Goal: Task Accomplishment & Management: Manage account settings

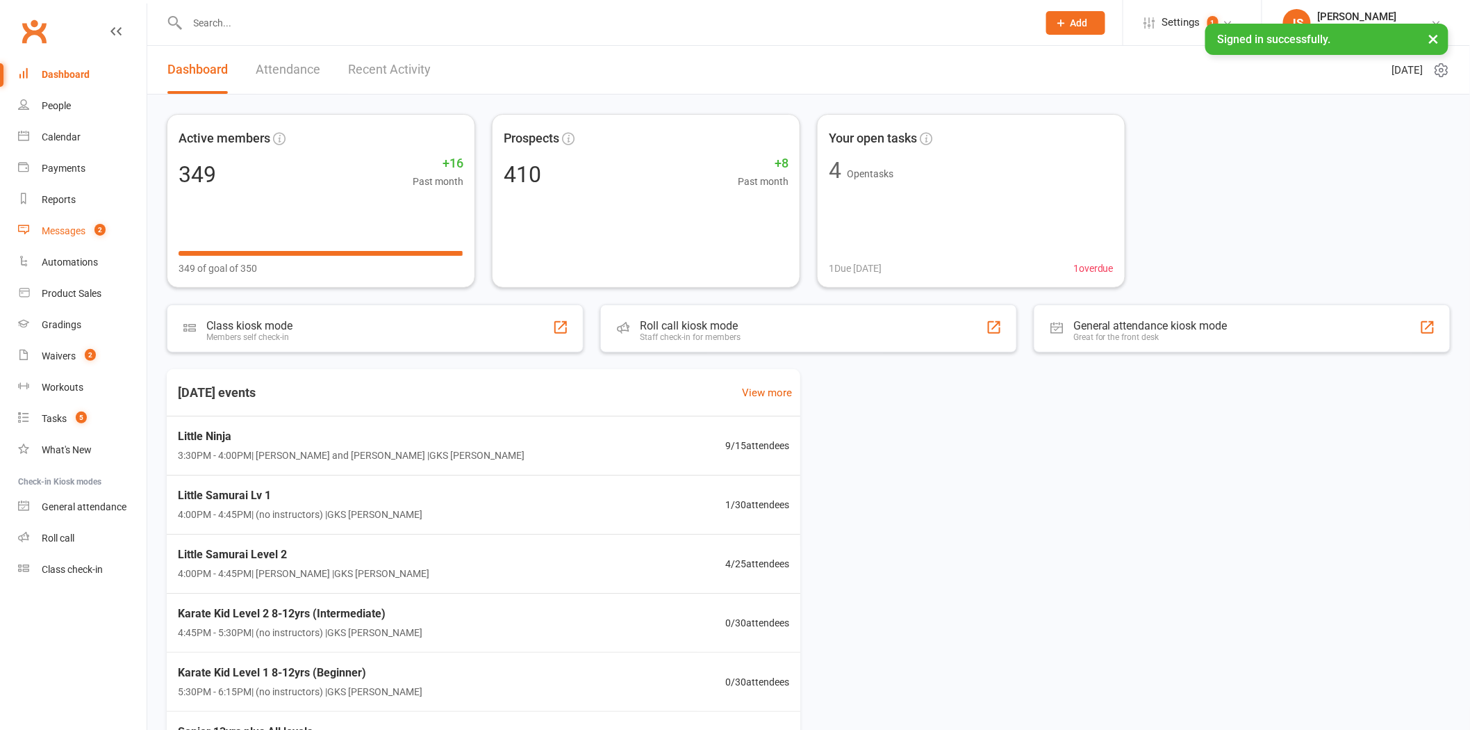
click at [64, 225] on div "Messages" at bounding box center [64, 230] width 44 height 11
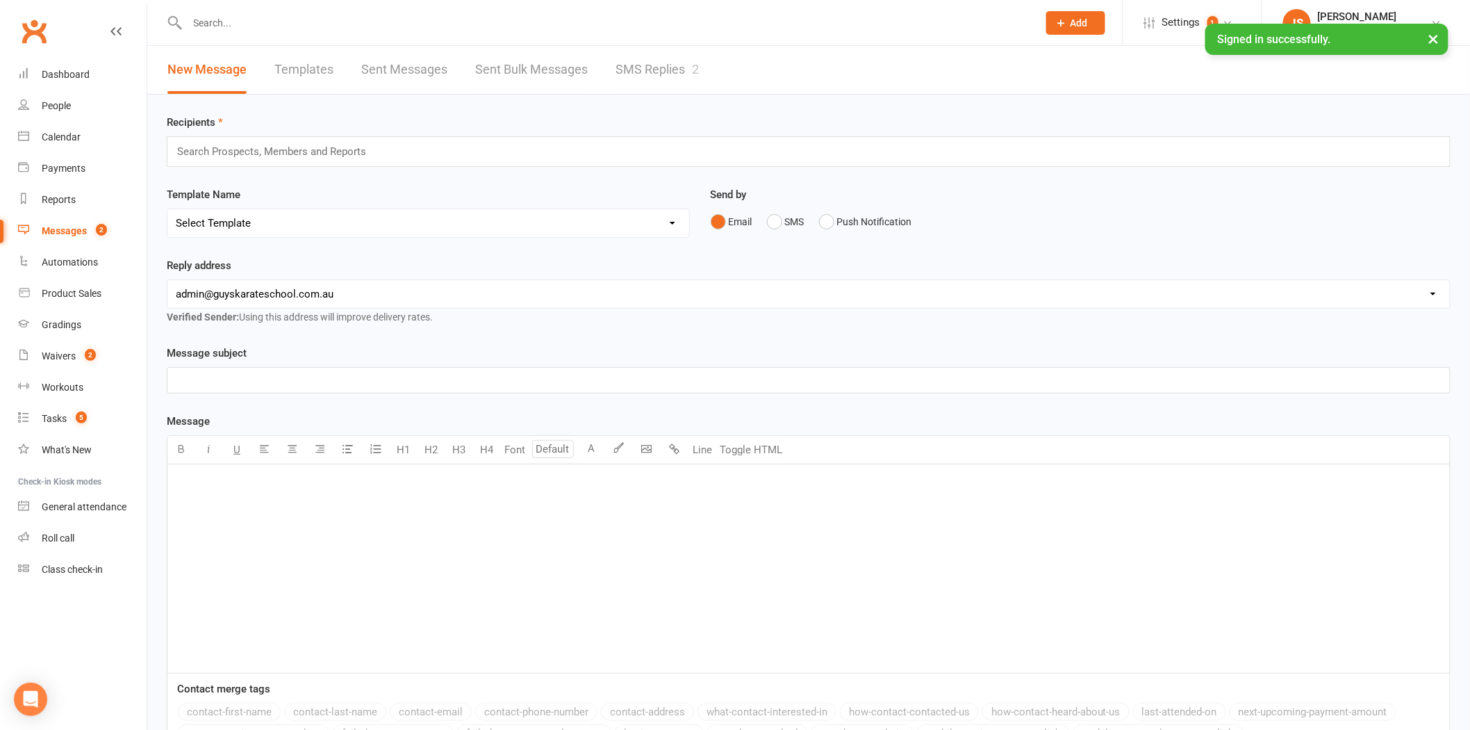
click at [648, 74] on link "SMS Replies 2" at bounding box center [657, 70] width 83 height 48
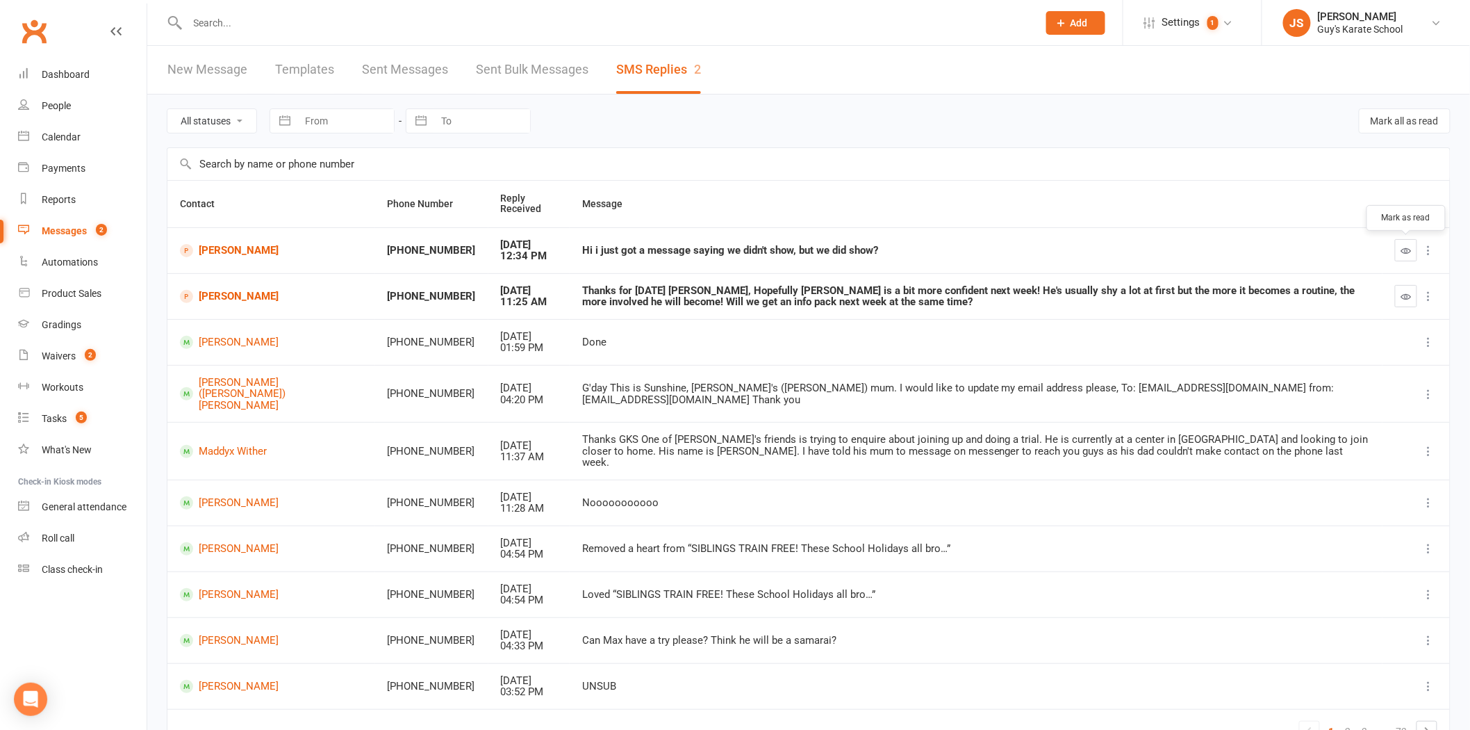
click at [1405, 253] on icon "button" at bounding box center [1406, 250] width 10 height 10
click at [1406, 293] on icon "button" at bounding box center [1406, 296] width 10 height 10
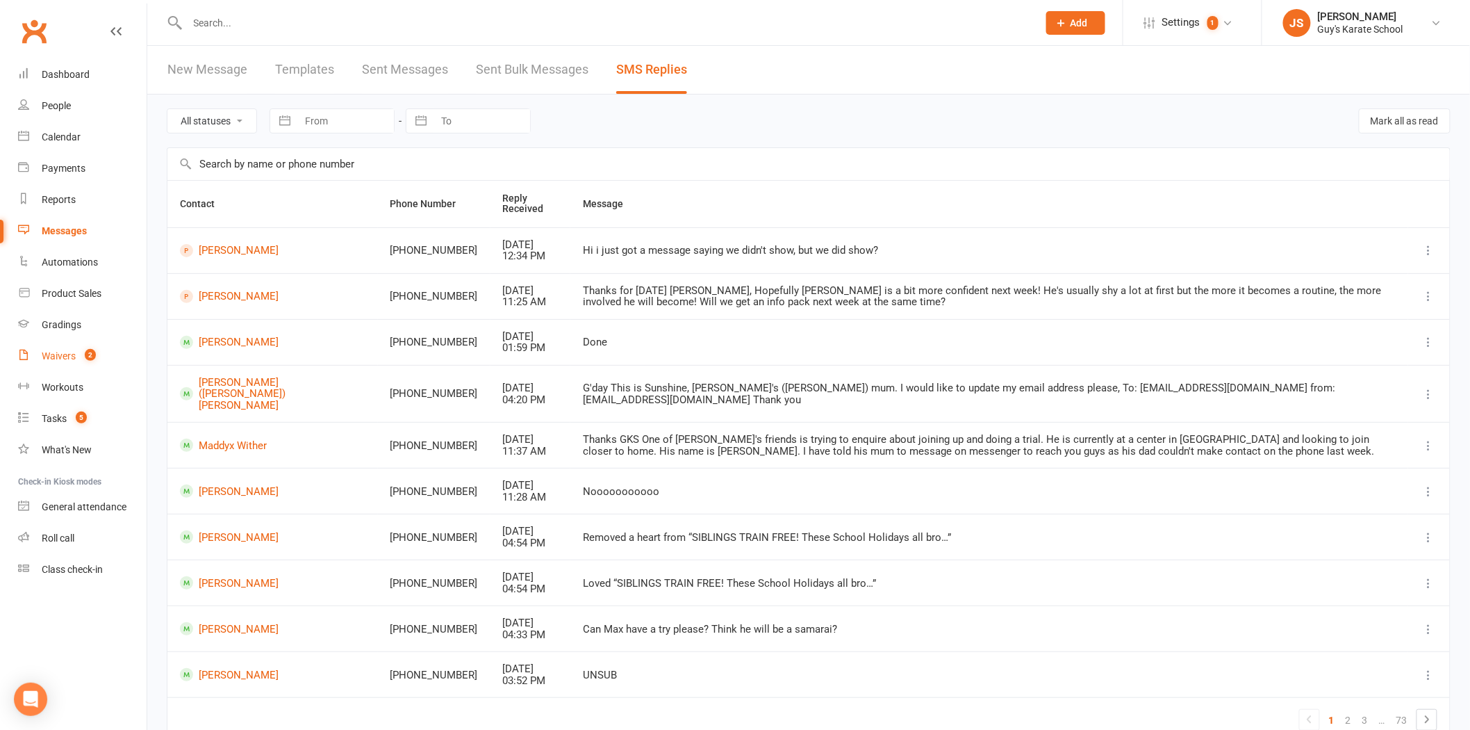
click at [75, 357] on link "Waivers 2" at bounding box center [82, 355] width 129 height 31
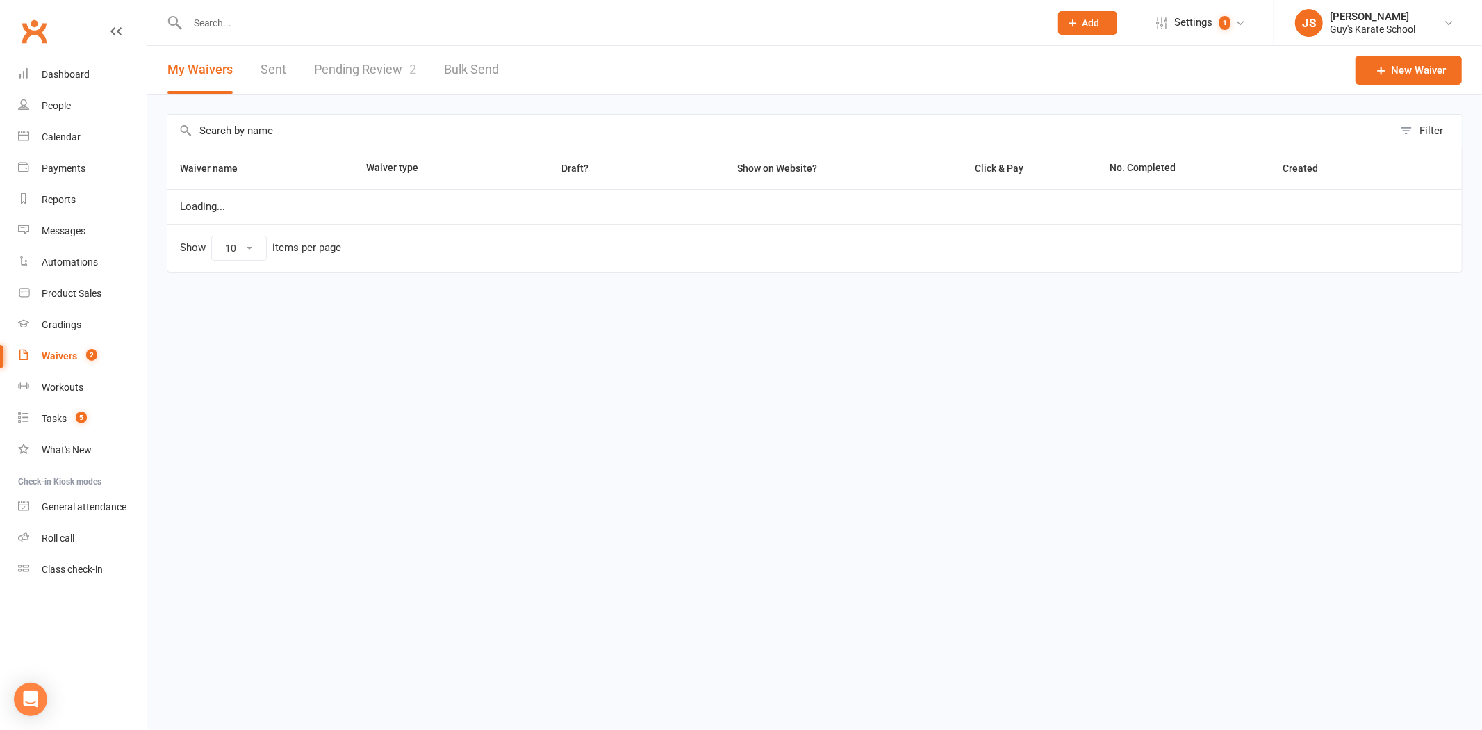
click at [370, 59] on link "Pending Review 2" at bounding box center [365, 70] width 102 height 48
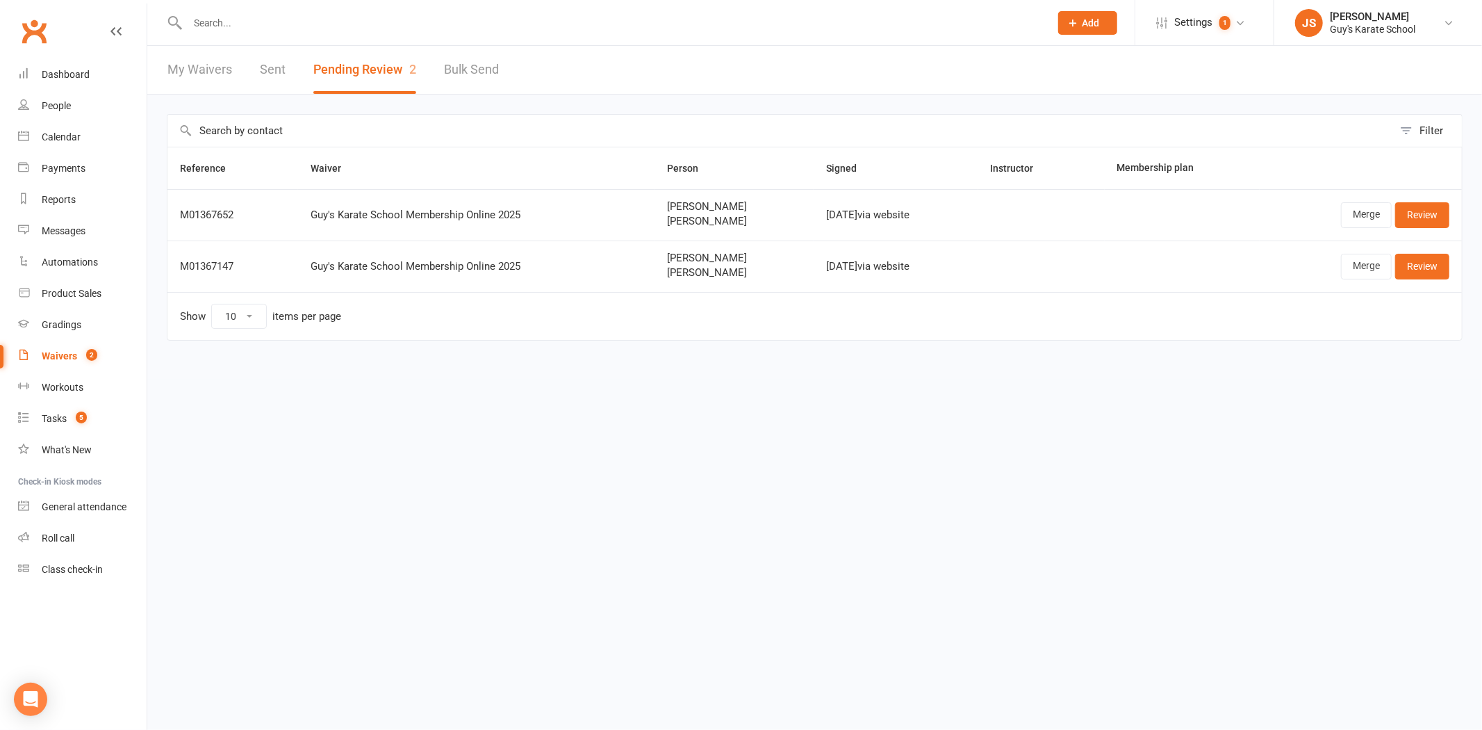
click at [362, 21] on input "text" at bounding box center [611, 22] width 857 height 19
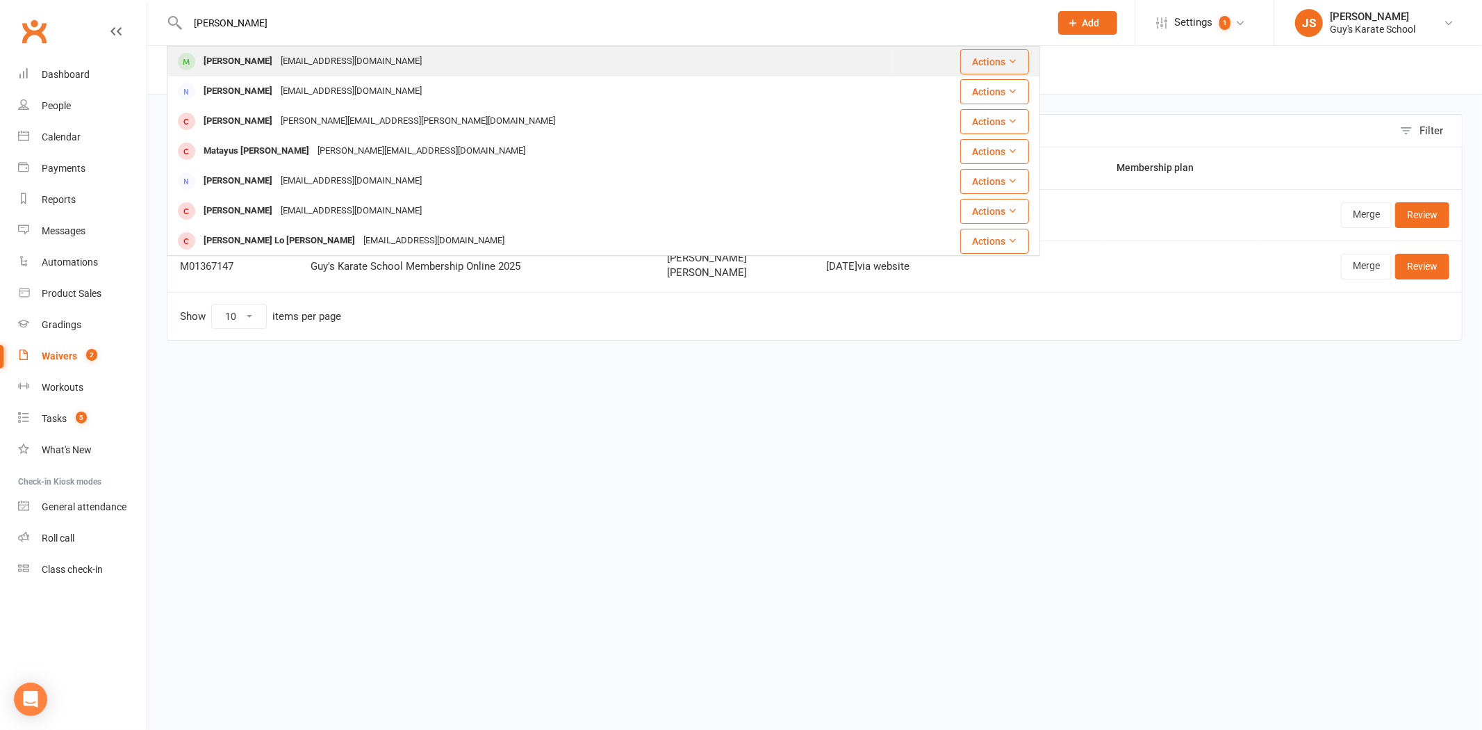
type input "[PERSON_NAME]"
click at [311, 63] on div "[EMAIL_ADDRESS][DOMAIN_NAME]" at bounding box center [351, 61] width 149 height 20
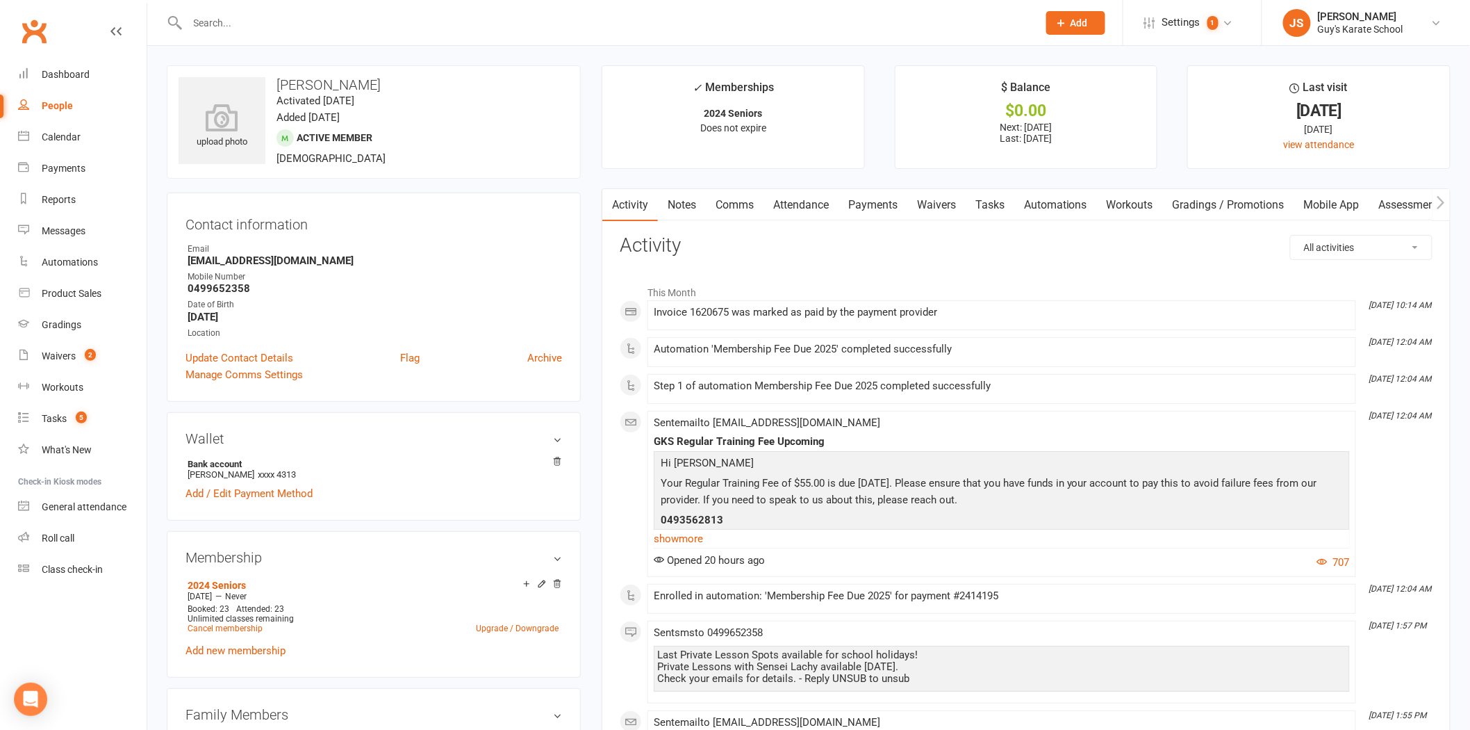
click at [879, 202] on link "Payments" at bounding box center [873, 205] width 69 height 32
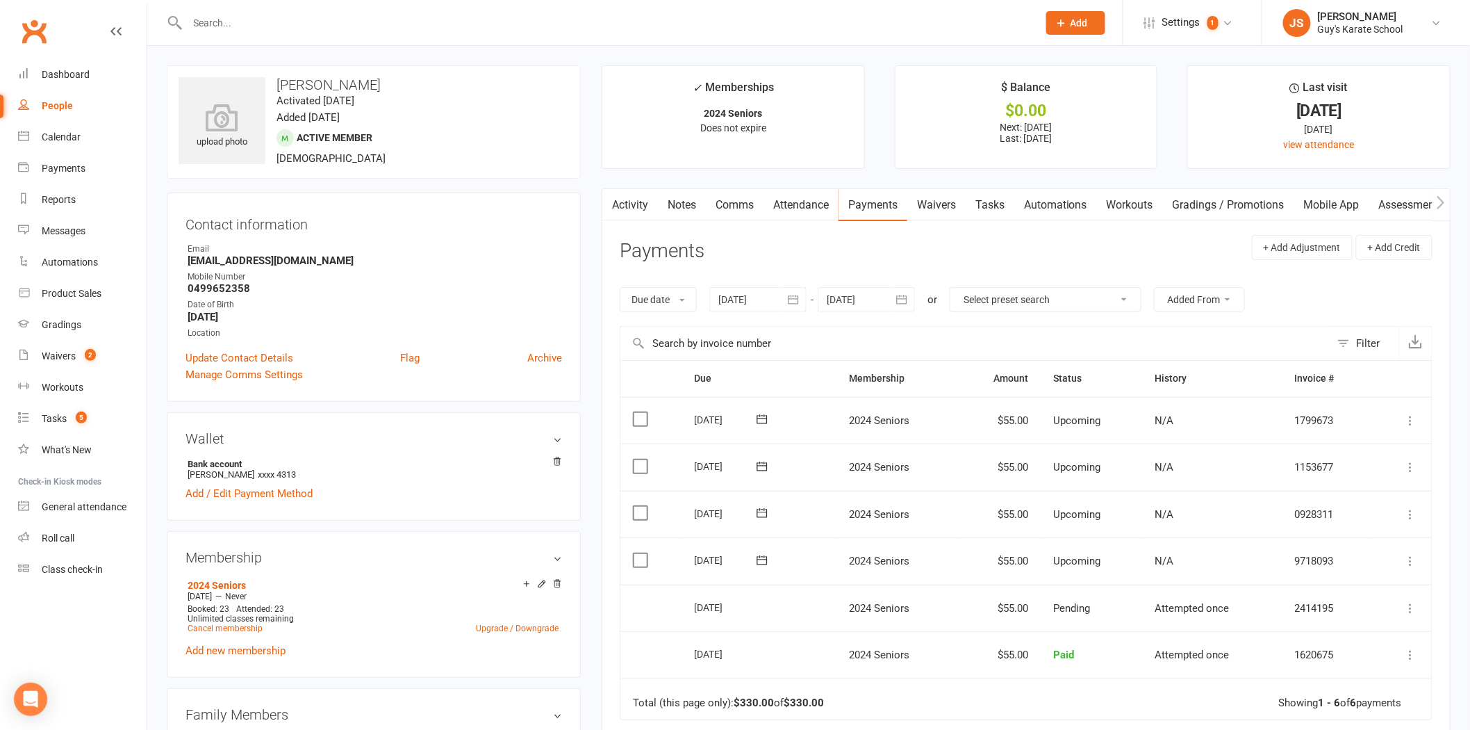
click at [753, 306] on div at bounding box center [757, 299] width 97 height 25
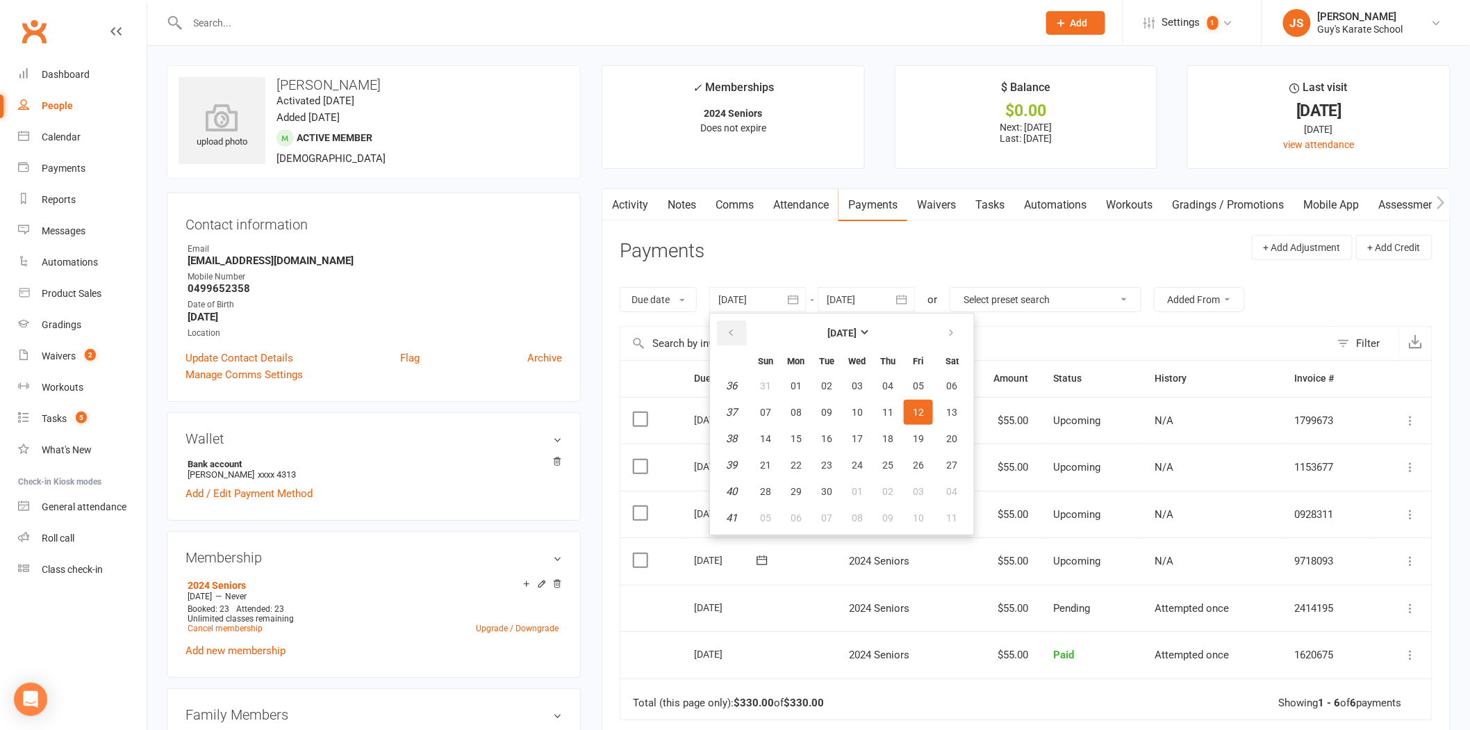
click at [739, 322] on button "button" at bounding box center [732, 332] width 30 height 25
click at [796, 375] on button "28" at bounding box center [796, 385] width 29 height 25
type input "[DATE]"
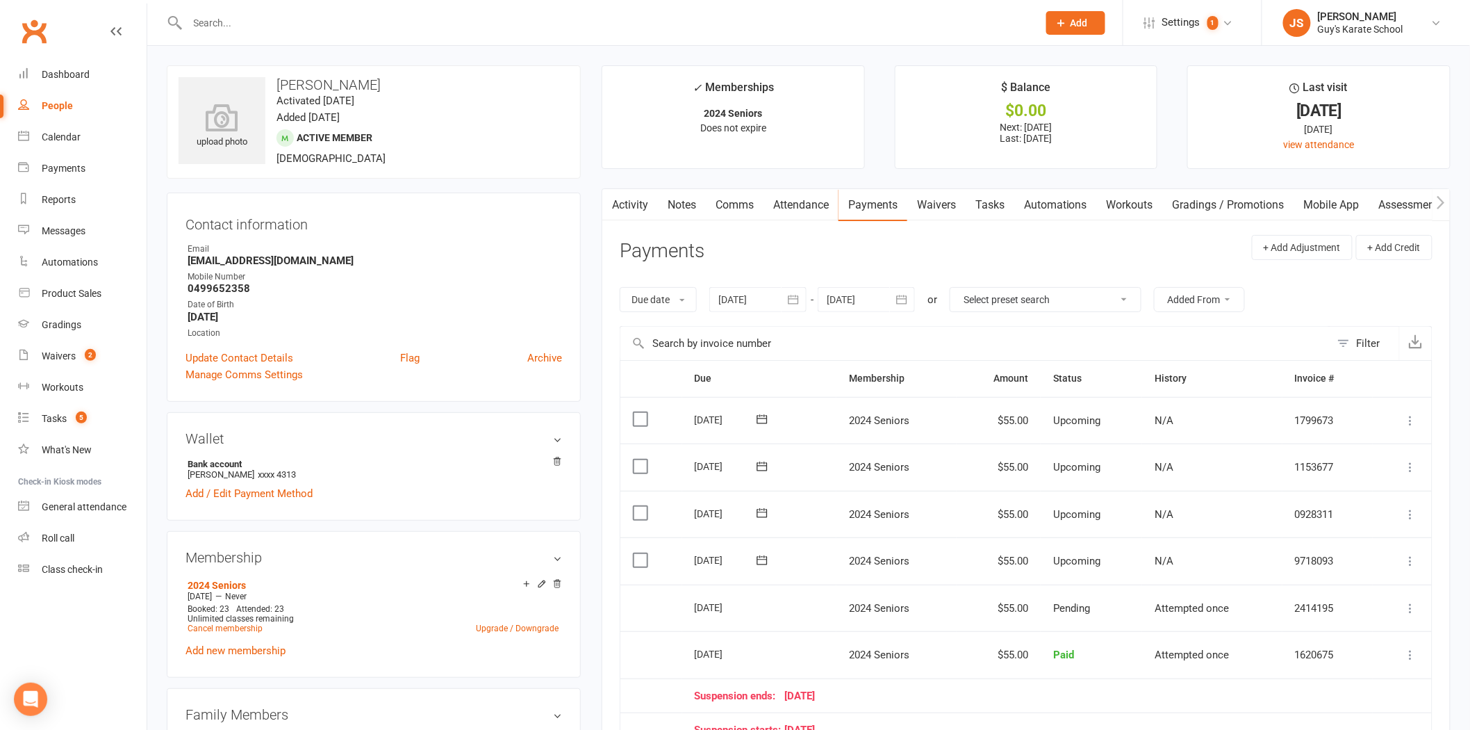
click at [696, 202] on link "Notes" at bounding box center [682, 205] width 48 height 32
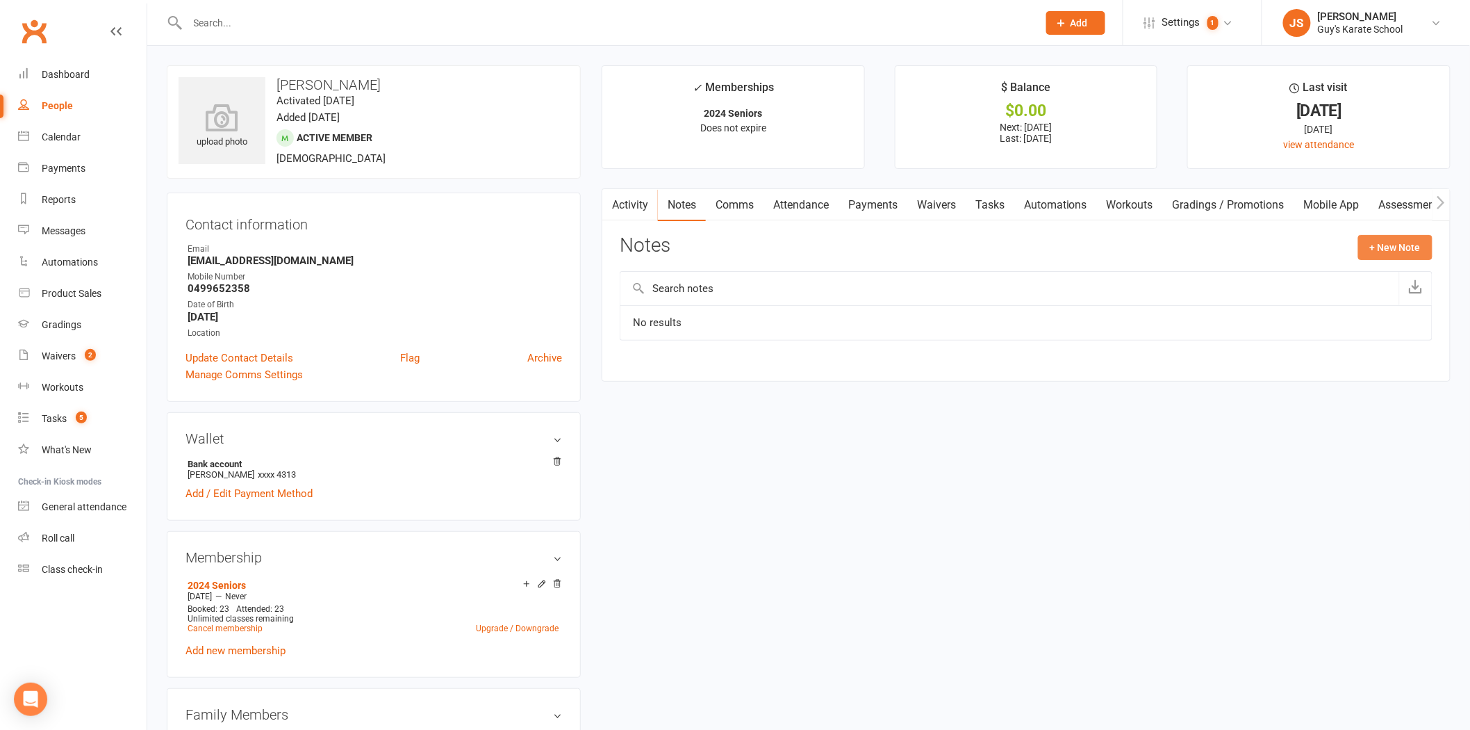
click at [1398, 254] on button "+ New Note" at bounding box center [1395, 247] width 74 height 25
click at [709, 400] on textarea at bounding box center [1026, 384] width 813 height 46
paste textarea "​You​ Hi Team, This email serves as my two-week notice to cancel my membership.…"
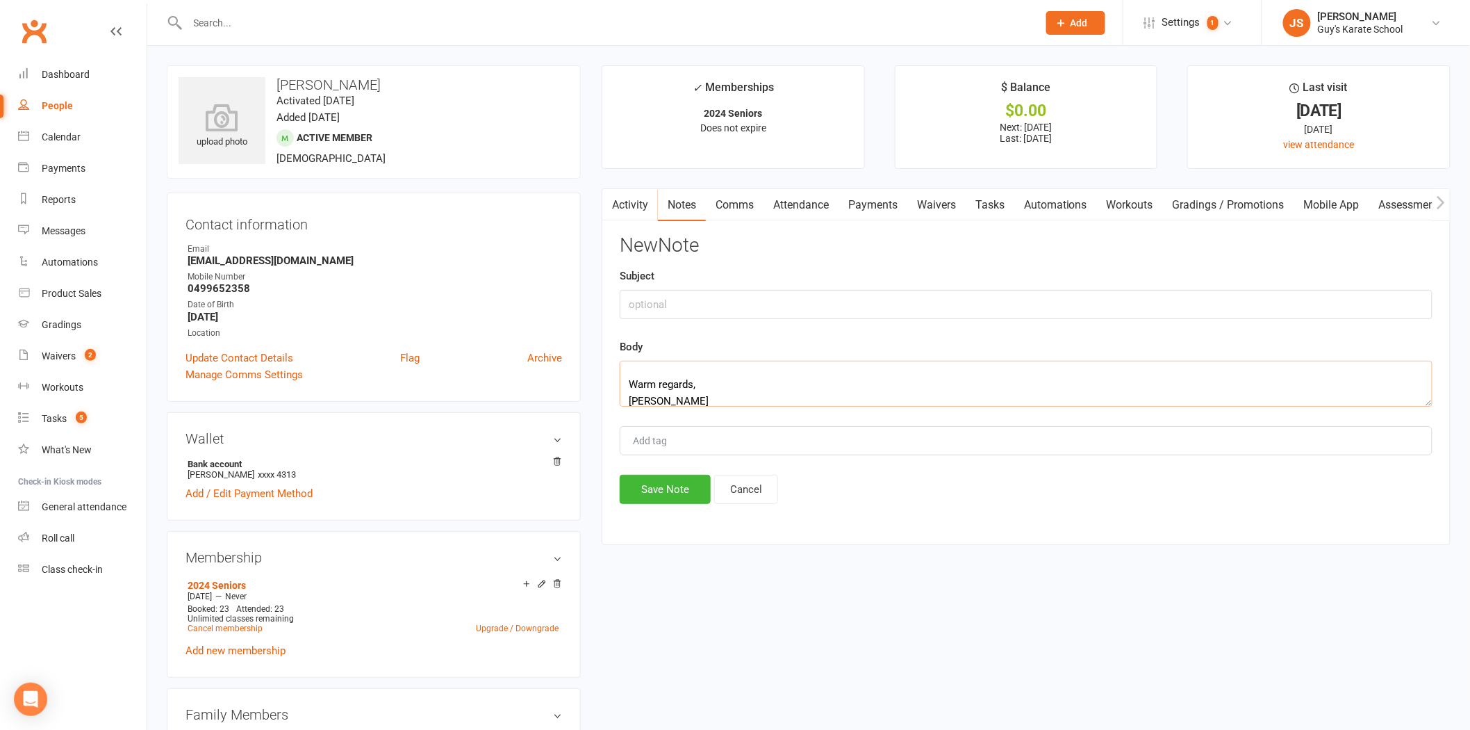
type textarea "​You​ Hi Team, This email serves as my two-week notice to cancel my membership.…"
click at [693, 306] on input "text" at bounding box center [1026, 304] width 813 height 29
type input "Cancellation received [DATE]"
click at [926, 441] on div "Add tag" at bounding box center [1026, 440] width 813 height 29
type input "[PERSON_NAME]"
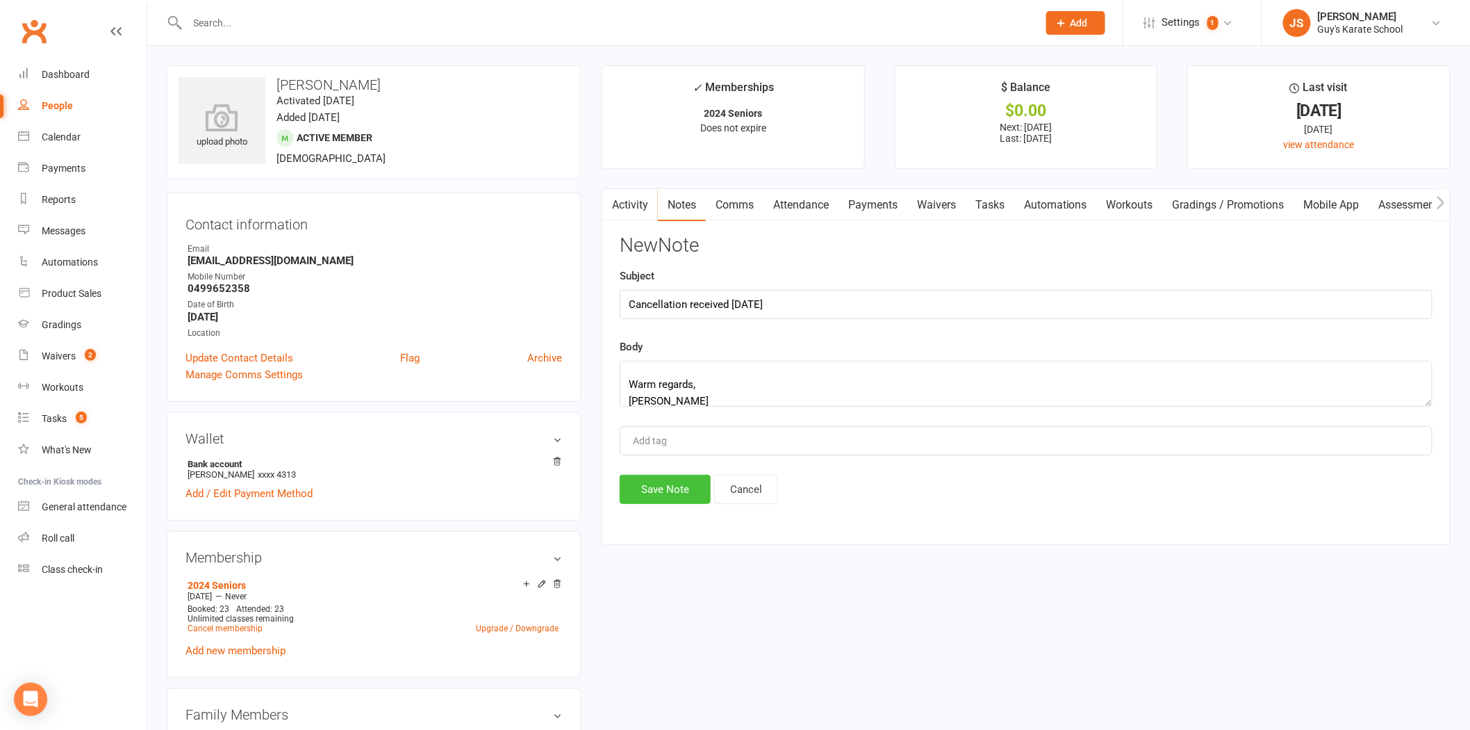
click at [644, 485] on button "Save Note" at bounding box center [665, 489] width 91 height 29
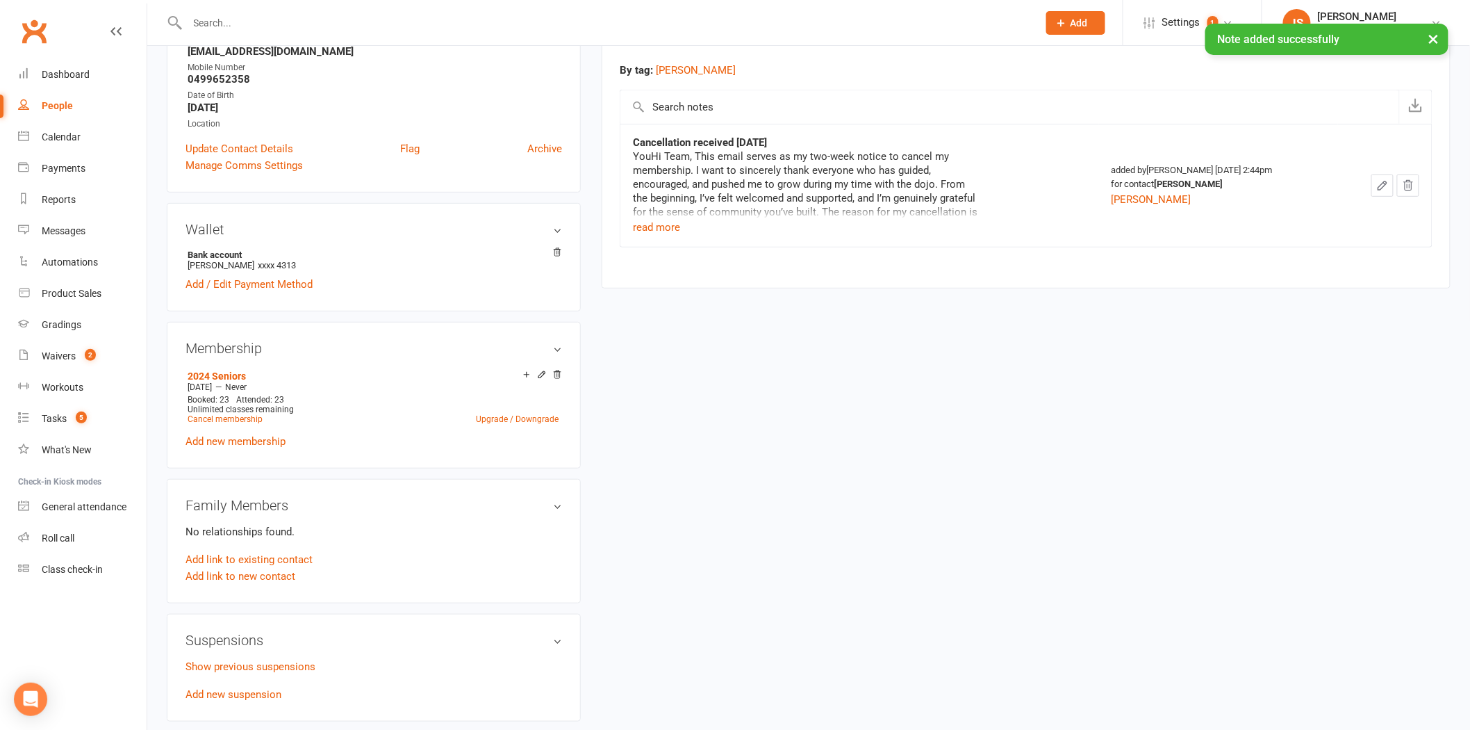
scroll to position [231, 0]
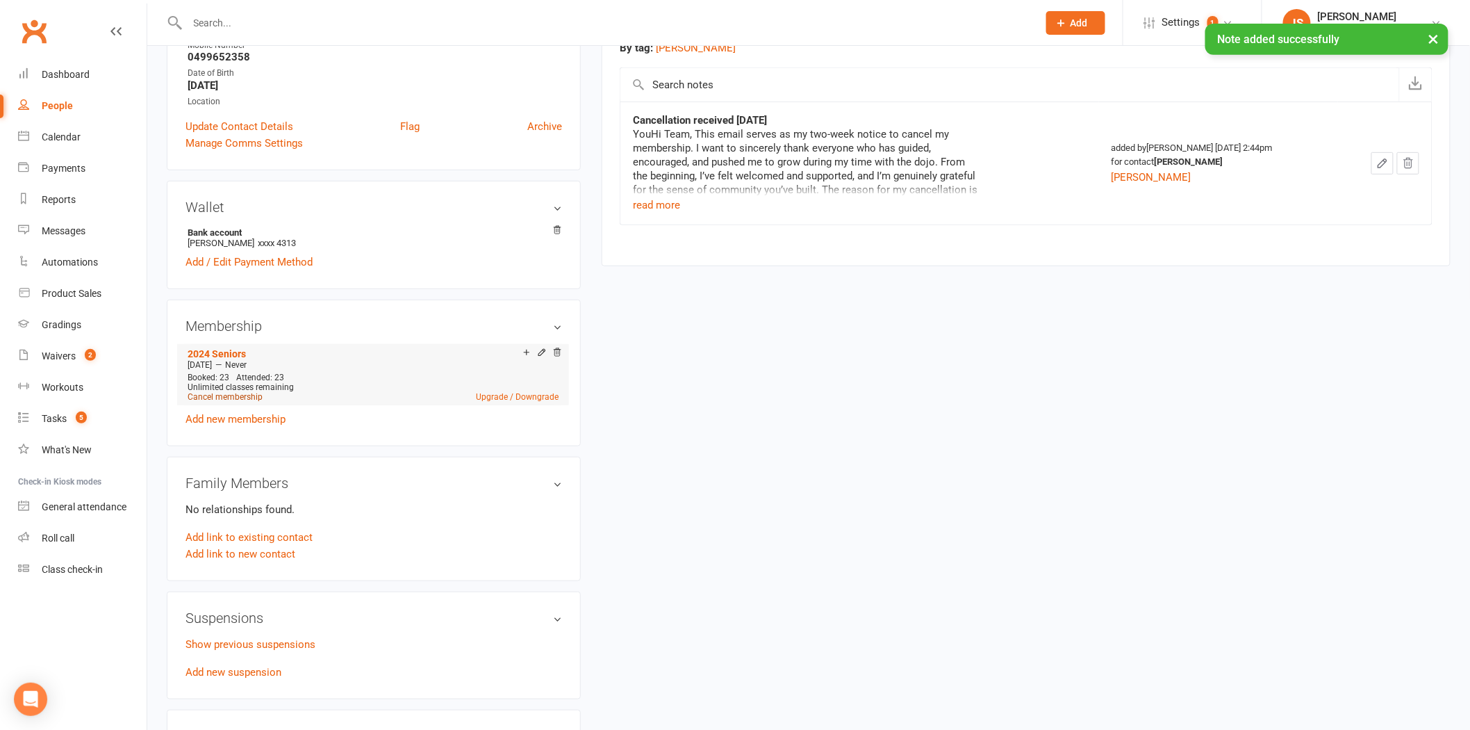
click at [220, 396] on link "Cancel membership" at bounding box center [225, 397] width 75 height 10
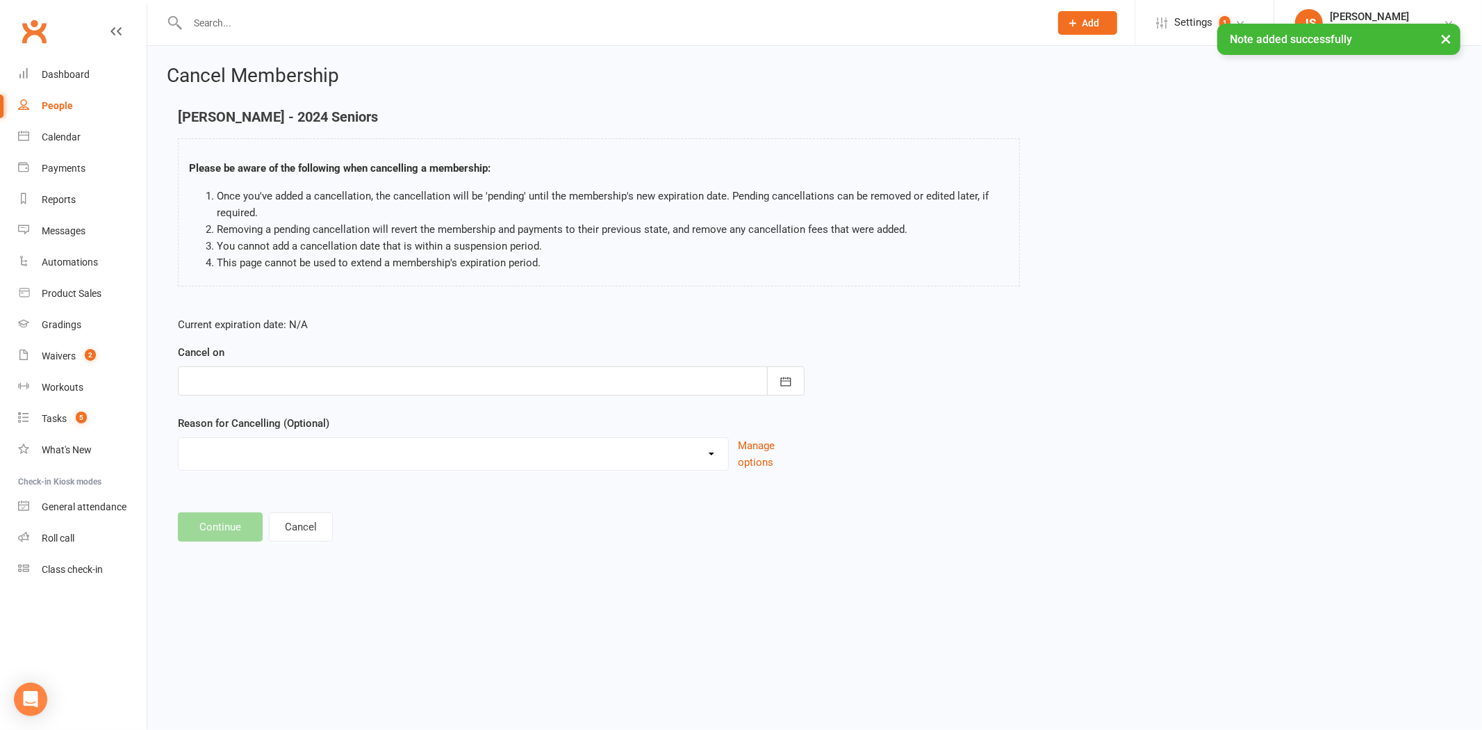
click at [227, 378] on div at bounding box center [491, 380] width 627 height 29
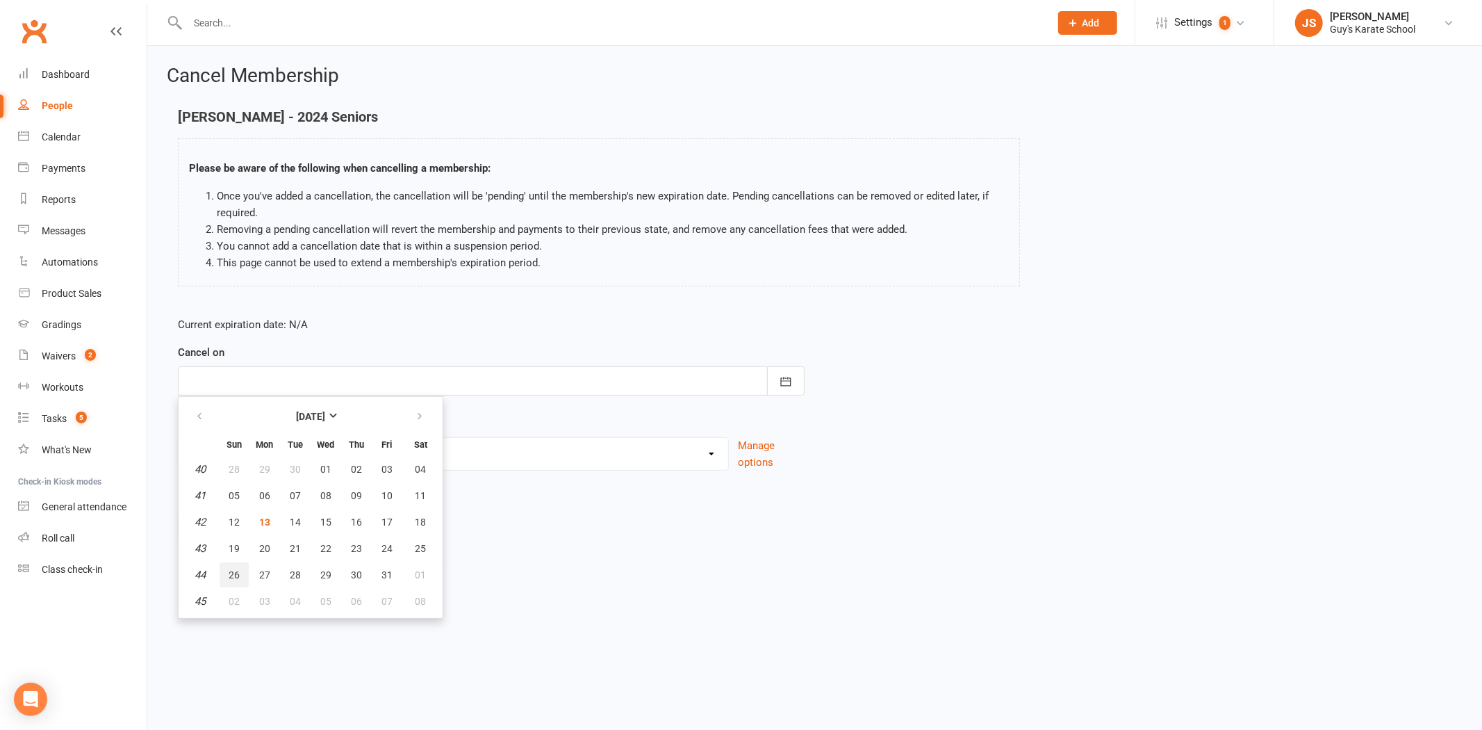
click at [224, 568] on button "26" at bounding box center [234, 574] width 29 height 25
type input "[DATE]"
click at [237, 450] on select "Did not enjoy it Financial Problems Holiday Illness Injury Lost Interest Moving…" at bounding box center [454, 452] width 550 height 28
select select "11"
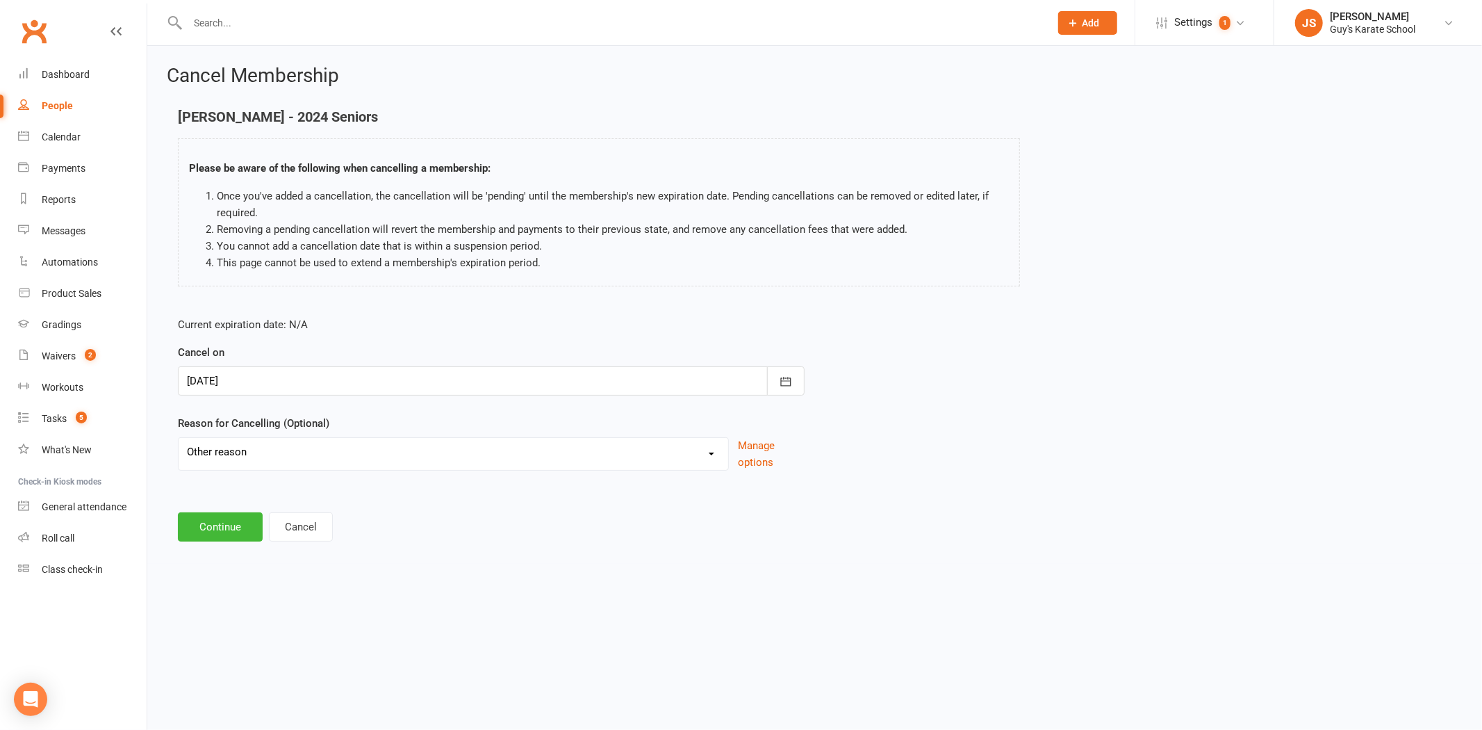
click at [179, 438] on select "Did not enjoy it Financial Problems Holiday Illness Injury Lost Interest Moving…" at bounding box center [454, 452] width 550 height 28
click at [232, 531] on input at bounding box center [491, 526] width 627 height 29
type input "Focus has changed, wasn't the right fit"
click at [210, 596] on button "Continue" at bounding box center [220, 597] width 85 height 29
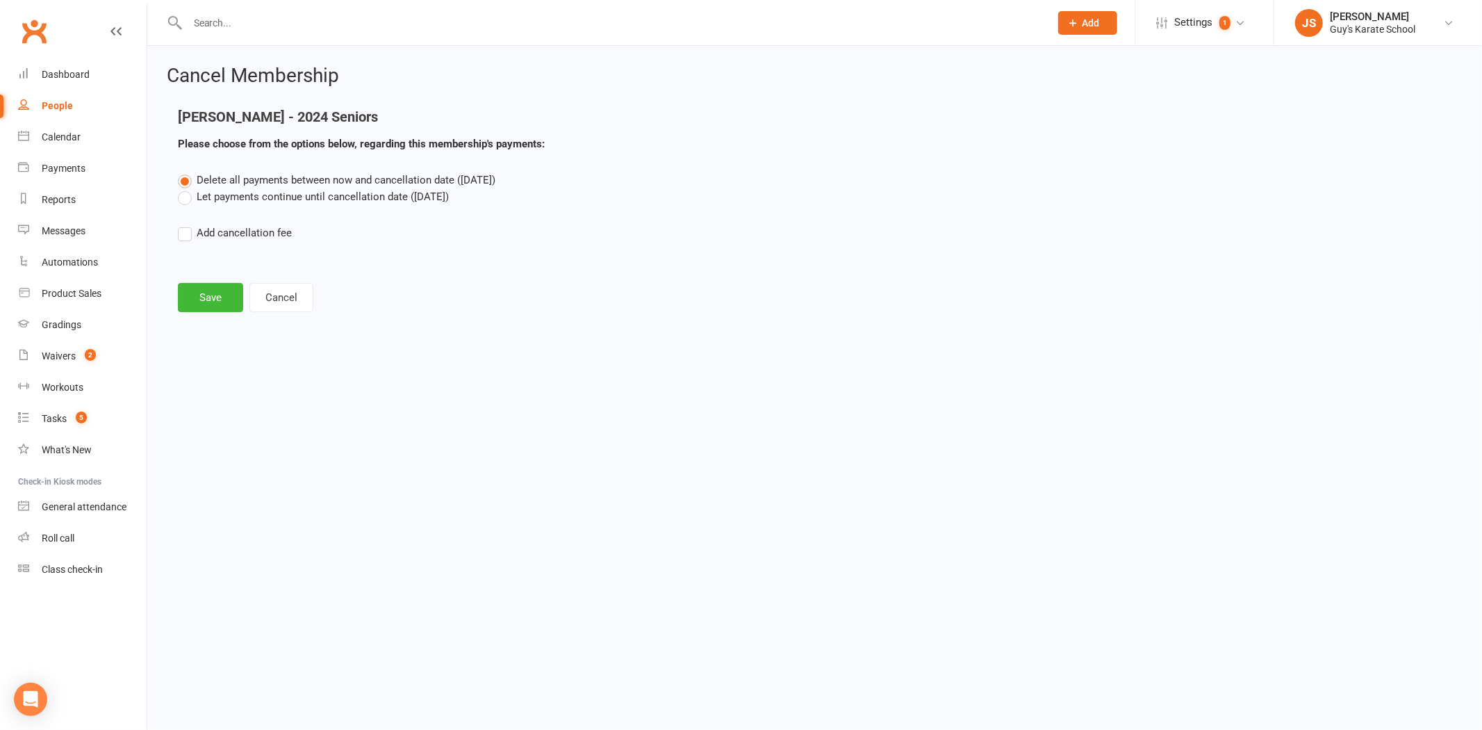
click at [233, 186] on label "Delete all payments between now and cancellation date ([DATE])" at bounding box center [337, 180] width 318 height 17
click at [187, 172] on input "Delete all payments between now and cancellation date ([DATE])" at bounding box center [182, 172] width 9 height 0
click at [227, 188] on label "Let payments continue until cancellation date ([DATE])" at bounding box center [313, 196] width 271 height 17
click at [187, 188] on input "Let payments continue until cancellation date ([DATE])" at bounding box center [182, 188] width 9 height 0
click at [192, 290] on button "Save" at bounding box center [210, 297] width 65 height 29
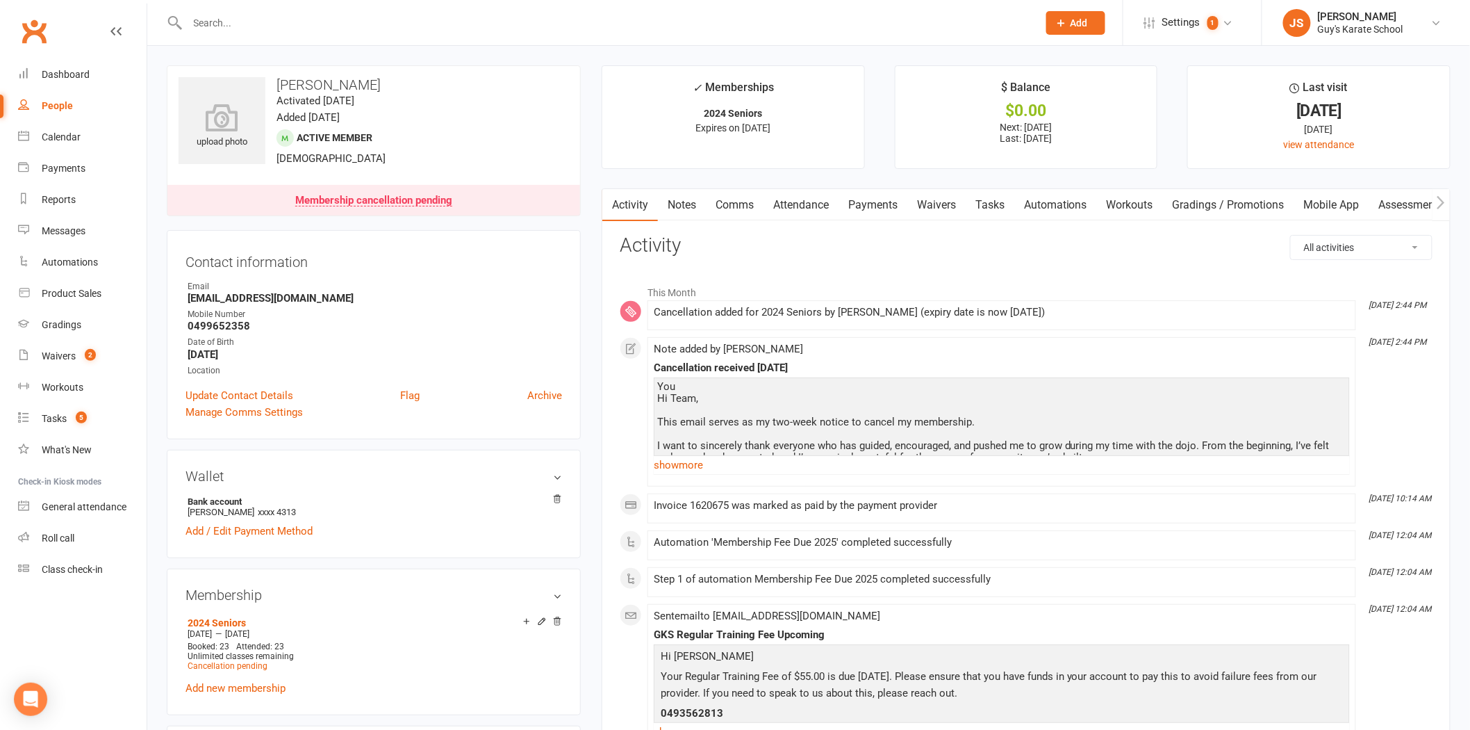
click at [249, 17] on input "text" at bounding box center [605, 22] width 845 height 19
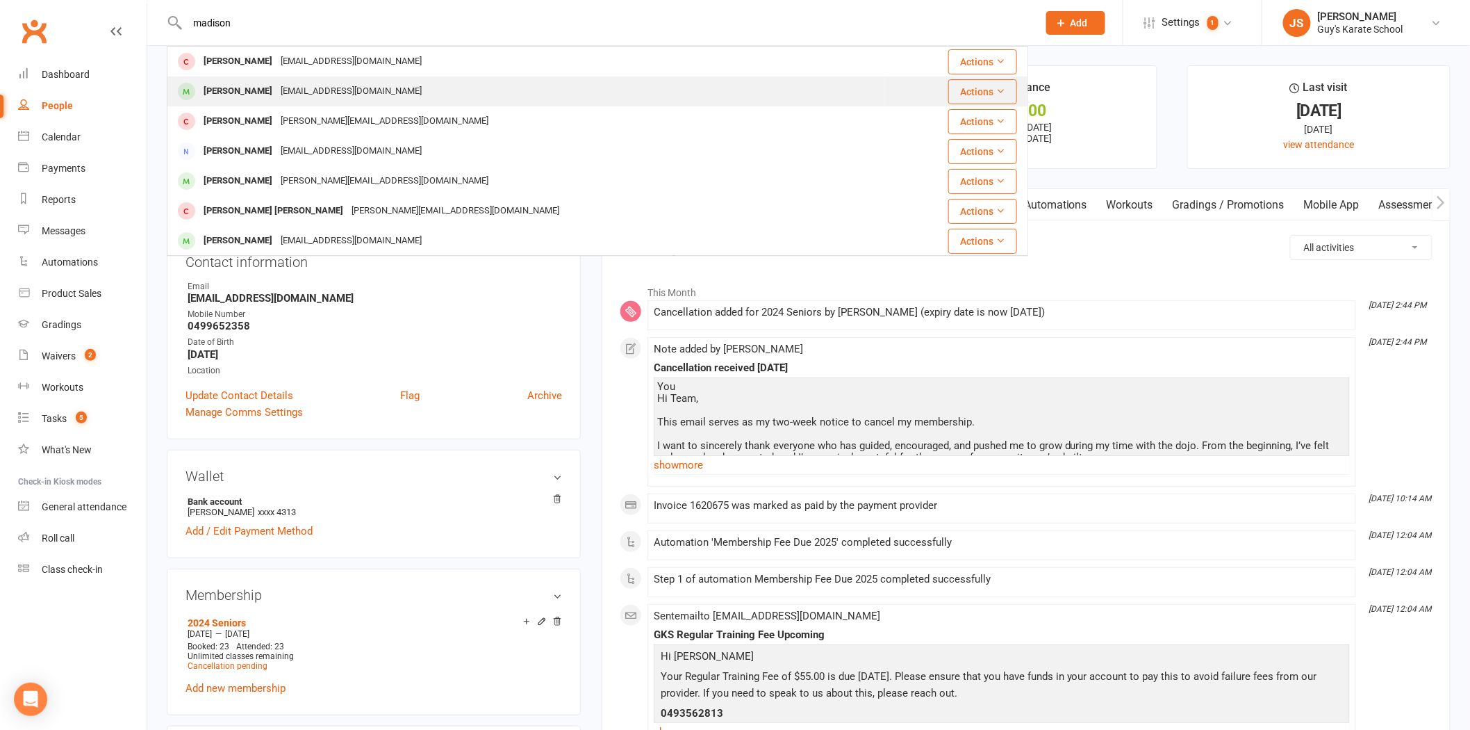
type input "madison"
click at [285, 92] on div "[EMAIL_ADDRESS][DOMAIN_NAME]" at bounding box center [351, 91] width 149 height 20
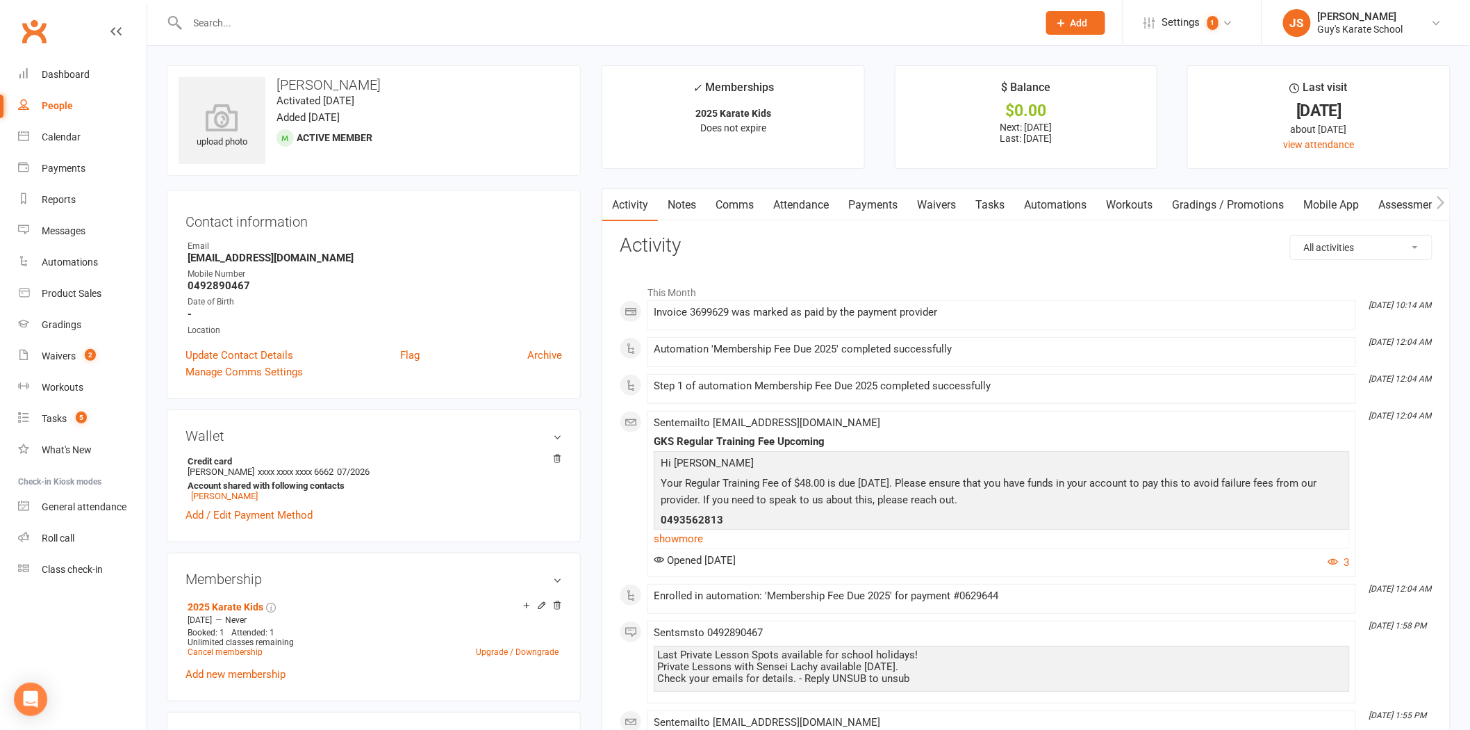
click at [679, 208] on link "Notes" at bounding box center [682, 205] width 48 height 32
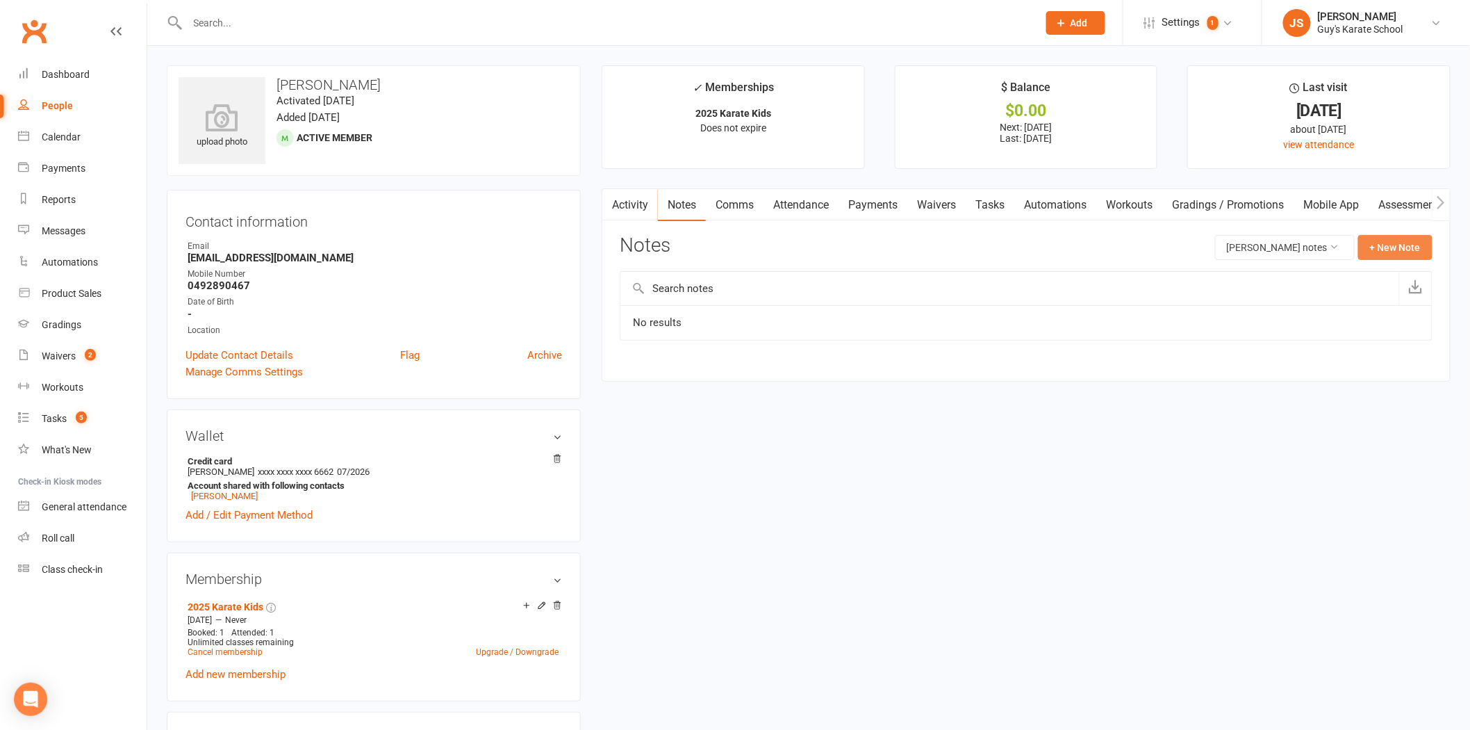
click at [1418, 245] on button "+ New Note" at bounding box center [1395, 247] width 74 height 25
click at [887, 379] on textarea at bounding box center [1026, 384] width 813 height 46
paste textarea "Hi Team, [PERSON_NAME] really did not enjoy Karate, nothing to do with the scho…"
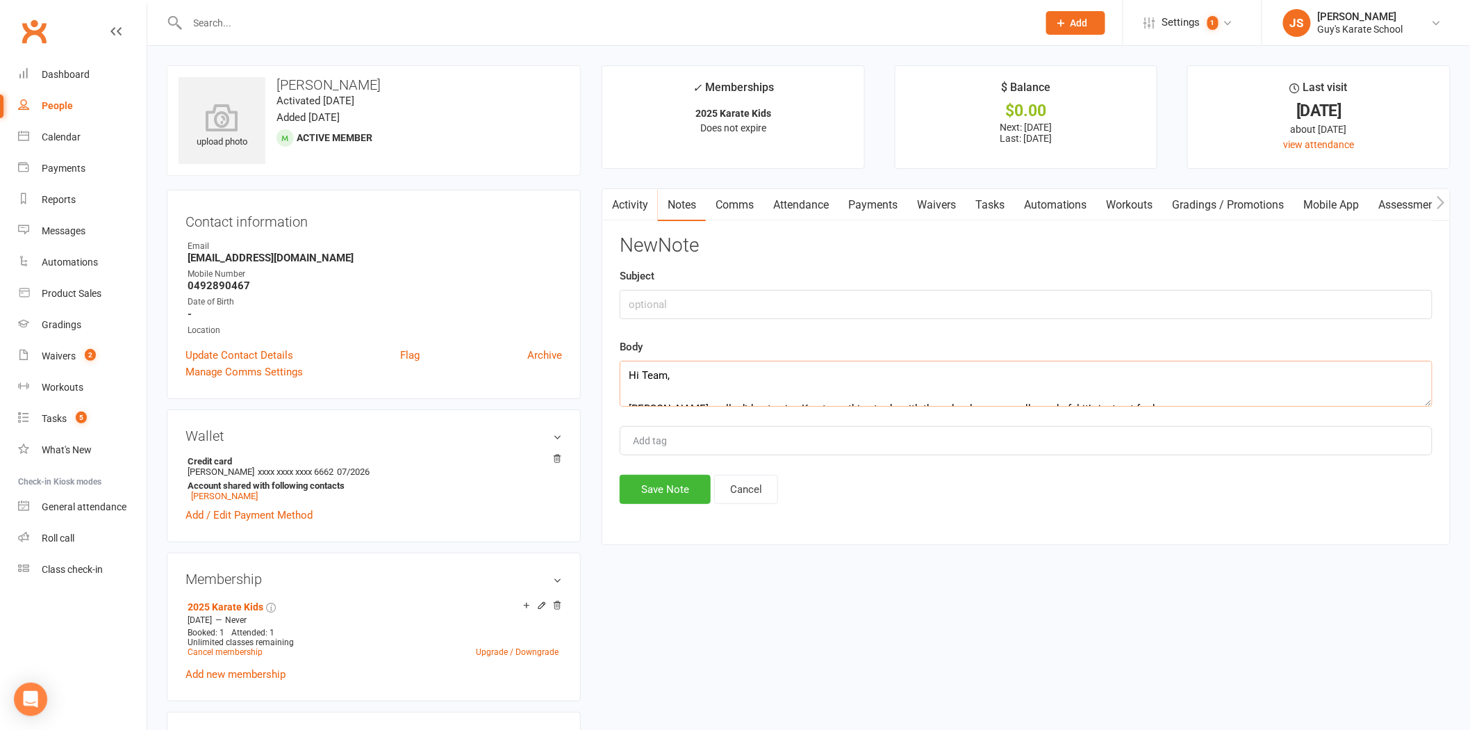
scroll to position [92, 0]
type textarea "Hi Team, [PERSON_NAME] really did not enjoy Karate, nothing to do with the scho…"
click at [667, 306] on input "text" at bounding box center [1026, 304] width 813 height 29
type input "Cancellation received [DATE]"
click at [633, 447] on input "Add tag" at bounding box center [656, 440] width 49 height 17
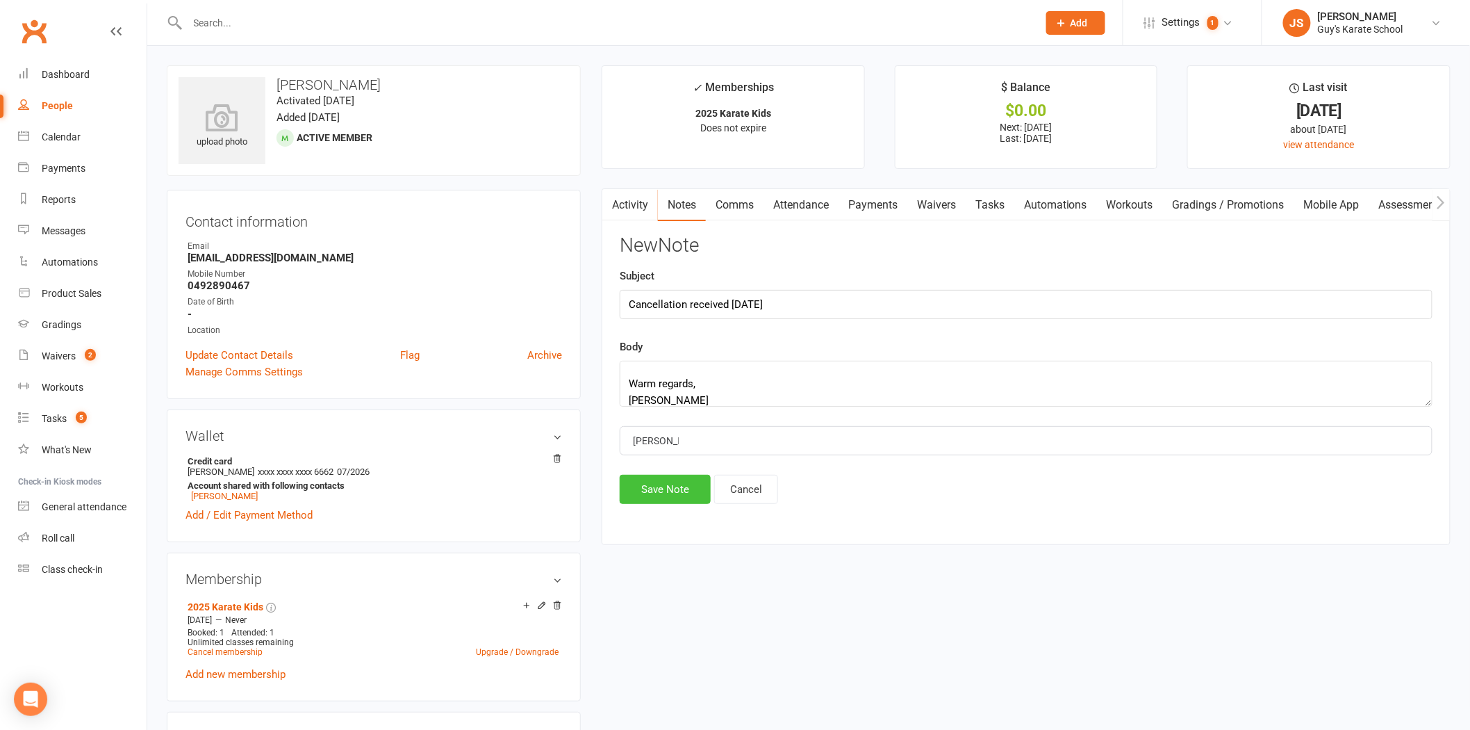
type input "[PERSON_NAME]"
click at [691, 492] on button "Save Note" at bounding box center [665, 489] width 91 height 29
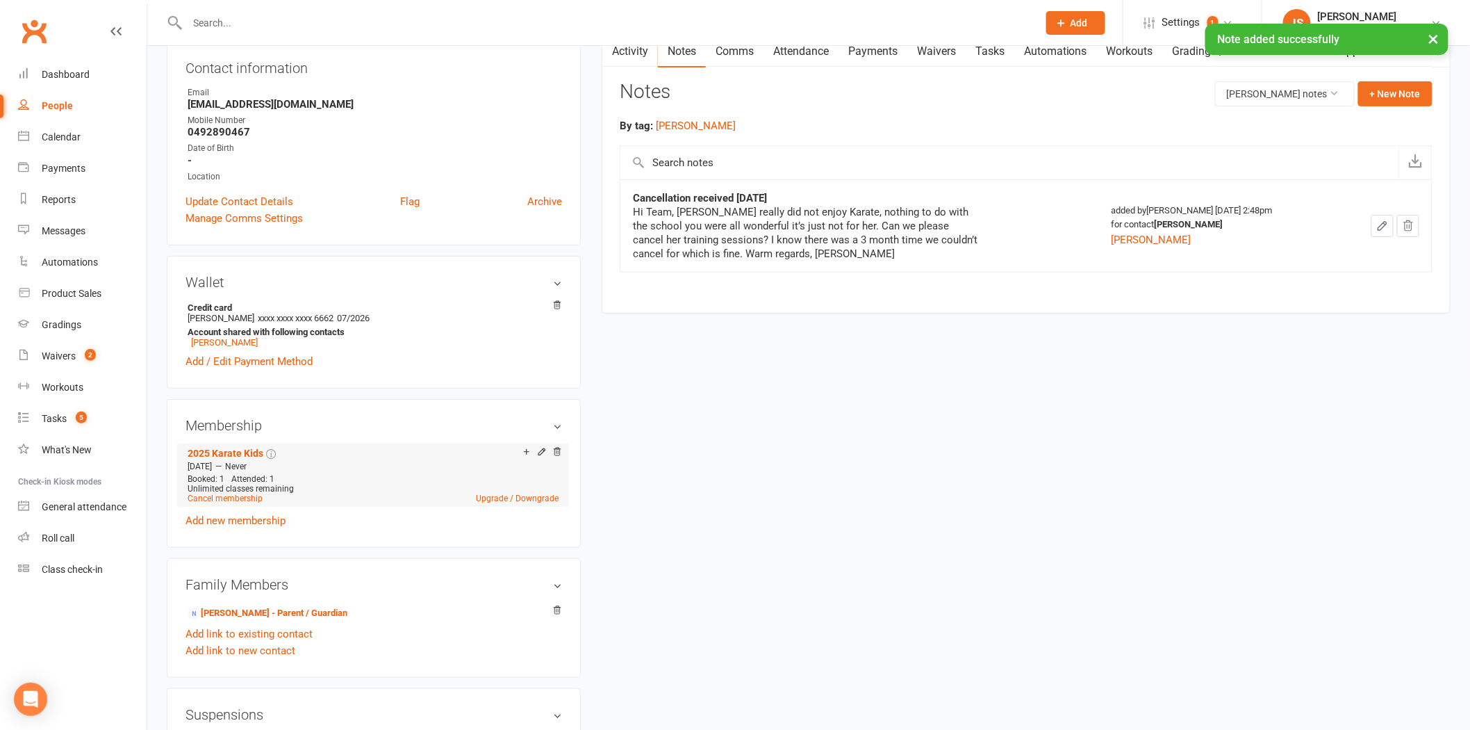
scroll to position [154, 0]
click at [244, 501] on link "Cancel membership" at bounding box center [225, 498] width 75 height 10
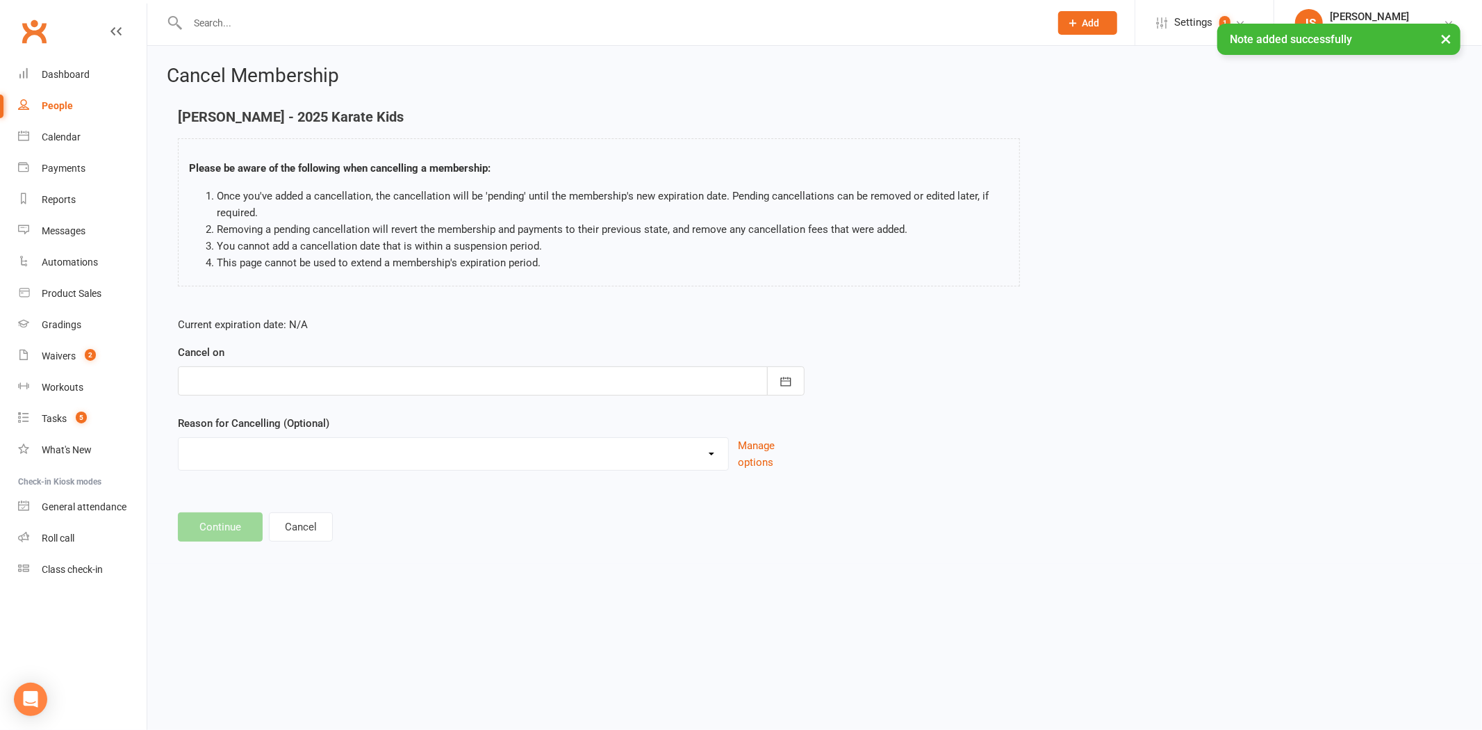
click at [283, 377] on div at bounding box center [491, 380] width 627 height 29
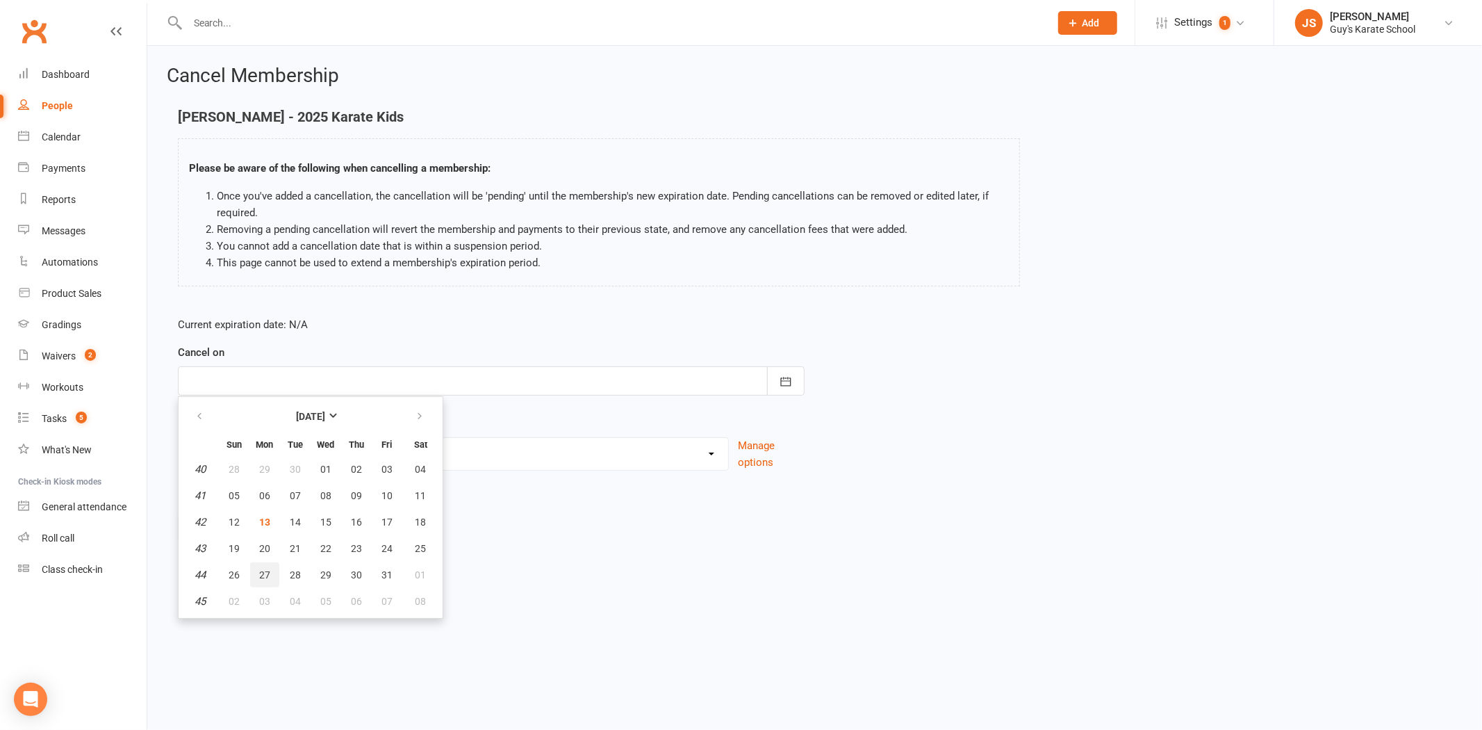
click at [265, 569] on span "27" at bounding box center [264, 574] width 11 height 11
type input "[DATE]"
click at [211, 463] on select "Did not enjoy it Financial Problems Holiday Illness Injury Lost Interest Moving…" at bounding box center [454, 452] width 550 height 28
select select "5"
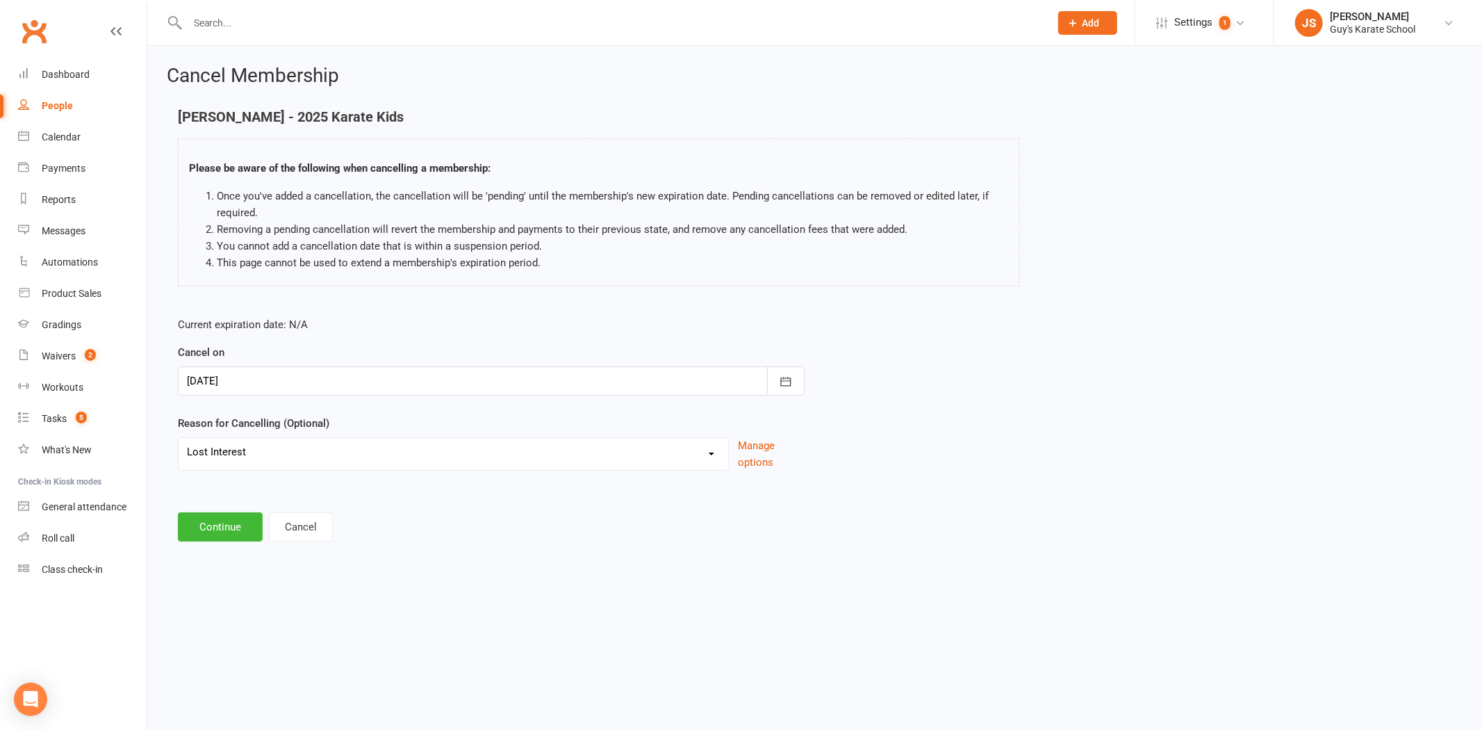
click at [179, 438] on select "Did not enjoy it Financial Problems Holiday Illness Injury Lost Interest Moving…" at bounding box center [454, 452] width 550 height 28
click at [219, 521] on button "Continue" at bounding box center [220, 526] width 85 height 29
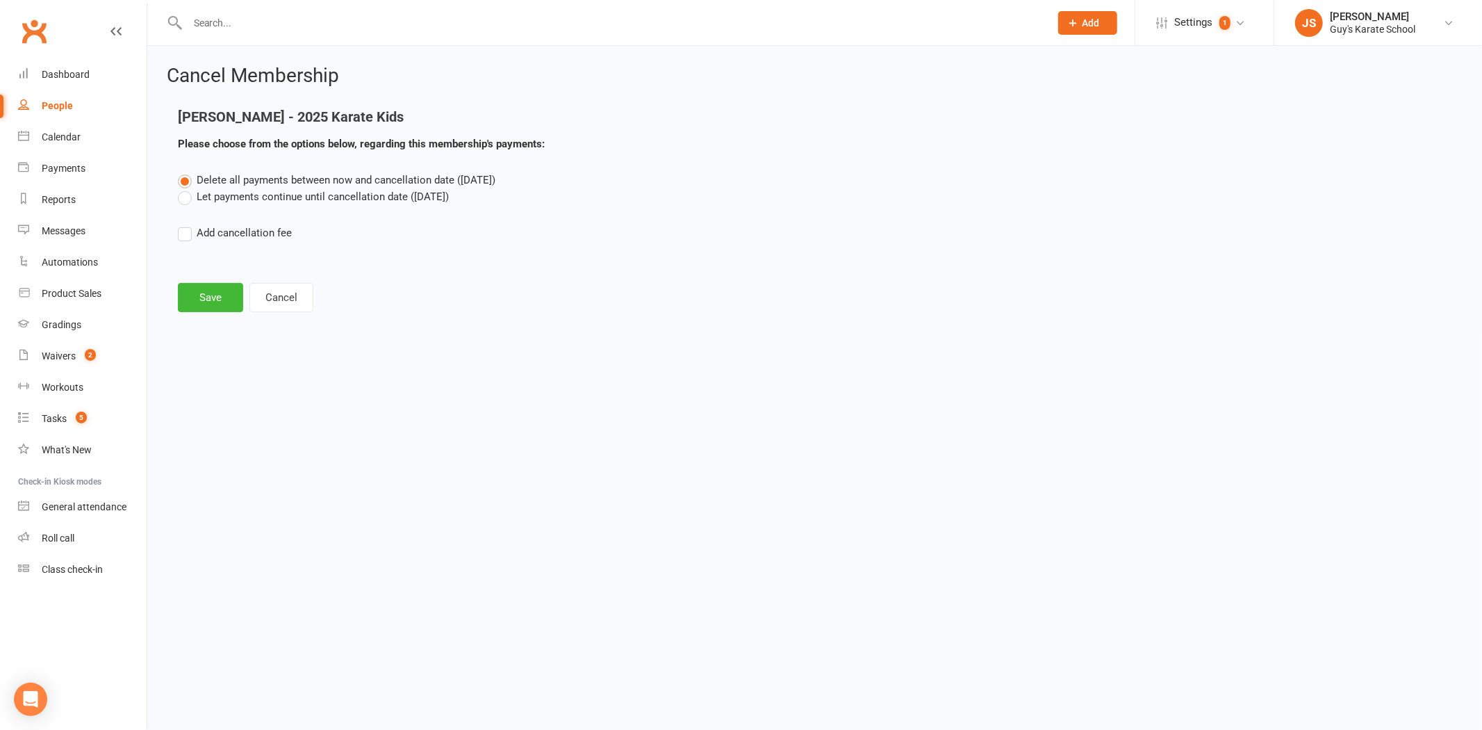
click at [205, 197] on label "Let payments continue until cancellation date ([DATE])" at bounding box center [313, 196] width 271 height 17
click at [187, 188] on input "Let payments continue until cancellation date ([DATE])" at bounding box center [182, 188] width 9 height 0
click at [211, 293] on button "Save" at bounding box center [210, 297] width 65 height 29
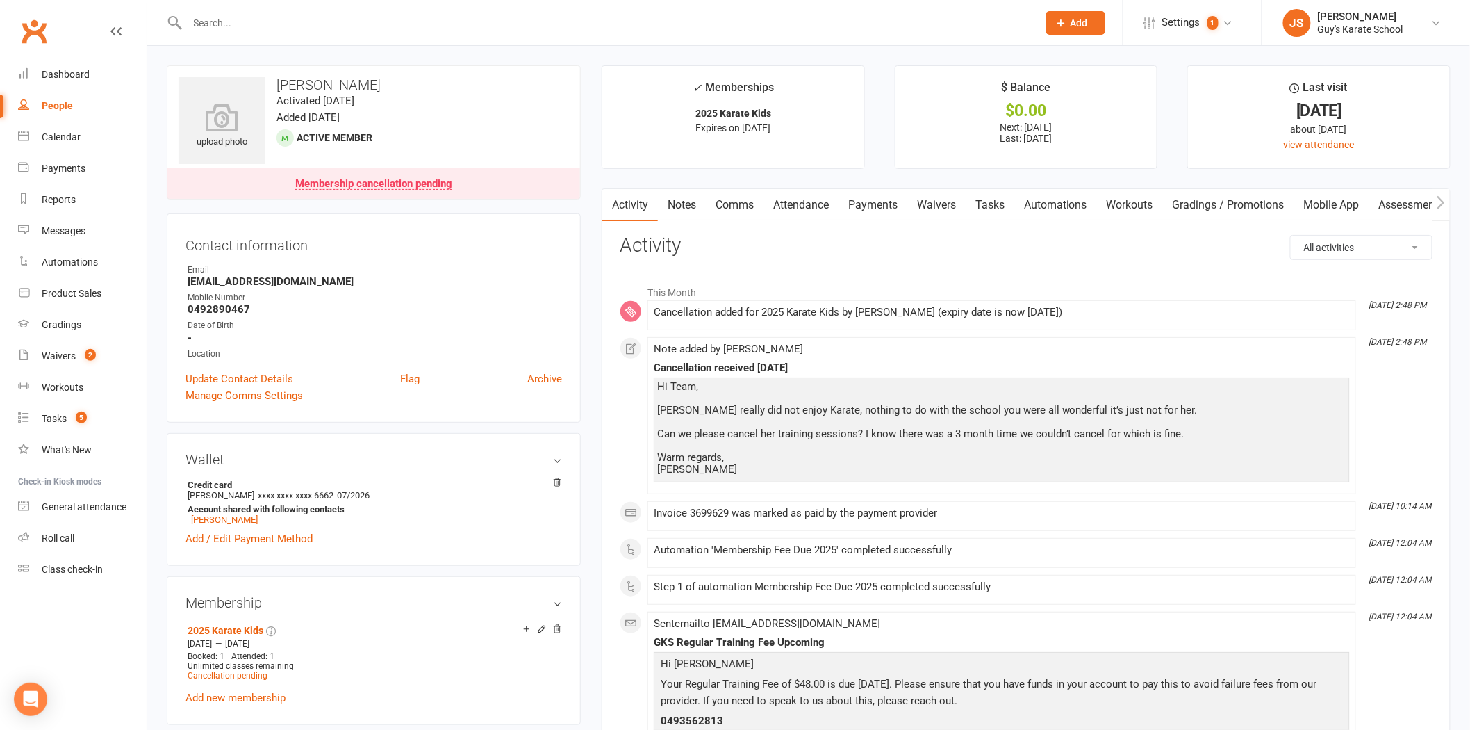
click at [747, 200] on link "Comms" at bounding box center [735, 205] width 58 height 32
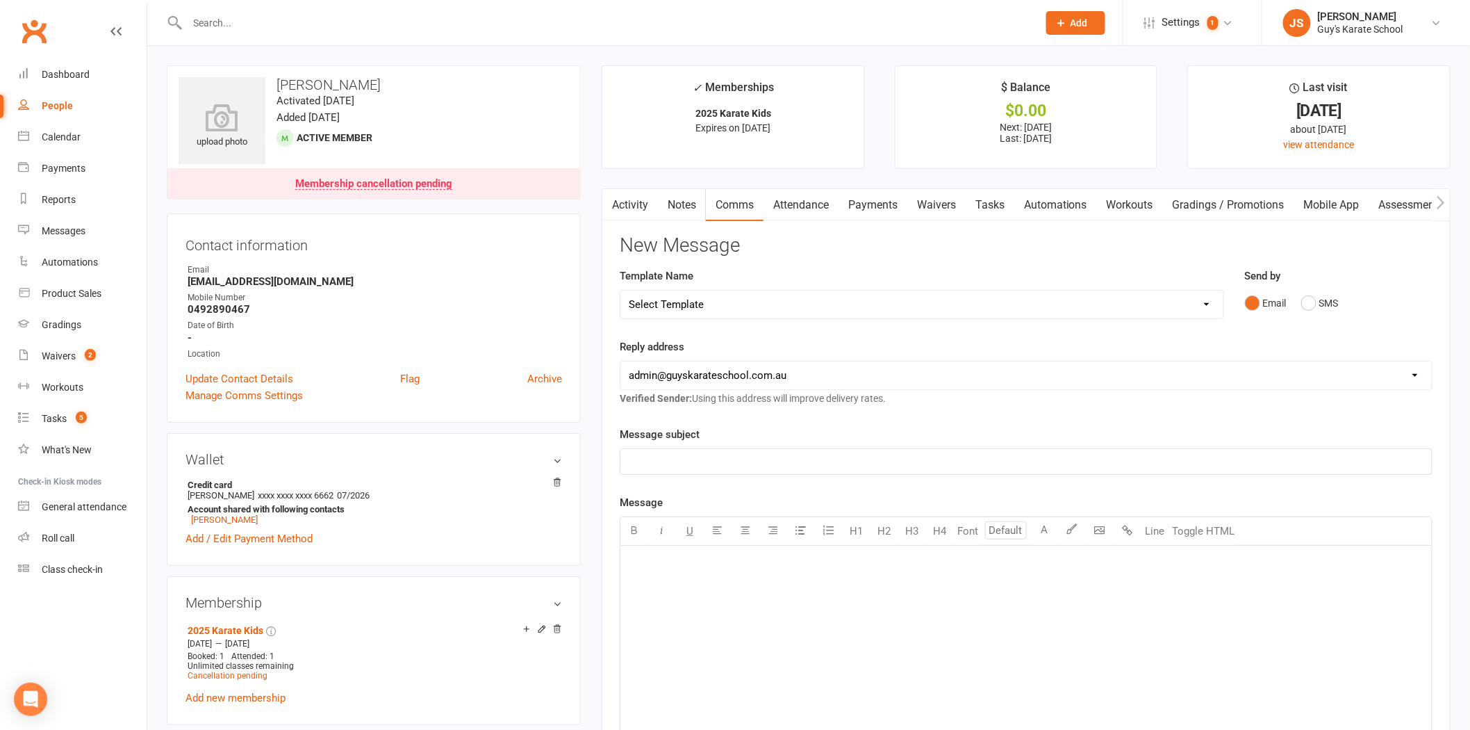
click at [794, 313] on select "Select Template [Email] Membership Cancelation Confirmation [Email] Membership …" at bounding box center [921, 304] width 603 height 28
select select "0"
click at [620, 290] on select "Select Template [Email] Membership Cancelation Confirmation [Email] Membership …" at bounding box center [921, 304] width 603 height 28
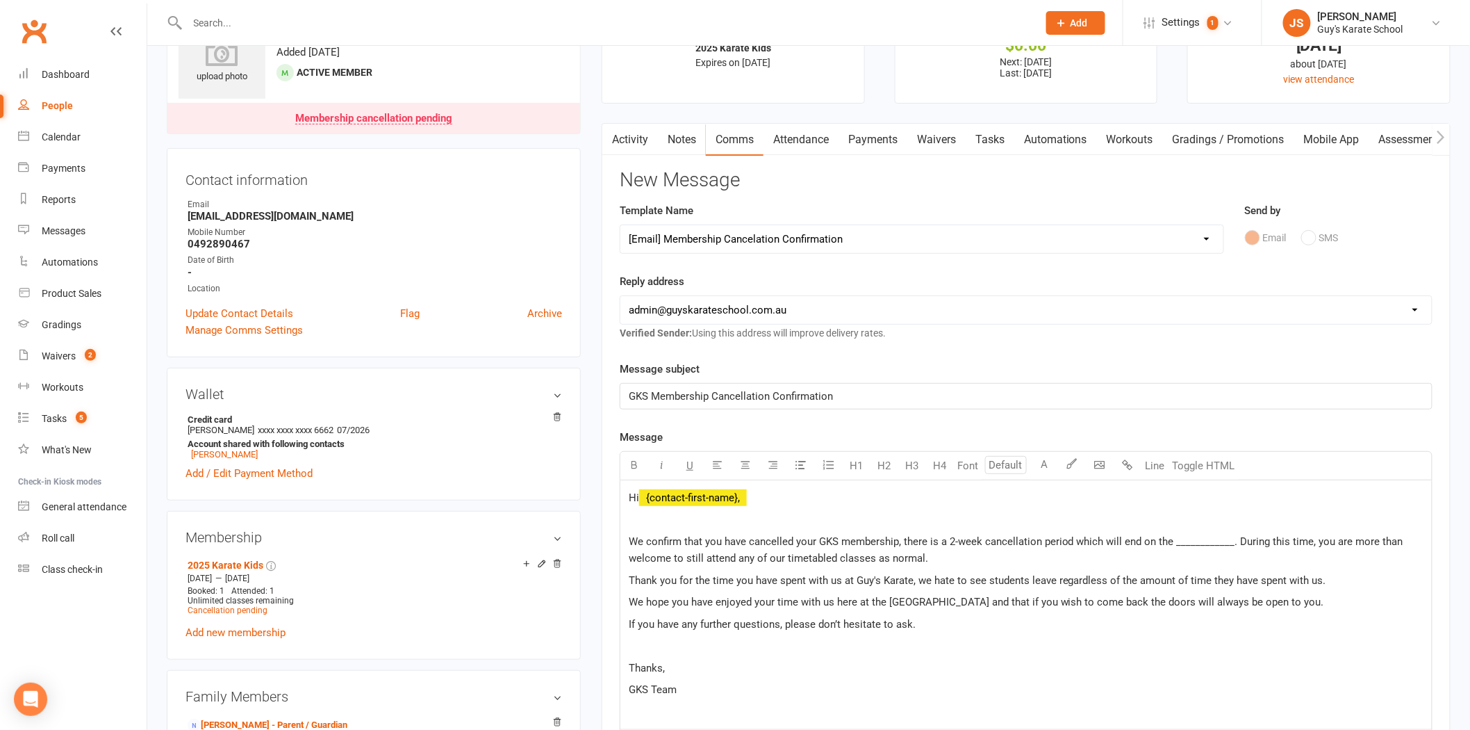
scroll to position [154, 0]
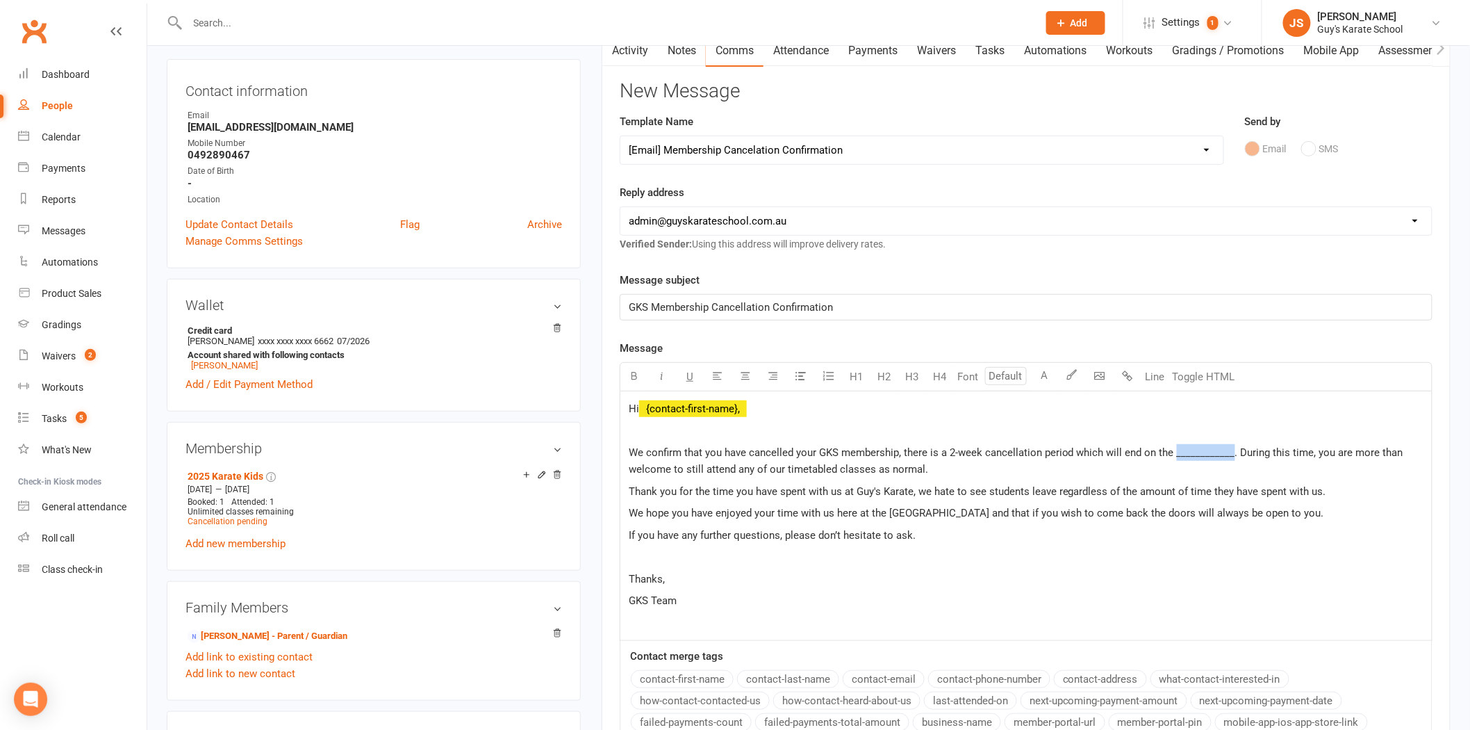
drag, startPoint x: 1174, startPoint y: 460, endPoint x: 1231, endPoint y: 450, distance: 57.8
click at [1231, 450] on p "We confirm that you have cancelled your GKS membership, there is a 2-week cance…" at bounding box center [1026, 460] width 795 height 33
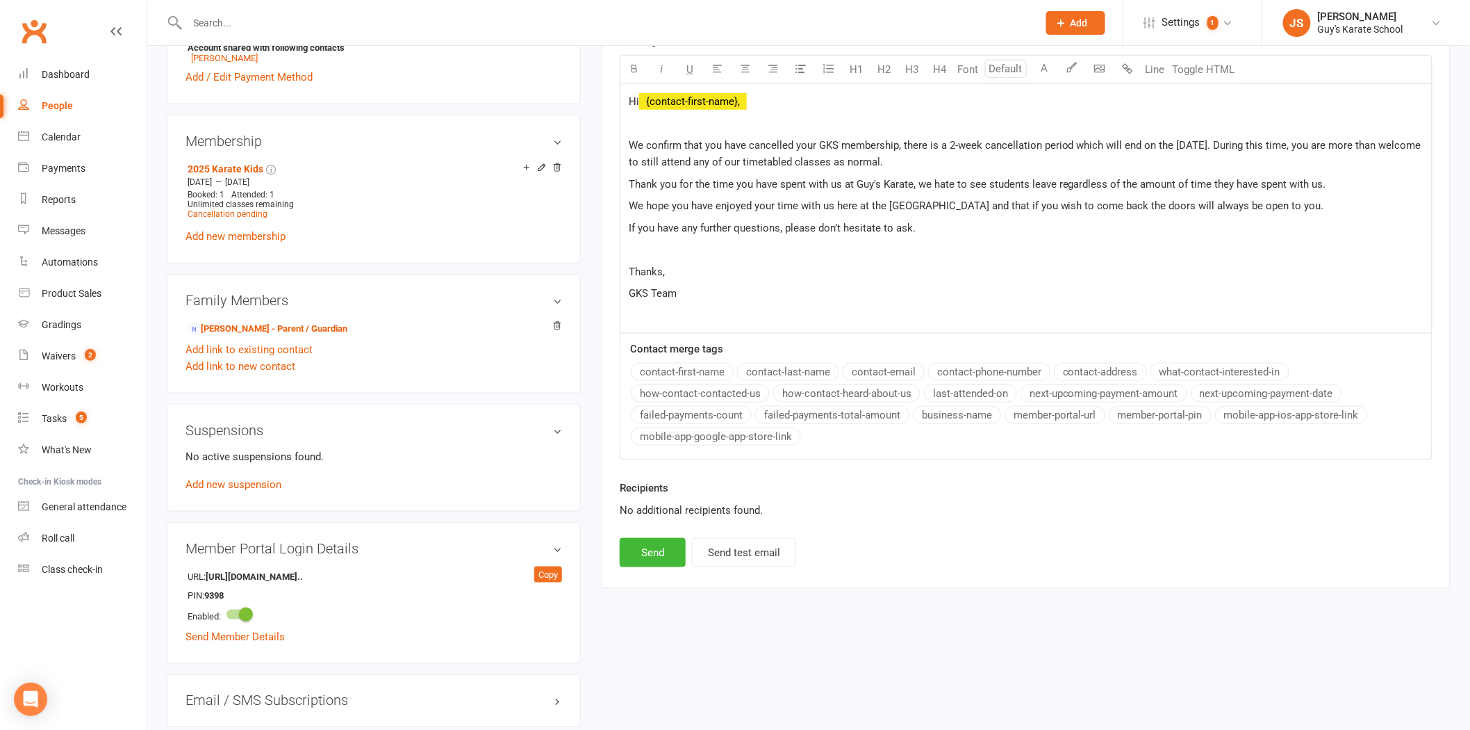
scroll to position [463, 0]
click at [667, 561] on button "Send" at bounding box center [653, 550] width 66 height 29
select select
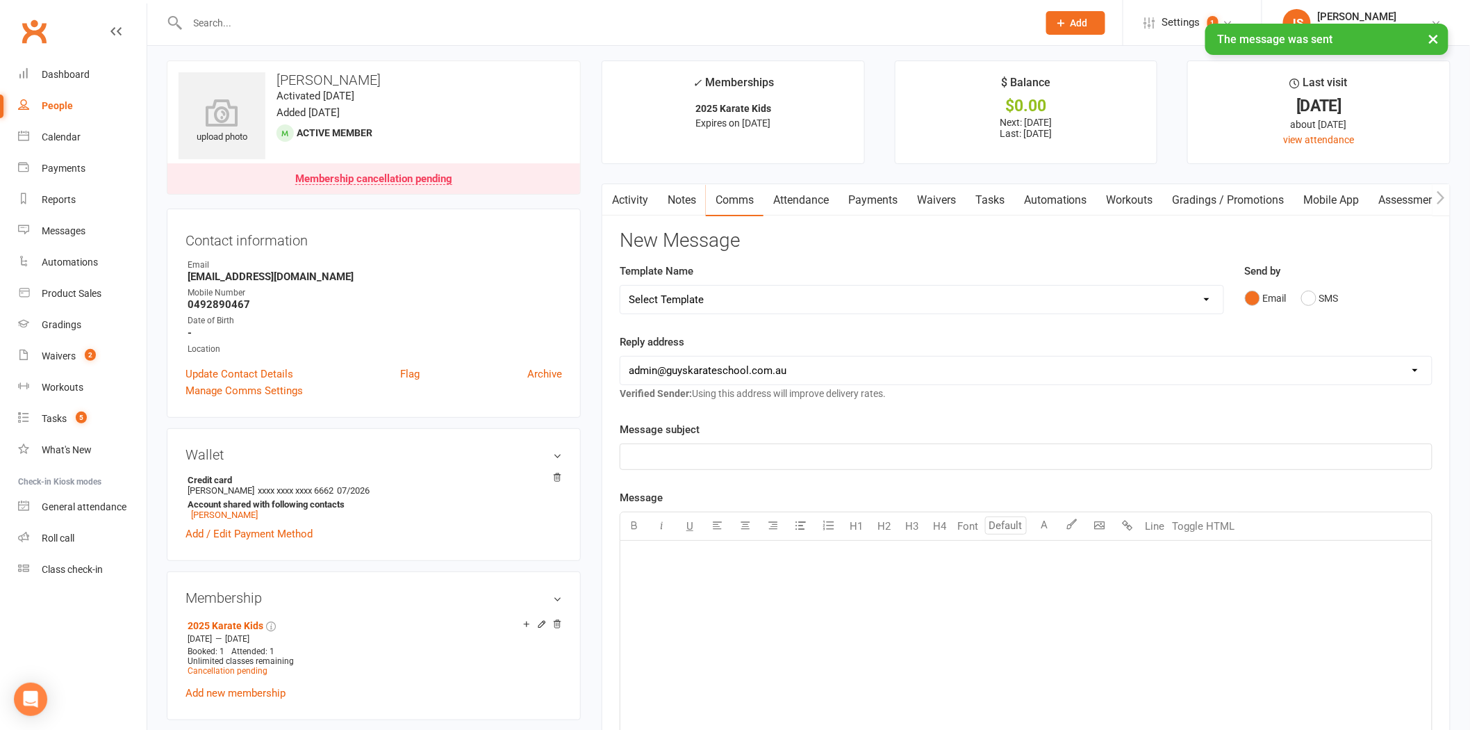
scroll to position [0, 0]
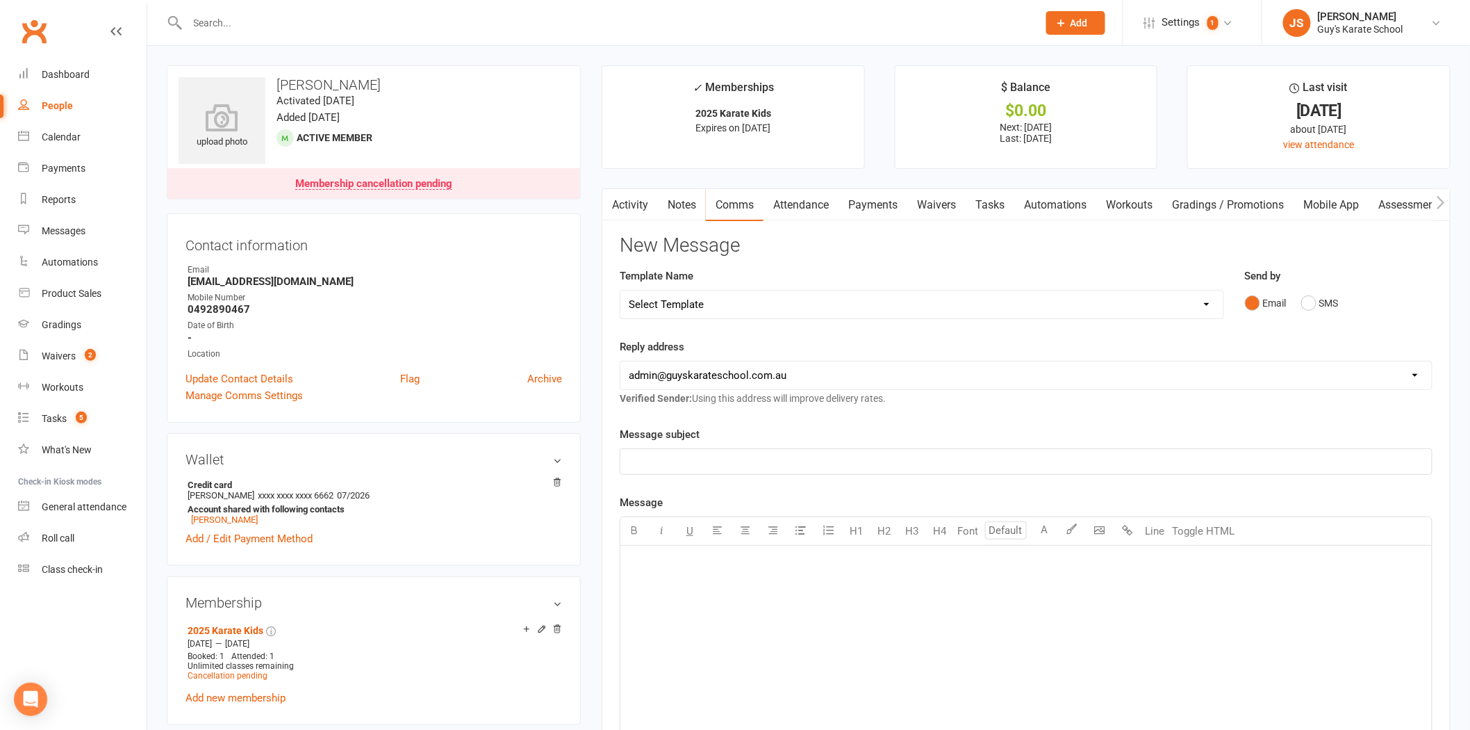
click at [251, 28] on input "text" at bounding box center [605, 22] width 845 height 19
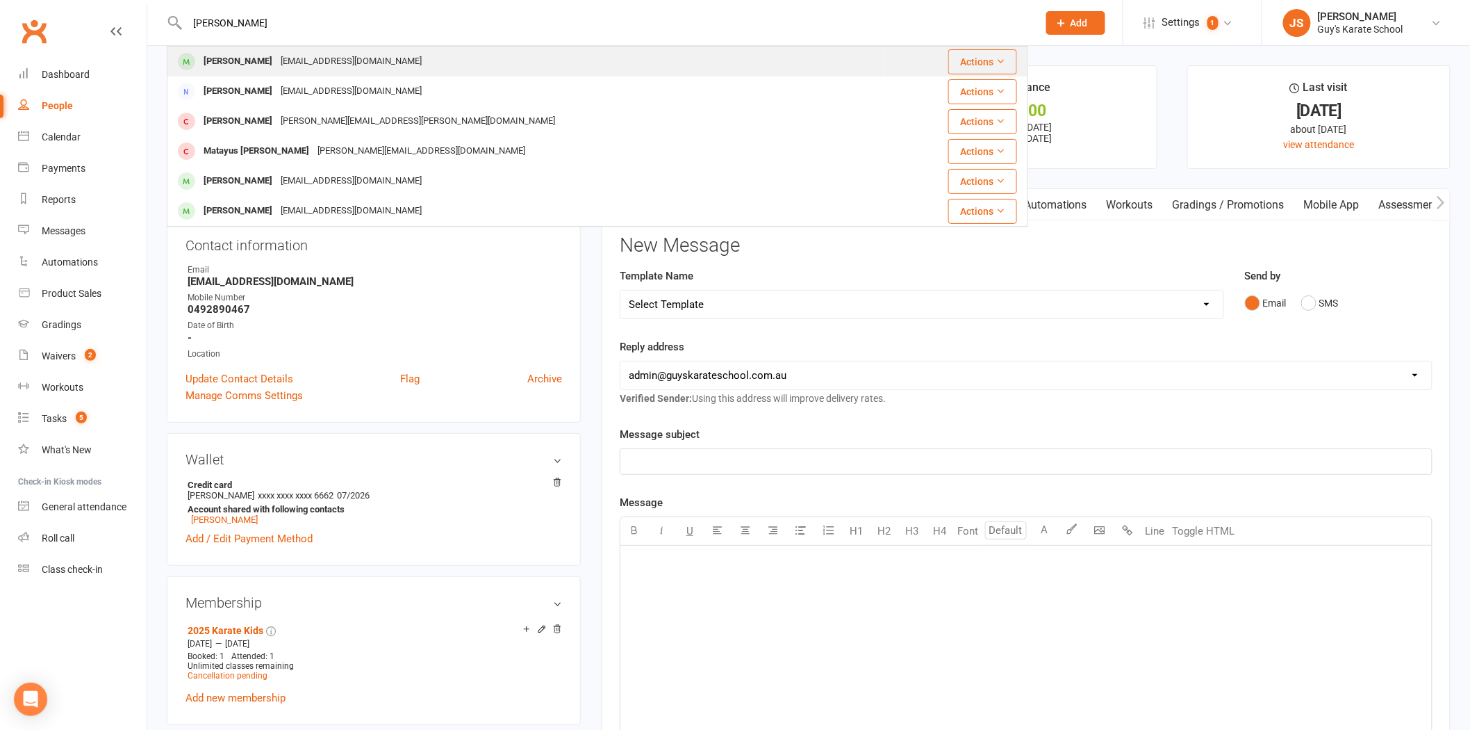
type input "[PERSON_NAME]"
click at [277, 57] on div "[EMAIL_ADDRESS][DOMAIN_NAME]" at bounding box center [351, 61] width 149 height 20
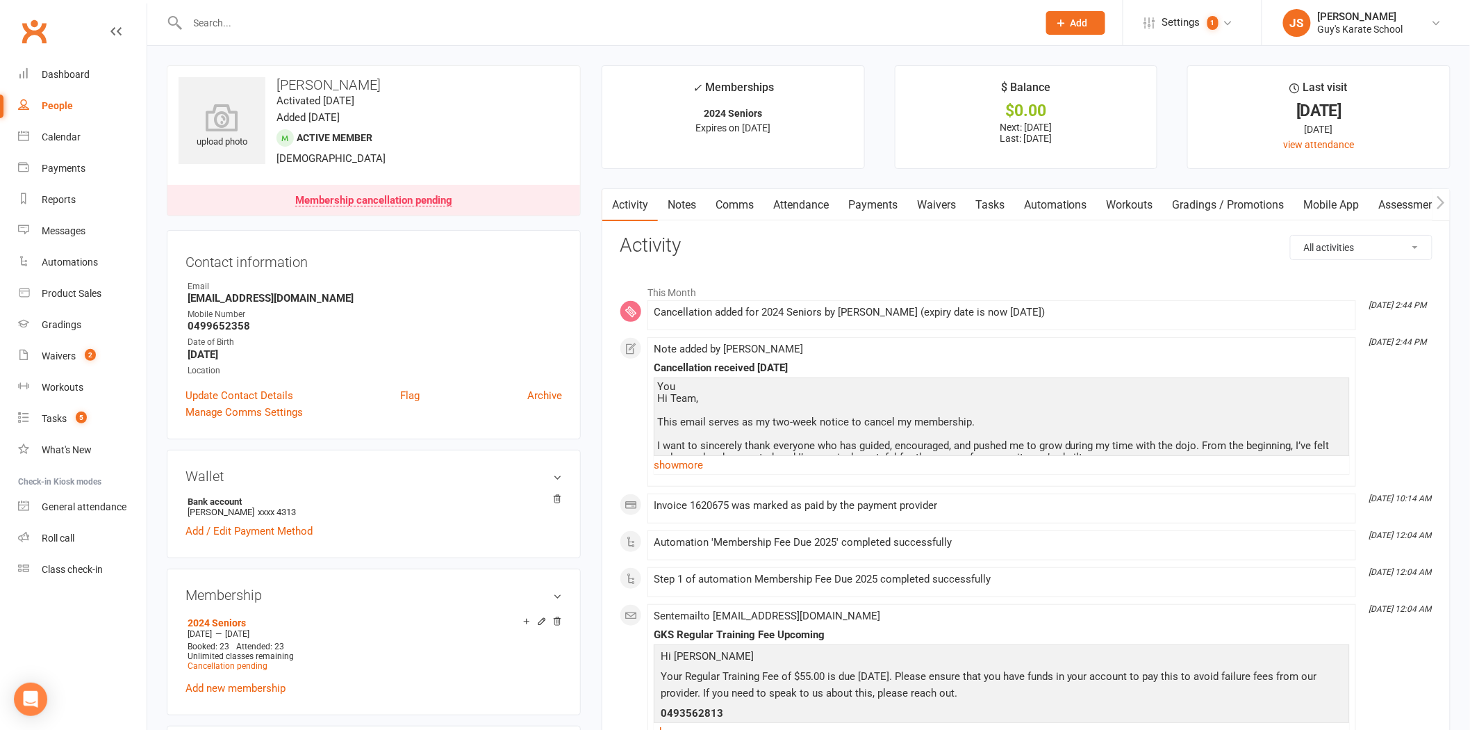
click at [731, 212] on link "Comms" at bounding box center [735, 205] width 58 height 32
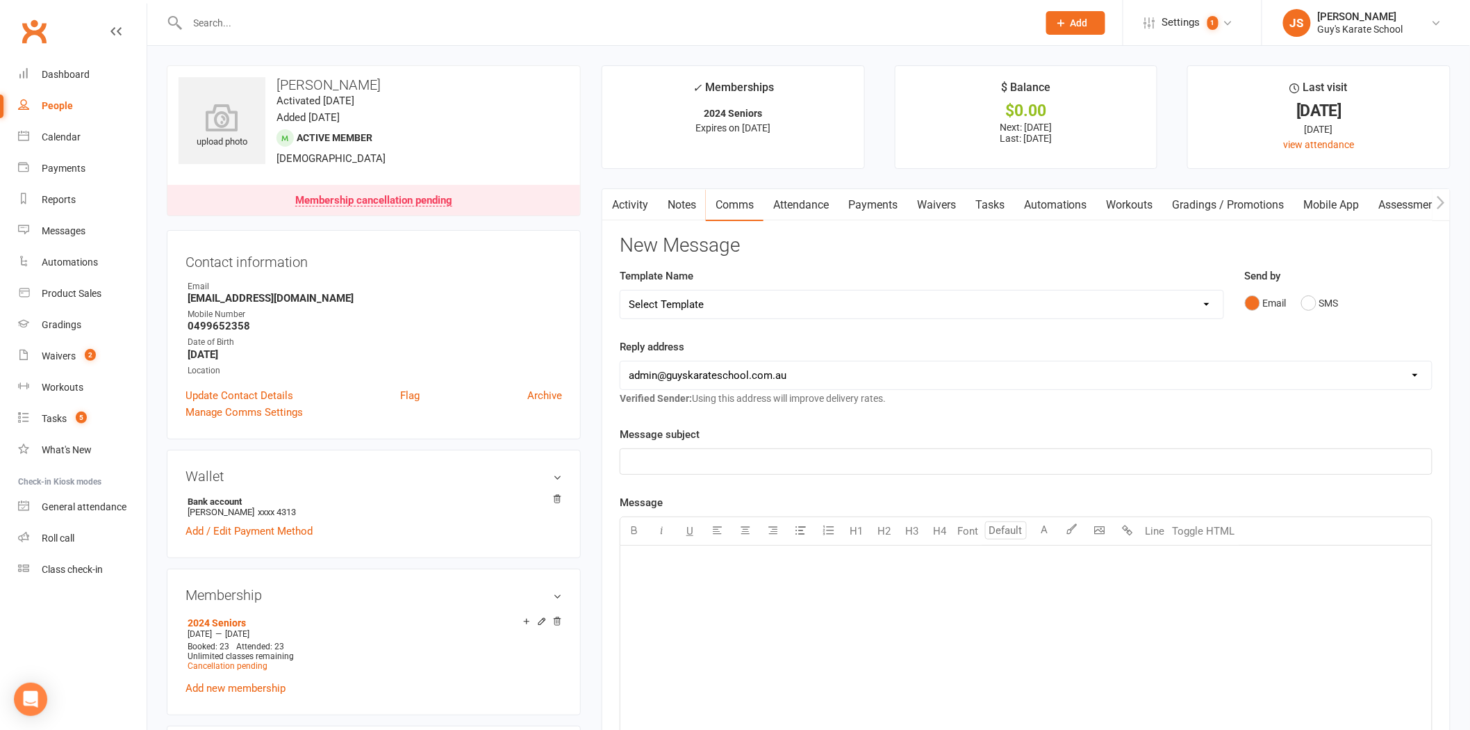
click at [717, 306] on select "Select Template [Email] Membership Cancelation Confirmation [Email] Membership …" at bounding box center [921, 304] width 603 height 28
select select "0"
click at [620, 290] on select "Select Template [Email] Membership Cancelation Confirmation [Email] Membership …" at bounding box center [921, 304] width 603 height 28
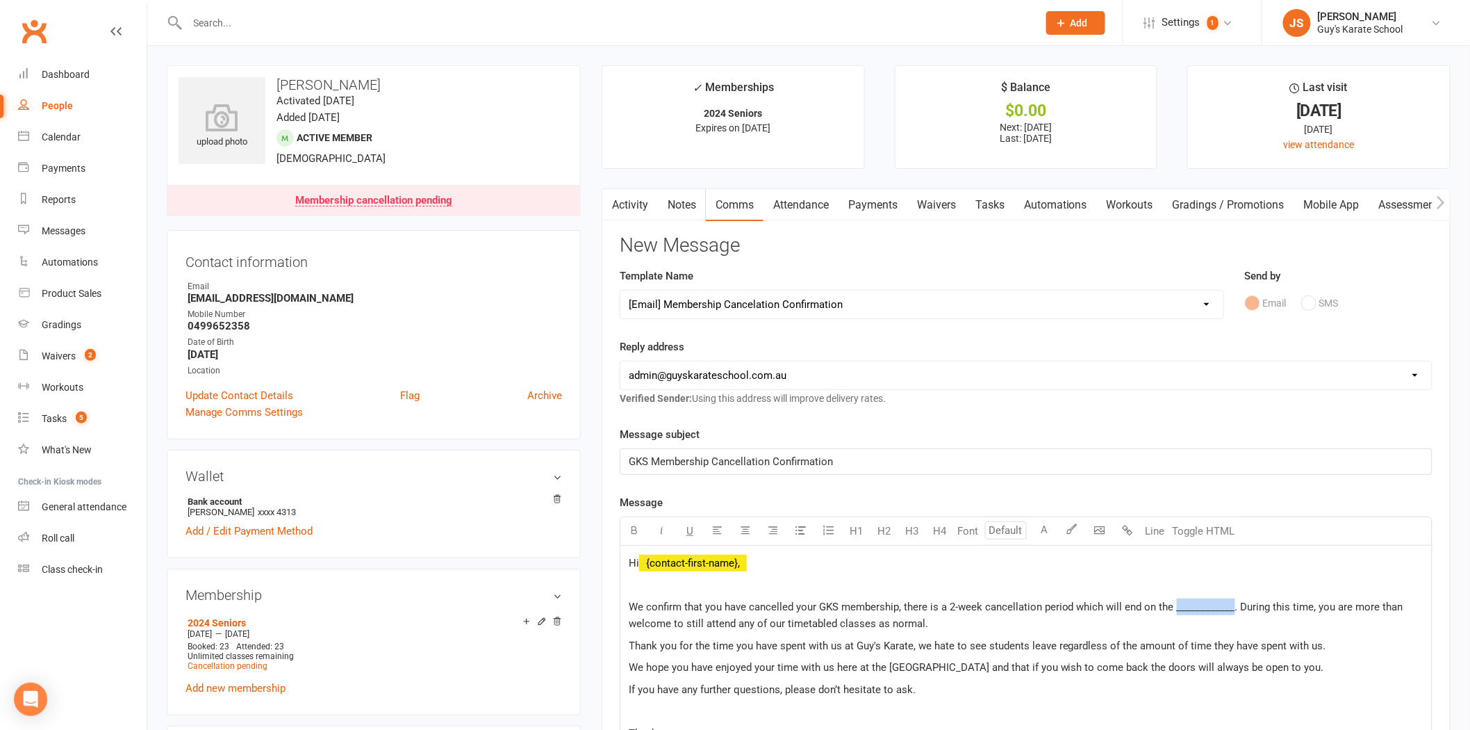
drag, startPoint x: 1175, startPoint y: 611, endPoint x: 1230, endPoint y: 609, distance: 54.9
click at [1230, 609] on span "We confirm that you have cancelled your GKS membership, there is a 2-week cance…" at bounding box center [1018, 614] width 778 height 29
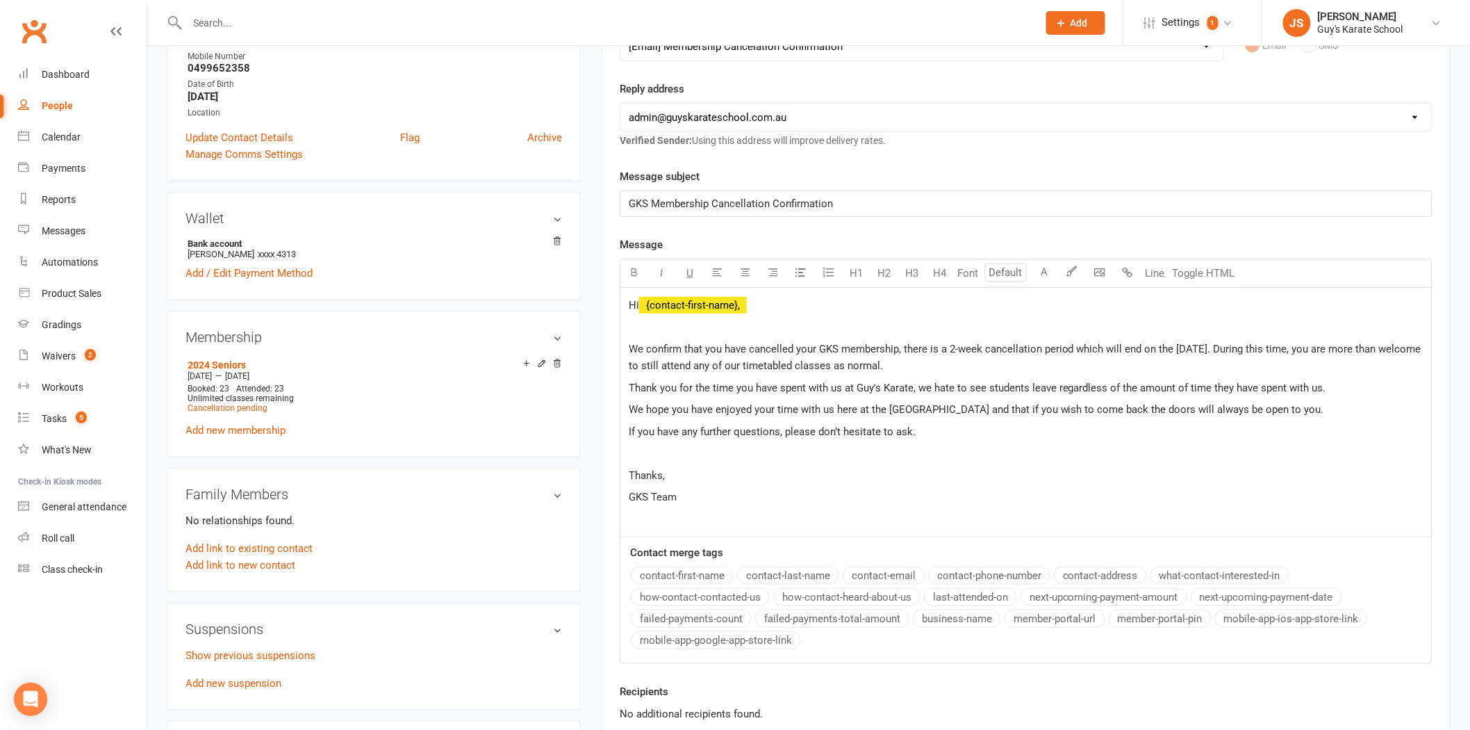
scroll to position [309, 0]
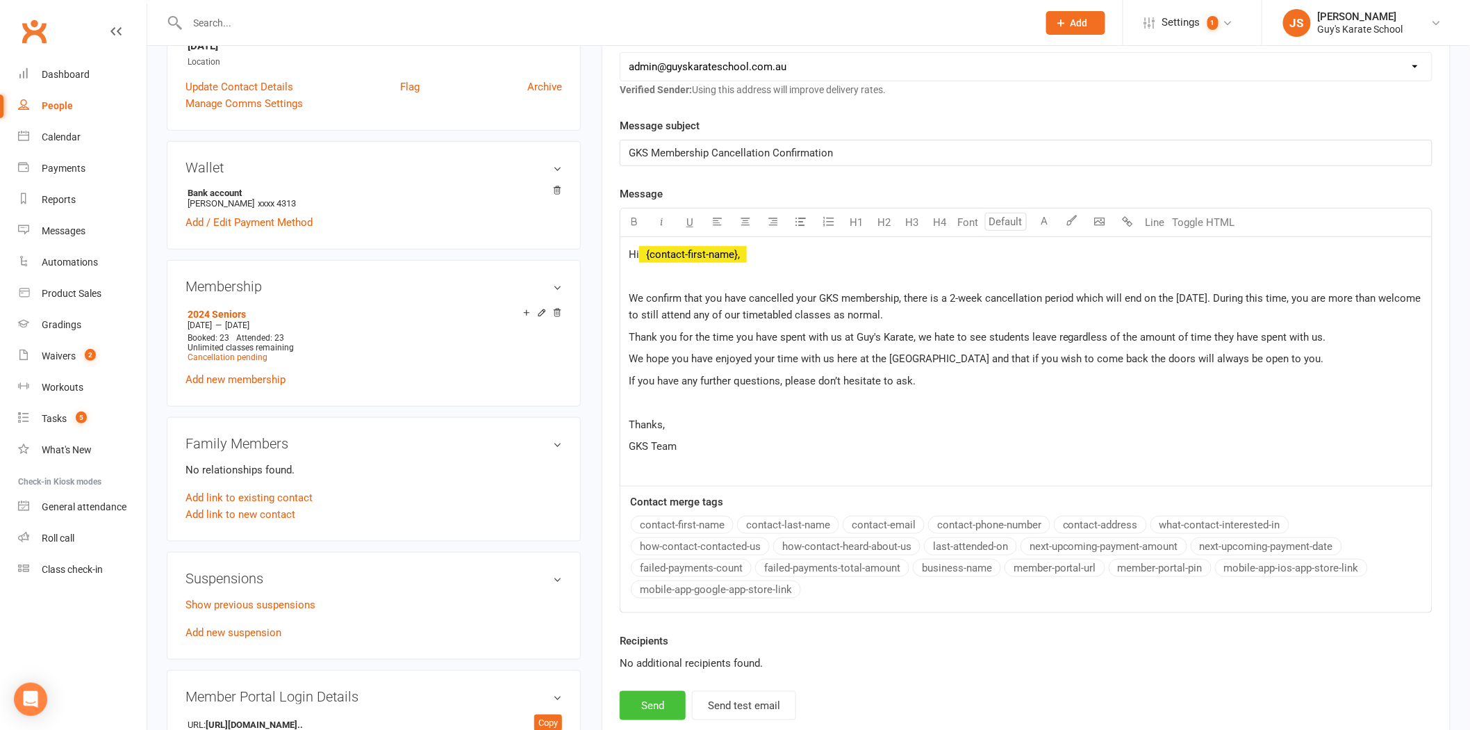
click at [650, 705] on button "Send" at bounding box center [653, 705] width 66 height 29
select select
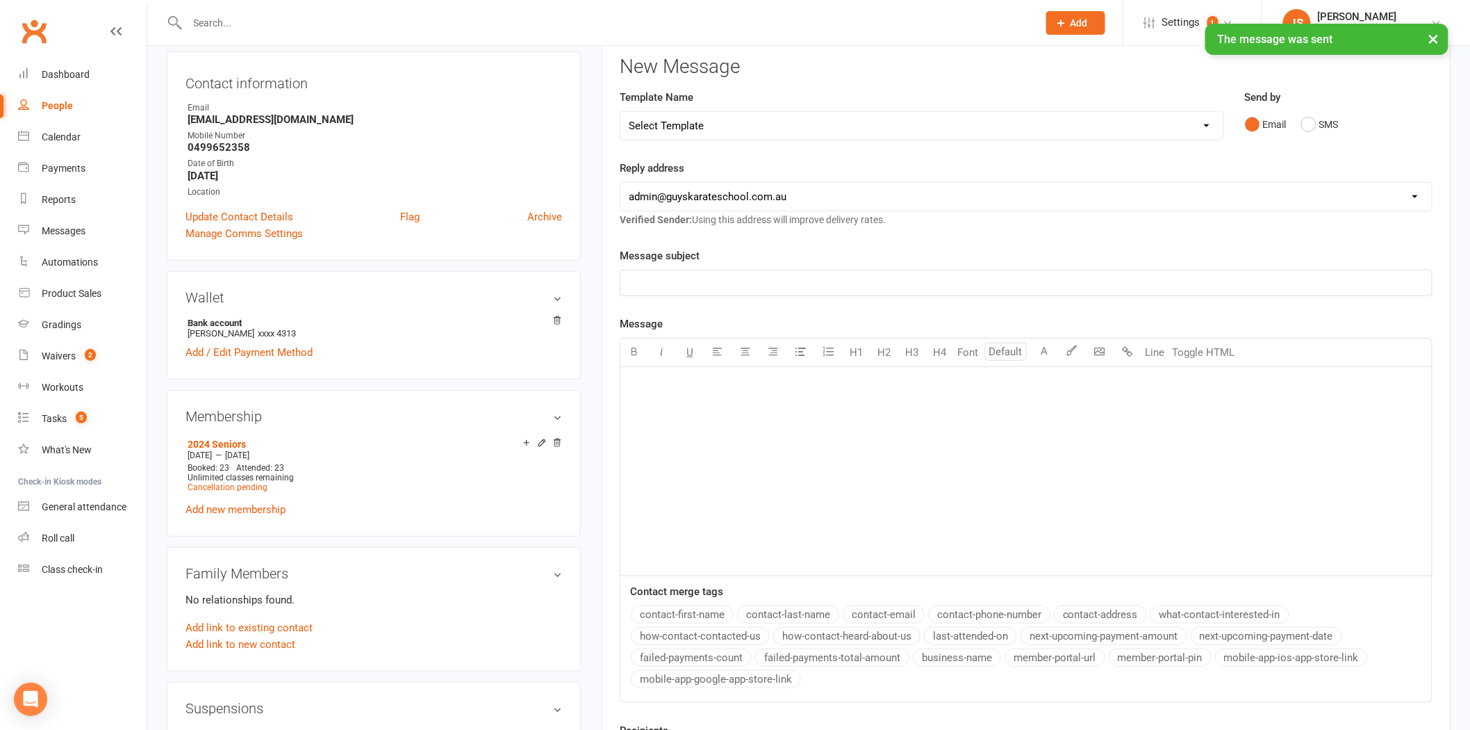
scroll to position [0, 0]
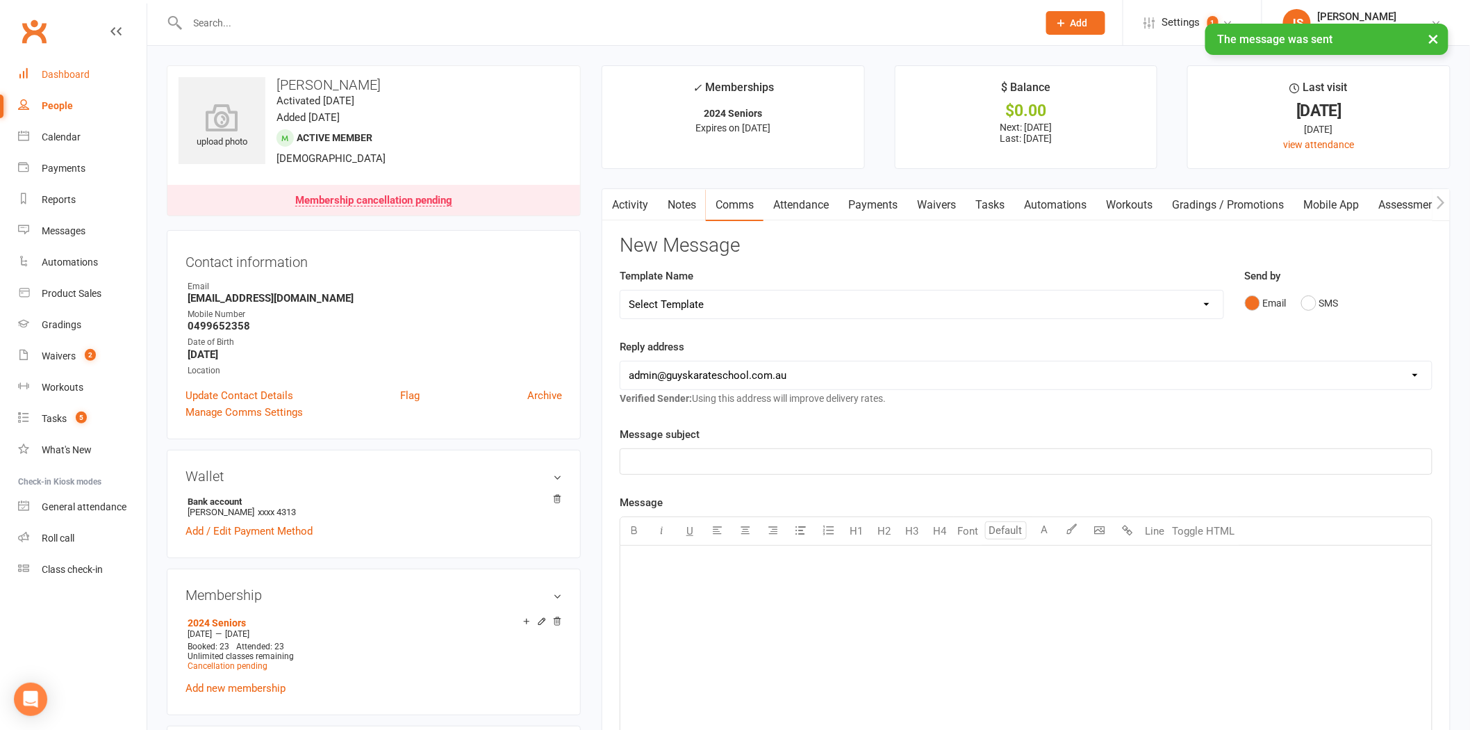
click at [76, 74] on div "Dashboard" at bounding box center [66, 74] width 48 height 11
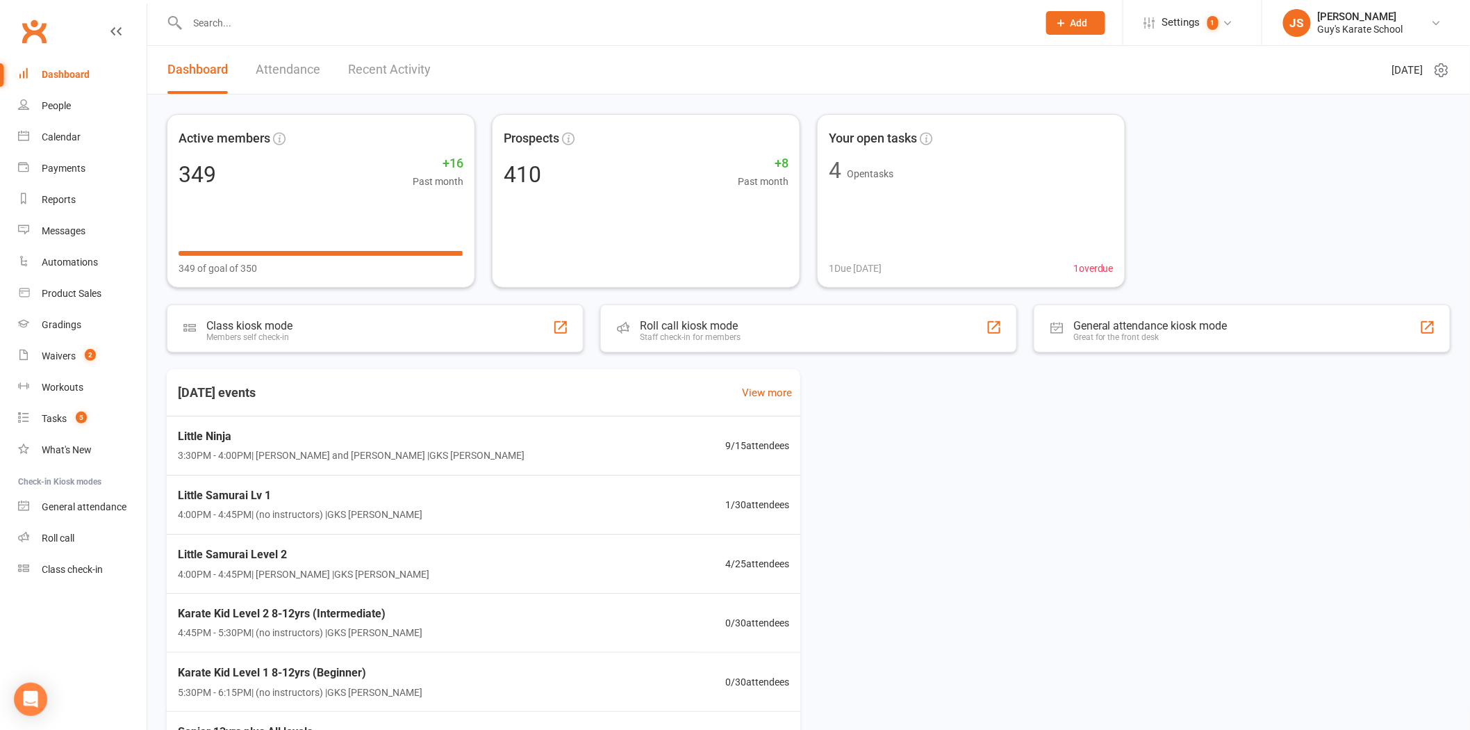
click at [353, 10] on div at bounding box center [598, 22] width 862 height 45
click at [358, 30] on input "text" at bounding box center [605, 22] width 845 height 19
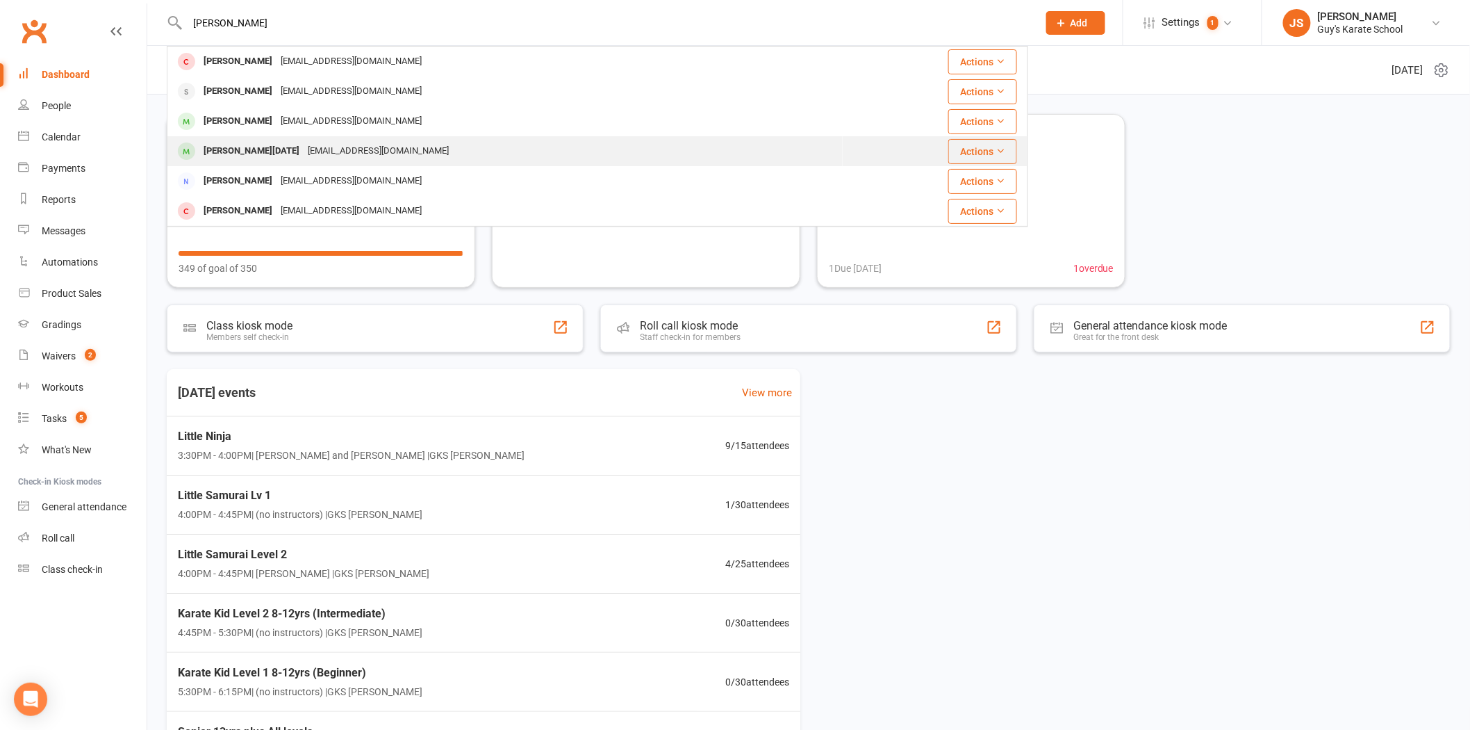
type input "[PERSON_NAME]"
click at [338, 146] on div "[EMAIL_ADDRESS][DOMAIN_NAME]" at bounding box center [378, 151] width 149 height 20
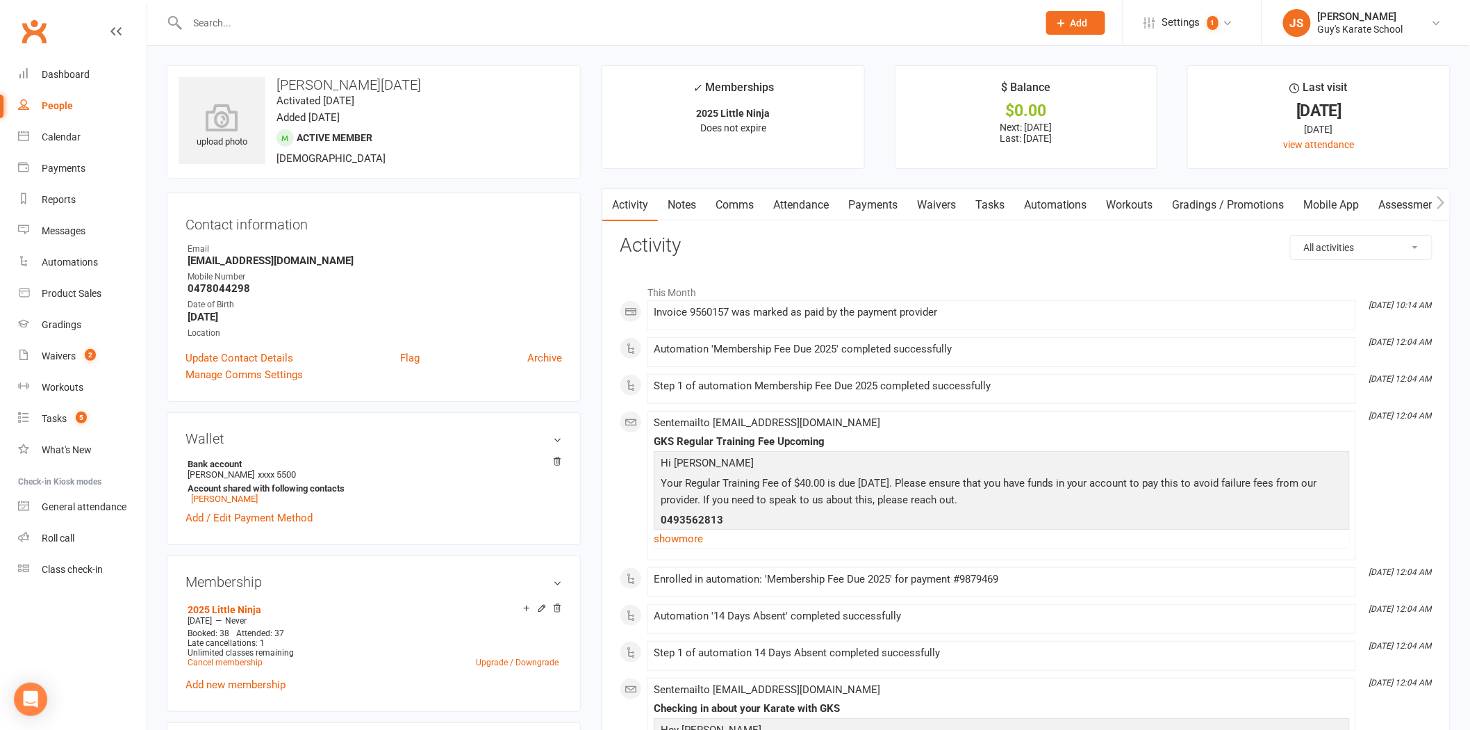
click at [680, 213] on link "Notes" at bounding box center [682, 205] width 48 height 32
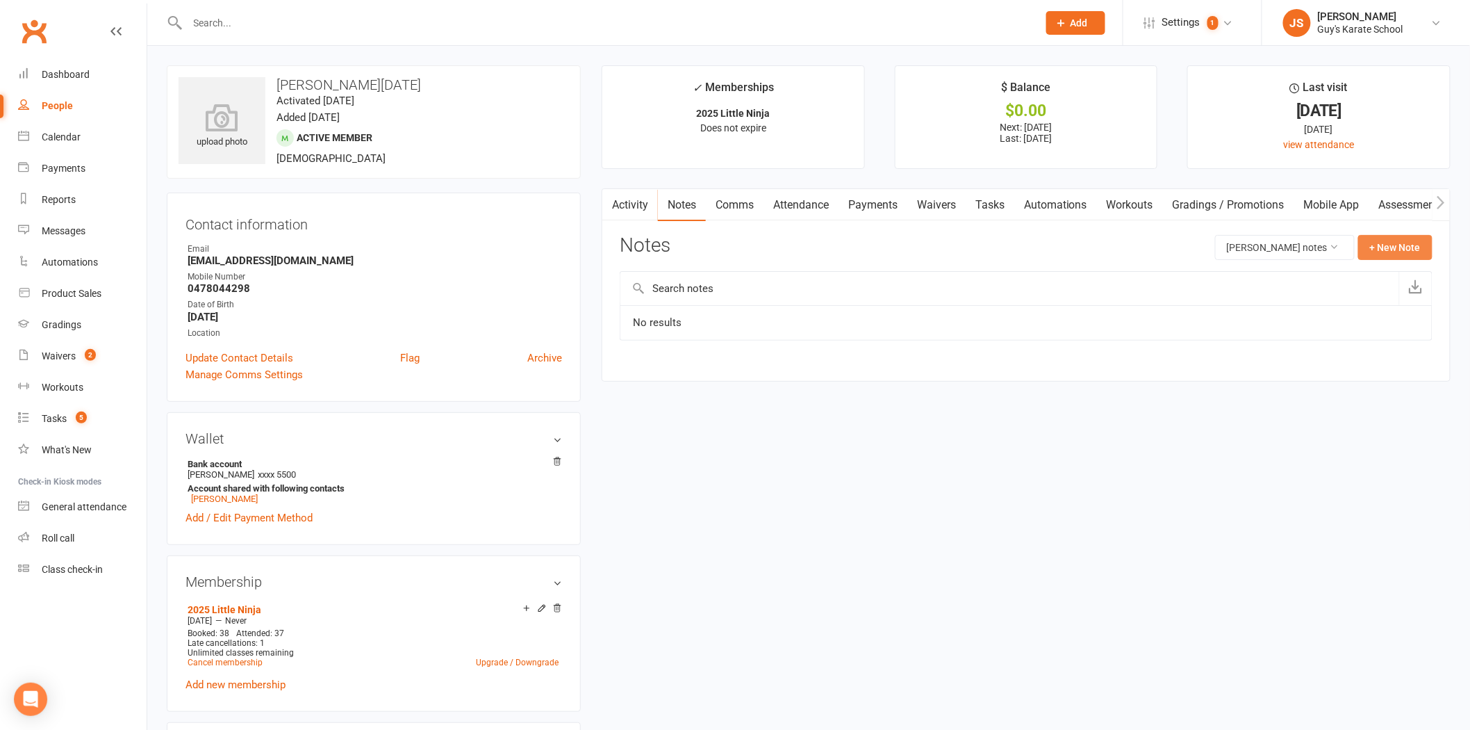
click at [1399, 258] on button "+ New Note" at bounding box center [1395, 247] width 74 height 25
click at [864, 405] on textarea at bounding box center [1026, 384] width 813 height 46
paste textarea "Your not going to believe this but we got that hacking cough back. We all went …"
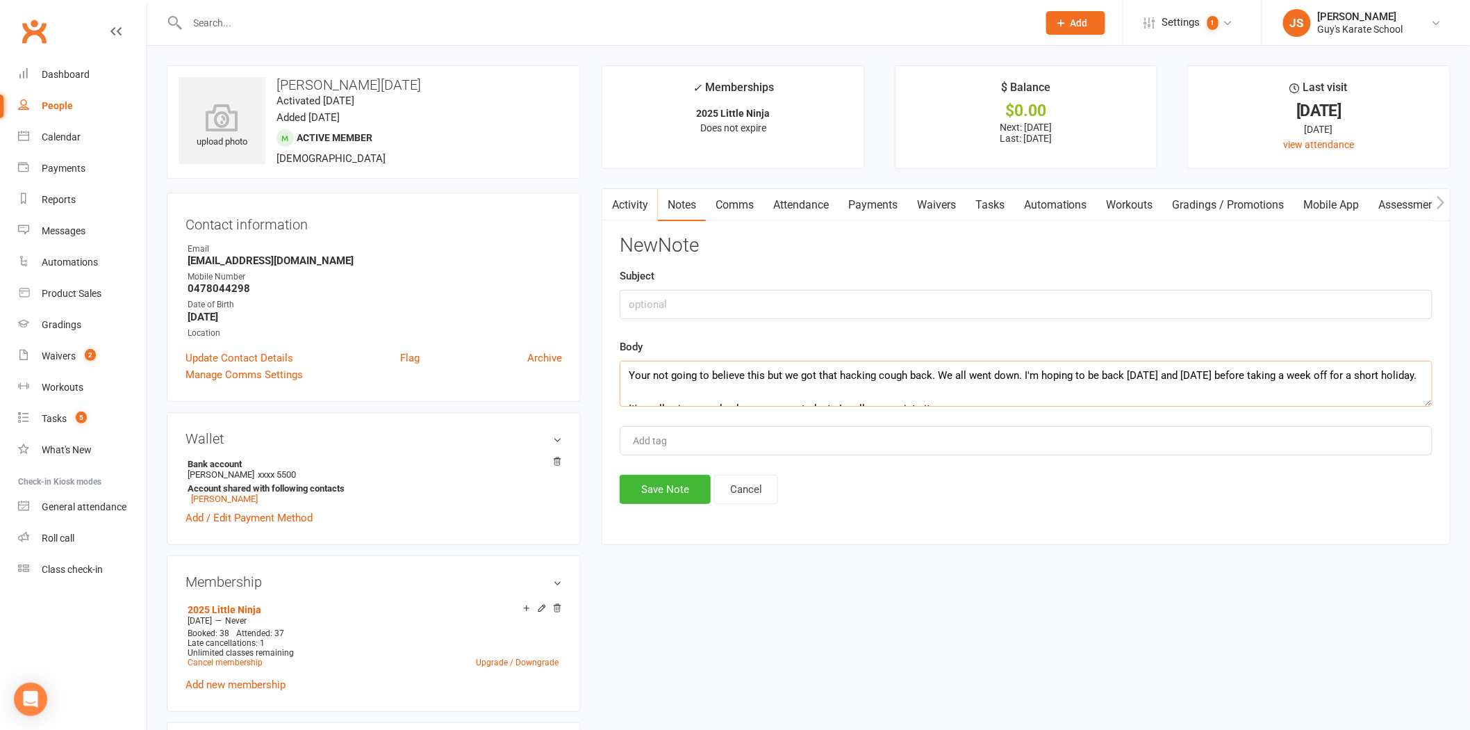
scroll to position [74, 0]
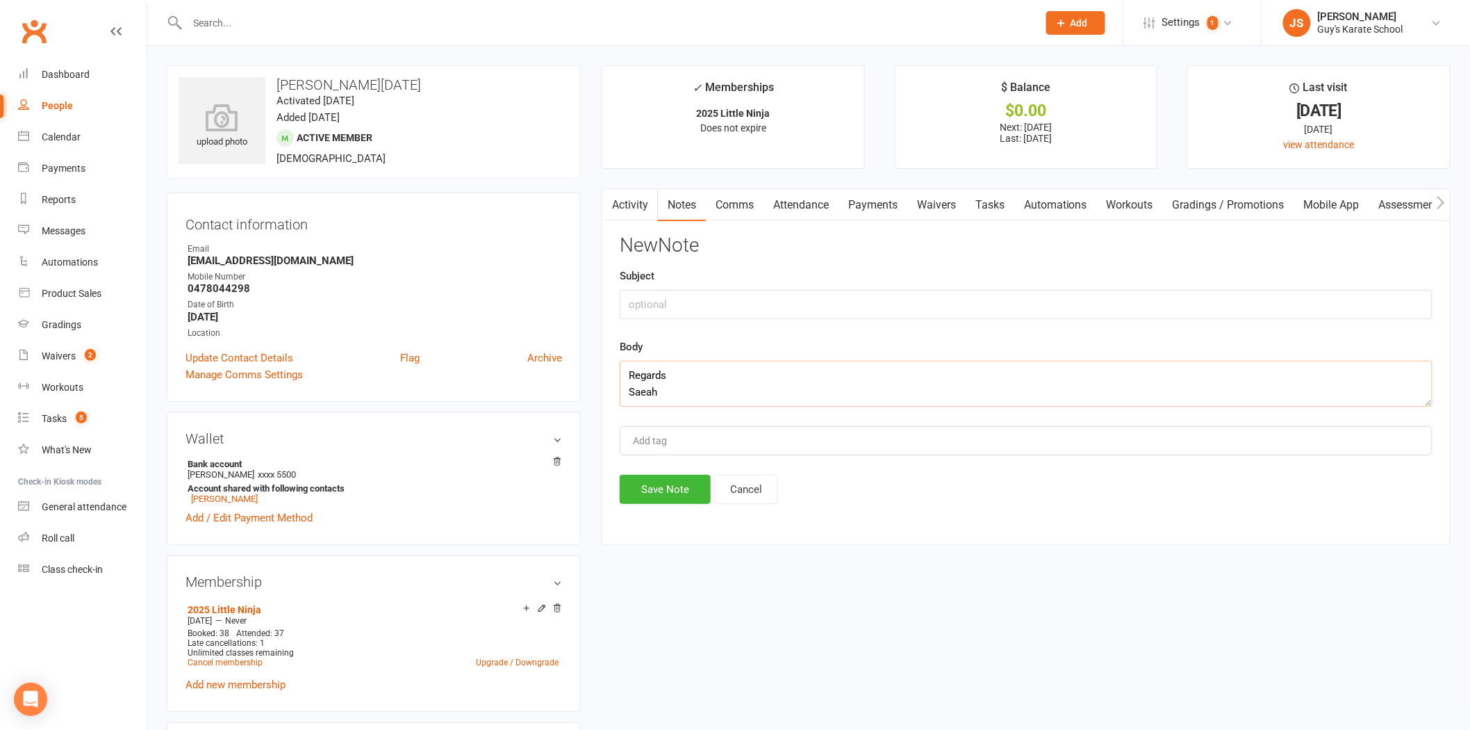
type textarea "Your not going to believe this but we got that hacking cough back. We all went …"
click at [679, 283] on div "Subject" at bounding box center [1026, 293] width 813 height 51
click at [678, 304] on input "text" at bounding box center [1026, 304] width 813 height 29
type input "Absentee Check Reply"
click at [658, 441] on input "Add tag" at bounding box center [656, 440] width 49 height 17
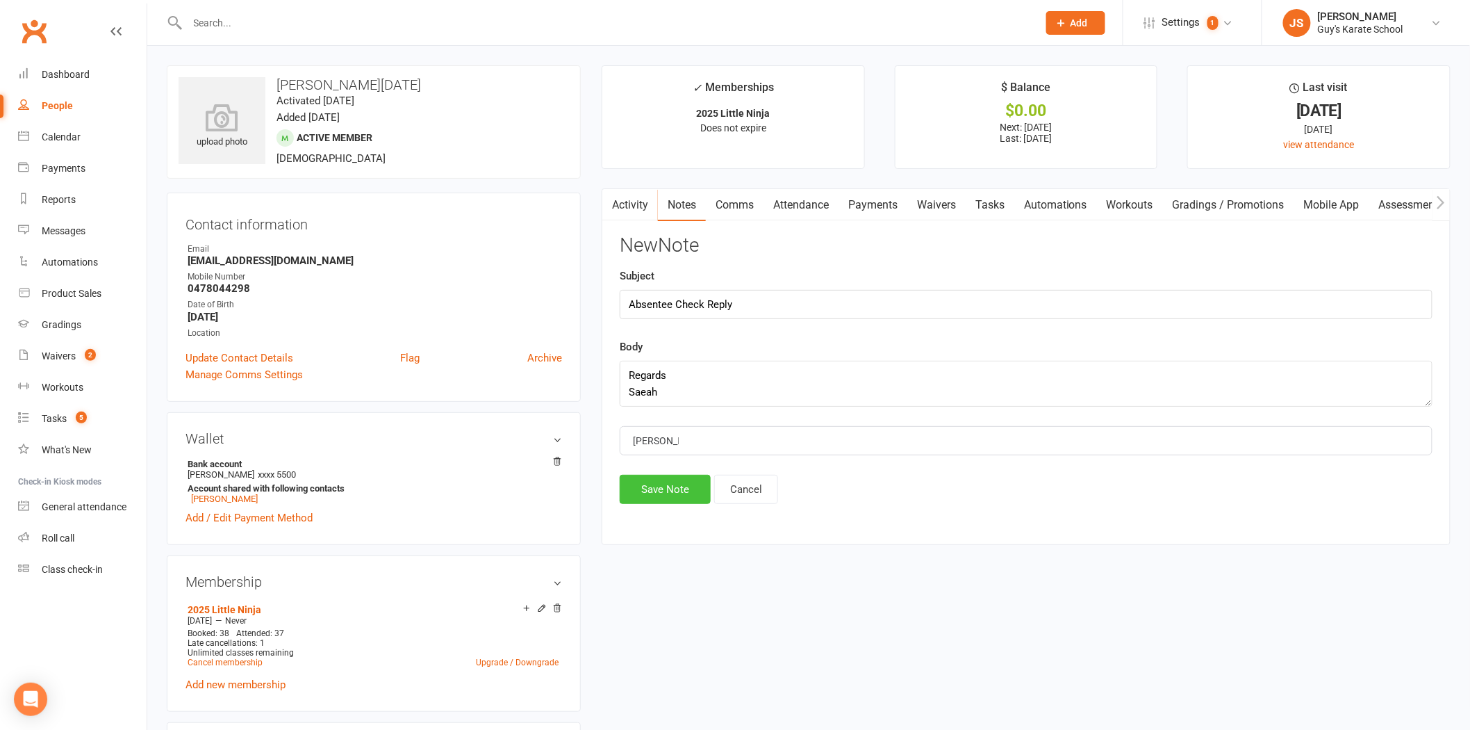
type input "[PERSON_NAME]"
click at [677, 487] on button "Save Note" at bounding box center [665, 489] width 91 height 29
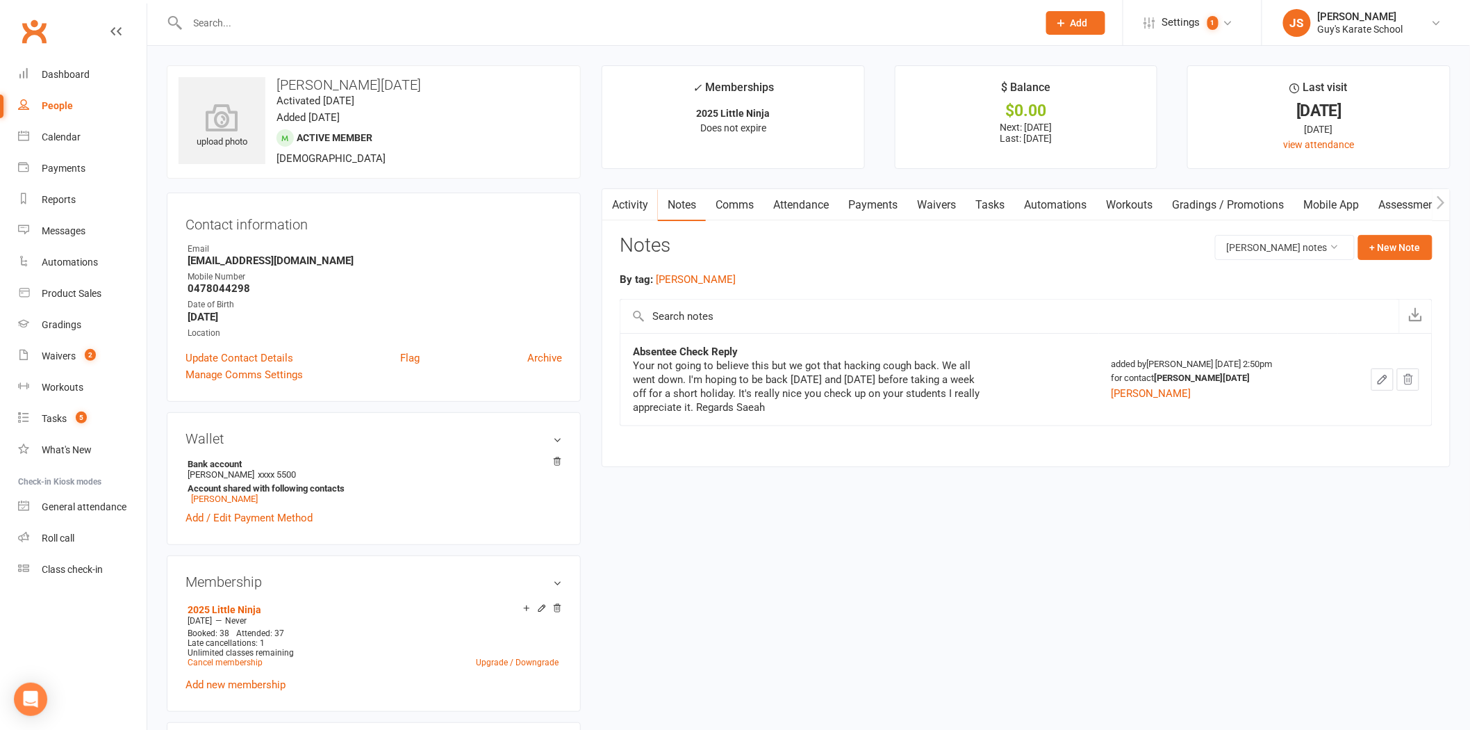
click at [344, 26] on input "text" at bounding box center [605, 22] width 845 height 19
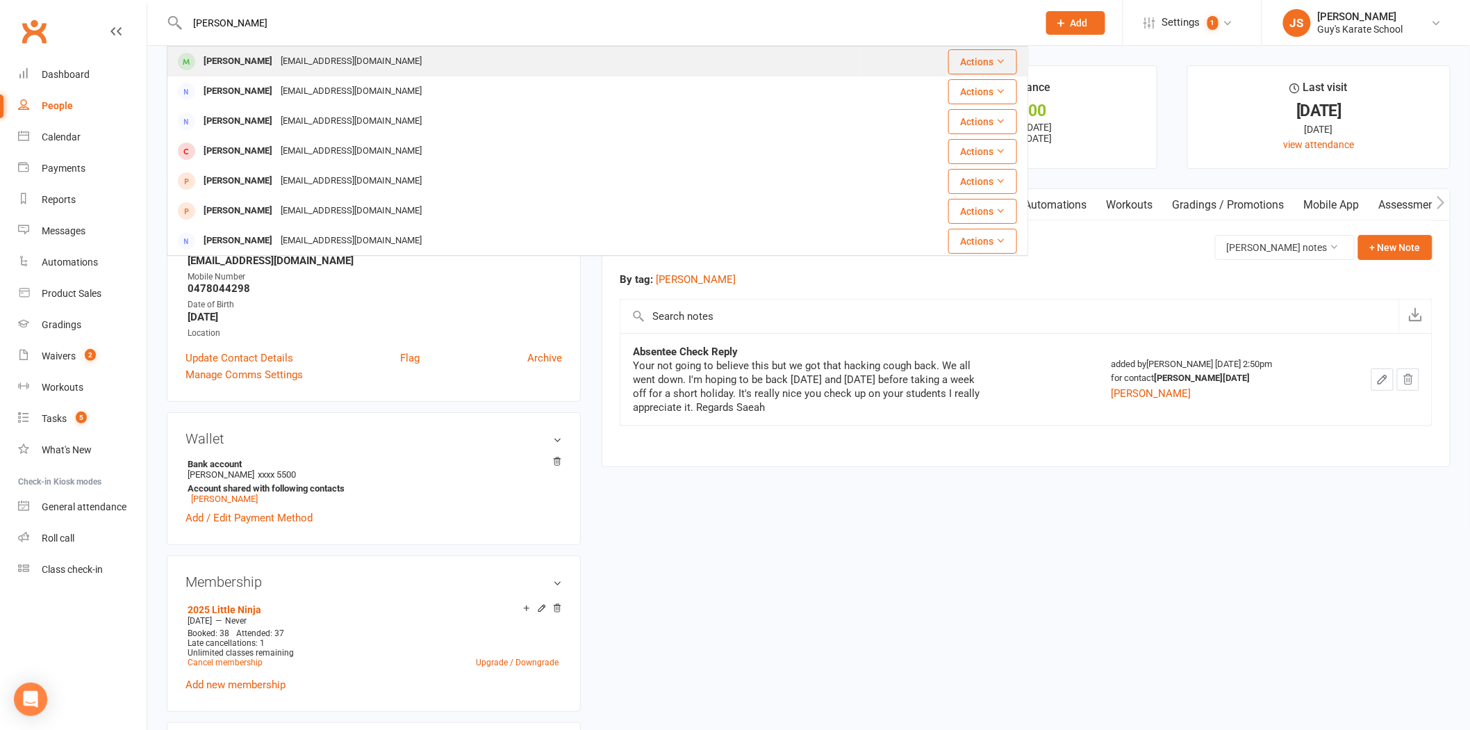
type input "[PERSON_NAME]"
click at [336, 63] on div "[EMAIL_ADDRESS][DOMAIN_NAME]" at bounding box center [351, 61] width 149 height 20
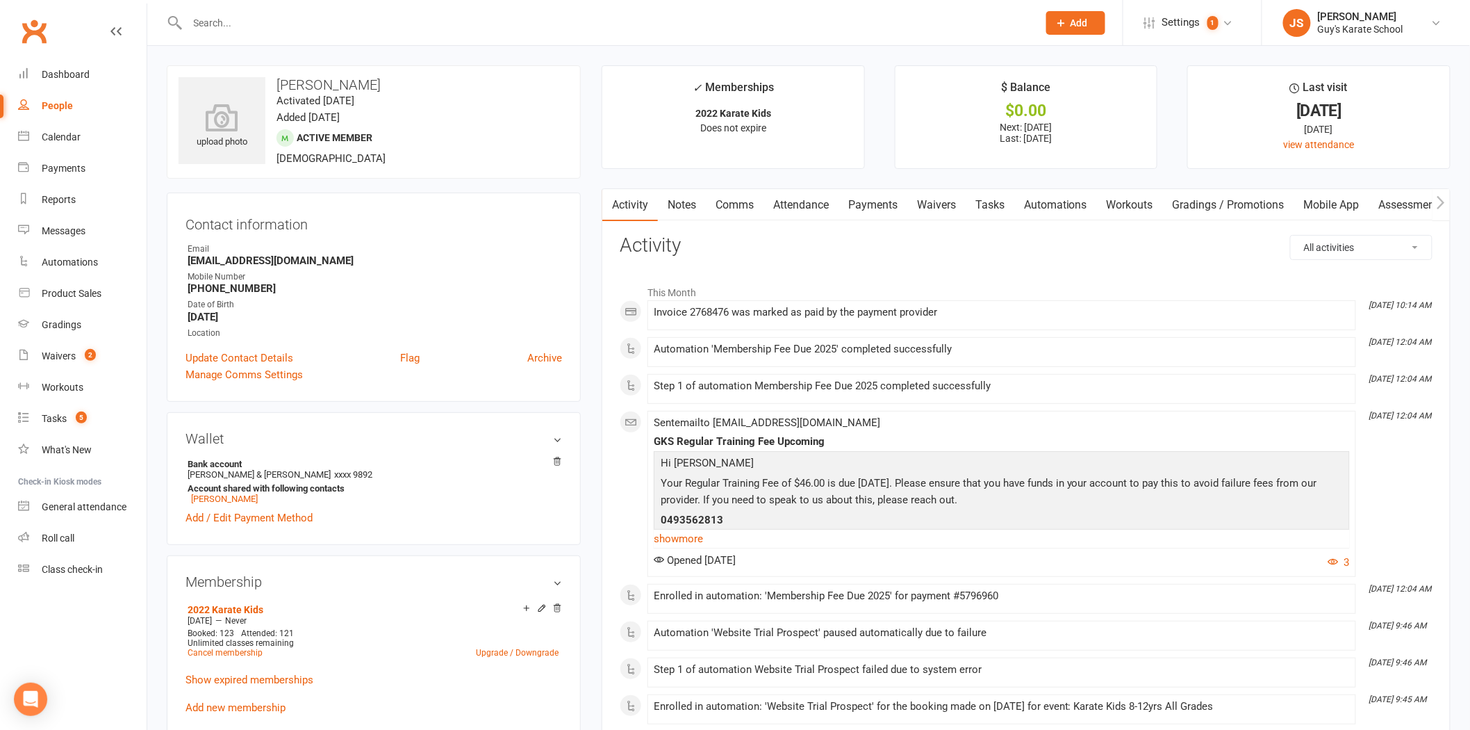
click at [896, 203] on link "Payments" at bounding box center [873, 205] width 69 height 32
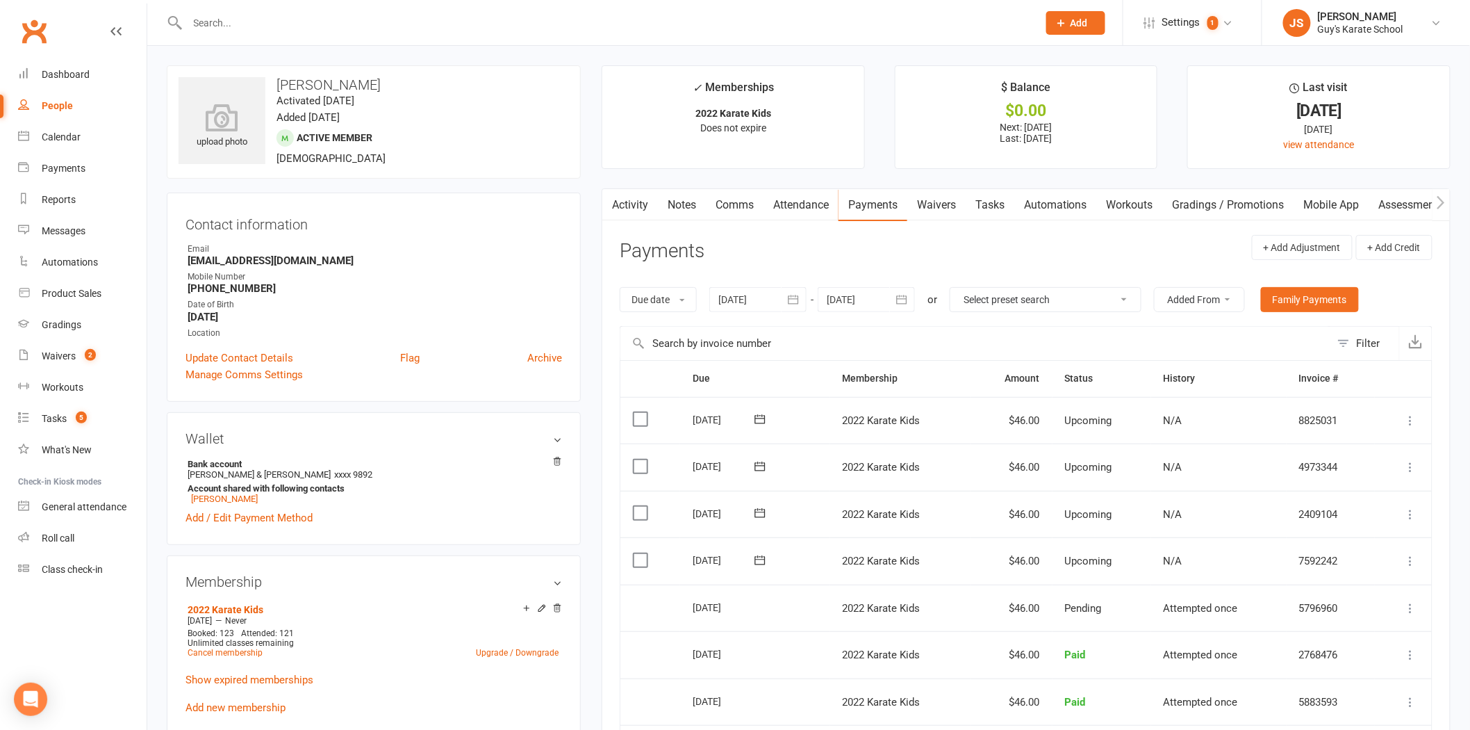
scroll to position [77, 0]
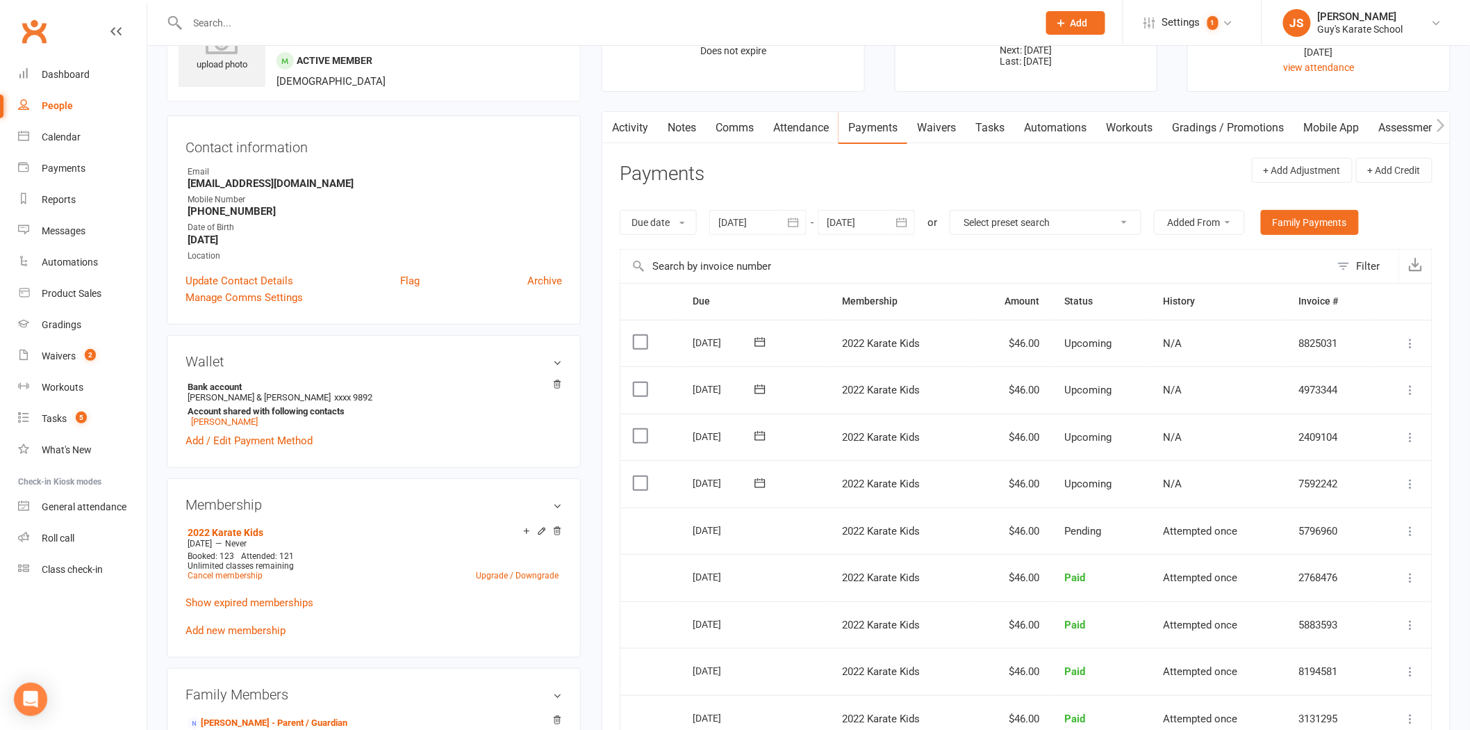
click at [866, 235] on div "Due date Due date Date paid Date failed Date settled [DATE] [DATE] Sun Mon Tue …" at bounding box center [1026, 222] width 813 height 53
click at [866, 228] on div at bounding box center [866, 222] width 97 height 25
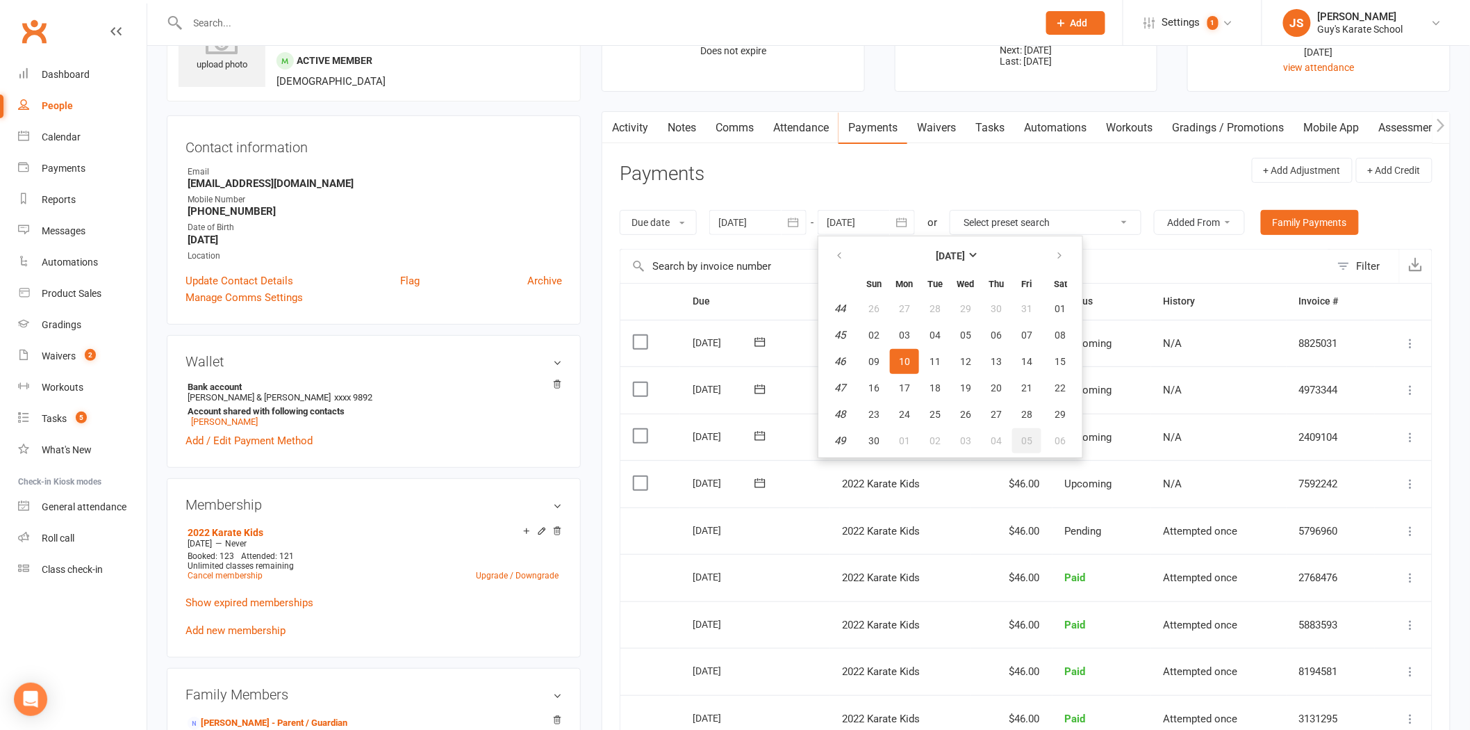
click at [1025, 443] on button "05" at bounding box center [1026, 440] width 29 height 25
type input "[DATE]"
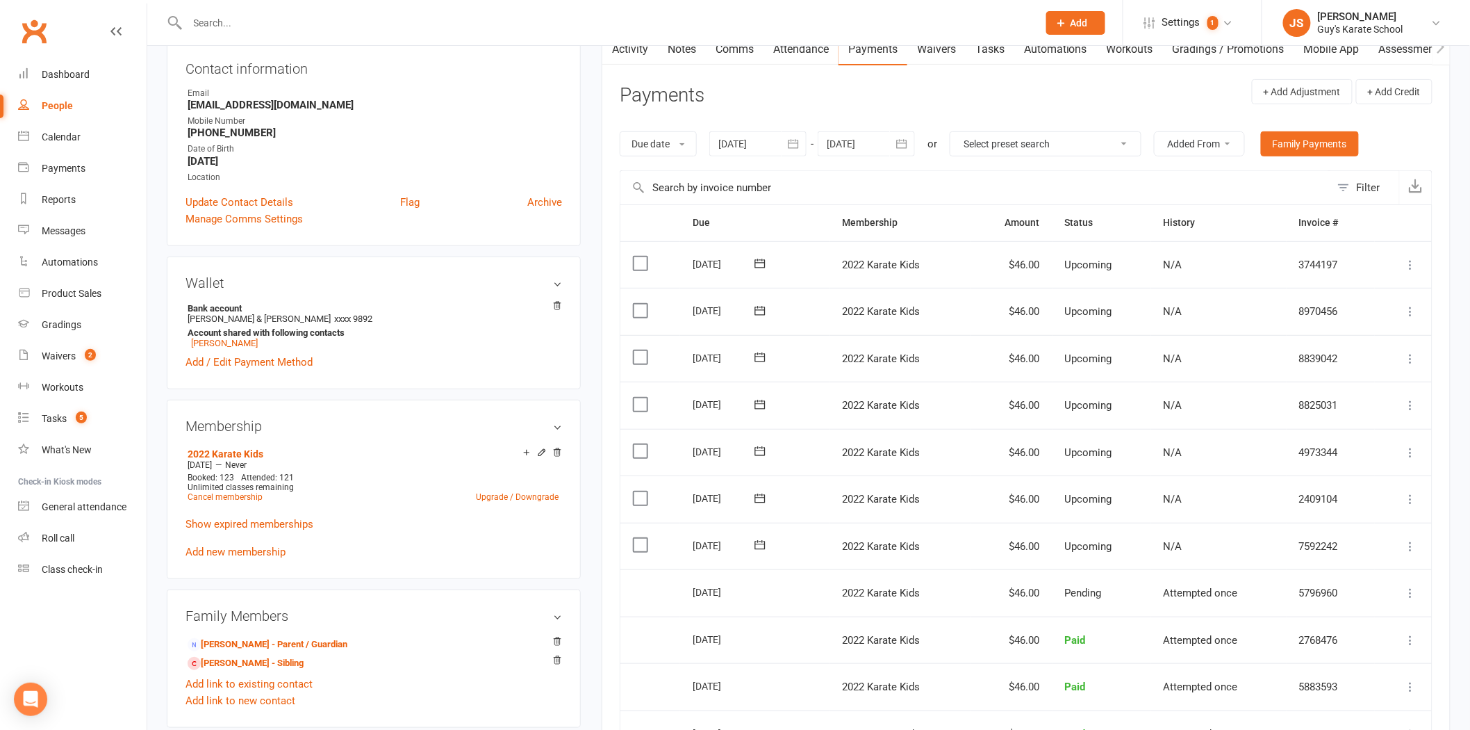
scroll to position [231, 0]
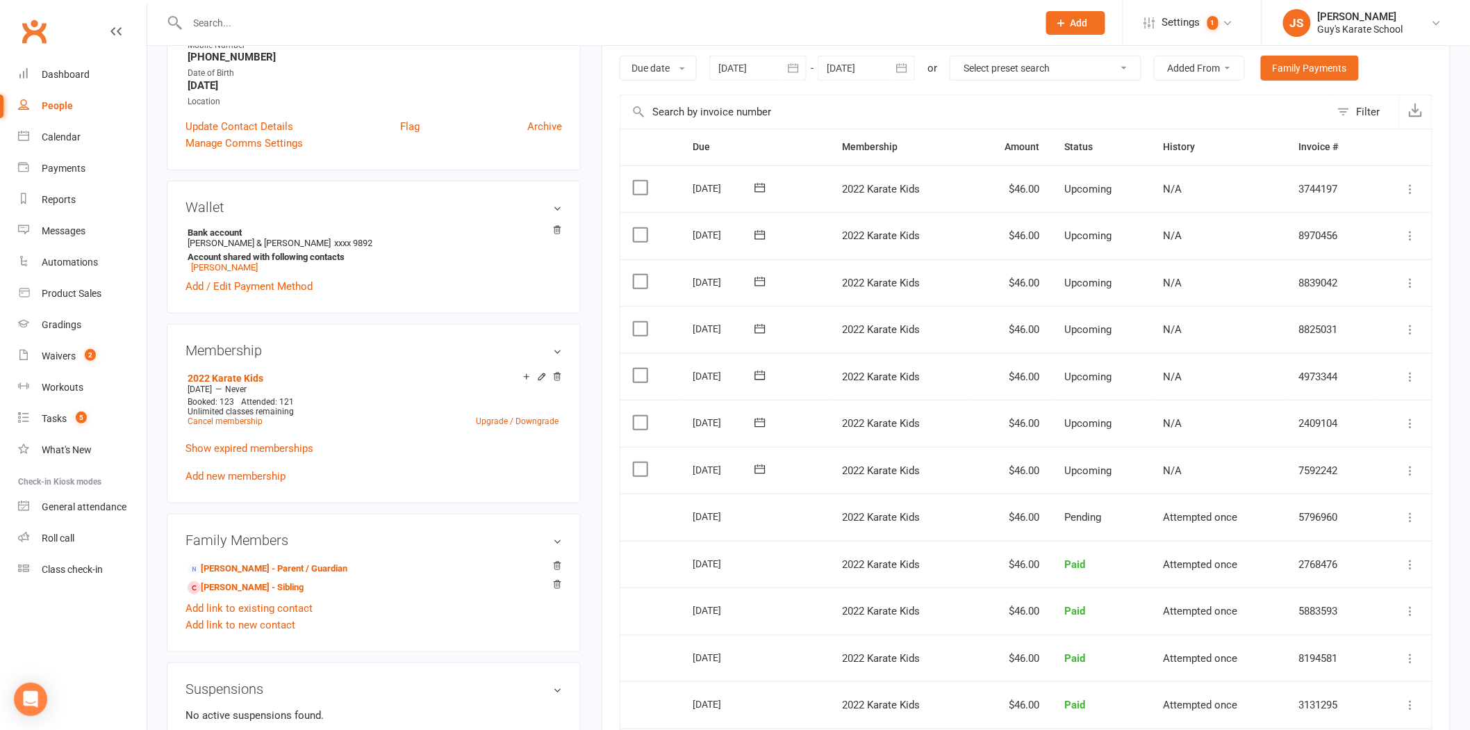
click at [640, 237] on label at bounding box center [642, 235] width 19 height 14
click at [640, 228] on input "checkbox" at bounding box center [637, 228] width 9 height 0
click at [642, 281] on label at bounding box center [642, 281] width 19 height 14
click at [642, 274] on input "checkbox" at bounding box center [637, 274] width 9 height 0
click at [634, 331] on label at bounding box center [642, 329] width 19 height 14
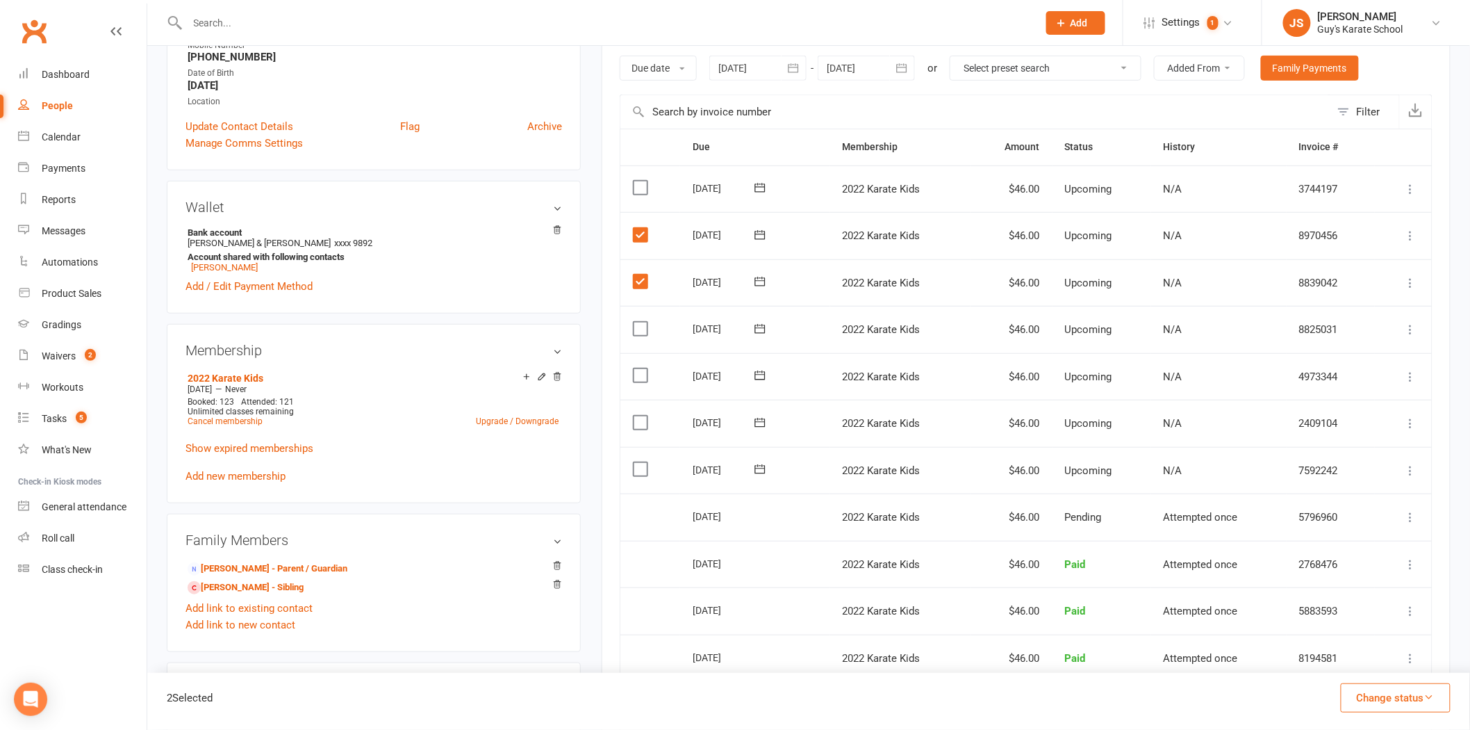
click at [634, 322] on input "checkbox" at bounding box center [637, 322] width 9 height 0
click at [641, 377] on label at bounding box center [642, 375] width 19 height 14
click at [641, 368] on input "checkbox" at bounding box center [637, 368] width 9 height 0
click at [642, 420] on label at bounding box center [642, 423] width 19 height 14
click at [642, 416] on input "checkbox" at bounding box center [637, 416] width 9 height 0
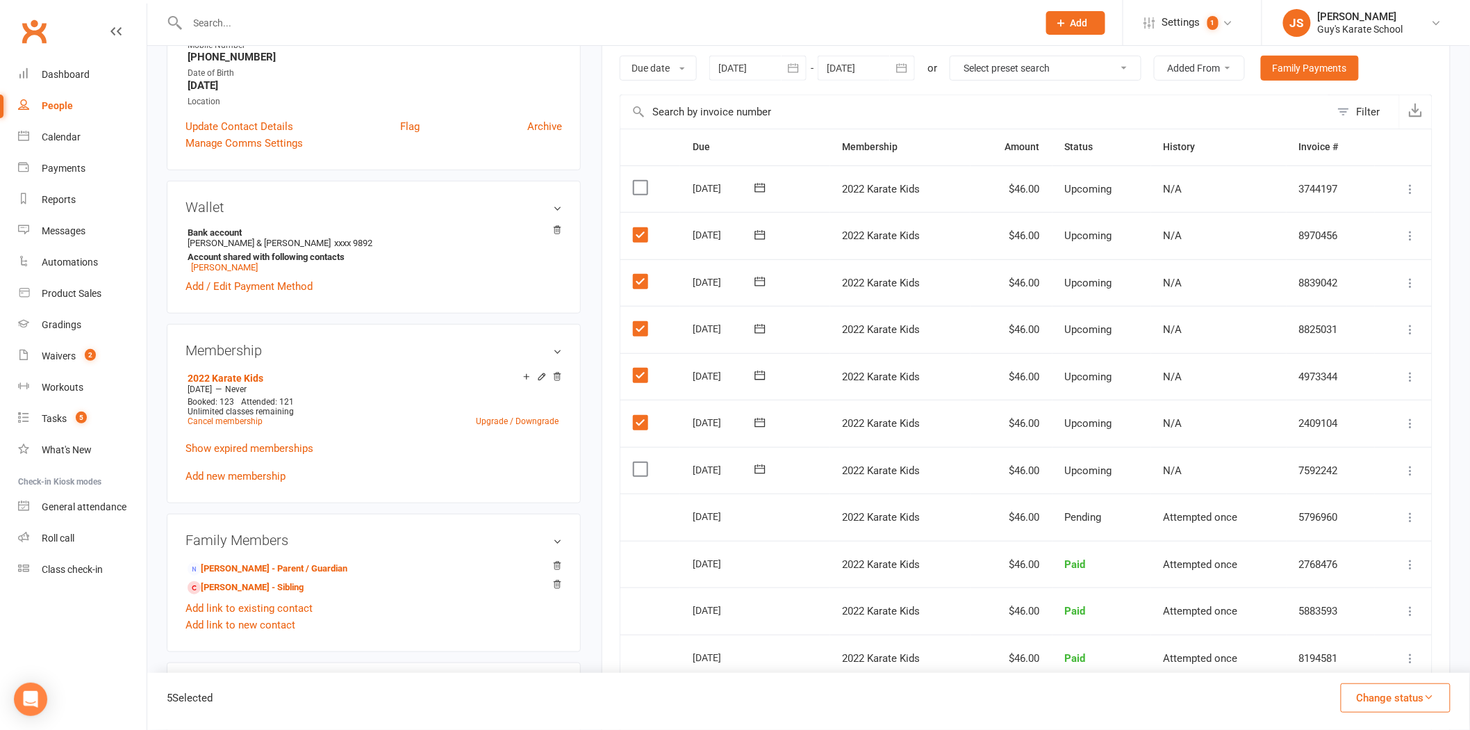
click at [1392, 704] on button "Change status" at bounding box center [1396, 697] width 110 height 29
click at [1387, 657] on link "Skipped" at bounding box center [1382, 660] width 138 height 28
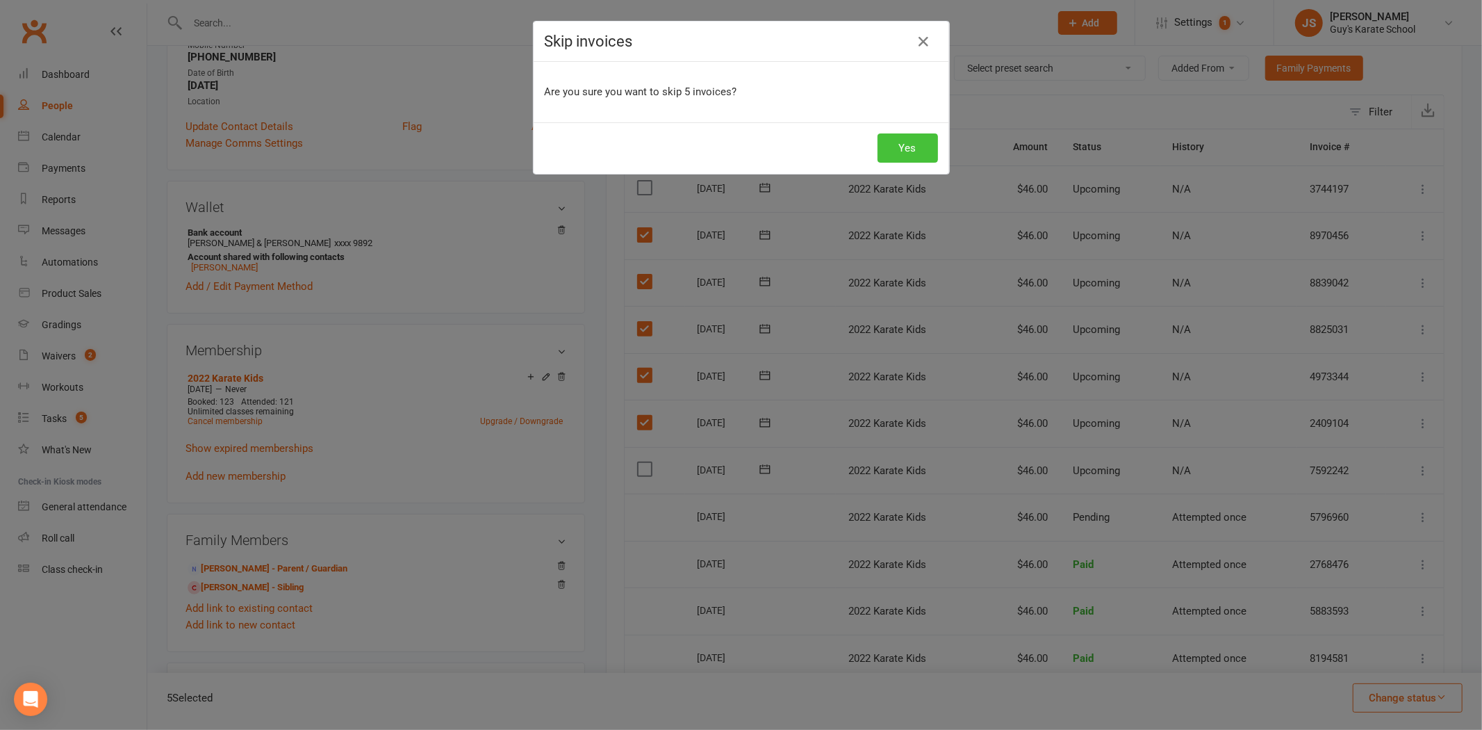
click at [921, 144] on button "Yes" at bounding box center [908, 147] width 60 height 29
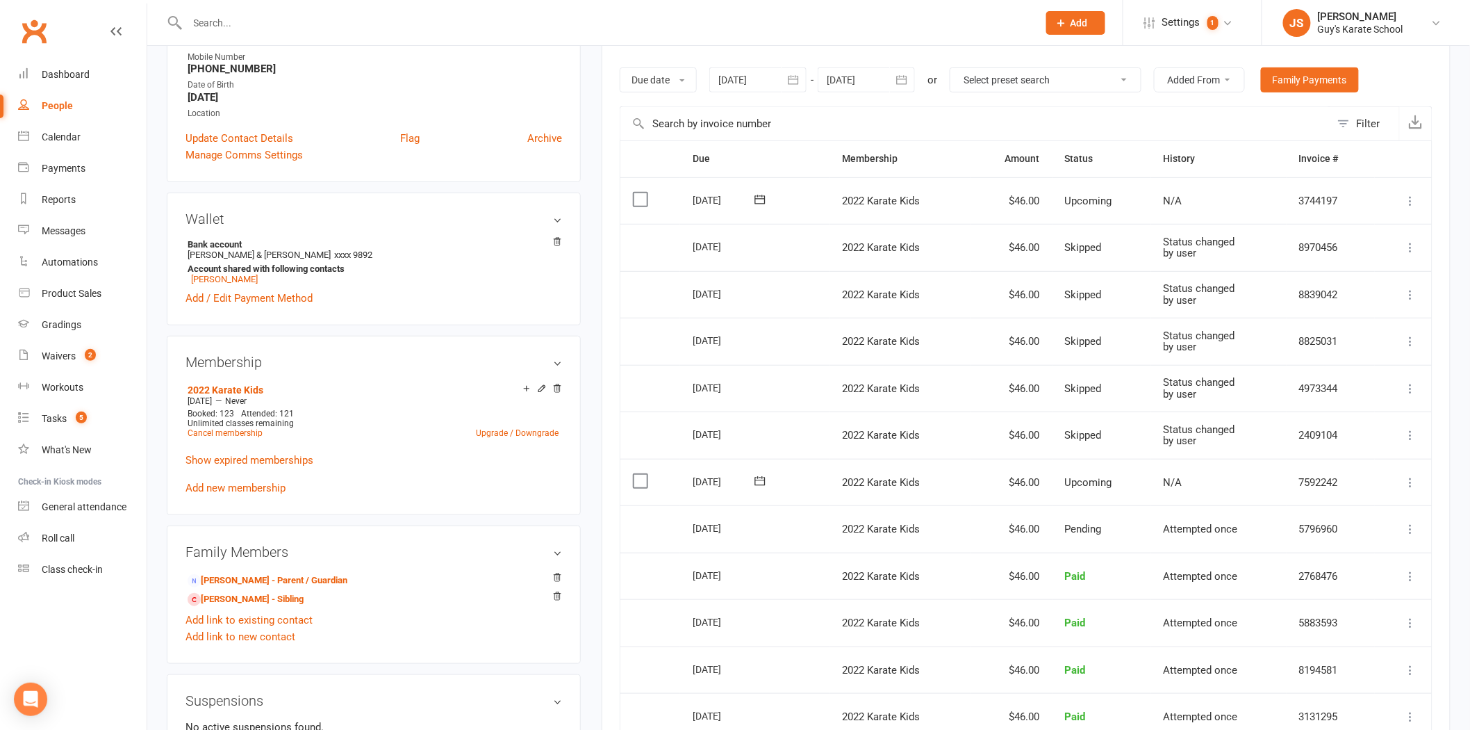
scroll to position [0, 0]
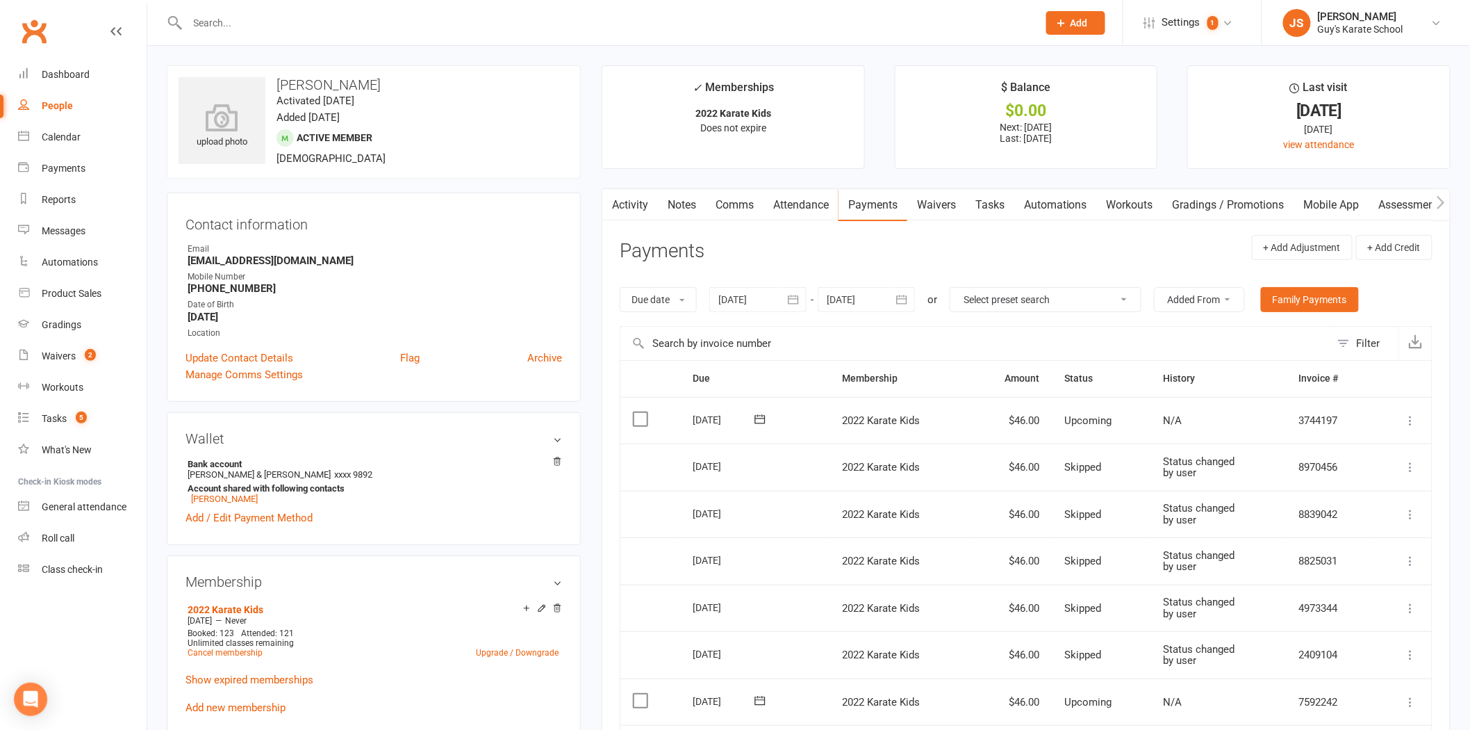
click at [684, 202] on link "Notes" at bounding box center [682, 205] width 48 height 32
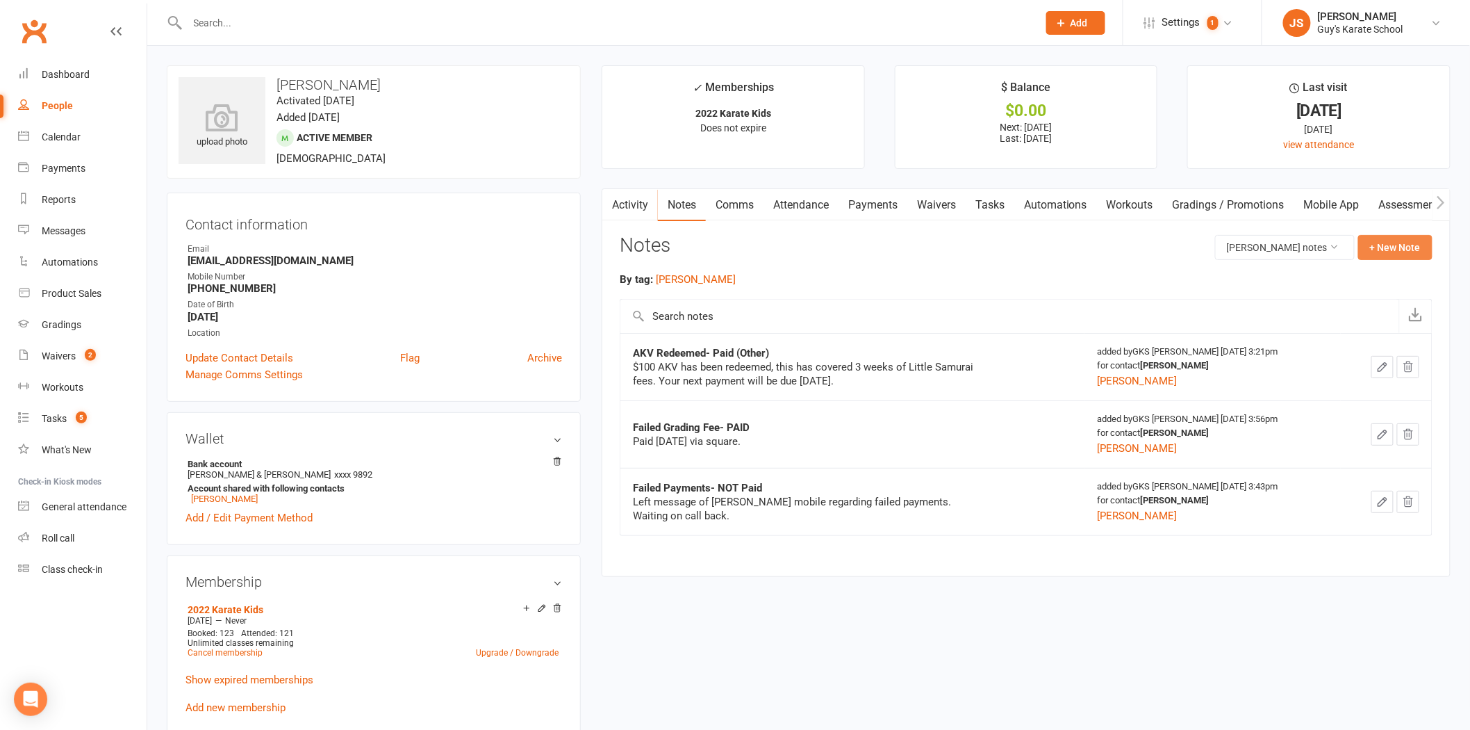
click at [1390, 236] on button "+ New Note" at bounding box center [1395, 247] width 74 height 25
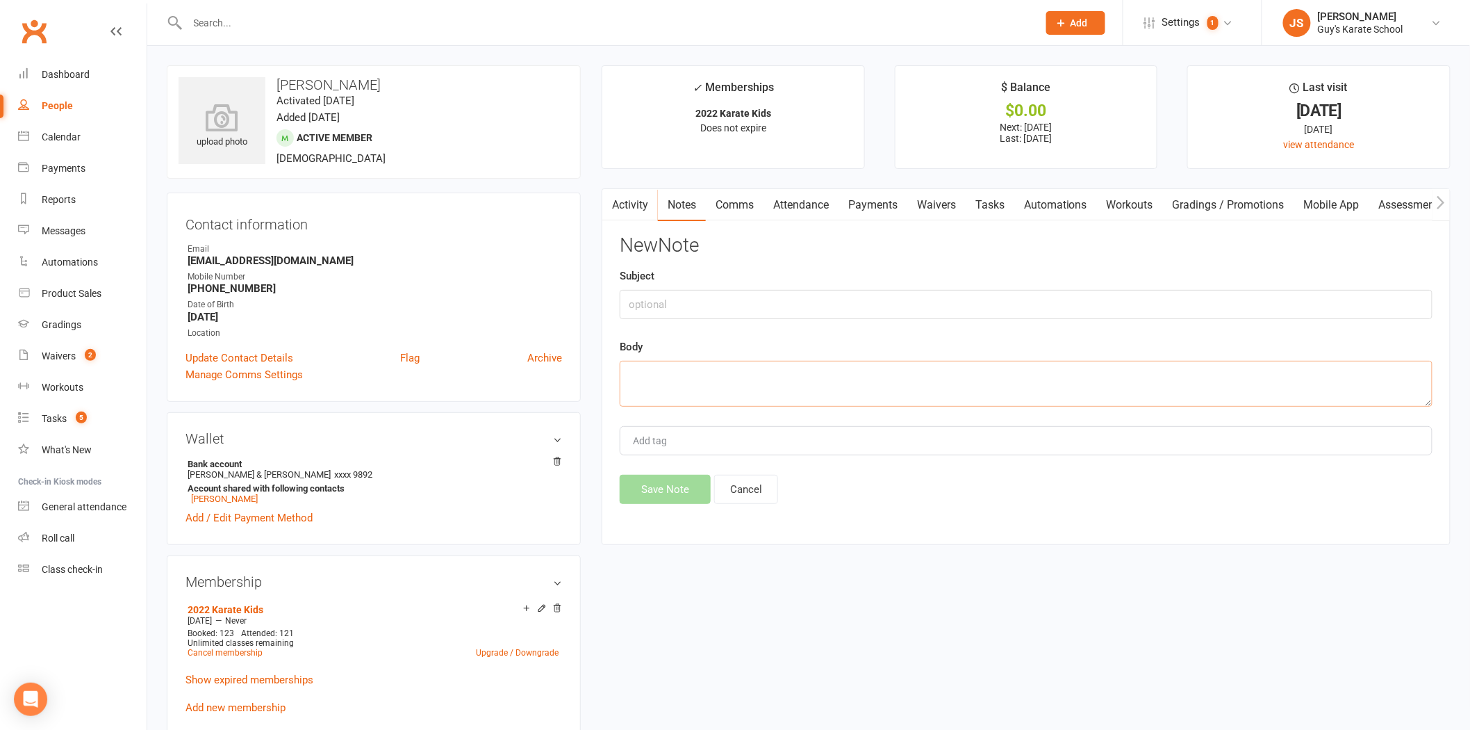
click at [884, 368] on textarea at bounding box center [1026, 384] width 813 height 46
paste textarea "Good morning, Just a u quick email to let you know we are going on a 5 week hol…"
type textarea "Good morning, Just a u quick email to let you know we are going on a 5 week hol…"
click at [813, 306] on input "text" at bounding box center [1026, 304] width 813 height 29
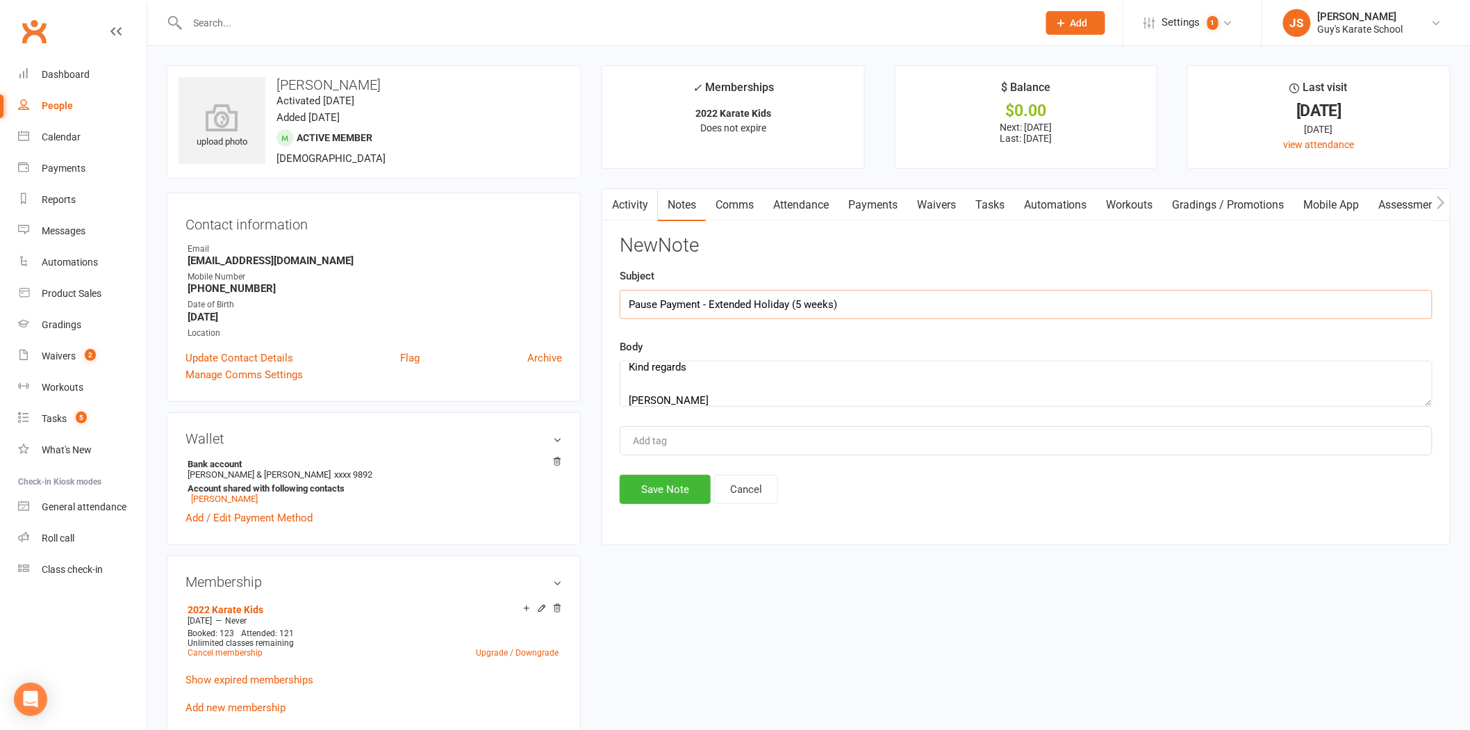
type input "Pause Payment - Extended Holiday (5 weeks)"
click at [737, 438] on div "Add tag" at bounding box center [1026, 440] width 813 height 29
type input "[PERSON_NAME]"
click at [698, 487] on button "Save Note" at bounding box center [665, 489] width 91 height 29
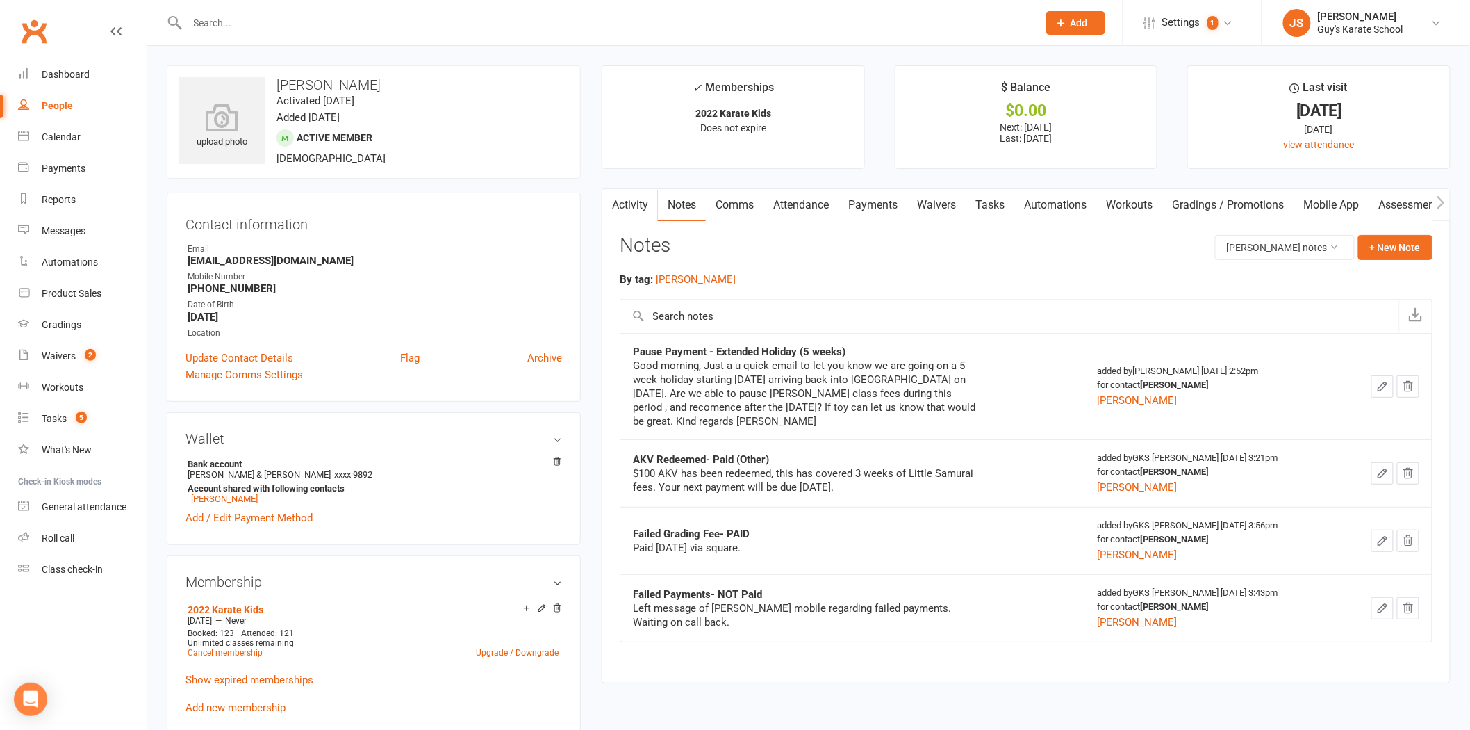
click at [367, 22] on input "text" at bounding box center [605, 22] width 845 height 19
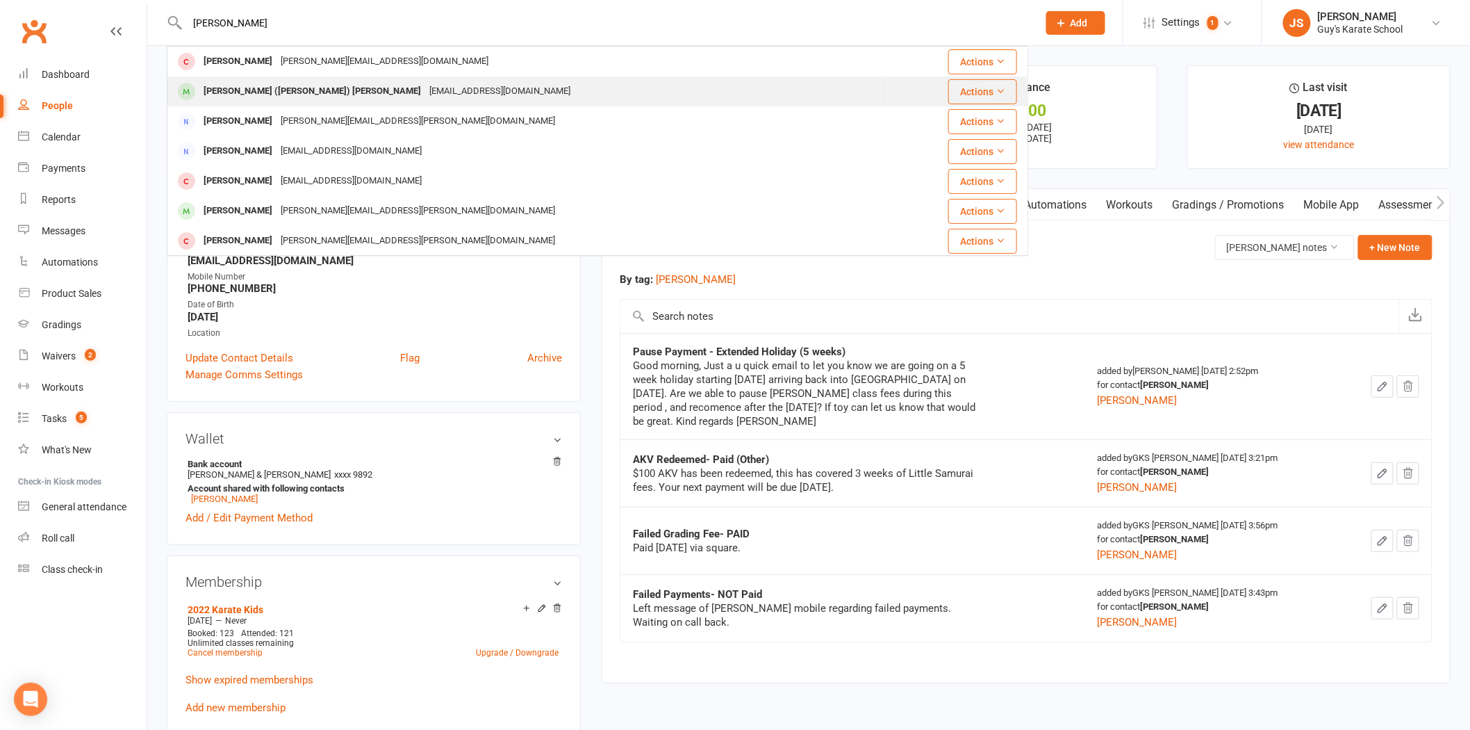
type input "[PERSON_NAME]"
click at [425, 86] on div "[EMAIL_ADDRESS][DOMAIN_NAME]" at bounding box center [499, 91] width 149 height 20
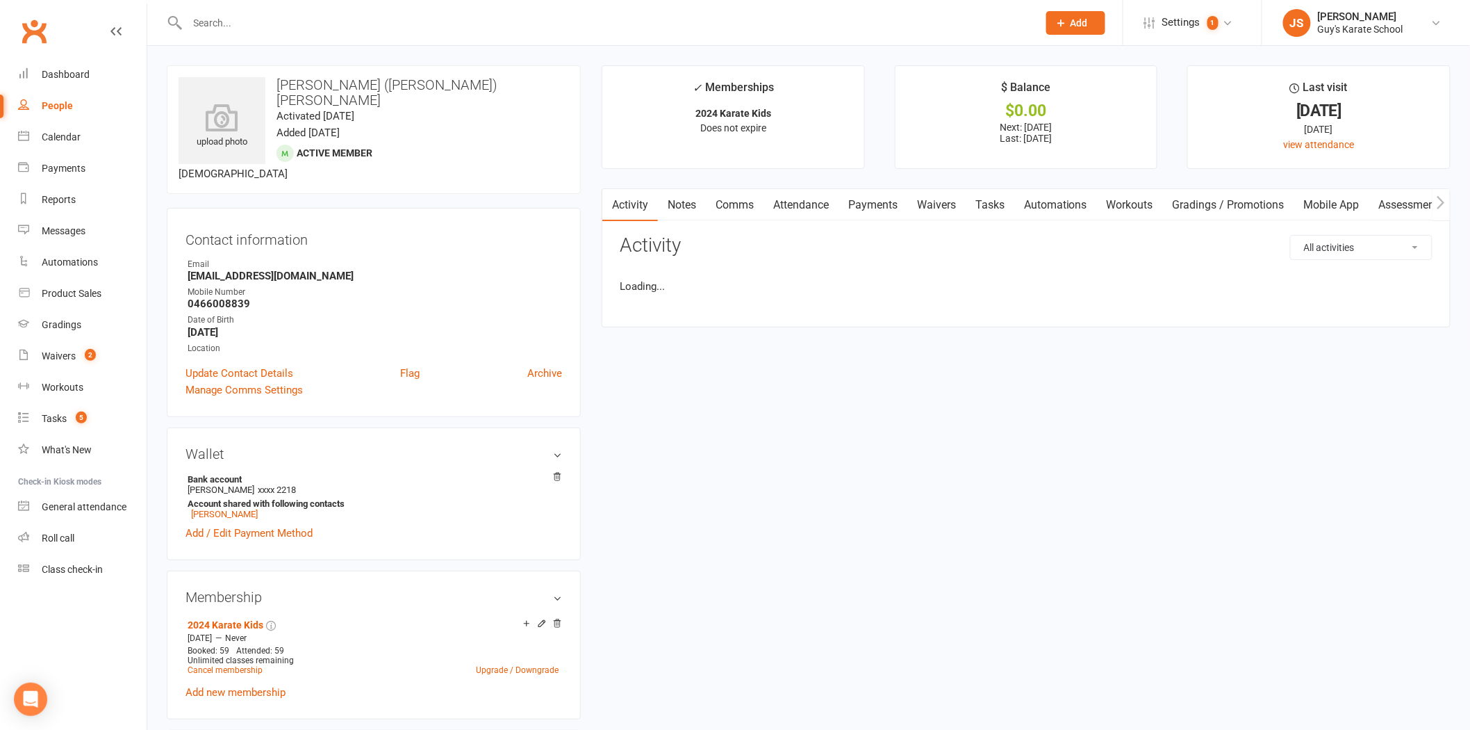
click at [693, 211] on link "Notes" at bounding box center [682, 205] width 48 height 32
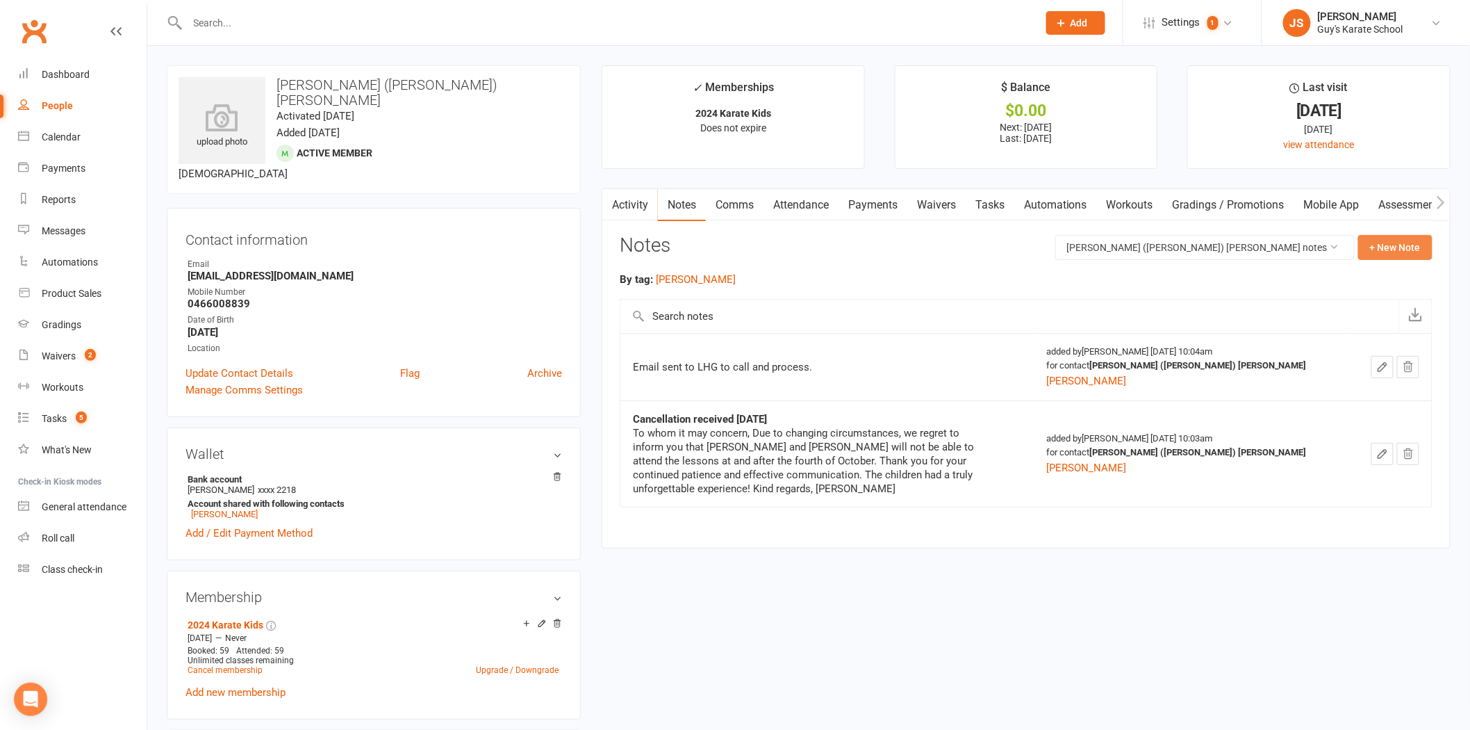
click at [1399, 246] on button "+ New Note" at bounding box center [1395, 247] width 74 height 25
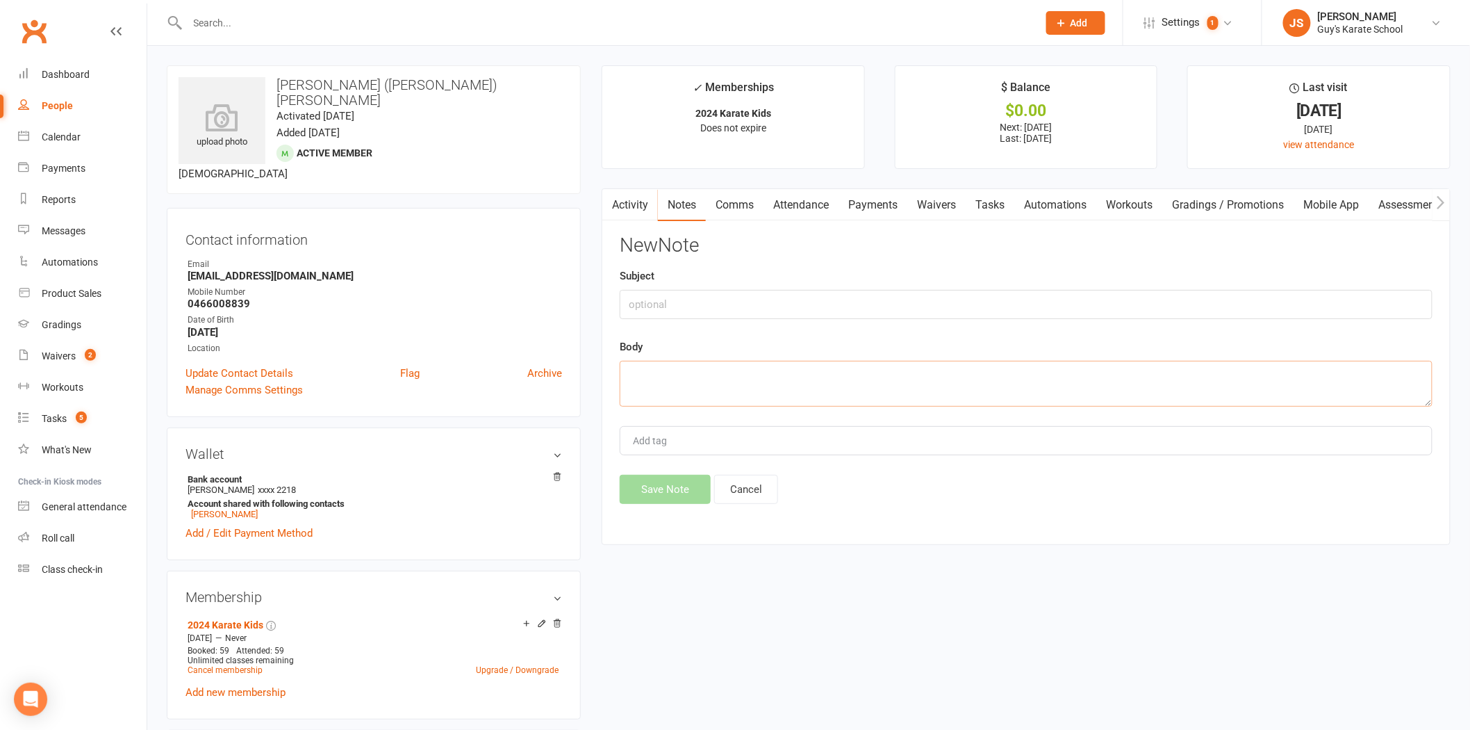
click at [853, 386] on textarea at bounding box center [1026, 384] width 813 height 46
paste textarea "G'day, everything is well with [PERSON_NAME] , he's just been a bit busy being …"
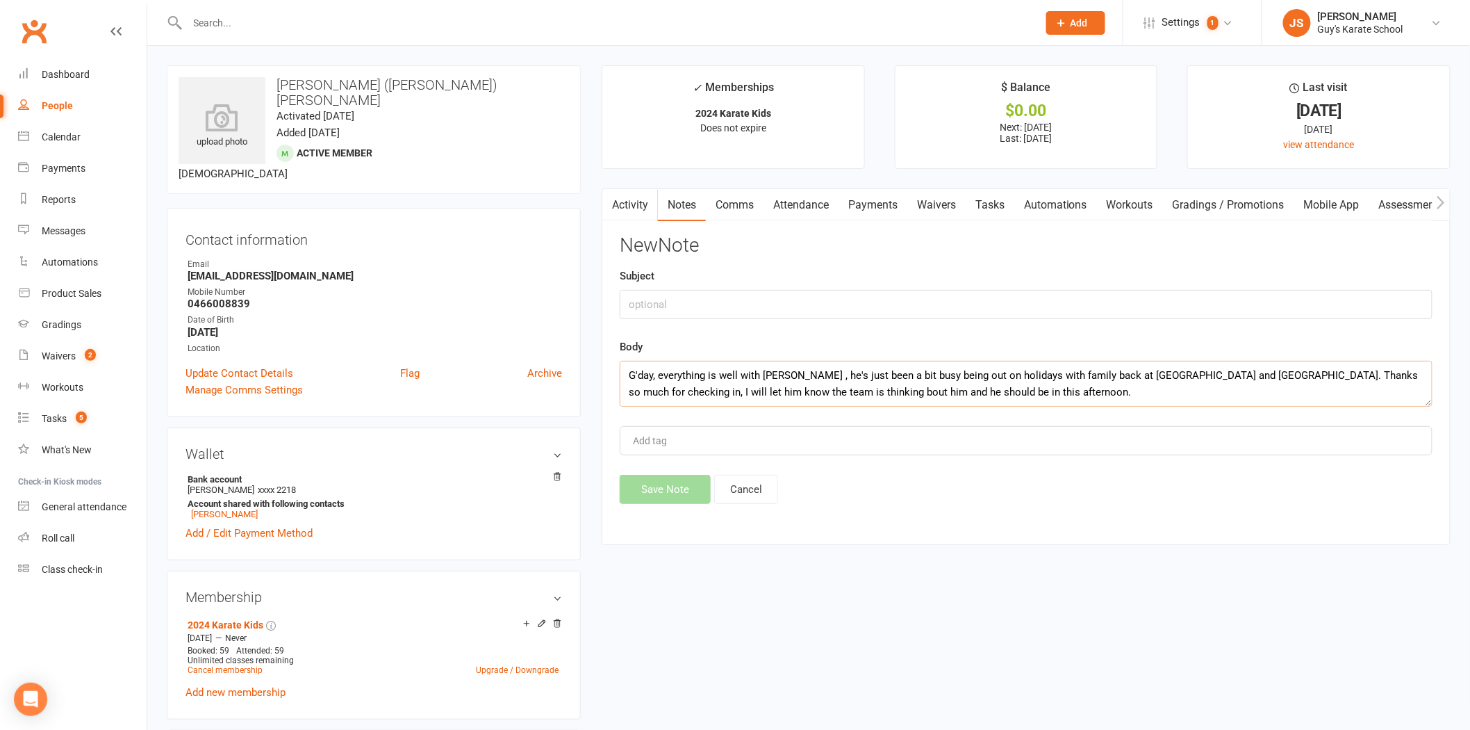
scroll to position [42, 0]
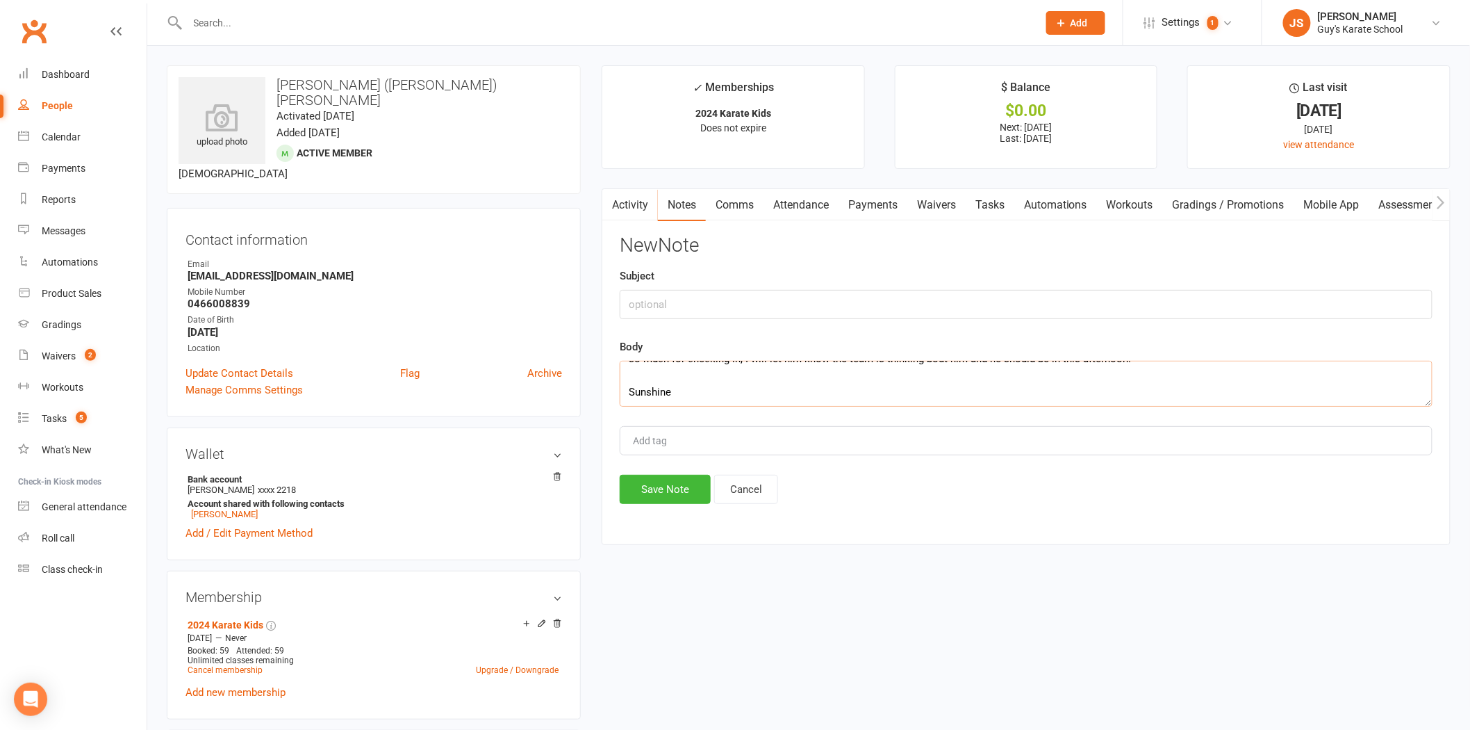
type textarea "G'day, everything is well with [PERSON_NAME] , he's just been a bit busy being …"
click at [782, 304] on input "text" at bounding box center [1026, 304] width 813 height 29
type input "C"
type input "Absentee Check In Reply"
click at [771, 441] on div "Add tag" at bounding box center [1026, 440] width 813 height 29
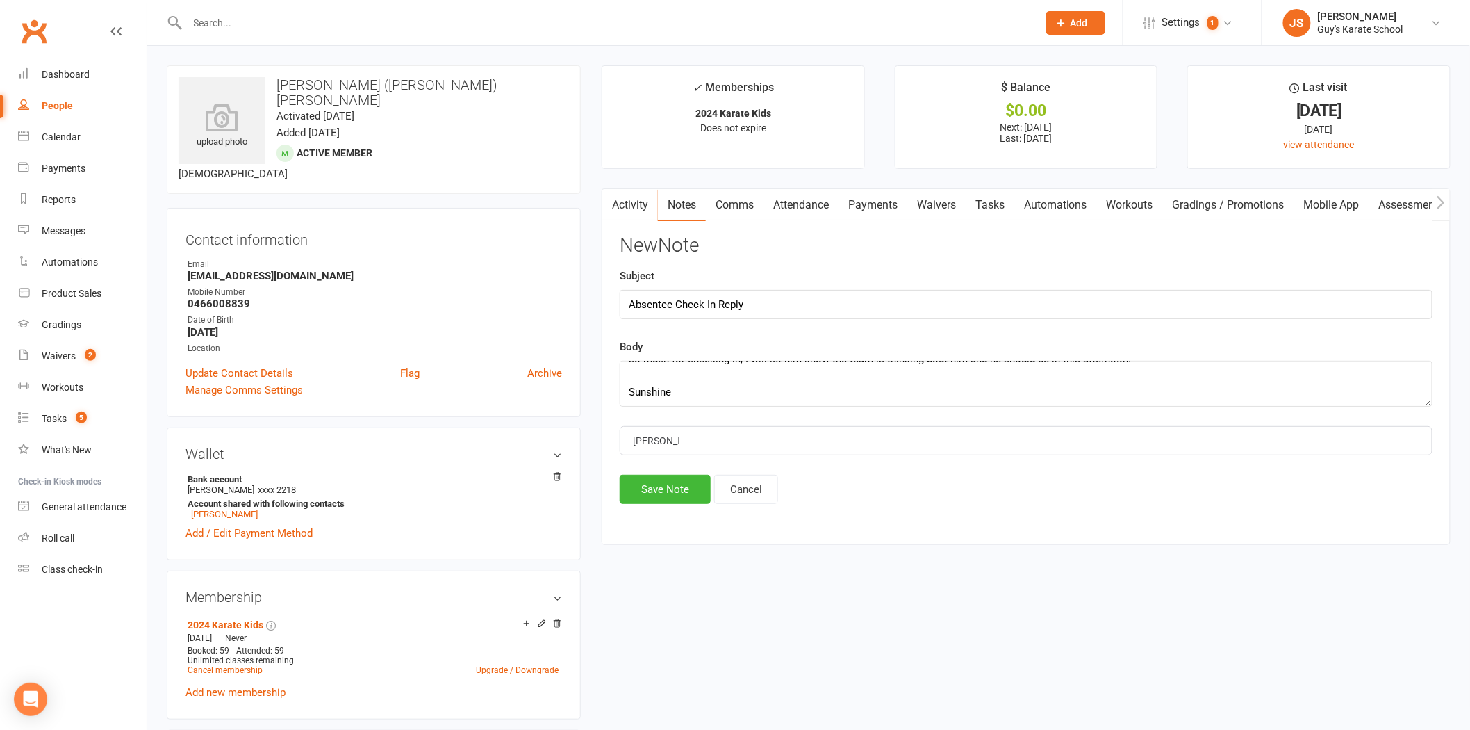
type input "[PERSON_NAME]"
click at [829, 302] on input "Absentee Check In Reply" at bounding box center [1026, 304] width 813 height 29
type input "Absentee Check In Reply [DATE]"
click at [653, 485] on button "Save Note" at bounding box center [665, 489] width 91 height 29
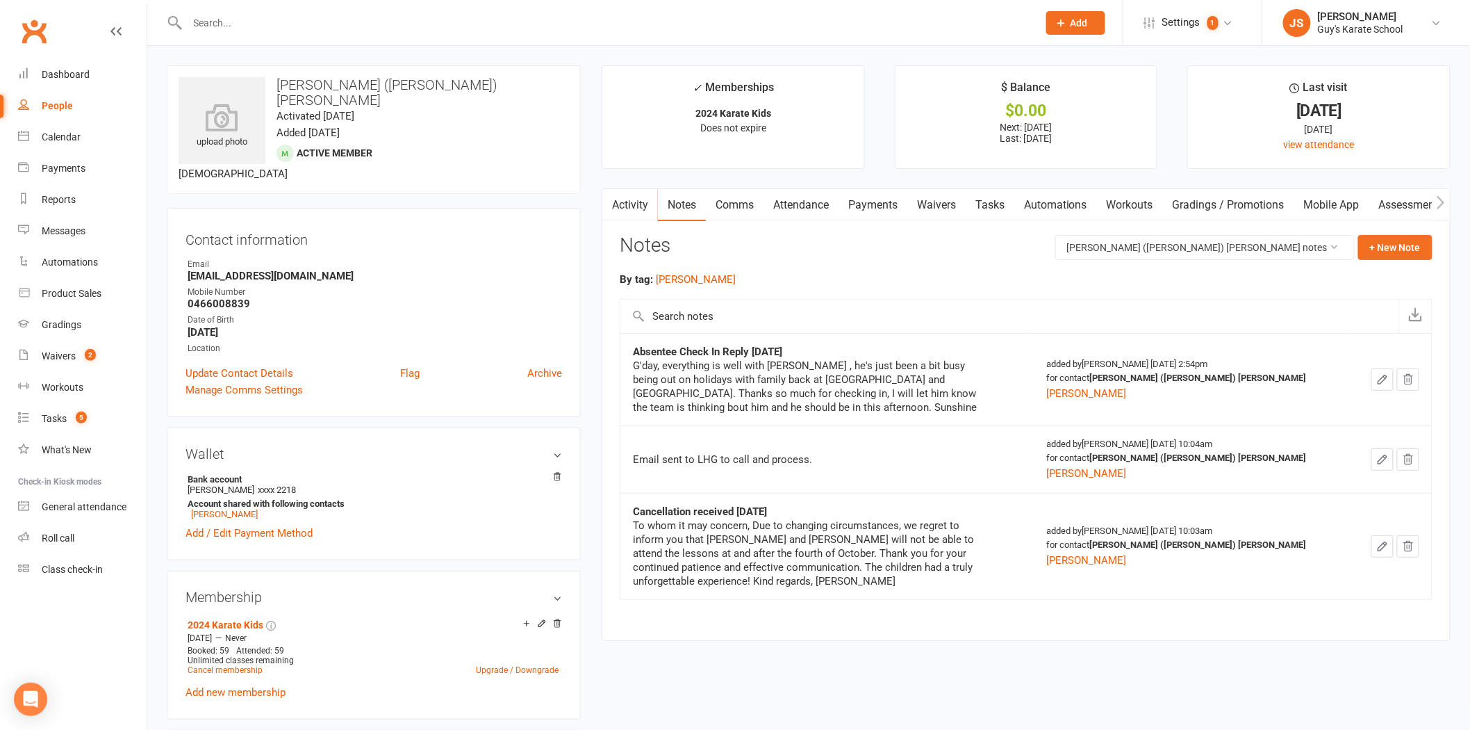
click at [336, 17] on input "text" at bounding box center [605, 22] width 845 height 19
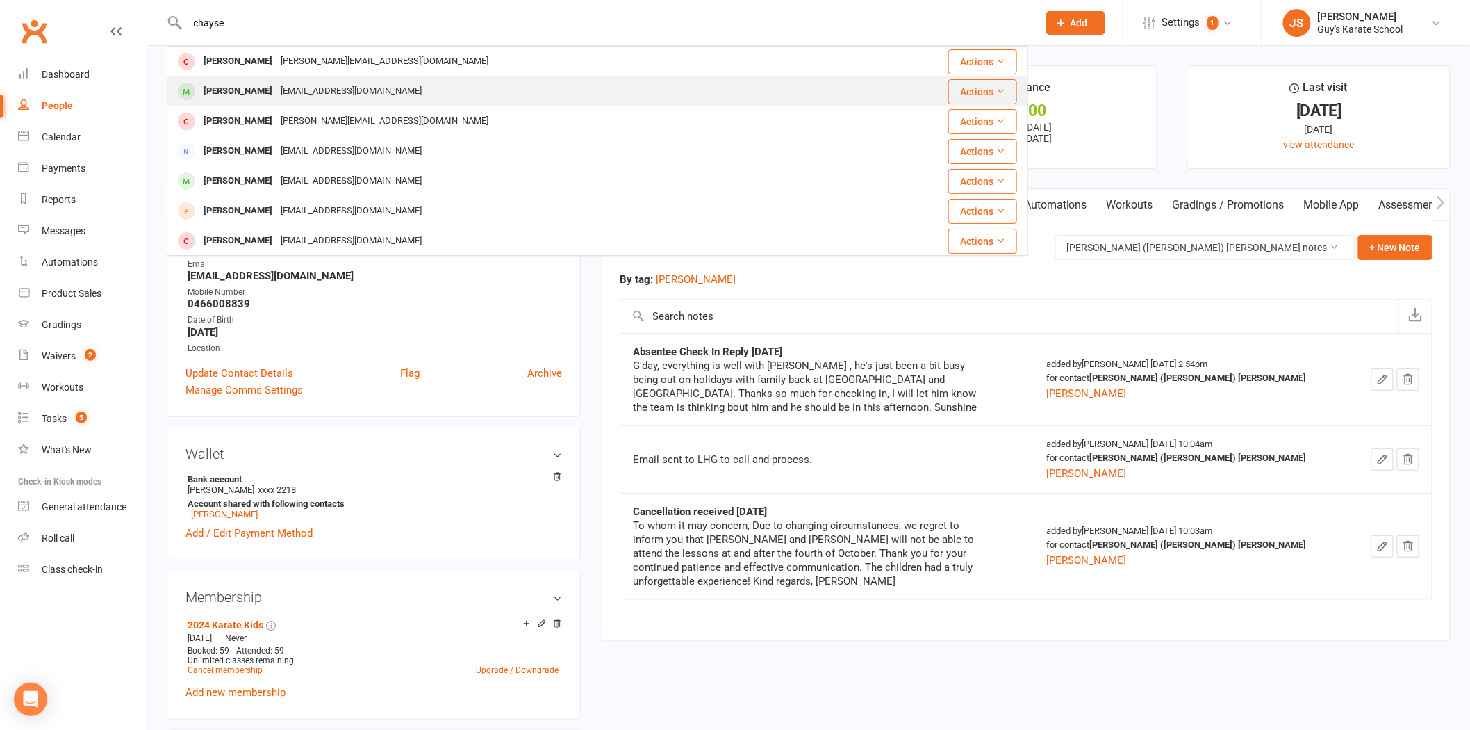
type input "chayse"
click at [322, 92] on div "[EMAIL_ADDRESS][DOMAIN_NAME]" at bounding box center [351, 91] width 149 height 20
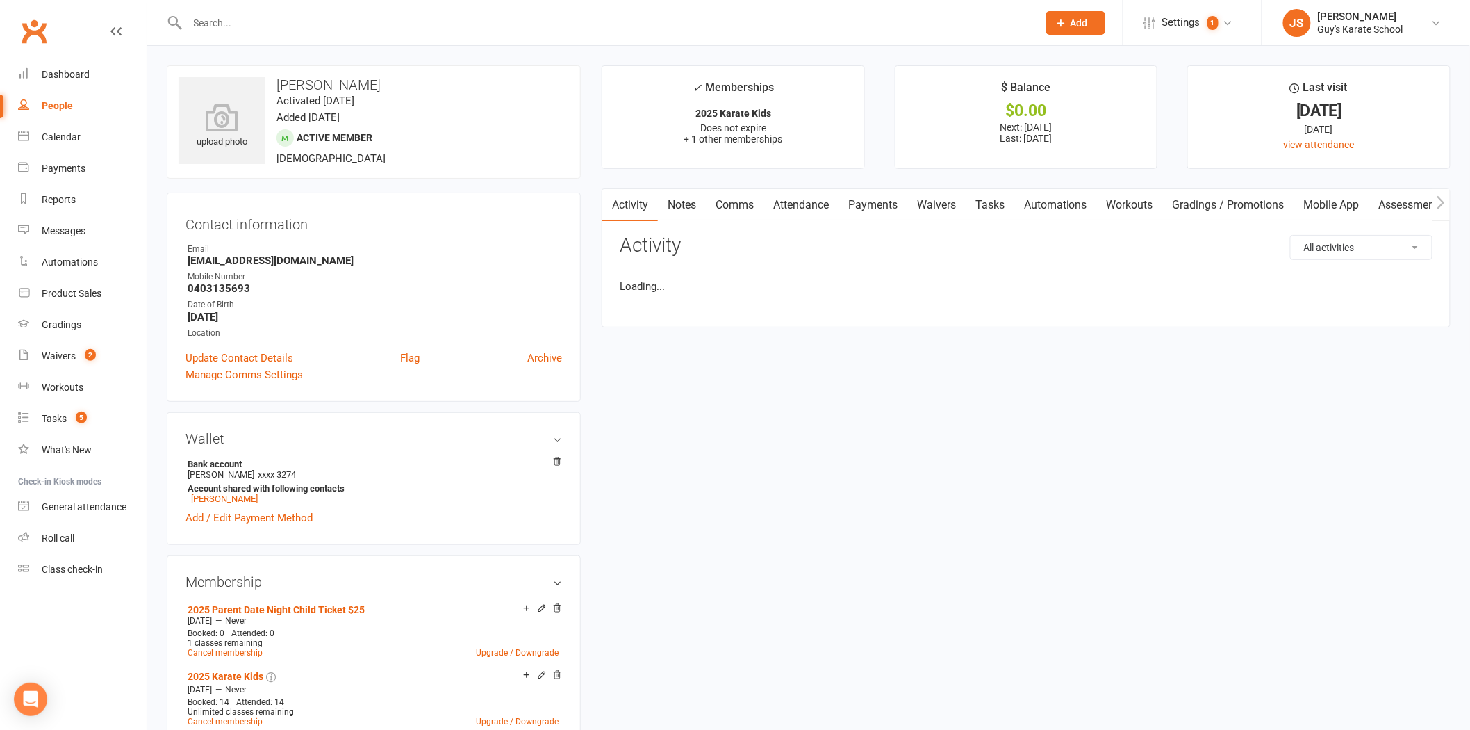
click at [677, 211] on link "Notes" at bounding box center [682, 205] width 48 height 32
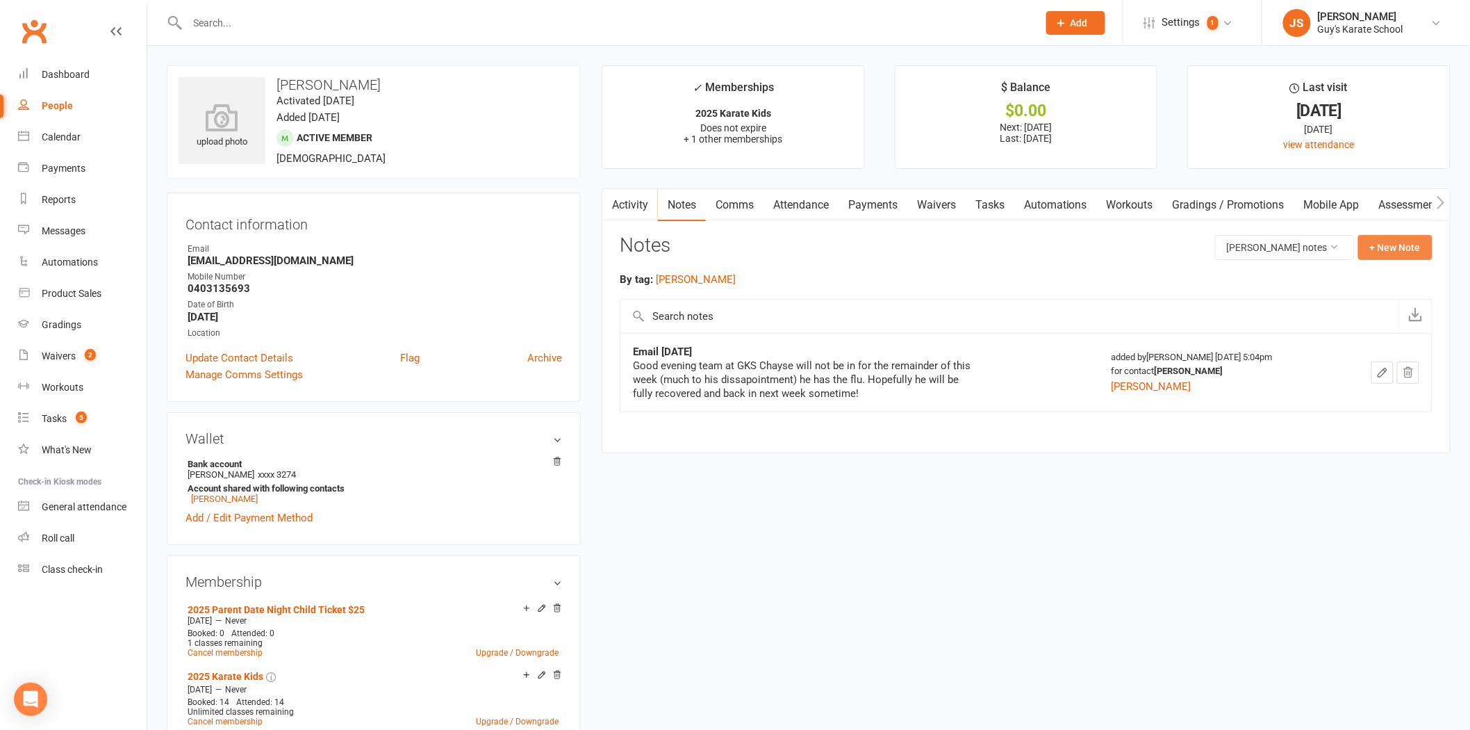
click at [1406, 243] on button "+ New Note" at bounding box center [1395, 247] width 74 height 25
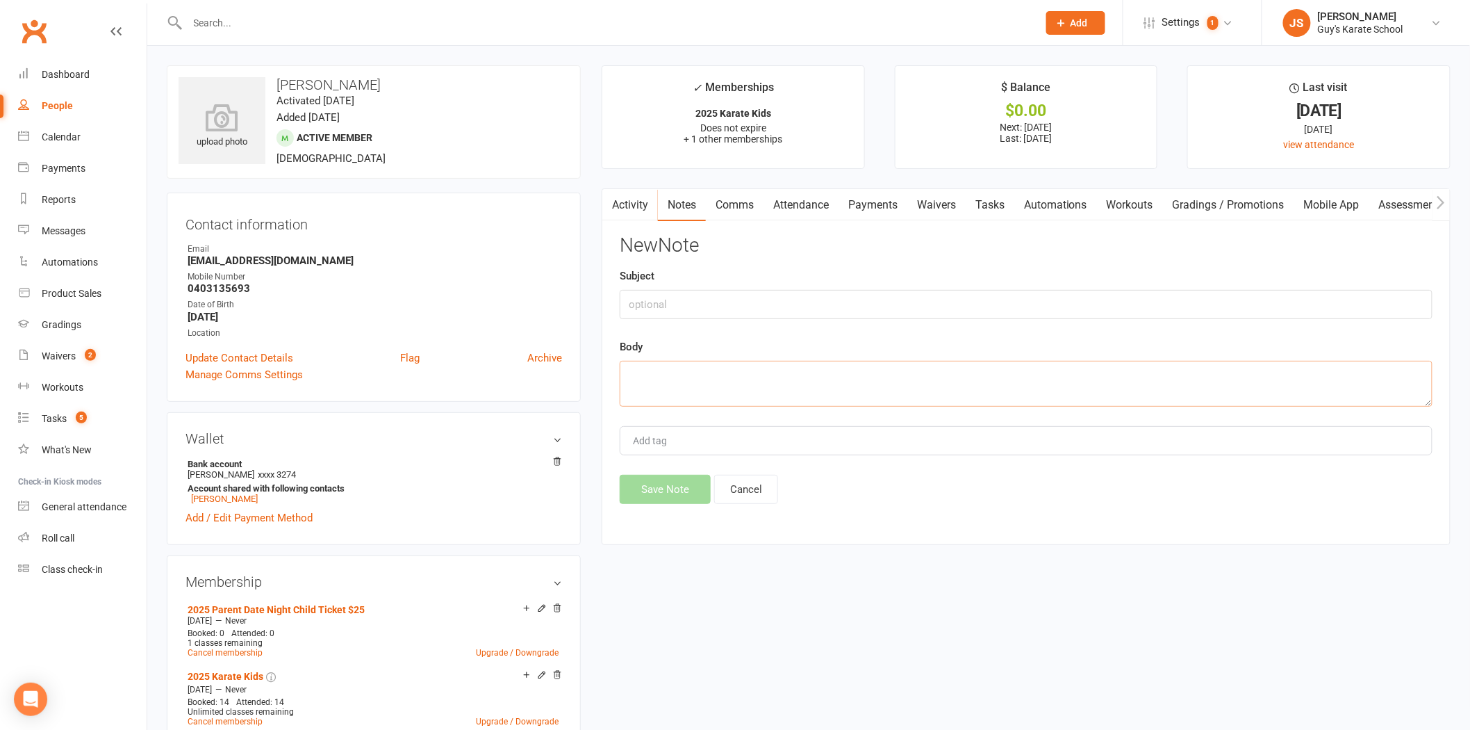
click at [914, 389] on textarea at bounding box center [1026, 384] width 813 height 46
paste textarea "Hi [PERSON_NAME], [PERSON_NAME] and the rest of us were hit with Covid unfortun…"
type textarea "Hi [PERSON_NAME], [PERSON_NAME] and the rest of us were hit with Covid unfortun…"
click at [750, 304] on input "text" at bounding box center [1026, 304] width 813 height 29
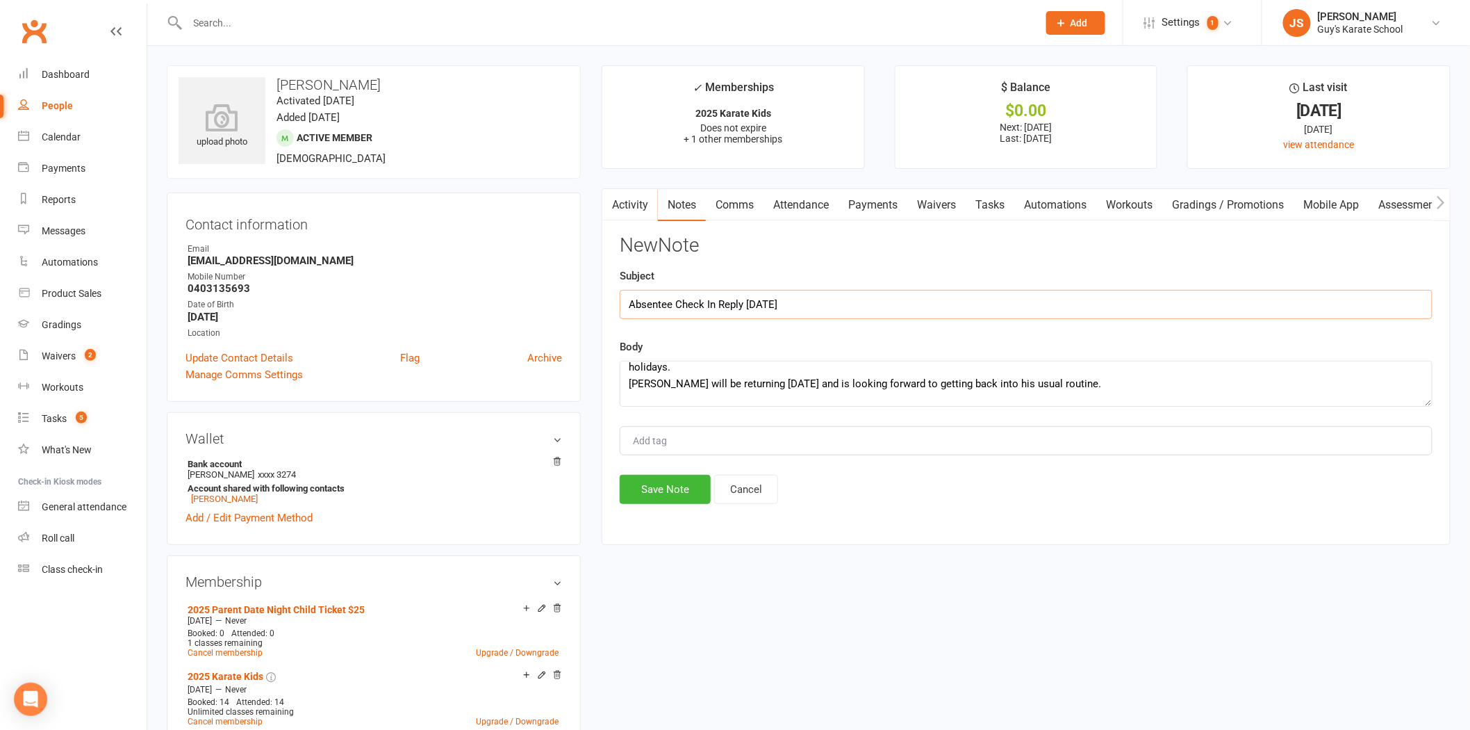
type input "Absentee Check In Reply [DATE]"
click at [767, 447] on div "Add tag" at bounding box center [1026, 440] width 813 height 29
type input "[PERSON_NAME]"
click at [717, 307] on input "Absentee Check In Reply [DATE]" at bounding box center [1026, 304] width 813 height 29
type input "Absentee Check In - Reply [DATE]"
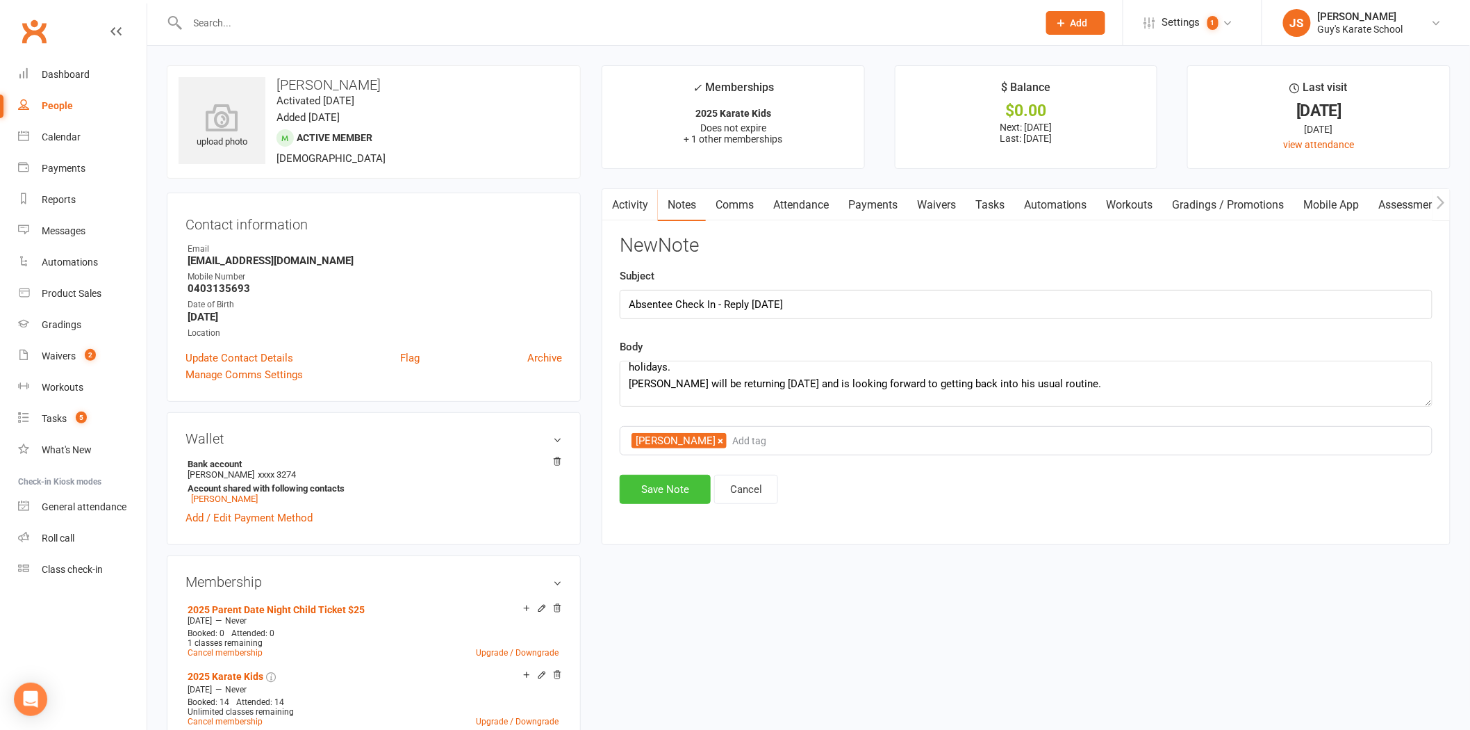
click at [672, 485] on button "Save Note" at bounding box center [665, 489] width 91 height 29
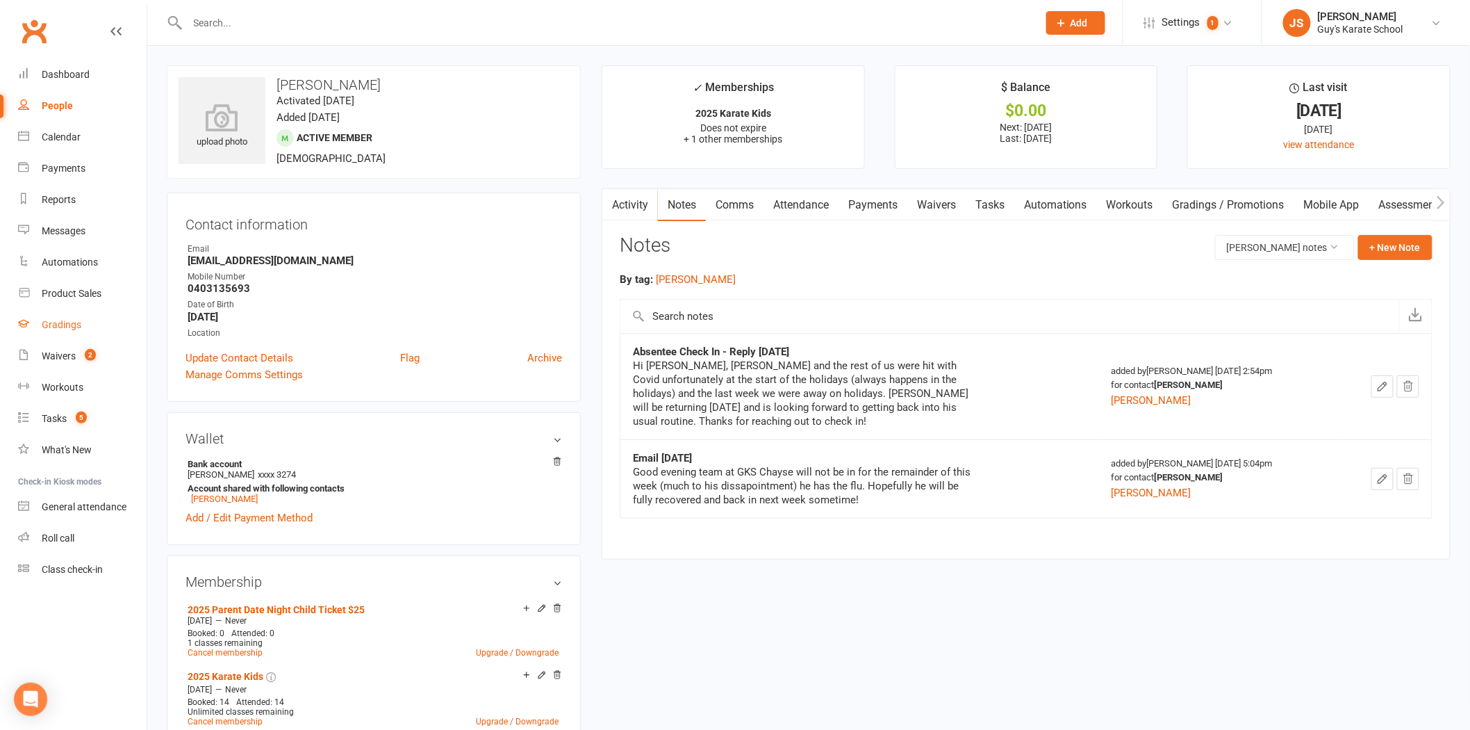
click at [71, 329] on div "Gradings" at bounding box center [62, 324] width 40 height 11
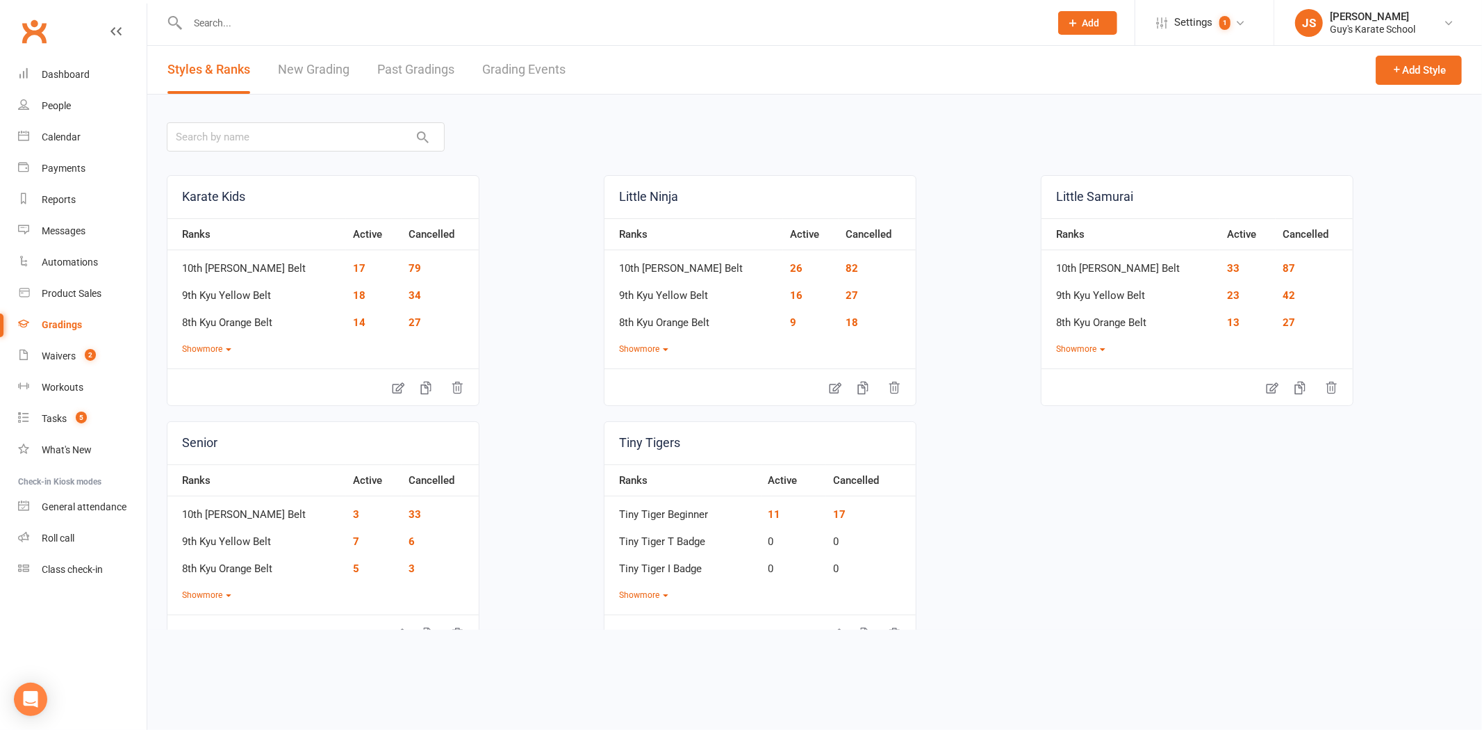
click at [552, 80] on link "Grading Events" at bounding box center [523, 70] width 83 height 48
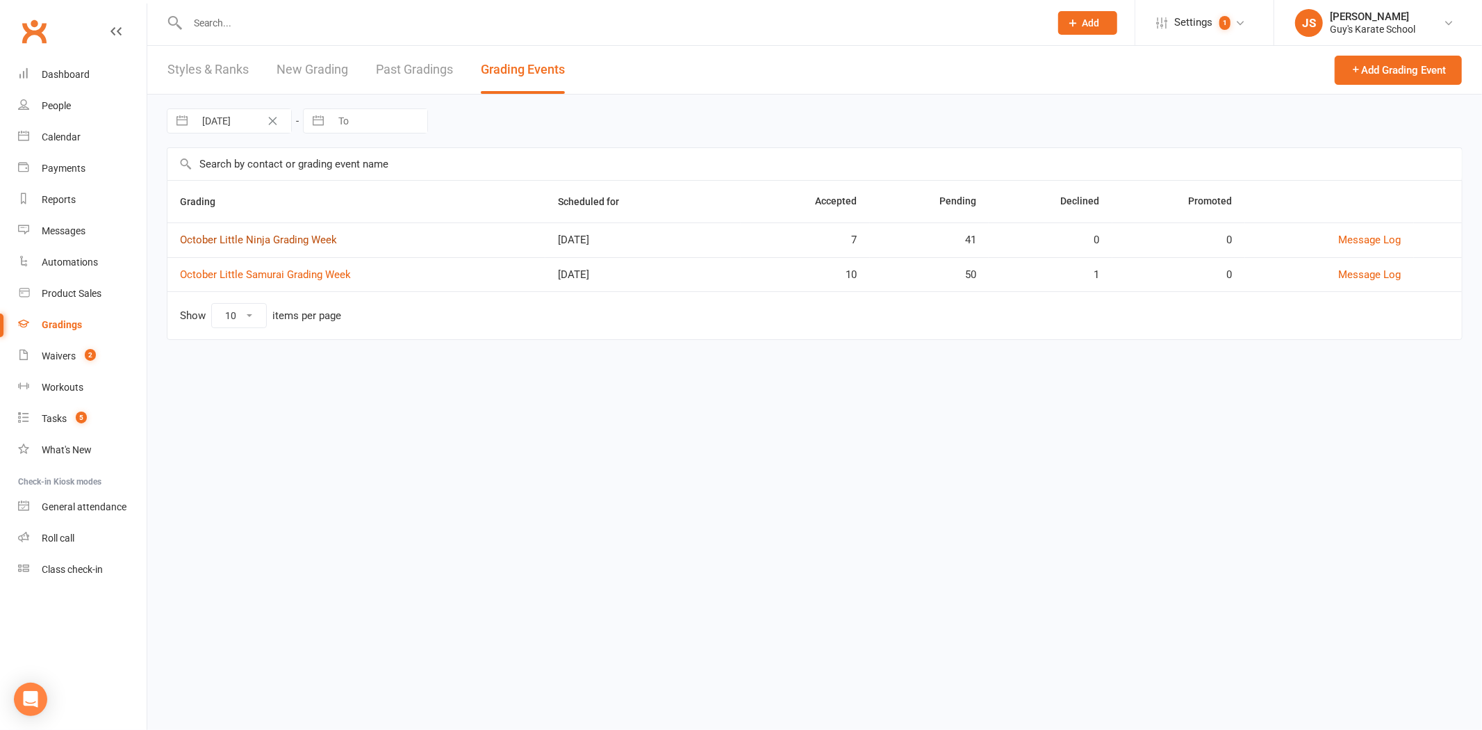
click at [289, 240] on link "October Little Ninja Grading Week" at bounding box center [258, 239] width 157 height 13
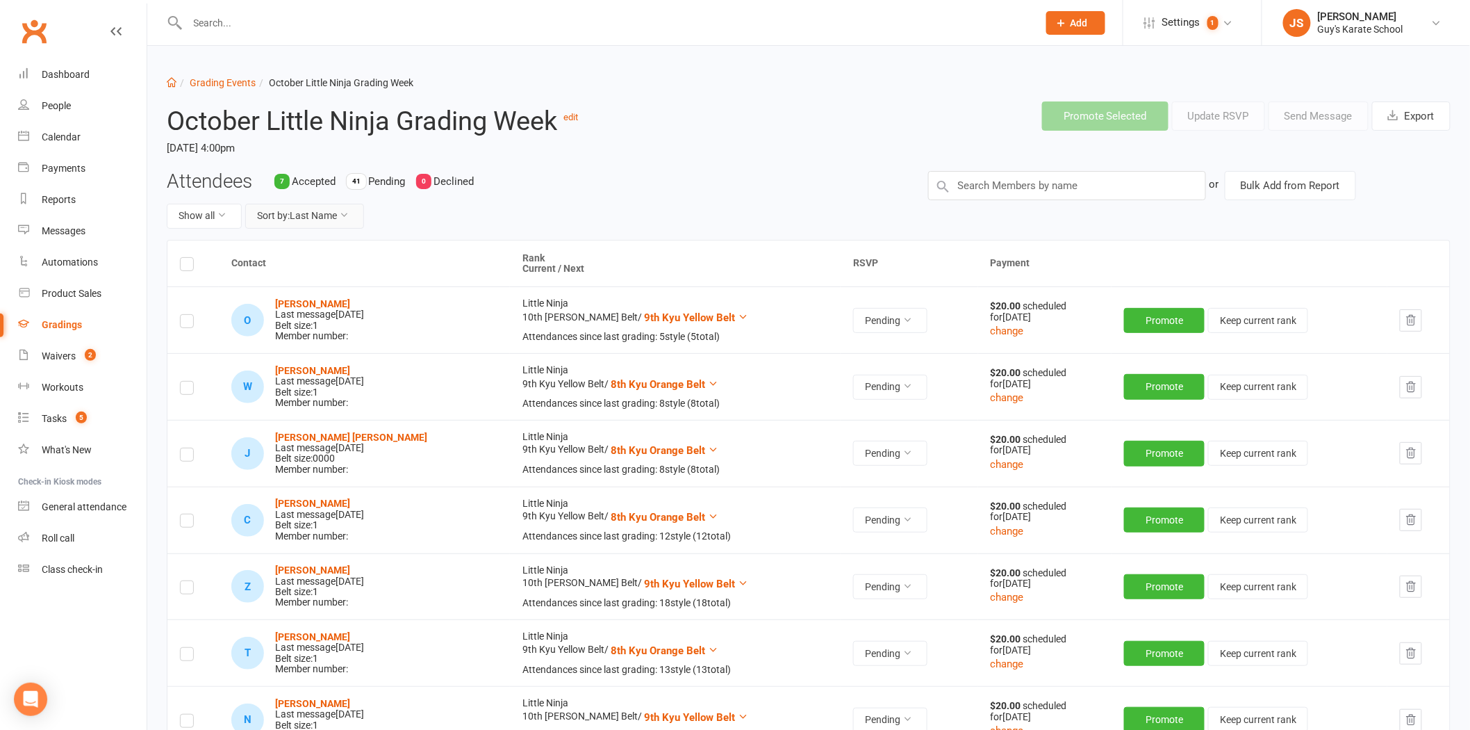
click at [294, 219] on button "Sort by: Last Name" at bounding box center [304, 216] width 119 height 25
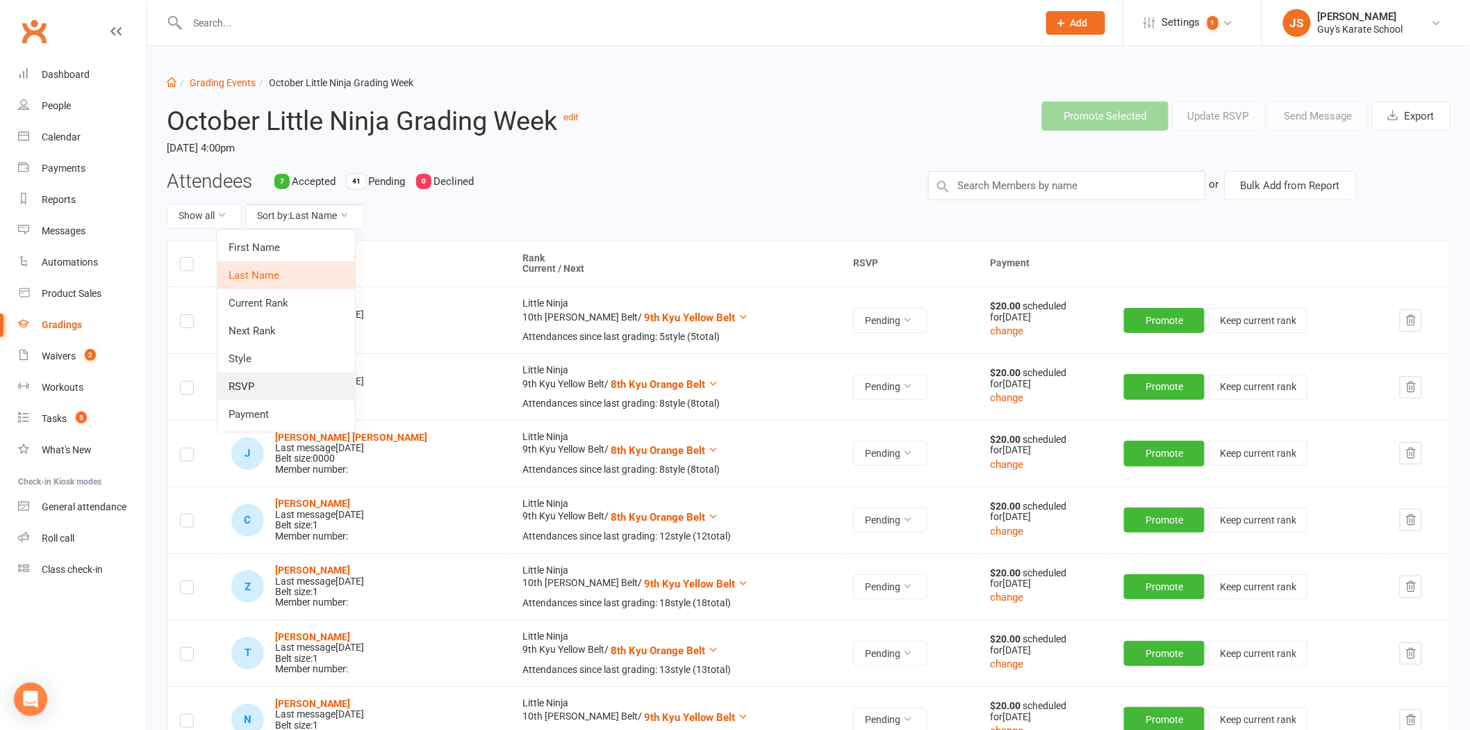
click at [279, 383] on link "RSVP" at bounding box center [286, 386] width 138 height 28
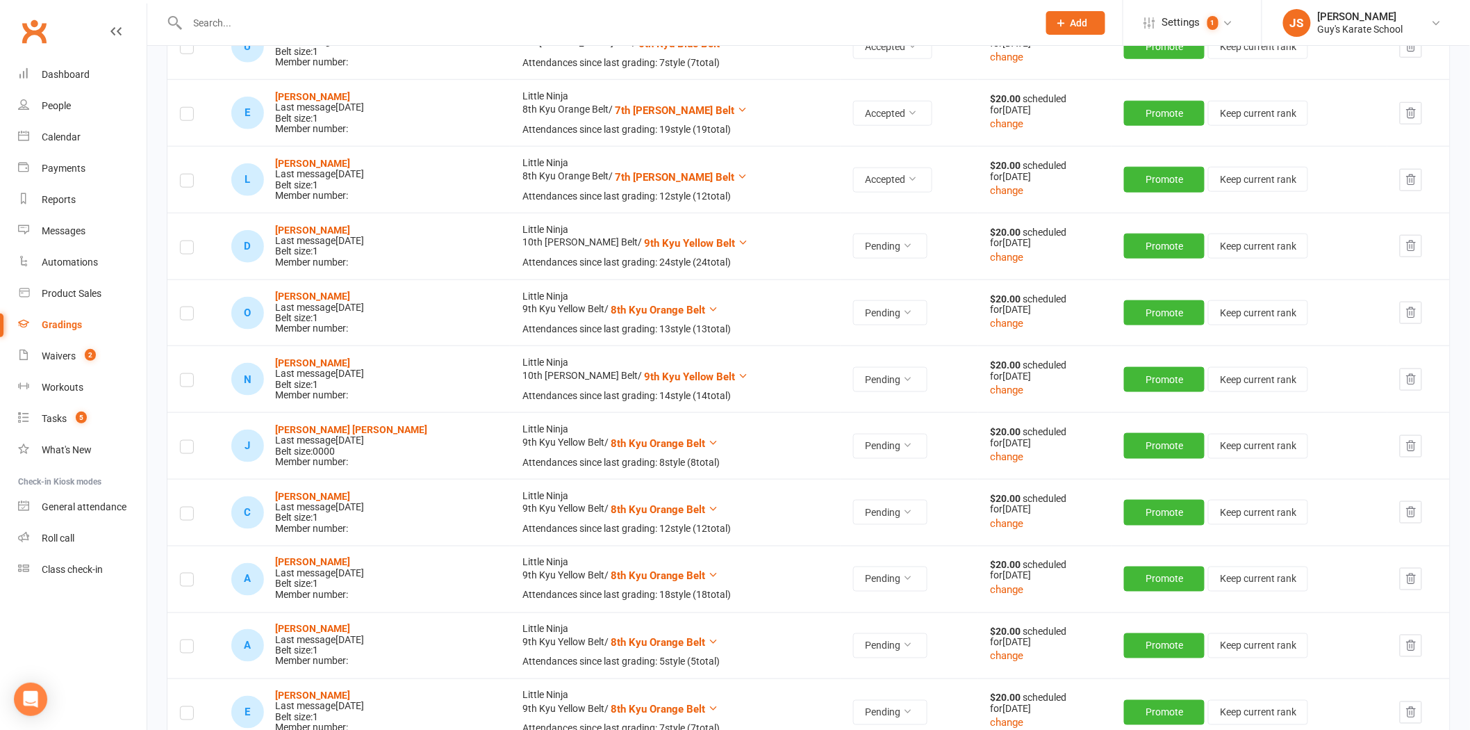
scroll to position [463, 0]
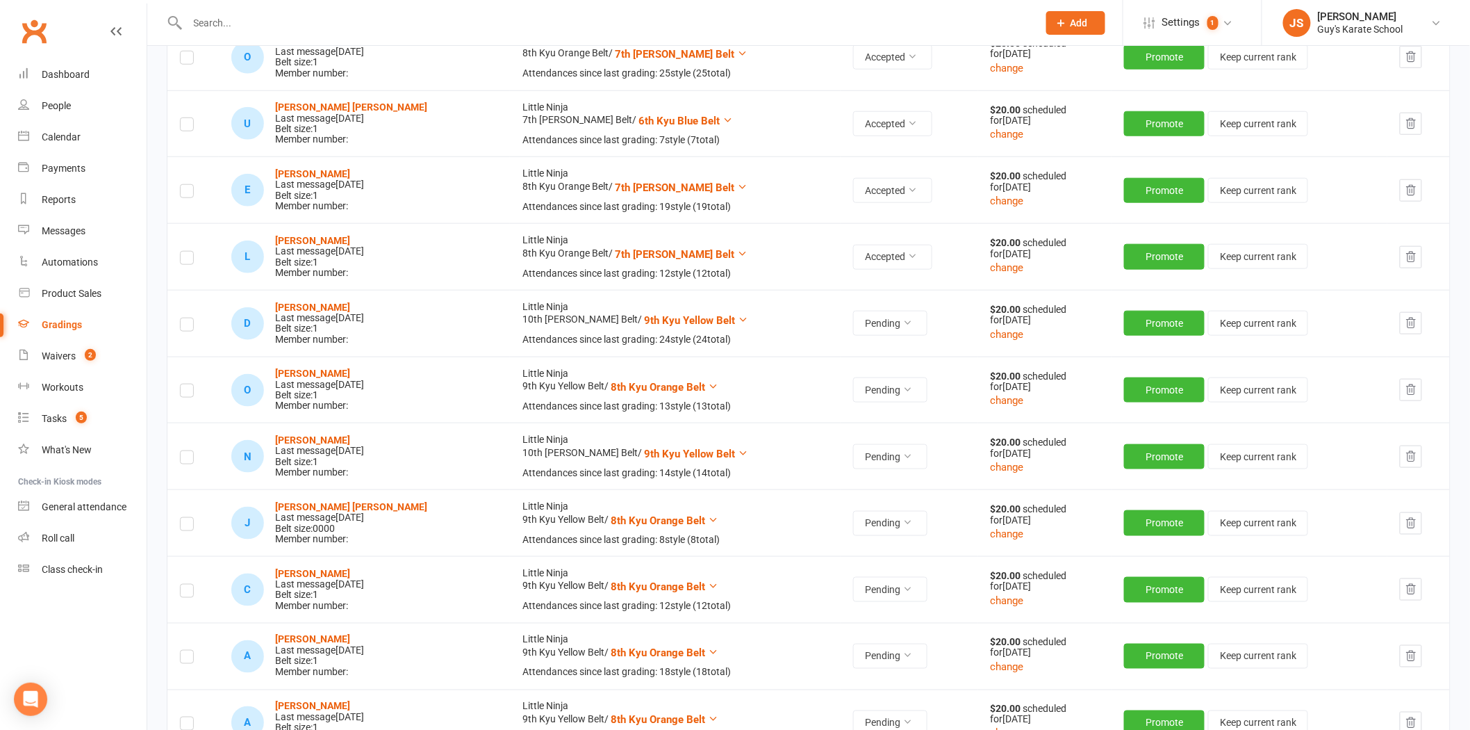
click at [182, 327] on label at bounding box center [187, 327] width 14 height 0
click at [182, 318] on input "checkbox" at bounding box center [187, 318] width 14 height 0
click at [193, 393] on label at bounding box center [187, 393] width 14 height 0
click at [193, 384] on input "checkbox" at bounding box center [187, 384] width 14 height 0
click at [185, 459] on label at bounding box center [187, 459] width 14 height 0
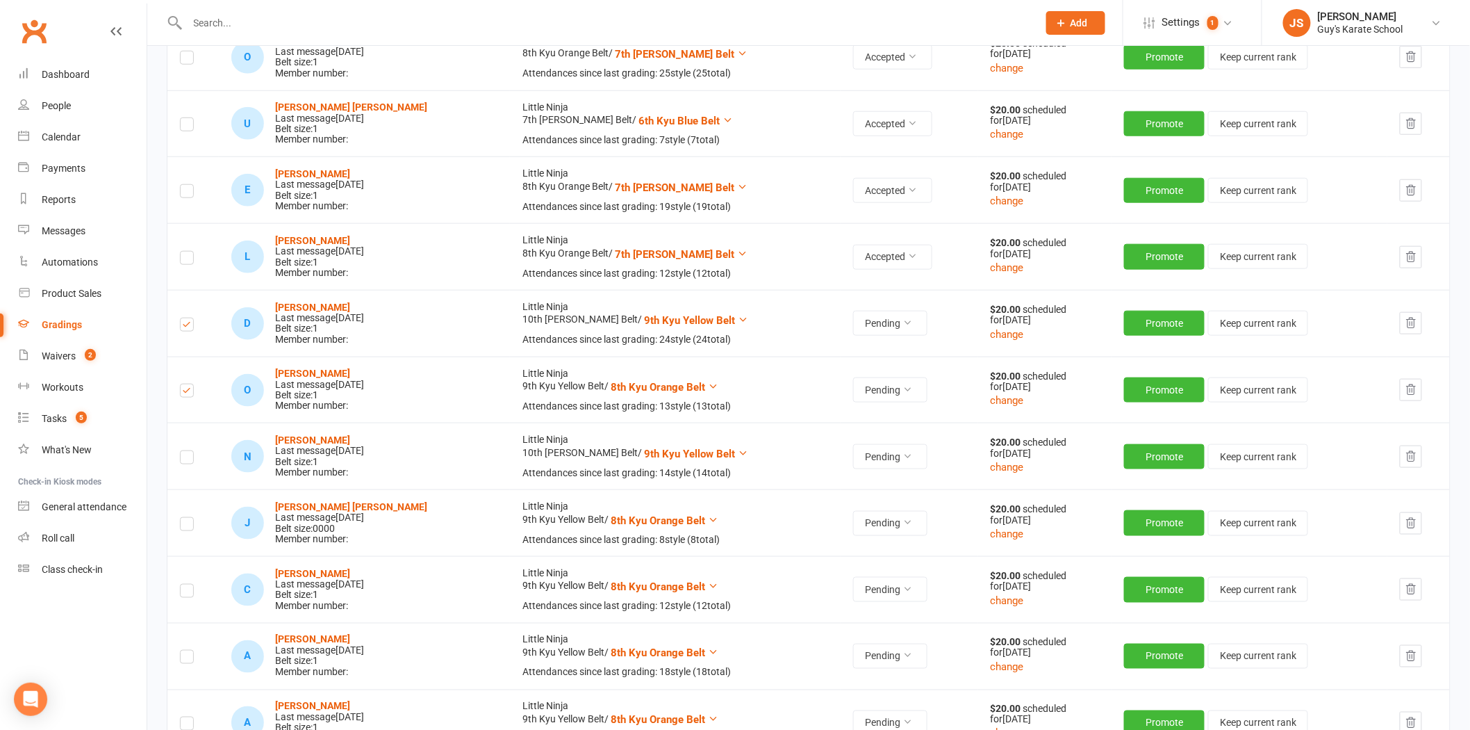
click at [185, 451] on input "checkbox" at bounding box center [187, 451] width 14 height 0
click at [188, 526] on label at bounding box center [187, 526] width 14 height 0
click at [188, 518] on input "checkbox" at bounding box center [187, 518] width 14 height 0
click at [189, 593] on label at bounding box center [187, 593] width 14 height 0
click at [189, 584] on input "checkbox" at bounding box center [187, 584] width 14 height 0
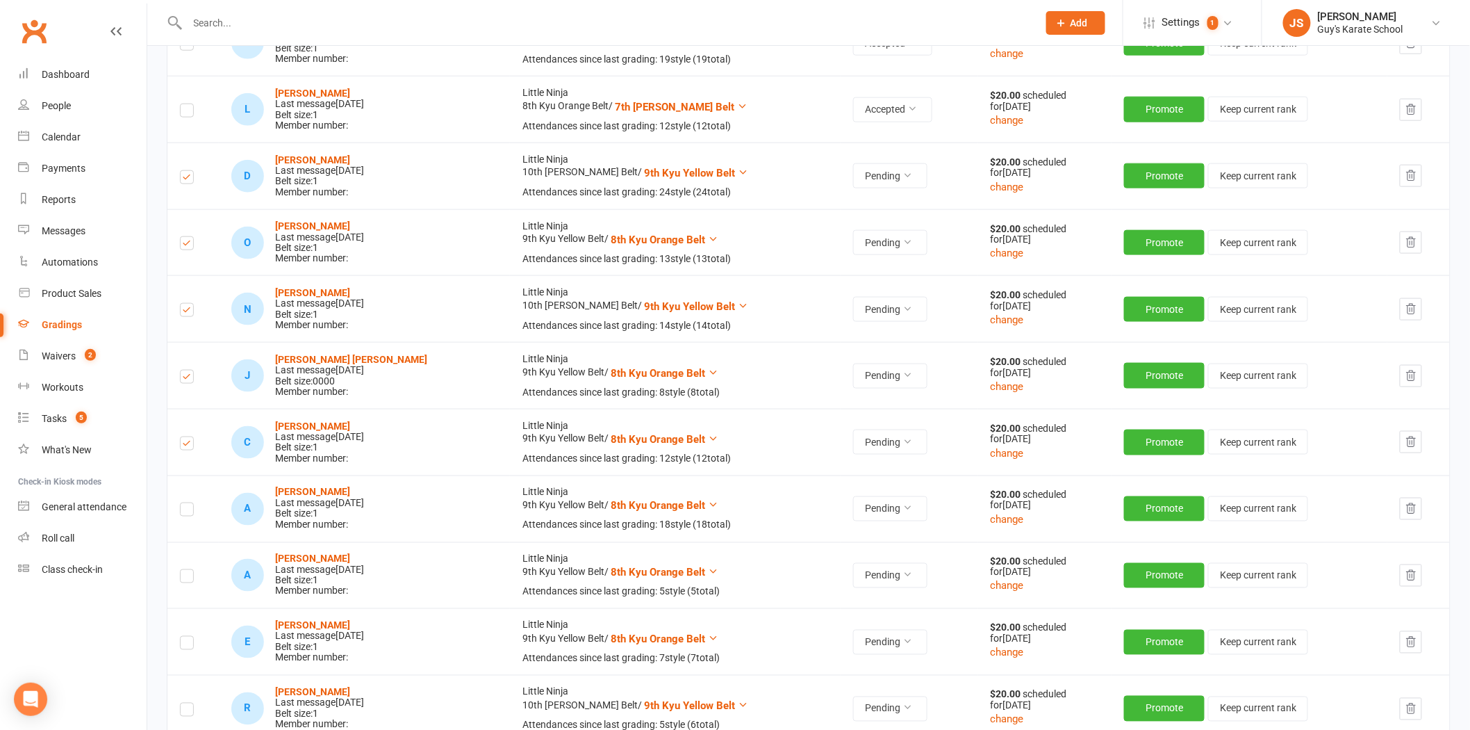
scroll to position [617, 0]
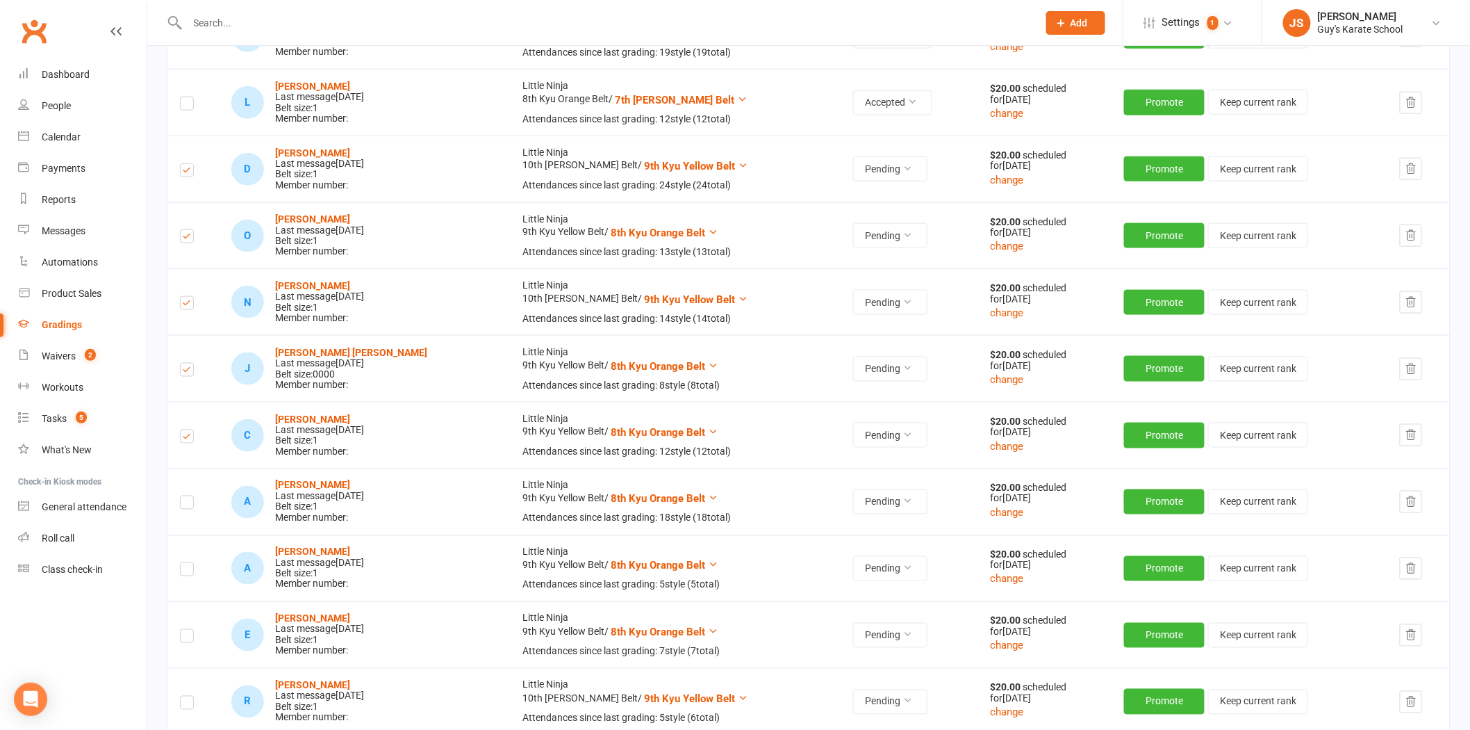
click at [186, 504] on label at bounding box center [187, 504] width 14 height 0
click at [186, 496] on input "checkbox" at bounding box center [187, 496] width 14 height 0
click at [186, 571] on label at bounding box center [187, 571] width 14 height 0
click at [186, 563] on input "checkbox" at bounding box center [187, 563] width 14 height 0
click at [186, 644] on td at bounding box center [192, 634] width 51 height 67
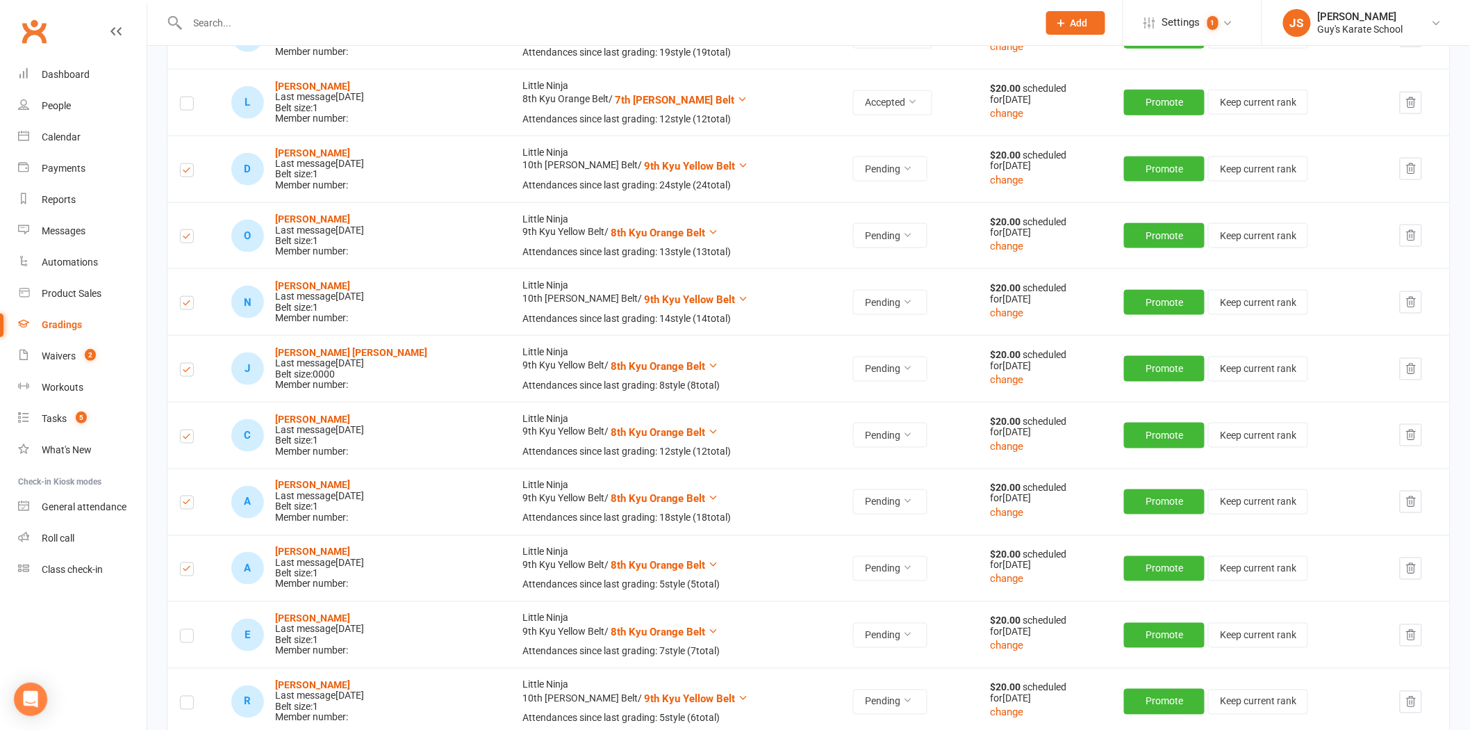
drag, startPoint x: 190, startPoint y: 636, endPoint x: 188, endPoint y: 662, distance: 26.4
click at [190, 638] on label at bounding box center [187, 638] width 14 height 0
click at [190, 630] on input "checkbox" at bounding box center [187, 630] width 14 height 0
click at [184, 705] on label at bounding box center [187, 705] width 14 height 0
click at [184, 696] on input "checkbox" at bounding box center [187, 696] width 14 height 0
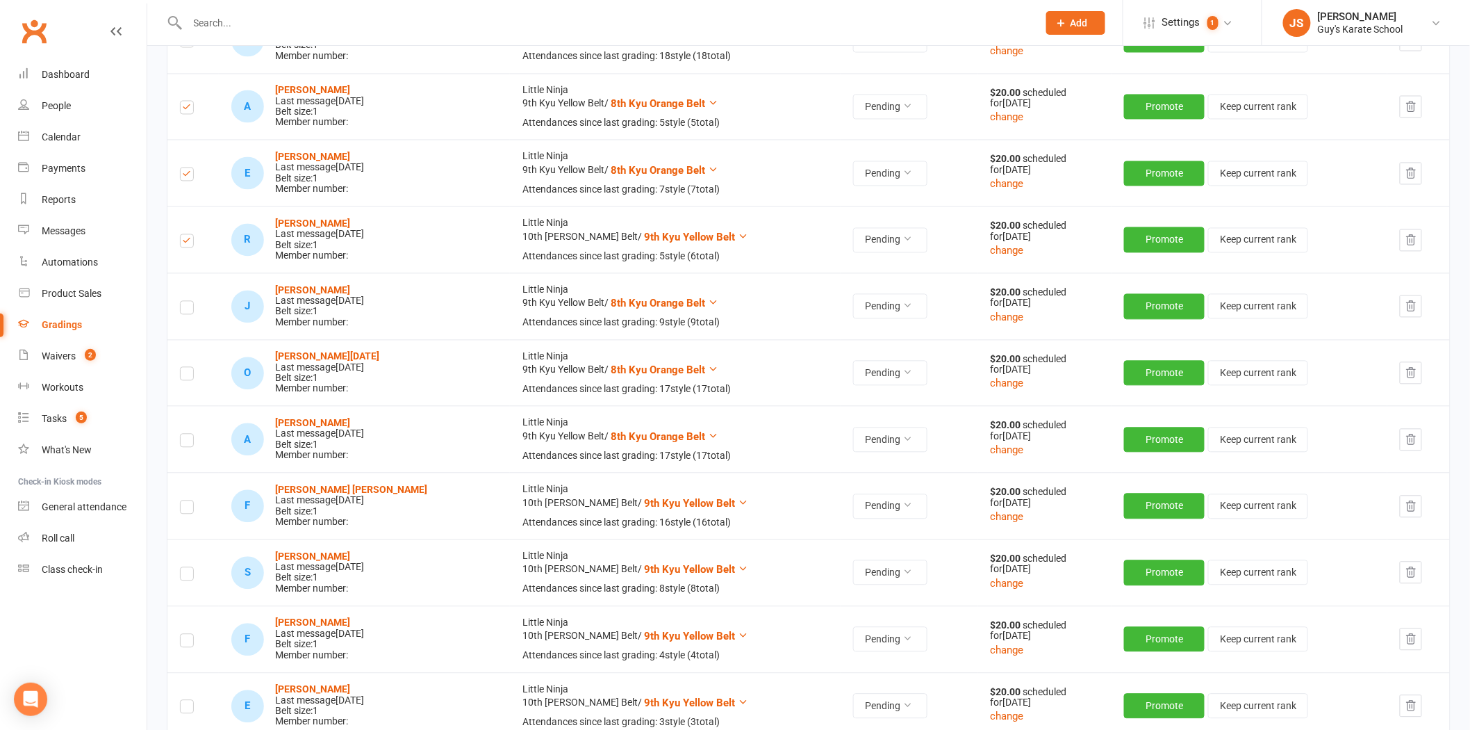
scroll to position [1080, 0]
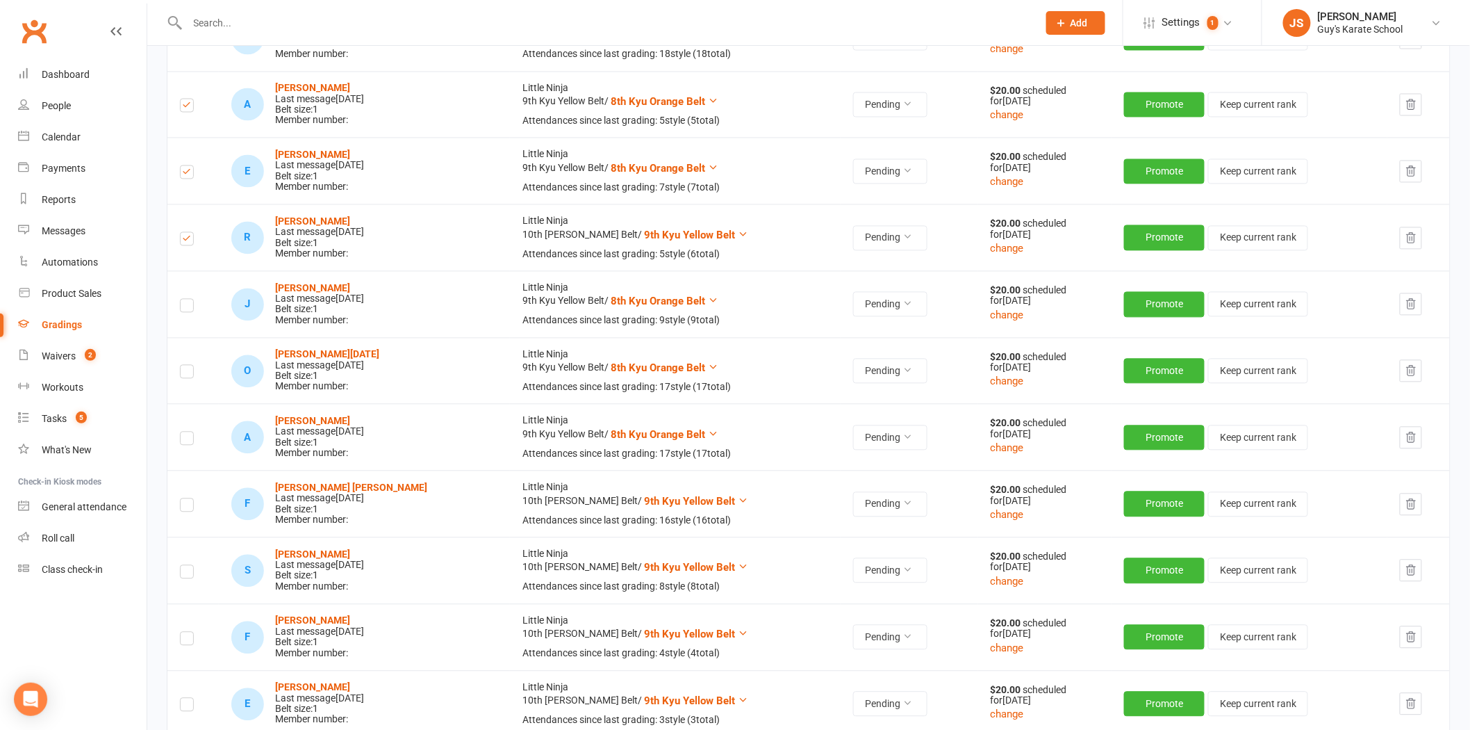
click at [177, 302] on td at bounding box center [192, 304] width 51 height 67
drag, startPoint x: 183, startPoint y: 306, endPoint x: 186, endPoint y: 334, distance: 28.0
click at [183, 308] on label at bounding box center [187, 308] width 14 height 0
click at [183, 299] on input "checkbox" at bounding box center [187, 299] width 14 height 0
drag, startPoint x: 190, startPoint y: 376, endPoint x: 190, endPoint y: 410, distance: 34.0
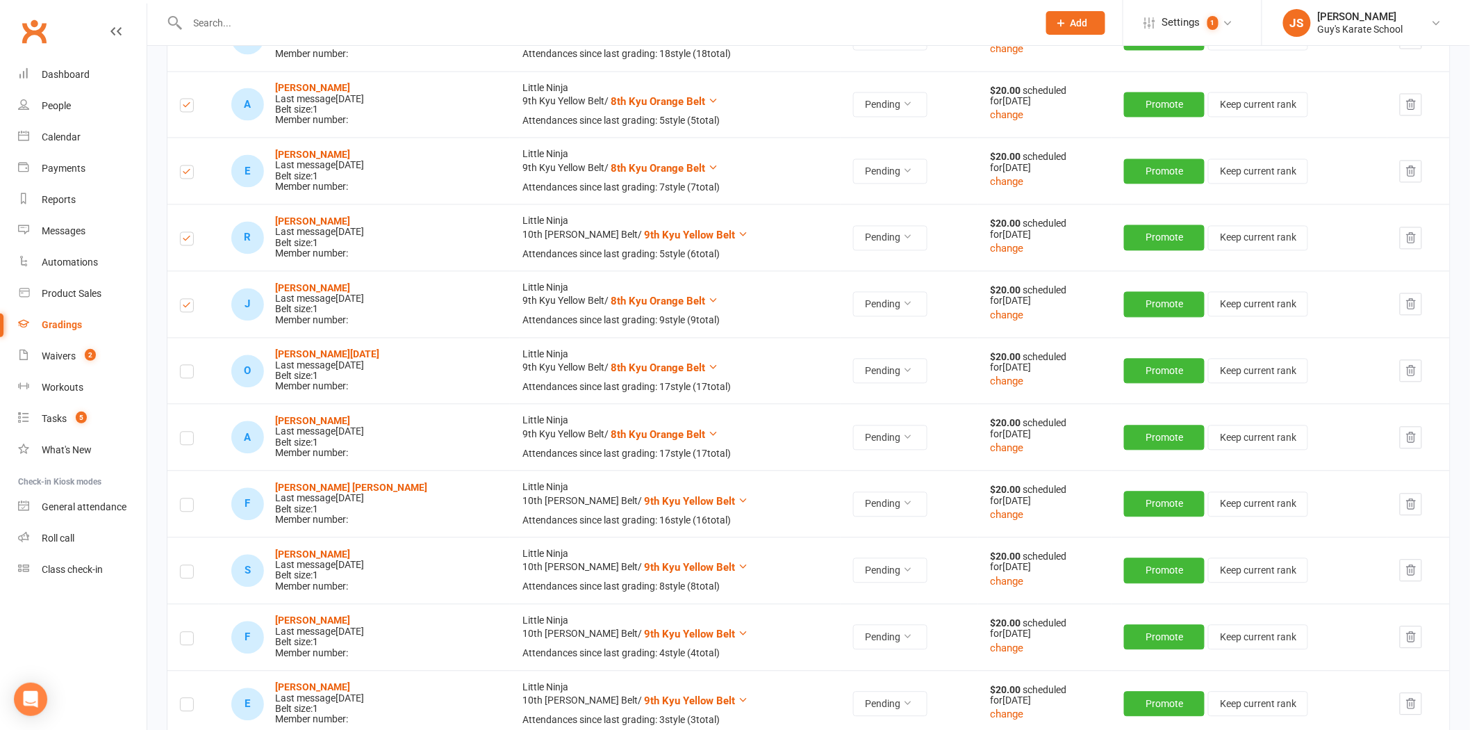
click at [190, 374] on label at bounding box center [187, 374] width 14 height 0
click at [190, 365] on input "checkbox" at bounding box center [187, 365] width 14 height 0
click at [185, 448] on td at bounding box center [192, 437] width 51 height 67
drag, startPoint x: 184, startPoint y: 436, endPoint x: 191, endPoint y: 478, distance: 43.0
click at [186, 441] on label at bounding box center [187, 441] width 14 height 0
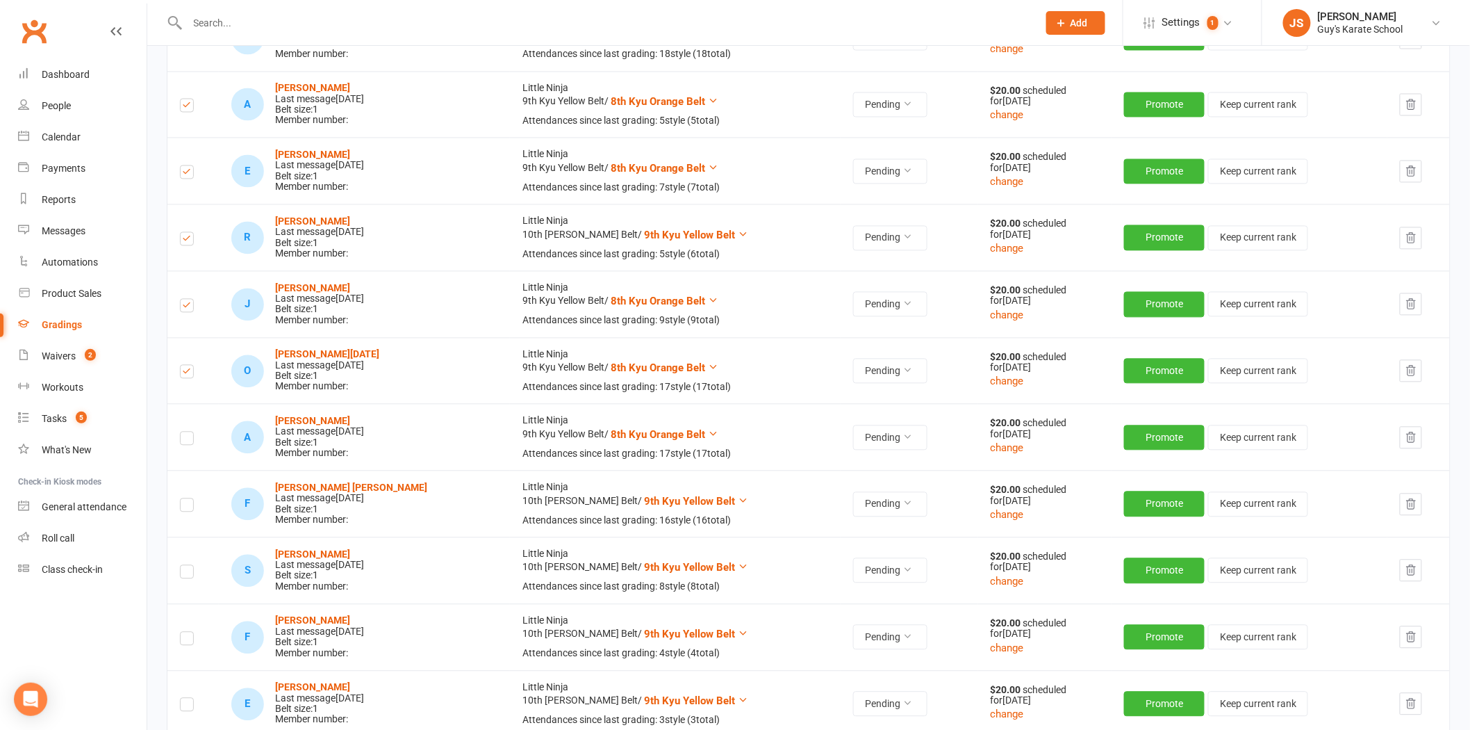
click at [186, 432] on input "checkbox" at bounding box center [187, 432] width 14 height 0
click at [189, 507] on label at bounding box center [187, 507] width 14 height 0
click at [189, 499] on input "checkbox" at bounding box center [187, 499] width 14 height 0
drag, startPoint x: 184, startPoint y: 568, endPoint x: 185, endPoint y: 581, distance: 12.5
click at [184, 574] on label at bounding box center [187, 574] width 14 height 0
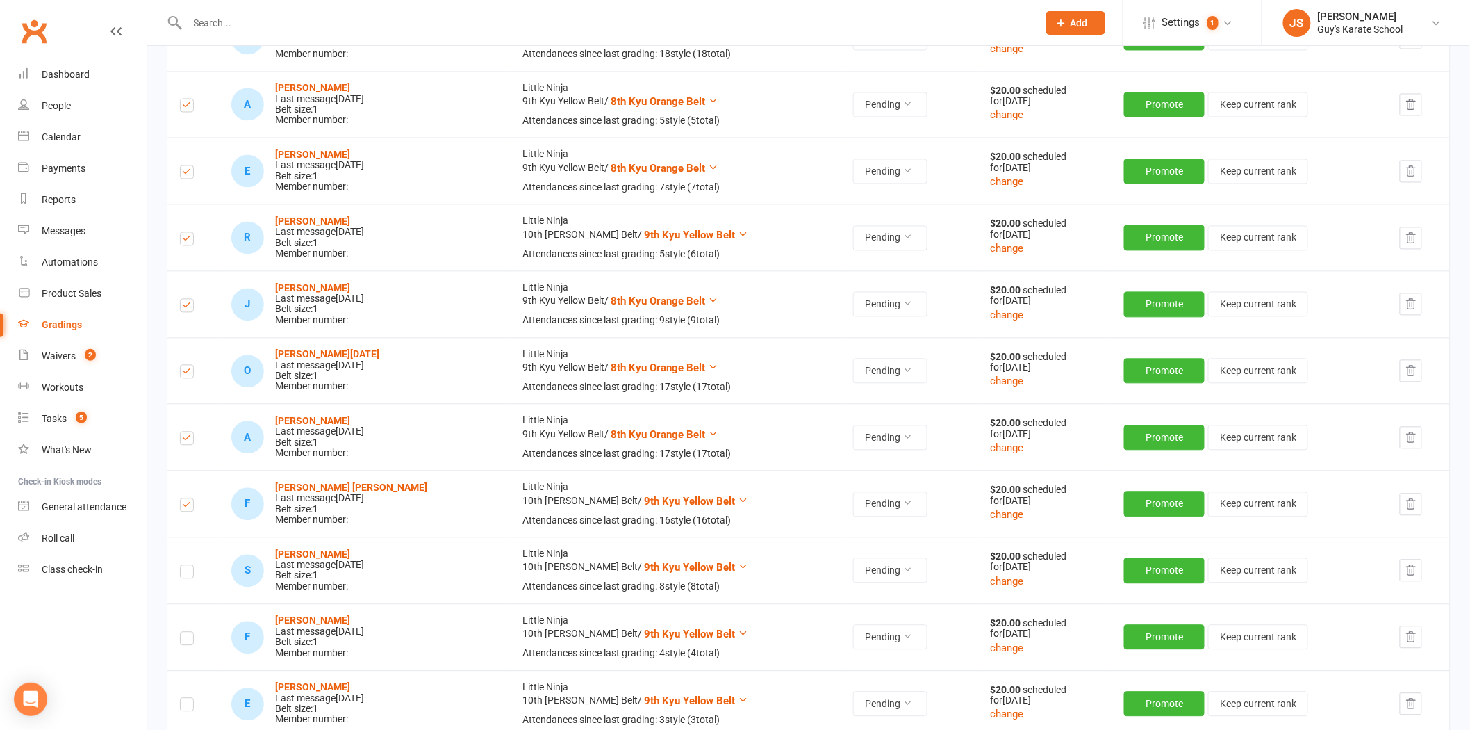
click at [184, 566] on input "checkbox" at bounding box center [187, 566] width 14 height 0
drag, startPoint x: 188, startPoint y: 632, endPoint x: 188, endPoint y: 640, distance: 7.6
click at [188, 641] on label at bounding box center [187, 641] width 14 height 0
click at [188, 632] on input "checkbox" at bounding box center [187, 632] width 14 height 0
click at [188, 707] on label at bounding box center [187, 707] width 14 height 0
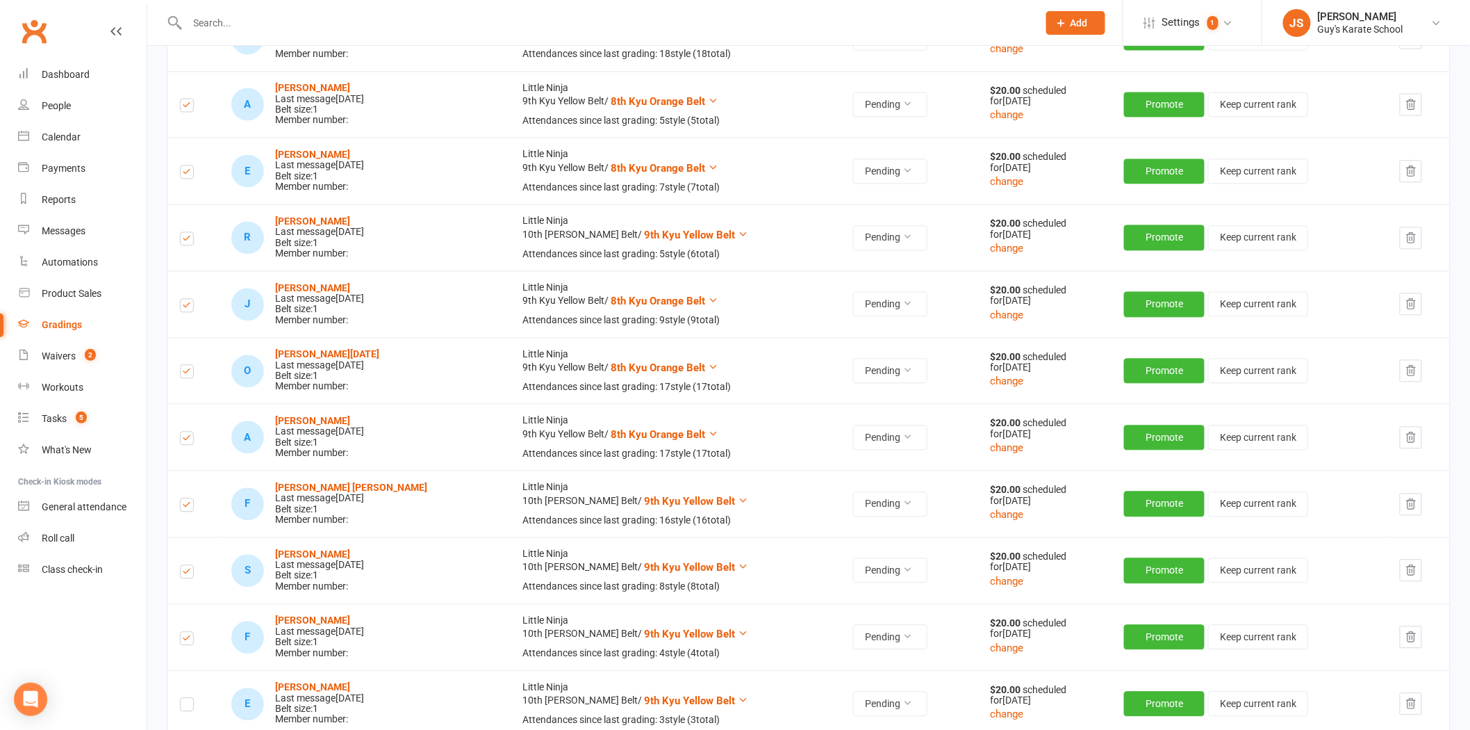
click at [188, 698] on input "checkbox" at bounding box center [187, 698] width 14 height 0
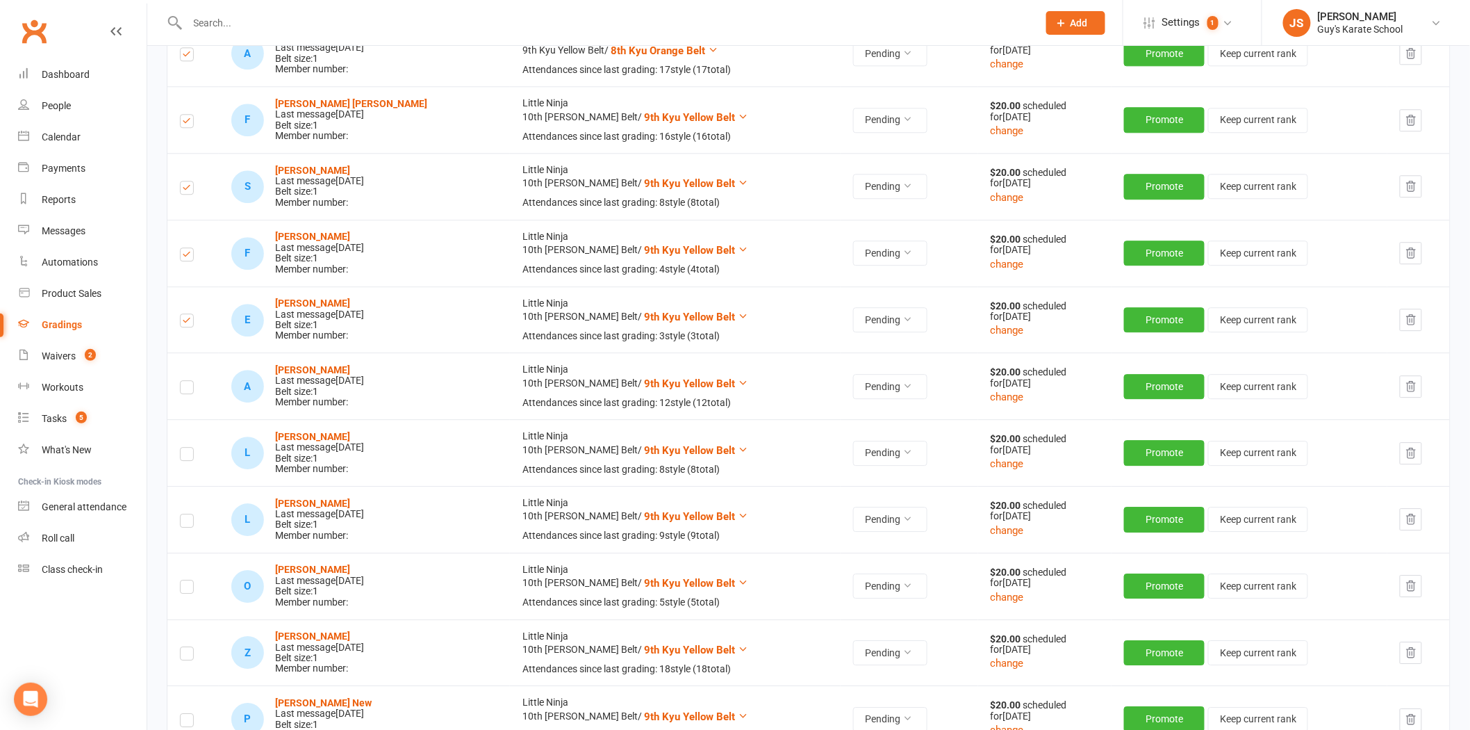
scroll to position [1621, 0]
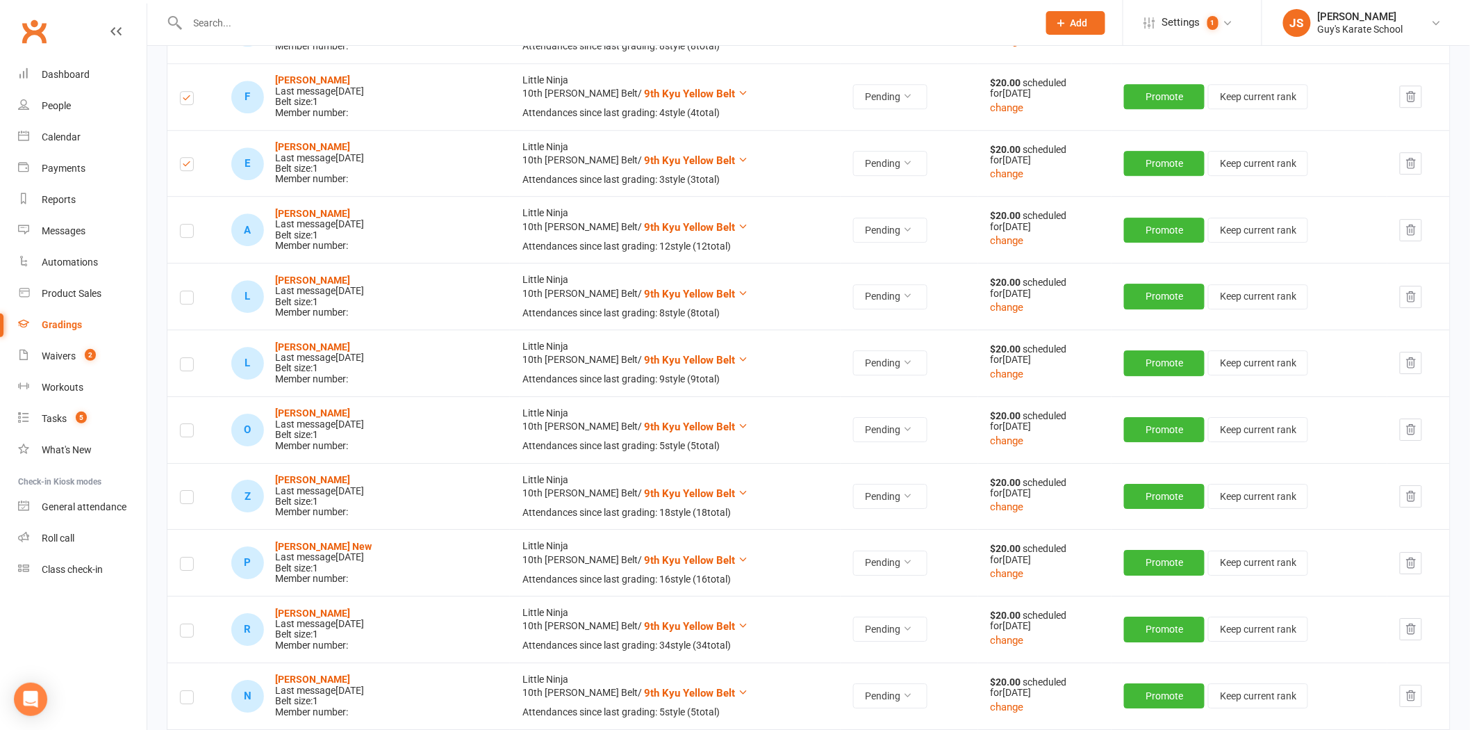
click at [183, 233] on label at bounding box center [187, 233] width 14 height 0
click at [183, 224] on input "checkbox" at bounding box center [187, 224] width 14 height 0
click at [186, 299] on label at bounding box center [187, 299] width 14 height 0
click at [186, 291] on input "checkbox" at bounding box center [187, 291] width 14 height 0
click at [185, 372] on td at bounding box center [192, 362] width 51 height 67
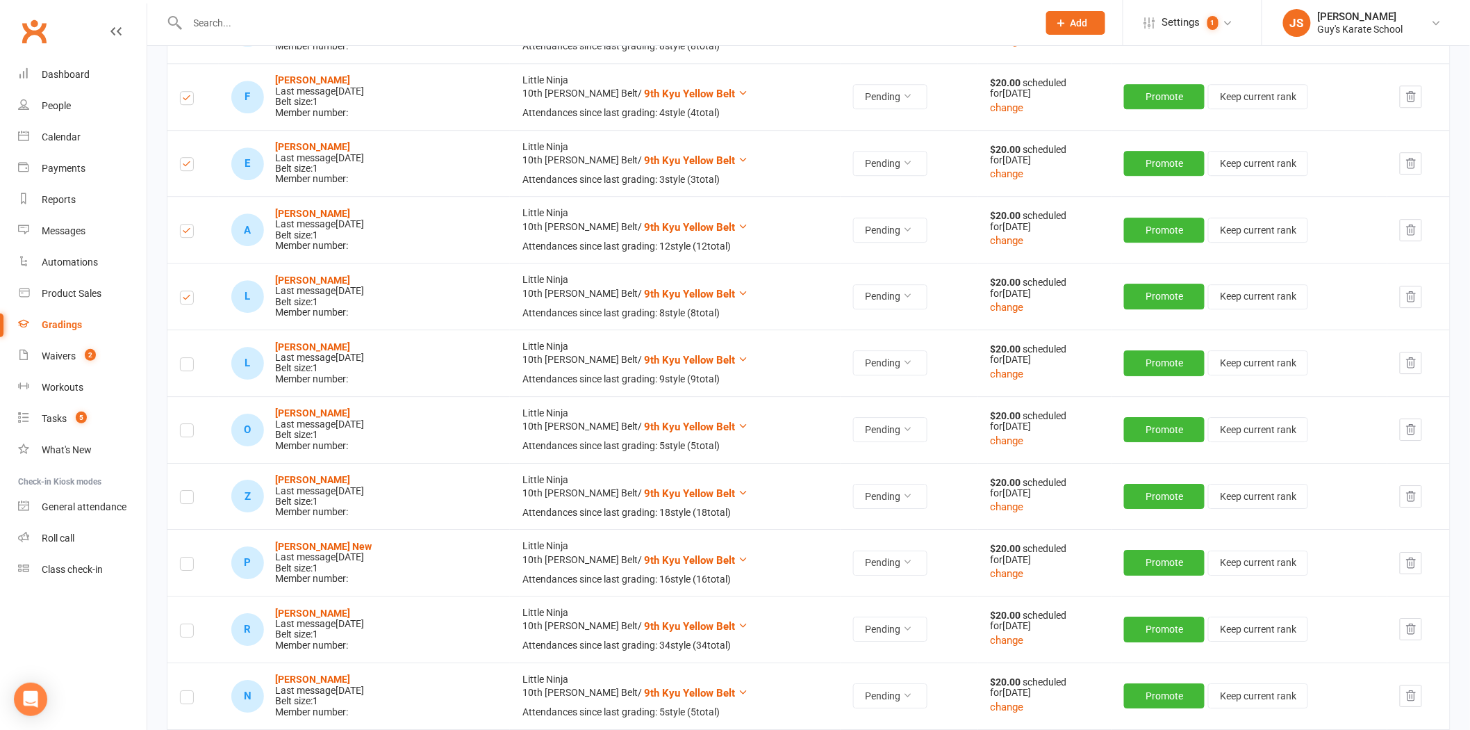
click at [185, 366] on label at bounding box center [187, 366] width 14 height 0
click at [185, 358] on input "checkbox" at bounding box center [187, 358] width 14 height 0
click at [183, 366] on label at bounding box center [187, 366] width 14 height 0
click at [183, 358] on input "checkbox" at bounding box center [187, 358] width 14 height 0
click at [183, 366] on label at bounding box center [187, 366] width 14 height 0
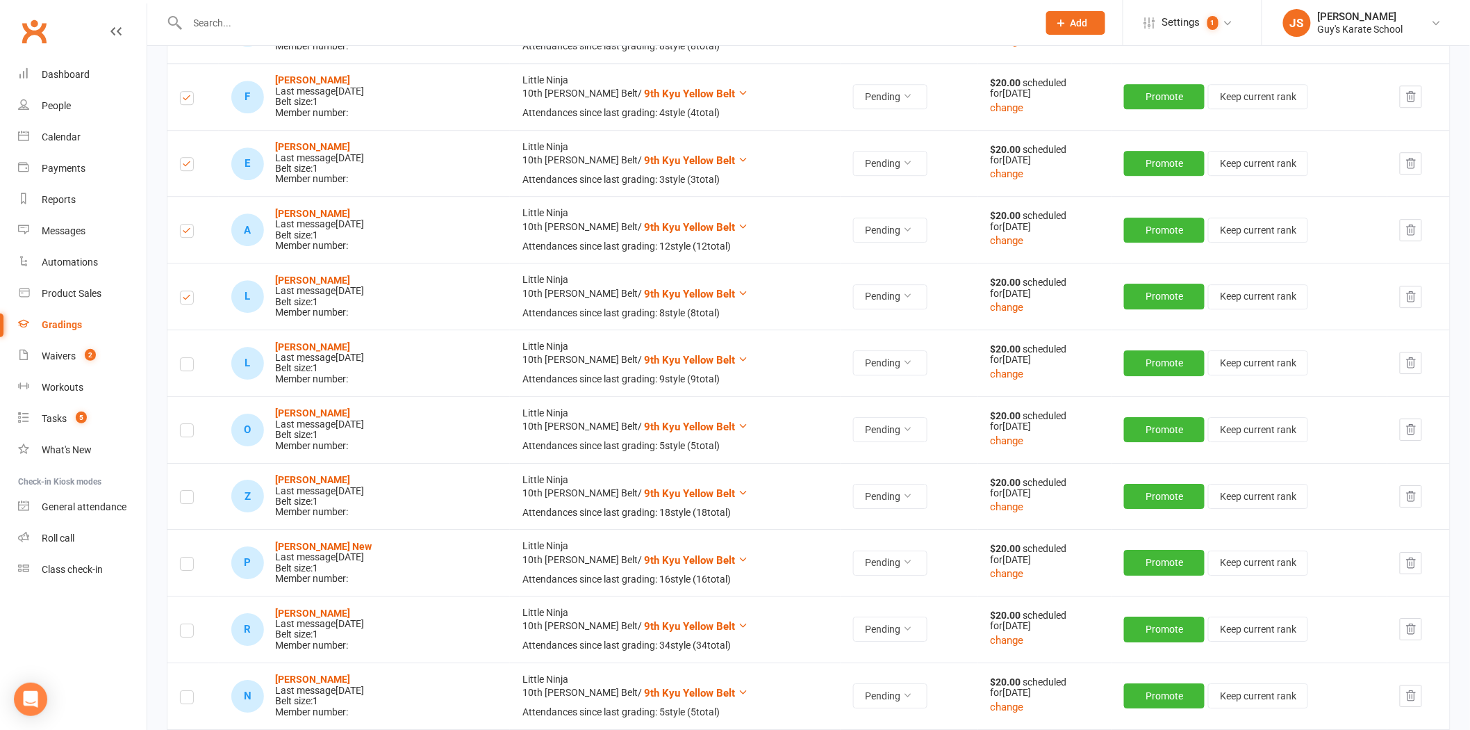
click at [183, 358] on input "checkbox" at bounding box center [187, 358] width 14 height 0
drag, startPoint x: 188, startPoint y: 434, endPoint x: 188, endPoint y: 441, distance: 7.6
click at [188, 432] on label at bounding box center [187, 432] width 14 height 0
click at [188, 424] on input "checkbox" at bounding box center [187, 424] width 14 height 0
drag, startPoint x: 184, startPoint y: 495, endPoint x: 183, endPoint y: 504, distance: 8.4
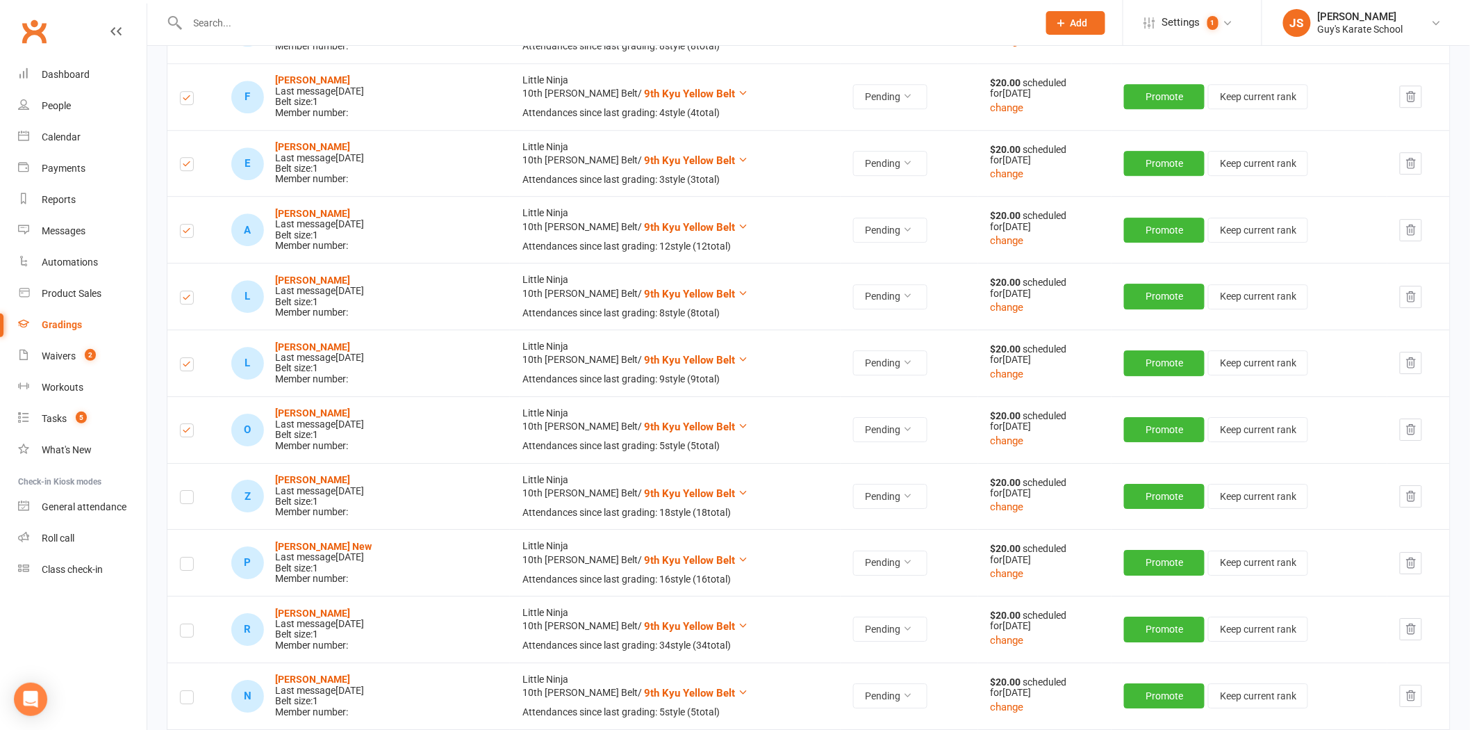
click at [184, 499] on label at bounding box center [187, 499] width 14 height 0
click at [184, 491] on input "checkbox" at bounding box center [187, 491] width 14 height 0
click at [186, 566] on label at bounding box center [187, 566] width 14 height 0
click at [186, 557] on input "checkbox" at bounding box center [187, 557] width 14 height 0
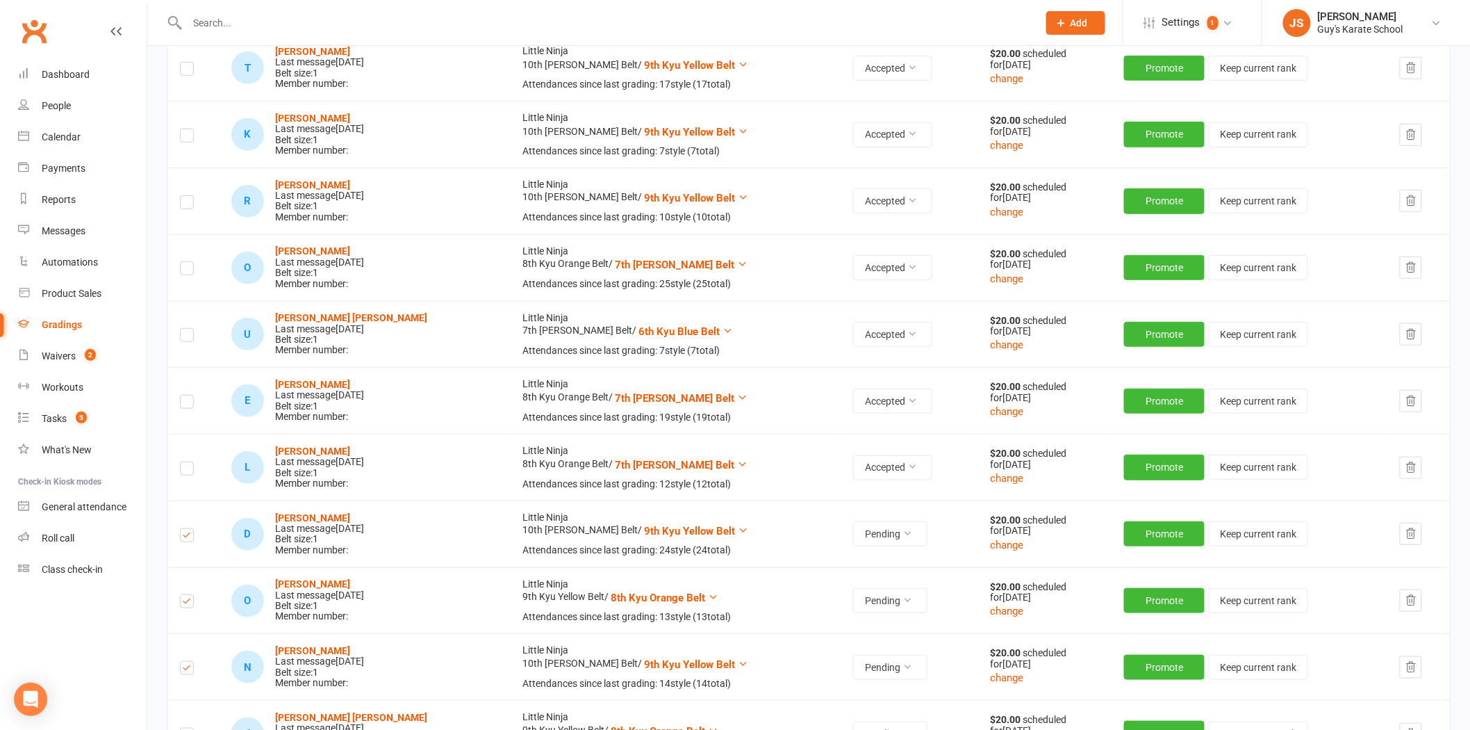
scroll to position [0, 0]
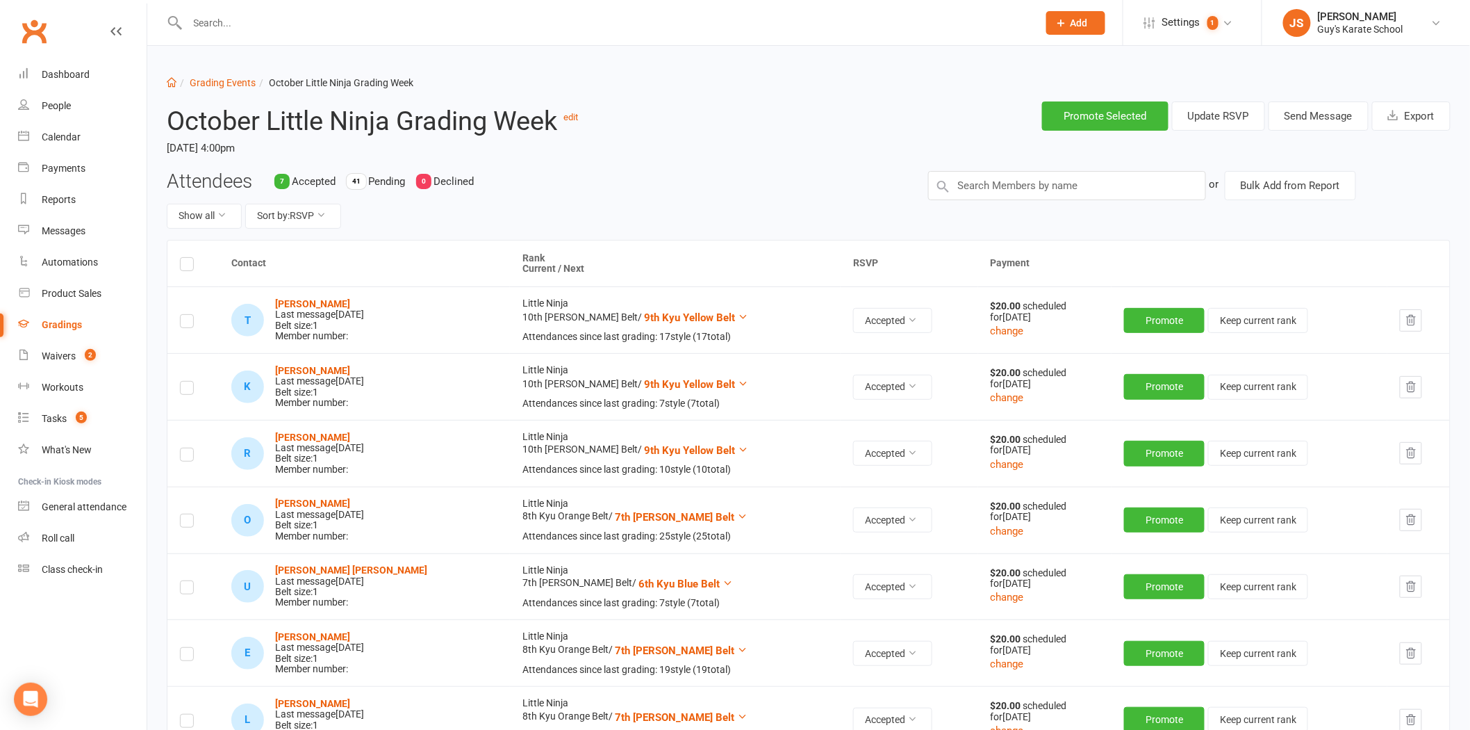
click at [186, 266] on label at bounding box center [187, 266] width 14 height 0
click at [186, 258] on input "checkbox" at bounding box center [187, 258] width 14 height 0
drag, startPoint x: 183, startPoint y: 320, endPoint x: 190, endPoint y: 338, distance: 18.7
click at [184, 323] on label at bounding box center [187, 323] width 14 height 0
click at [184, 315] on input "checkbox" at bounding box center [187, 315] width 14 height 0
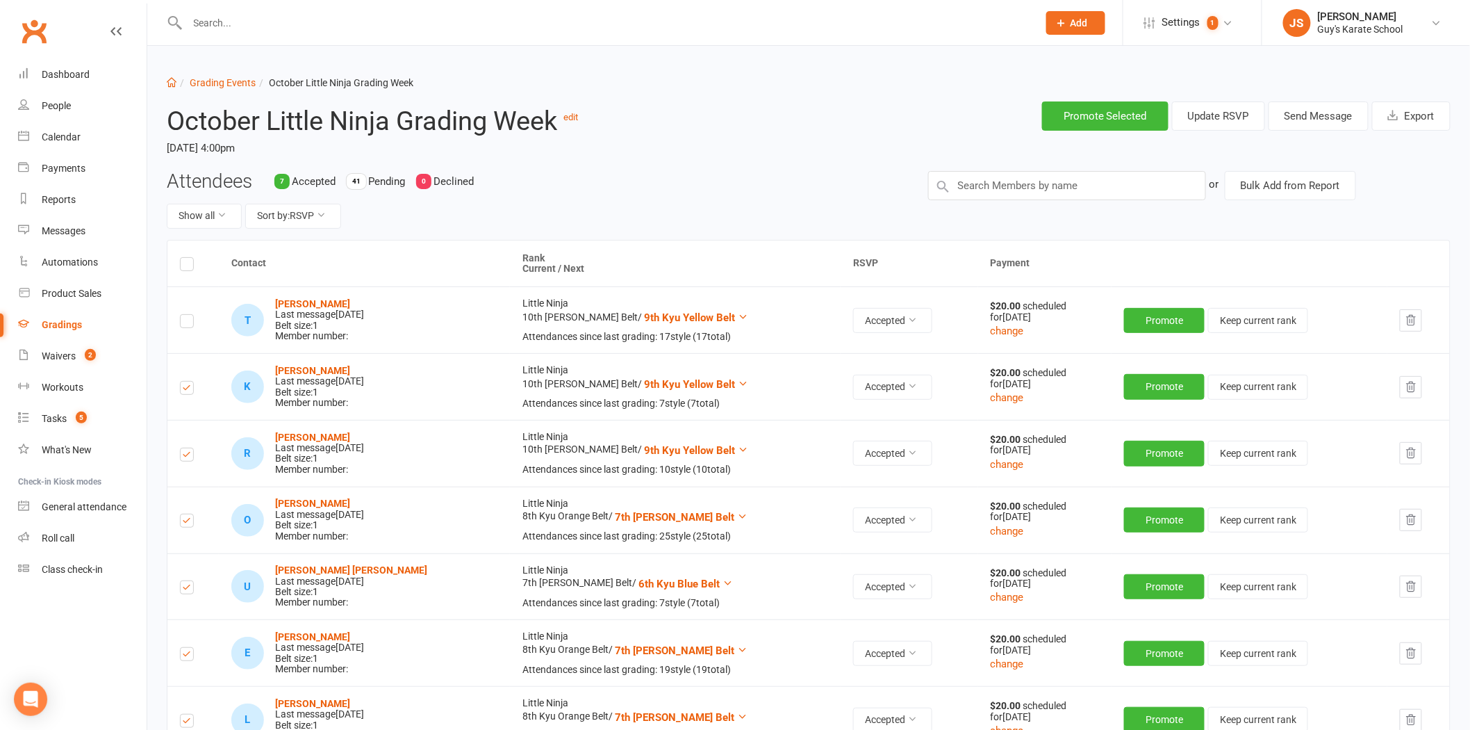
click at [189, 390] on label at bounding box center [187, 390] width 14 height 0
click at [189, 381] on input "checkbox" at bounding box center [187, 381] width 14 height 0
click at [186, 523] on label at bounding box center [187, 523] width 14 height 0
click at [186, 514] on input "checkbox" at bounding box center [187, 514] width 14 height 0
click at [189, 457] on label at bounding box center [187, 457] width 14 height 0
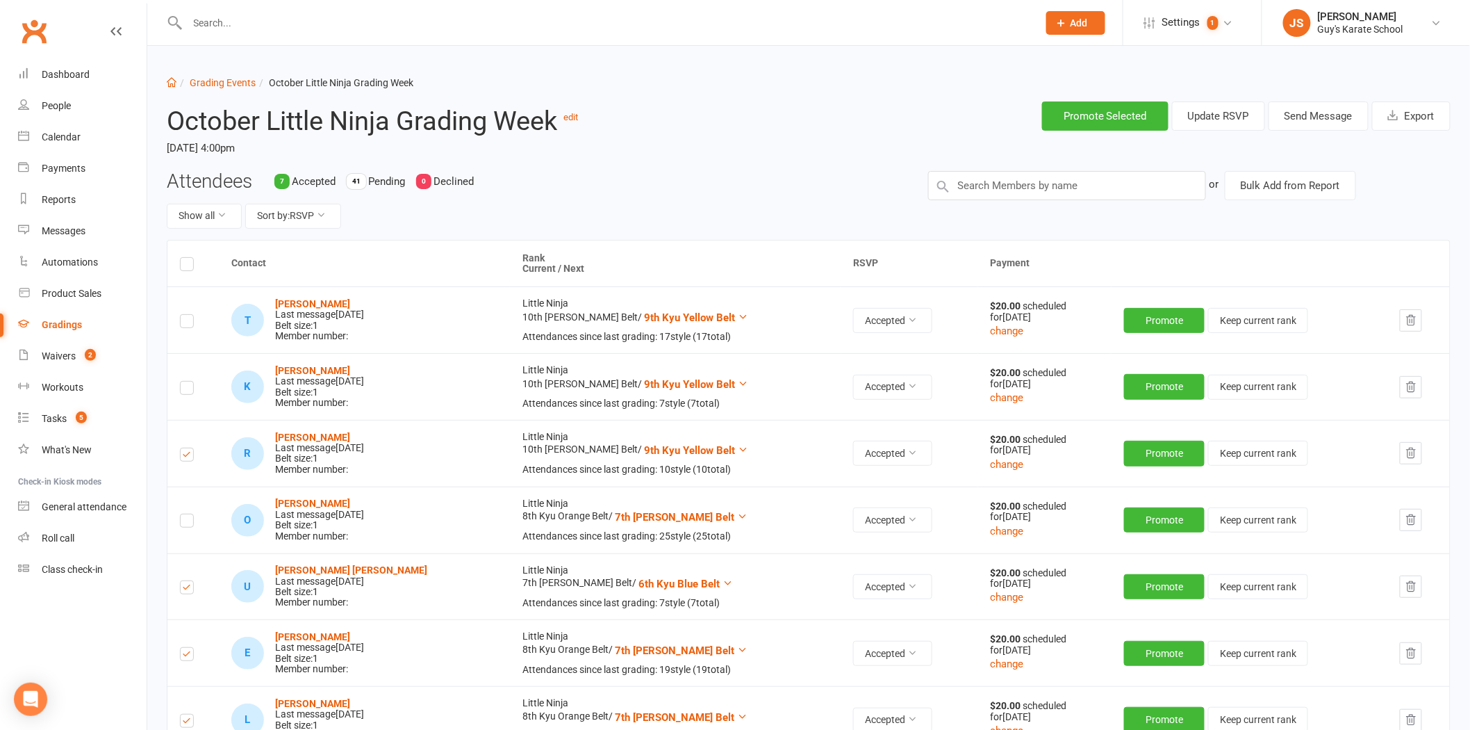
click at [189, 448] on input "checkbox" at bounding box center [187, 448] width 14 height 0
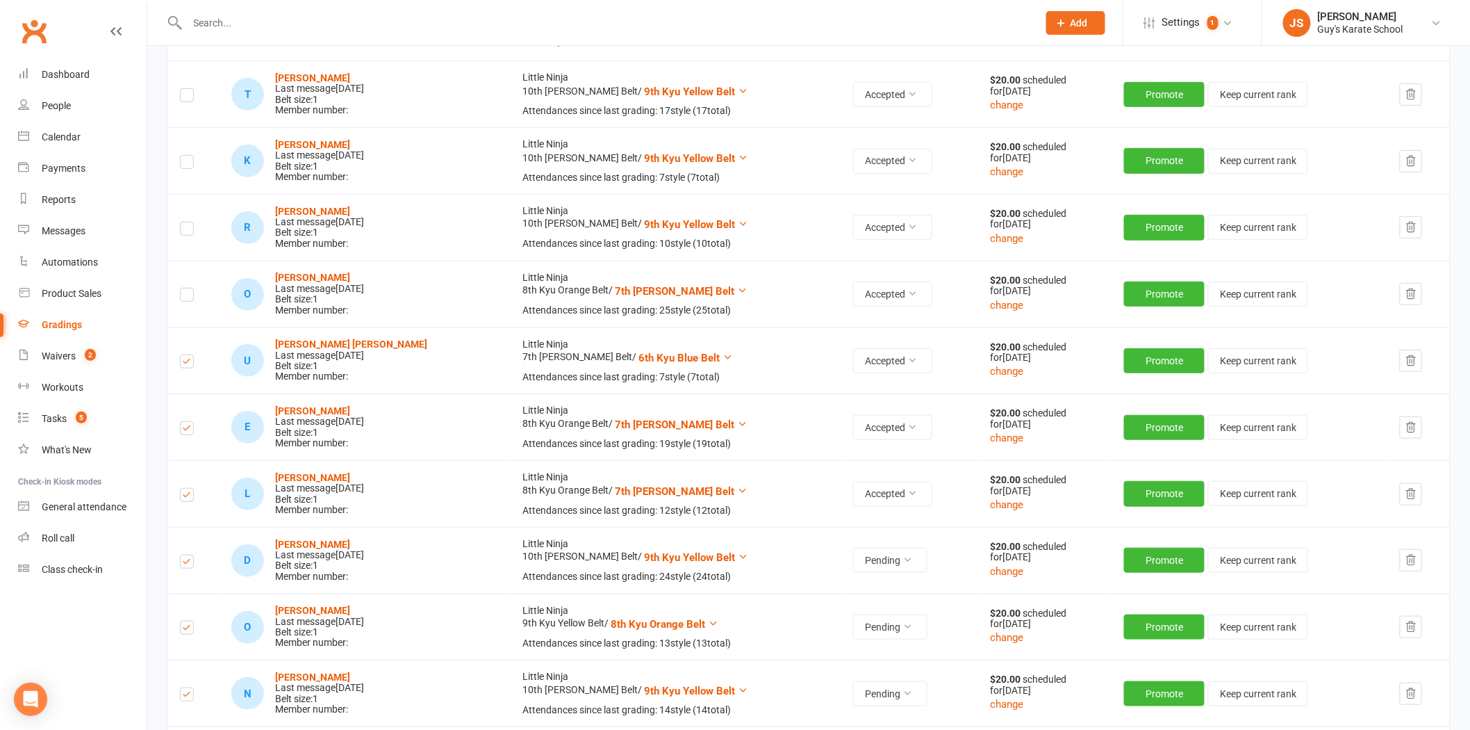
scroll to position [231, 0]
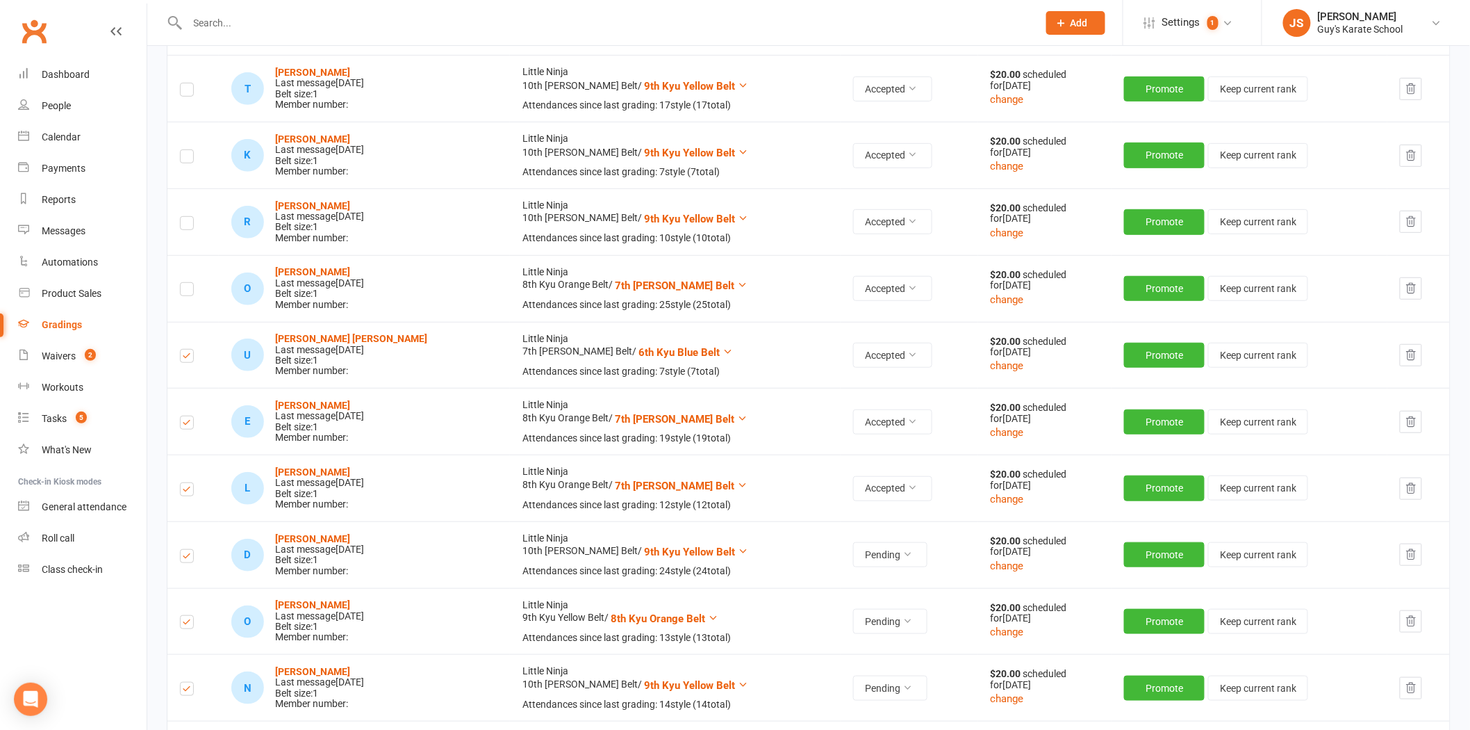
click at [188, 425] on label at bounding box center [187, 425] width 14 height 0
click at [188, 416] on input "checkbox" at bounding box center [187, 416] width 14 height 0
click at [190, 491] on label at bounding box center [187, 491] width 14 height 0
click at [190, 483] on input "checkbox" at bounding box center [187, 483] width 14 height 0
click at [180, 358] on label at bounding box center [187, 358] width 14 height 0
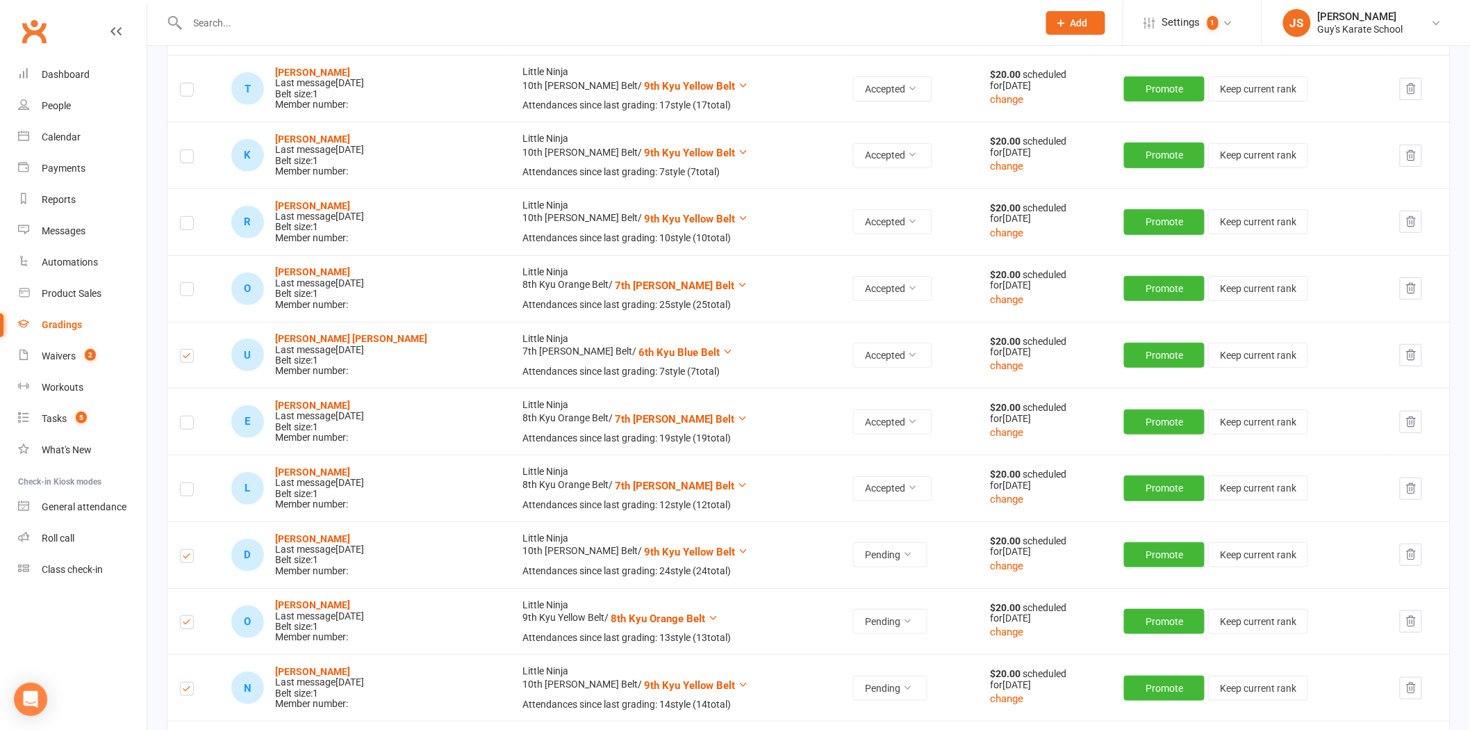
click at [180, 350] on input "checkbox" at bounding box center [187, 350] width 14 height 0
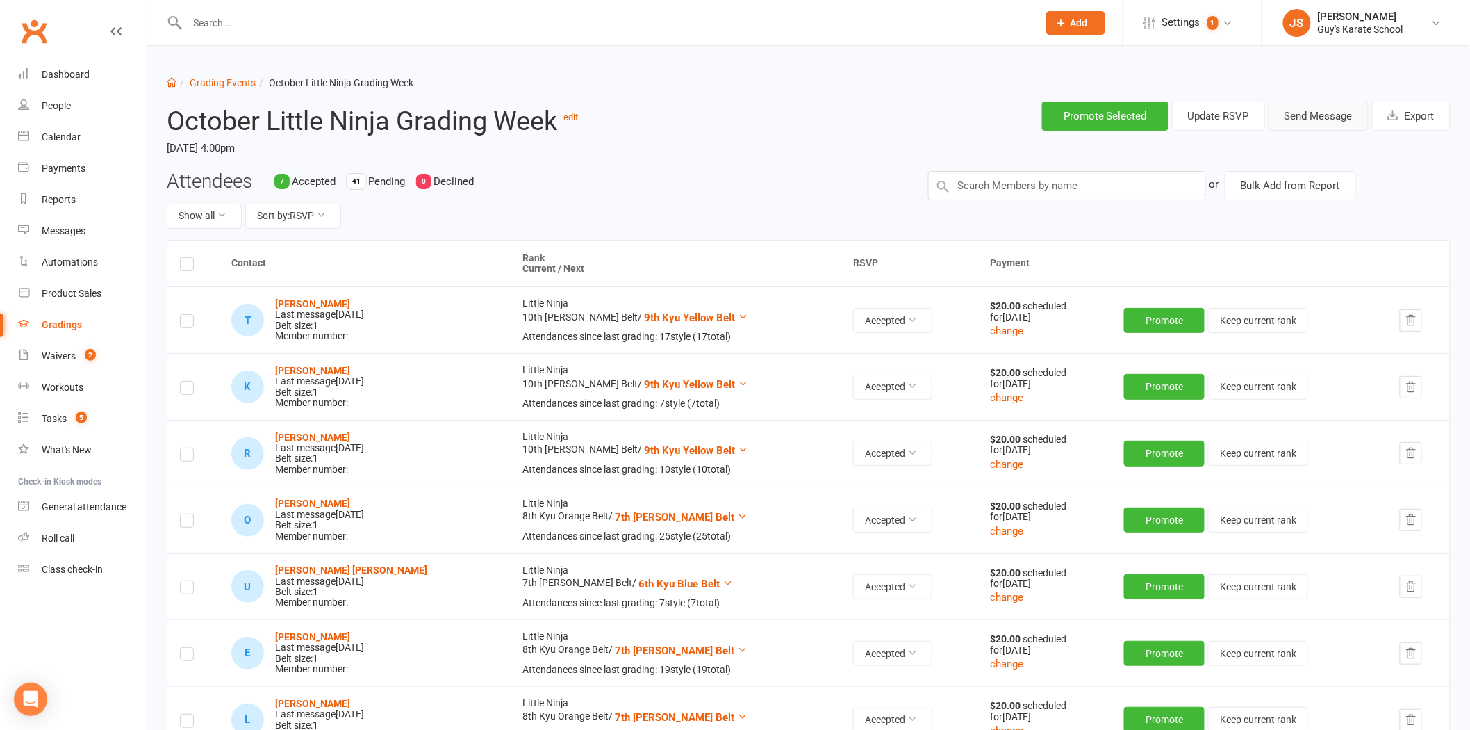
click at [1323, 120] on button "Send Message" at bounding box center [1319, 115] width 100 height 29
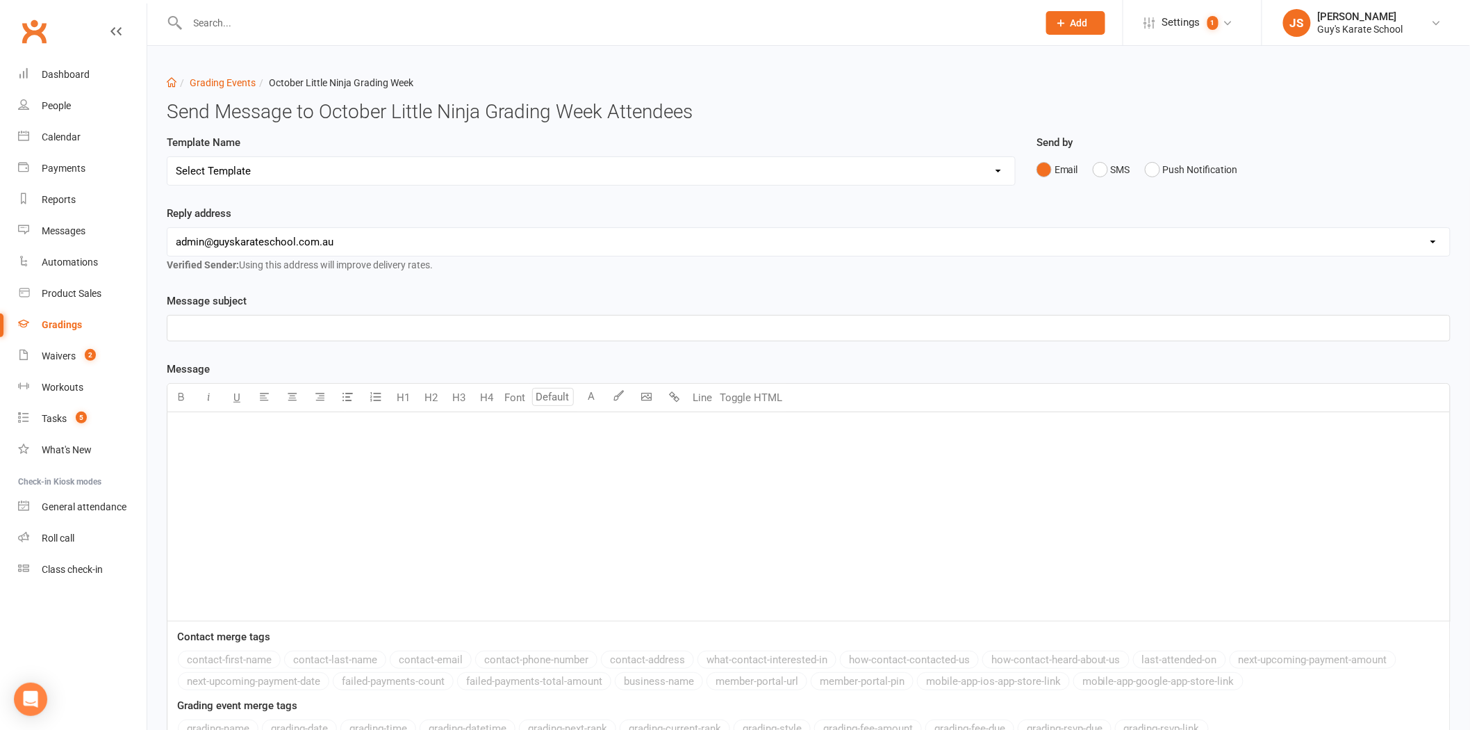
click at [245, 169] on select "Select Template [Email] Confirmation of Successful Grading [Email] Grading Even…" at bounding box center [591, 171] width 848 height 28
select select "1"
click at [167, 157] on select "Select Template [Email] Confirmation of Successful Grading [Email] Grading Even…" at bounding box center [591, 171] width 848 height 28
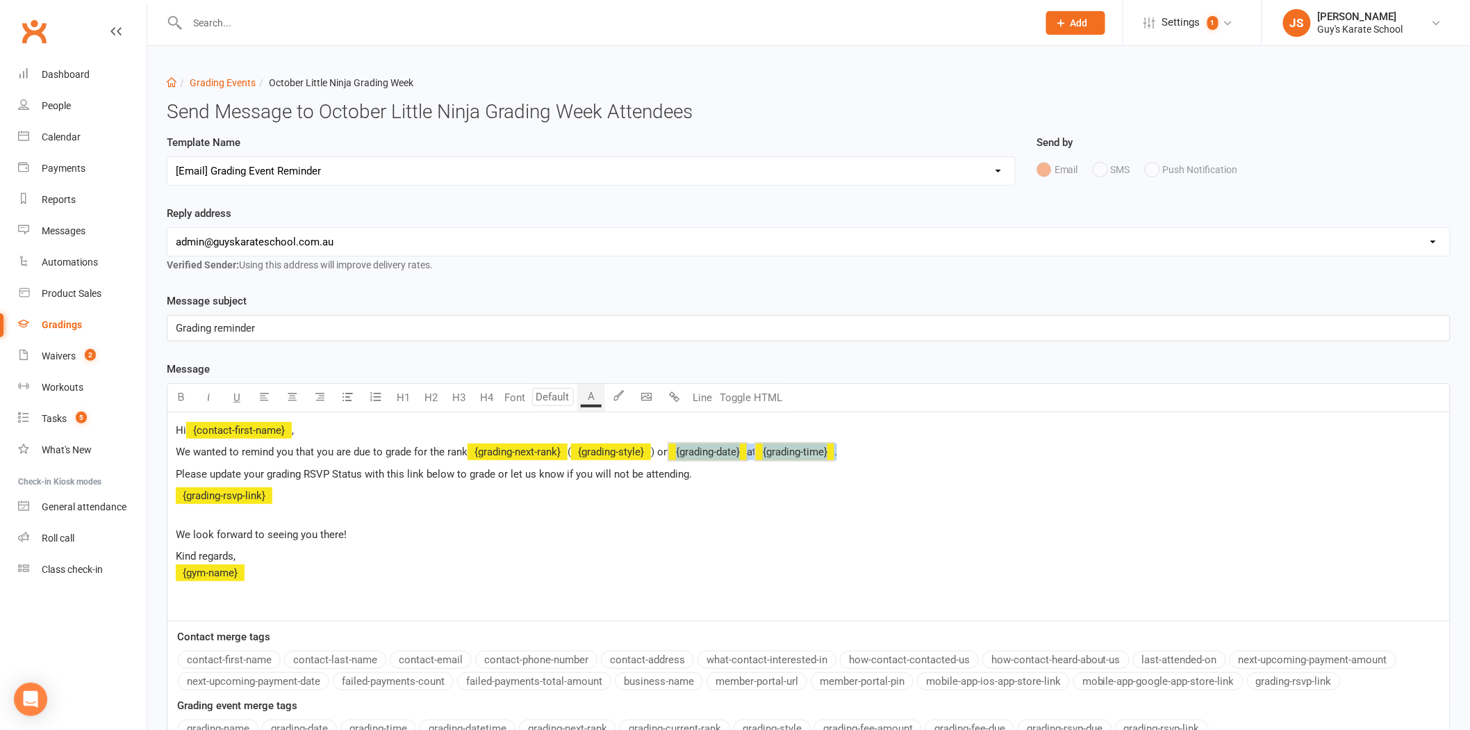
drag, startPoint x: 675, startPoint y: 452, endPoint x: 860, endPoint y: 450, distance: 184.1
click at [860, 450] on p "We wanted to remind you that you are due to grade for the rank ﻿ {grading-next-…" at bounding box center [809, 451] width 1266 height 17
drag, startPoint x: 671, startPoint y: 449, endPoint x: 579, endPoint y: 449, distance: 91.0
click at [579, 449] on p "We wanted to remind you that you are due to grade for the rank ﻿ {grading-next-…" at bounding box center [809, 451] width 1266 height 17
drag, startPoint x: 209, startPoint y: 472, endPoint x: 252, endPoint y: 477, distance: 42.6
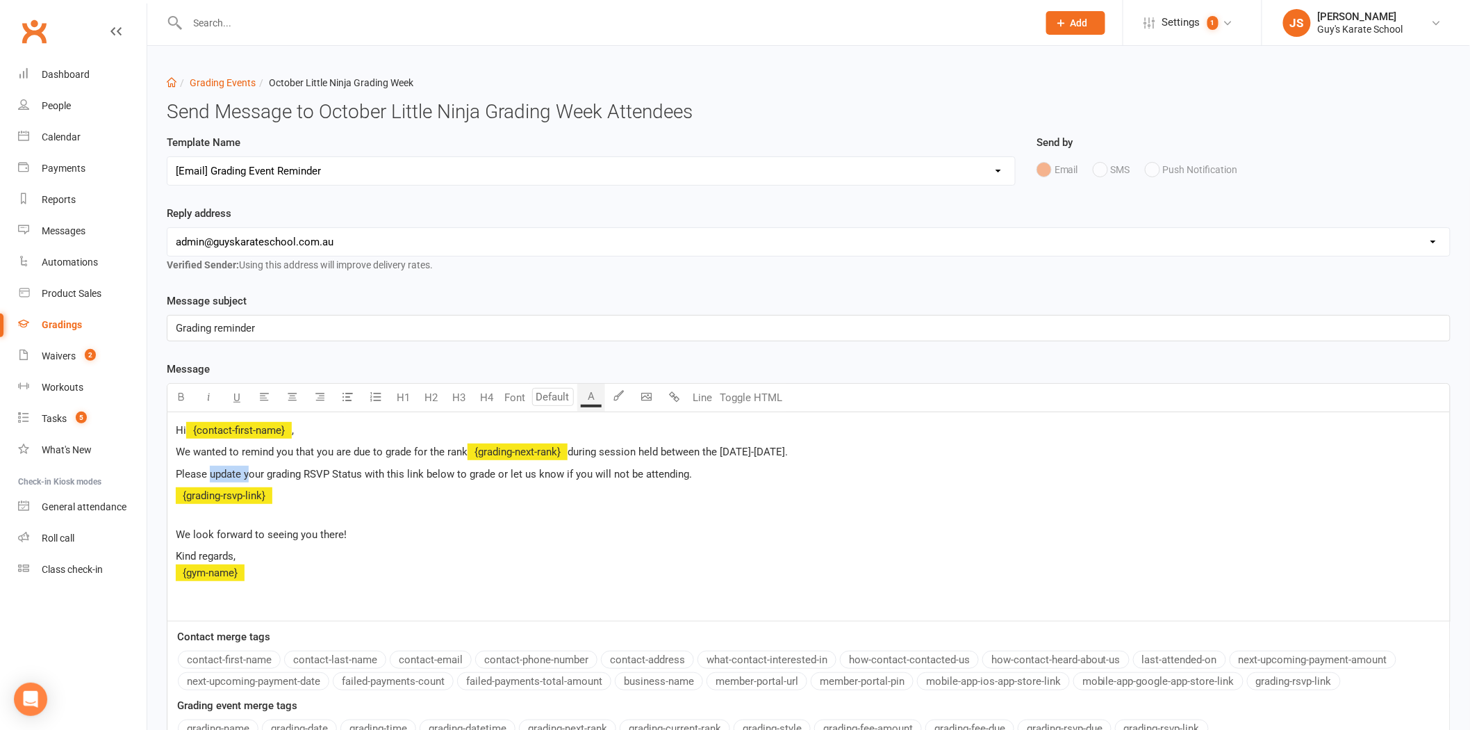
click at [252, 477] on span "Please update your grading RSVP Status with this link below to grade or let us …" at bounding box center [434, 474] width 516 height 13
click at [315, 510] on p "﻿ {grading-rsvp-link}" at bounding box center [809, 503] width 1266 height 33
click at [605, 454] on span "during session held between the [DATE]-[DATE]." at bounding box center [678, 451] width 220 height 13
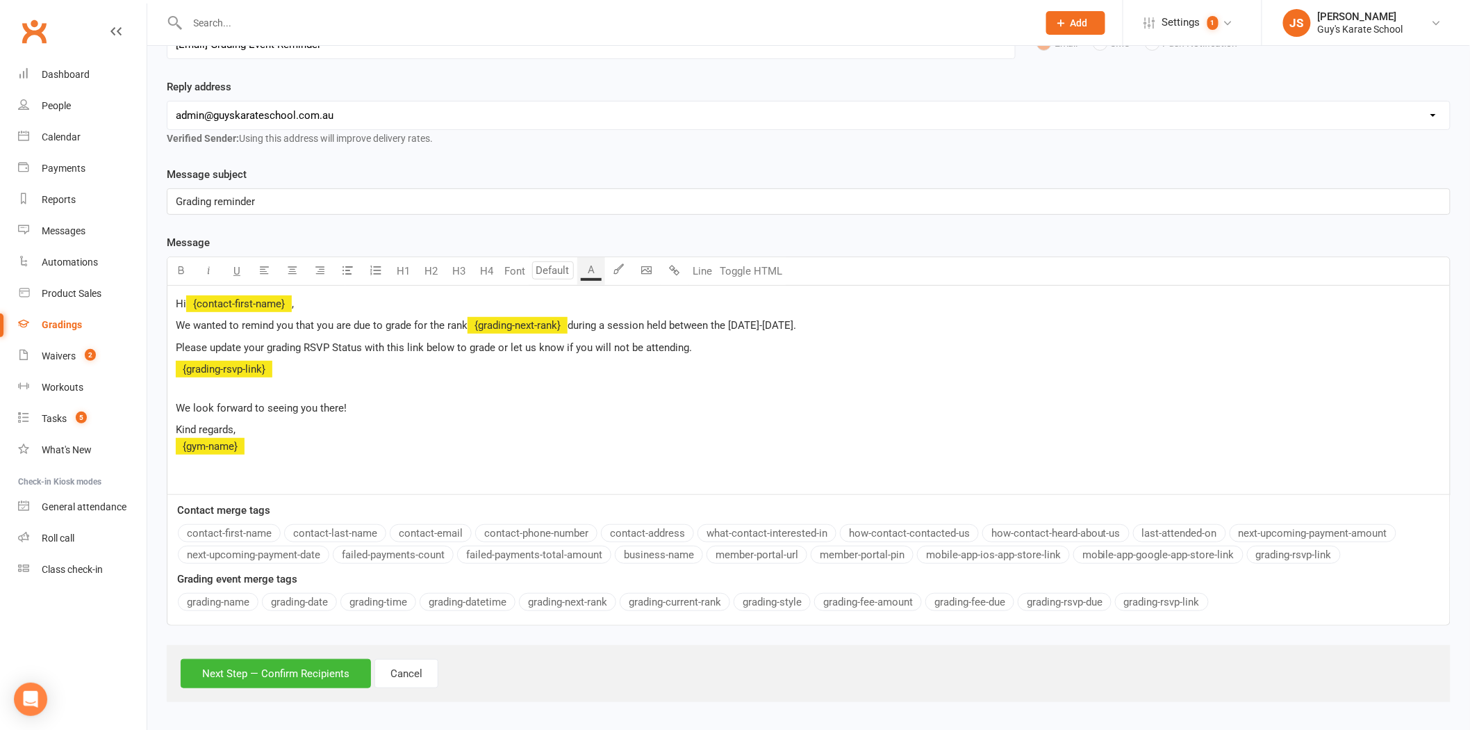
scroll to position [131, 0]
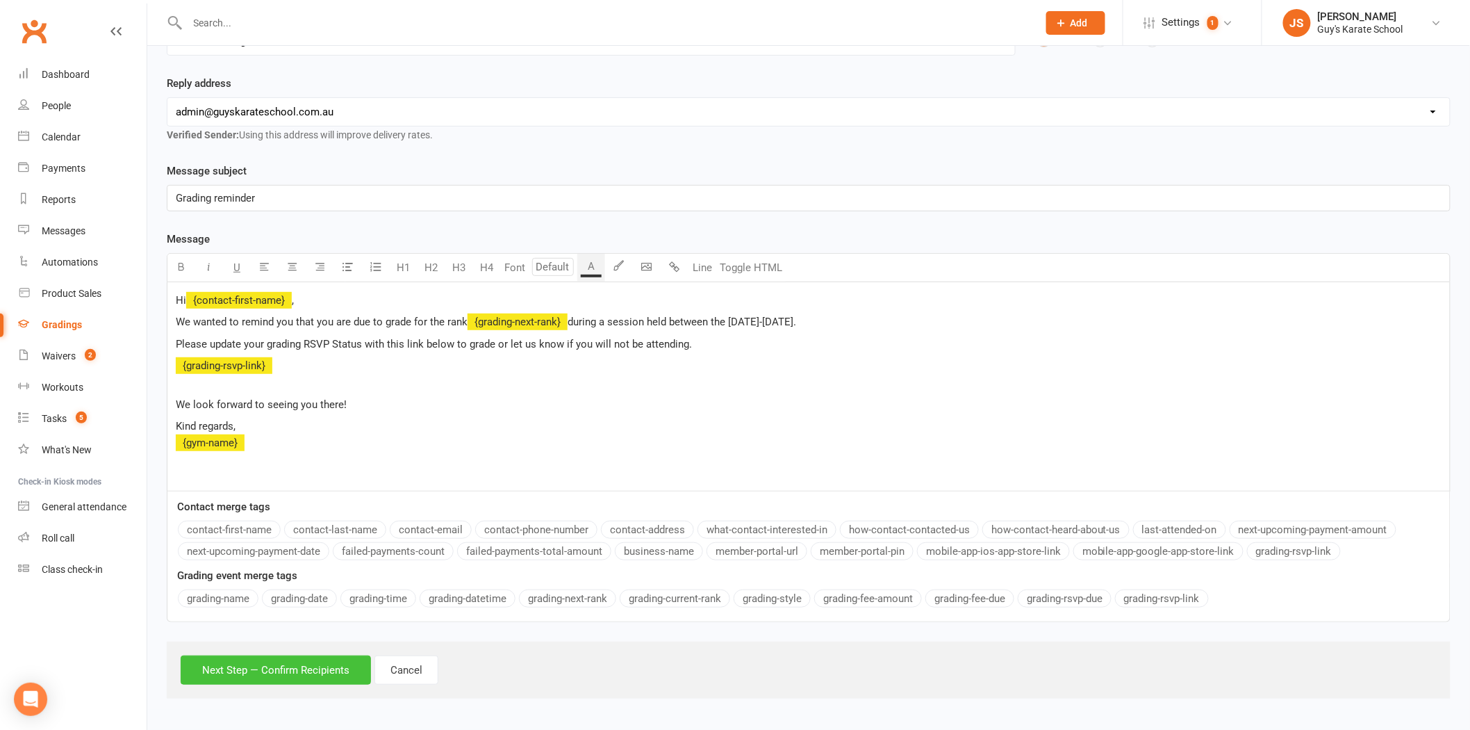
click at [285, 664] on button "Next Step — Confirm Recipients" at bounding box center [276, 669] width 190 height 29
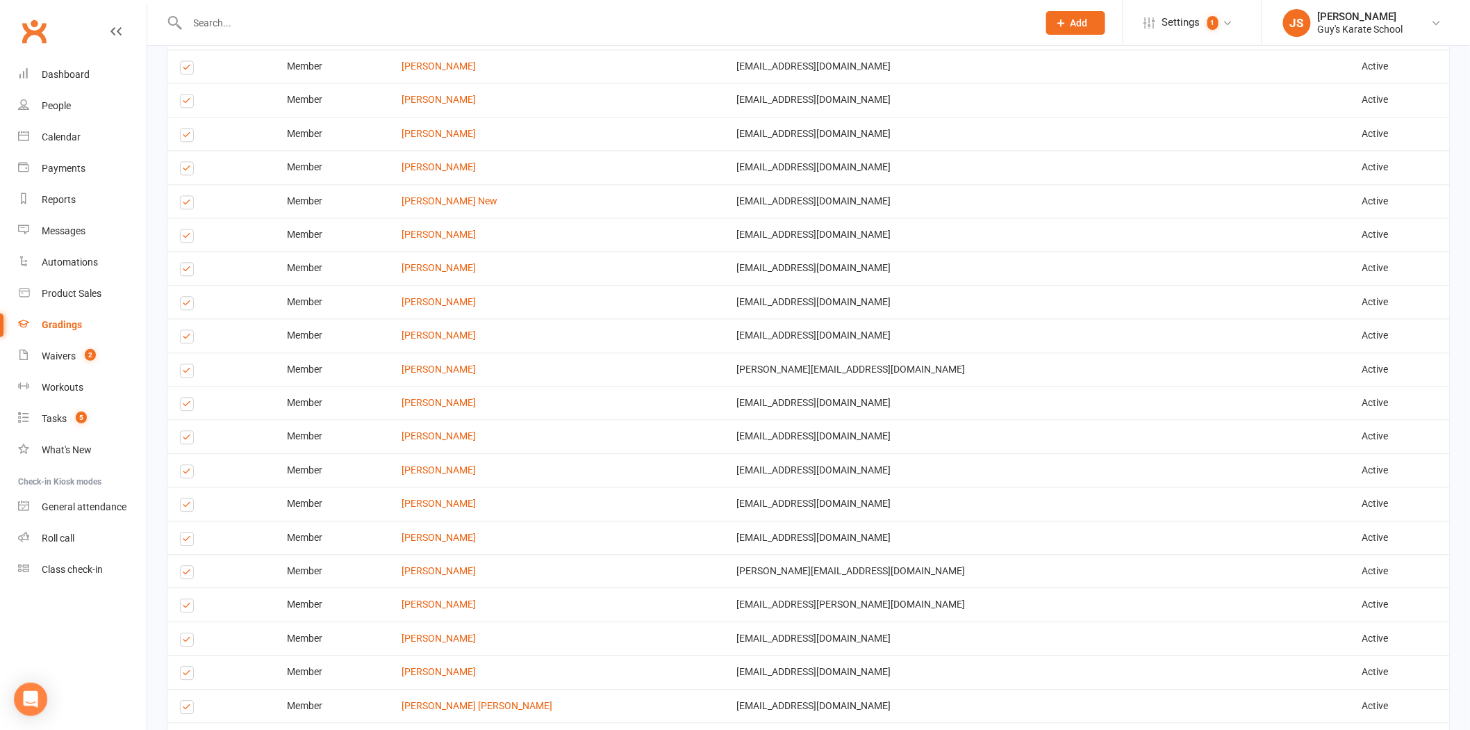
scroll to position [1379, 0]
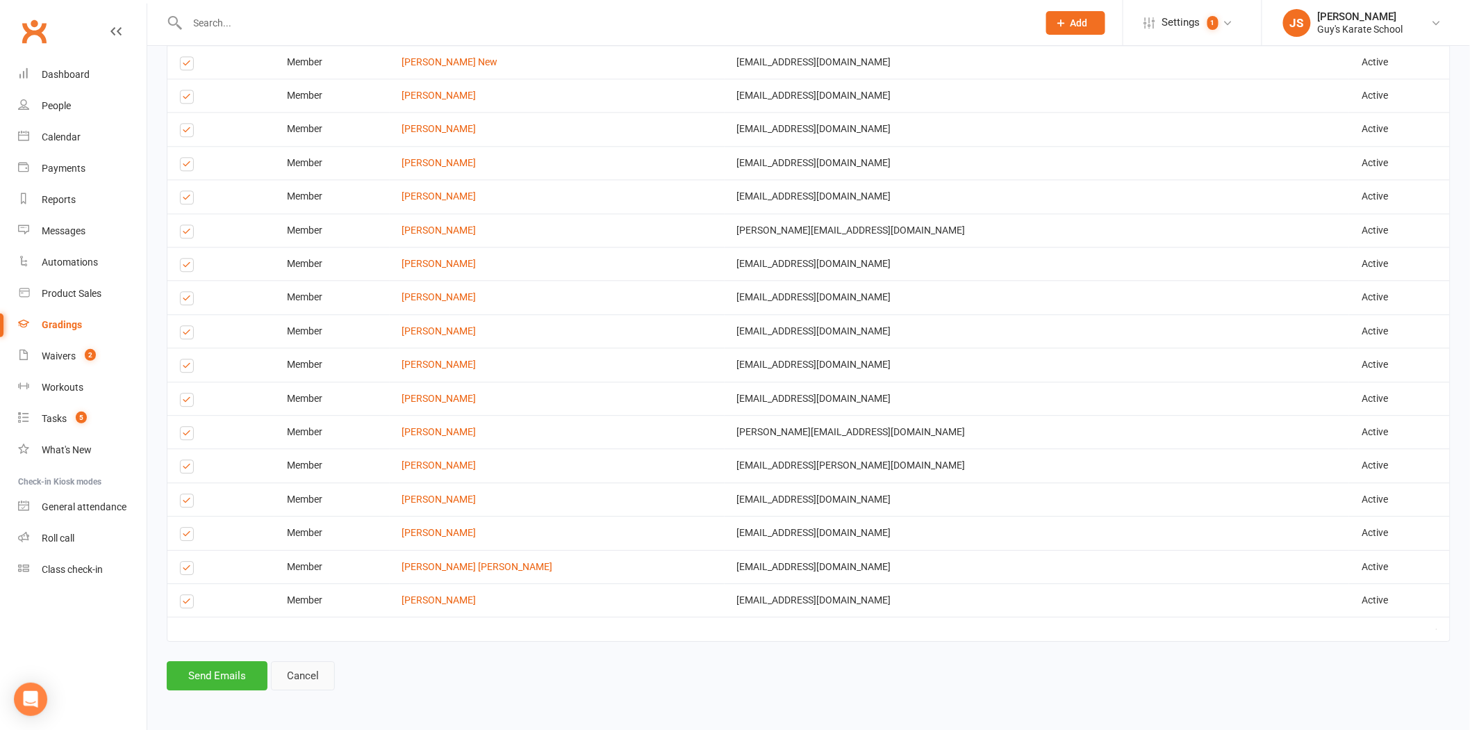
click at [315, 669] on button "Cancel" at bounding box center [303, 675] width 64 height 29
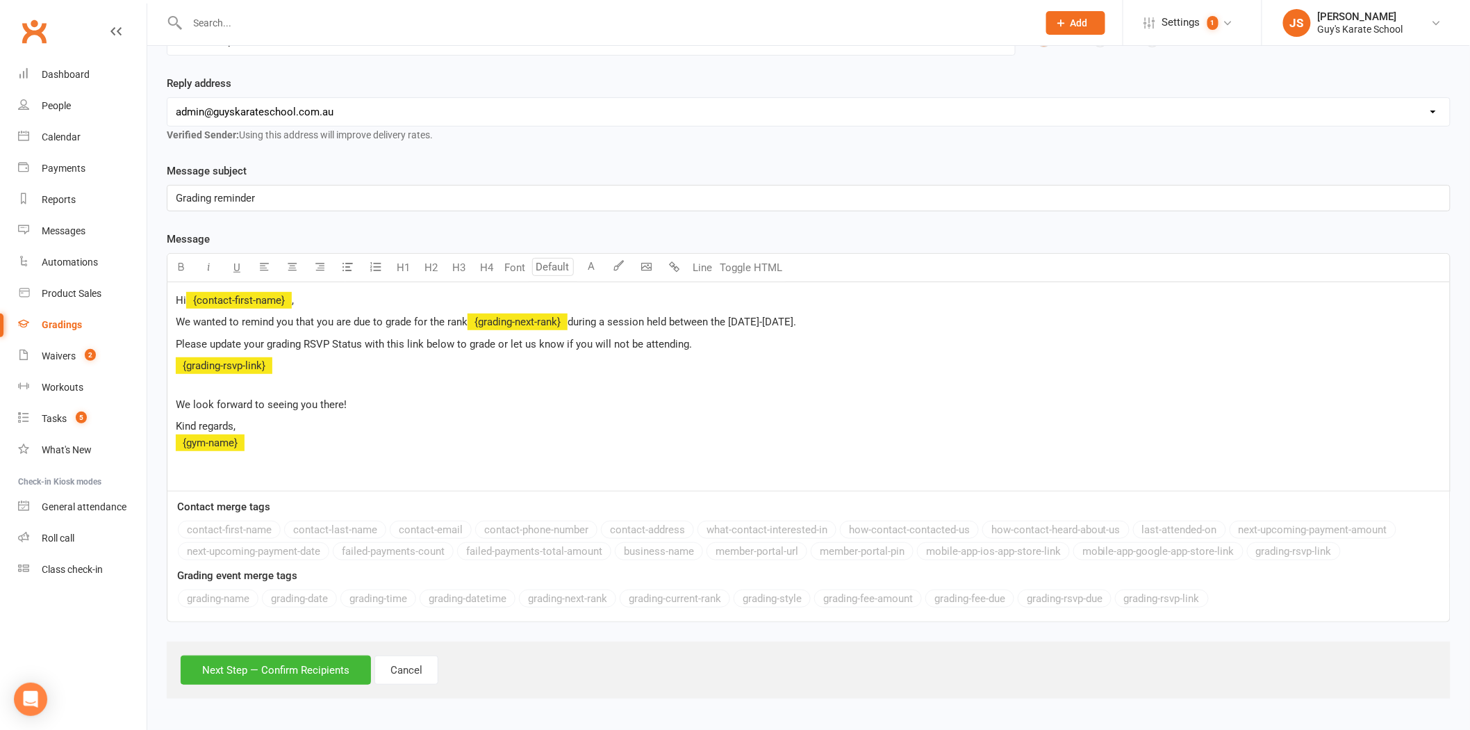
scroll to position [131, 0]
click at [615, 322] on span "during a session held between the [DATE]-[DATE]." at bounding box center [682, 321] width 229 height 13
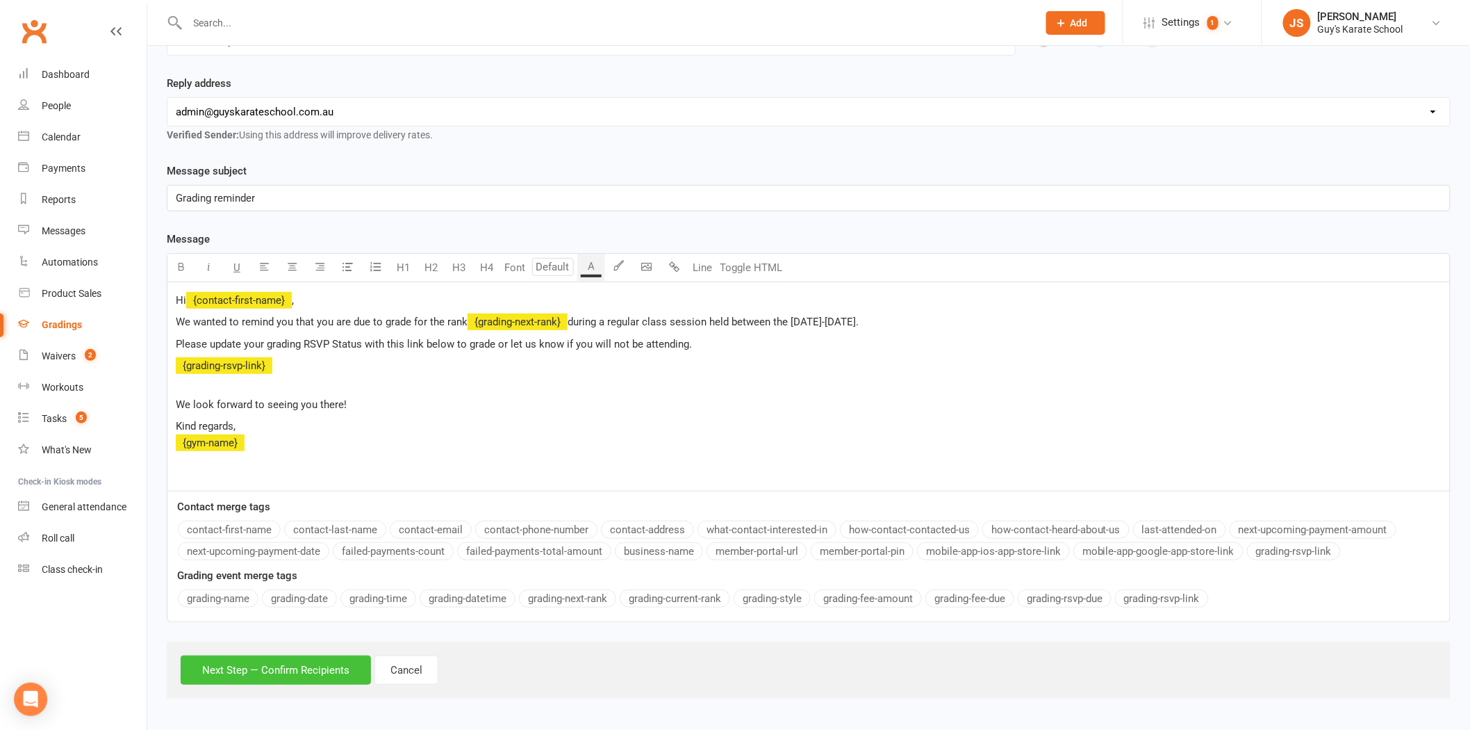
click at [330, 668] on button "Next Step — Confirm Recipients" at bounding box center [276, 669] width 190 height 29
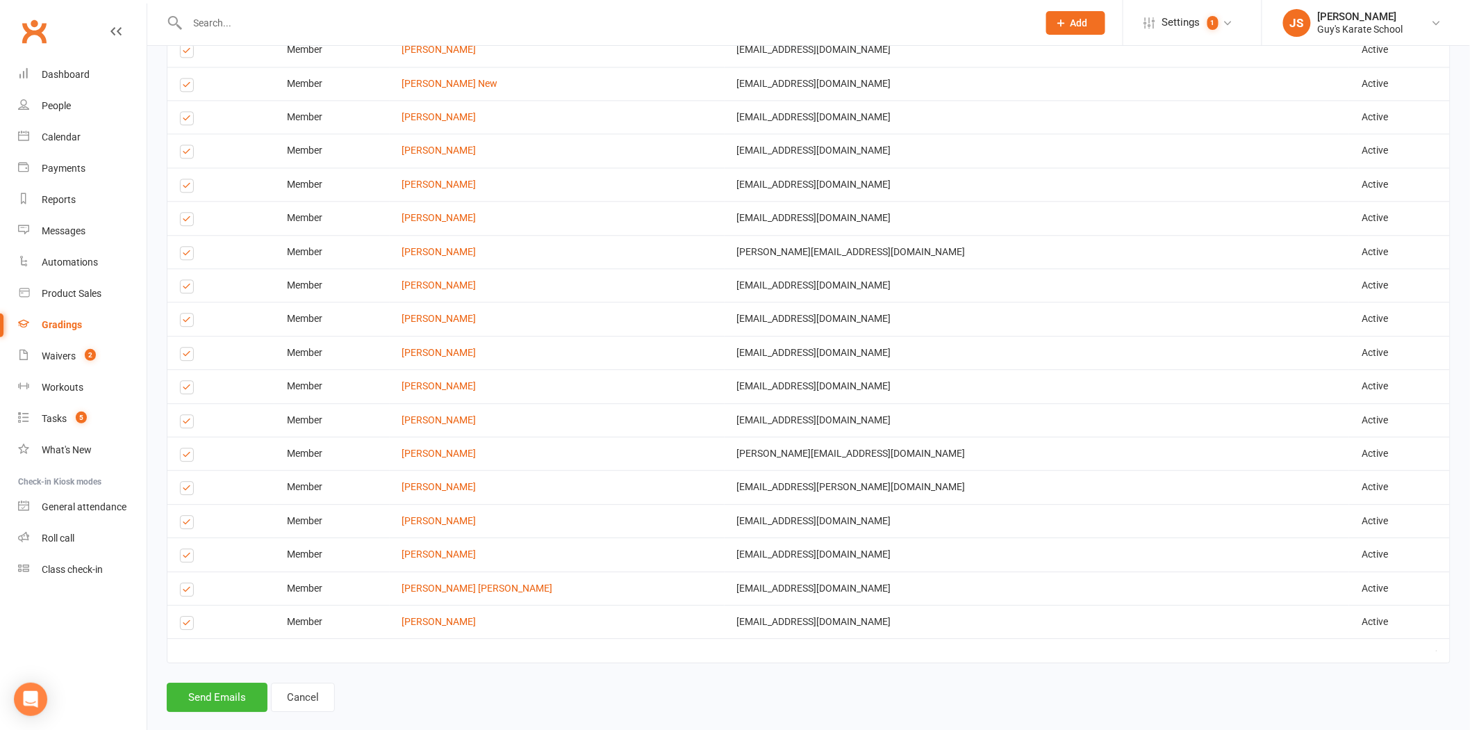
scroll to position [1379, 0]
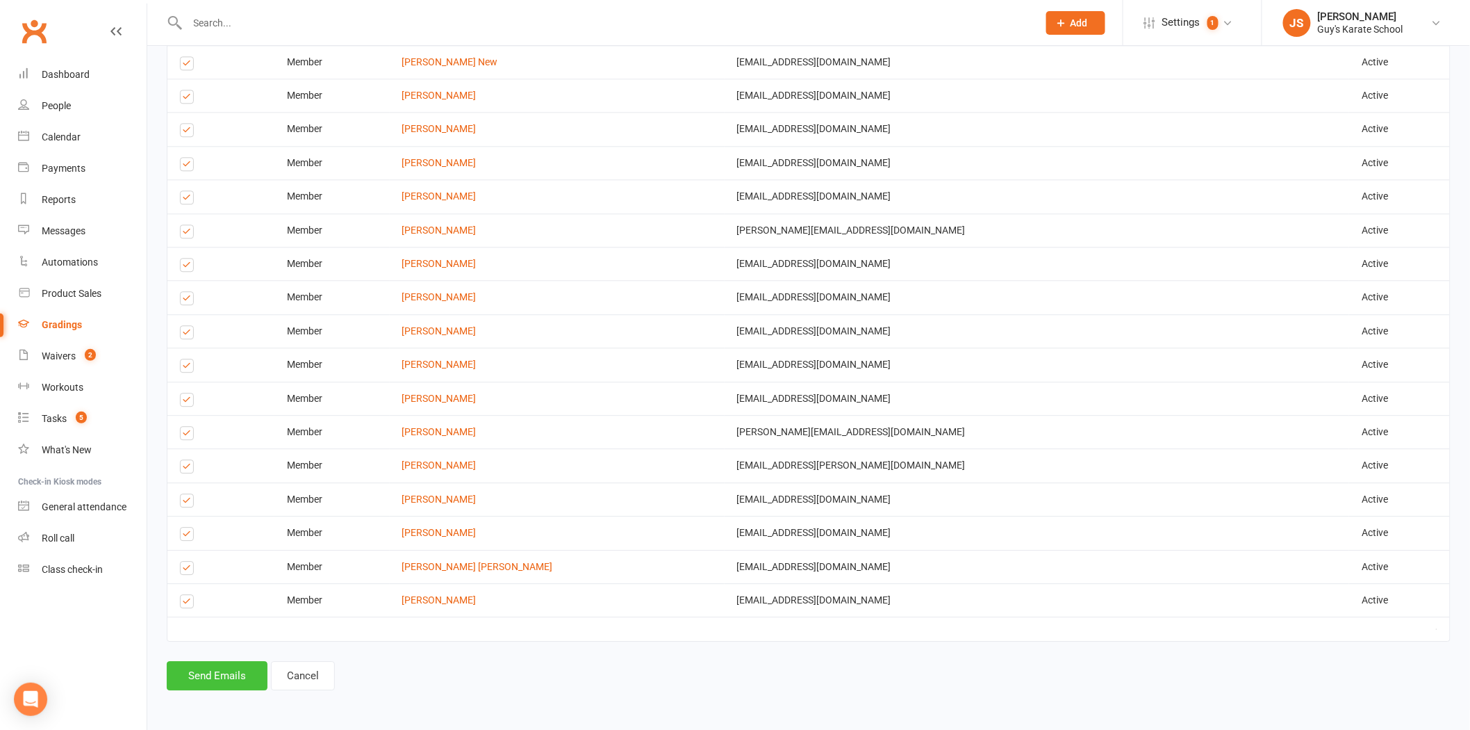
click at [234, 675] on button "Send Emails" at bounding box center [217, 675] width 101 height 29
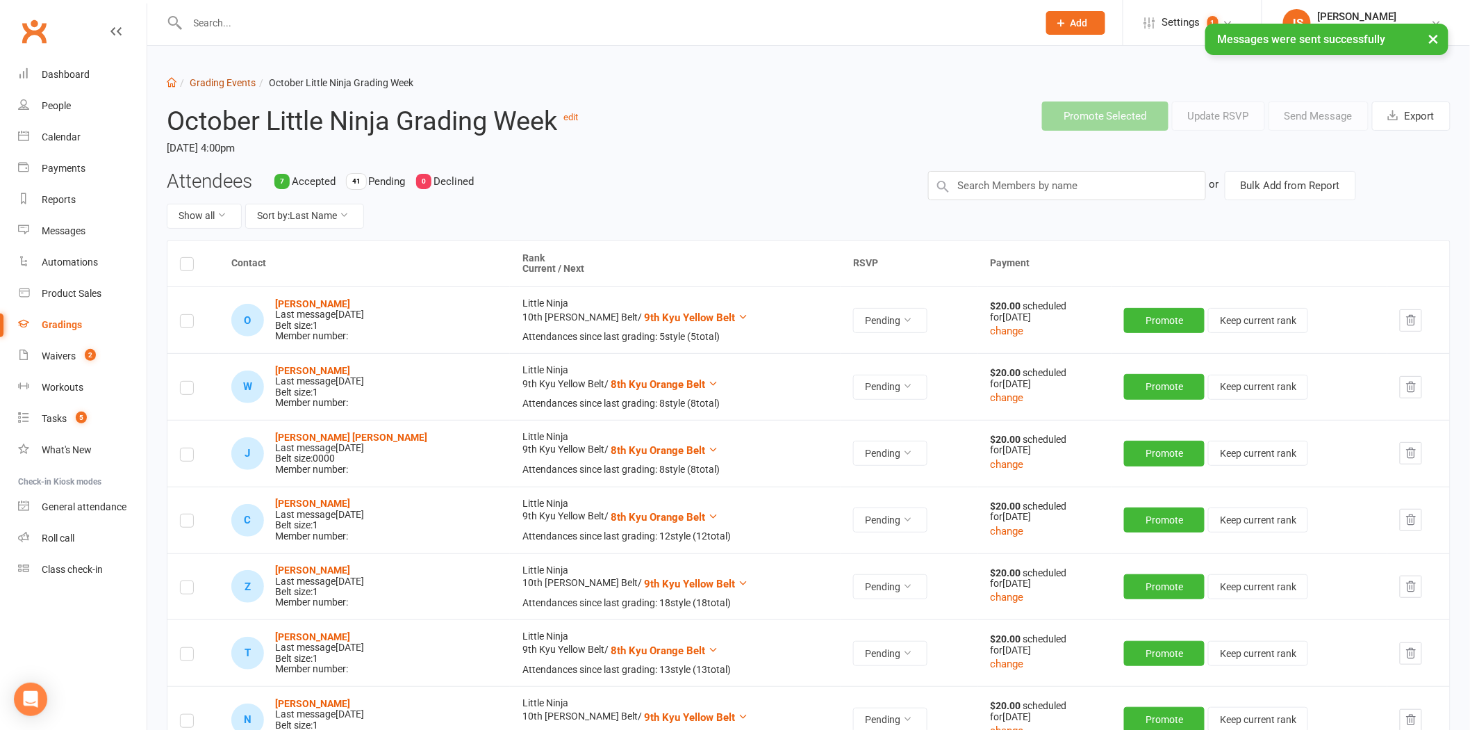
click at [206, 85] on link "Grading Events" at bounding box center [223, 82] width 66 height 11
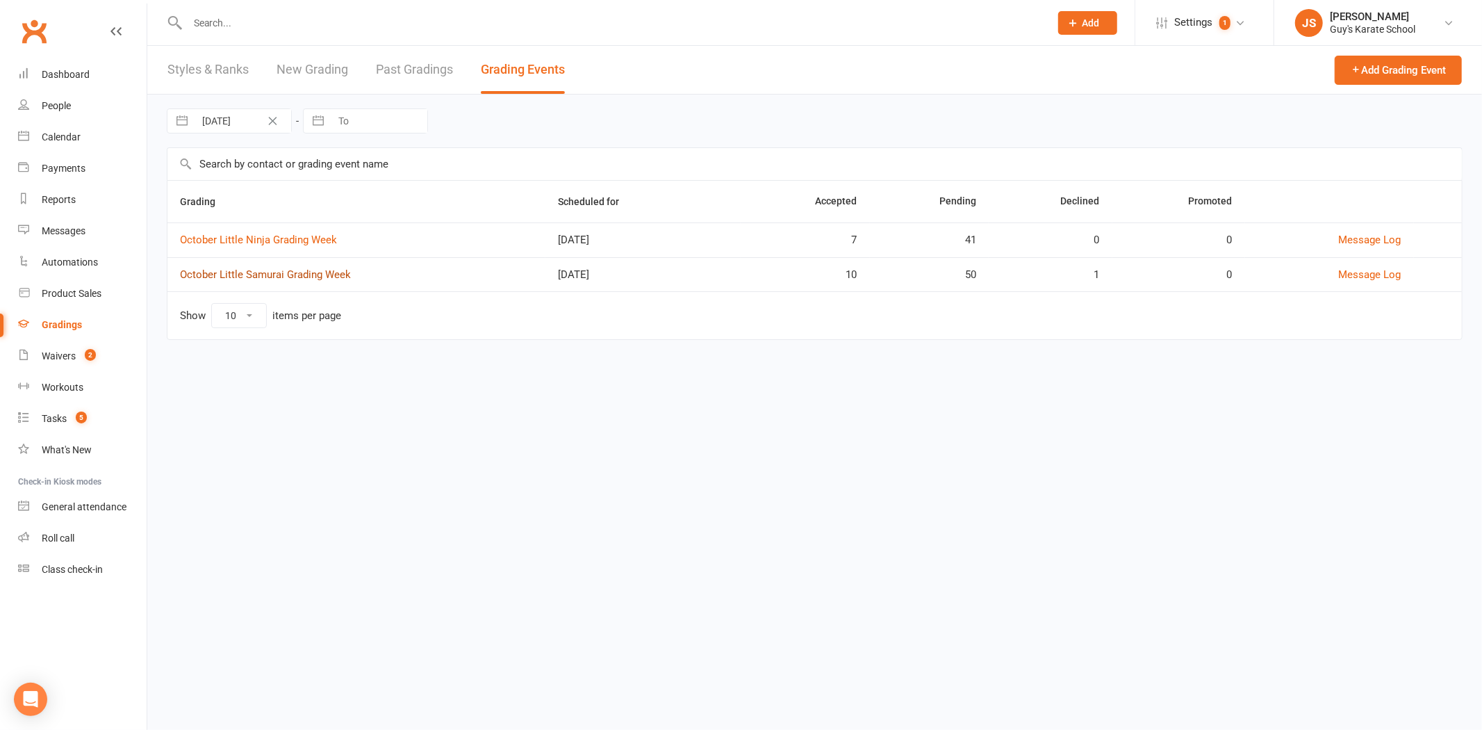
click at [195, 280] on link "October Little Samurai Grading Week" at bounding box center [265, 274] width 171 height 13
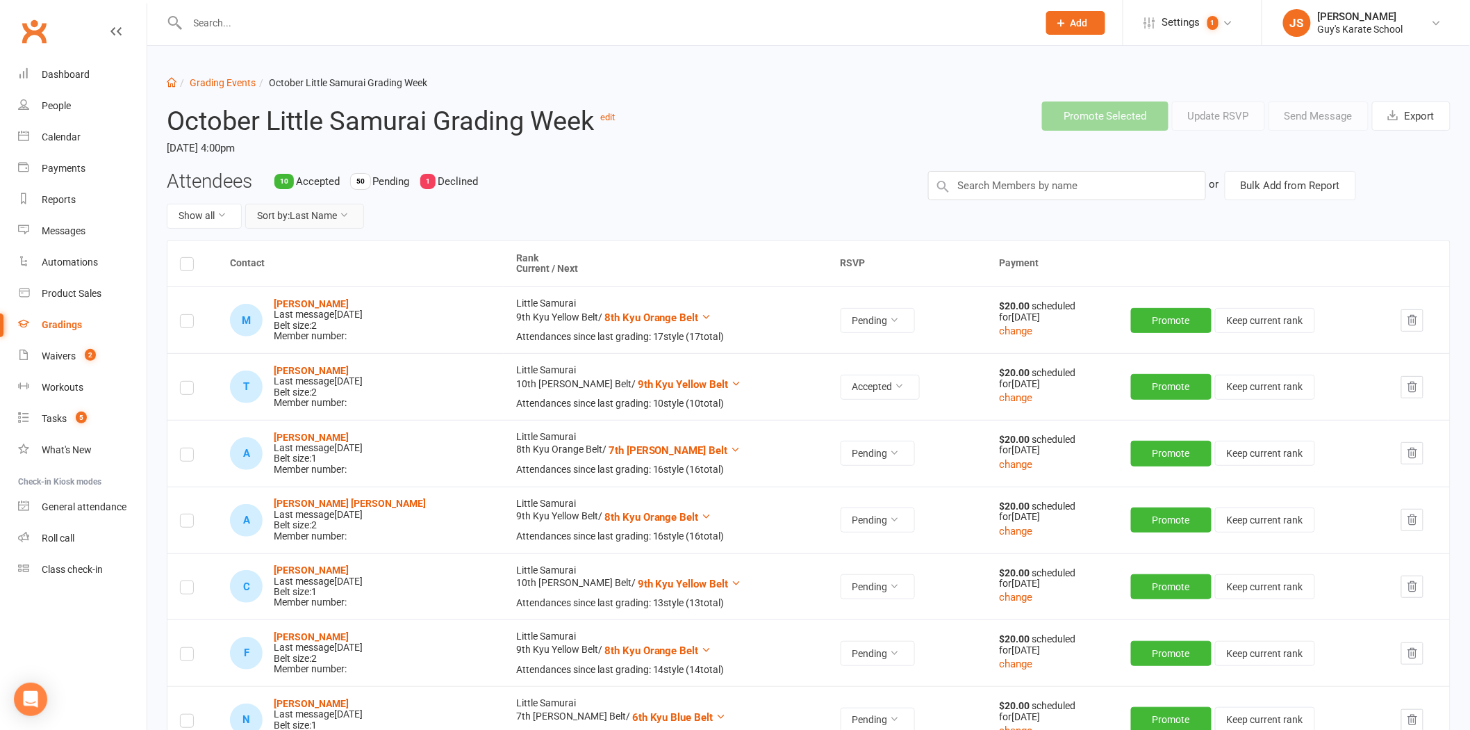
click at [295, 227] on button "Sort by: Last Name" at bounding box center [304, 216] width 119 height 25
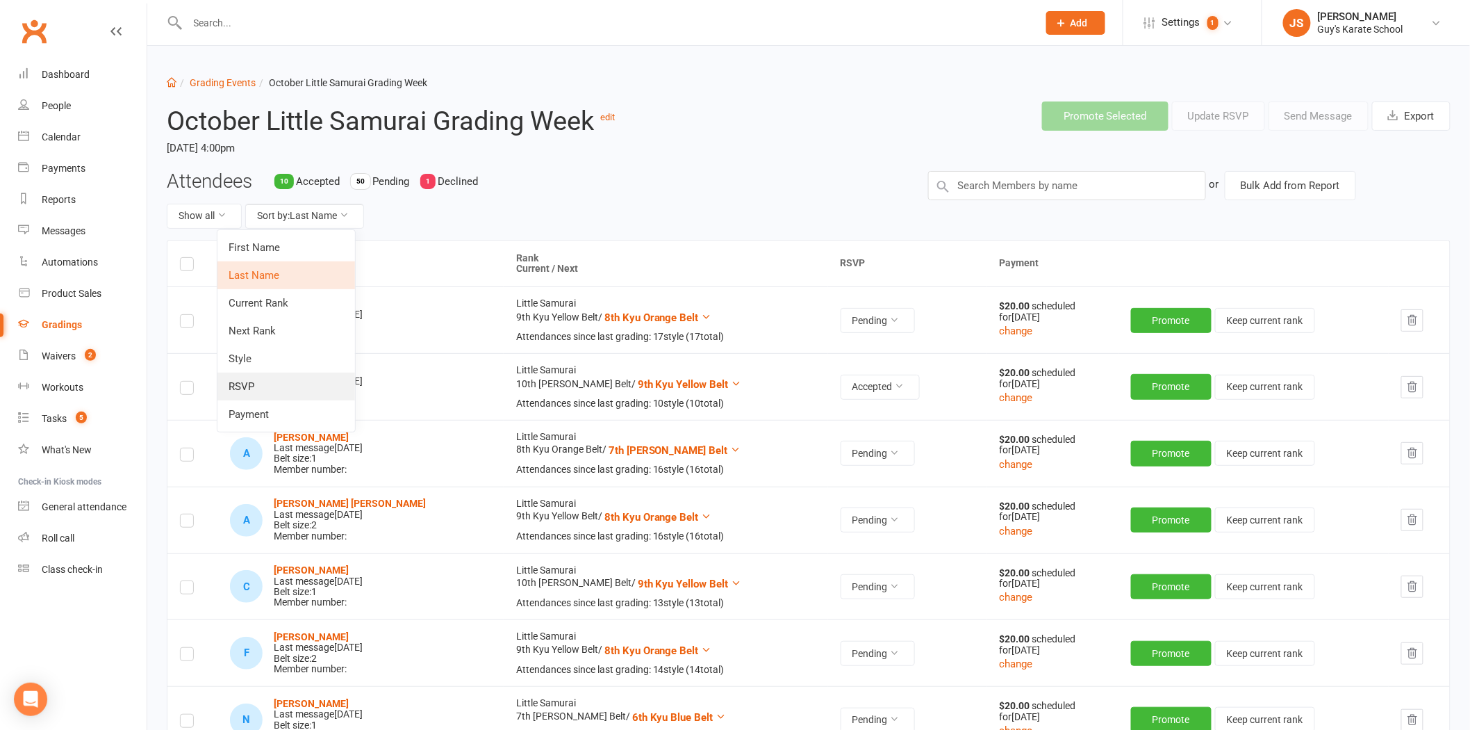
click at [258, 379] on link "RSVP" at bounding box center [286, 386] width 138 height 28
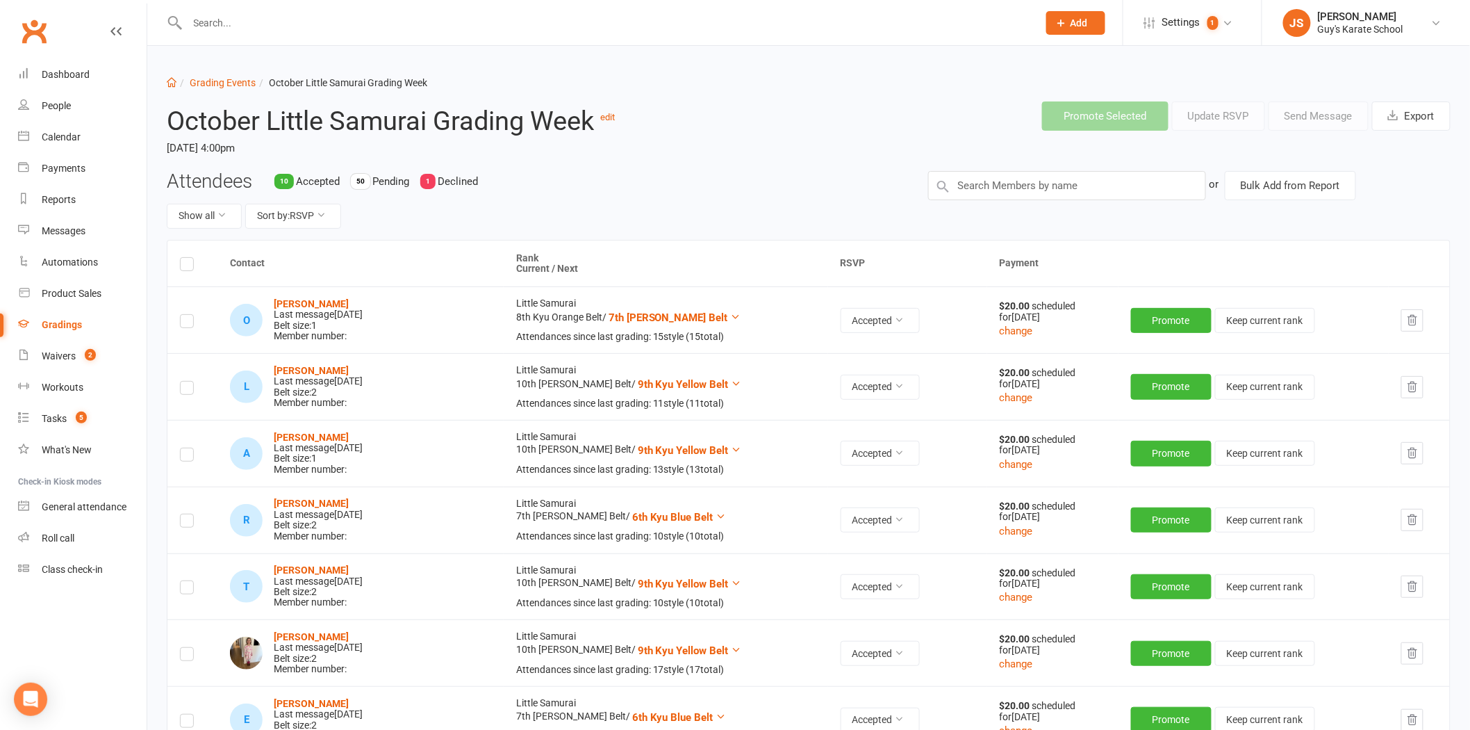
click at [183, 266] on label at bounding box center [187, 266] width 14 height 0
click at [183, 258] on input "checkbox" at bounding box center [187, 258] width 14 height 0
click at [192, 323] on label at bounding box center [187, 323] width 14 height 0
click at [192, 315] on input "checkbox" at bounding box center [187, 315] width 14 height 0
click at [186, 380] on td at bounding box center [192, 386] width 50 height 67
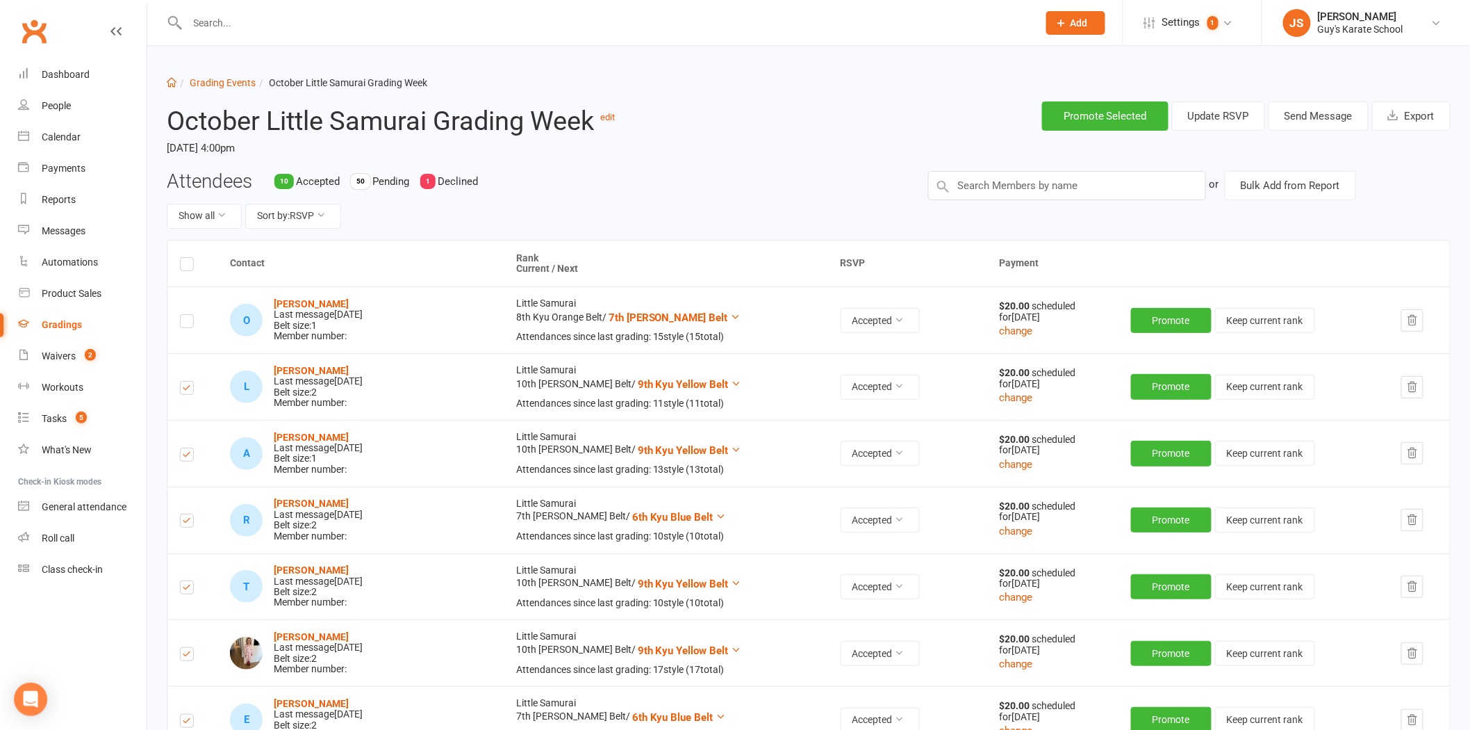
click at [186, 400] on td at bounding box center [192, 386] width 50 height 67
click at [188, 390] on label at bounding box center [187, 390] width 14 height 0
click at [188, 381] on input "checkbox" at bounding box center [187, 381] width 14 height 0
click at [184, 457] on label at bounding box center [187, 457] width 14 height 0
click at [184, 448] on input "checkbox" at bounding box center [187, 448] width 14 height 0
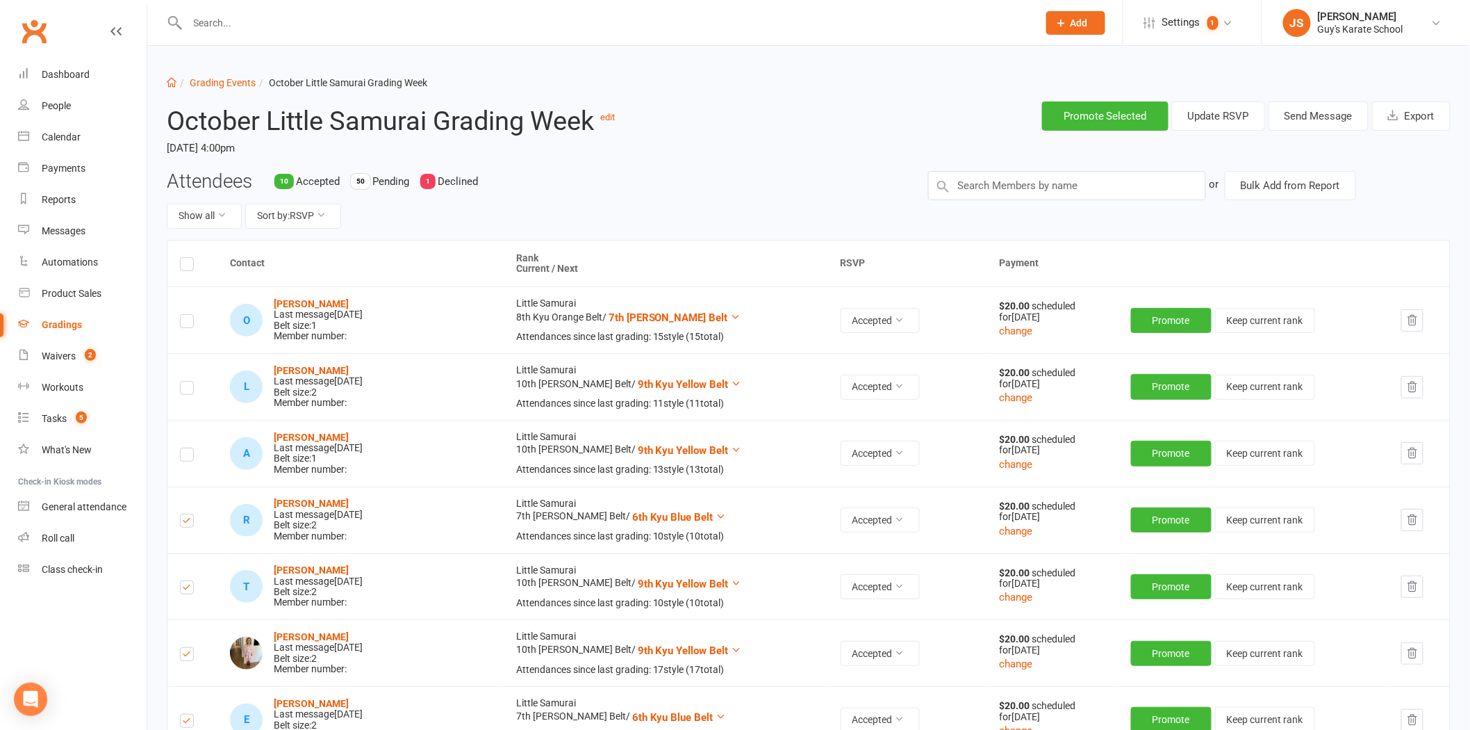
click at [184, 523] on label at bounding box center [187, 523] width 14 height 0
click at [184, 514] on input "checkbox" at bounding box center [187, 514] width 14 height 0
click at [188, 589] on label at bounding box center [187, 589] width 14 height 0
click at [188, 581] on input "checkbox" at bounding box center [187, 581] width 14 height 0
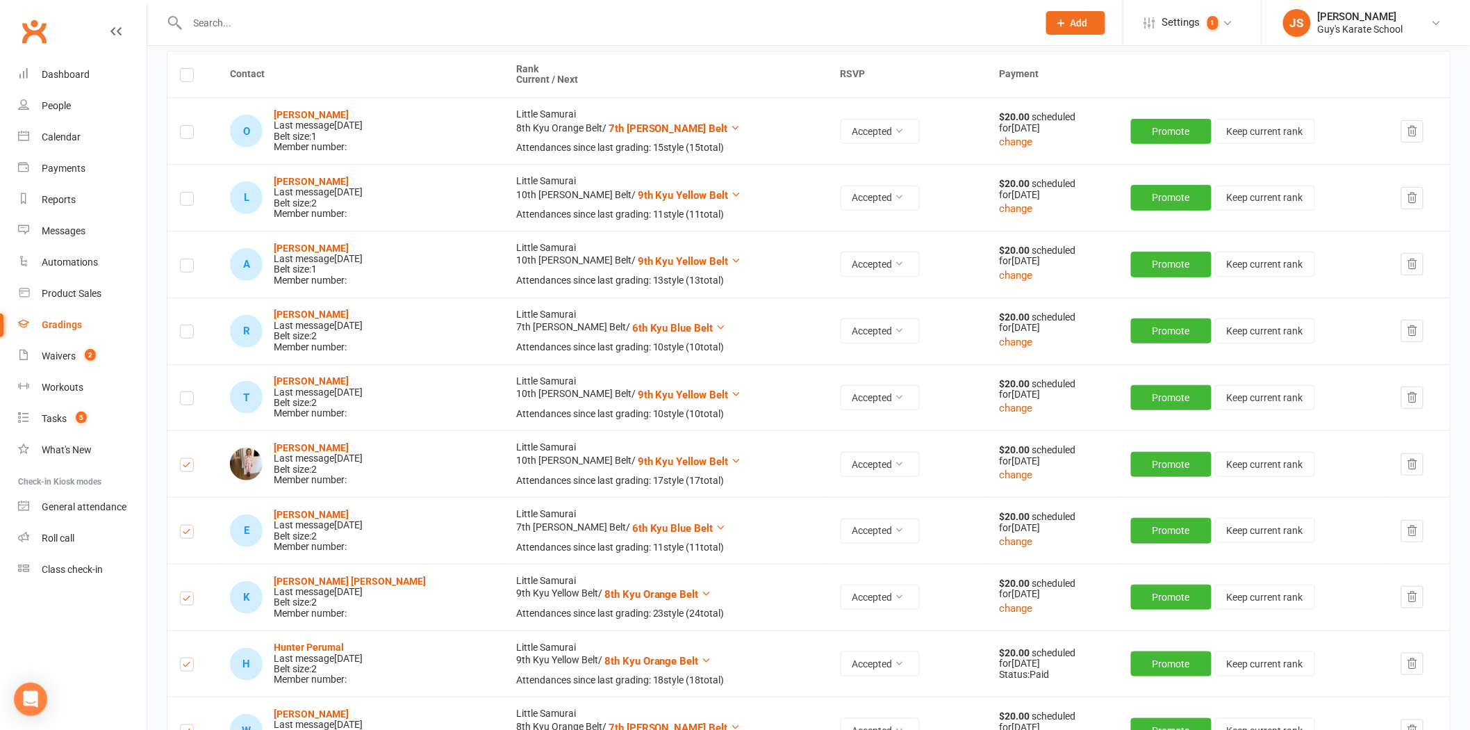
scroll to position [231, 0]
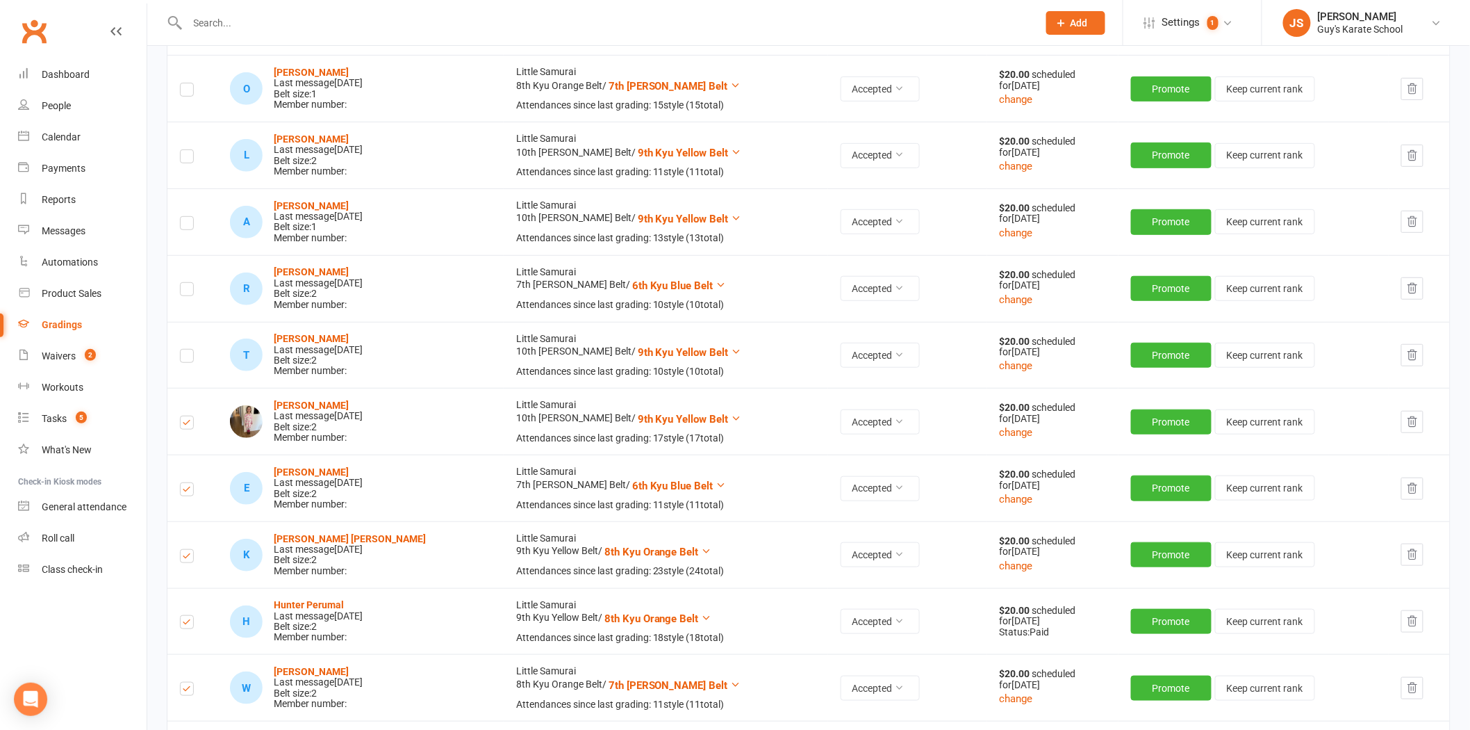
click at [189, 425] on label at bounding box center [187, 425] width 14 height 0
click at [189, 416] on input "checkbox" at bounding box center [187, 416] width 14 height 0
click at [180, 491] on label at bounding box center [187, 491] width 14 height 0
click at [180, 483] on input "checkbox" at bounding box center [187, 483] width 14 height 0
click at [186, 558] on label at bounding box center [187, 558] width 14 height 0
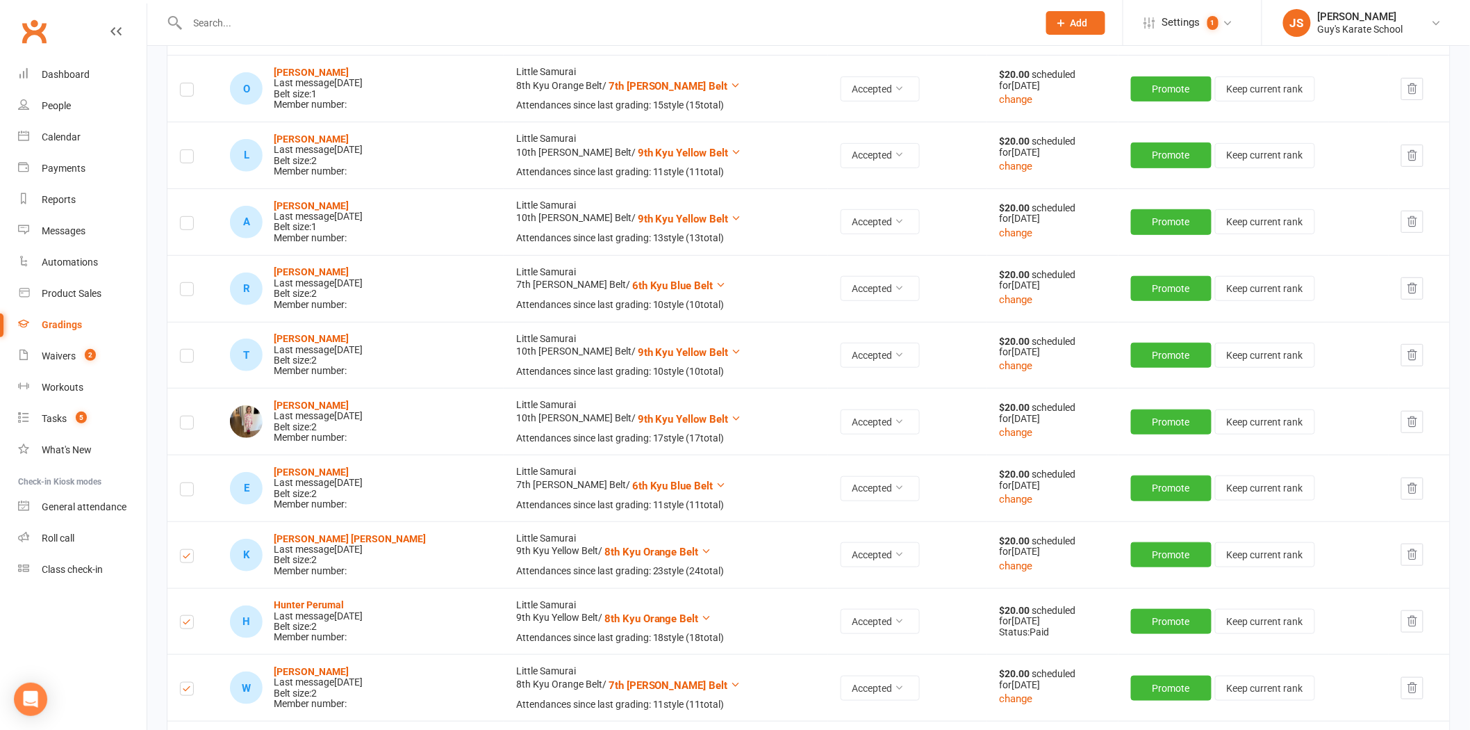
click at [186, 550] on input "checkbox" at bounding box center [187, 550] width 14 height 0
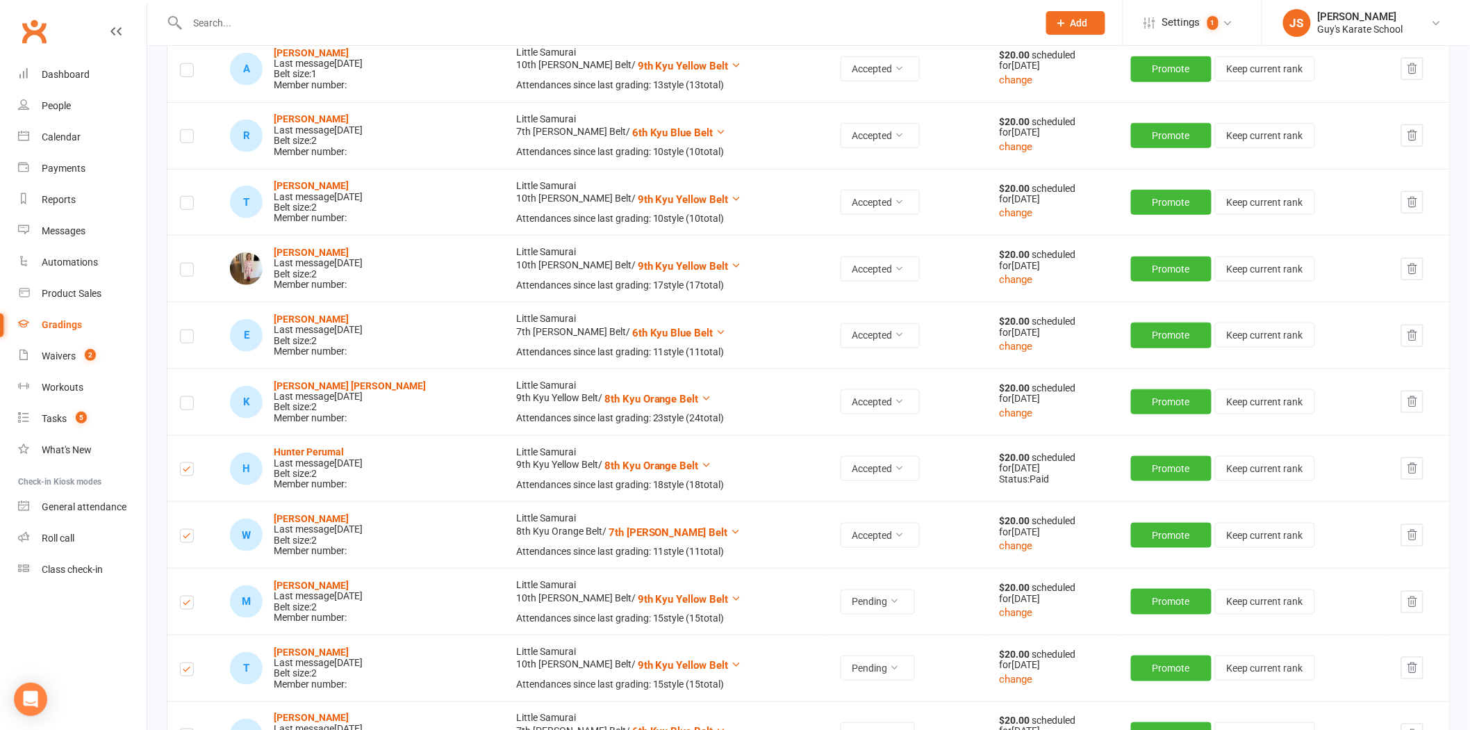
scroll to position [386, 0]
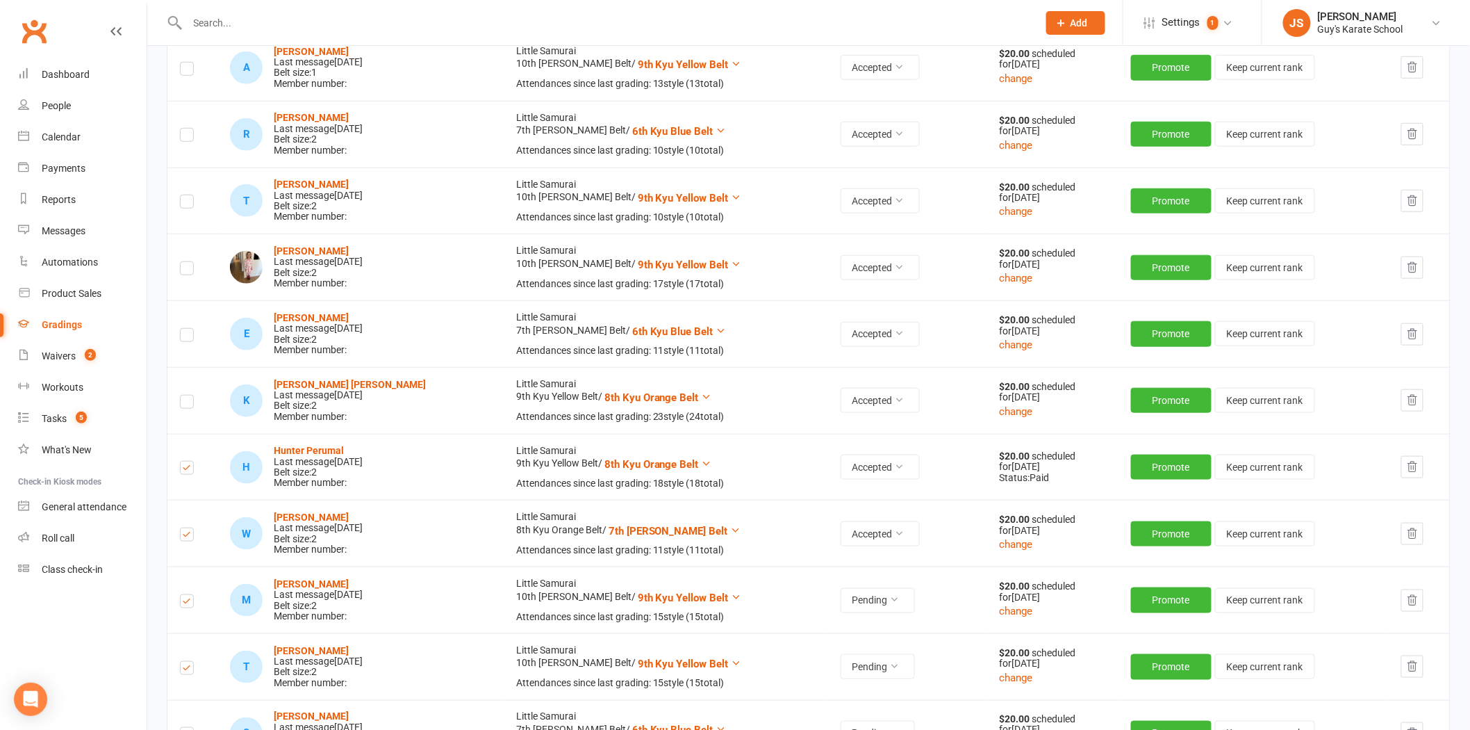
click at [186, 470] on label at bounding box center [187, 470] width 14 height 0
click at [186, 461] on input "checkbox" at bounding box center [187, 461] width 14 height 0
click at [188, 536] on label at bounding box center [187, 536] width 14 height 0
click at [188, 528] on input "checkbox" at bounding box center [187, 528] width 14 height 0
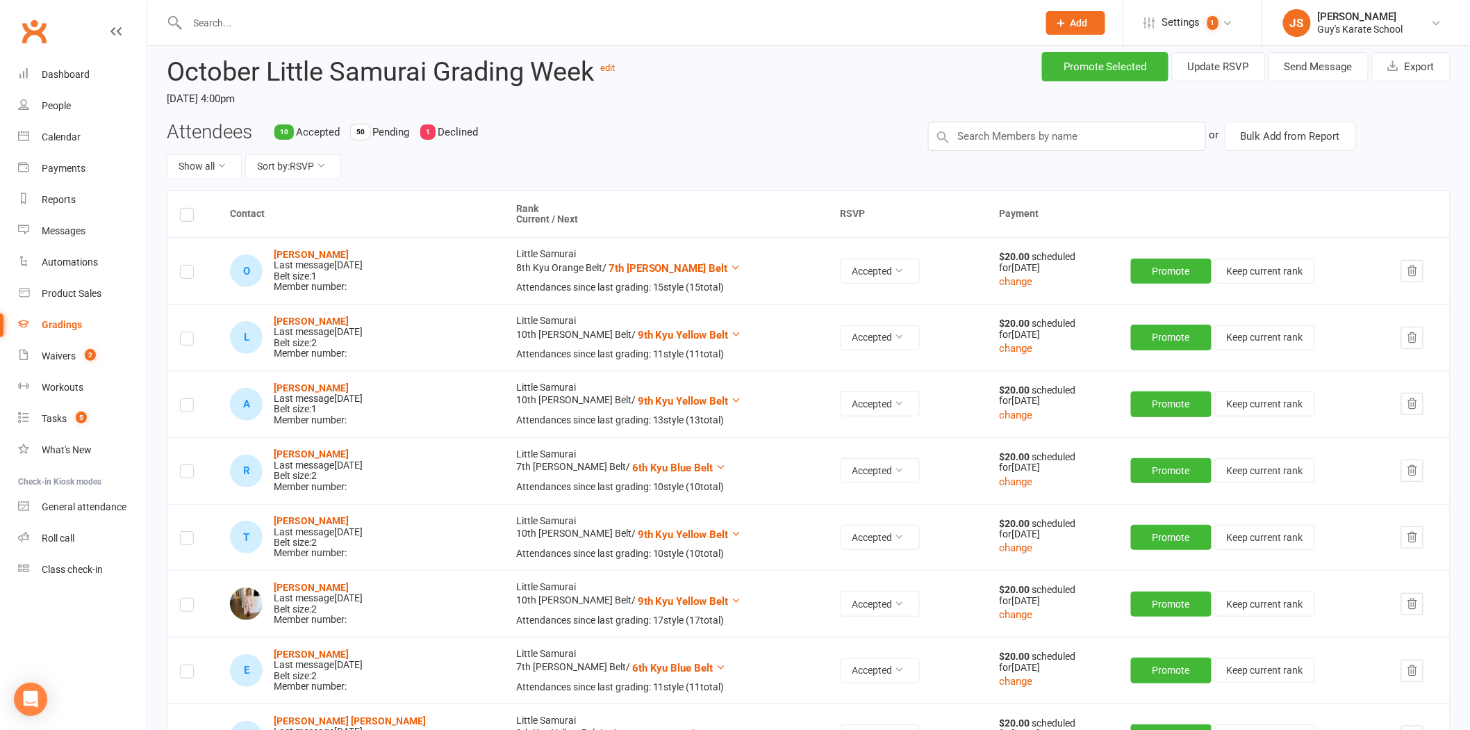
scroll to position [0, 0]
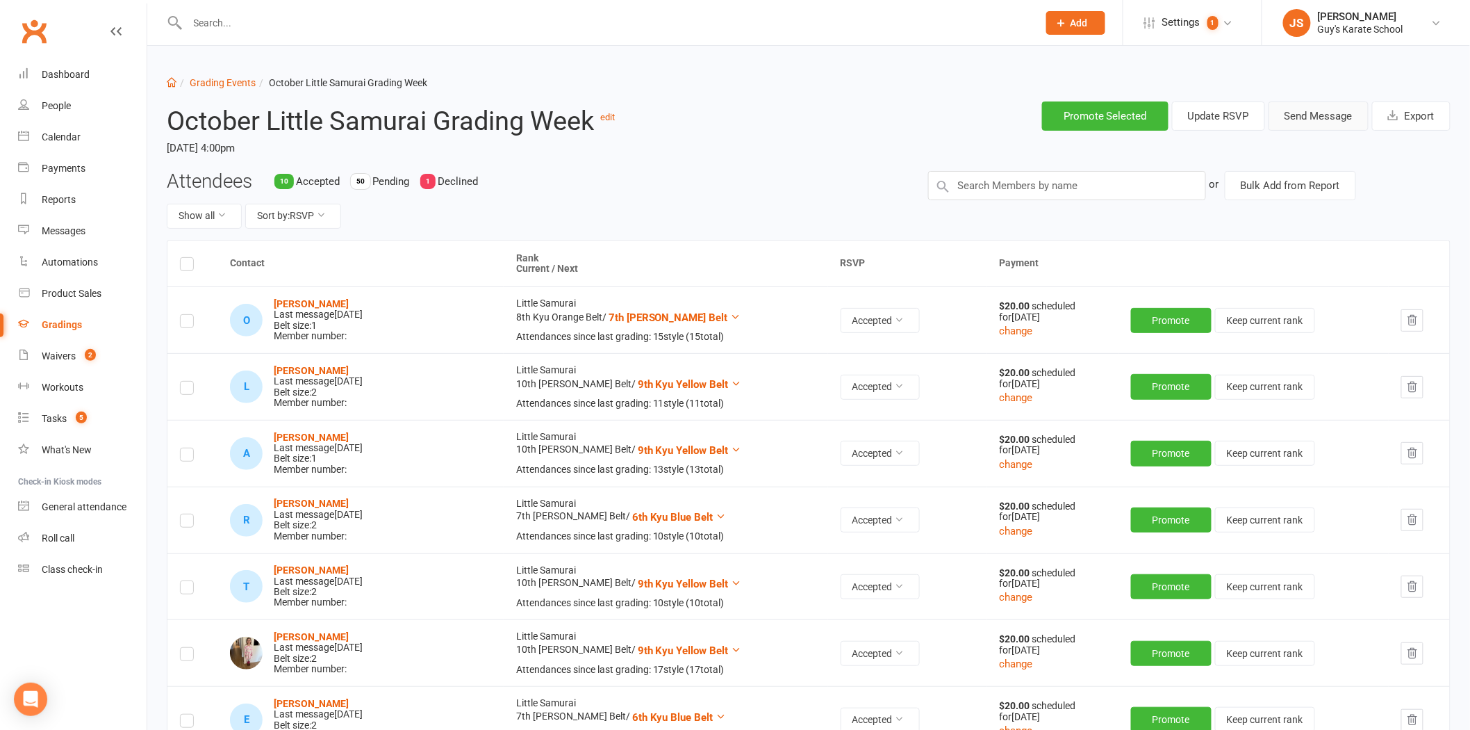
click at [1328, 126] on button "Send Message" at bounding box center [1319, 115] width 100 height 29
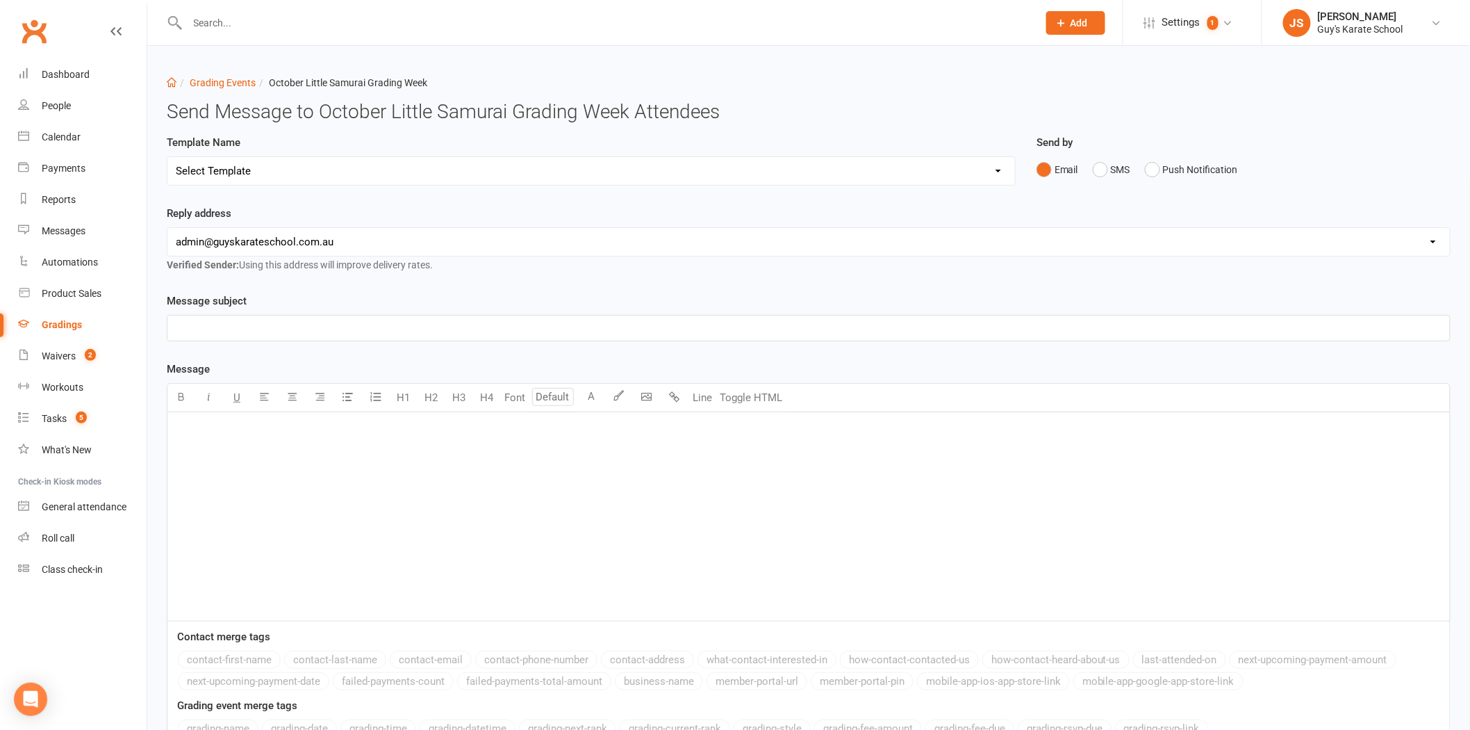
click at [320, 165] on select "Select Template [Email] Confirmation of Successful Grading [Email] Grading Even…" at bounding box center [591, 171] width 848 height 28
select select "1"
click at [167, 157] on select "Select Template [Email] Confirmation of Successful Grading [Email] Grading Even…" at bounding box center [591, 171] width 848 height 28
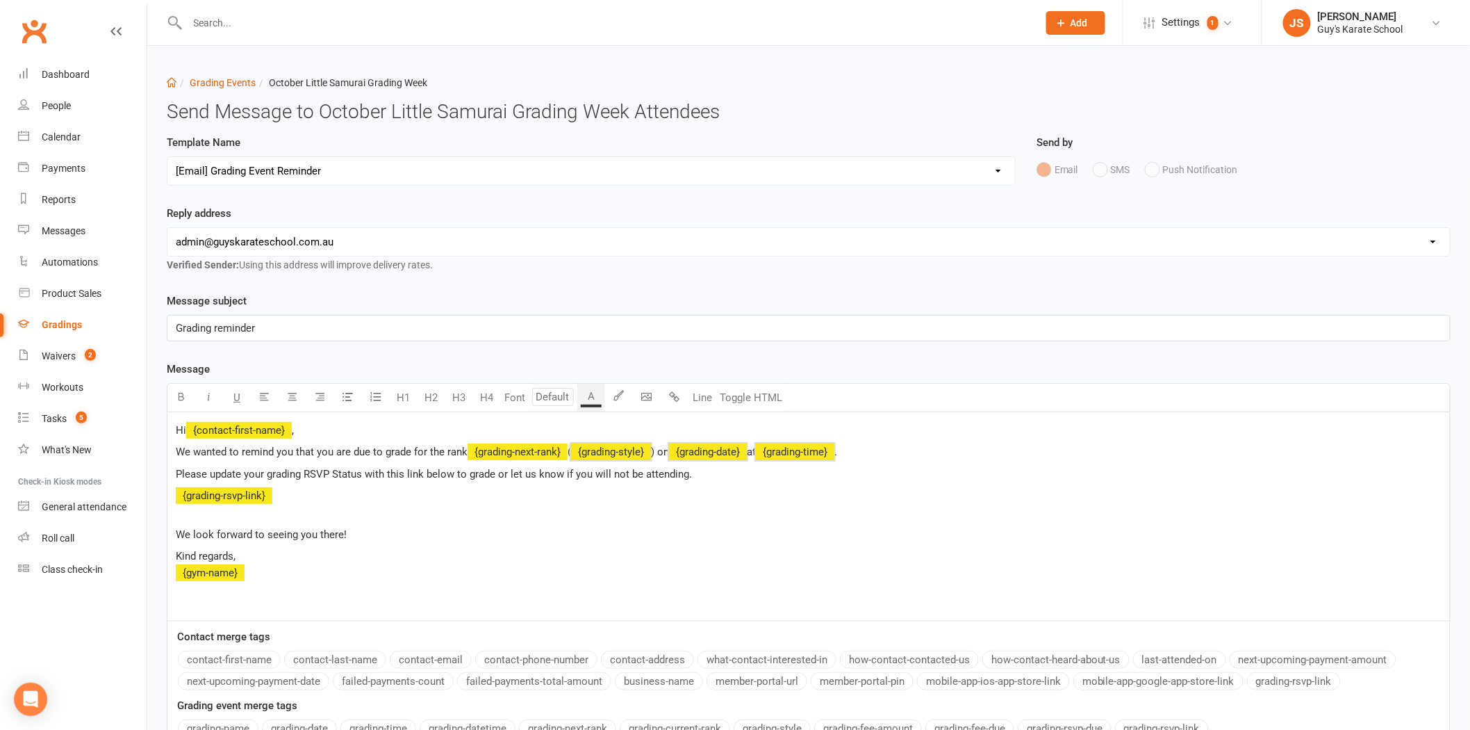
drag, startPoint x: 575, startPoint y: 449, endPoint x: 873, endPoint y: 447, distance: 298.1
click at [873, 447] on p "We wanted to remind you that you are due to grade for the rank ﻿ {grading-next-…" at bounding box center [809, 451] width 1266 height 17
drag, startPoint x: 625, startPoint y: 452, endPoint x: 606, endPoint y: 452, distance: 19.5
click at [606, 452] on span "during your regular classes between" at bounding box center [651, 451] width 167 height 13
click at [682, 454] on span "during a regular classes between" at bounding box center [644, 451] width 152 height 13
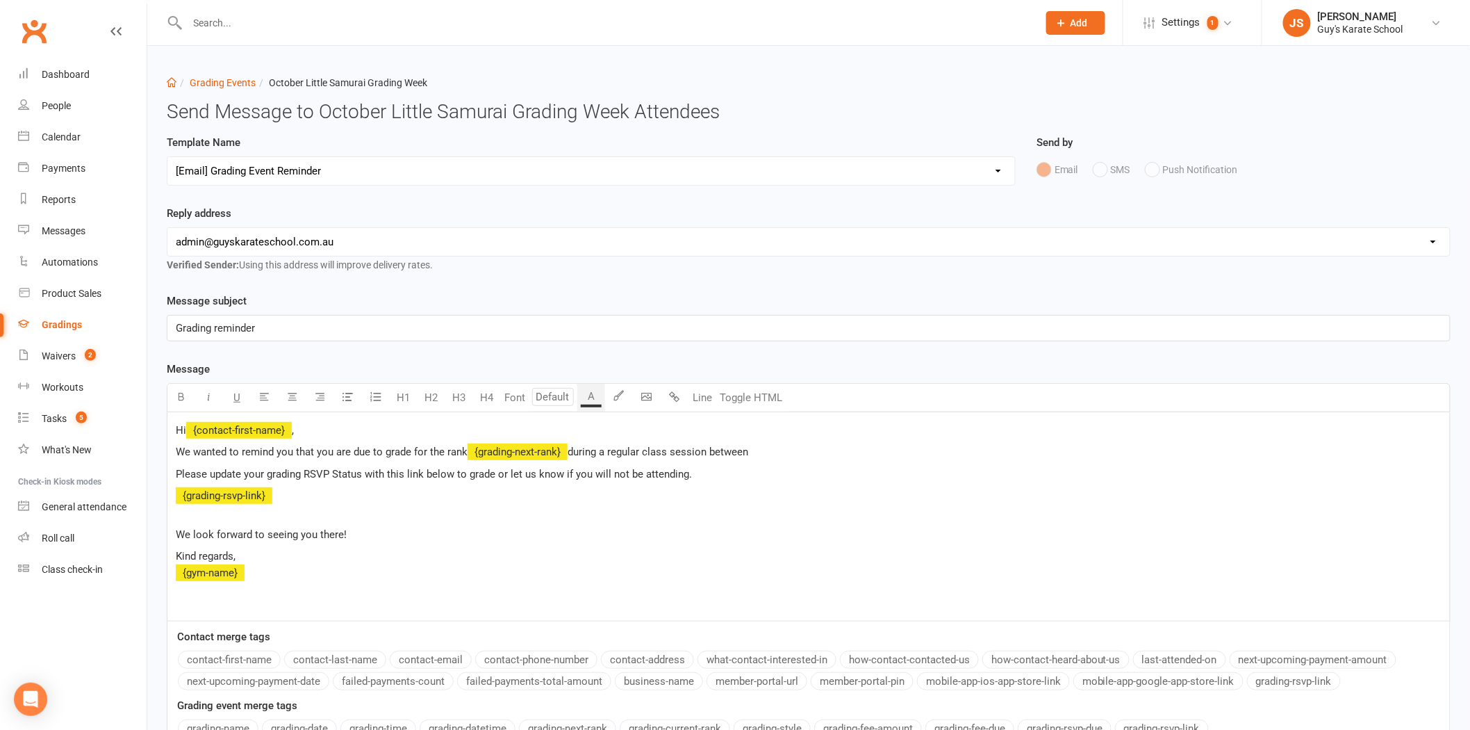
click at [782, 436] on p "Hi ﻿ {contact-first-name} ," at bounding box center [809, 430] width 1266 height 17
click at [789, 448] on p "We wanted to remind you that you are due to grade for the rank ﻿ {grading-next-…" at bounding box center [809, 451] width 1266 height 17
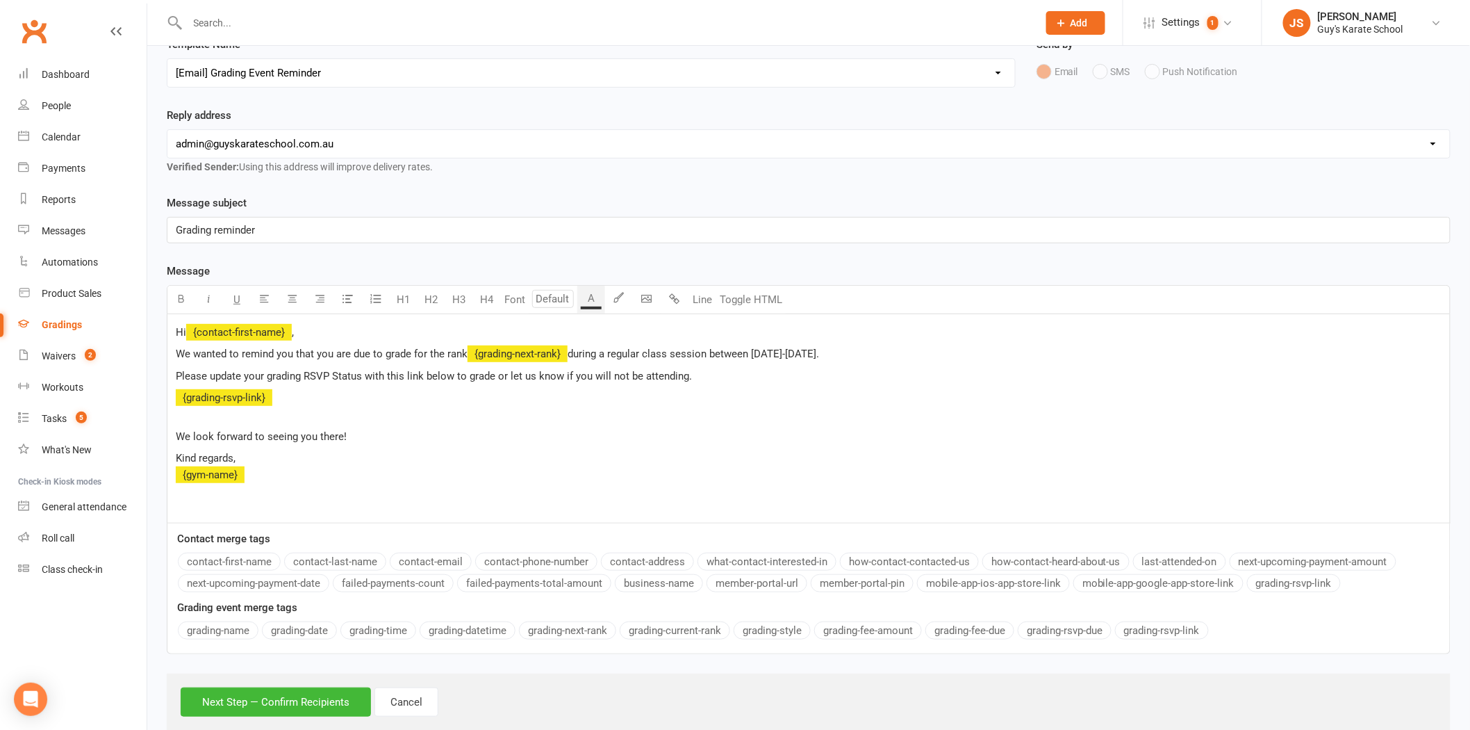
scroll to position [131, 0]
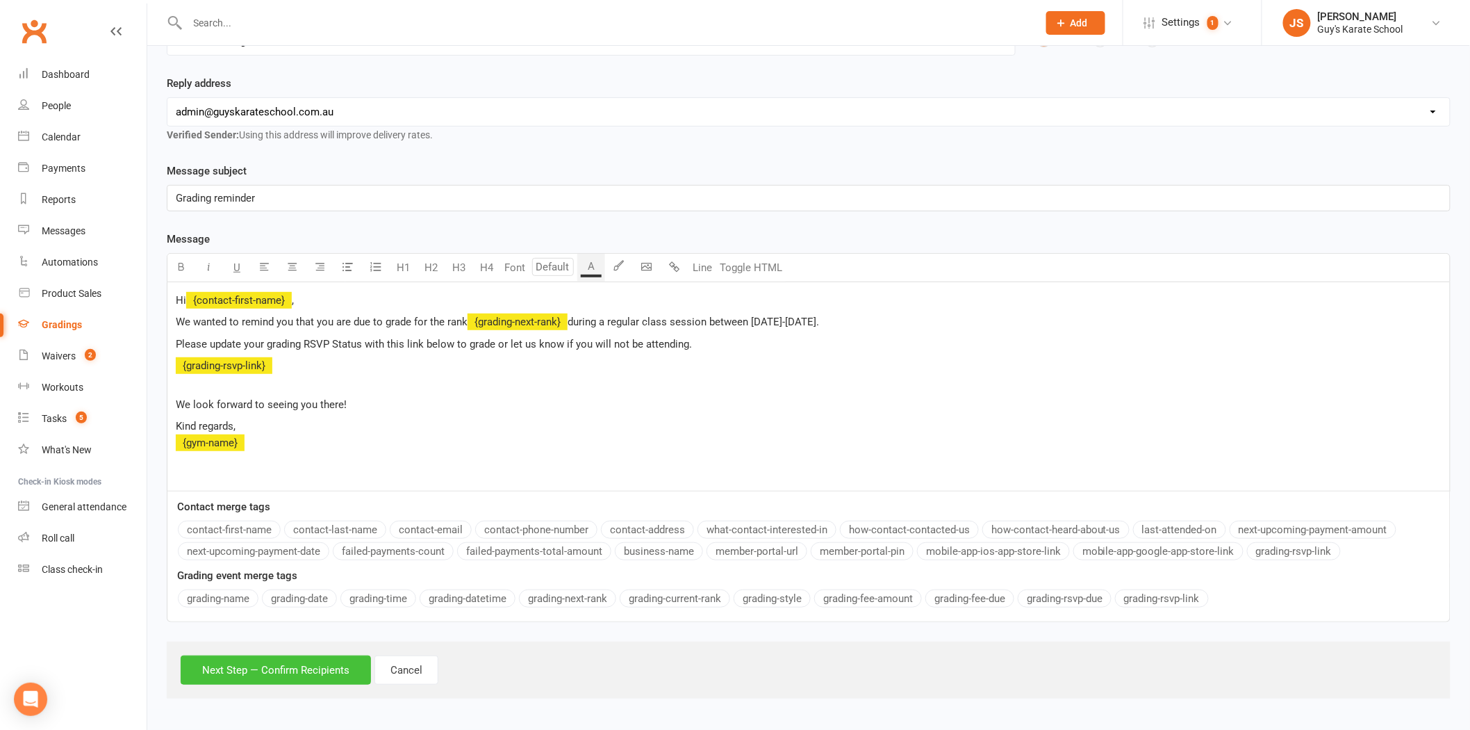
click at [301, 664] on button "Next Step — Confirm Recipients" at bounding box center [276, 669] width 190 height 29
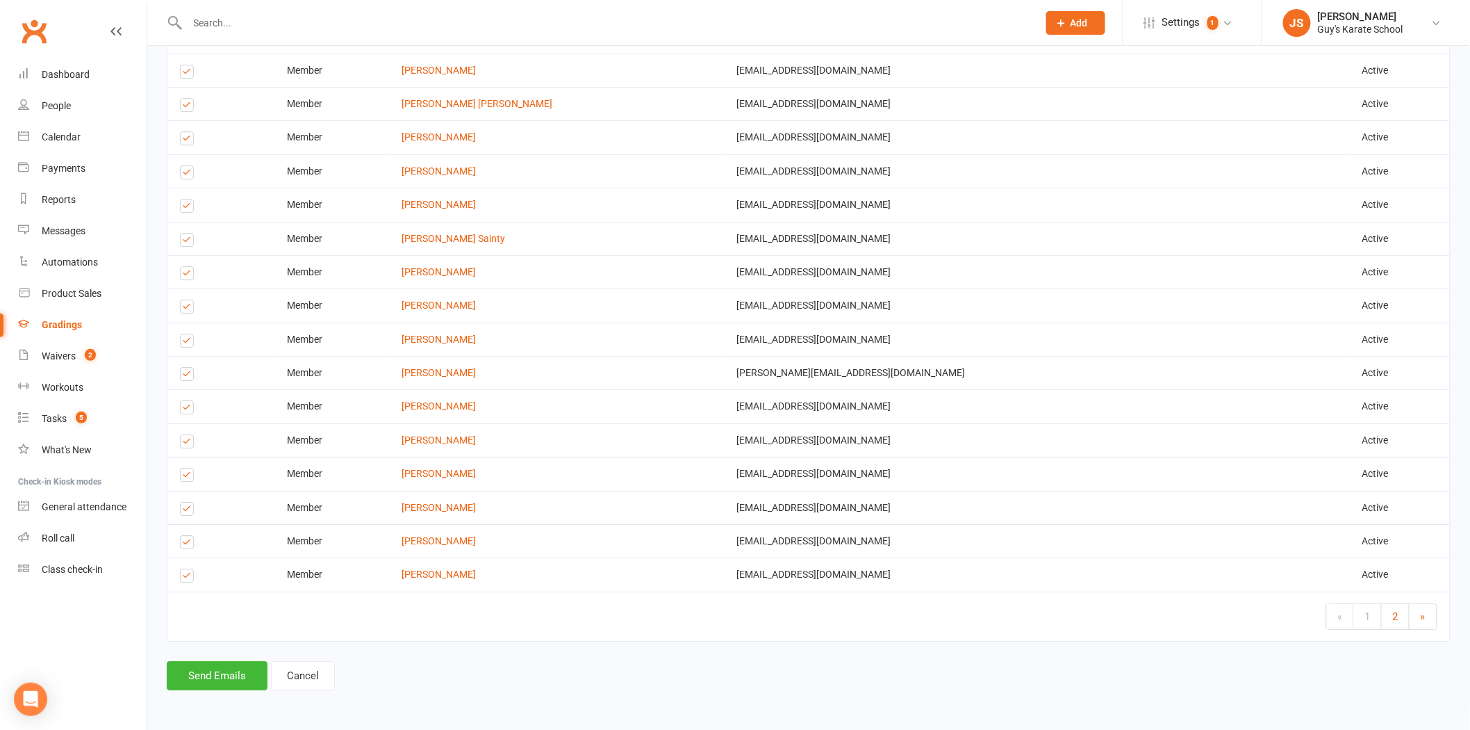
scroll to position [1707, 0]
click at [227, 674] on button "Send Emails" at bounding box center [217, 675] width 101 height 29
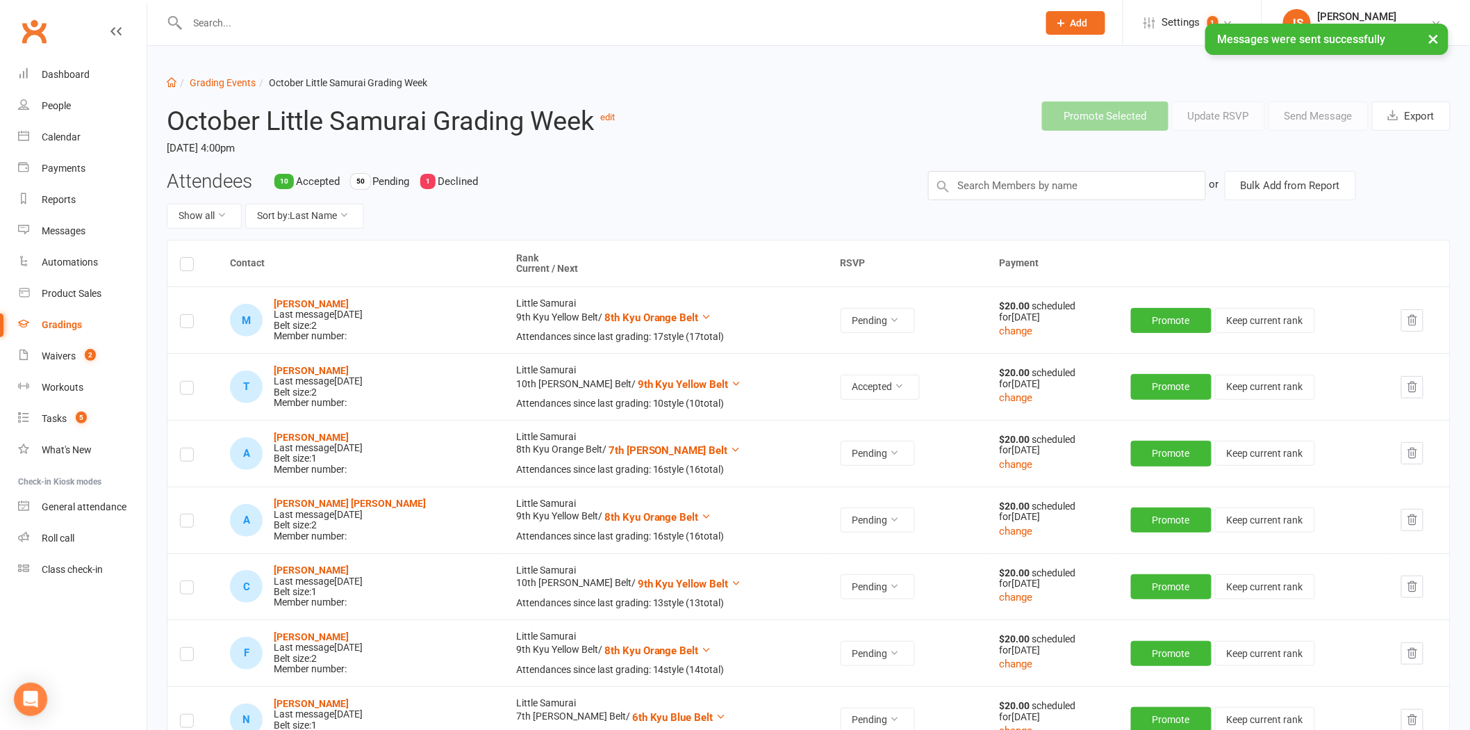
click at [73, 337] on link "Gradings" at bounding box center [82, 324] width 129 height 31
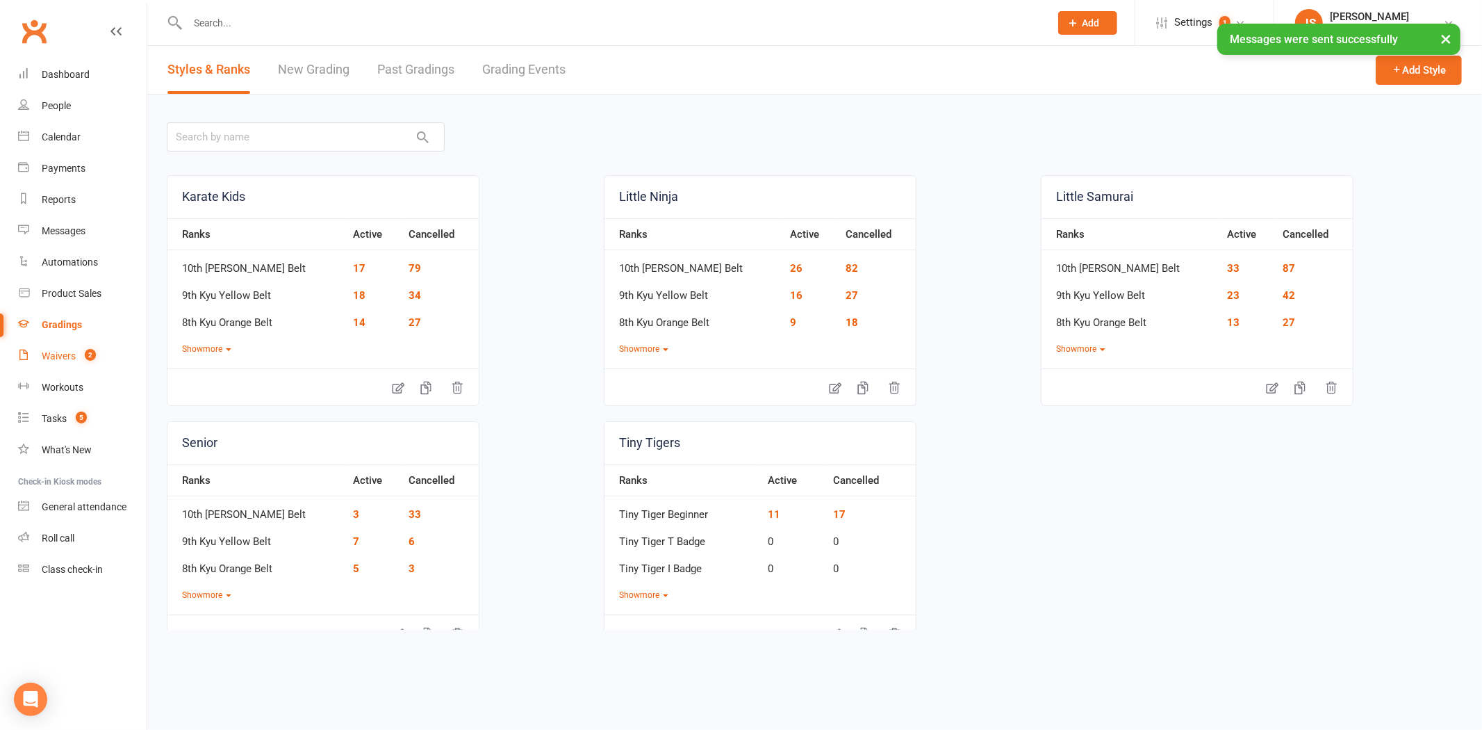
click at [70, 357] on div "Waivers" at bounding box center [59, 355] width 34 height 11
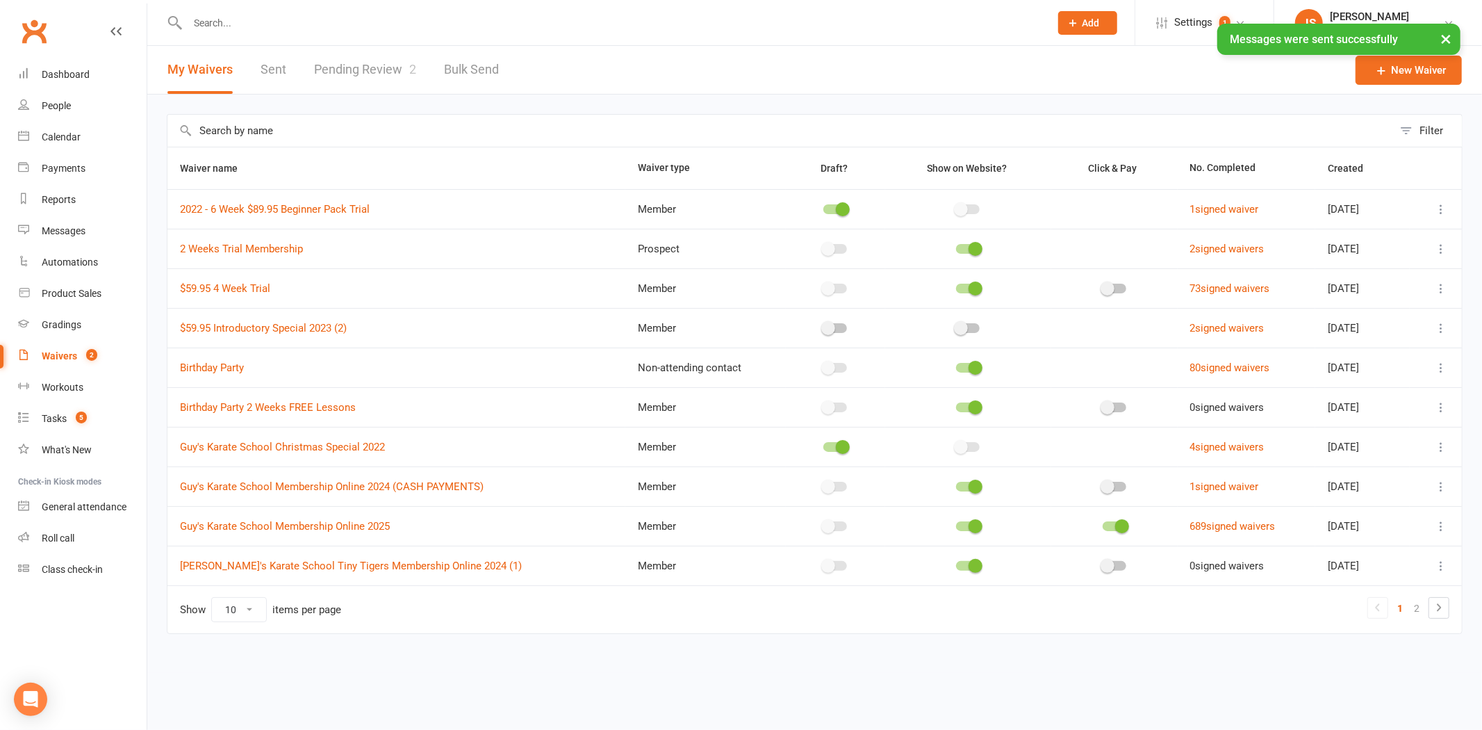
click at [388, 75] on link "Pending Review 2" at bounding box center [365, 70] width 102 height 48
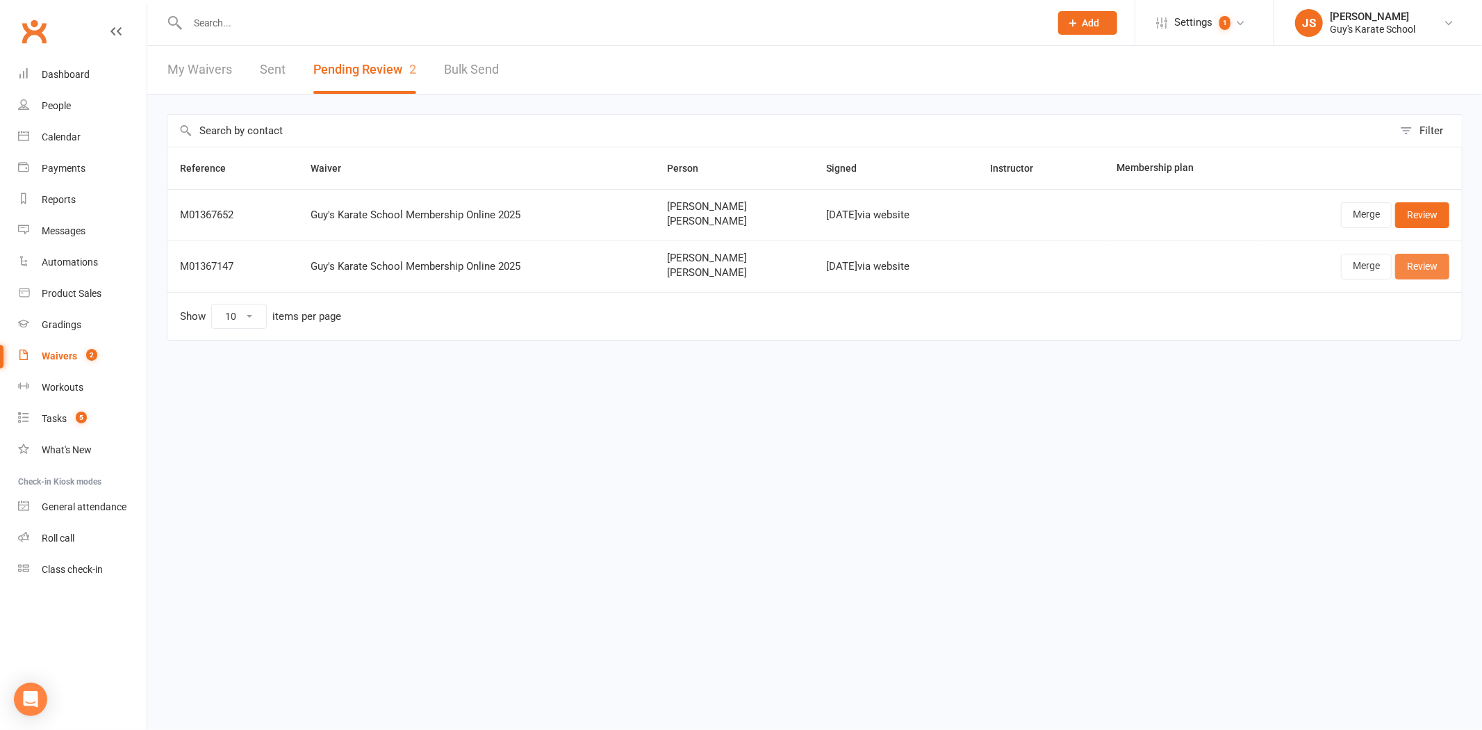
click at [1438, 274] on link "Review" at bounding box center [1422, 266] width 54 height 25
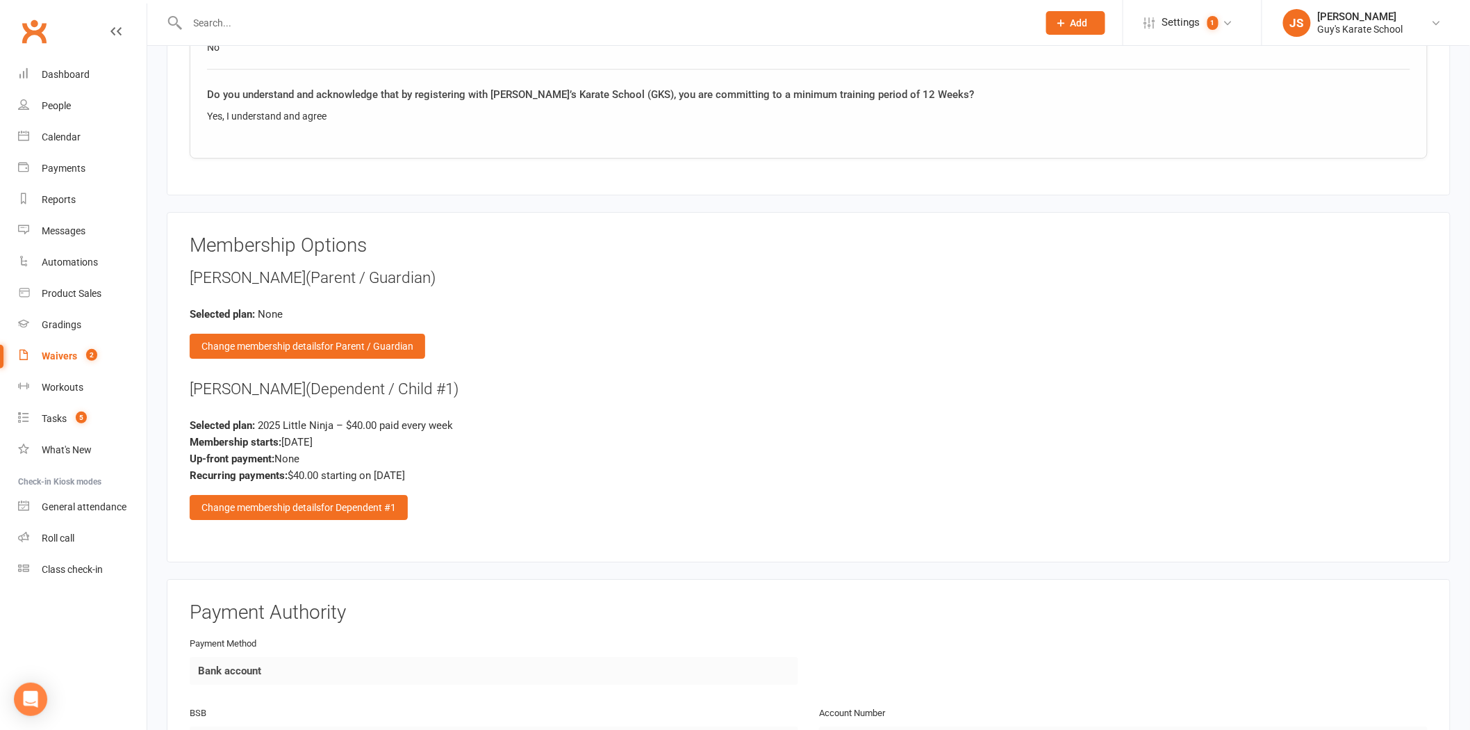
scroll to position [1775, 0]
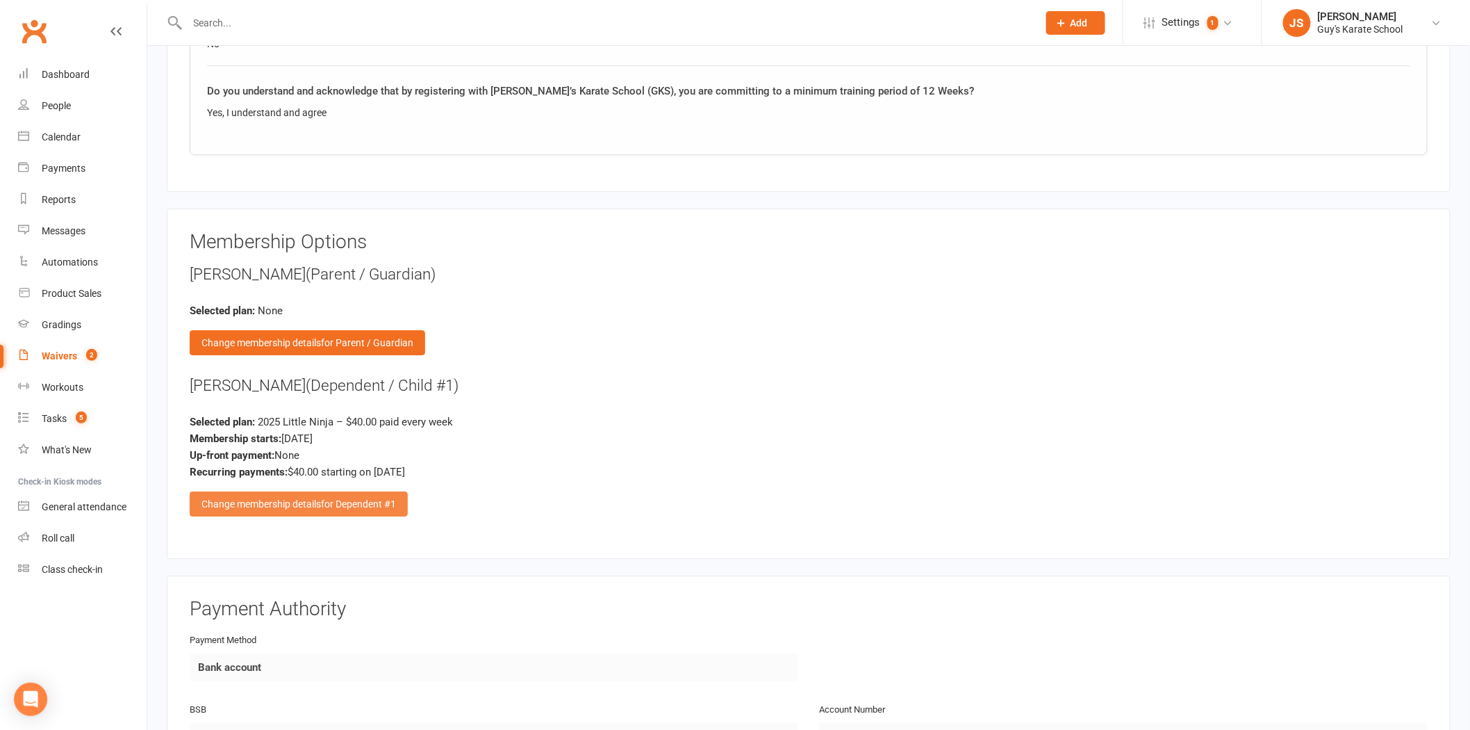
click at [304, 501] on div "Change membership details for Dependent #1" at bounding box center [299, 503] width 218 height 25
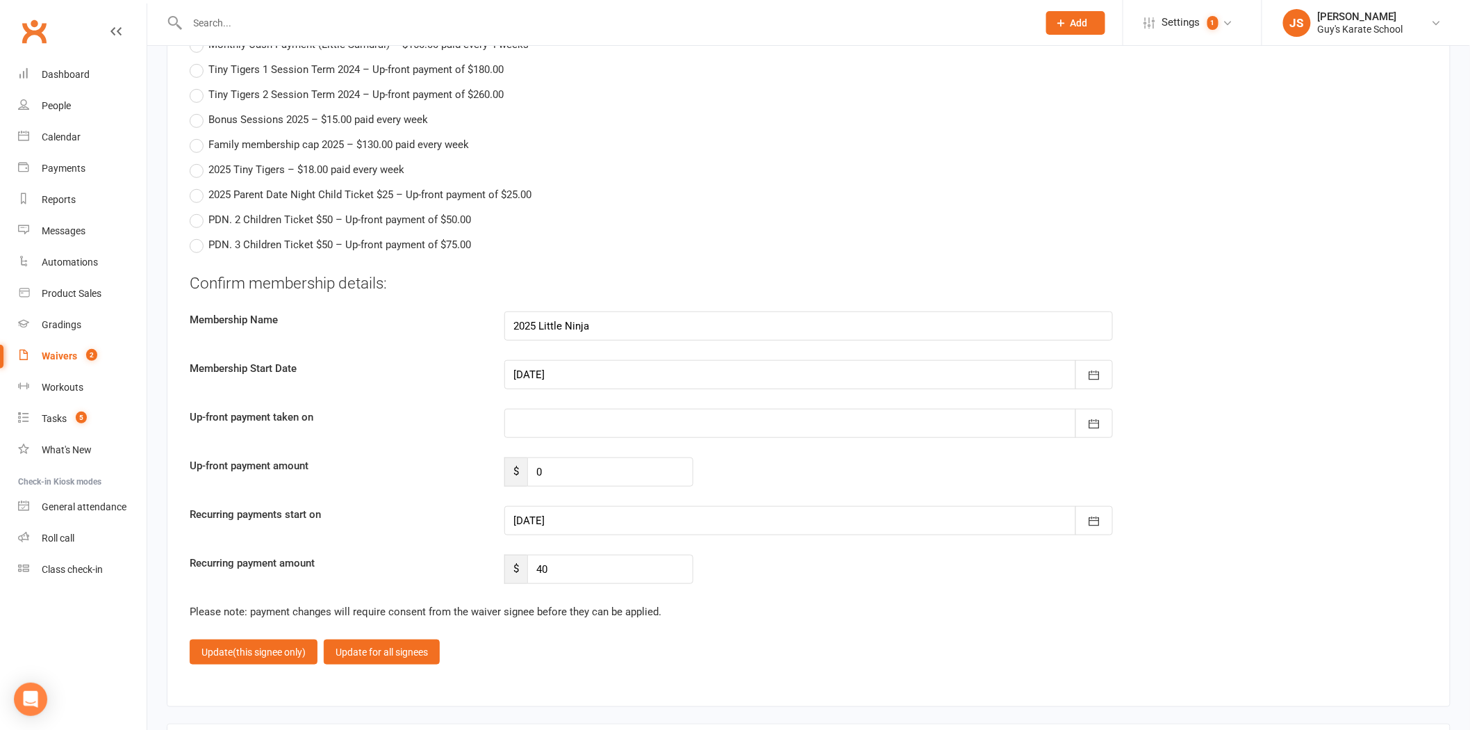
scroll to position [2470, 0]
click at [552, 364] on div at bounding box center [808, 373] width 609 height 29
click at [711, 483] on span "10" at bounding box center [713, 488] width 11 height 11
type input "[DATE]"
click at [570, 511] on div at bounding box center [808, 519] width 609 height 29
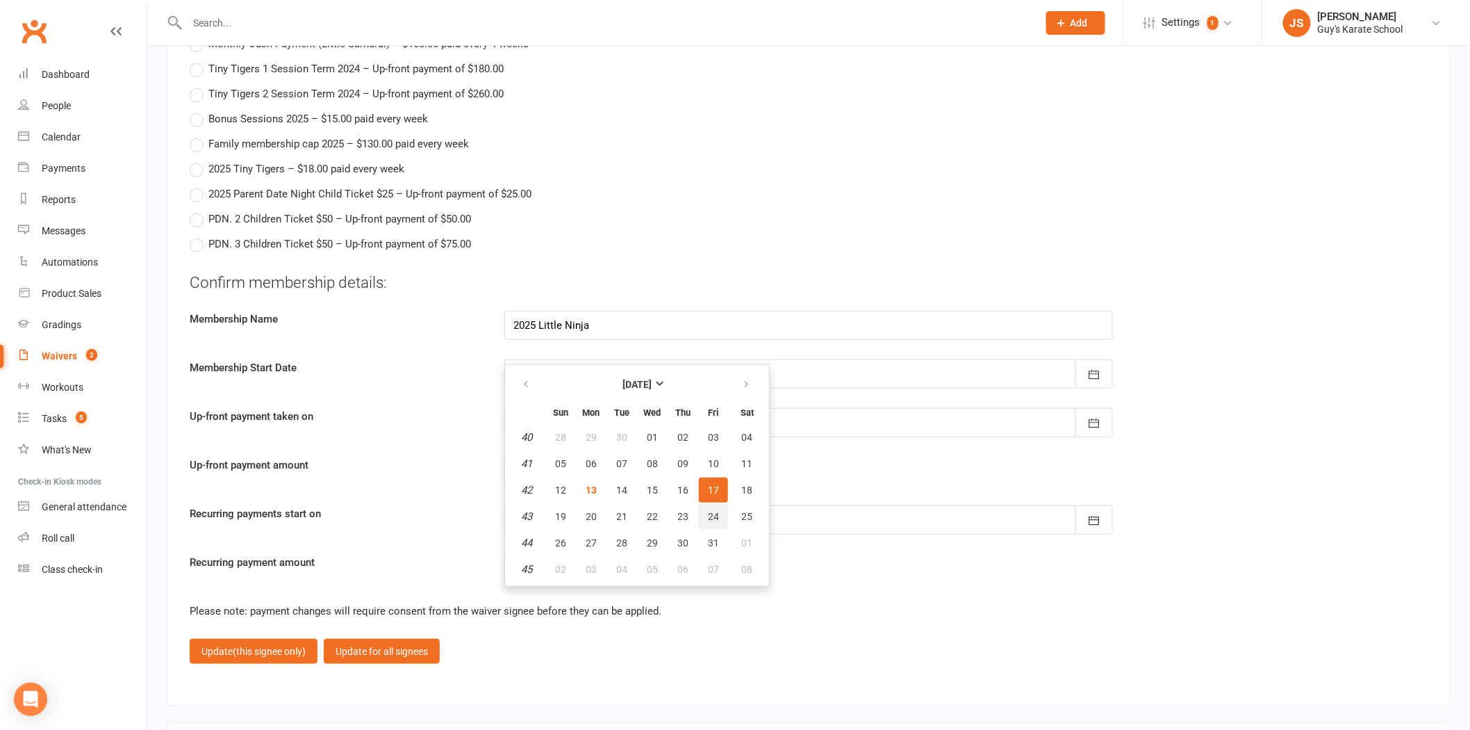
click at [708, 511] on span "24" at bounding box center [713, 516] width 11 height 11
type input "[DATE]"
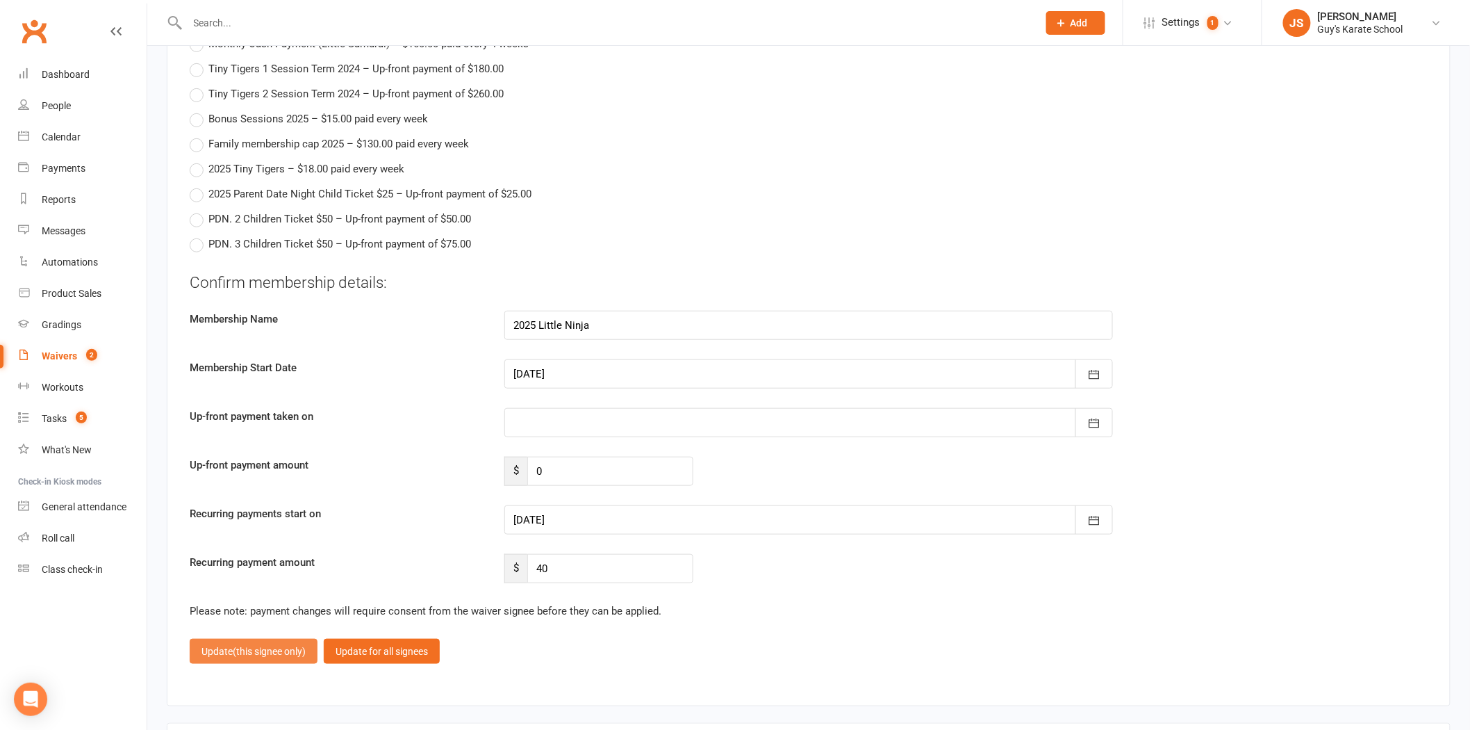
click at [261, 649] on span "(this signee only)" at bounding box center [269, 651] width 73 height 11
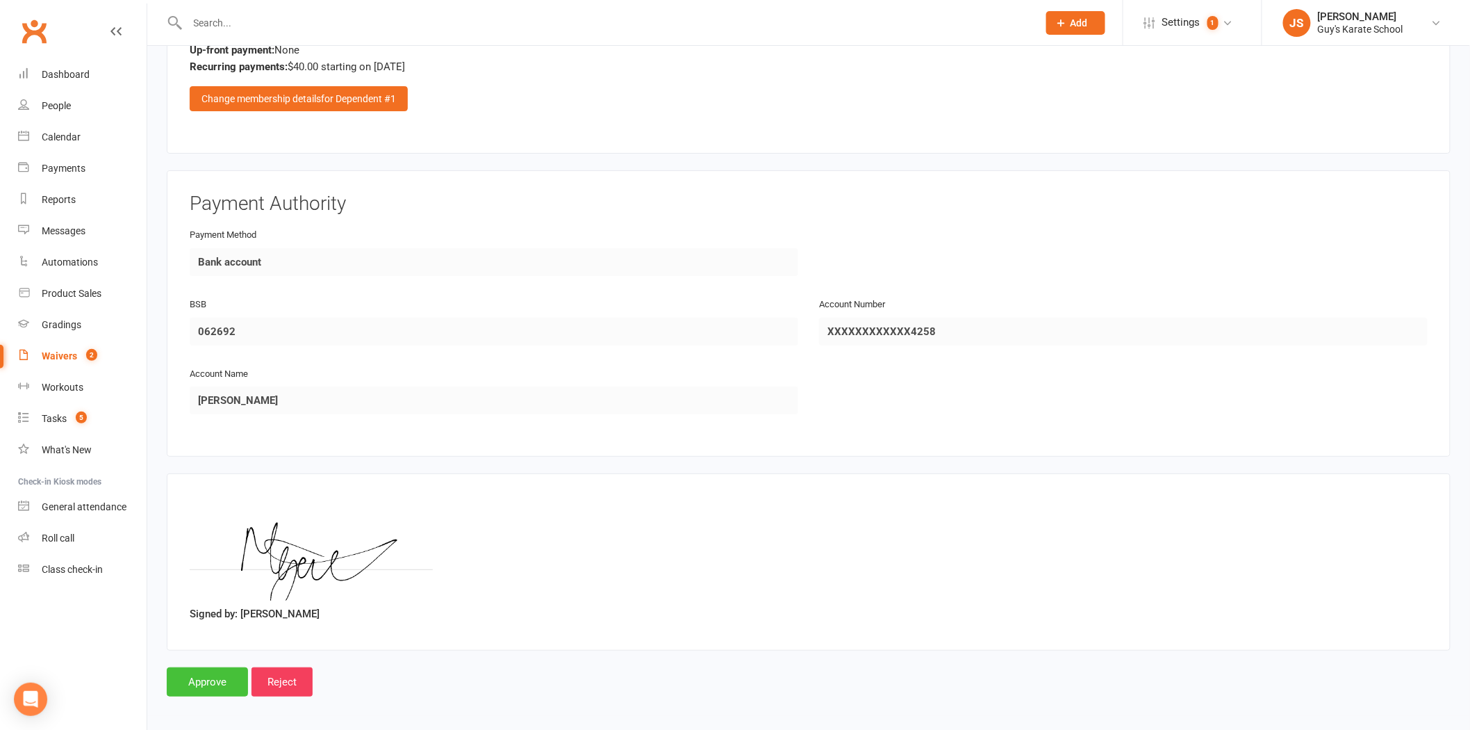
click at [212, 669] on input "Approve" at bounding box center [207, 681] width 81 height 29
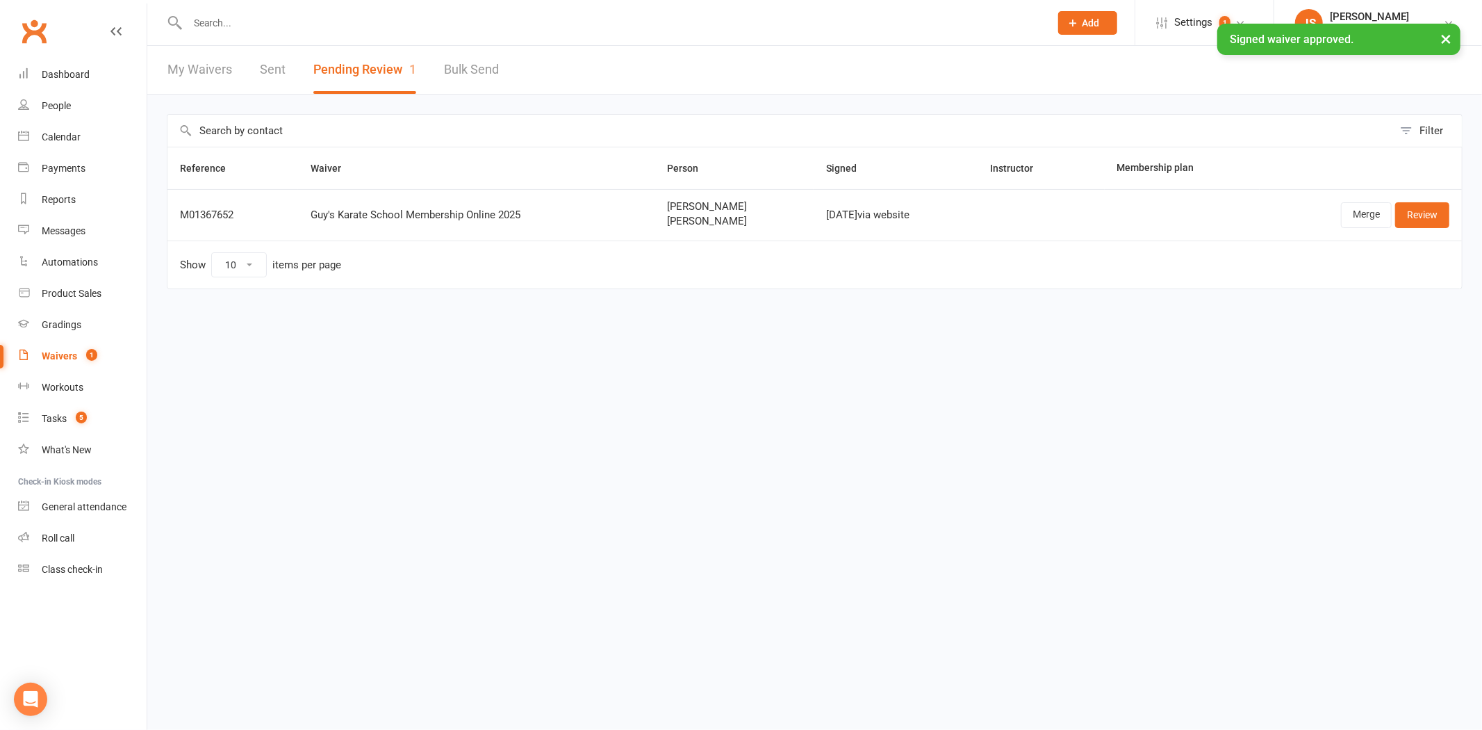
click at [214, 14] on input "text" at bounding box center [611, 22] width 857 height 19
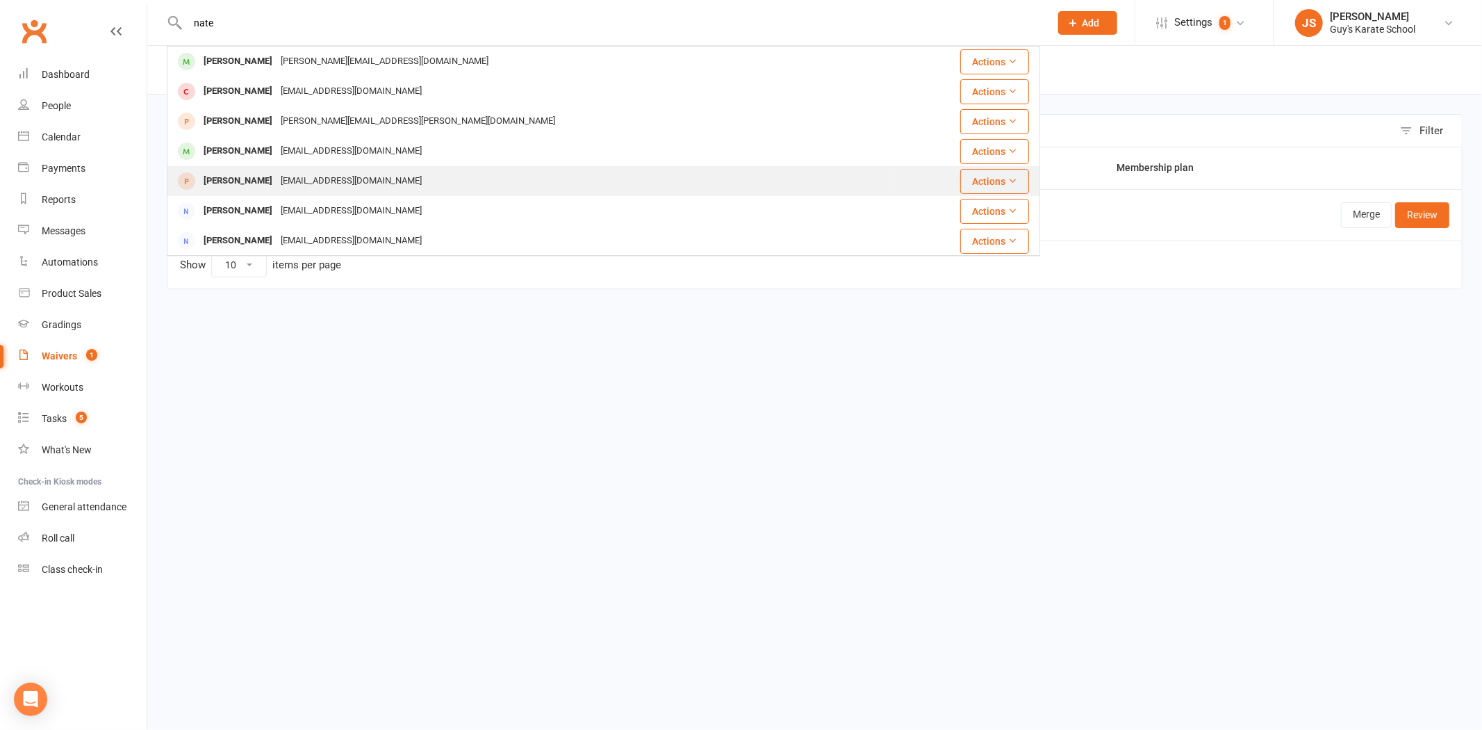
type input "nate"
click at [245, 177] on div "[PERSON_NAME]" at bounding box center [237, 181] width 77 height 20
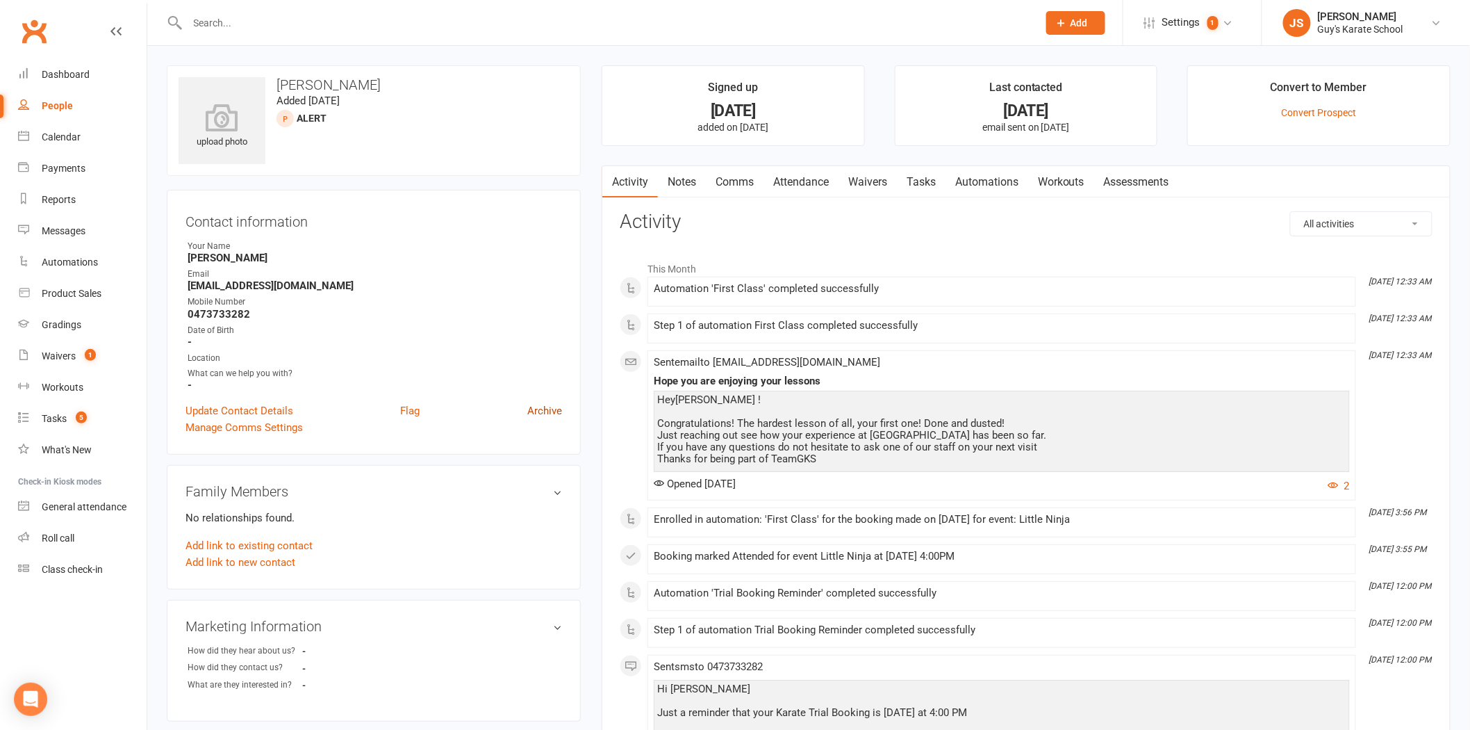
click at [548, 410] on link "Archive" at bounding box center [544, 410] width 35 height 17
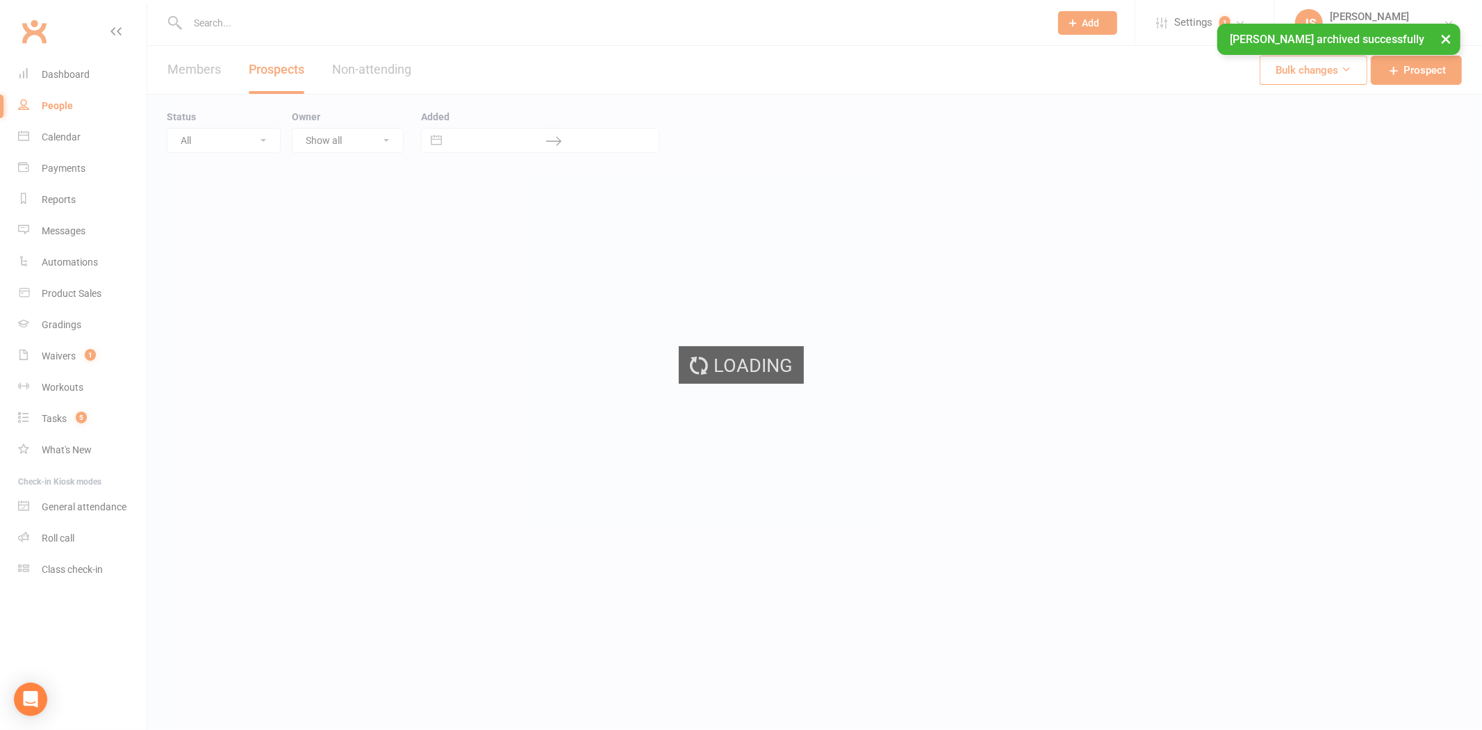
select select "50"
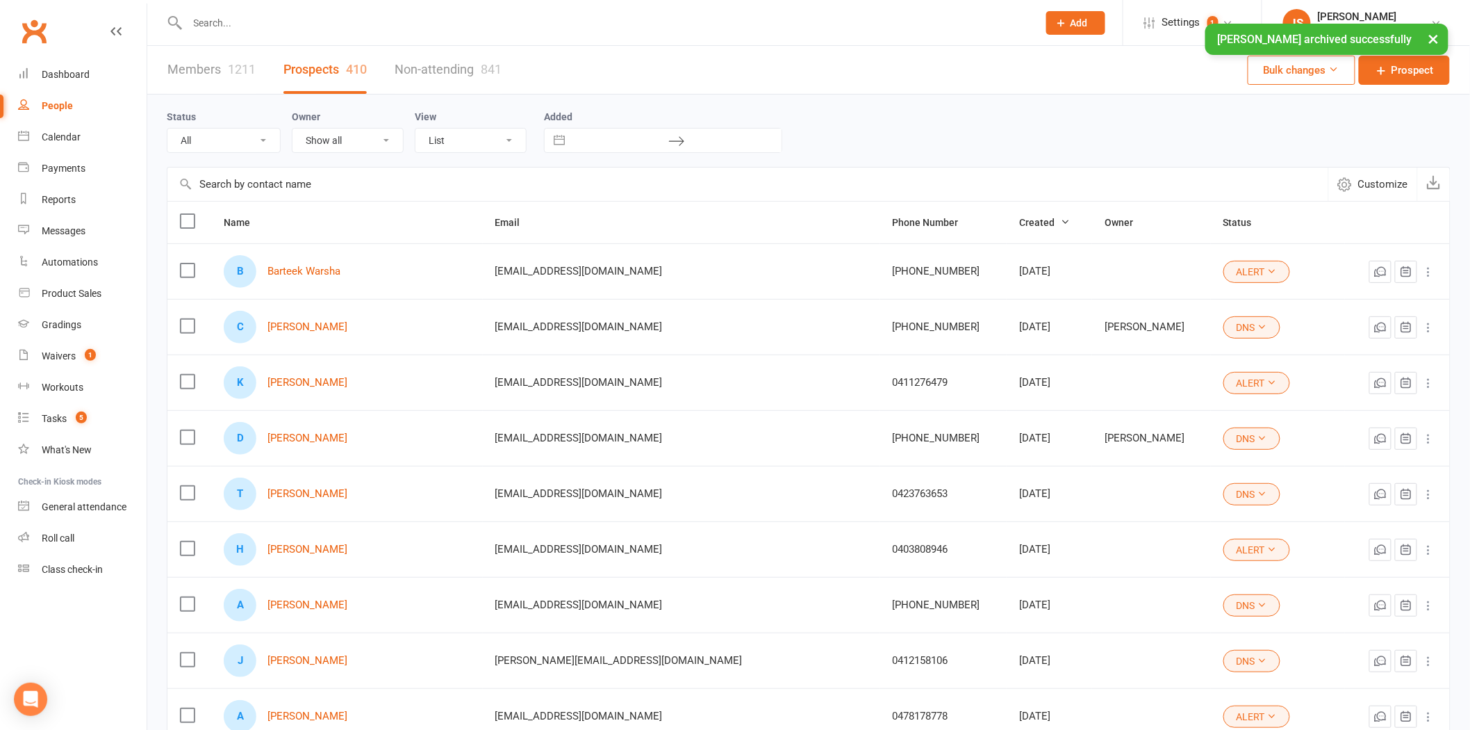
click at [260, 22] on input "text" at bounding box center [605, 22] width 845 height 19
click at [219, 24] on div "× [PERSON_NAME] archived successfully" at bounding box center [726, 24] width 1452 height 0
click at [202, 64] on link "Members 1211" at bounding box center [211, 70] width 88 height 48
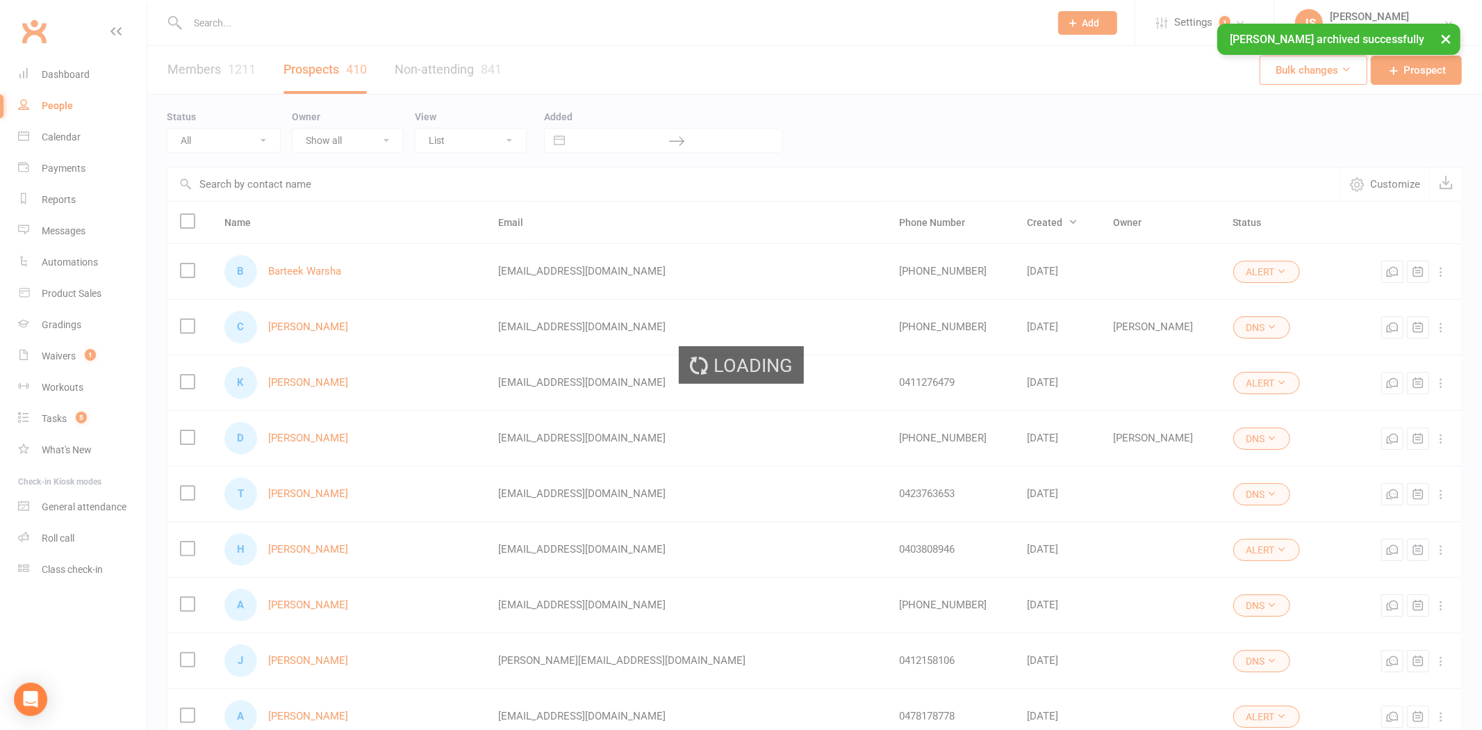
select select "100"
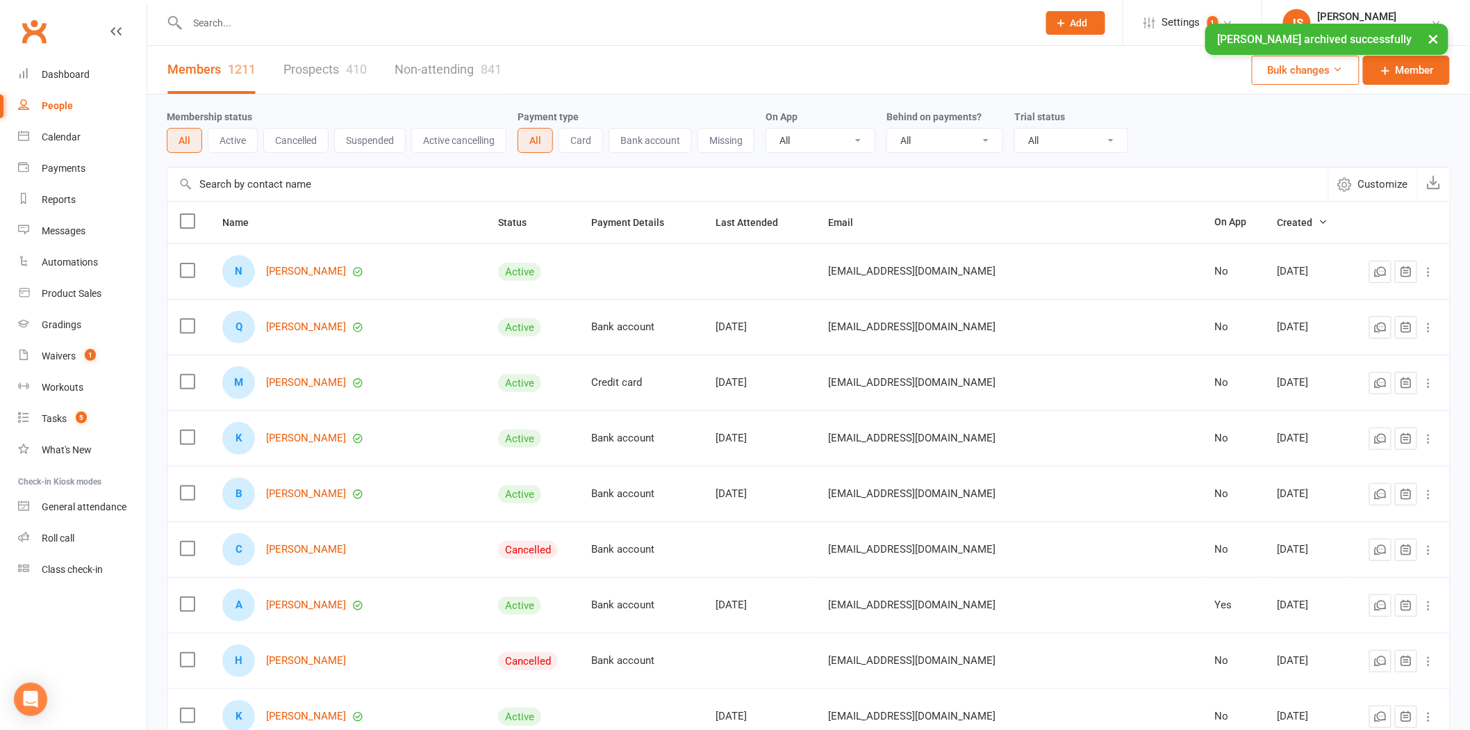
click at [225, 18] on input "text" at bounding box center [605, 22] width 845 height 19
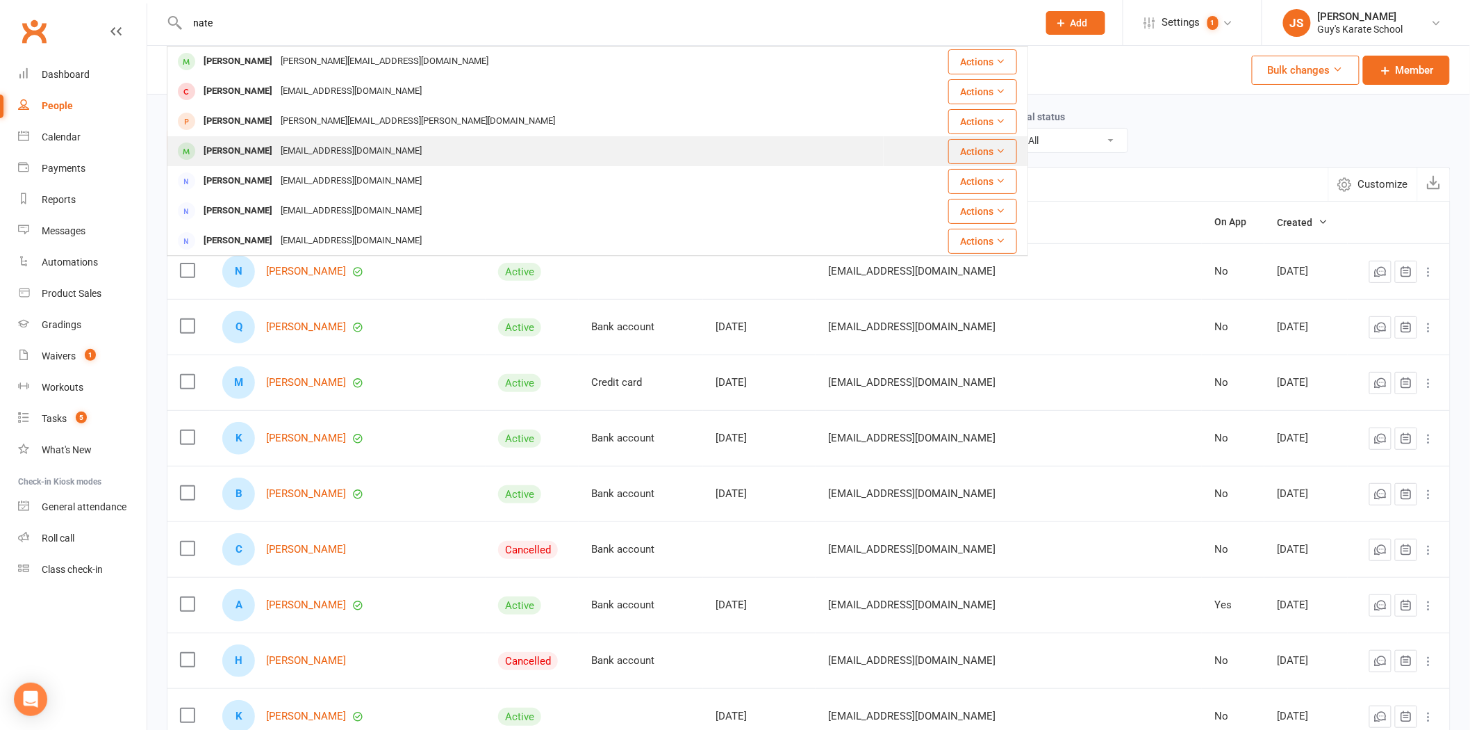
type input "nate"
click at [253, 158] on div "[PERSON_NAME]" at bounding box center [237, 151] width 77 height 20
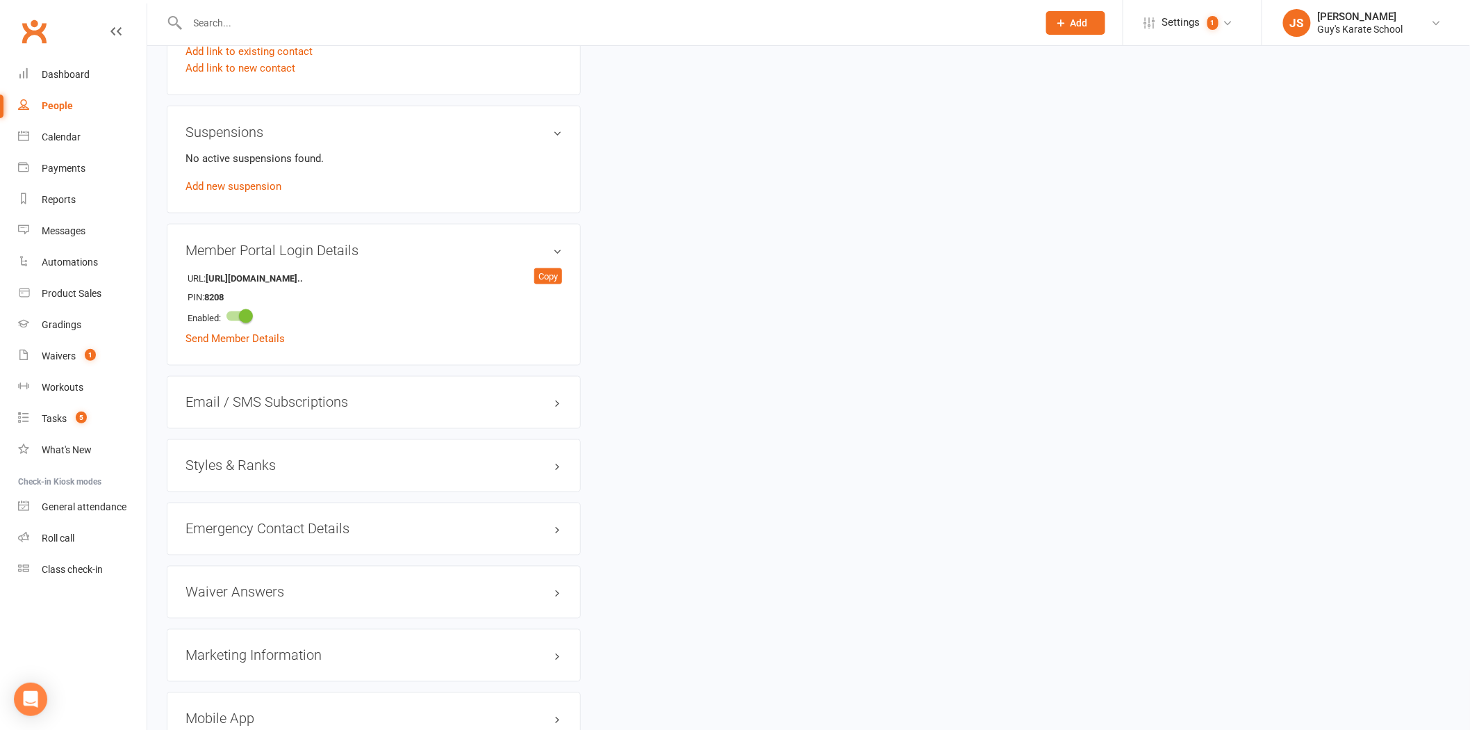
scroll to position [772, 0]
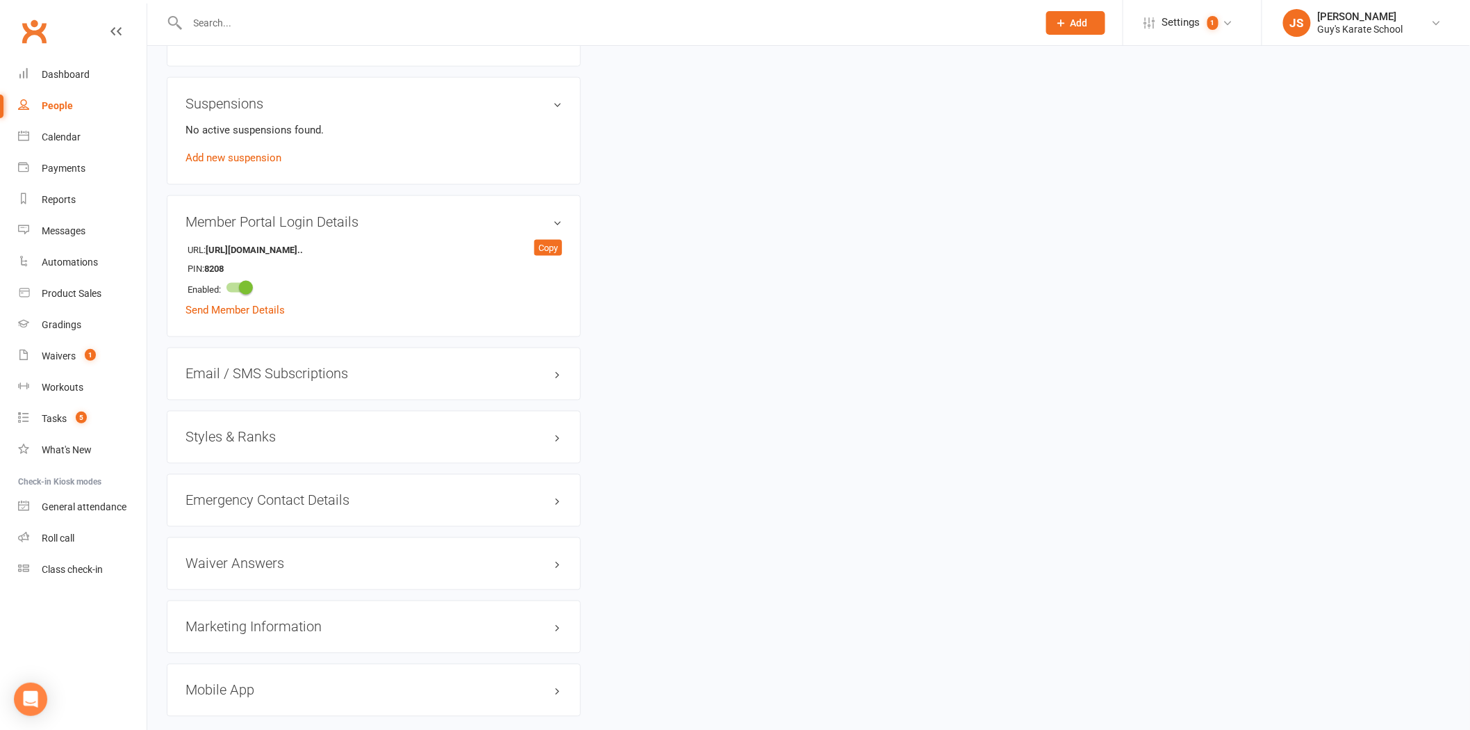
click at [227, 438] on h3 "Styles & Ranks" at bounding box center [374, 436] width 377 height 15
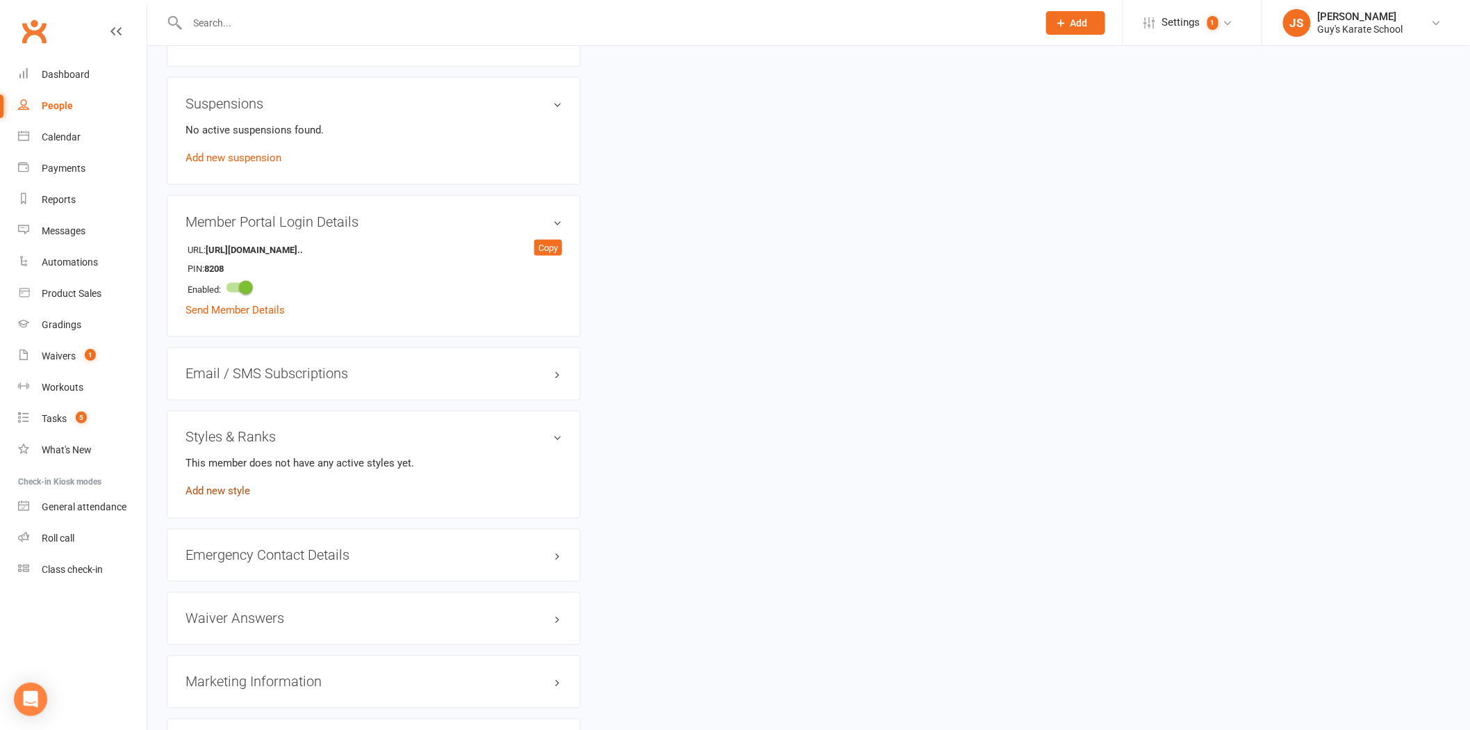
click at [217, 486] on link "Add new style" at bounding box center [218, 491] width 65 height 13
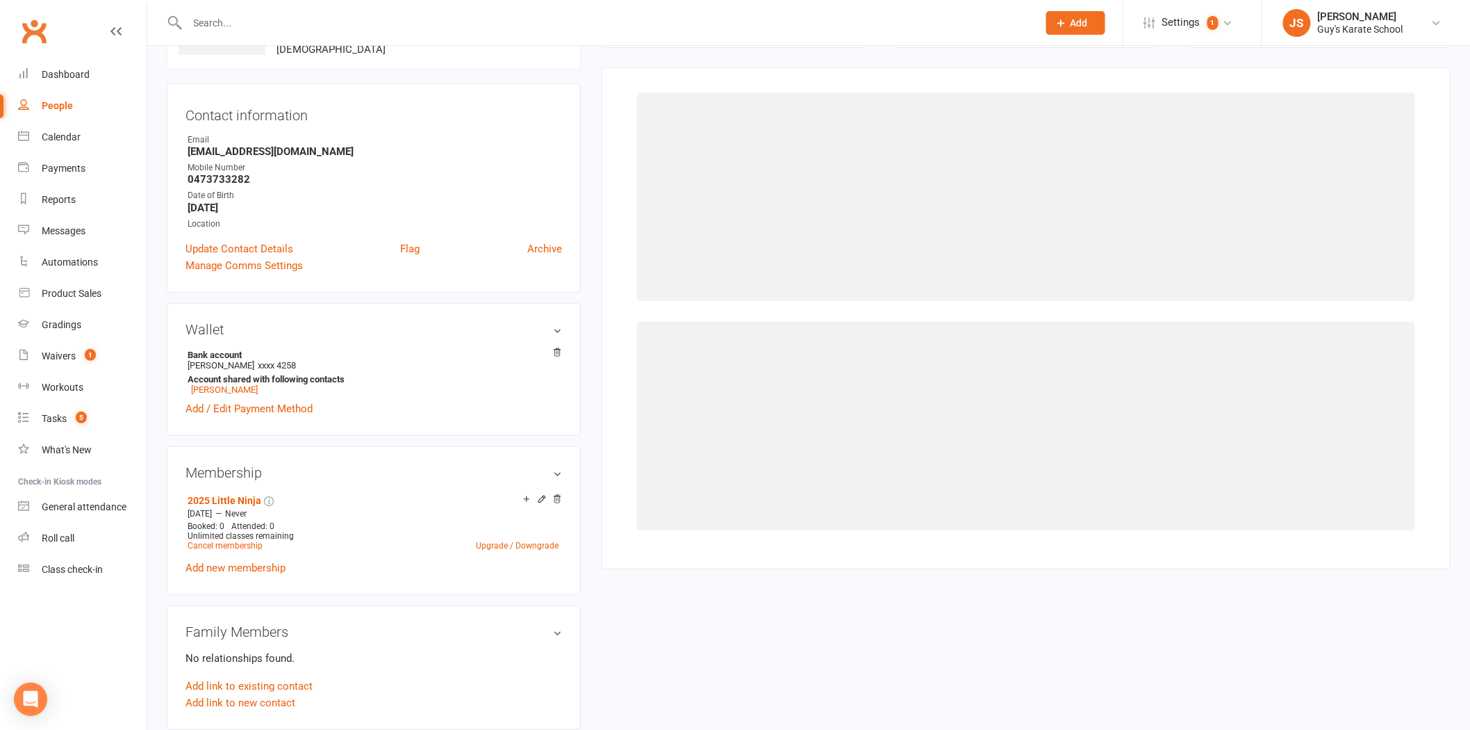
scroll to position [106, 0]
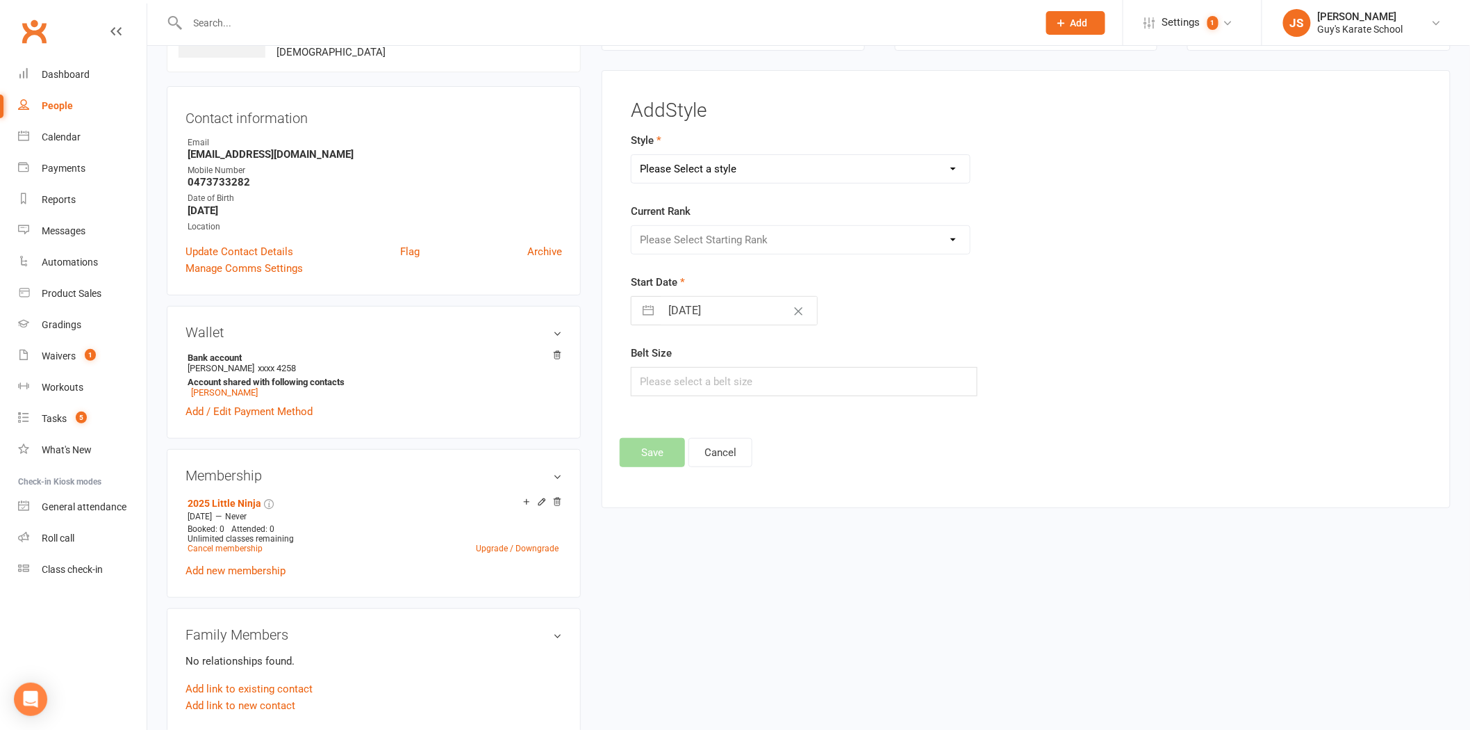
click at [663, 178] on select "Please Select a style Karate Kids Little Ninja Little Samurai Senior Tiny Tigers" at bounding box center [801, 169] width 338 height 28
select select "2334"
click at [632, 155] on select "Please Select a style Karate Kids Little Ninja Little Samurai Senior Tiny Tigers" at bounding box center [801, 169] width 338 height 28
click at [672, 231] on select "Please Select Starting Rank 10th [PERSON_NAME] Belt 9th Kyu Yellow Belt 8th Kyu…" at bounding box center [801, 240] width 338 height 28
select select "22958"
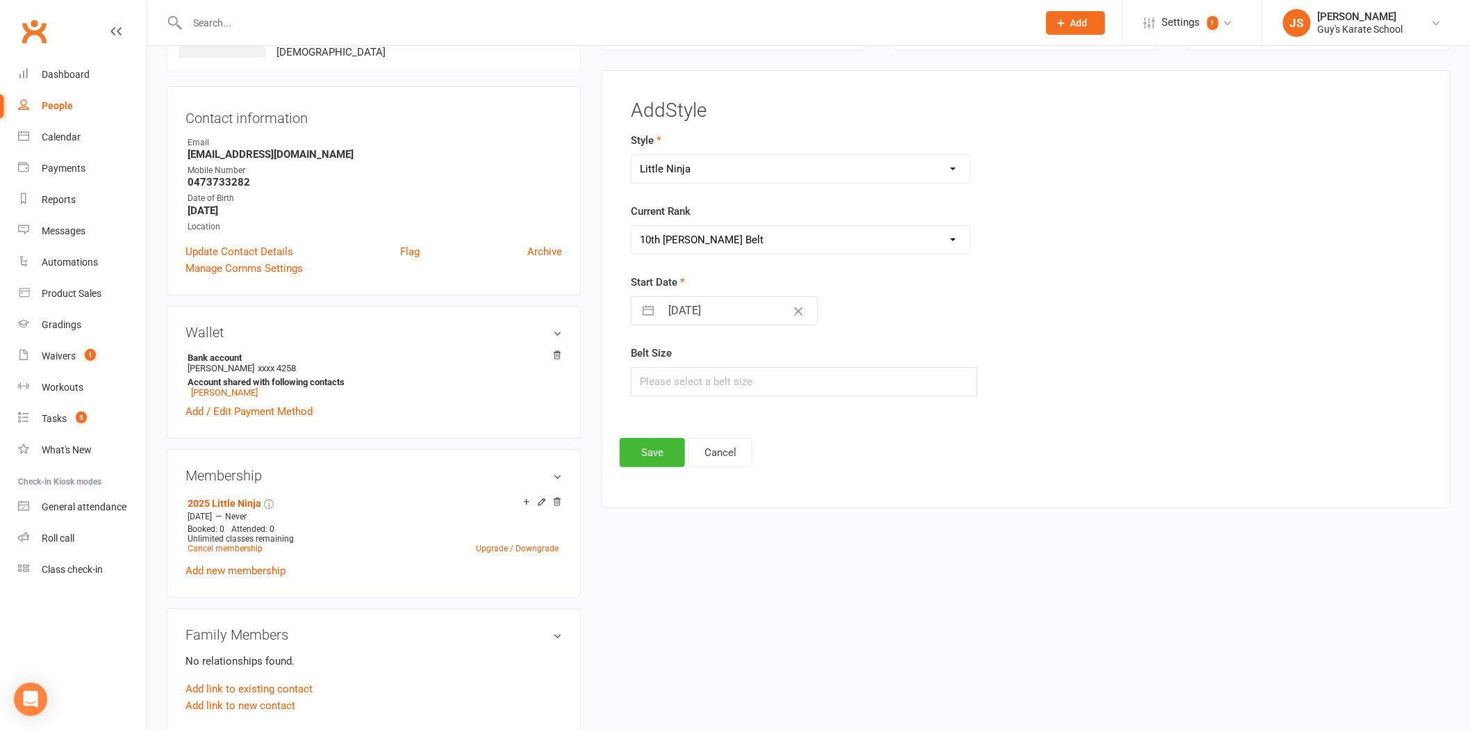
click at [632, 226] on select "Please Select Starting Rank 10th [PERSON_NAME] Belt 9th Kyu Yellow Belt 8th Kyu…" at bounding box center [801, 240] width 338 height 28
select select "8"
select select "2025"
select select "9"
select select "2025"
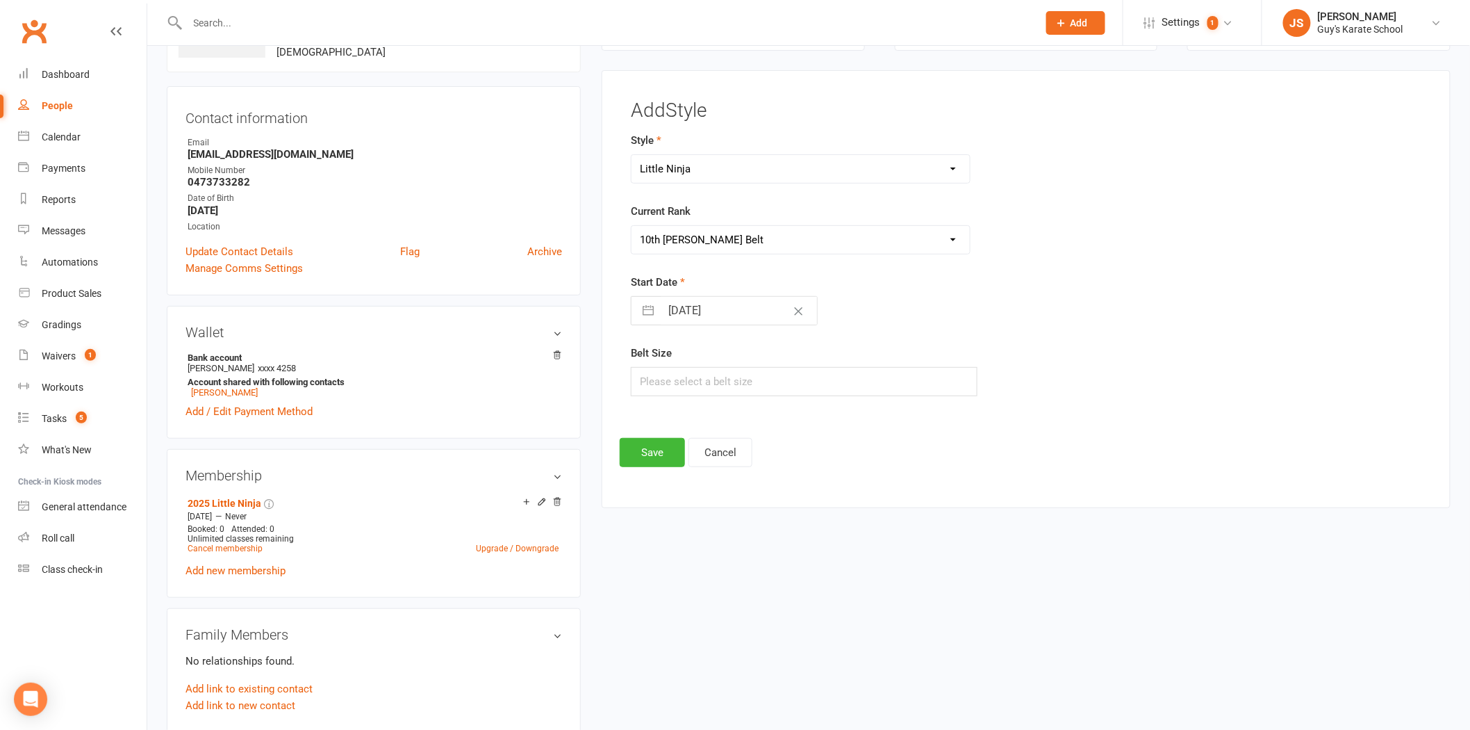
select select "10"
select select "2025"
click at [689, 318] on input "[DATE]" at bounding box center [739, 311] width 156 height 28
click at [783, 441] on td "10" at bounding box center [795, 443] width 27 height 26
type input "[DATE]"
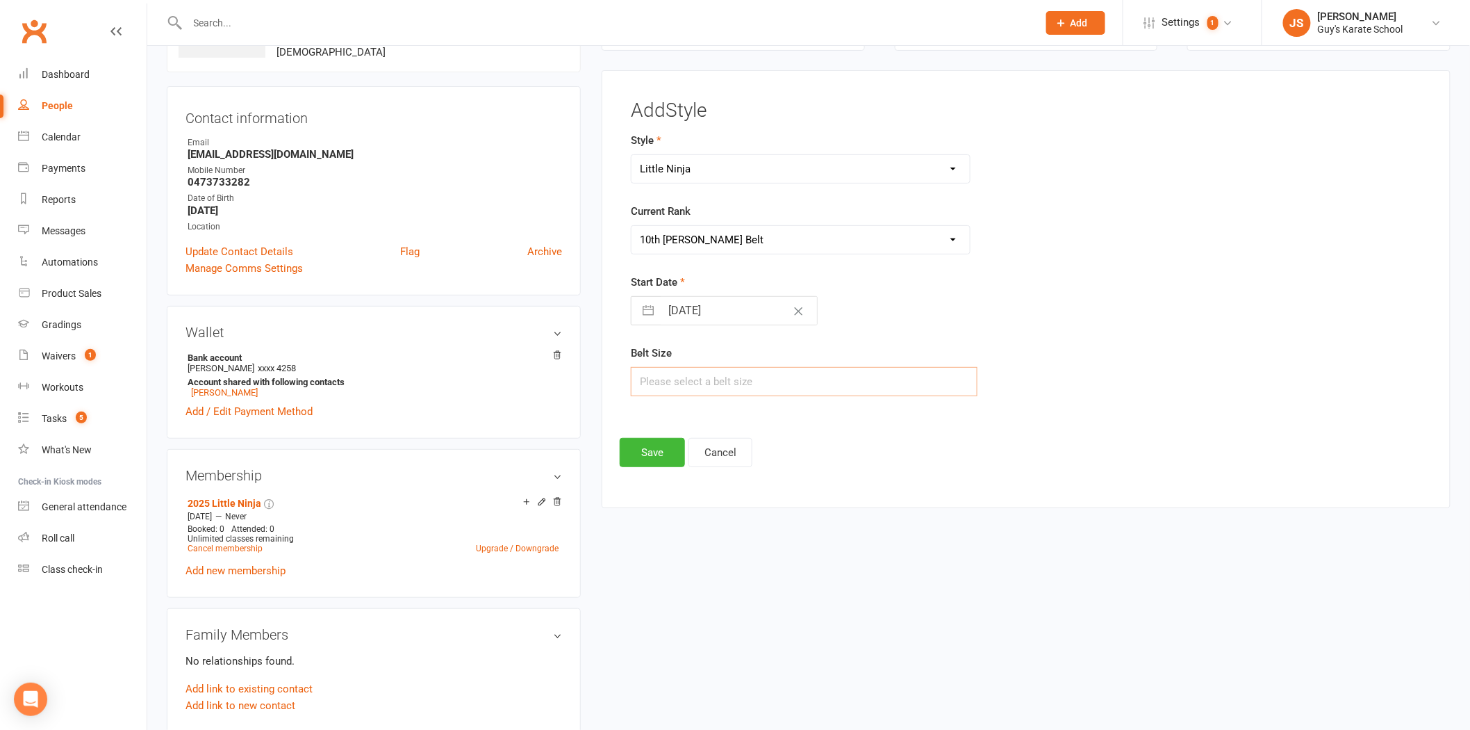
click at [723, 392] on input "text" at bounding box center [804, 381] width 347 height 29
type input "1"
click at [650, 453] on button "Save" at bounding box center [652, 452] width 65 height 29
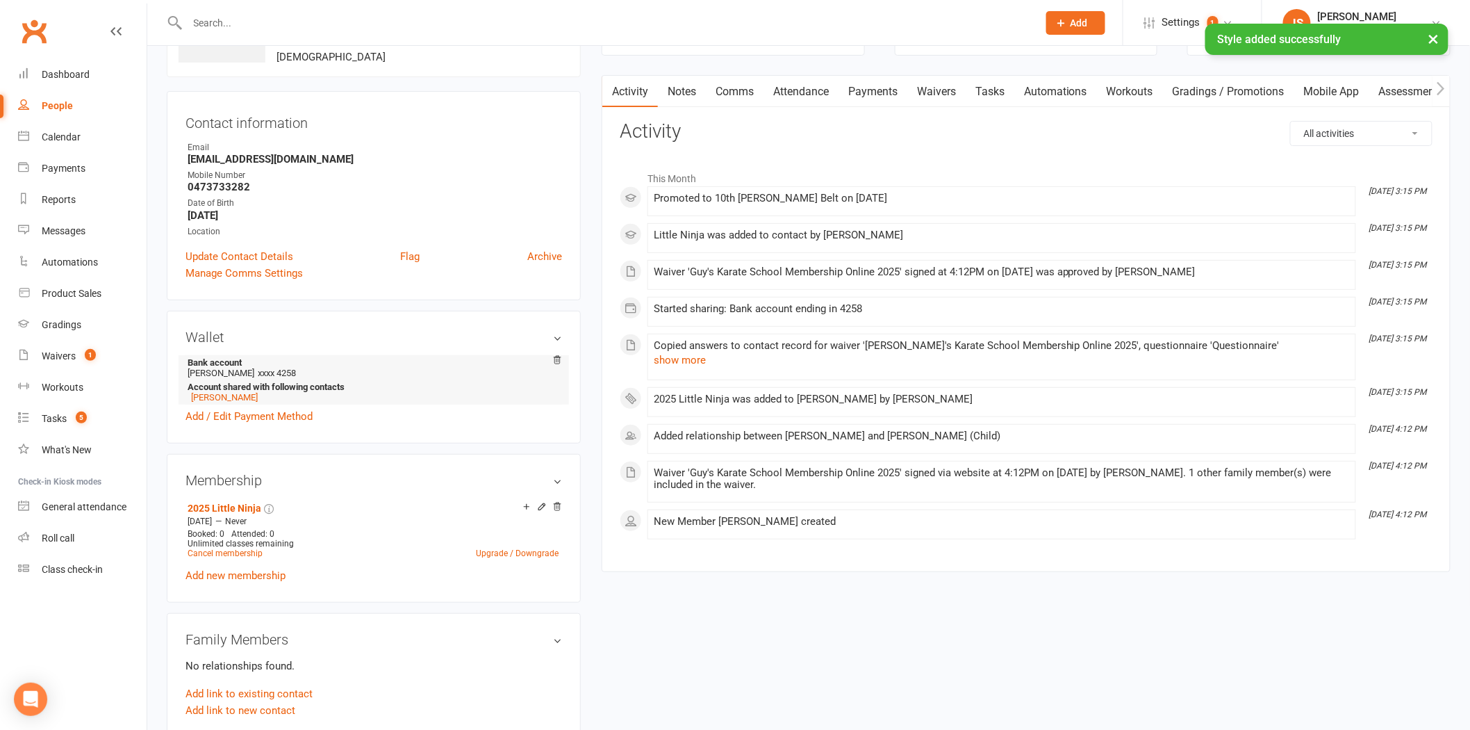
scroll to position [0, 0]
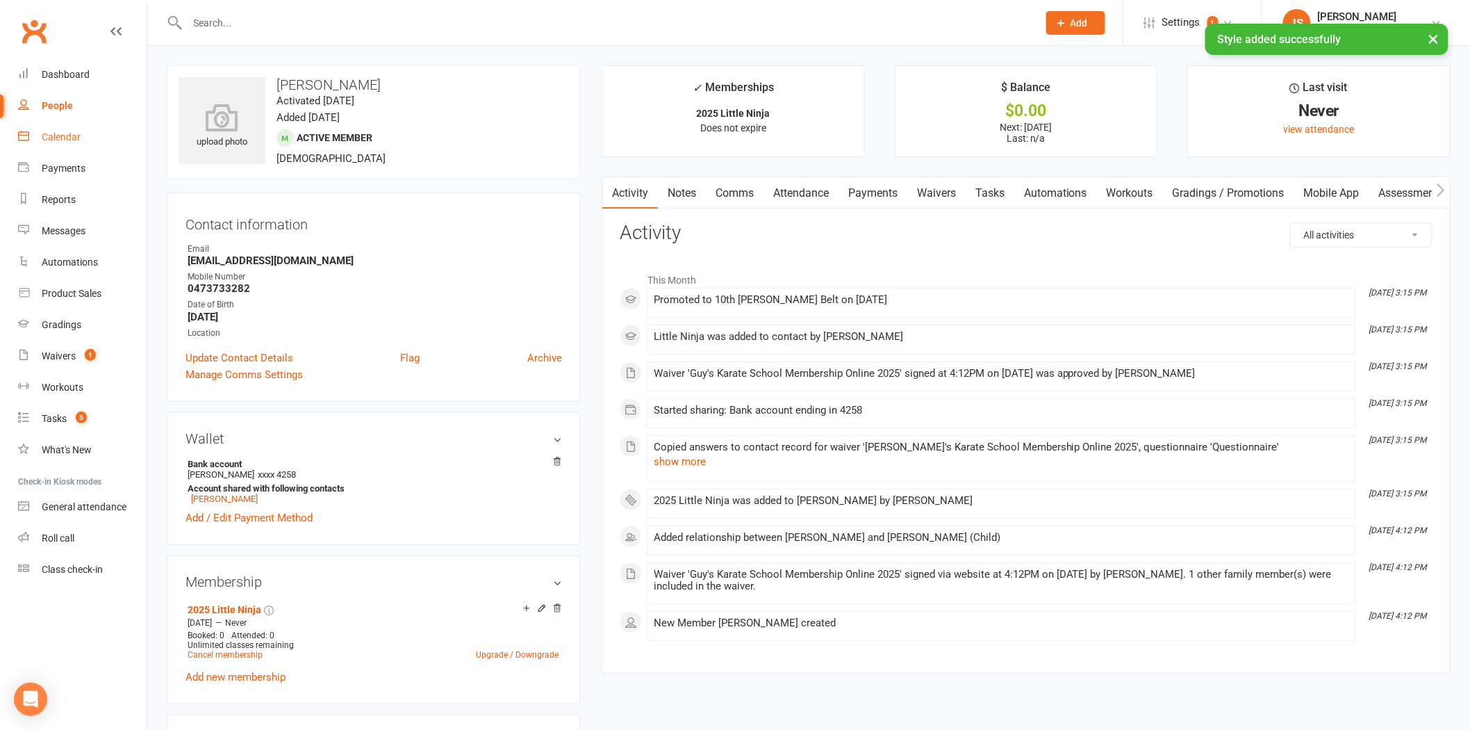
click at [44, 135] on div "Calendar" at bounding box center [61, 136] width 39 height 11
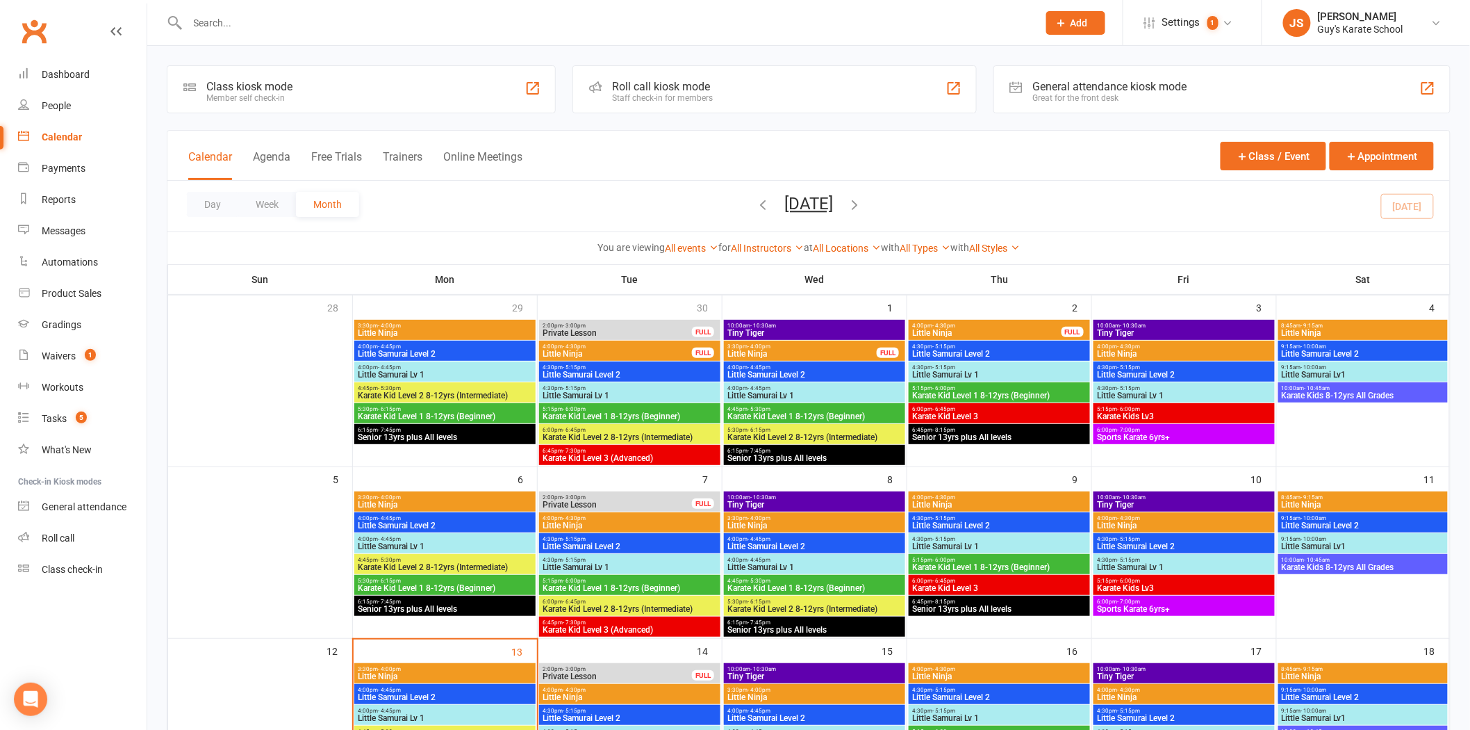
click at [1311, 497] on span "- 9:15am" at bounding box center [1312, 497] width 22 height 6
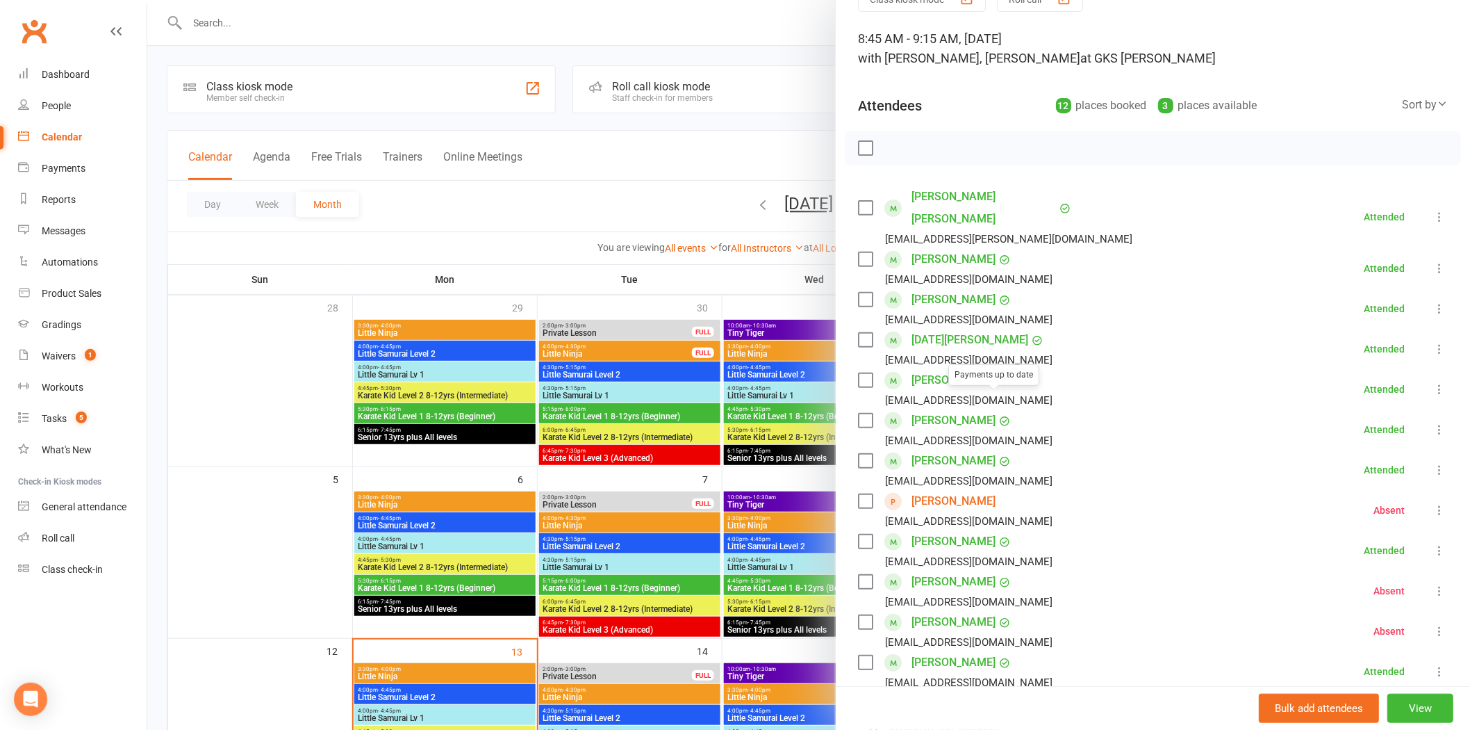
scroll to position [306, 0]
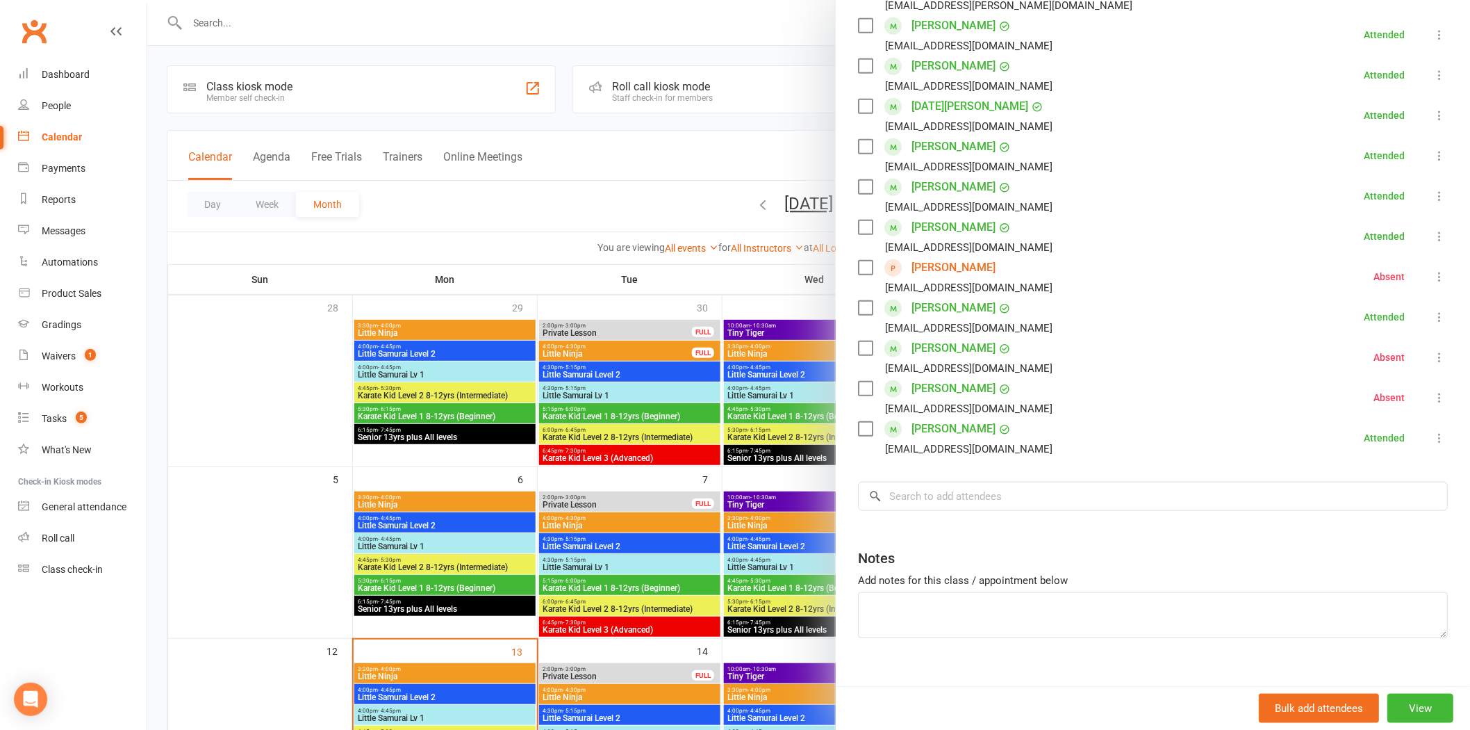
click at [1433, 270] on icon at bounding box center [1440, 277] width 14 height 14
click at [1376, 345] on link "Check in" at bounding box center [1379, 359] width 138 height 28
click at [1081, 482] on input "search" at bounding box center [1153, 496] width 590 height 29
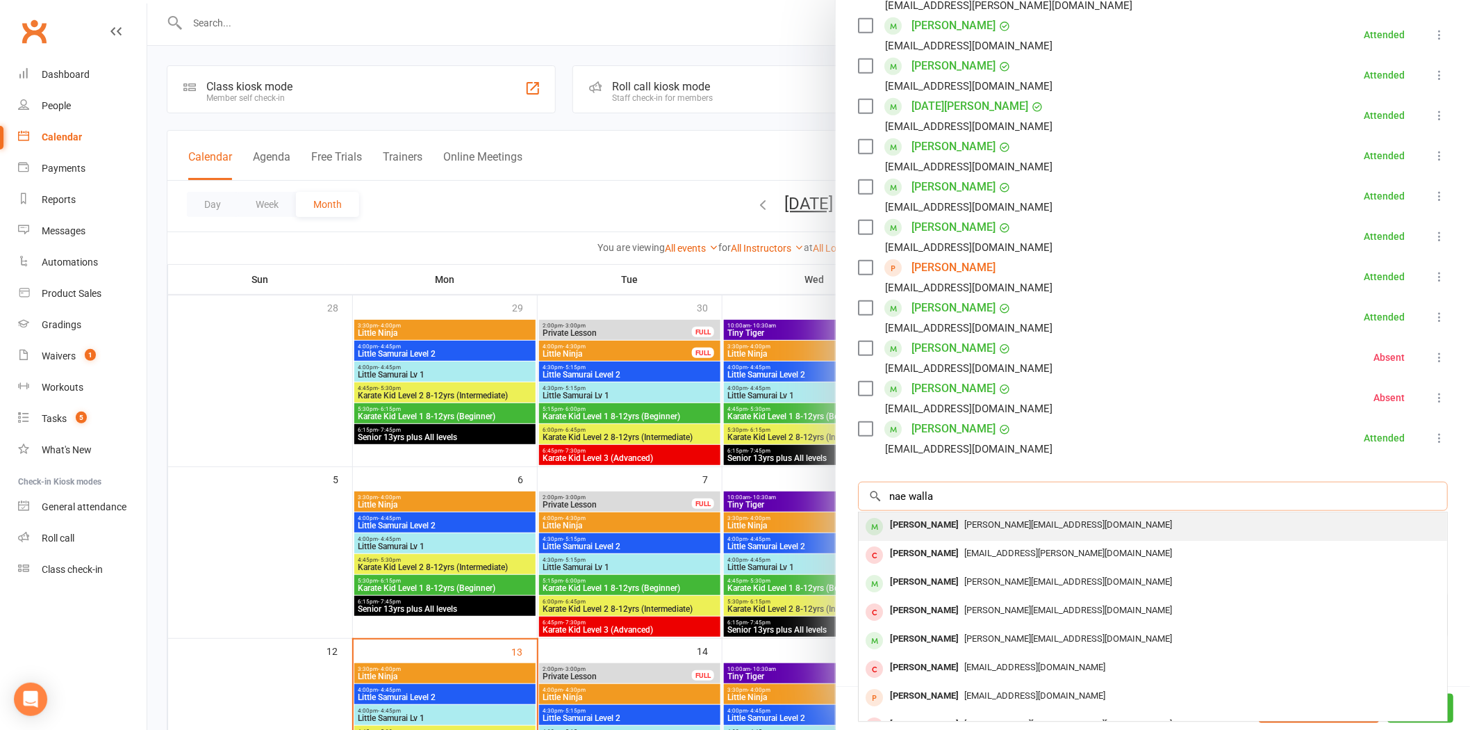
type input "nae walla"
click at [904, 515] on div "[PERSON_NAME]" at bounding box center [925, 525] width 80 height 20
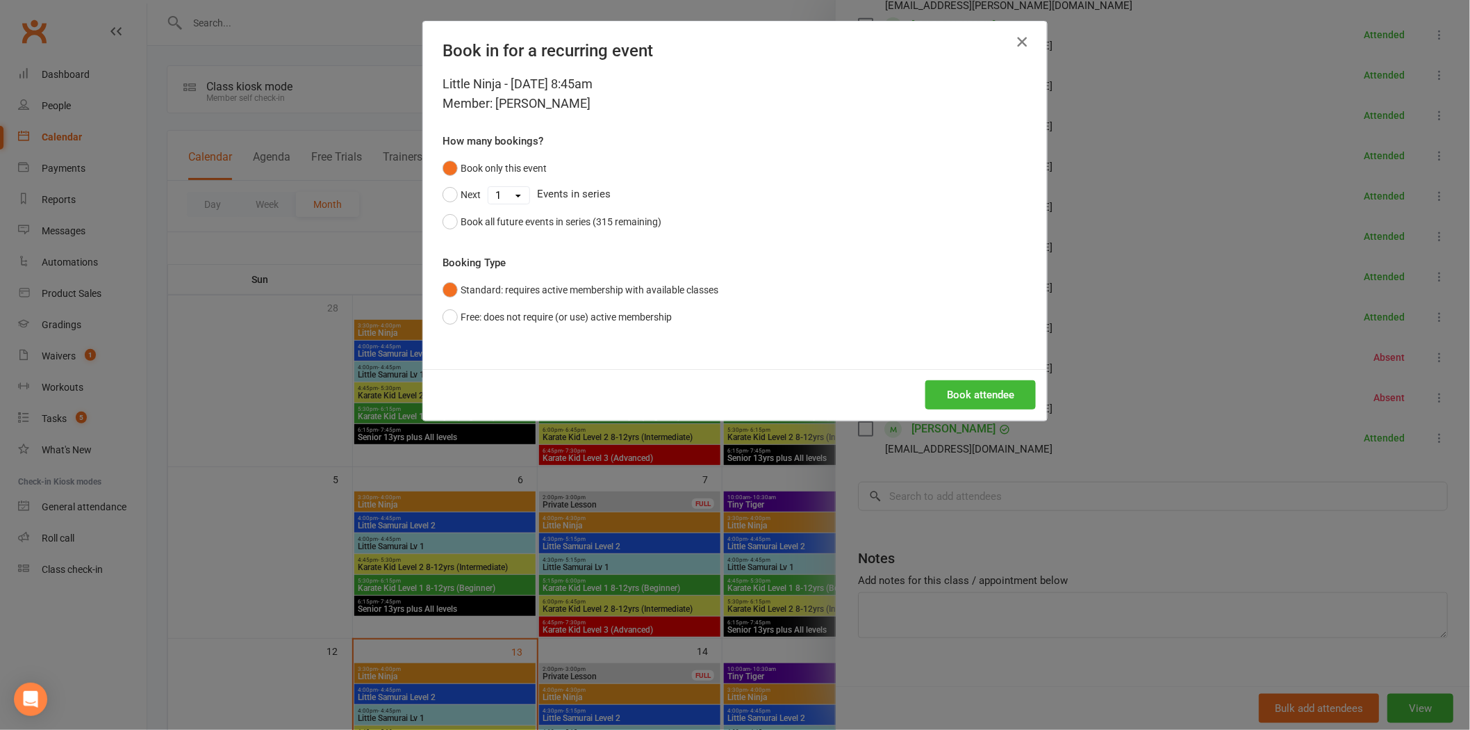
click at [1017, 40] on icon "button" at bounding box center [1022, 41] width 17 height 17
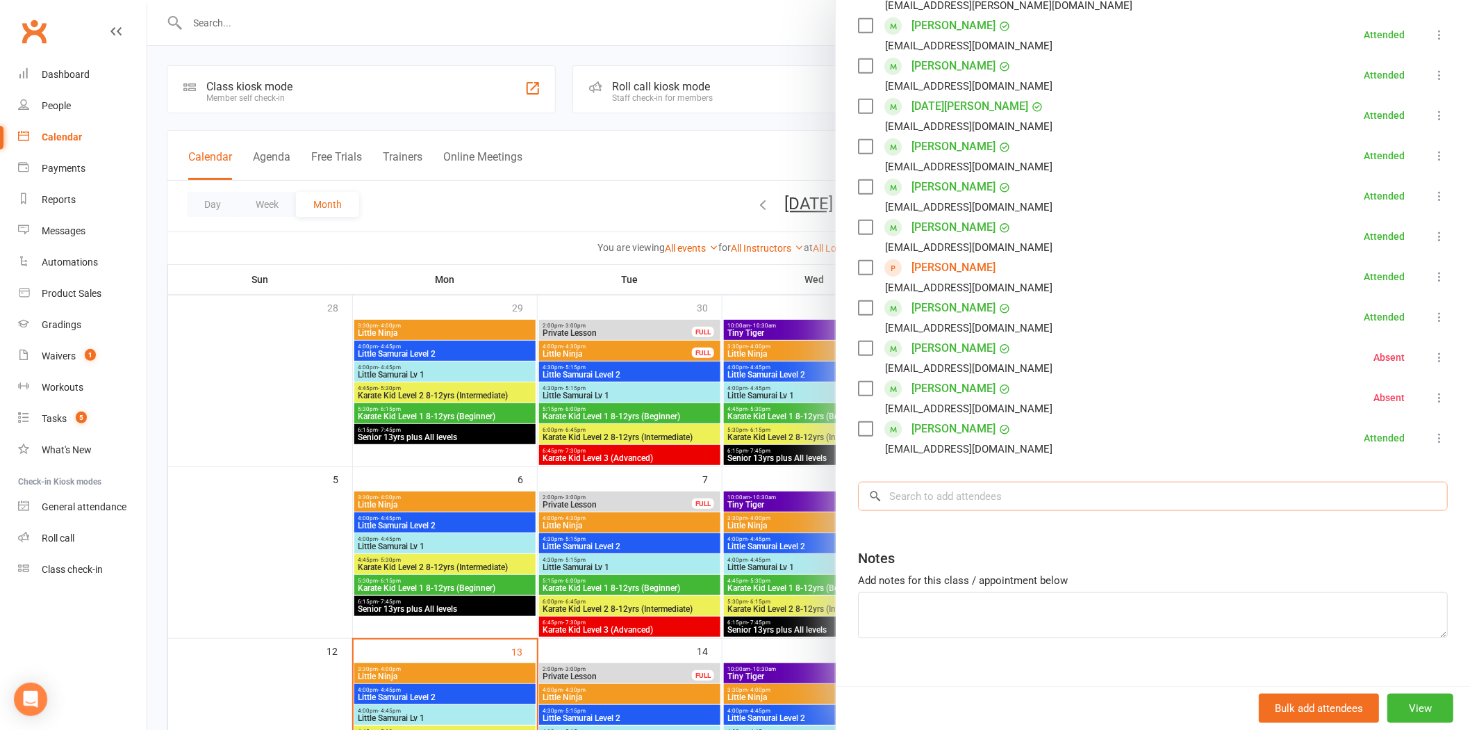
click at [962, 482] on input "search" at bounding box center [1153, 496] width 590 height 29
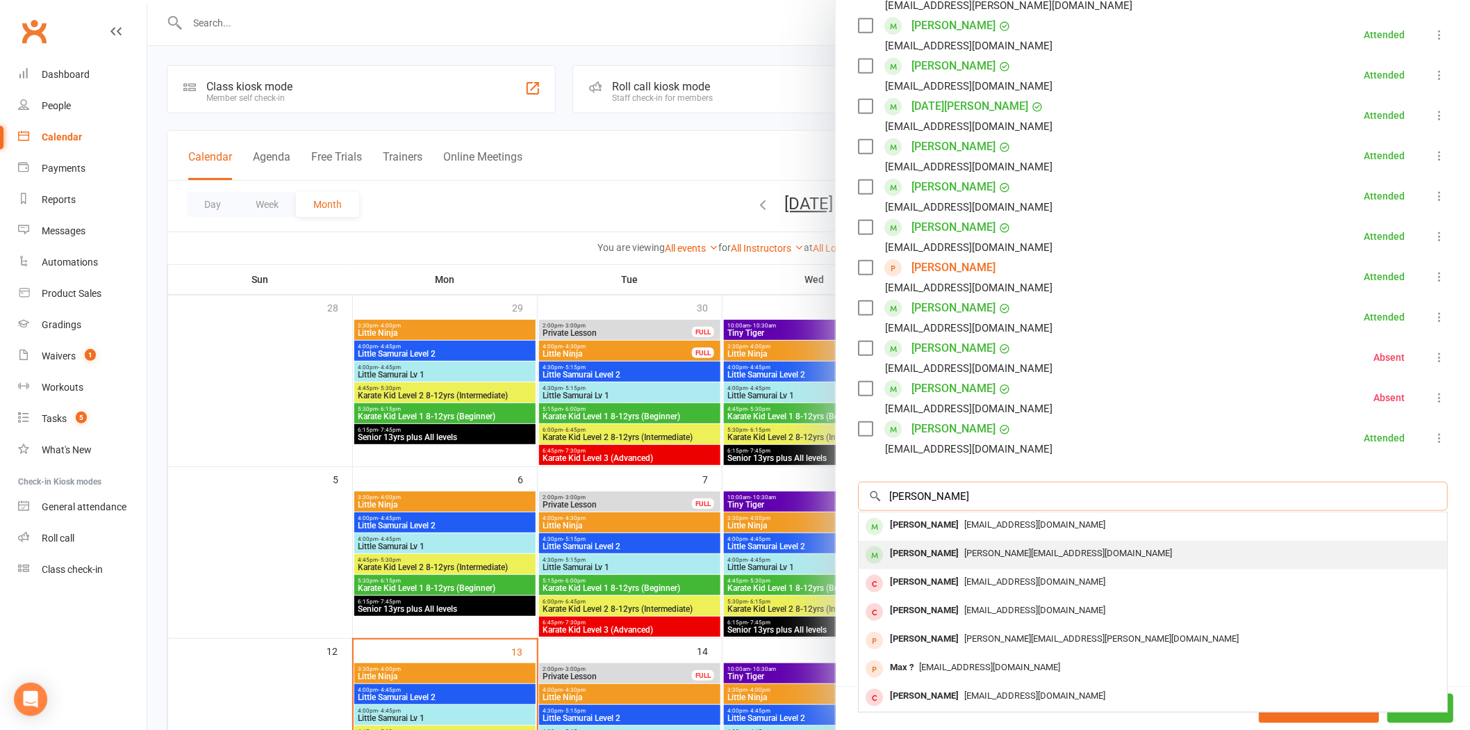
type input "[PERSON_NAME]"
click at [964, 519] on span "[EMAIL_ADDRESS][DOMAIN_NAME]" at bounding box center [1034, 524] width 141 height 10
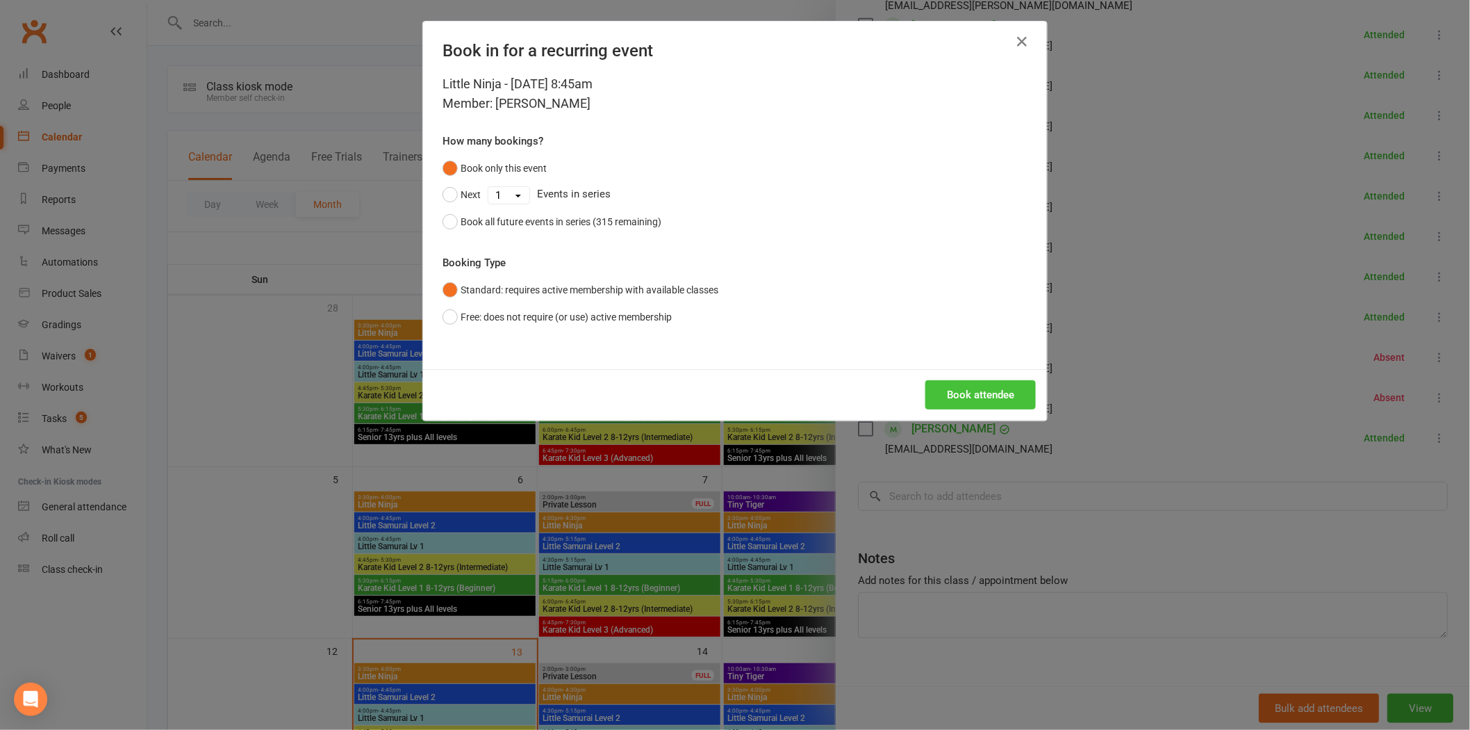
click at [942, 392] on button "Book attendee" at bounding box center [981, 394] width 110 height 29
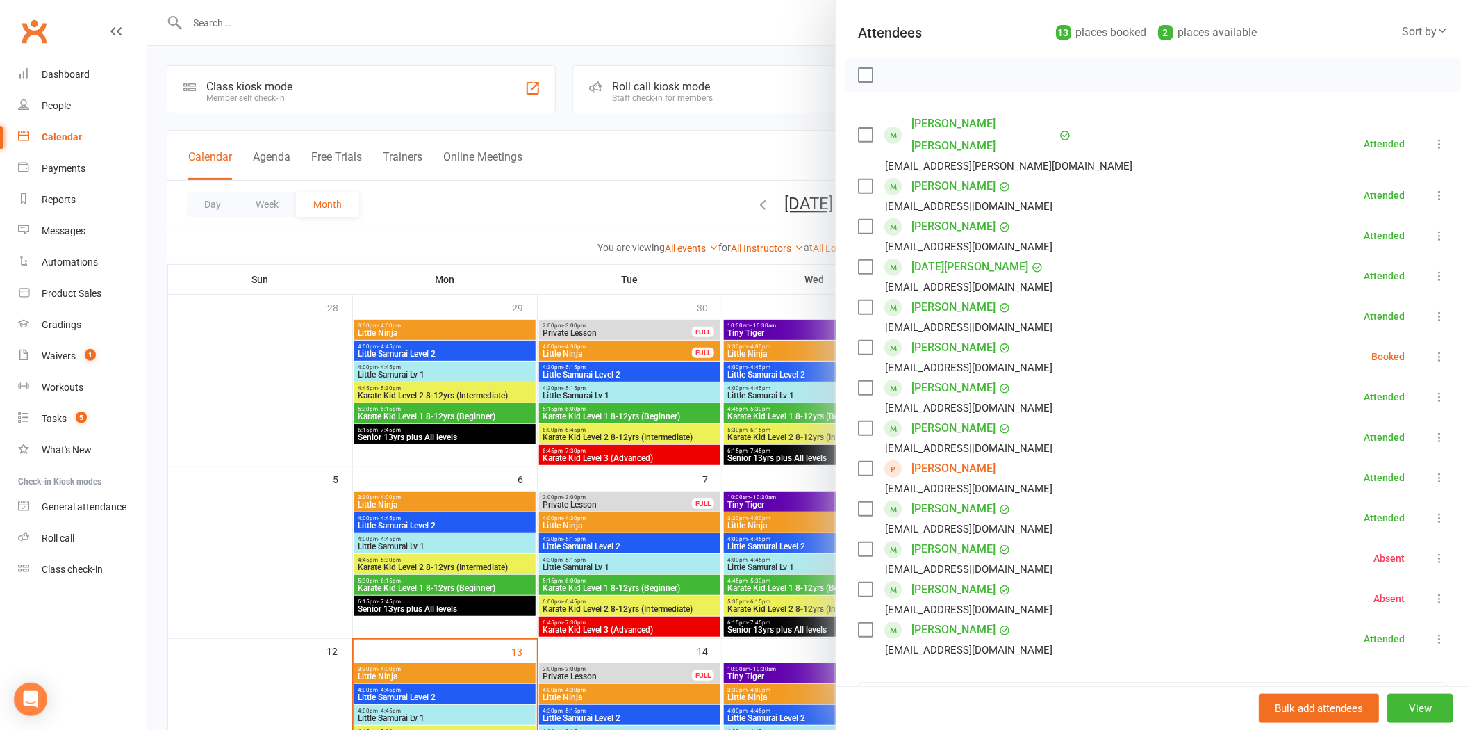
scroll to position [74, 0]
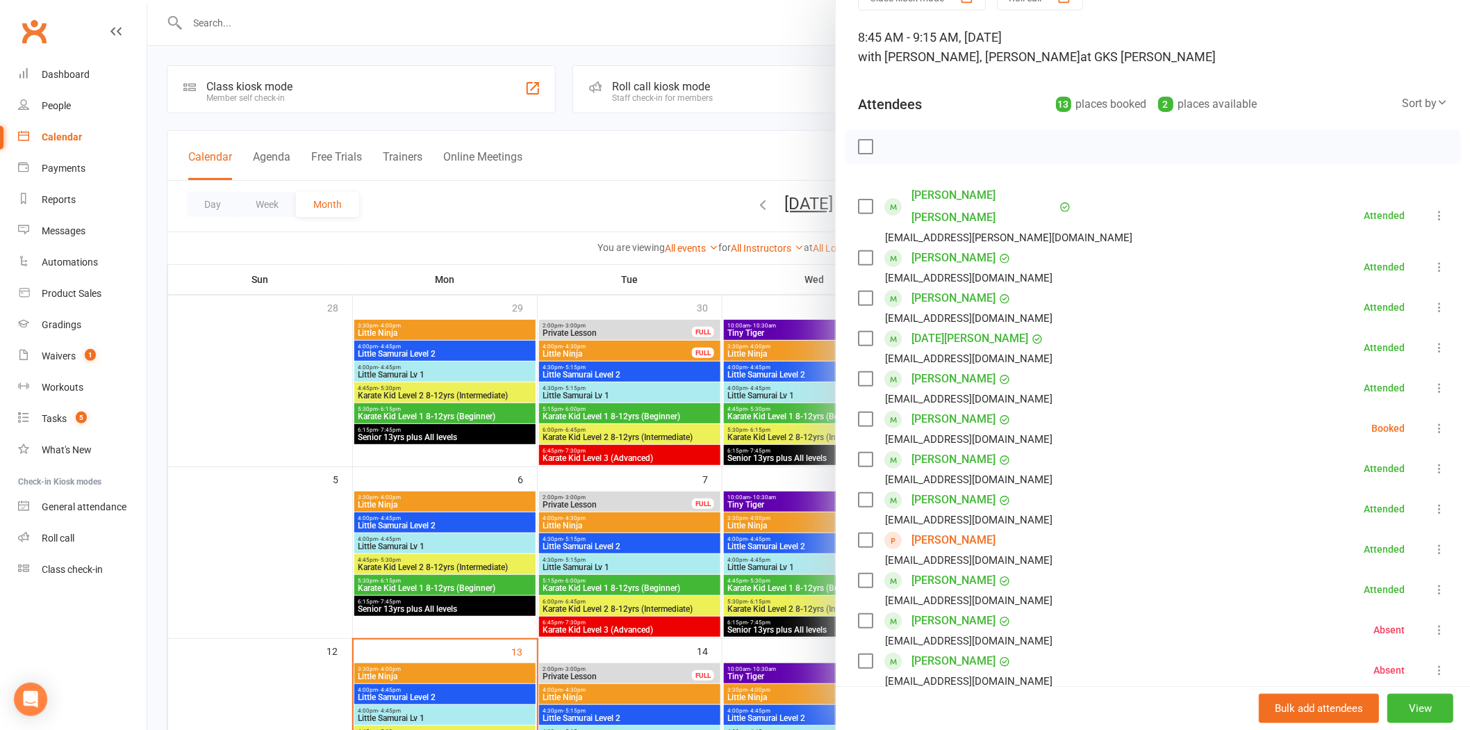
click at [948, 408] on link "[PERSON_NAME]" at bounding box center [954, 419] width 84 height 22
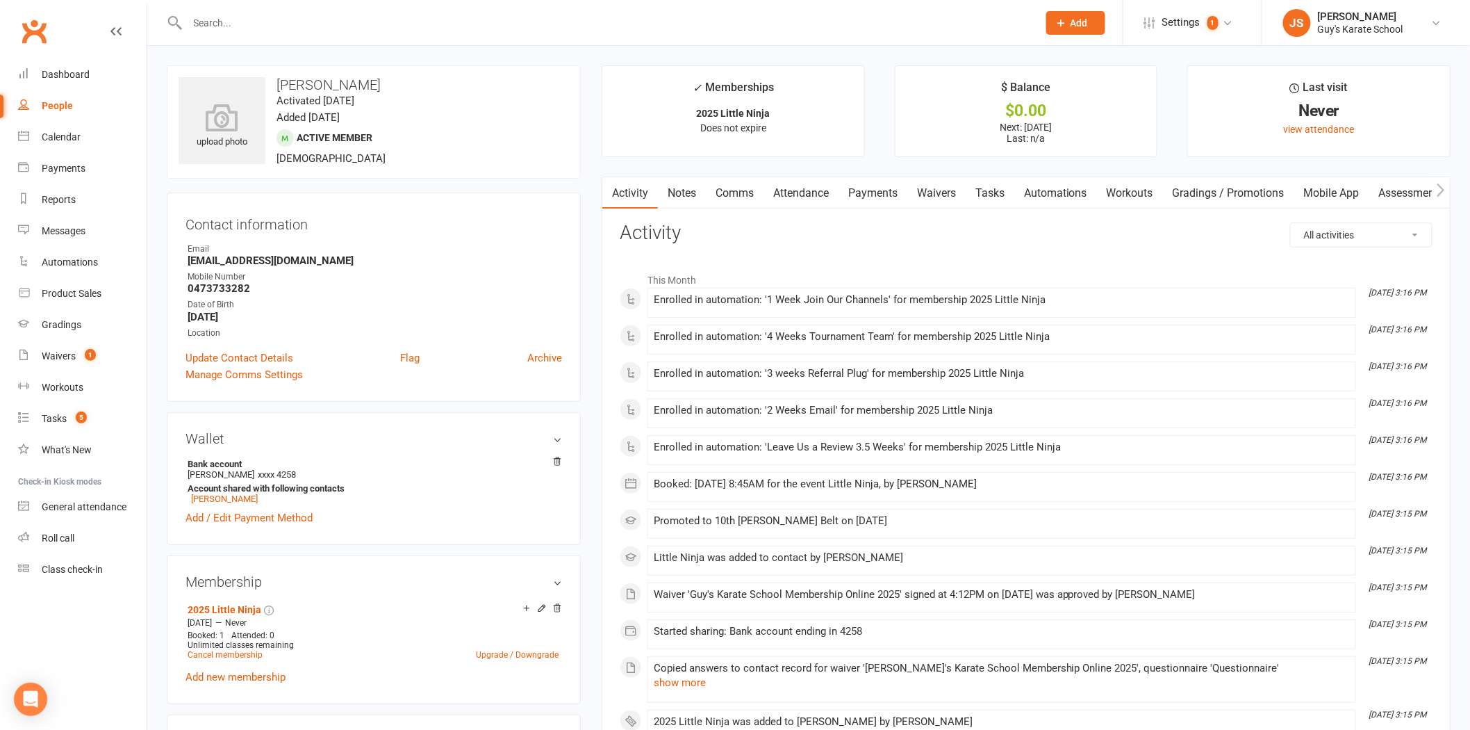
click at [1345, 197] on link "Mobile App" at bounding box center [1331, 193] width 75 height 32
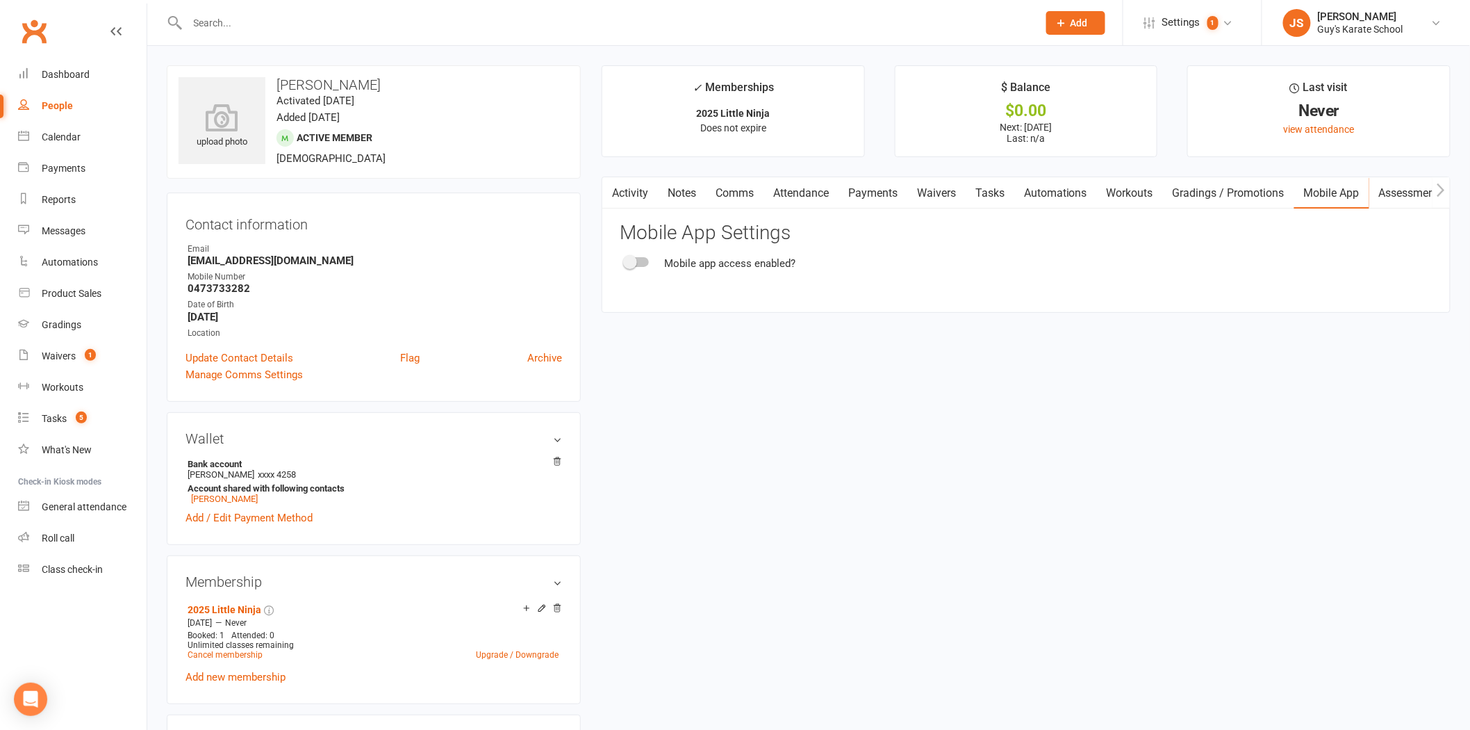
click at [638, 266] on div at bounding box center [637, 262] width 24 height 10
click at [625, 260] on input "checkbox" at bounding box center [625, 260] width 0 height 0
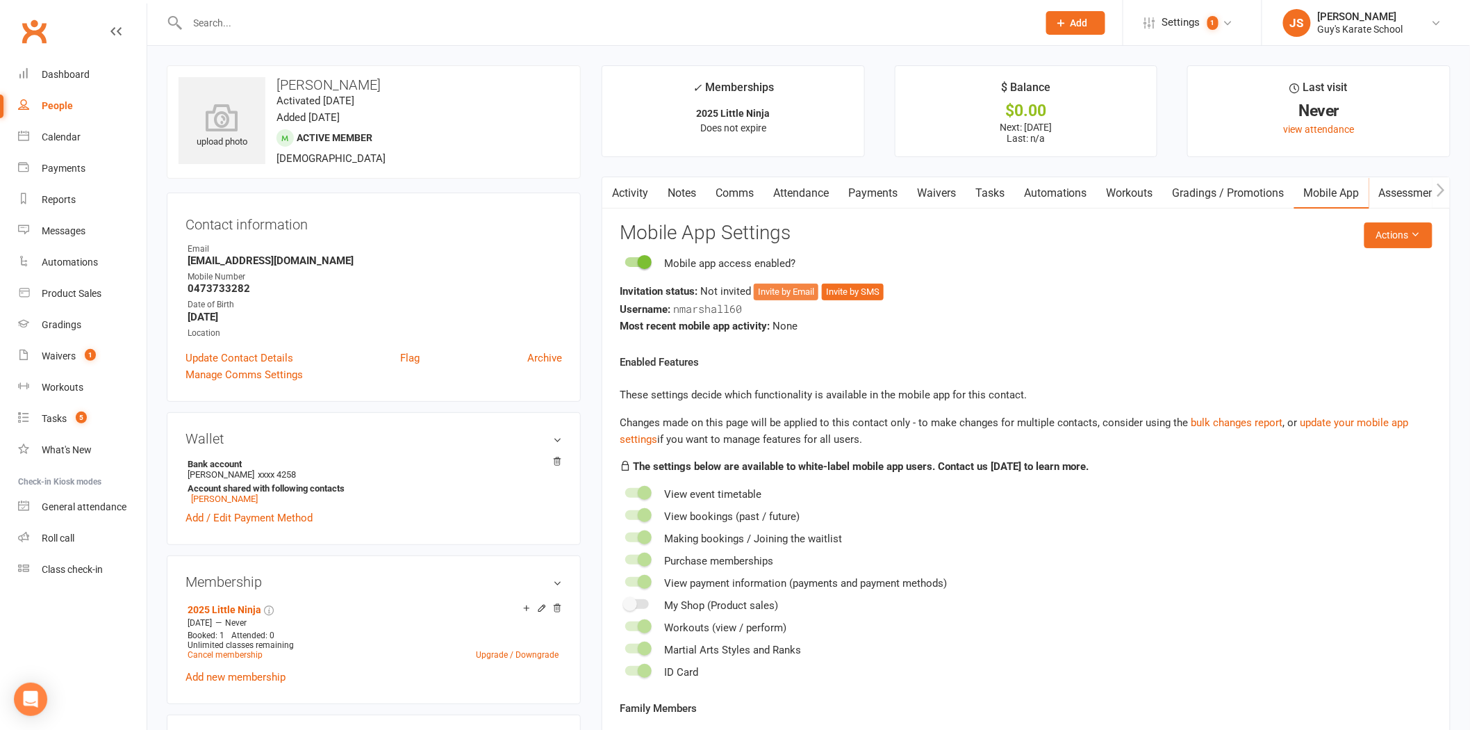
click at [800, 290] on button "Invite by Email" at bounding box center [786, 291] width 65 height 17
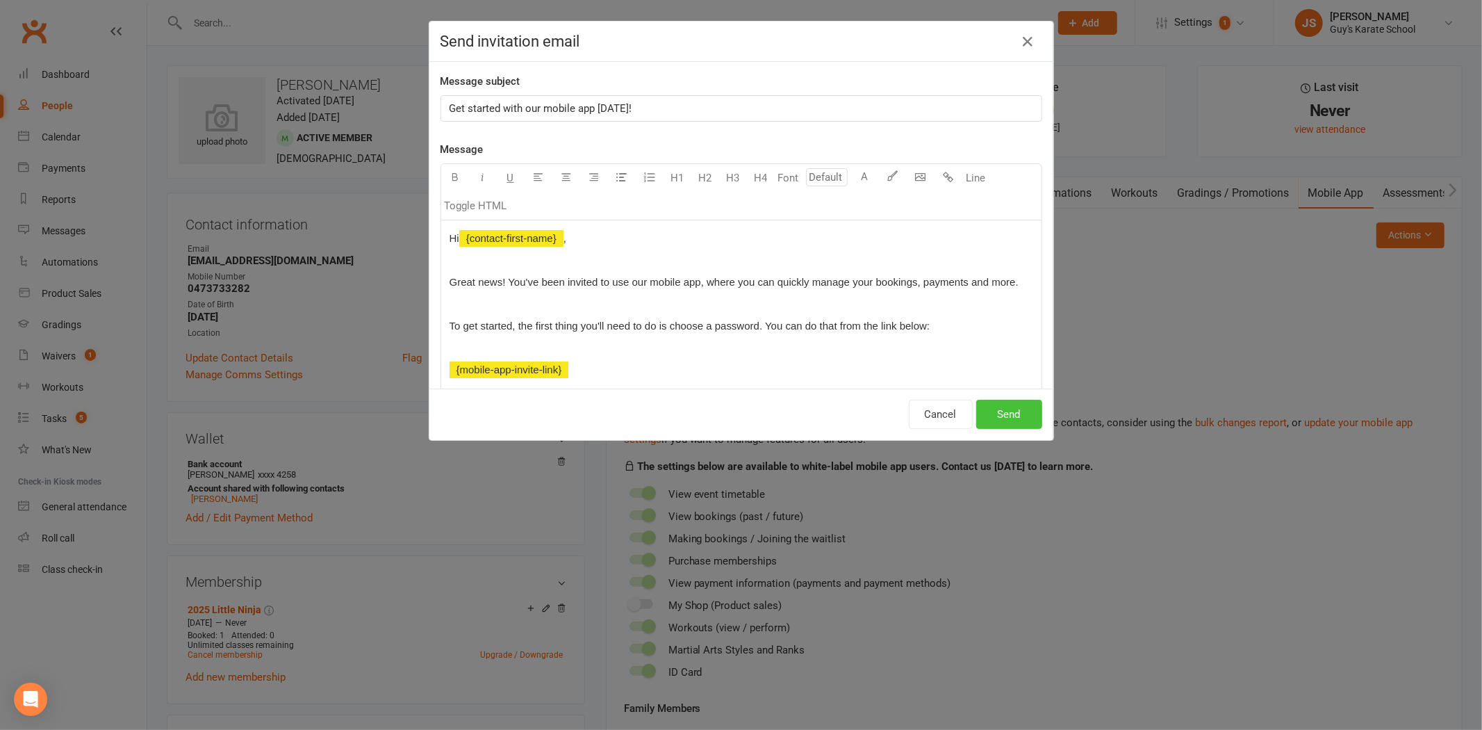
click at [1006, 417] on button "Send" at bounding box center [1009, 414] width 66 height 29
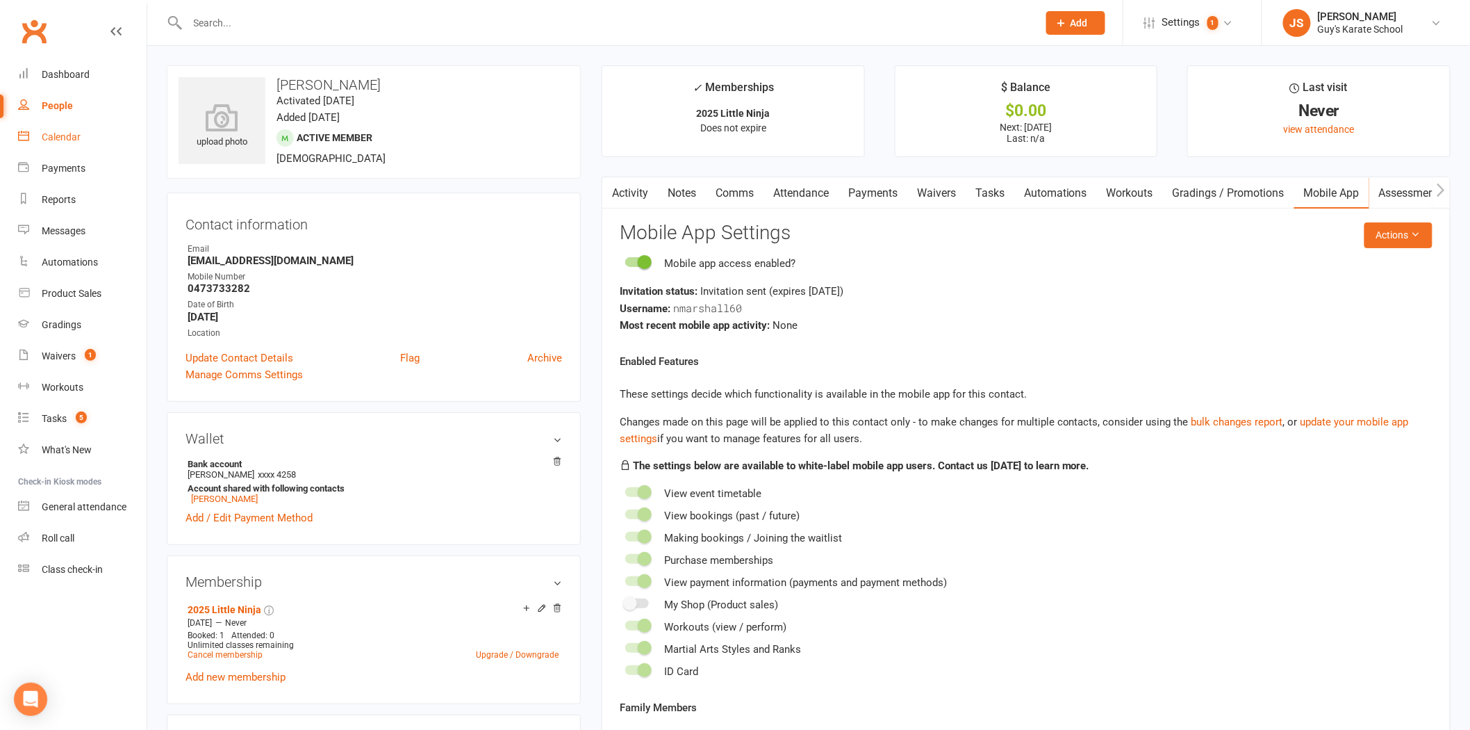
click at [64, 146] on link "Calendar" at bounding box center [82, 137] width 129 height 31
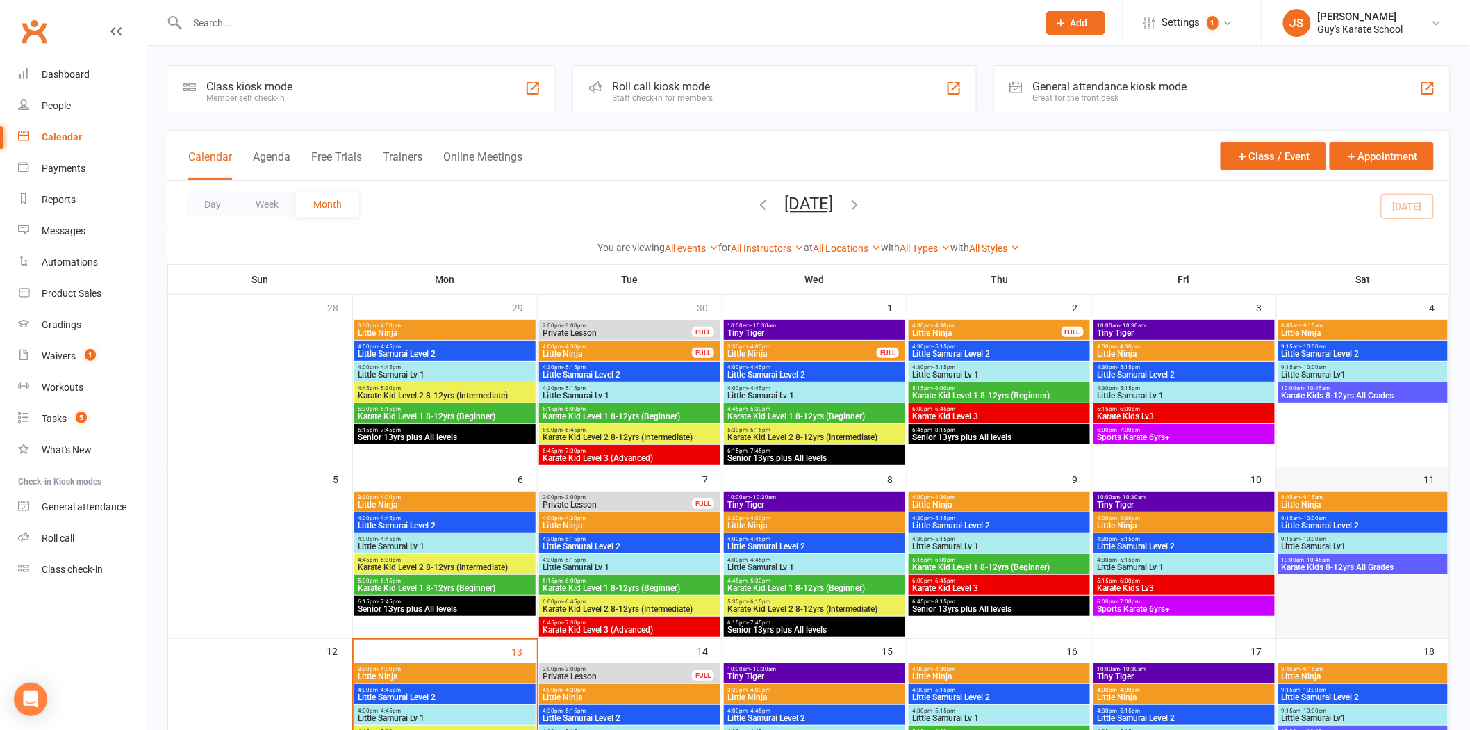
click at [1363, 466] on td "11" at bounding box center [1363, 552] width 173 height 172
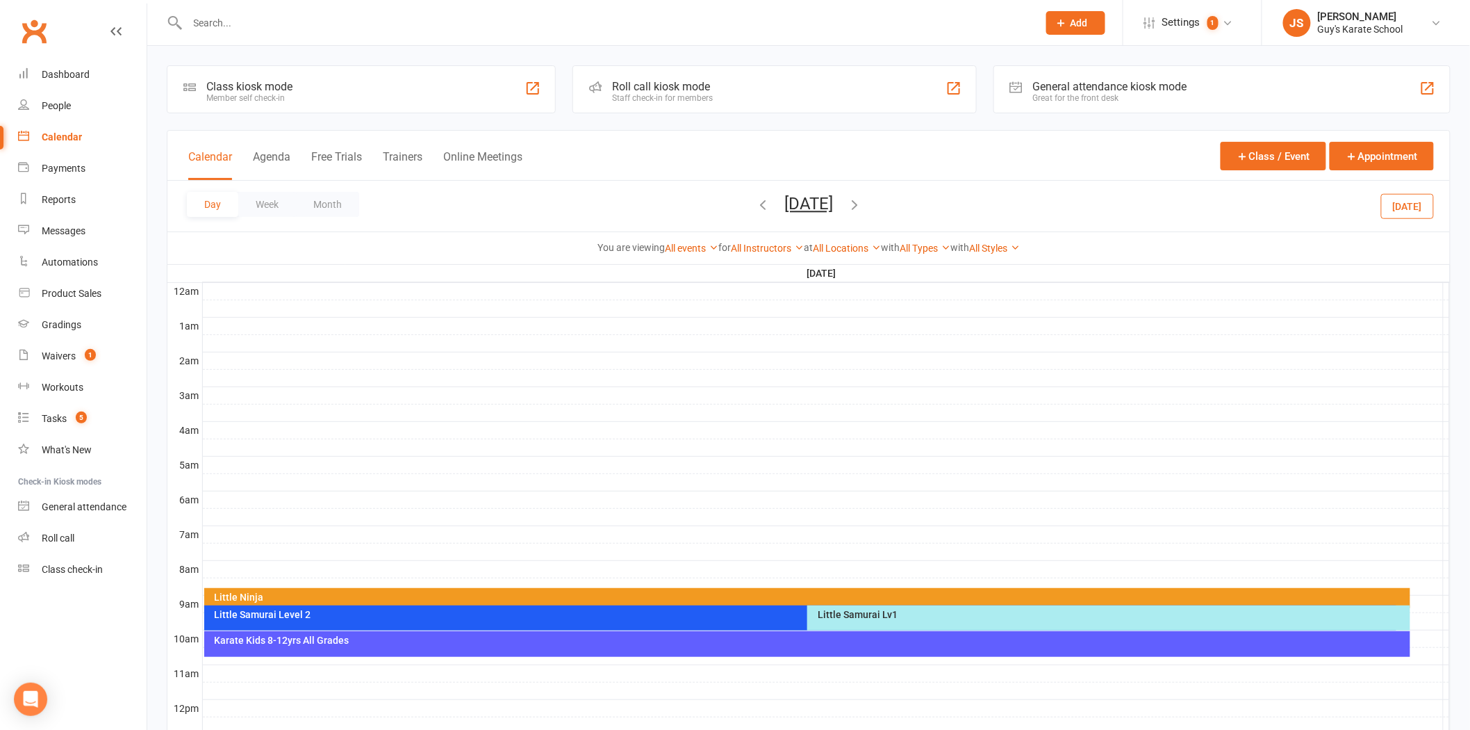
click at [523, 592] on div "Little Ninja" at bounding box center [811, 597] width 1194 height 10
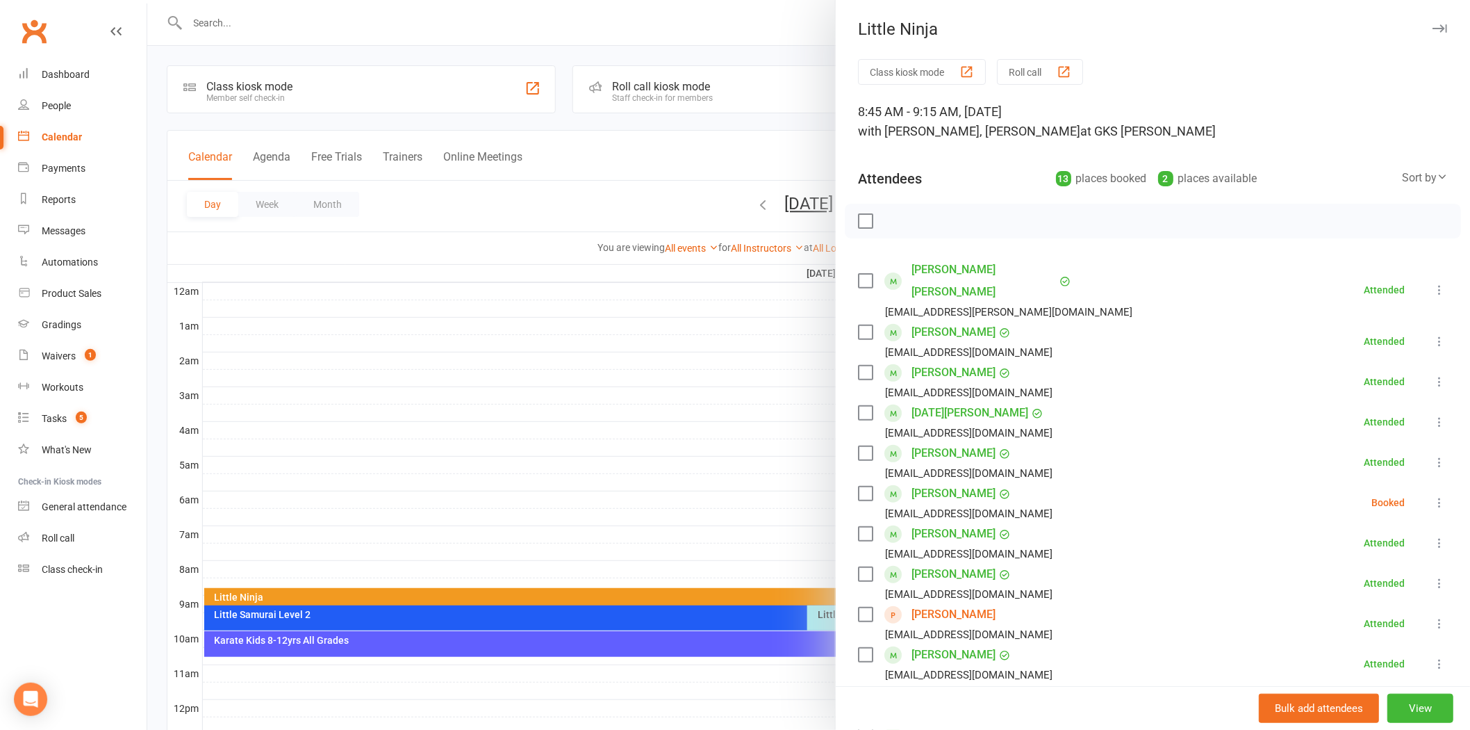
click at [1433, 495] on icon at bounding box center [1440, 502] width 14 height 14
click at [1352, 571] on link "Check in" at bounding box center [1372, 585] width 149 height 28
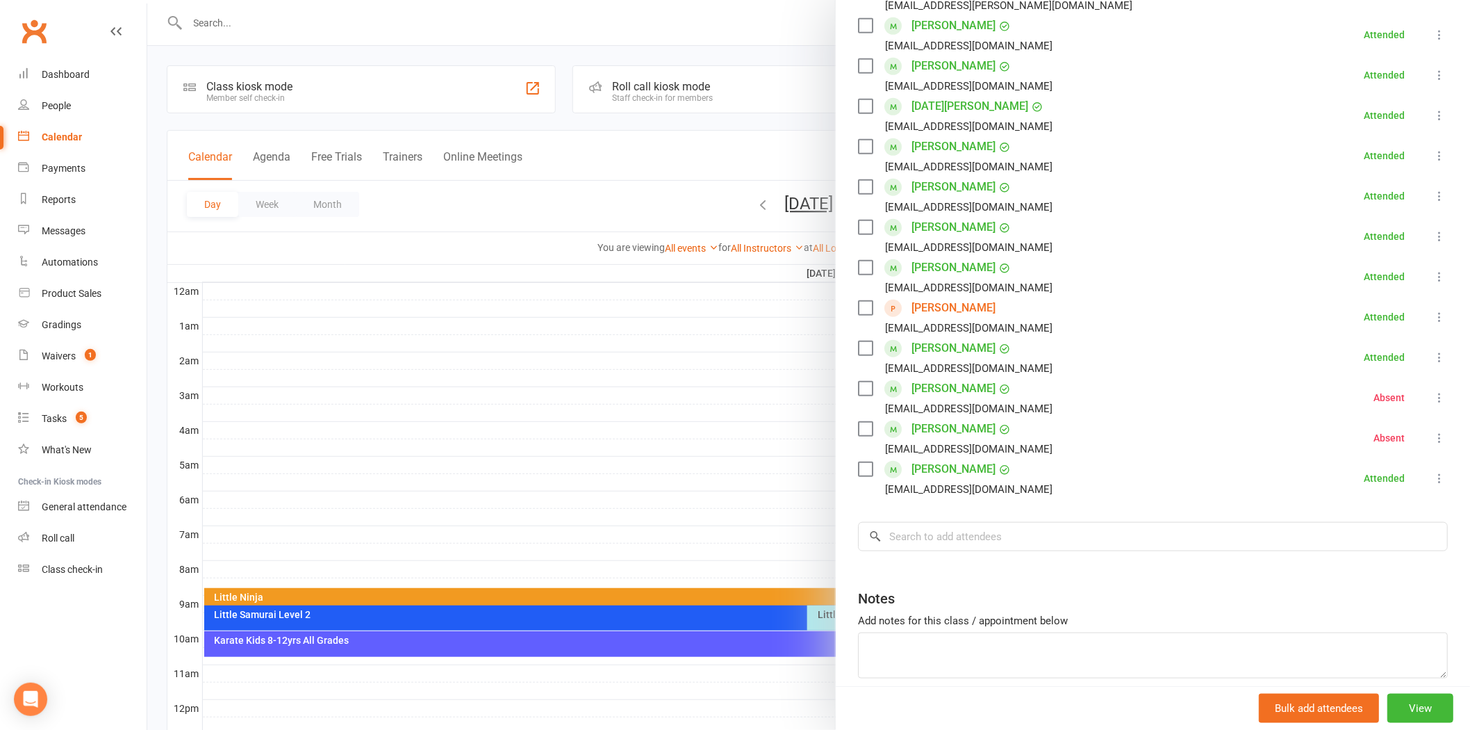
scroll to position [309, 0]
click at [254, 15] on div at bounding box center [808, 365] width 1323 height 730
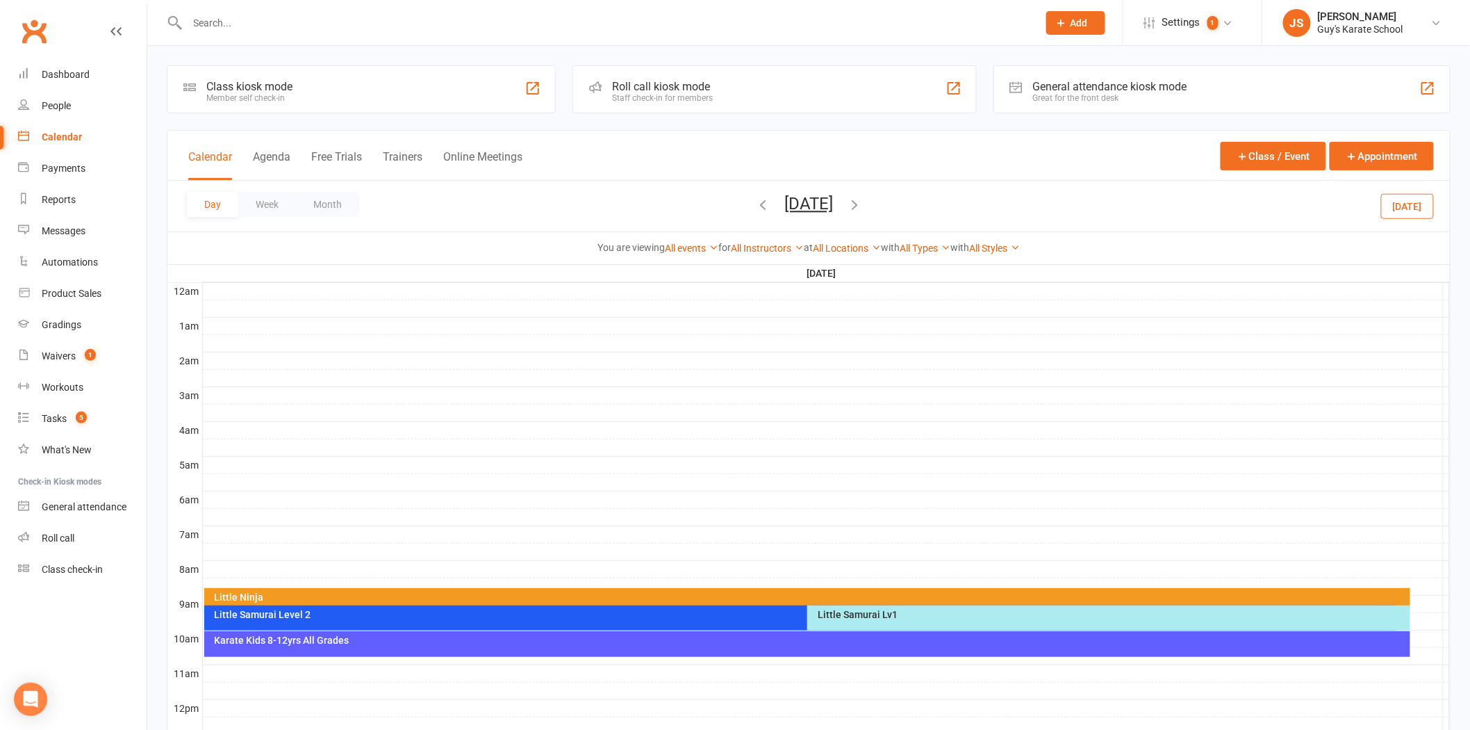
click at [245, 24] on input "text" at bounding box center [605, 22] width 845 height 19
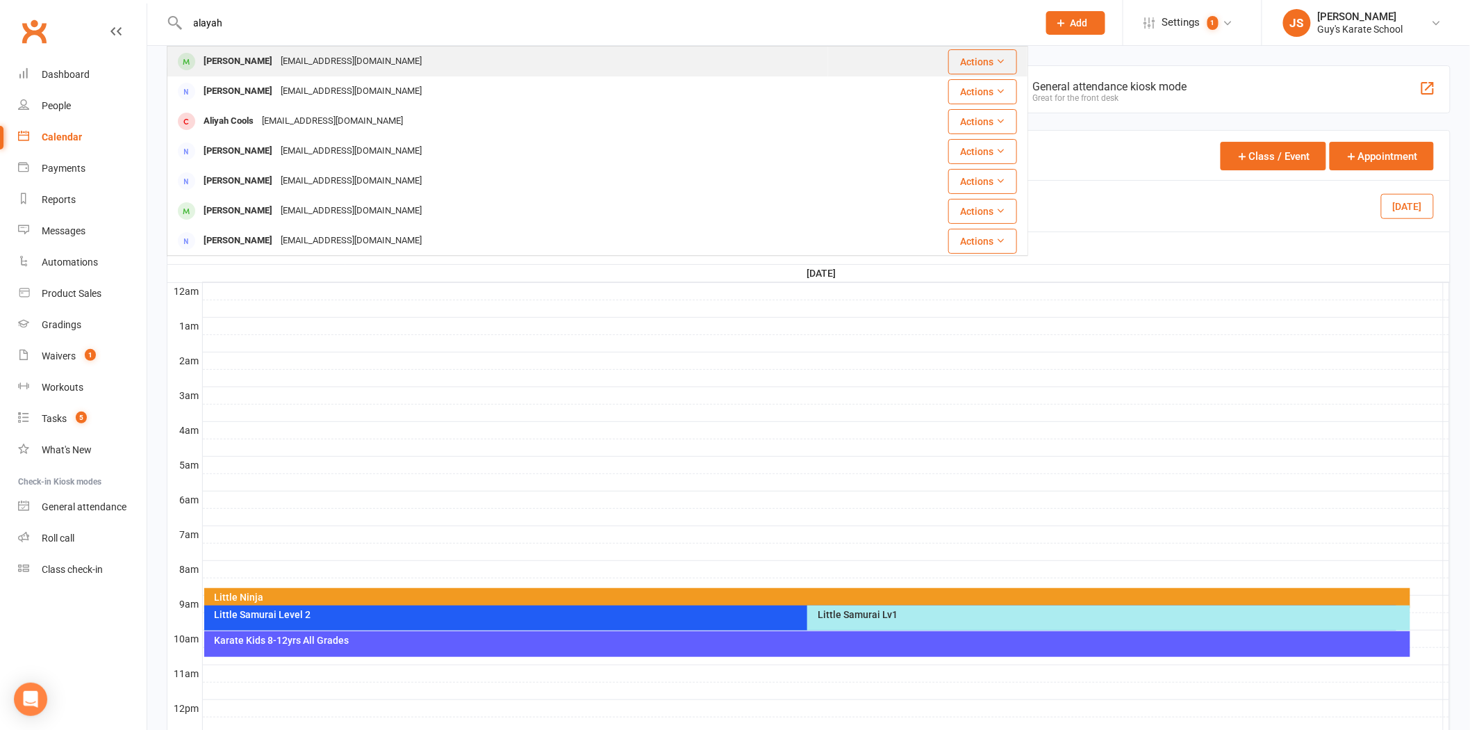
type input "alayah"
click at [277, 69] on div "[EMAIL_ADDRESS][DOMAIN_NAME]" at bounding box center [351, 61] width 149 height 20
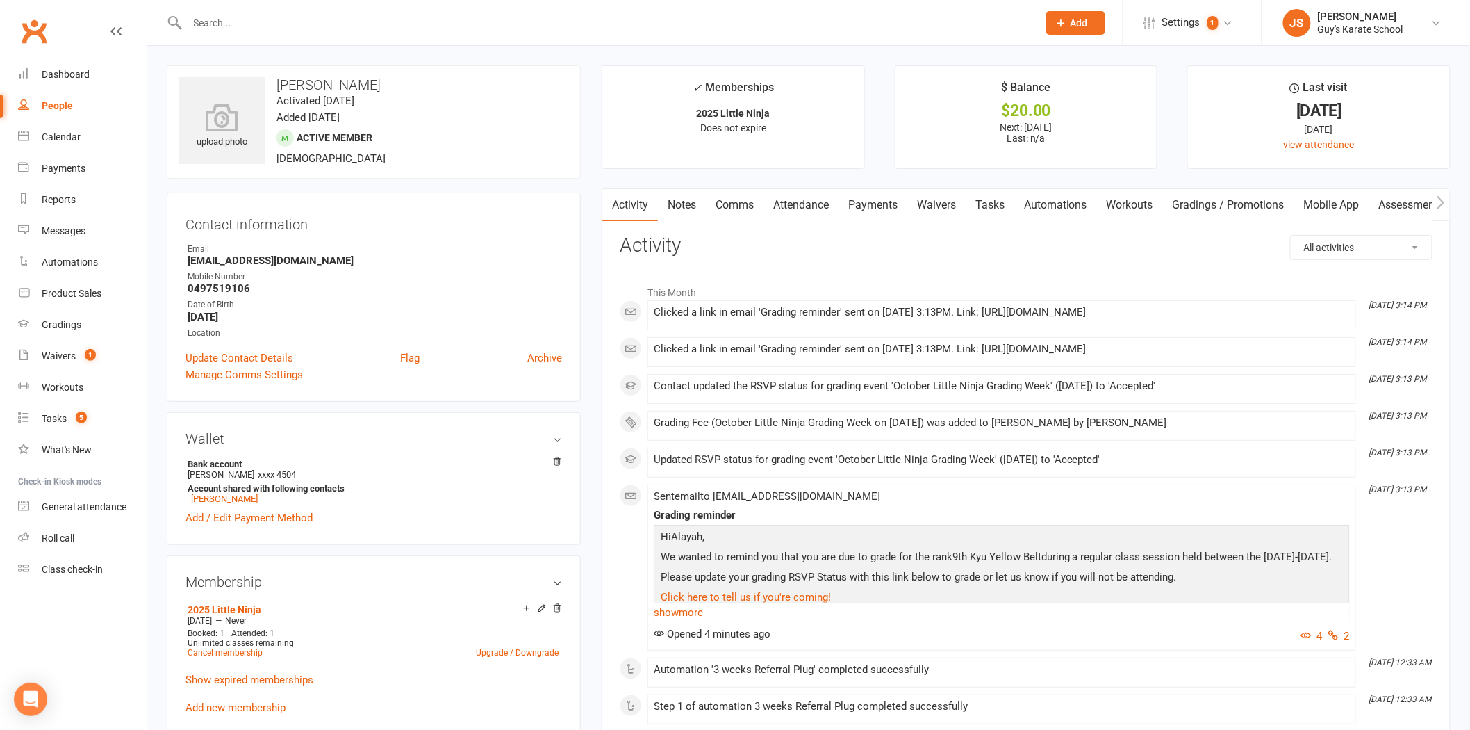
click at [1338, 205] on link "Mobile App" at bounding box center [1331, 205] width 75 height 32
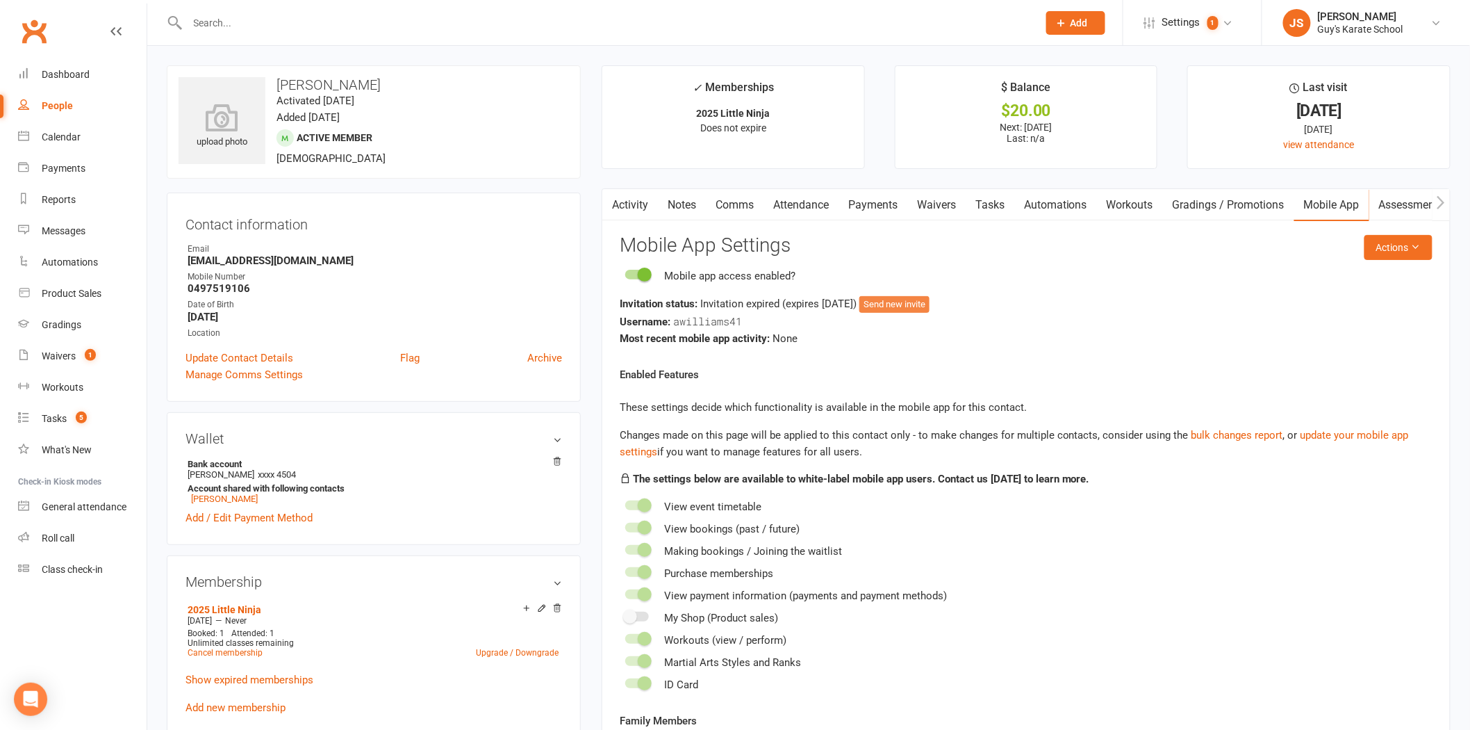
click at [923, 300] on button "Send new invite" at bounding box center [895, 304] width 70 height 17
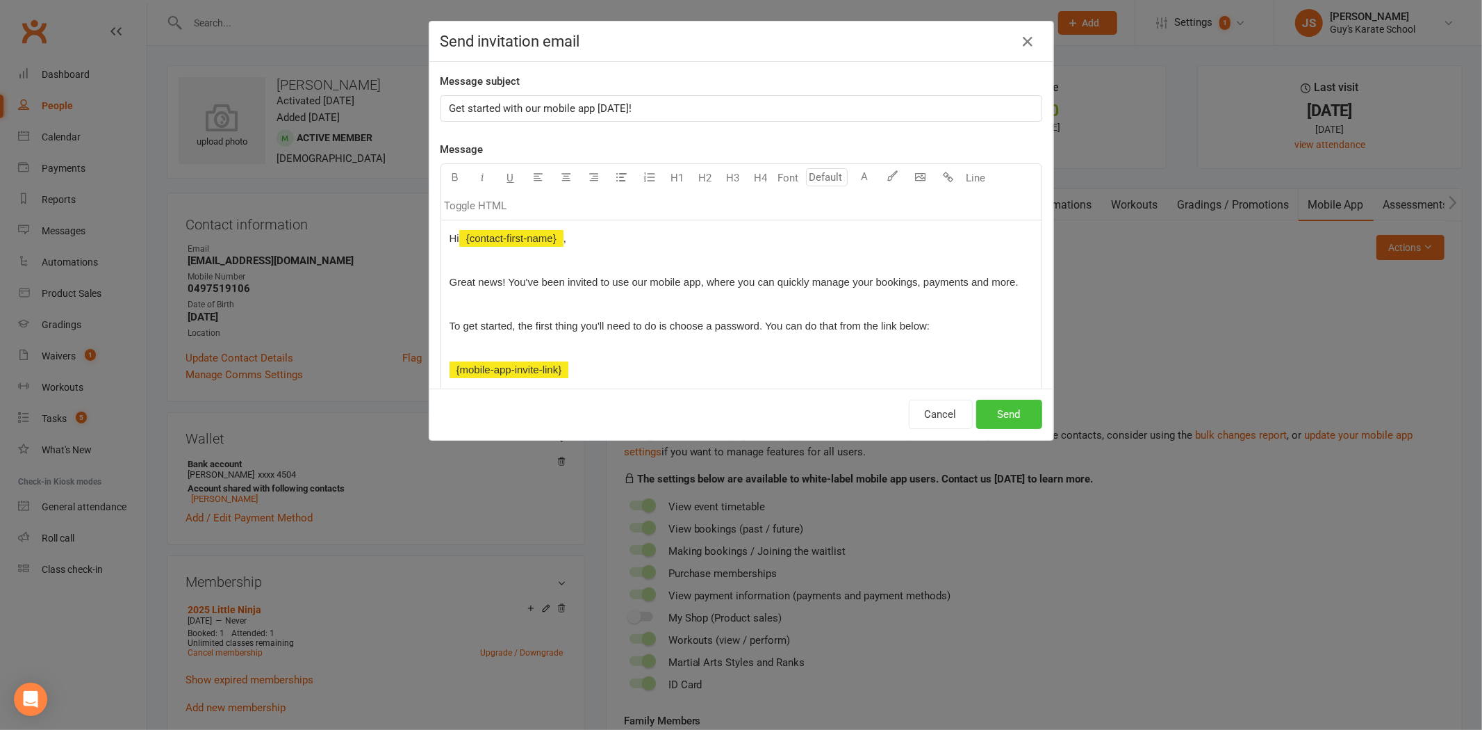
click at [1019, 424] on button "Send" at bounding box center [1009, 414] width 66 height 29
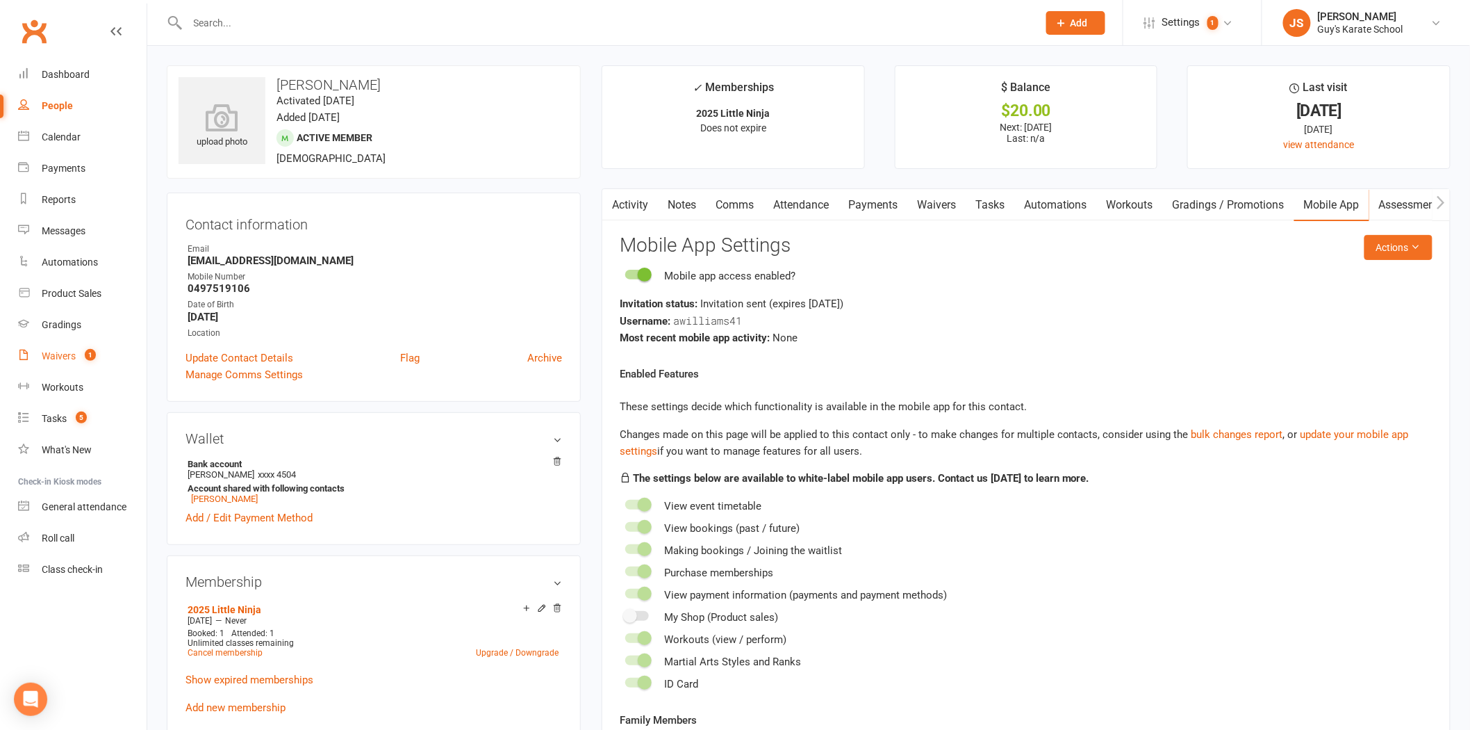
click at [80, 362] on link "Waivers 1" at bounding box center [82, 355] width 129 height 31
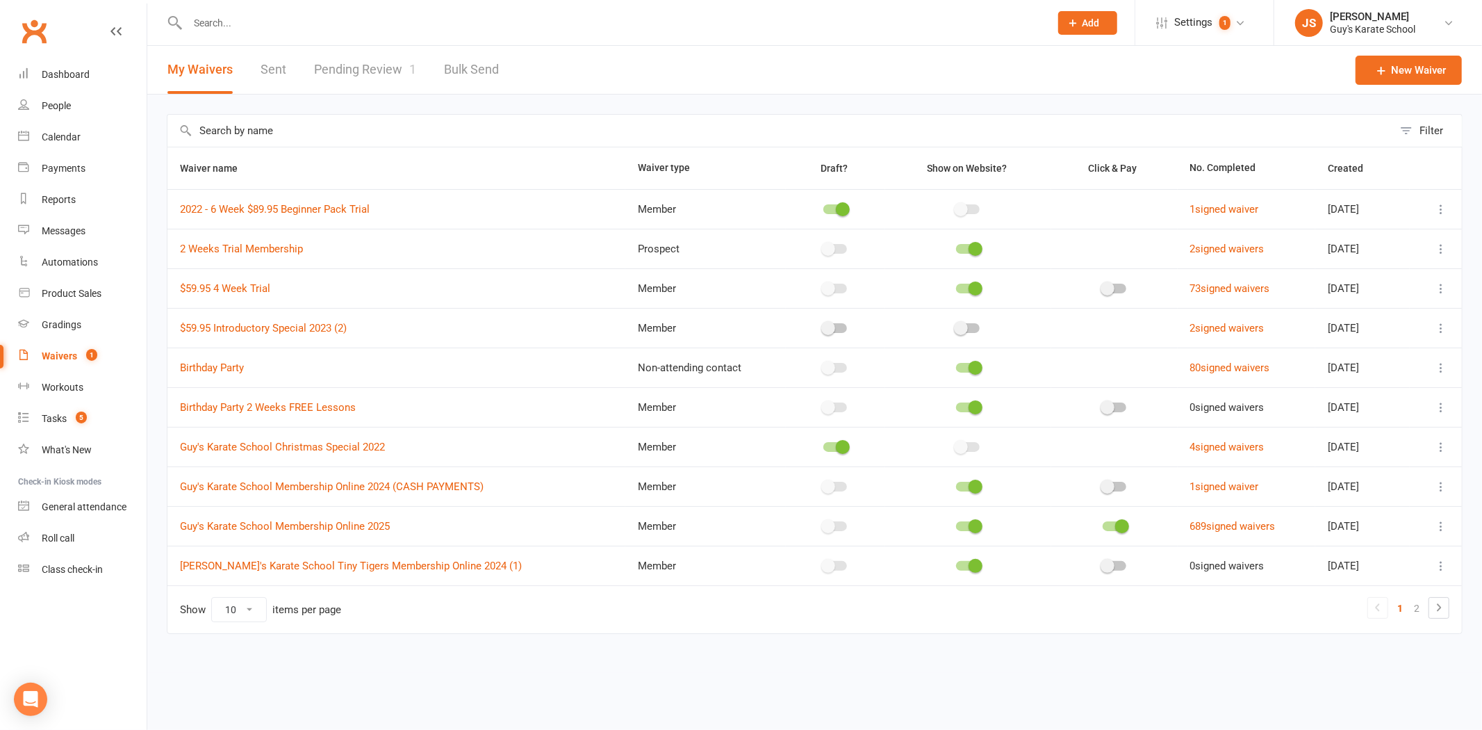
click at [362, 64] on link "Pending Review 1" at bounding box center [365, 70] width 102 height 48
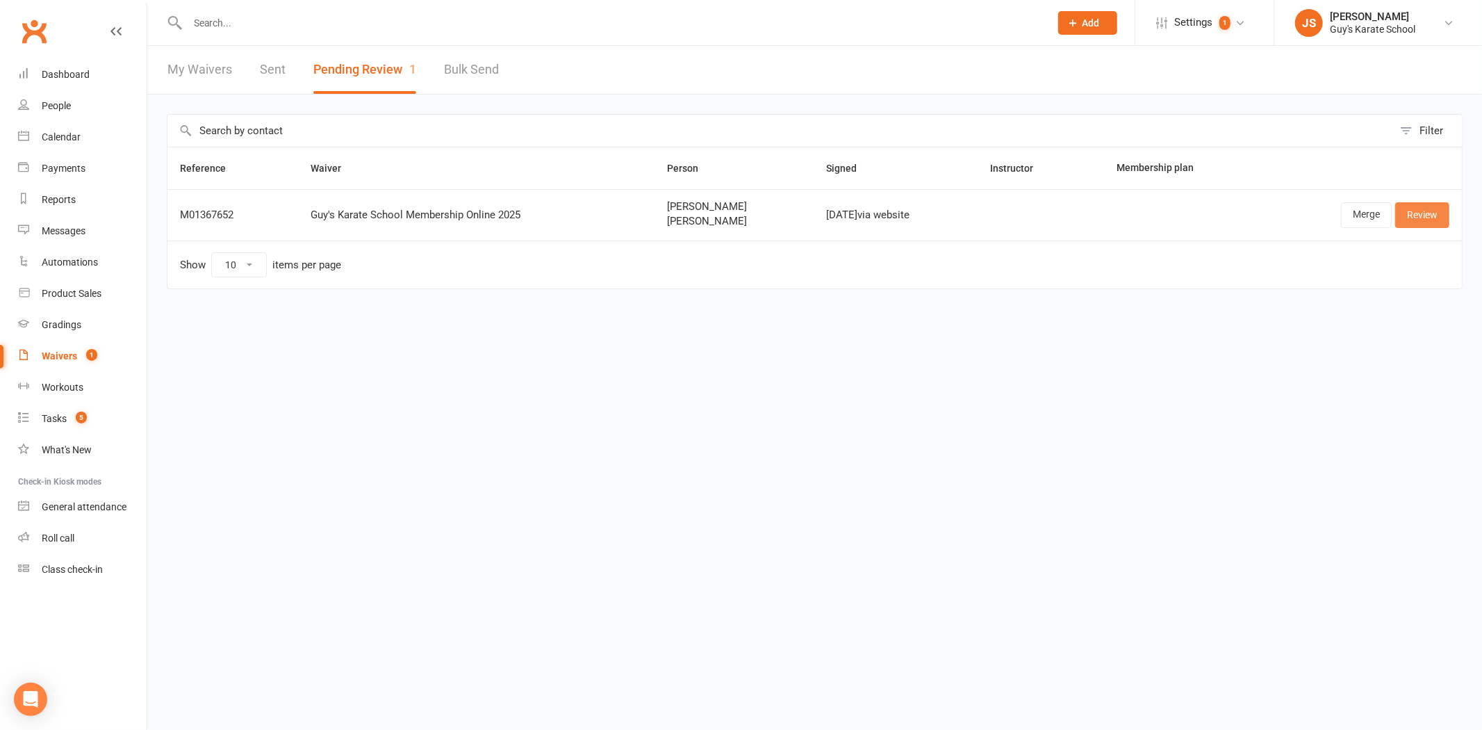
click at [1415, 220] on link "Review" at bounding box center [1422, 214] width 54 height 25
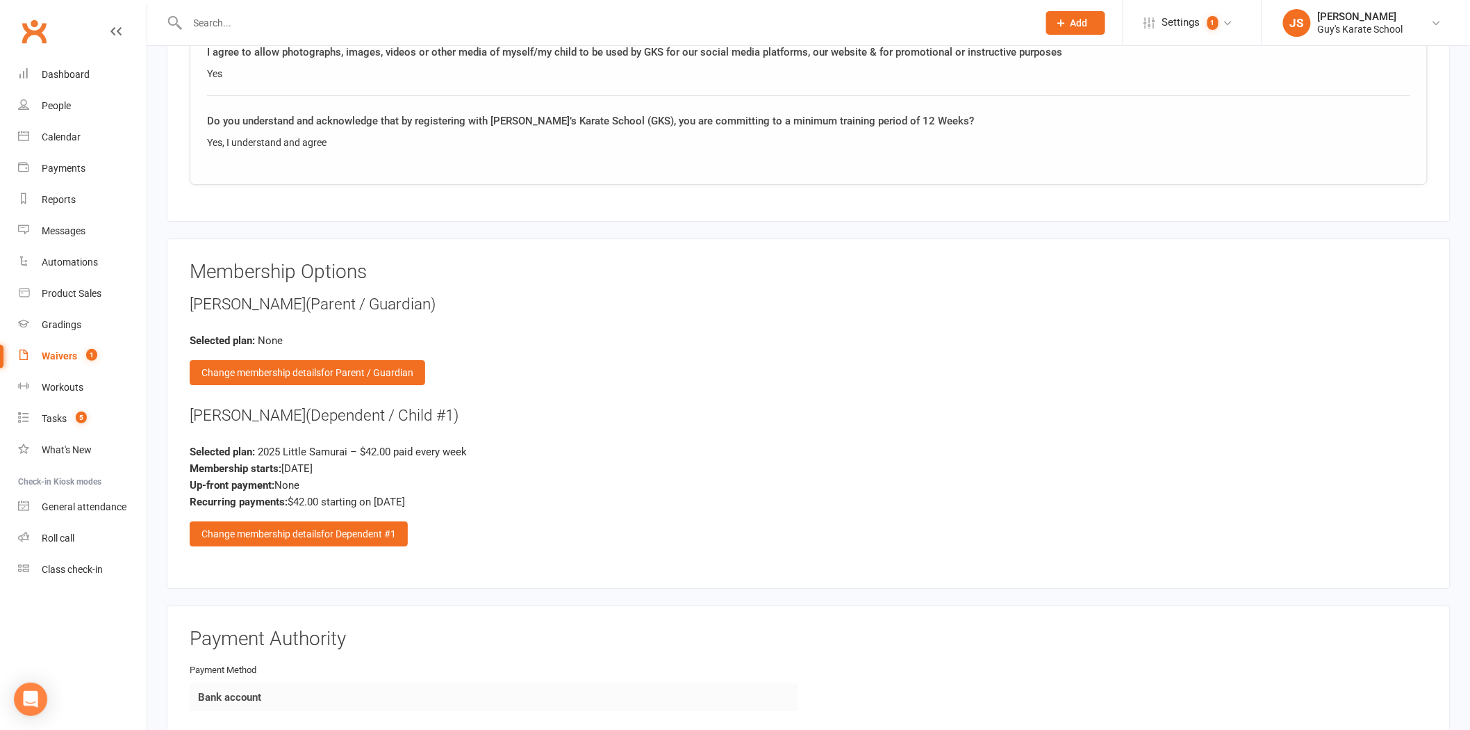
scroll to position [1775, 0]
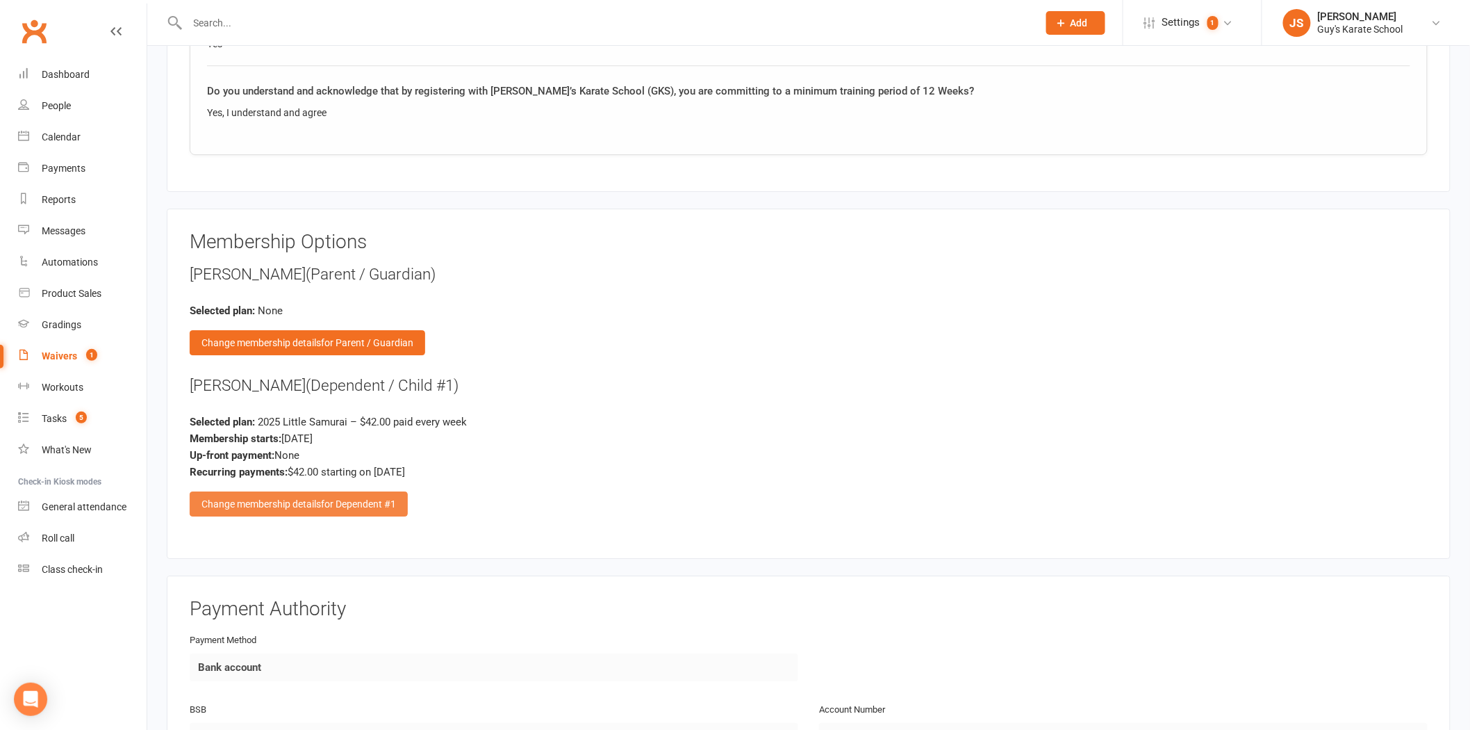
click at [316, 503] on div "Change membership details for Dependent #1" at bounding box center [299, 503] width 218 height 25
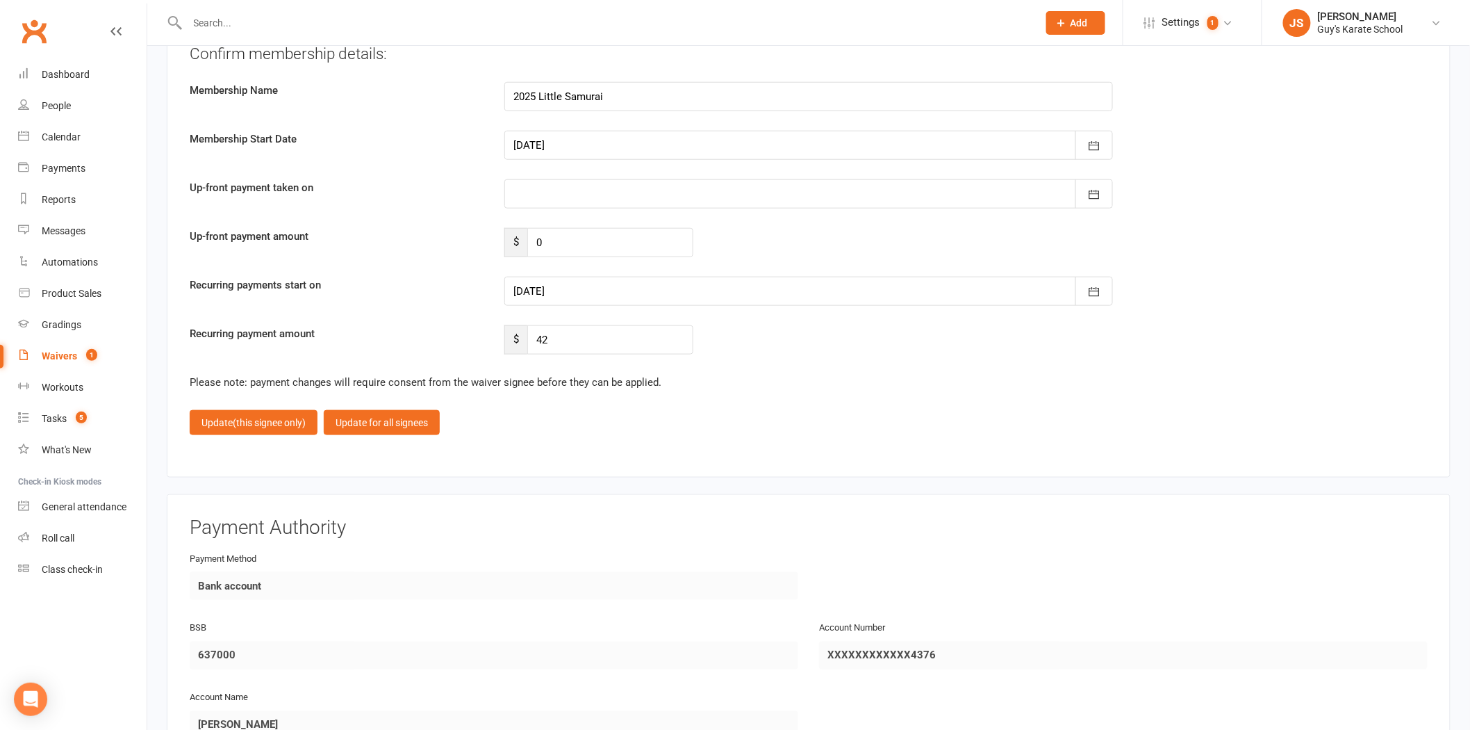
scroll to position [2702, 0]
click at [550, 283] on div at bounding box center [808, 288] width 609 height 29
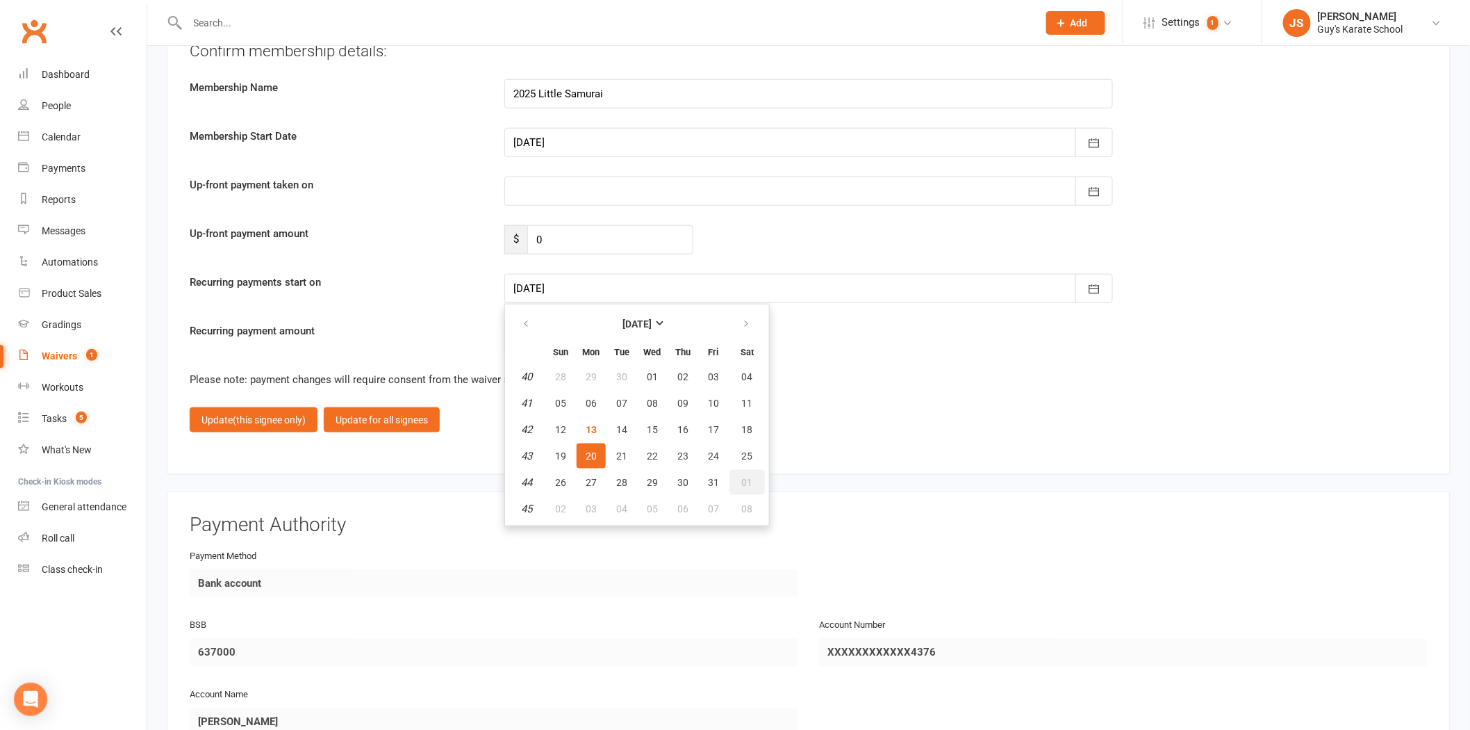
click at [742, 477] on span "01" at bounding box center [747, 482] width 11 height 11
type input "[DATE]"
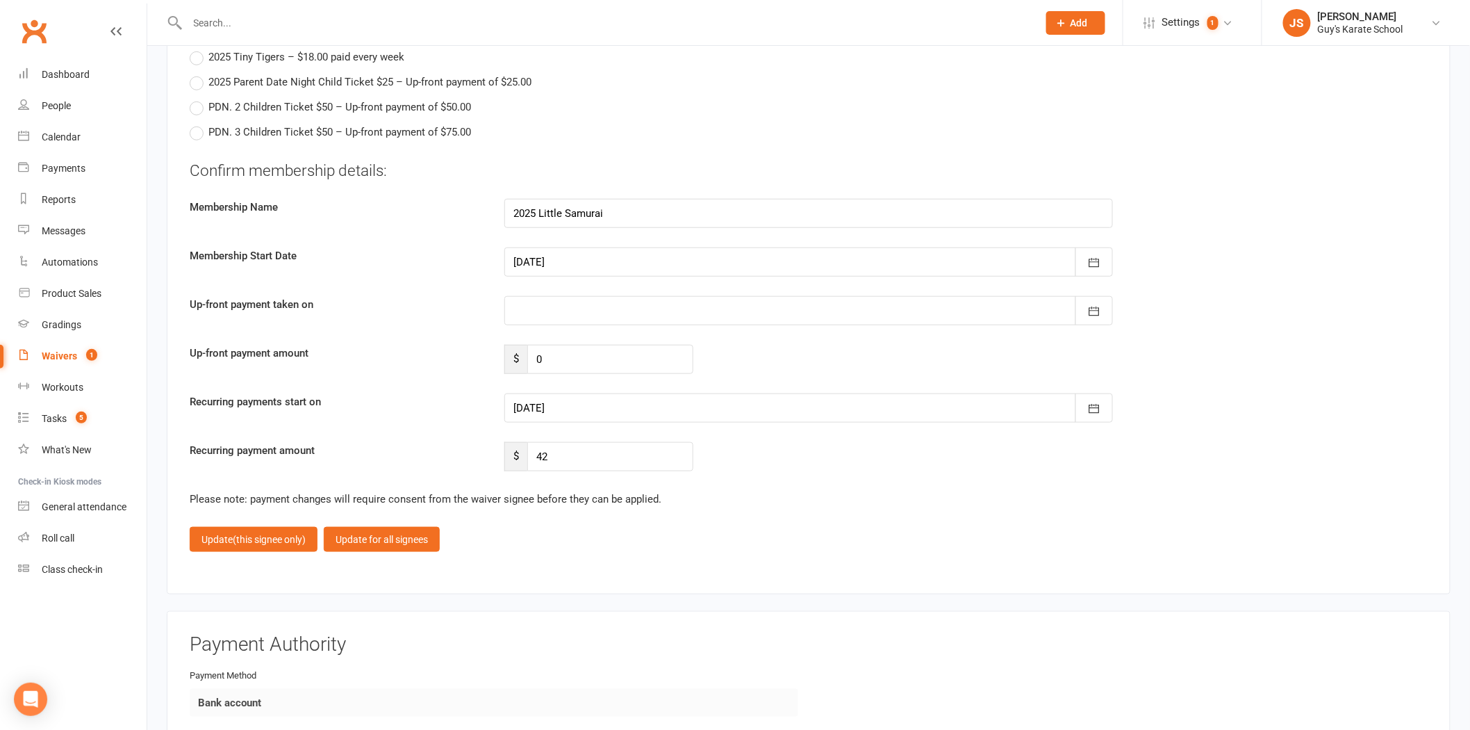
scroll to position [2547, 0]
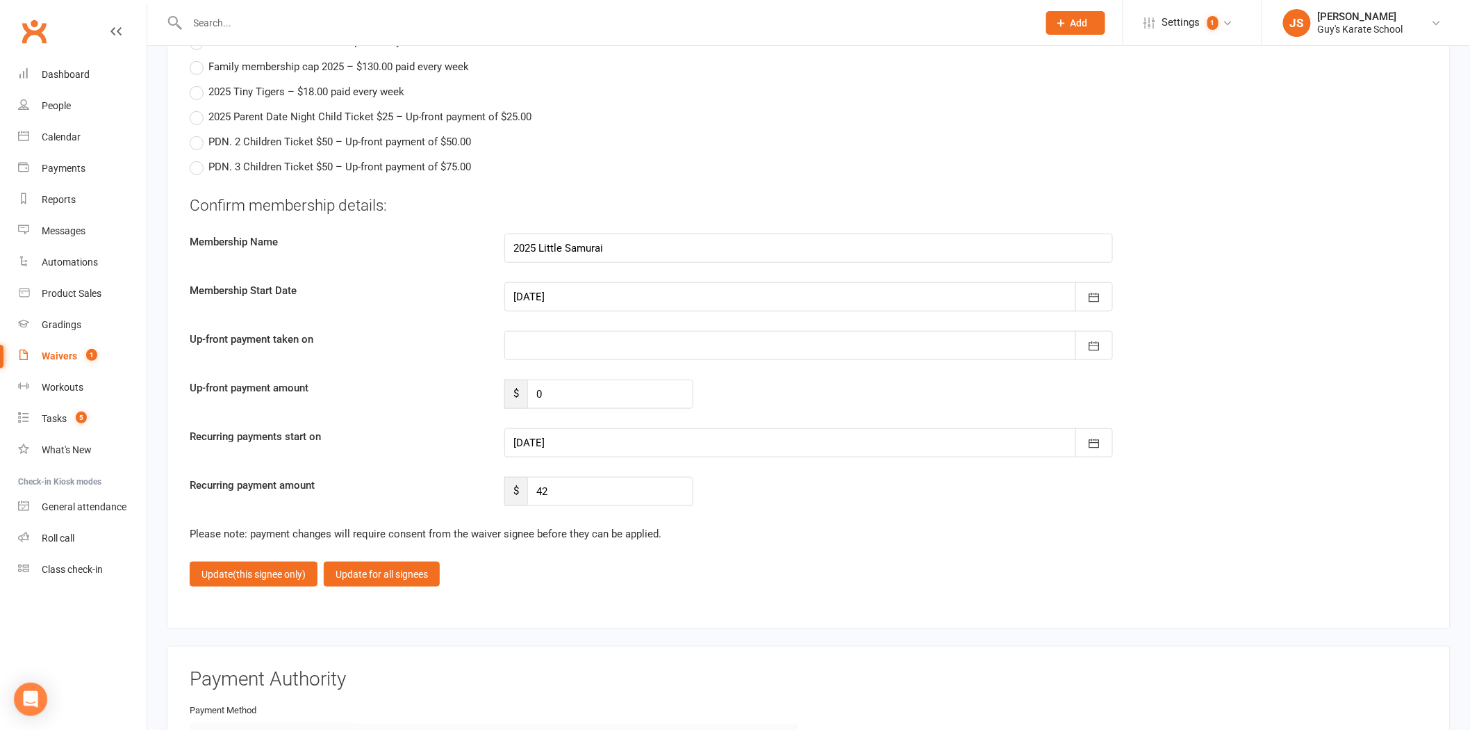
click at [556, 295] on div at bounding box center [808, 296] width 609 height 29
click at [742, 406] on span "11" at bounding box center [747, 411] width 11 height 11
type input "[DATE]"
click at [283, 571] on span "(this signee only)" at bounding box center [269, 573] width 73 height 11
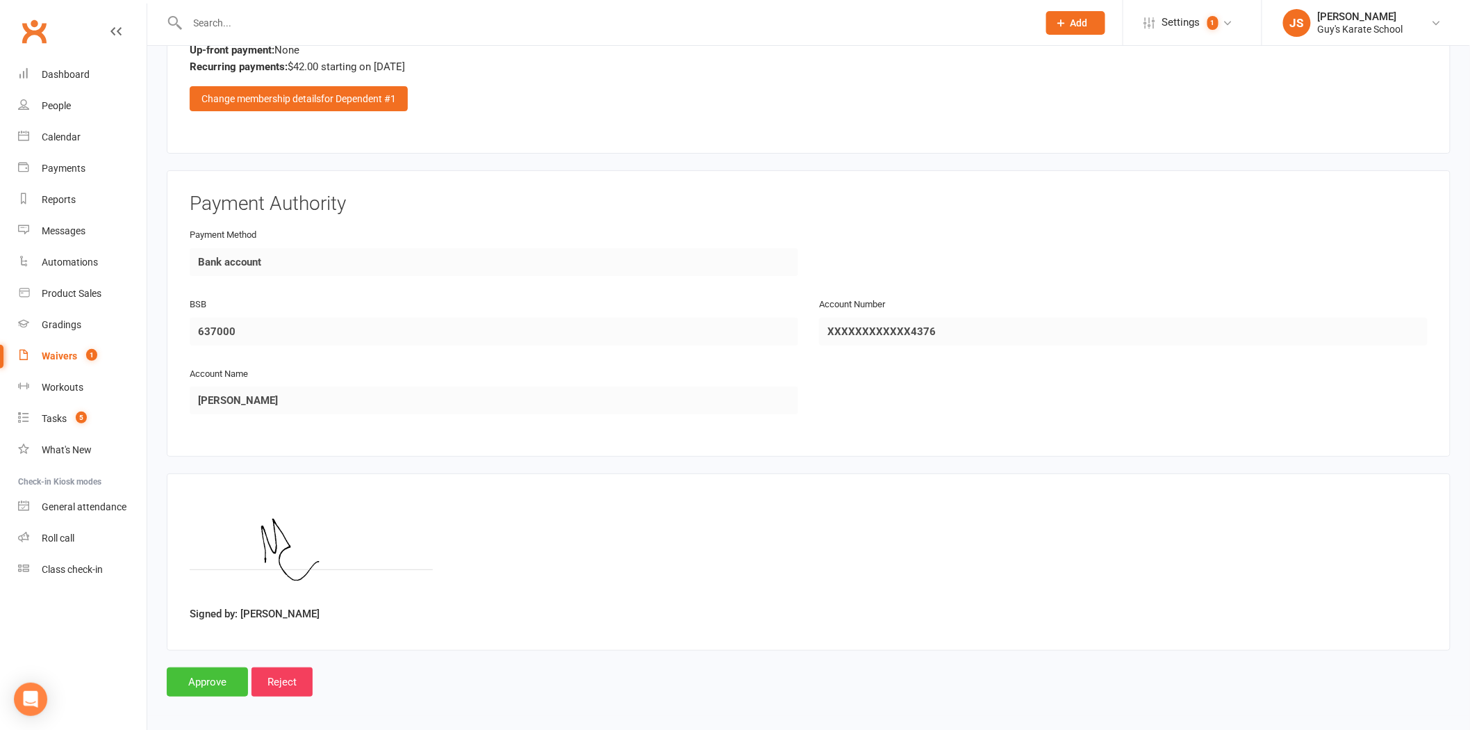
click at [197, 675] on input "Approve" at bounding box center [207, 681] width 81 height 29
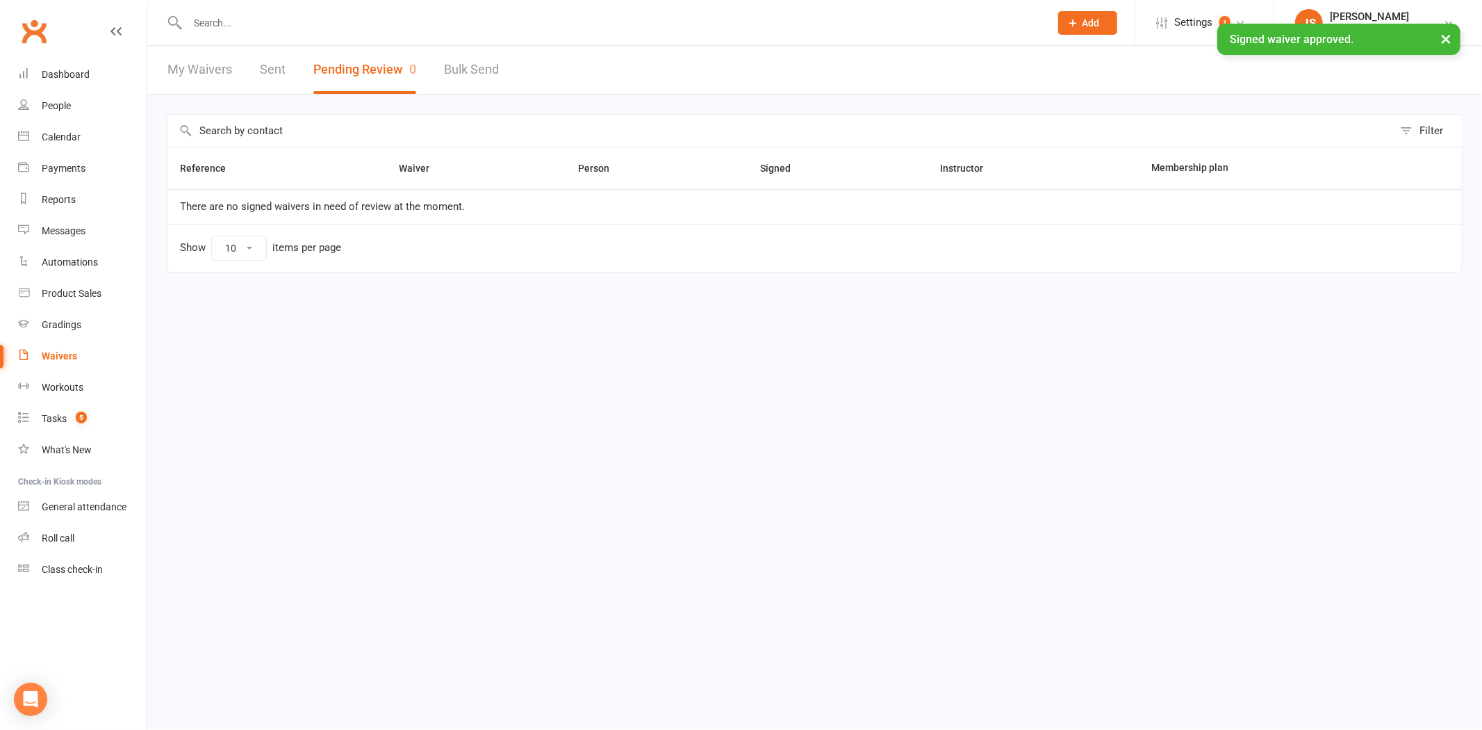
click at [227, 24] on div "× Signed waiver approved." at bounding box center [732, 24] width 1464 height 0
click at [231, 22] on input "text" at bounding box center [611, 22] width 857 height 19
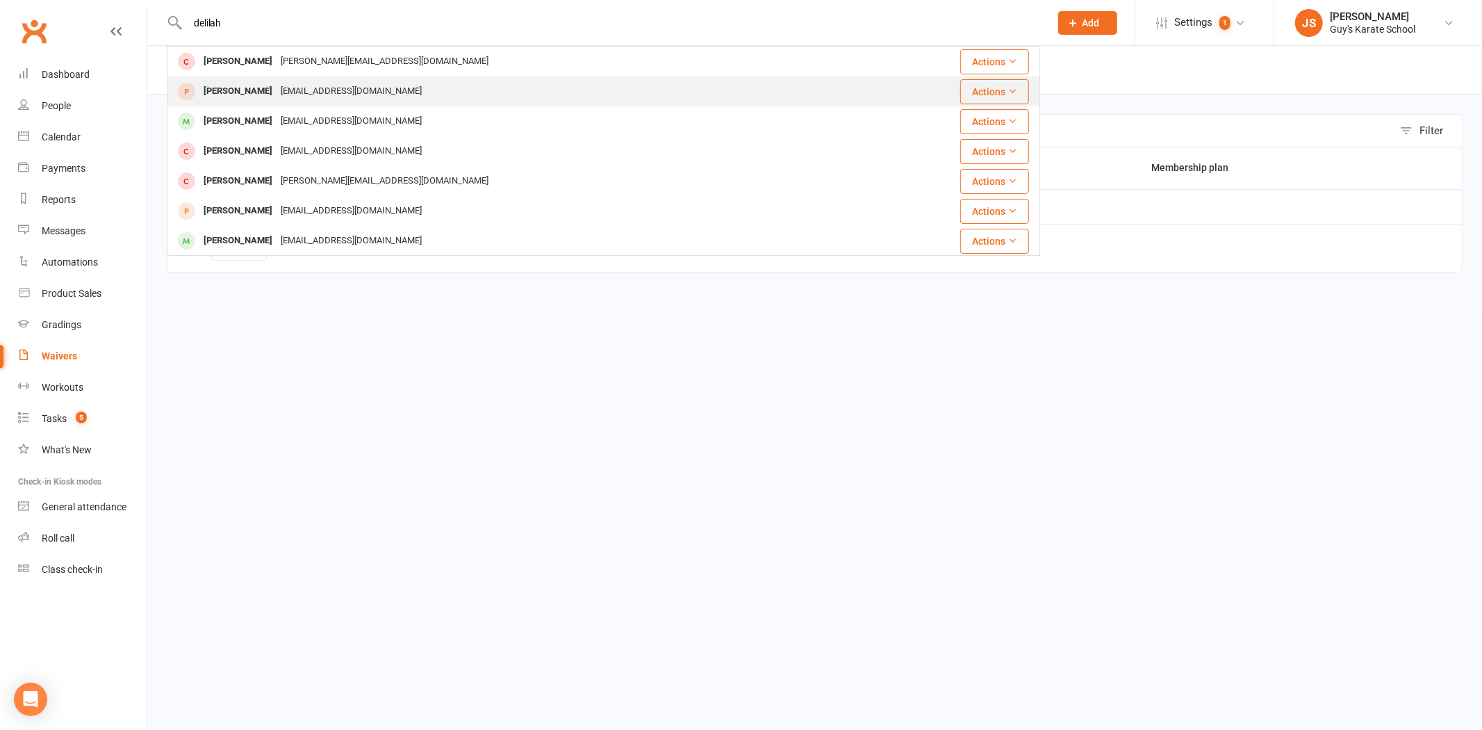
type input "delilah"
click at [317, 89] on div "[EMAIL_ADDRESS][DOMAIN_NAME]" at bounding box center [351, 91] width 149 height 20
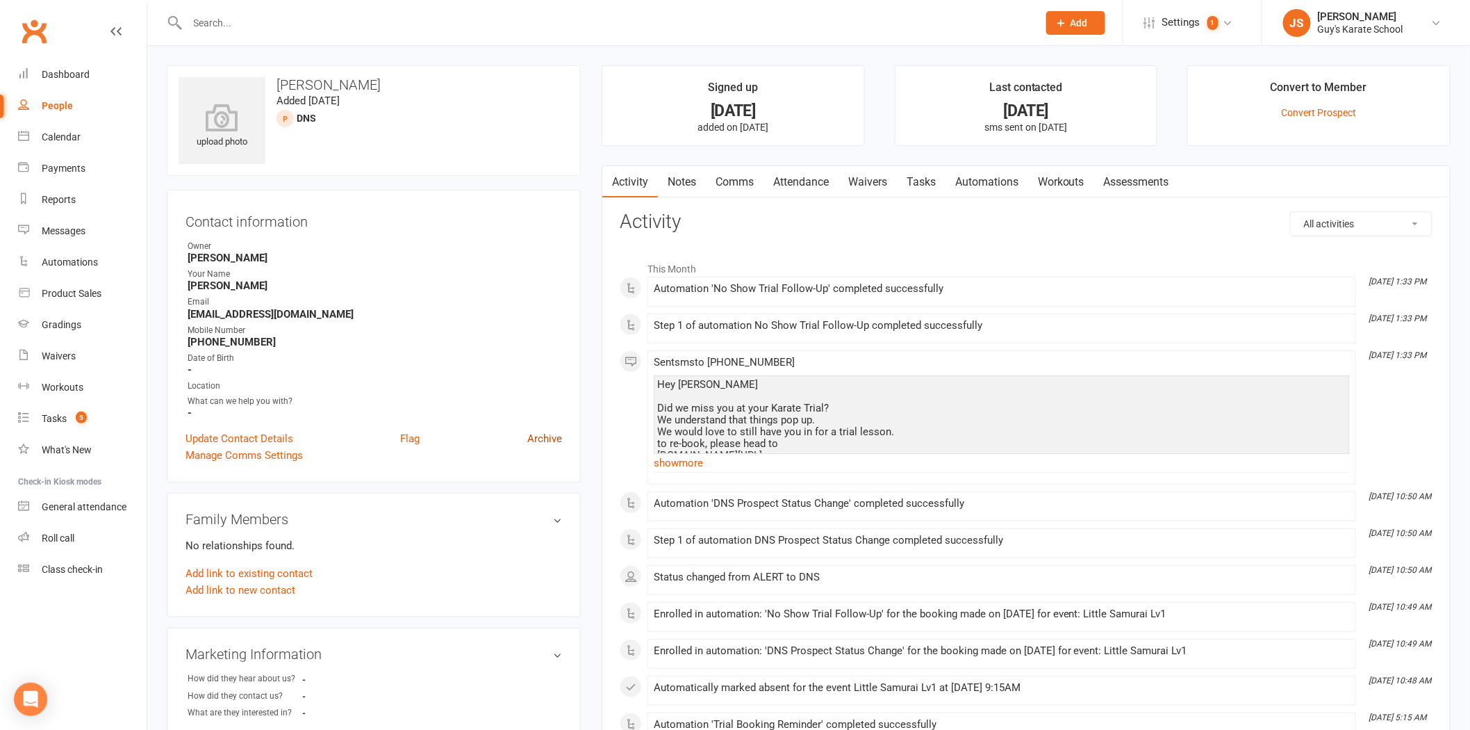
click at [548, 436] on link "Archive" at bounding box center [544, 438] width 35 height 17
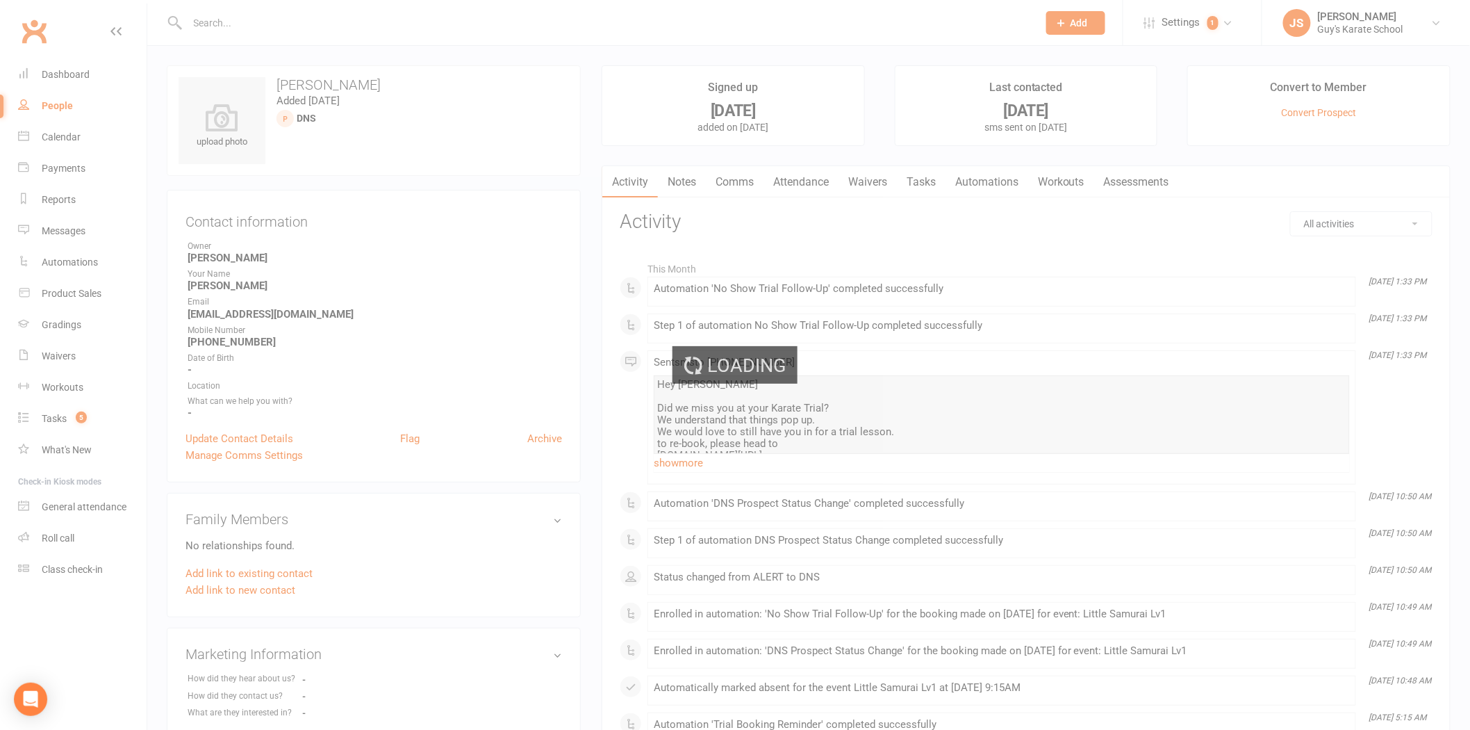
select select "50"
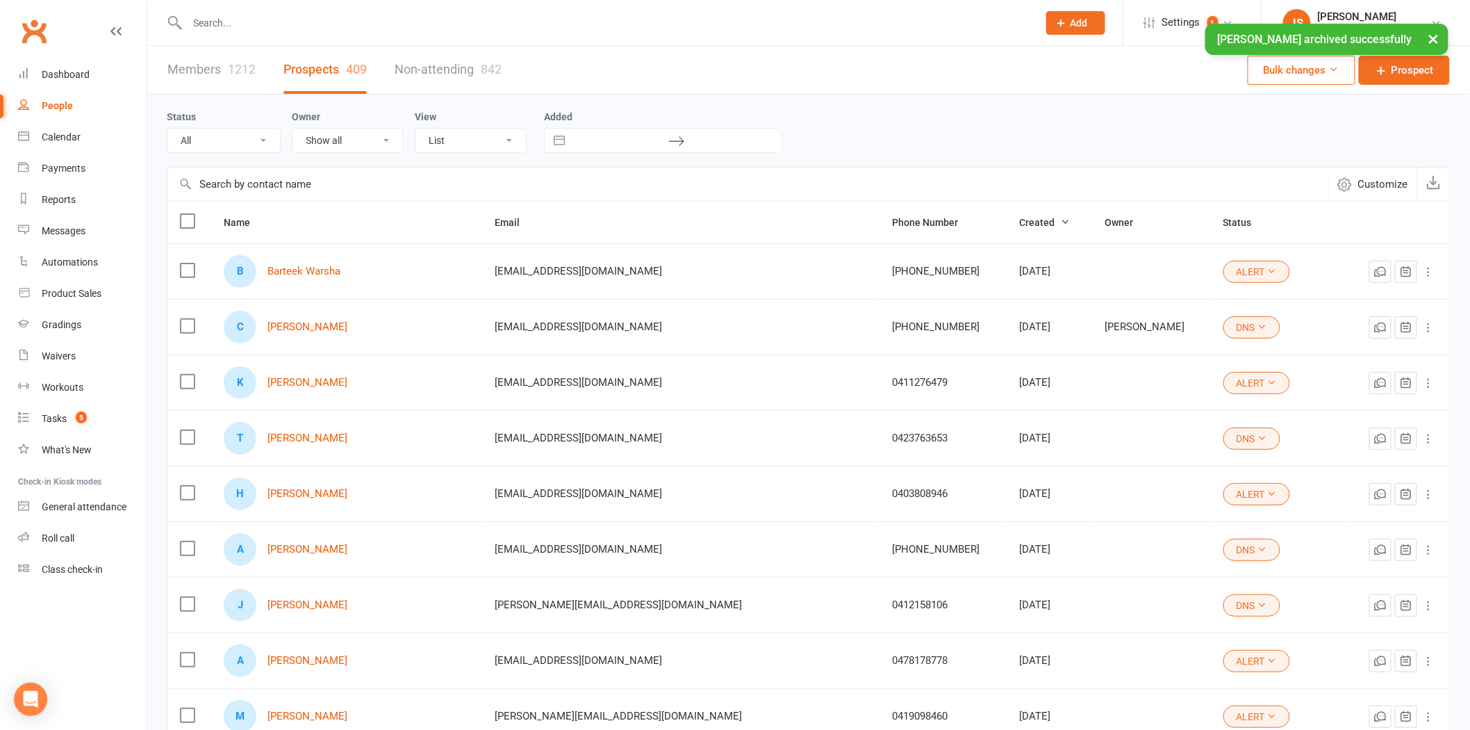
click at [231, 24] on div "× [PERSON_NAME] archived successfully" at bounding box center [726, 24] width 1452 height 0
click at [231, 22] on input "text" at bounding box center [605, 22] width 845 height 19
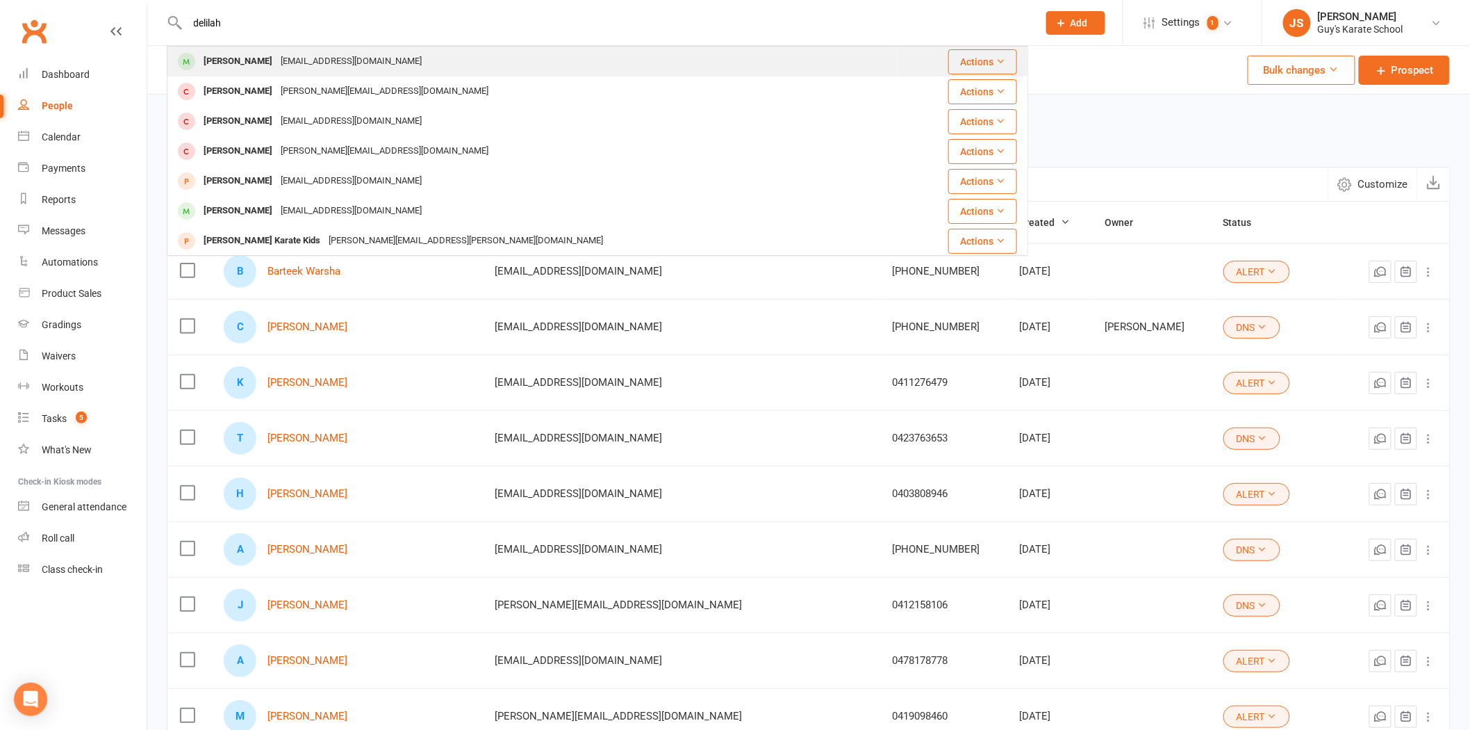
type input "delilah"
click at [277, 58] on div "[EMAIL_ADDRESS][DOMAIN_NAME]" at bounding box center [351, 61] width 149 height 20
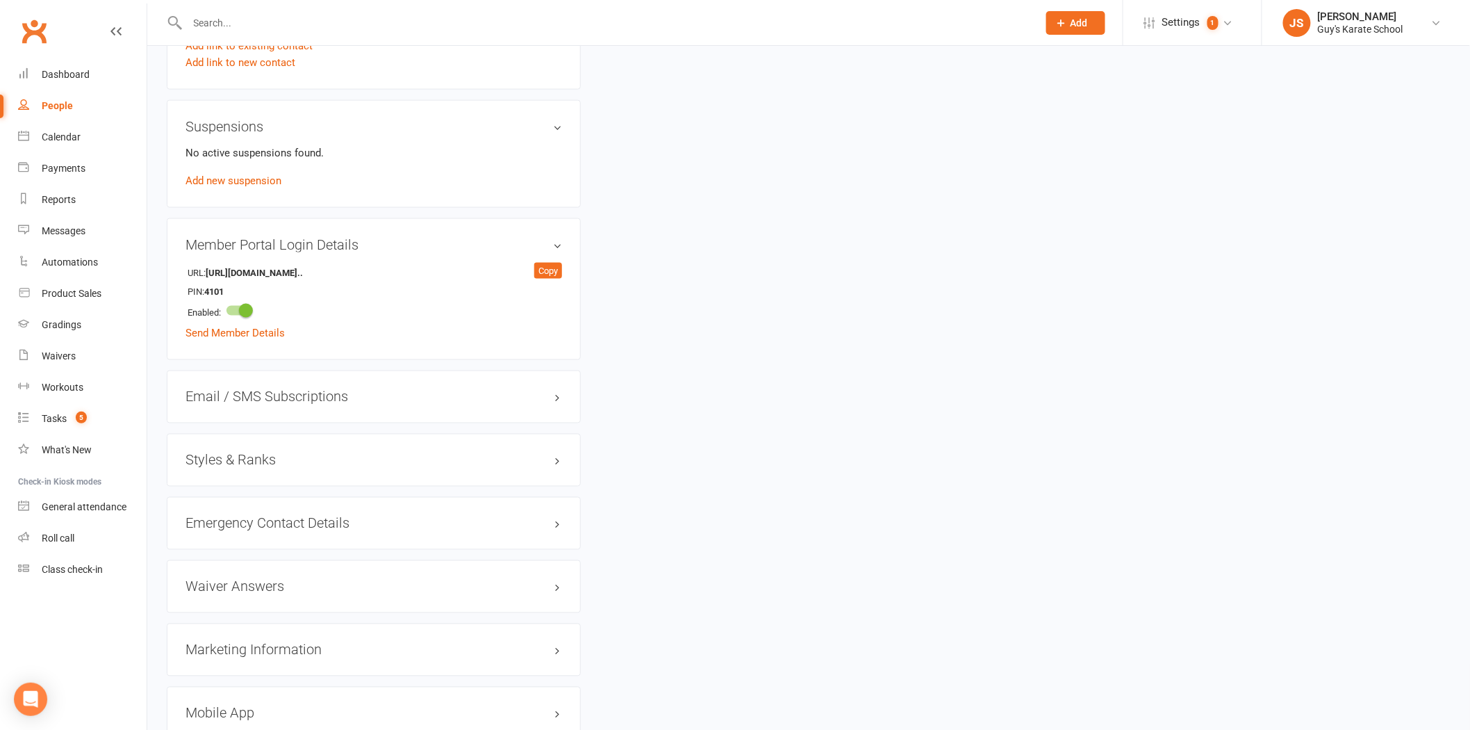
scroll to position [772, 0]
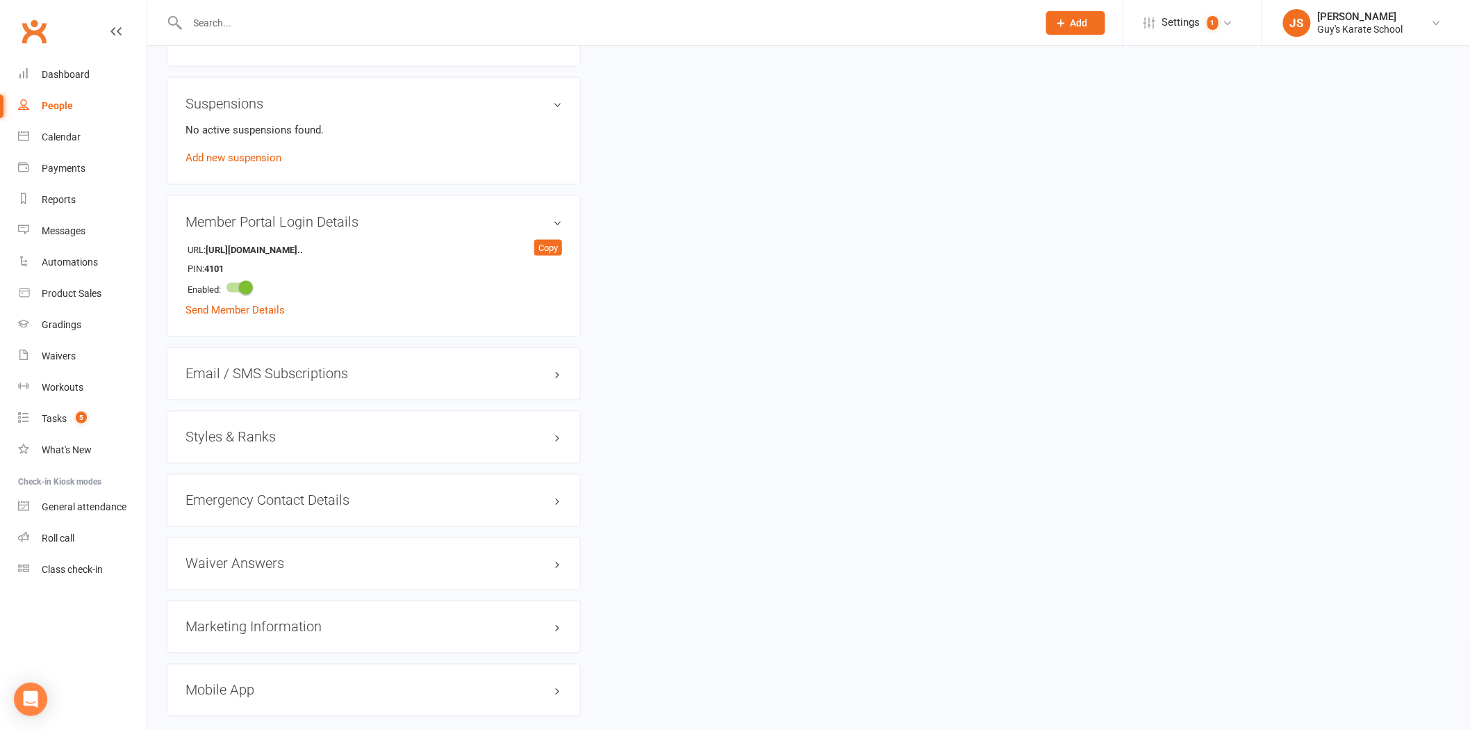
drag, startPoint x: 246, startPoint y: 439, endPoint x: 246, endPoint y: 450, distance: 11.1
click at [246, 441] on h3 "Styles & Ranks" at bounding box center [374, 436] width 377 height 15
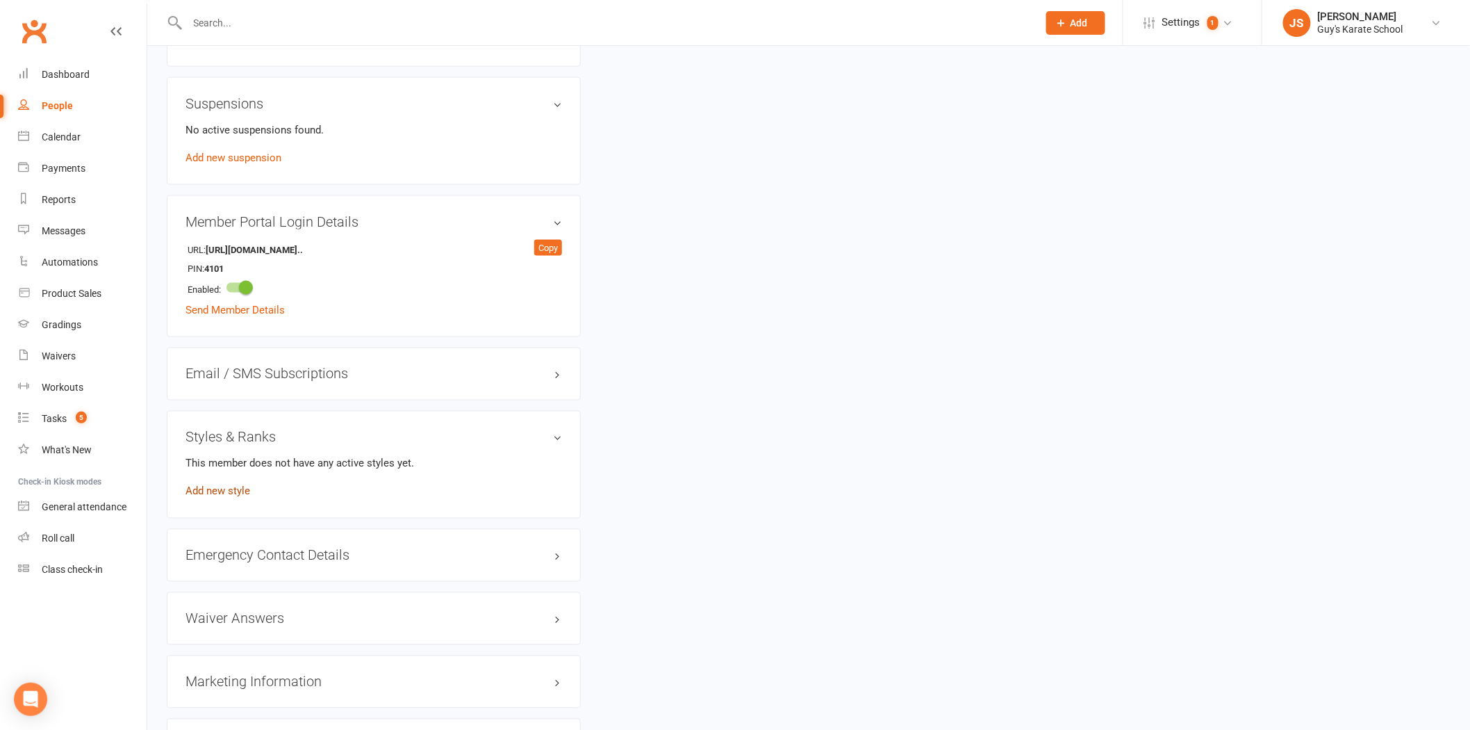
click at [224, 491] on link "Add new style" at bounding box center [218, 491] width 65 height 13
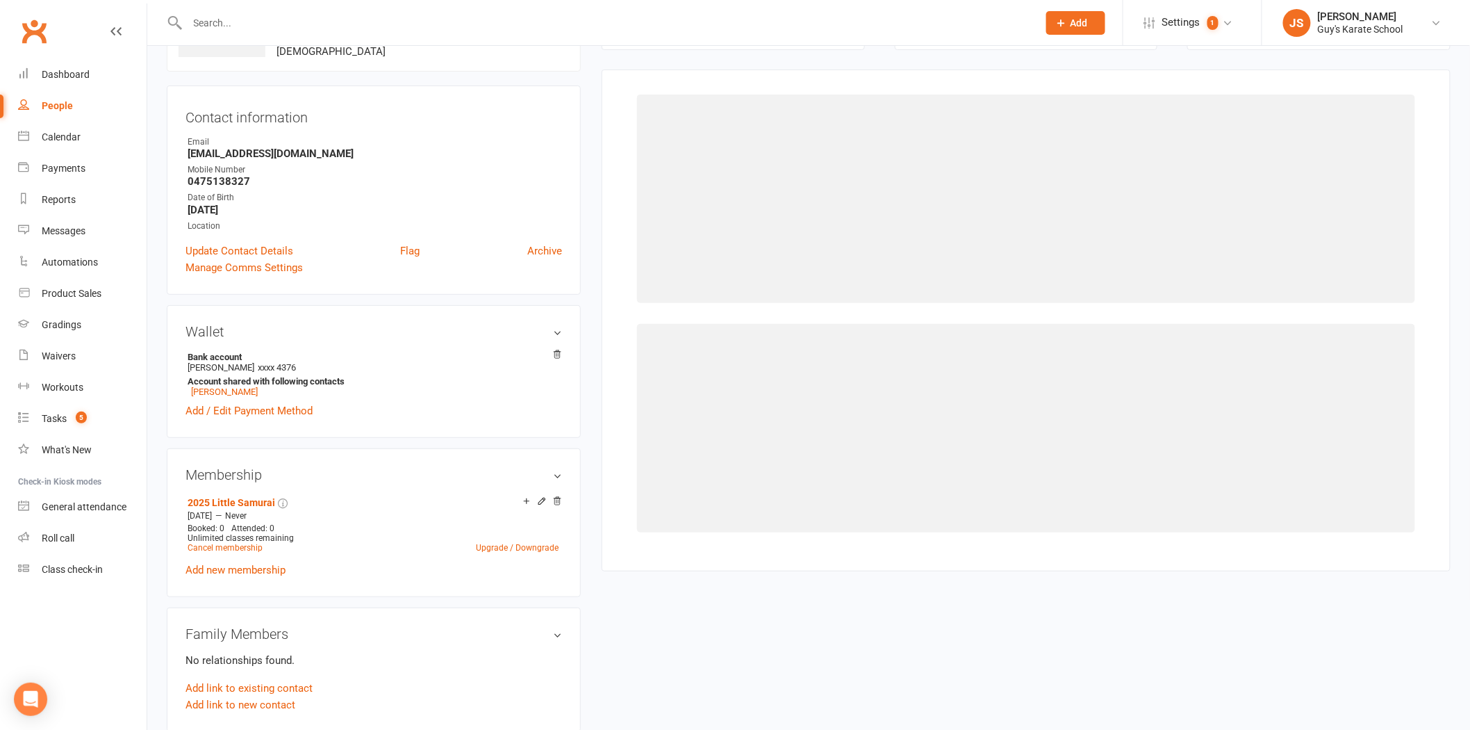
scroll to position [106, 0]
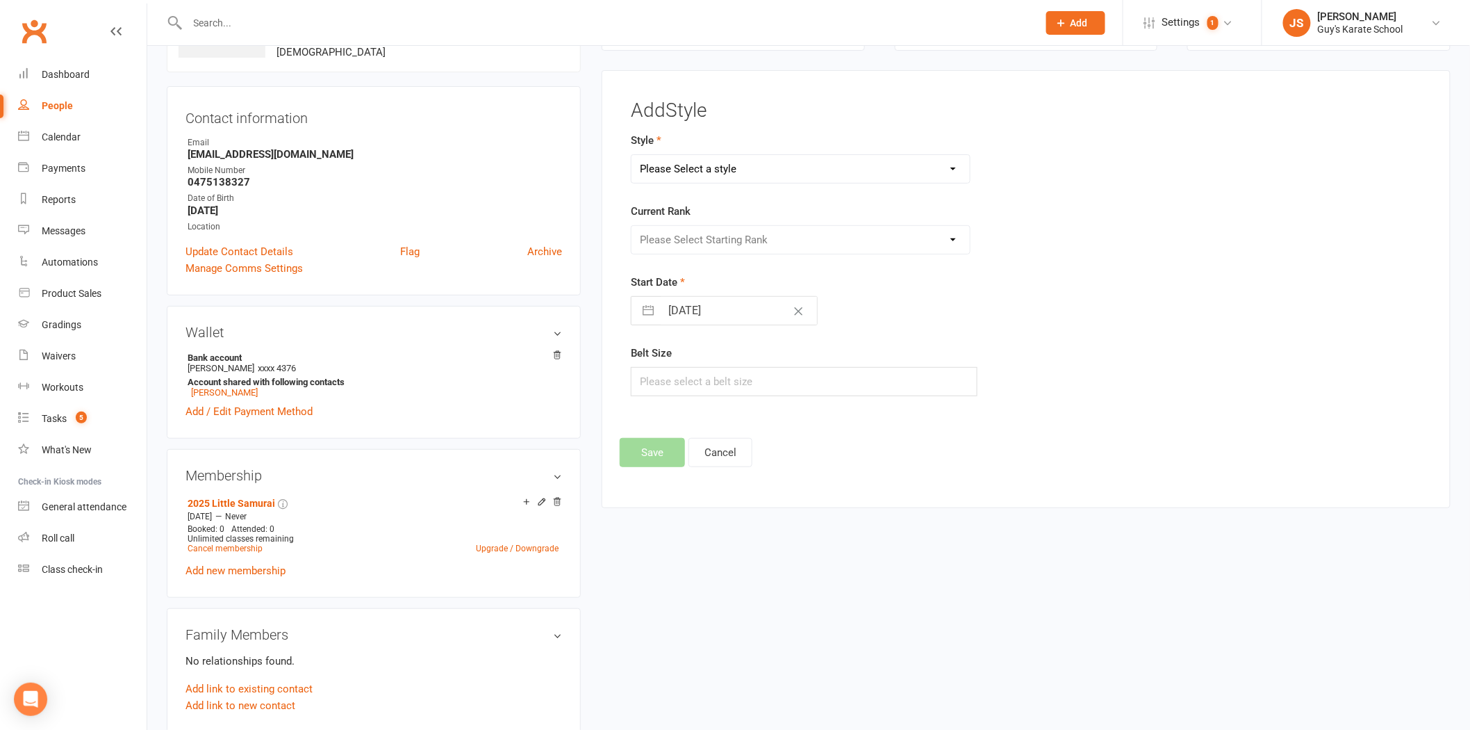
click at [677, 170] on select "Please Select a style Karate Kids Little Ninja Little Samurai Senior Tiny Tigers" at bounding box center [801, 169] width 338 height 28
select select "2333"
click at [632, 155] on select "Please Select a style Karate Kids Little Ninja Little Samurai Senior Tiny Tigers" at bounding box center [801, 169] width 338 height 28
drag, startPoint x: 677, startPoint y: 236, endPoint x: 678, endPoint y: 253, distance: 16.7
click at [677, 236] on select "Please Select Starting Rank 10th [PERSON_NAME] Belt 9th Kyu Yellow Belt 8th Kyu…" at bounding box center [801, 240] width 338 height 28
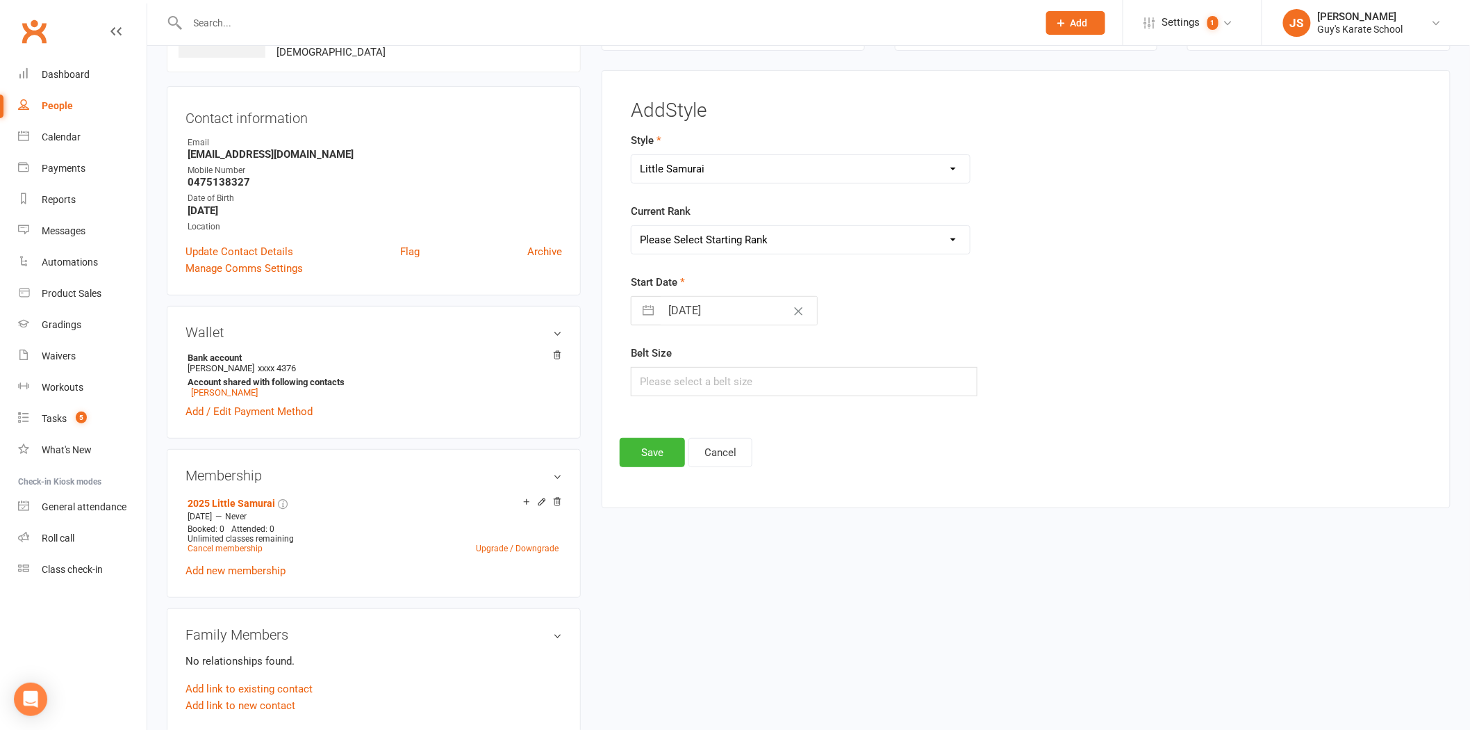
select select "22947"
click at [632, 226] on select "Please Select Starting Rank 10th [PERSON_NAME] Belt 9th Kyu Yellow Belt 8th Kyu…" at bounding box center [801, 240] width 338 height 28
click at [685, 307] on input "[DATE]" at bounding box center [739, 311] width 156 height 28
select select "8"
select select "2025"
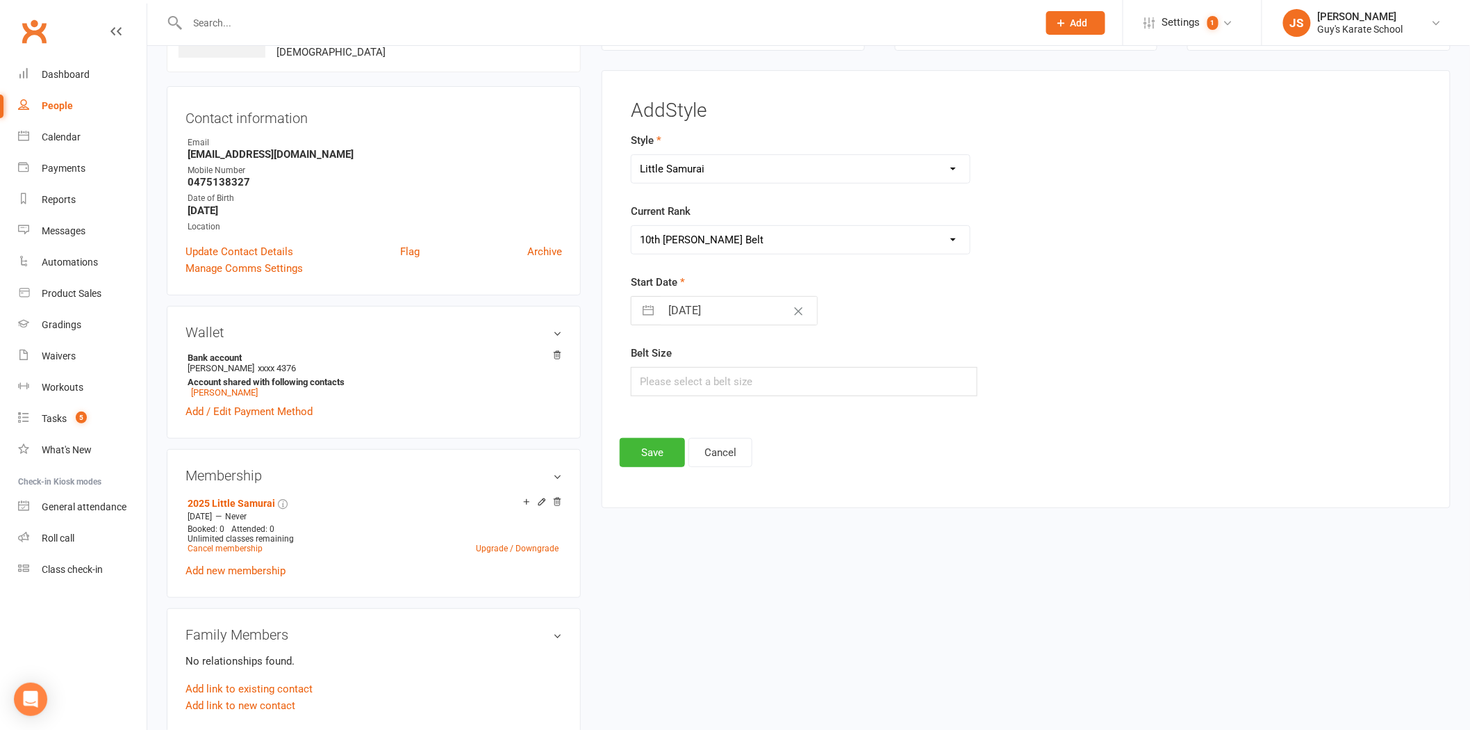
select select "9"
select select "2025"
select select "10"
select select "2025"
click at [812, 438] on td "11" at bounding box center [822, 443] width 27 height 26
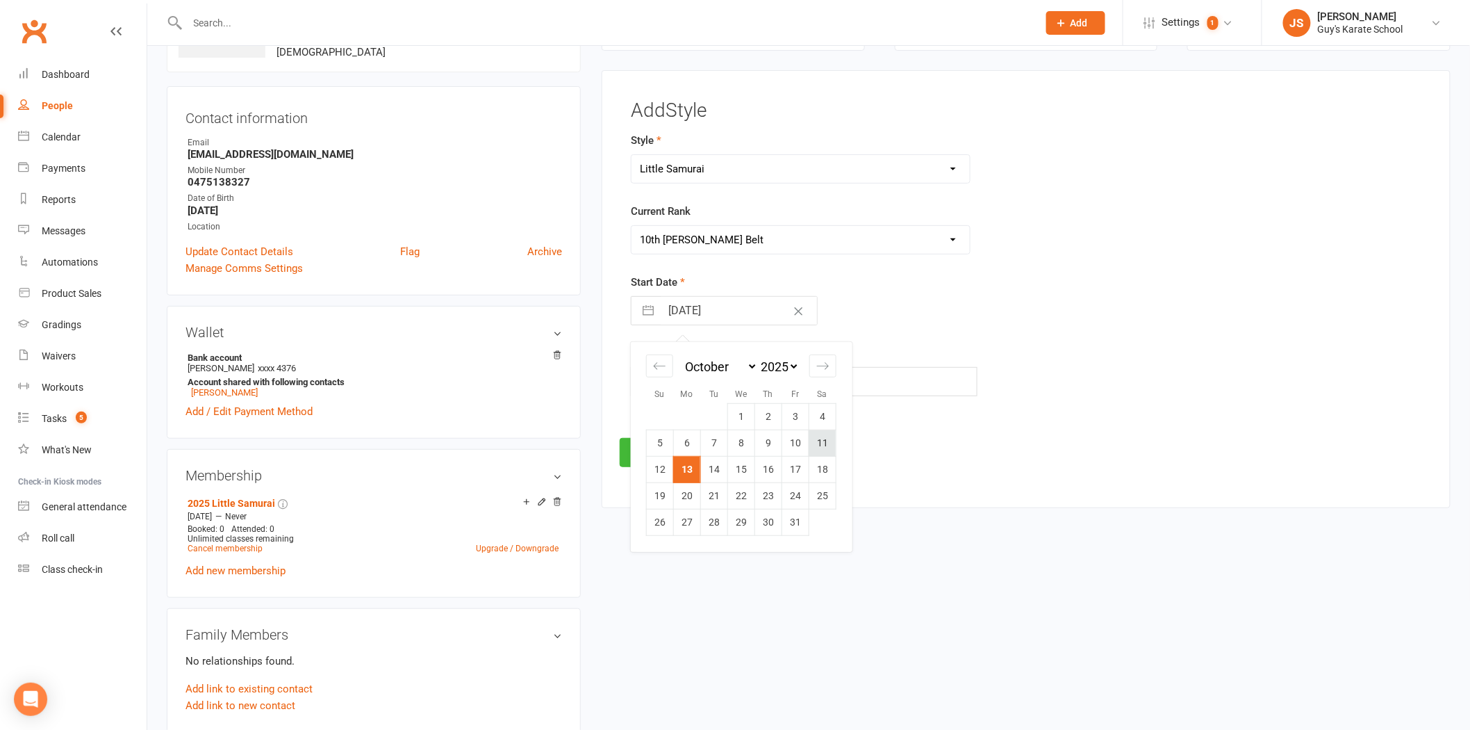
type input "[DATE]"
click at [716, 370] on input "text" at bounding box center [804, 381] width 347 height 29
type input "2"
click at [654, 439] on button "Save" at bounding box center [652, 452] width 65 height 29
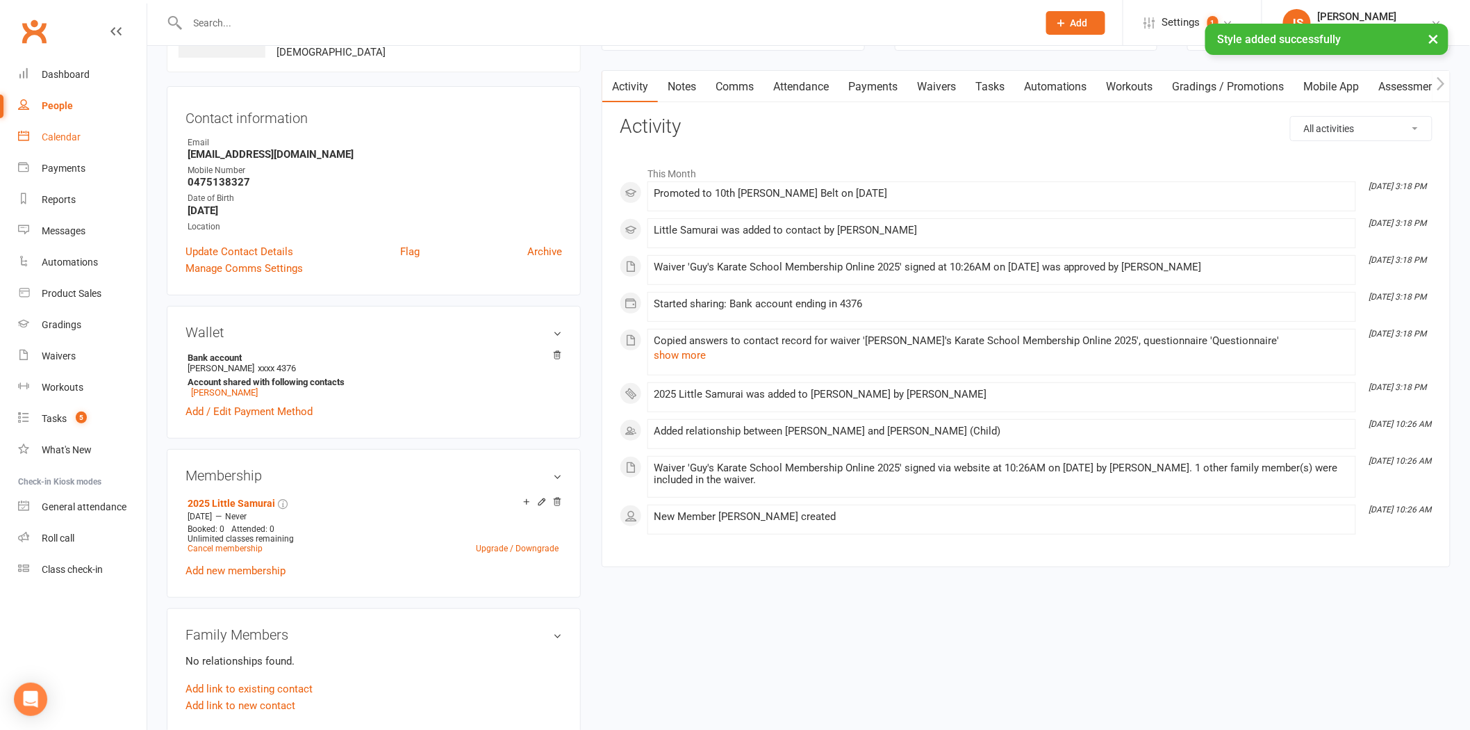
click at [79, 145] on link "Calendar" at bounding box center [82, 137] width 129 height 31
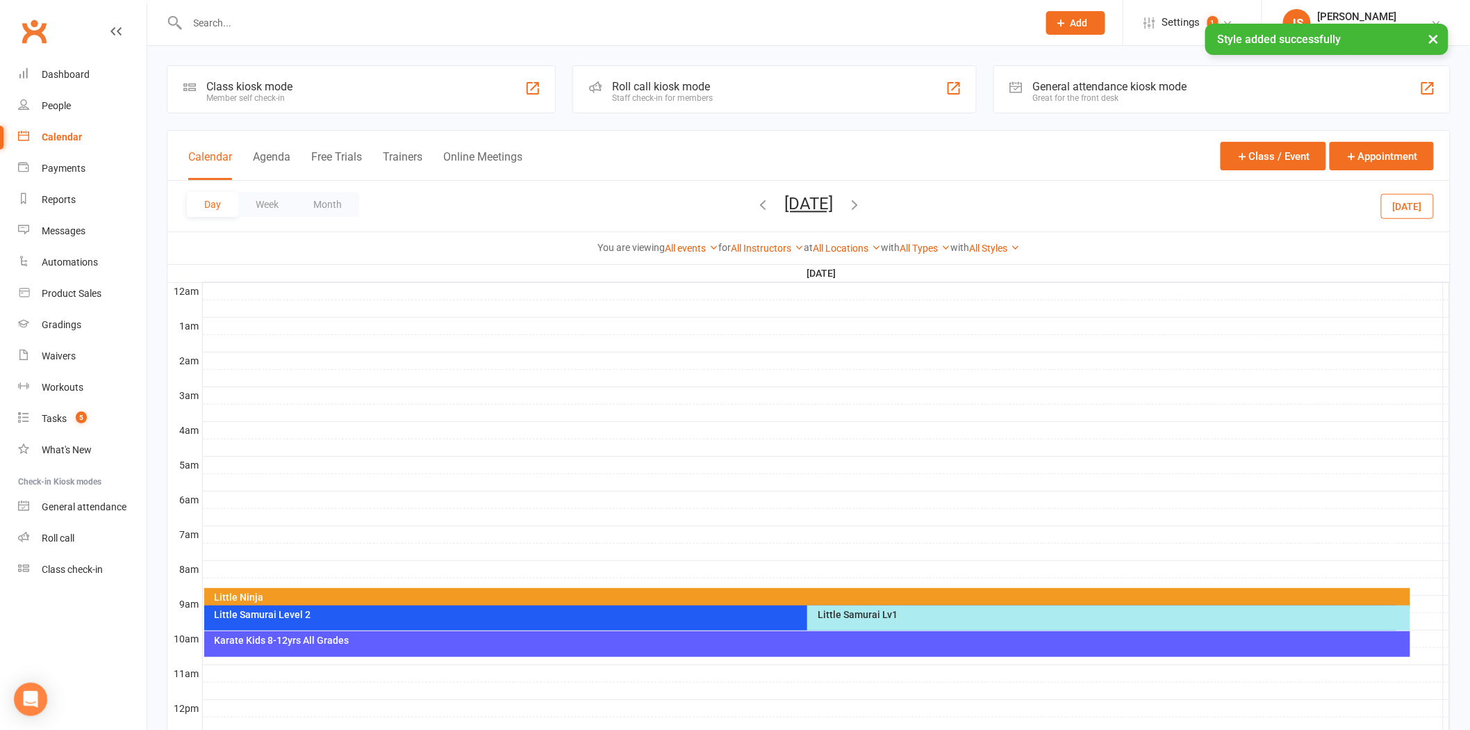
click at [898, 614] on div "Little Samurai Lv1" at bounding box center [1112, 614] width 591 height 10
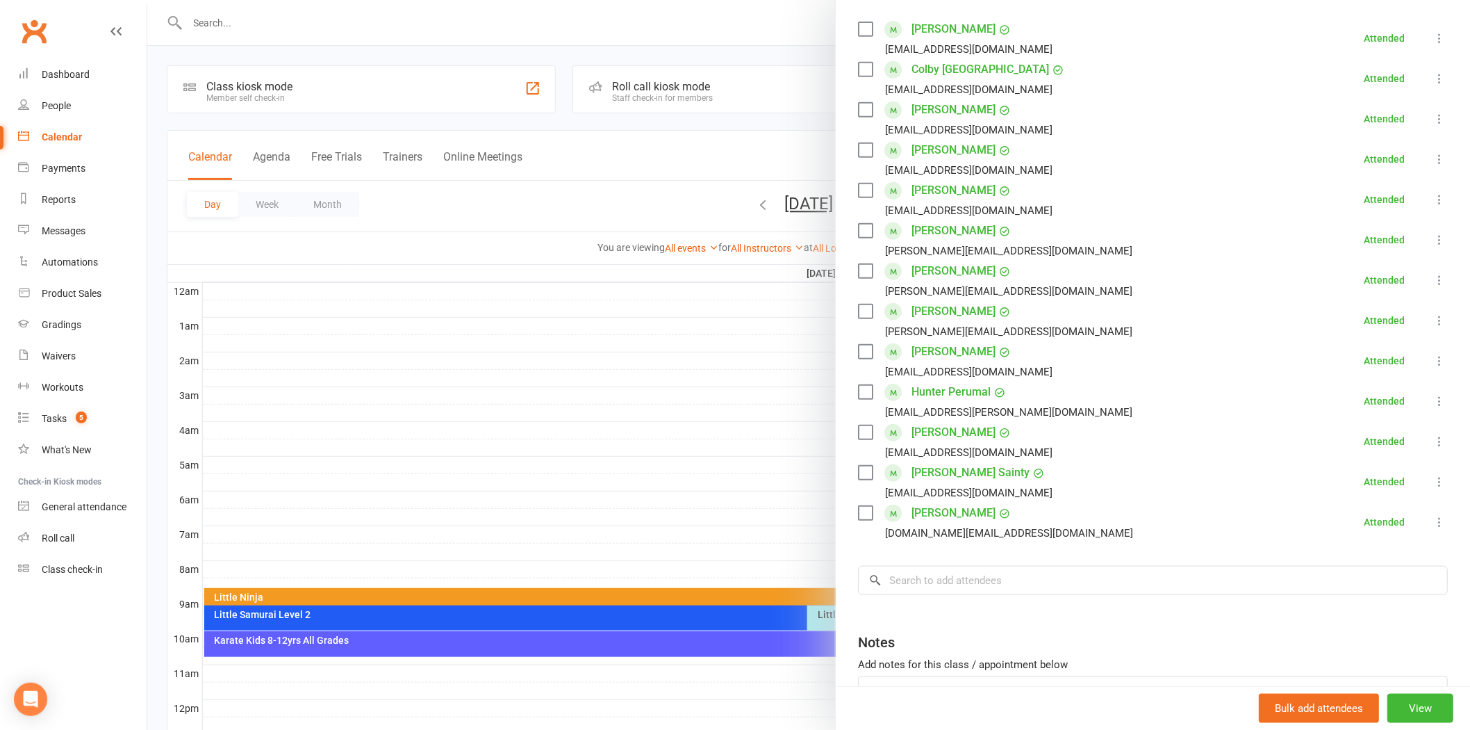
scroll to position [346, 0]
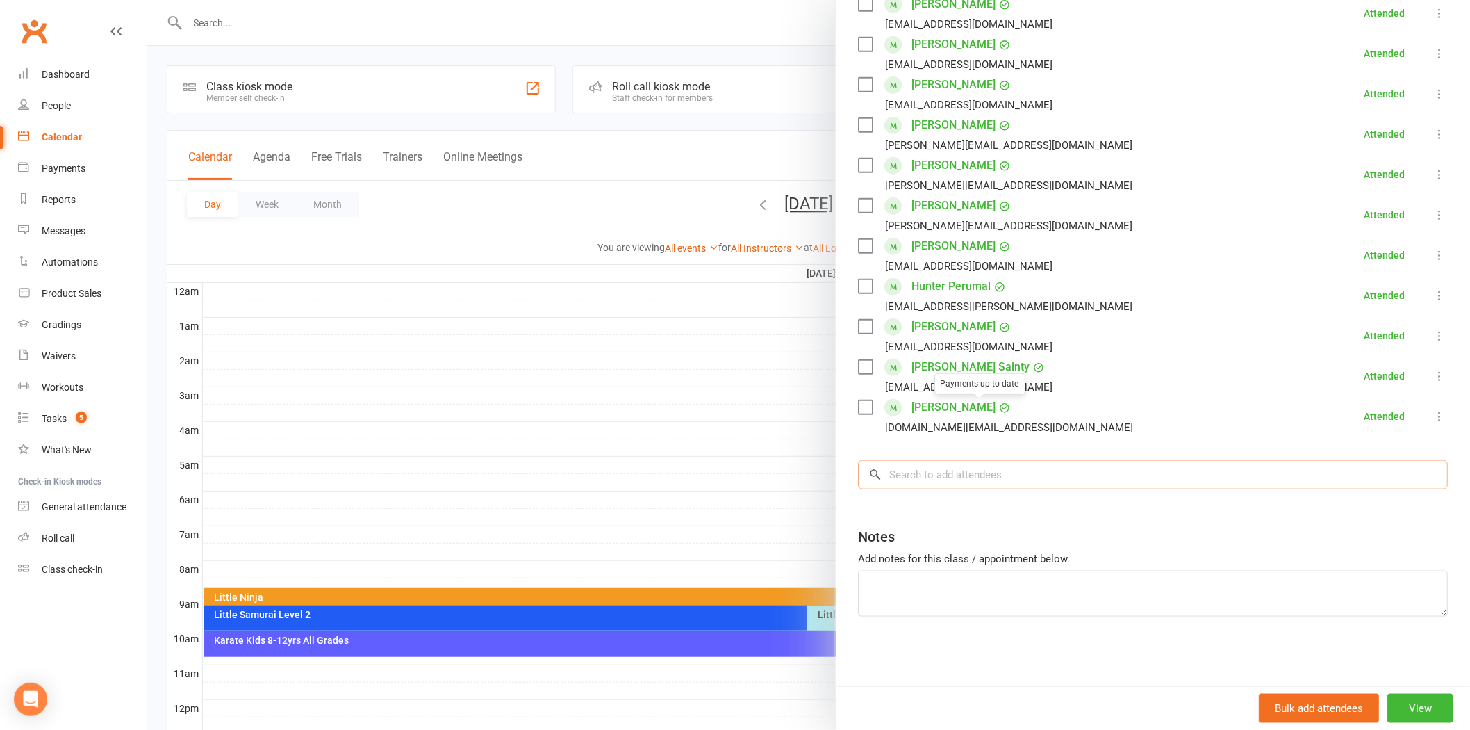
click at [1014, 473] on input "search" at bounding box center [1153, 474] width 590 height 29
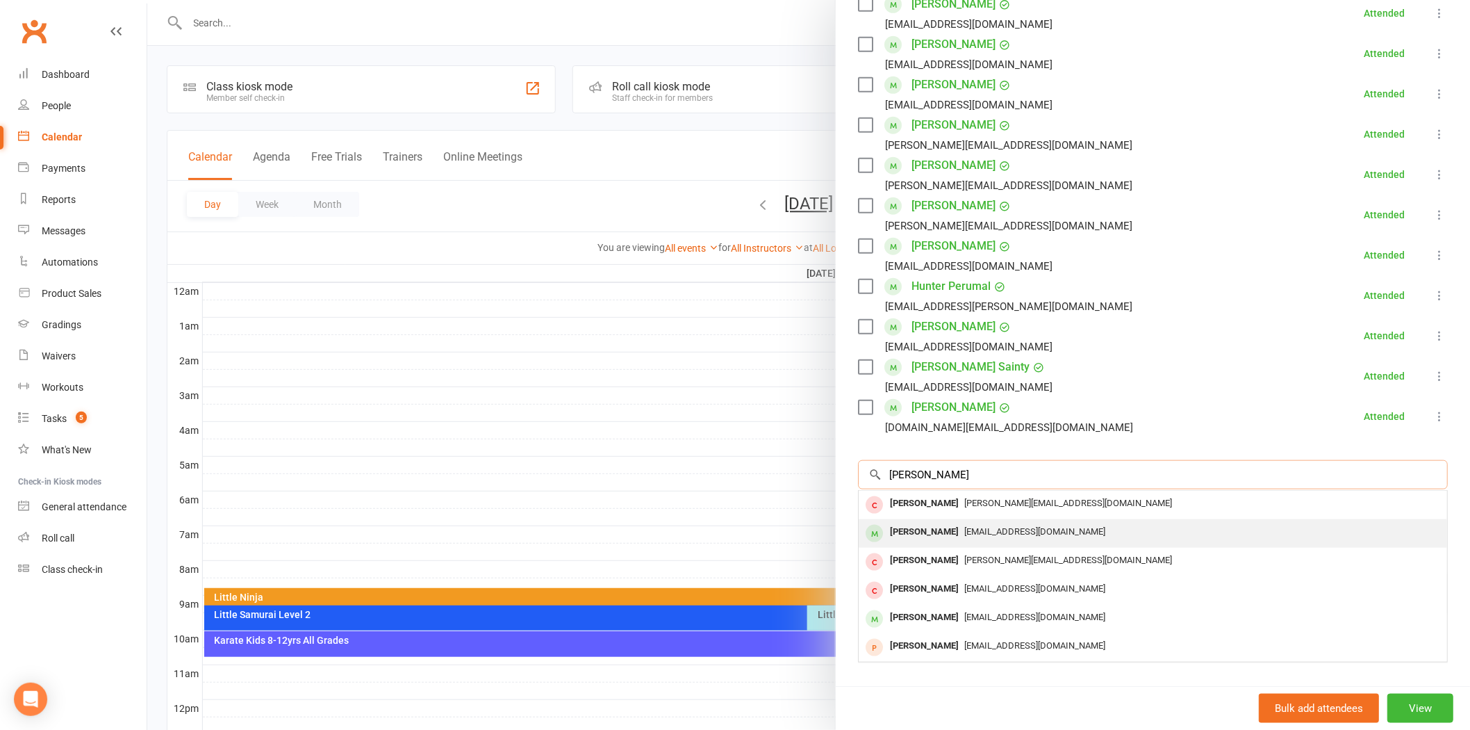
type input "[PERSON_NAME]"
click at [996, 524] on div "[EMAIL_ADDRESS][DOMAIN_NAME]" at bounding box center [1152, 532] width 577 height 20
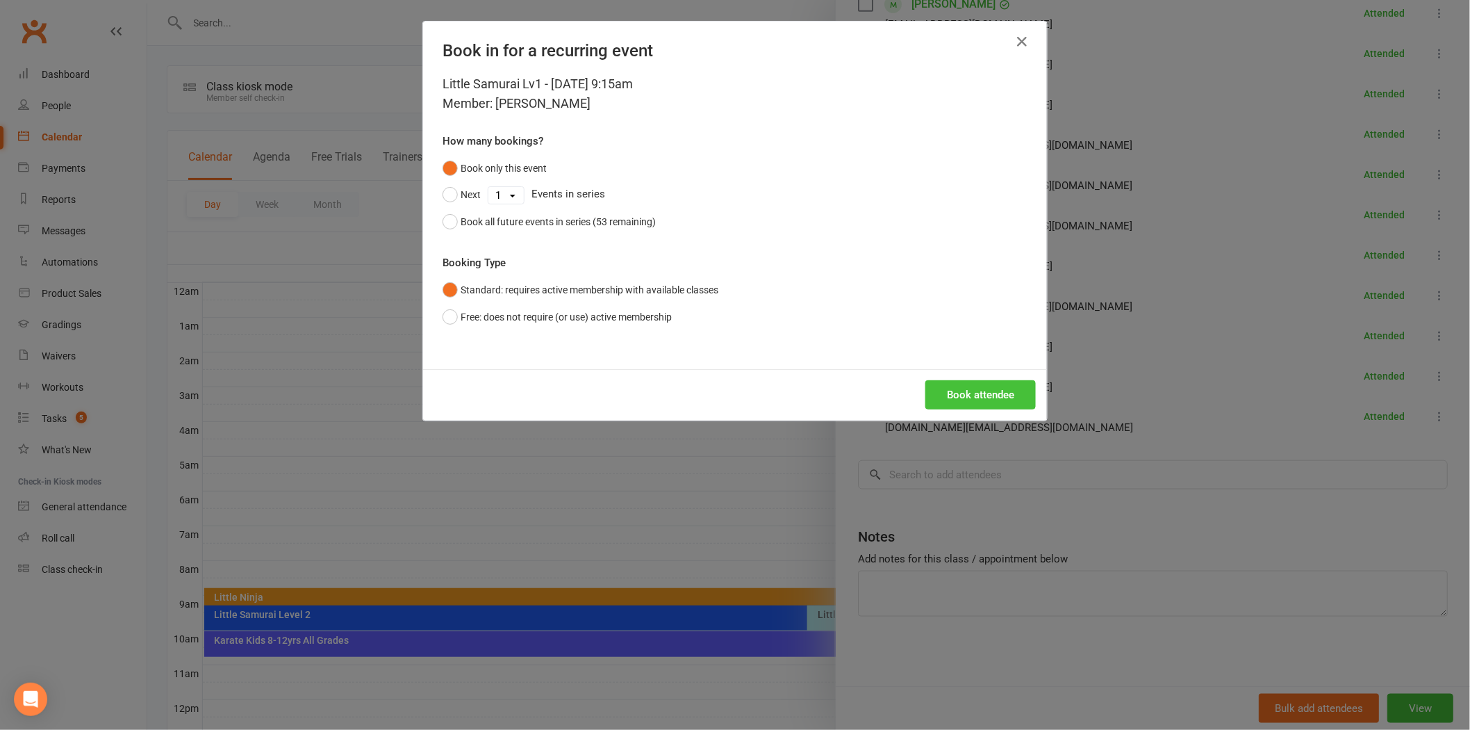
click at [963, 399] on button "Book attendee" at bounding box center [981, 394] width 110 height 29
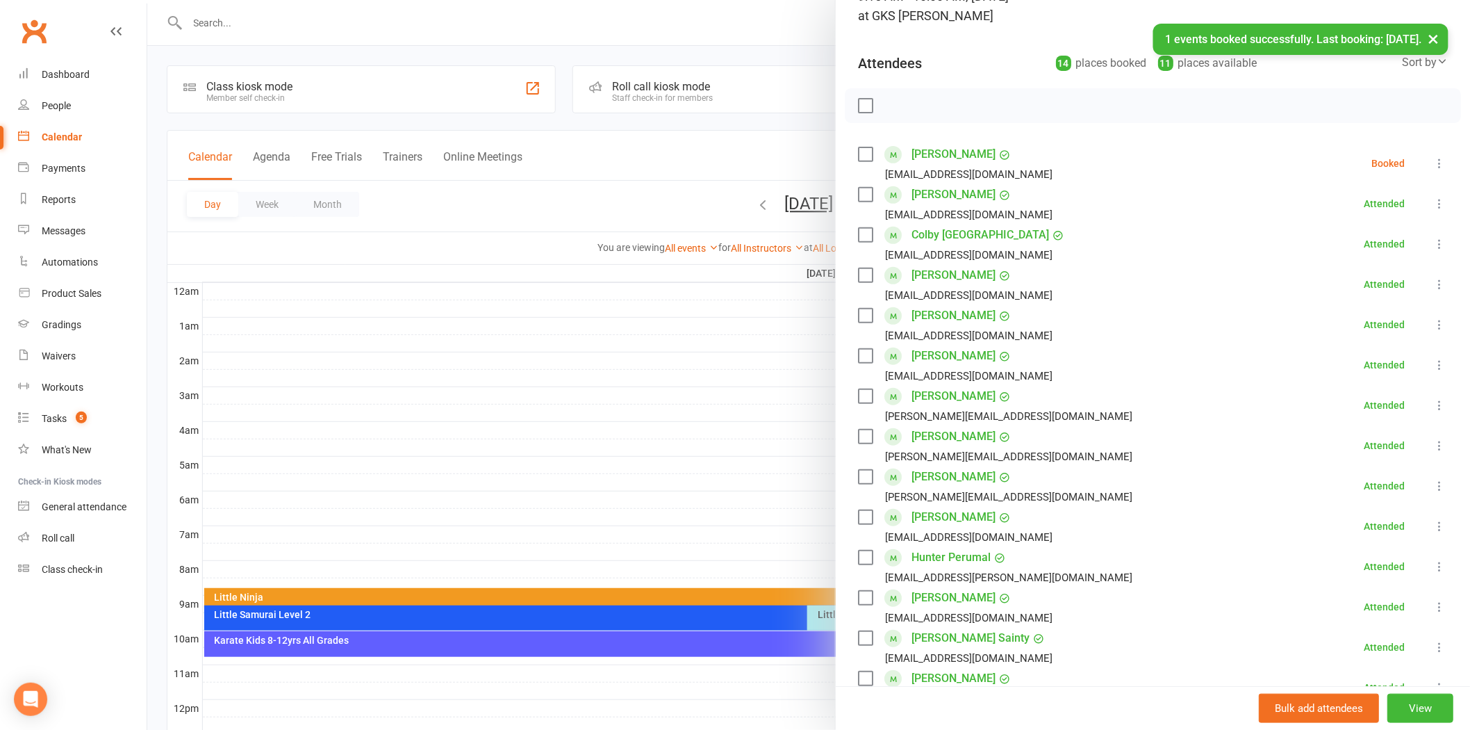
scroll to position [78, 0]
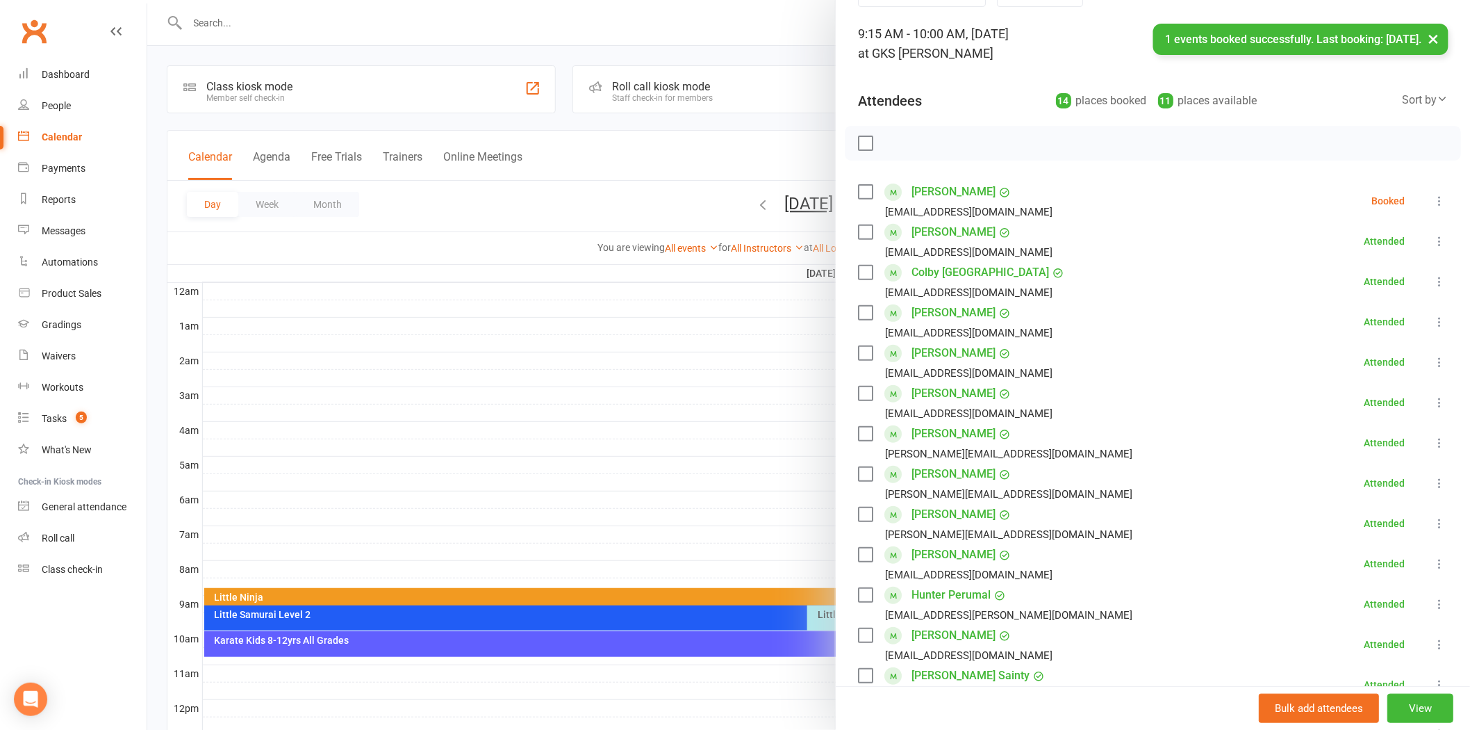
click at [1433, 204] on icon at bounding box center [1440, 201] width 14 height 14
click at [1376, 280] on link "Check in" at bounding box center [1372, 284] width 149 height 28
click at [81, 80] on link "Dashboard" at bounding box center [82, 74] width 129 height 31
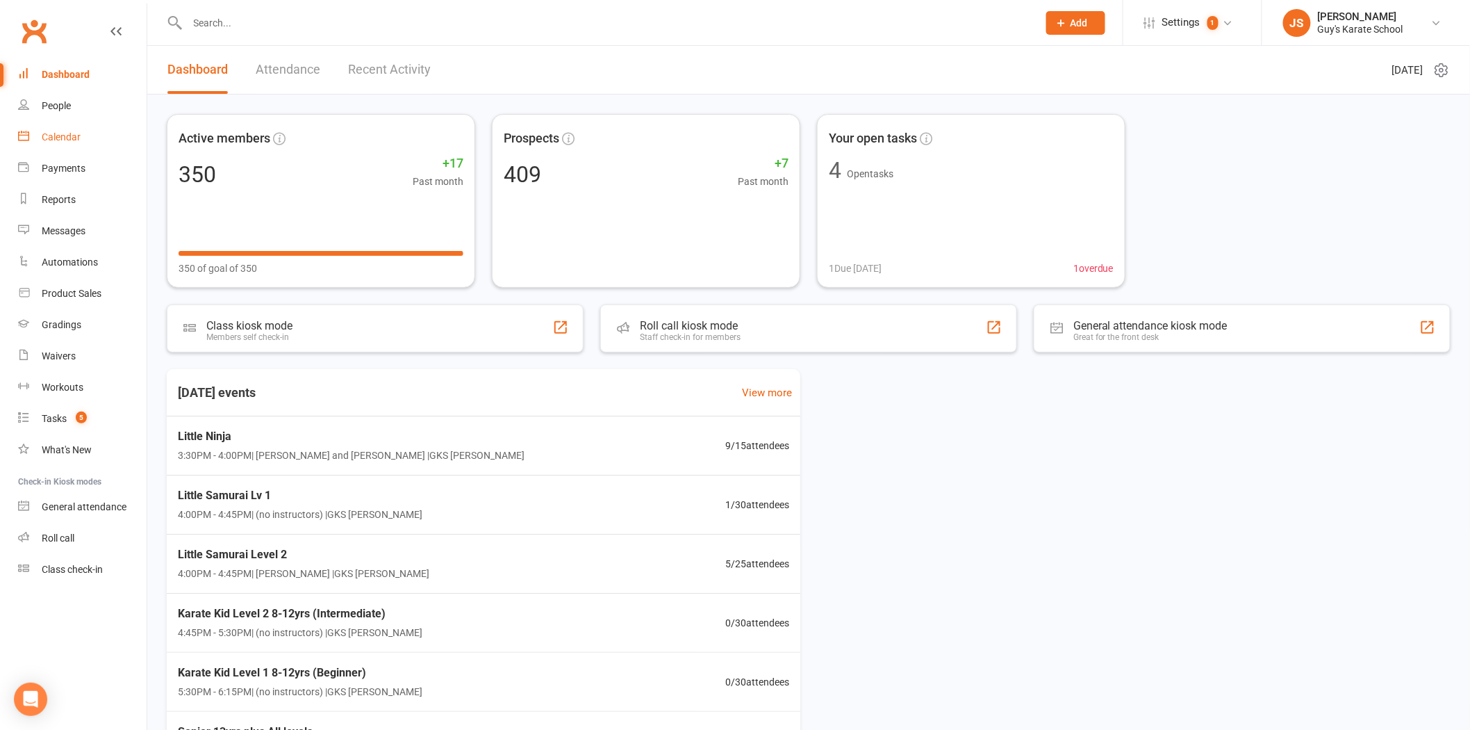
click at [49, 128] on link "Calendar" at bounding box center [82, 137] width 129 height 31
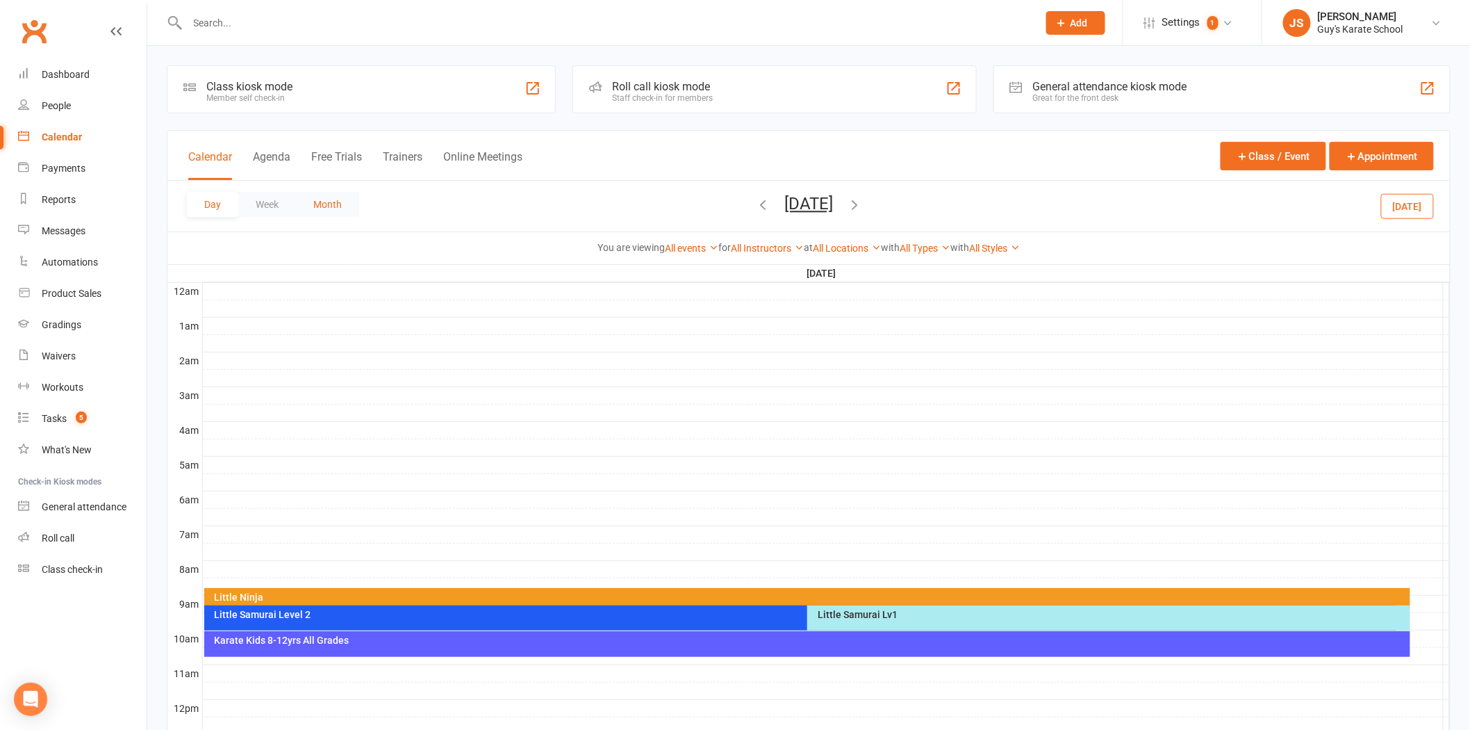
click at [327, 210] on button "Month" at bounding box center [327, 204] width 63 height 25
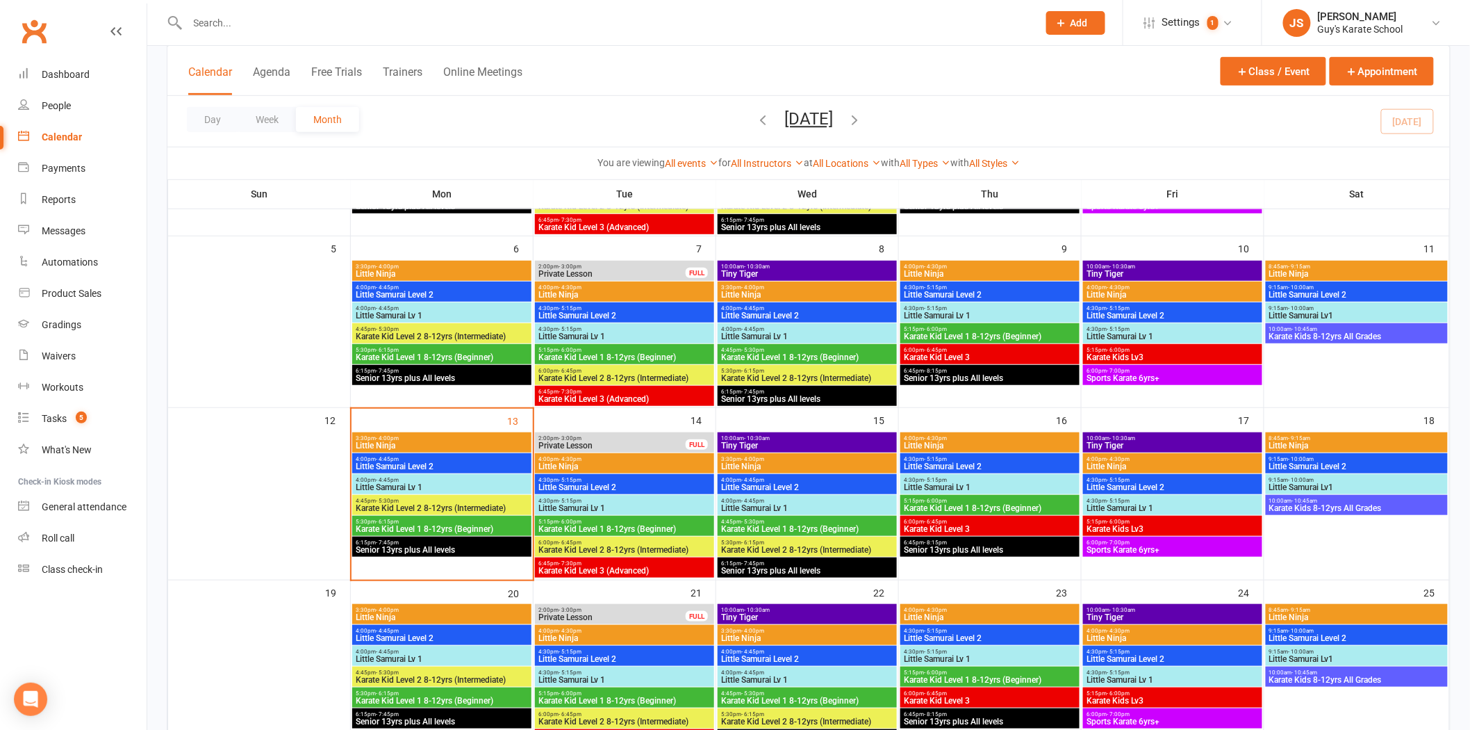
scroll to position [231, 0]
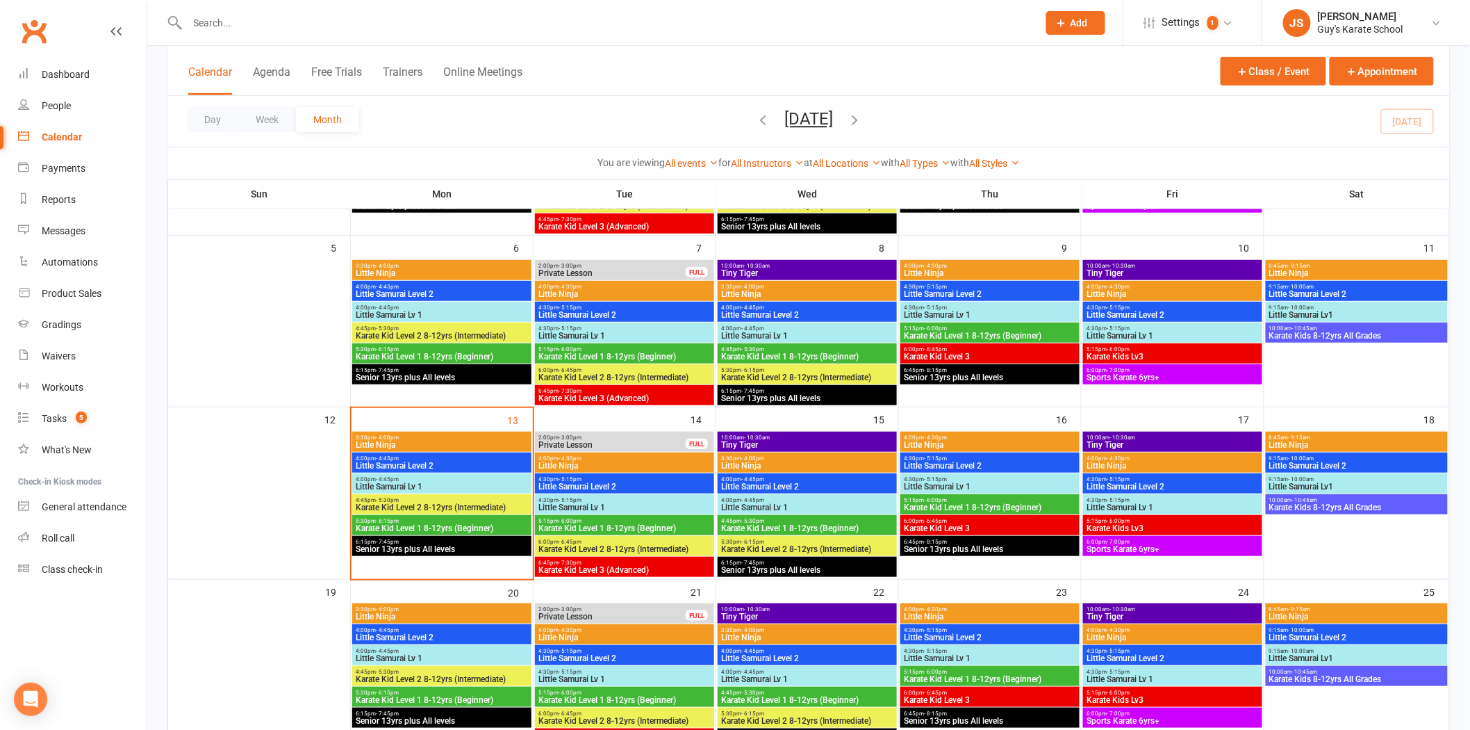
click at [1308, 275] on span "Little Ninja" at bounding box center [1357, 273] width 176 height 8
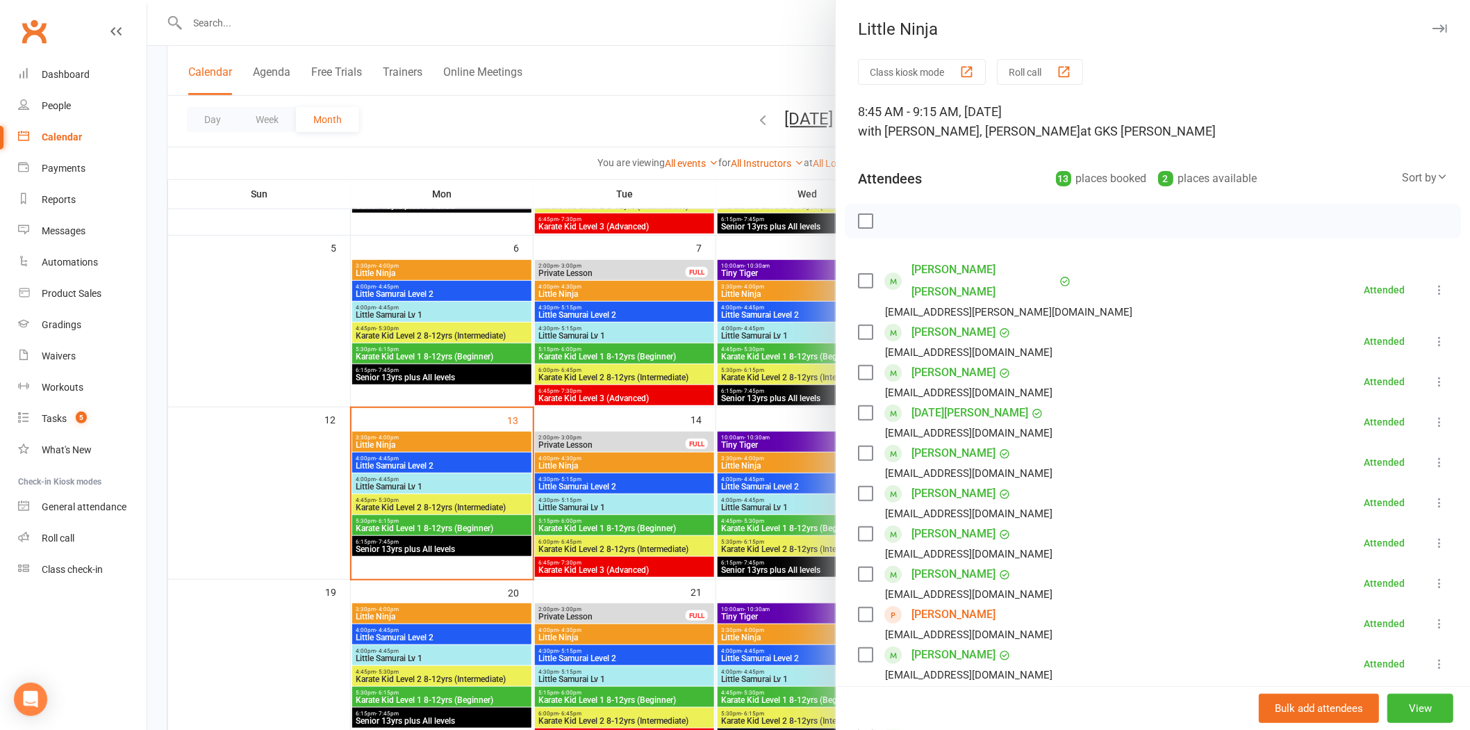
click at [792, 609] on div at bounding box center [808, 365] width 1323 height 730
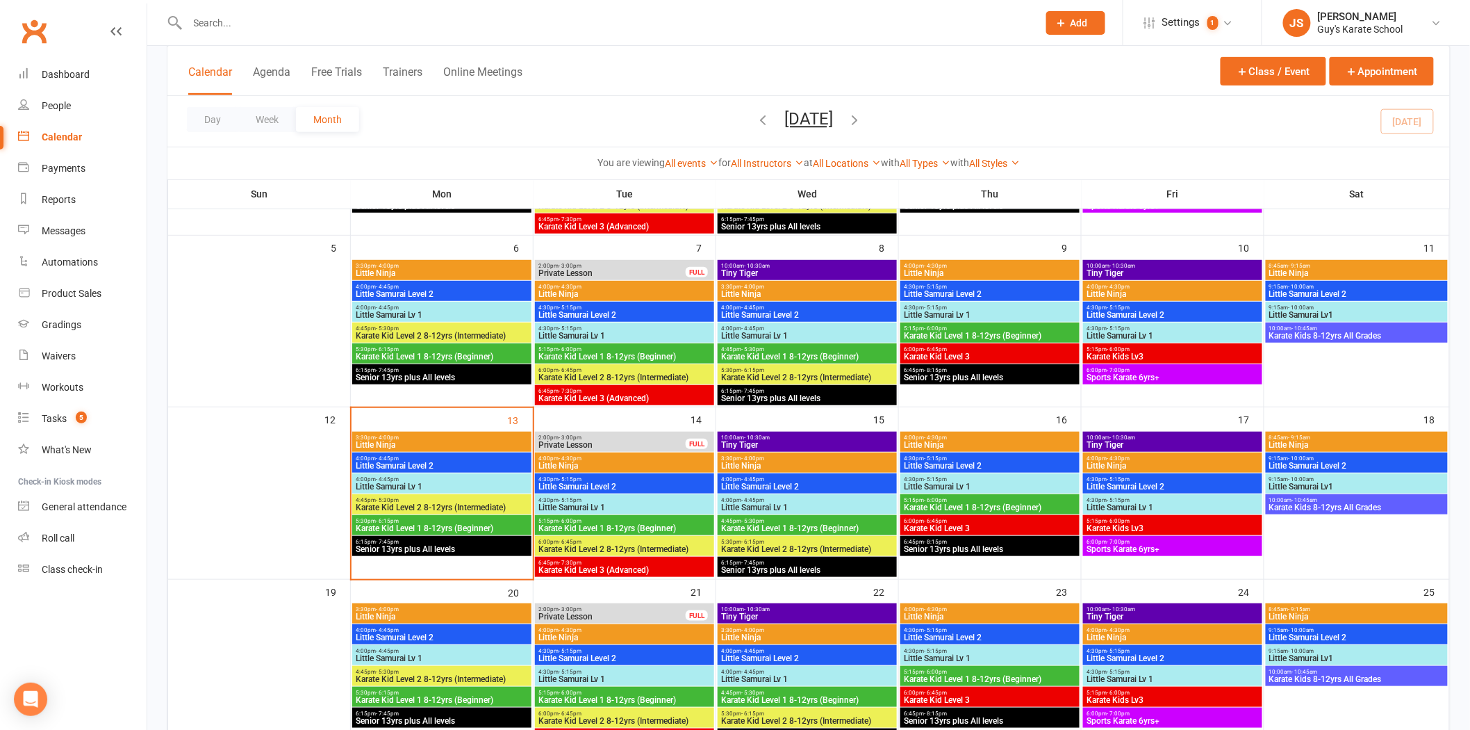
click at [1313, 438] on span "8:45am - 9:15am" at bounding box center [1357, 437] width 176 height 6
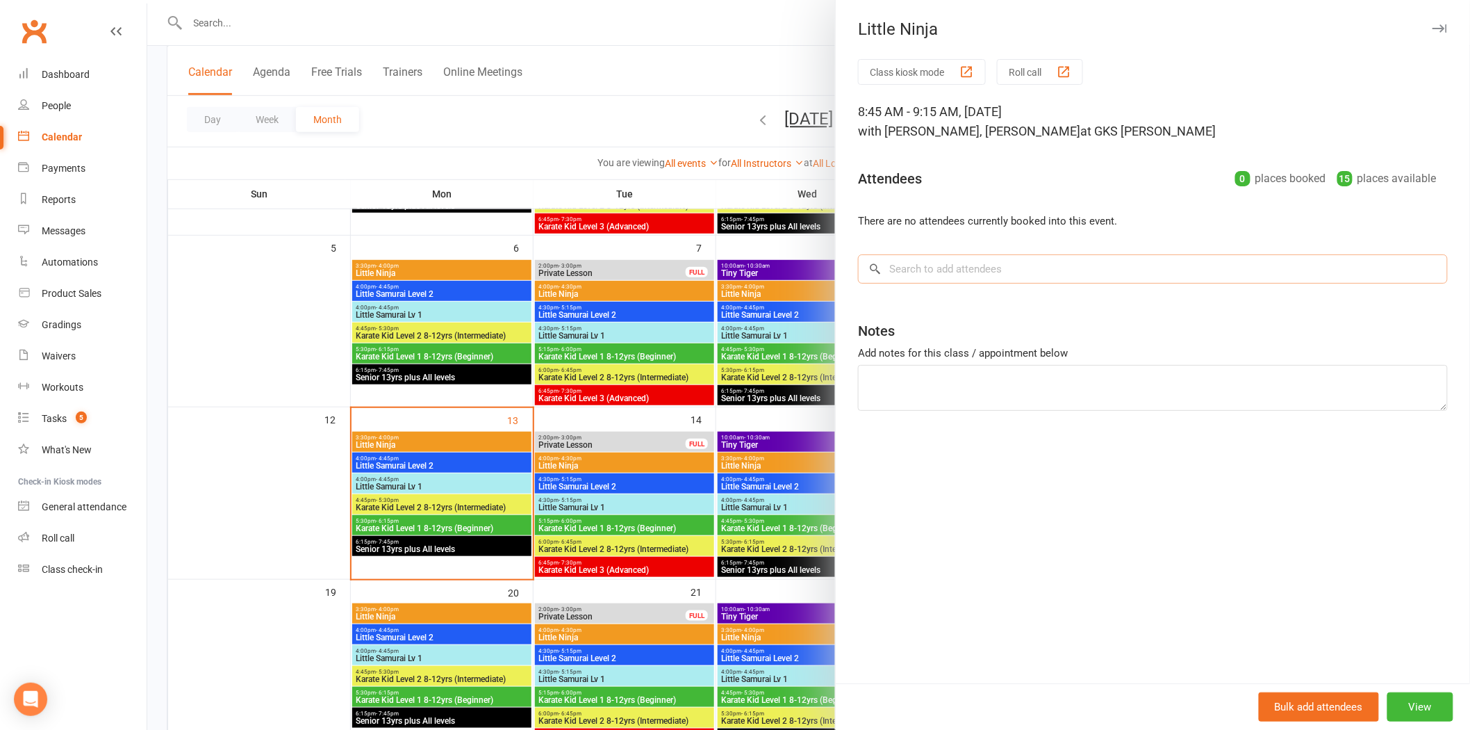
click at [1144, 273] on input "search" at bounding box center [1153, 268] width 590 height 29
type input "h"
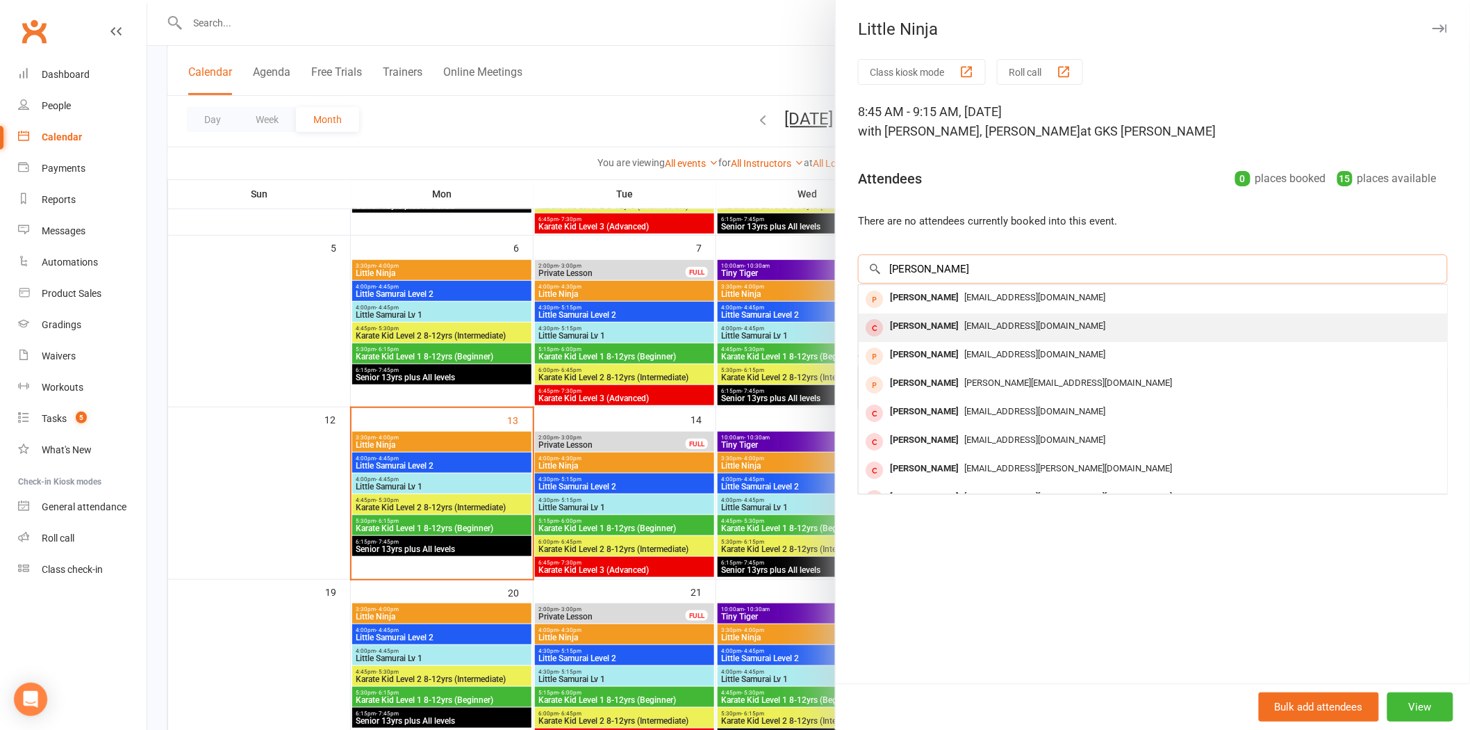
type input "[PERSON_NAME]"
click at [1023, 339] on div "[PERSON_NAME] [EMAIL_ADDRESS][DOMAIN_NAME]" at bounding box center [1153, 327] width 589 height 28
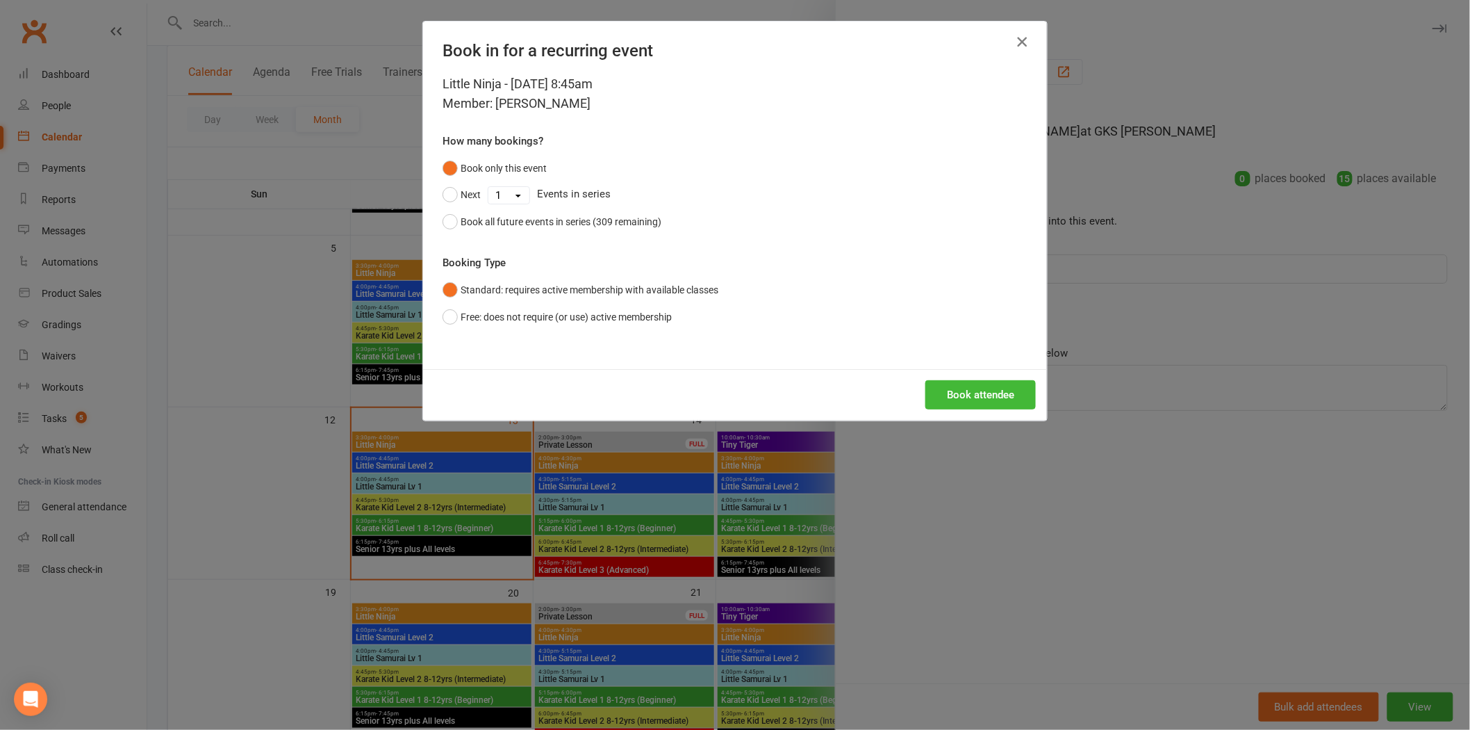
click at [1017, 43] on icon "button" at bounding box center [1022, 41] width 17 height 17
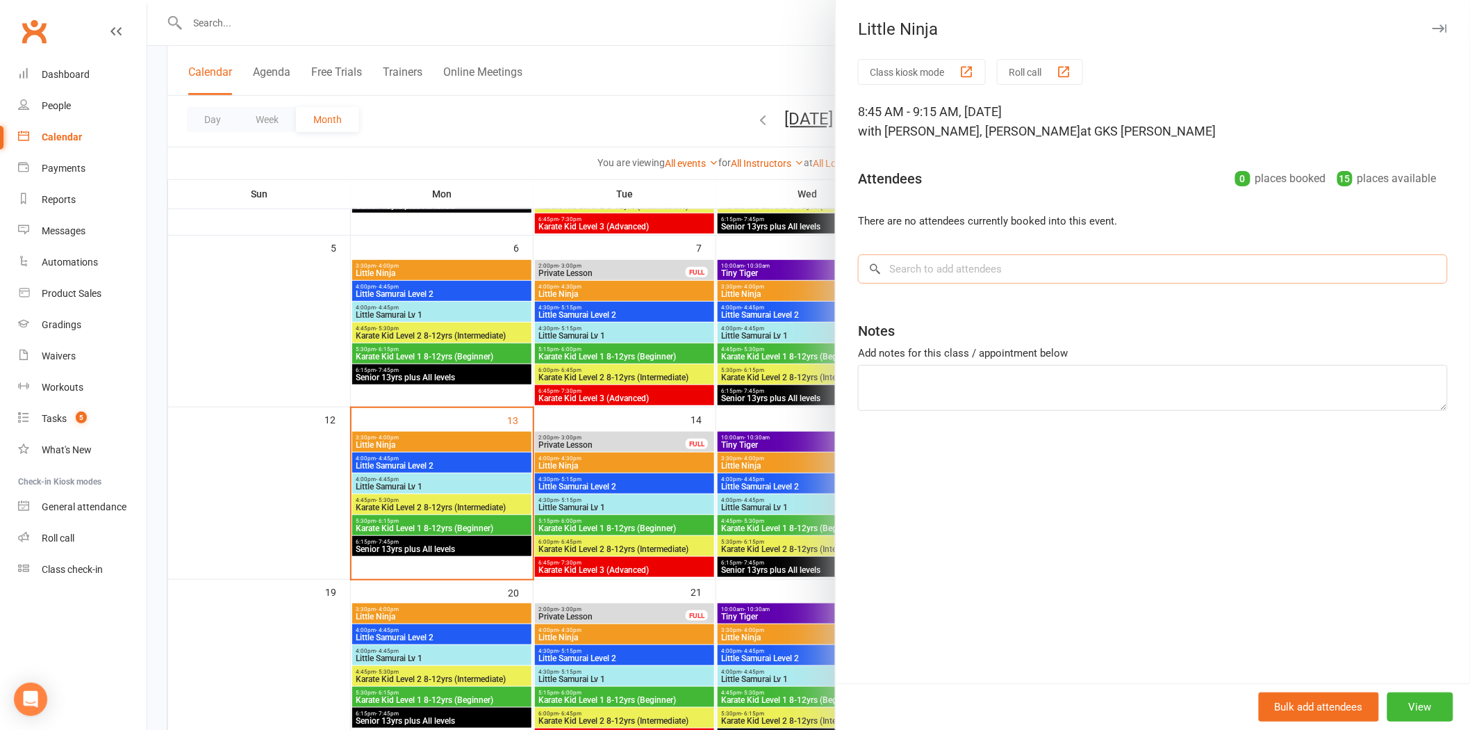
click at [996, 254] on input "search" at bounding box center [1153, 268] width 590 height 29
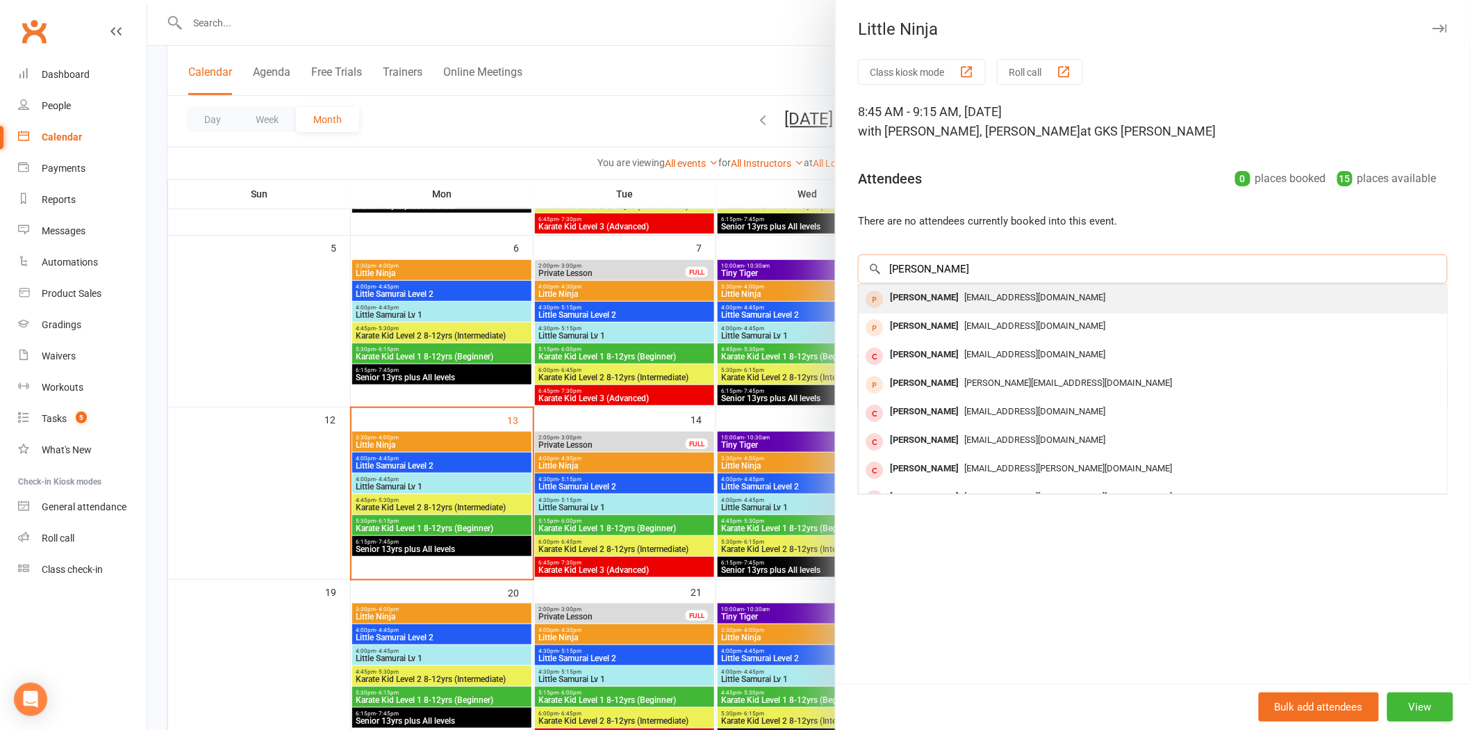
type input "[PERSON_NAME]"
click at [974, 294] on span "[EMAIL_ADDRESS][DOMAIN_NAME]" at bounding box center [1034, 297] width 141 height 10
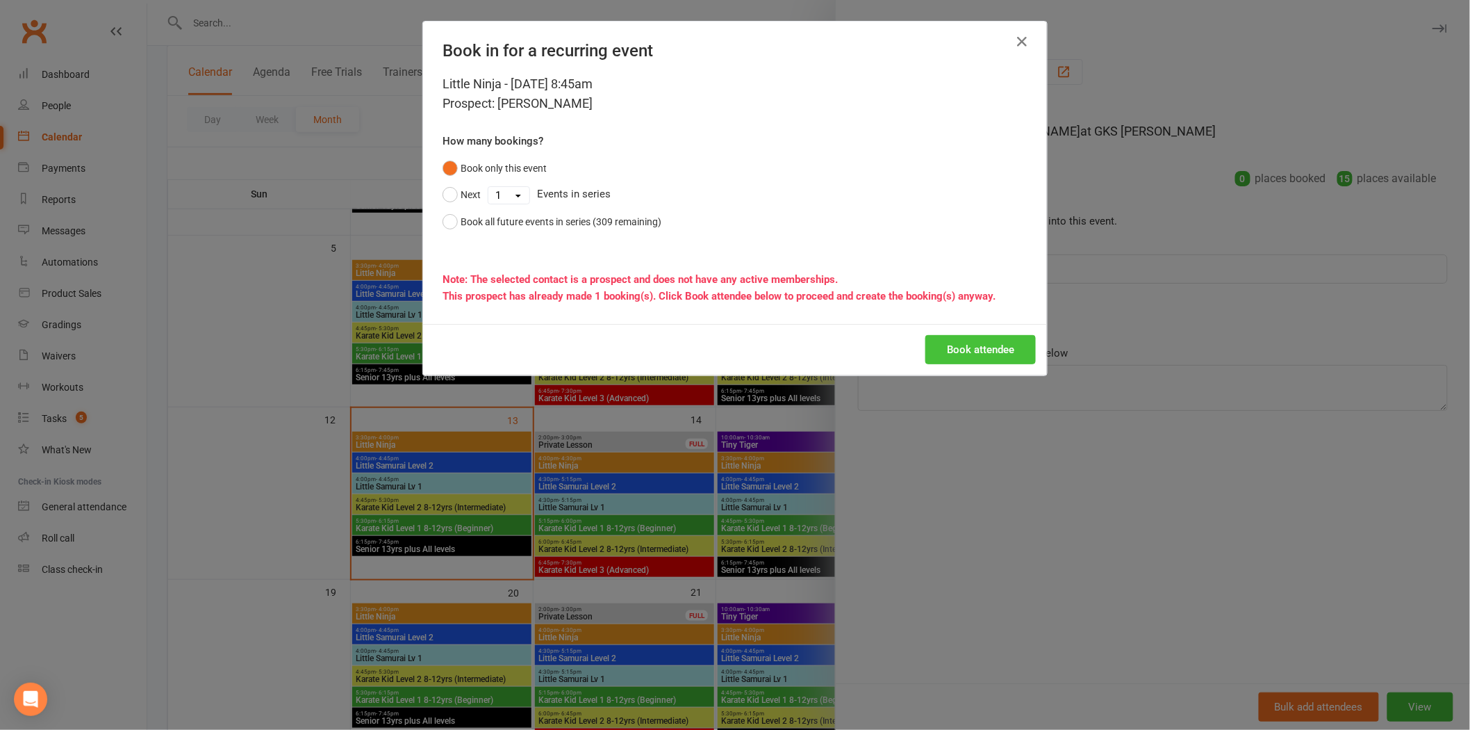
click at [973, 348] on button "Book attendee" at bounding box center [981, 349] width 110 height 29
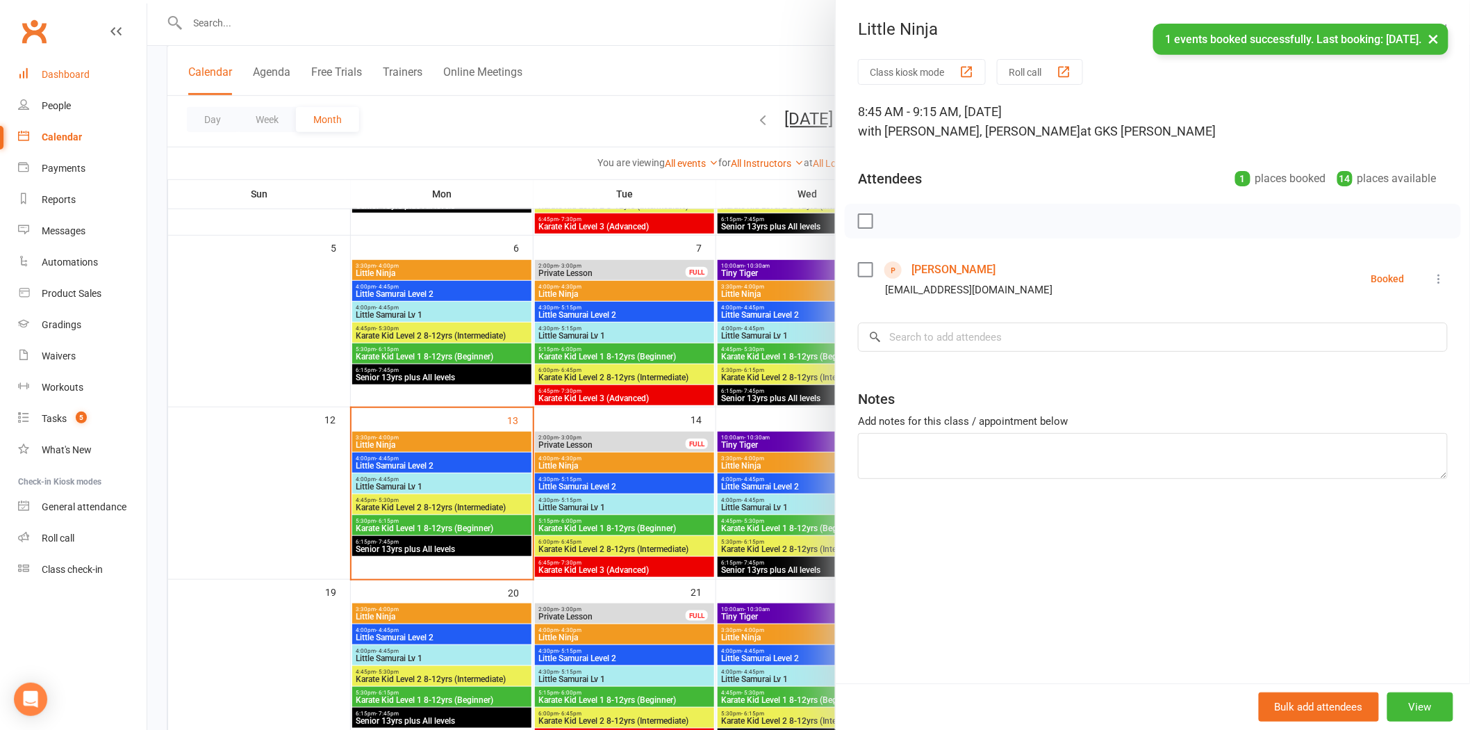
click at [90, 69] on link "Dashboard" at bounding box center [82, 74] width 129 height 31
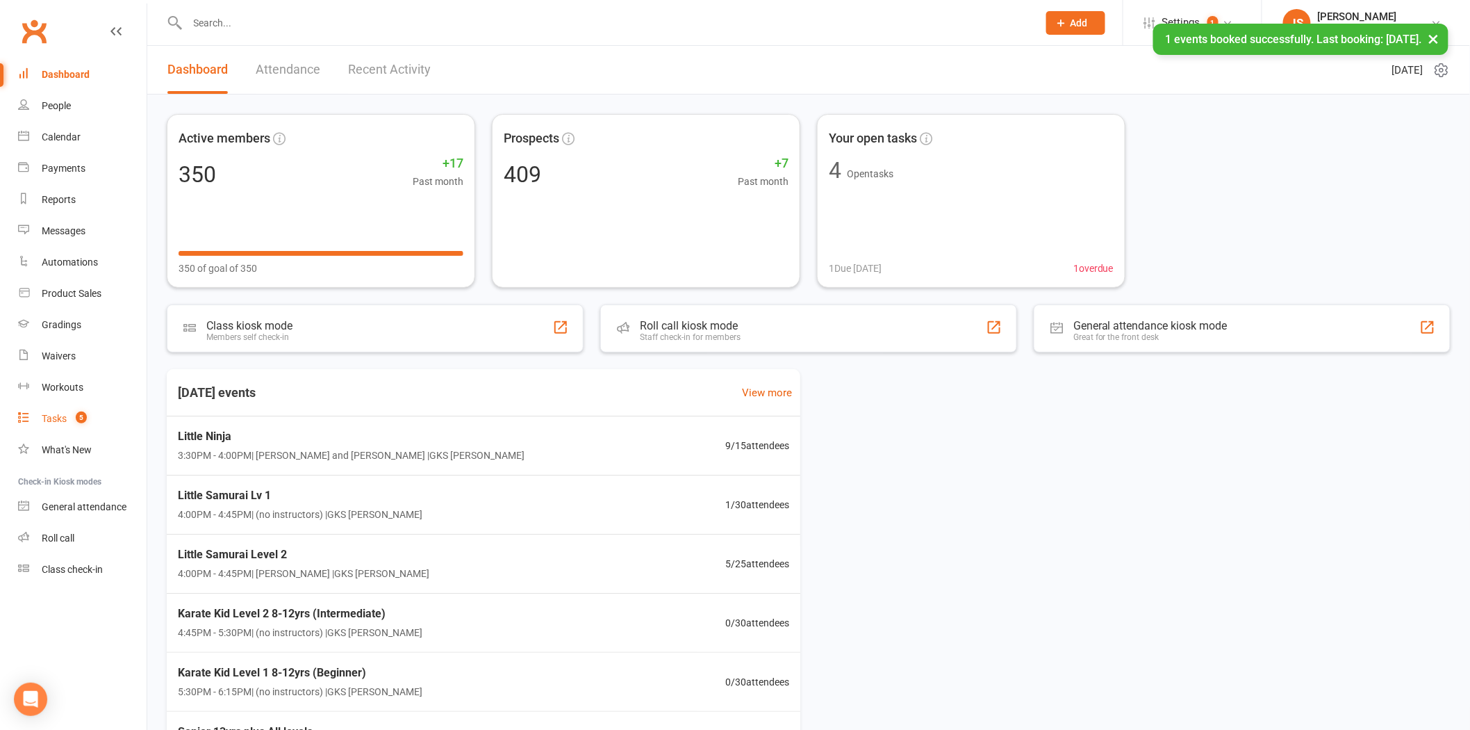
click at [76, 413] on span "5" at bounding box center [81, 417] width 11 height 12
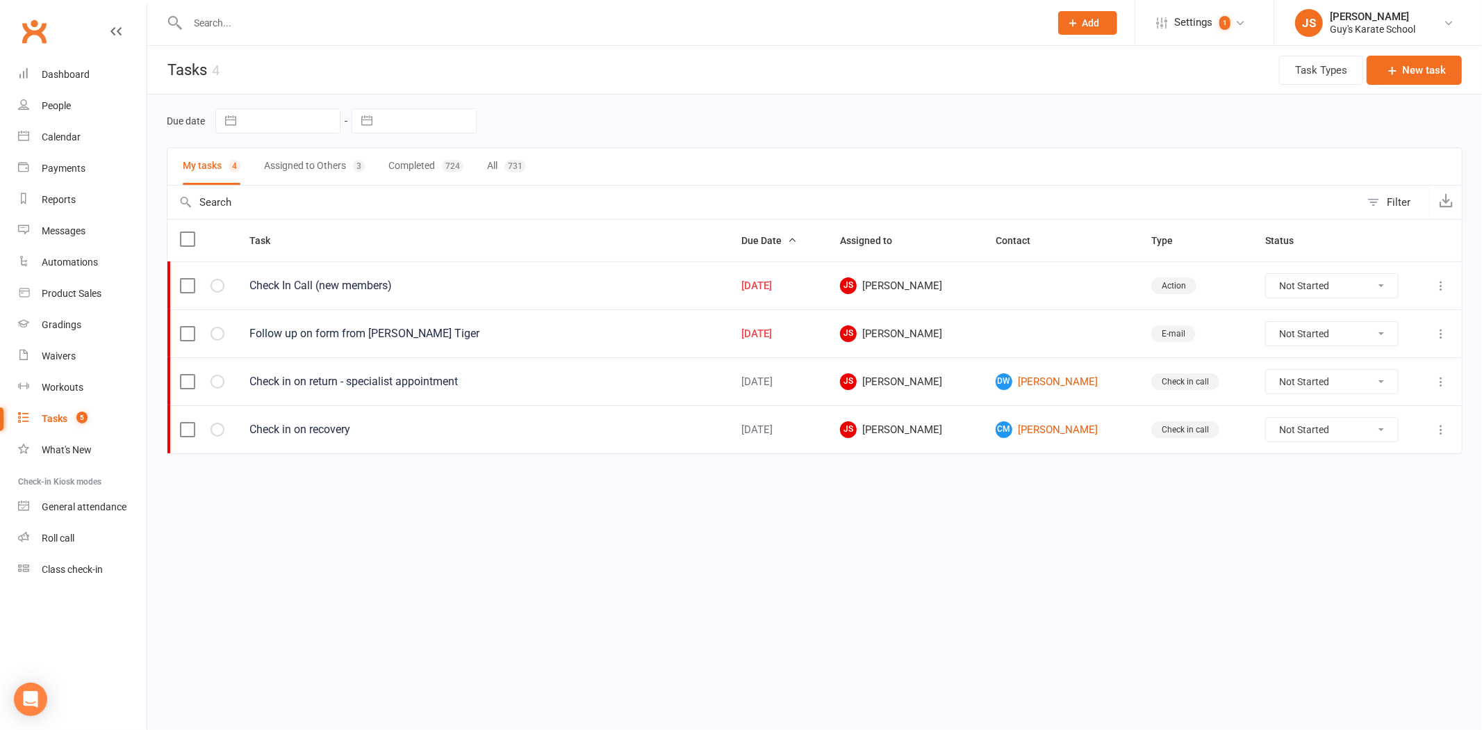
click at [304, 167] on button "Assigned to Others 3" at bounding box center [314, 166] width 101 height 37
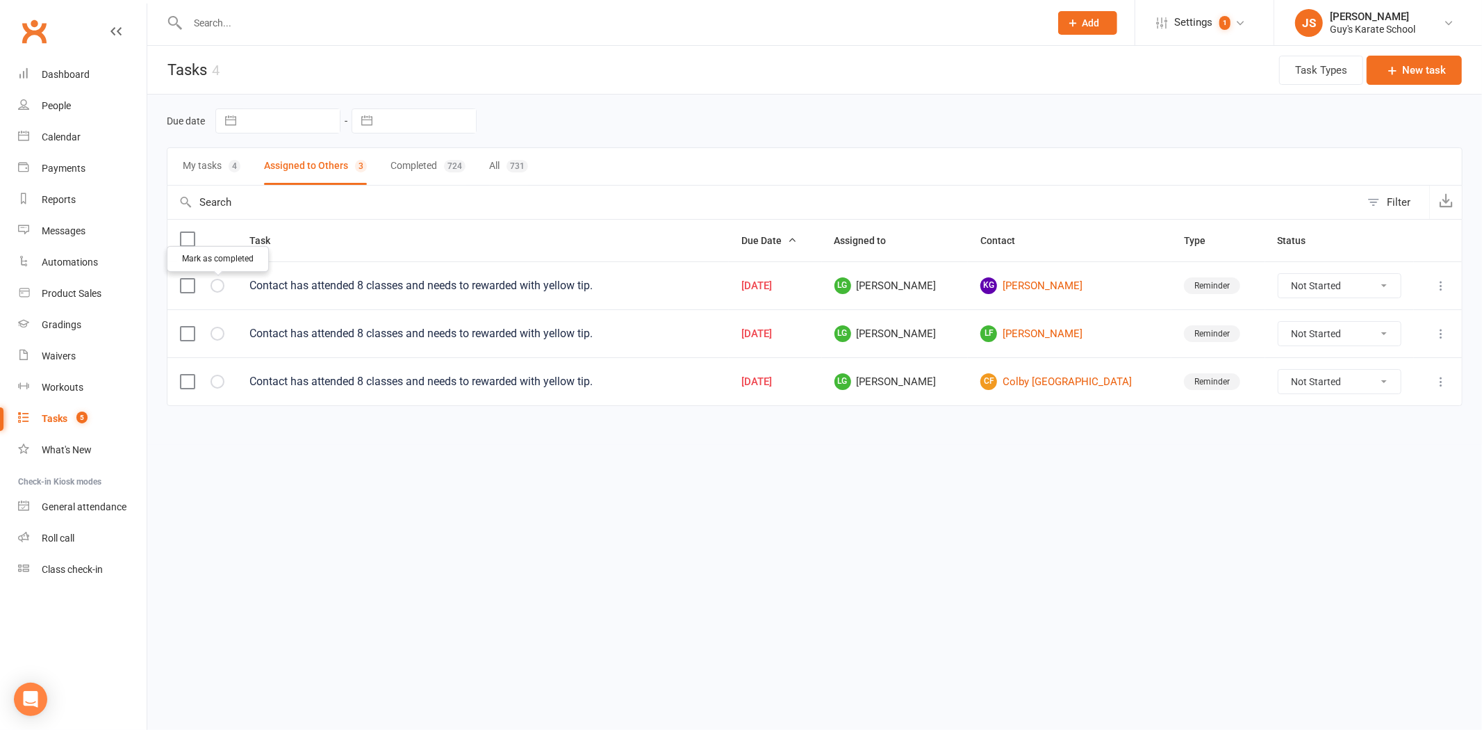
click at [218, 281] on button "button" at bounding box center [218, 286] width 14 height 14
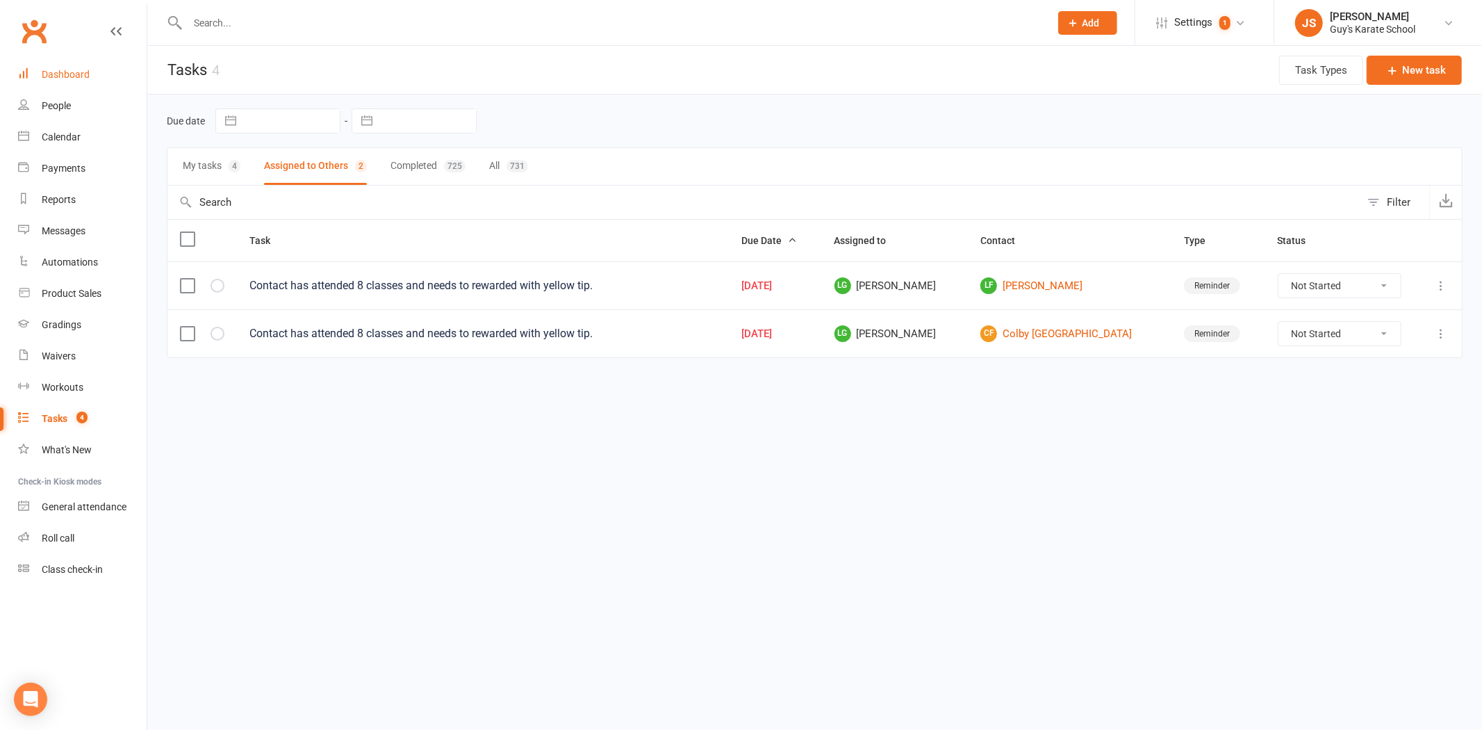
click at [80, 74] on div "Dashboard" at bounding box center [66, 74] width 48 height 11
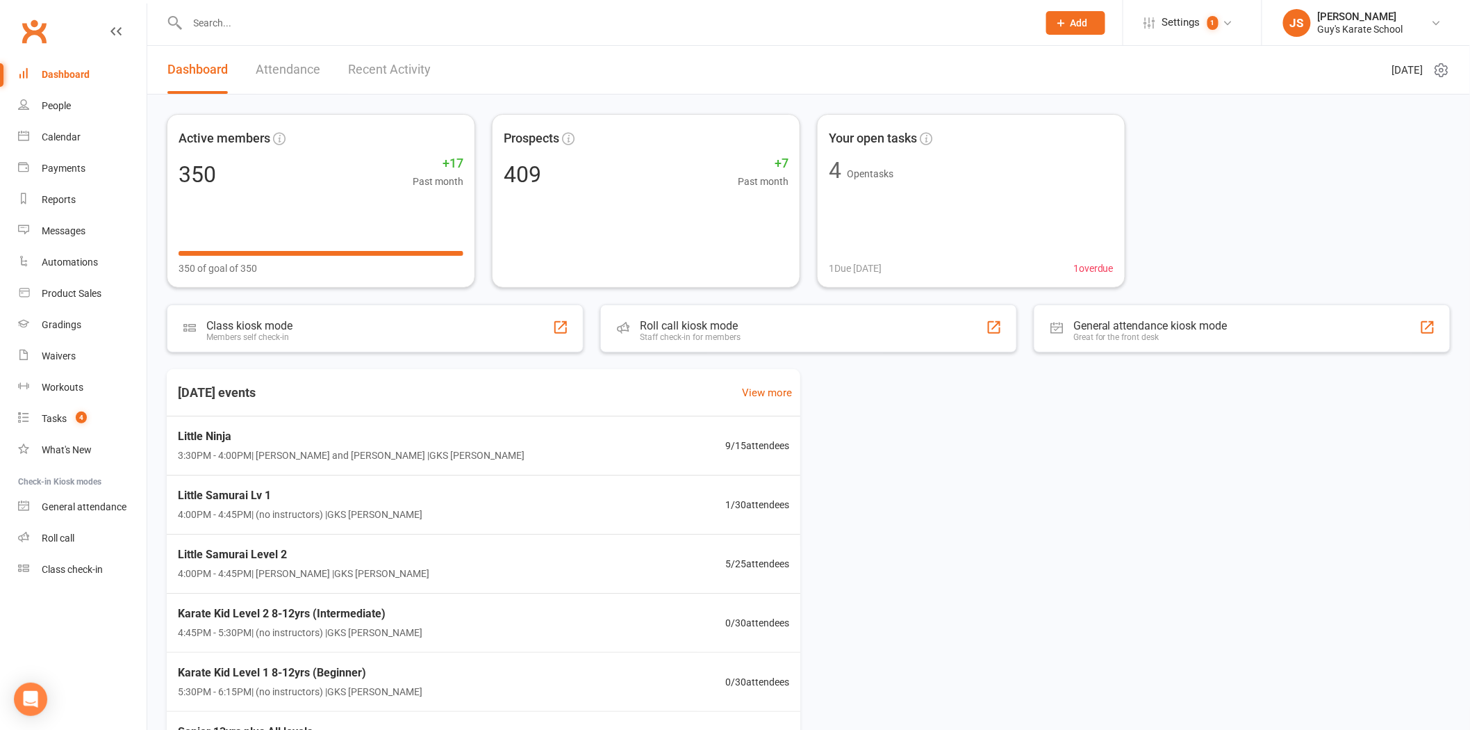
click at [209, 18] on input "text" at bounding box center [605, 22] width 845 height 19
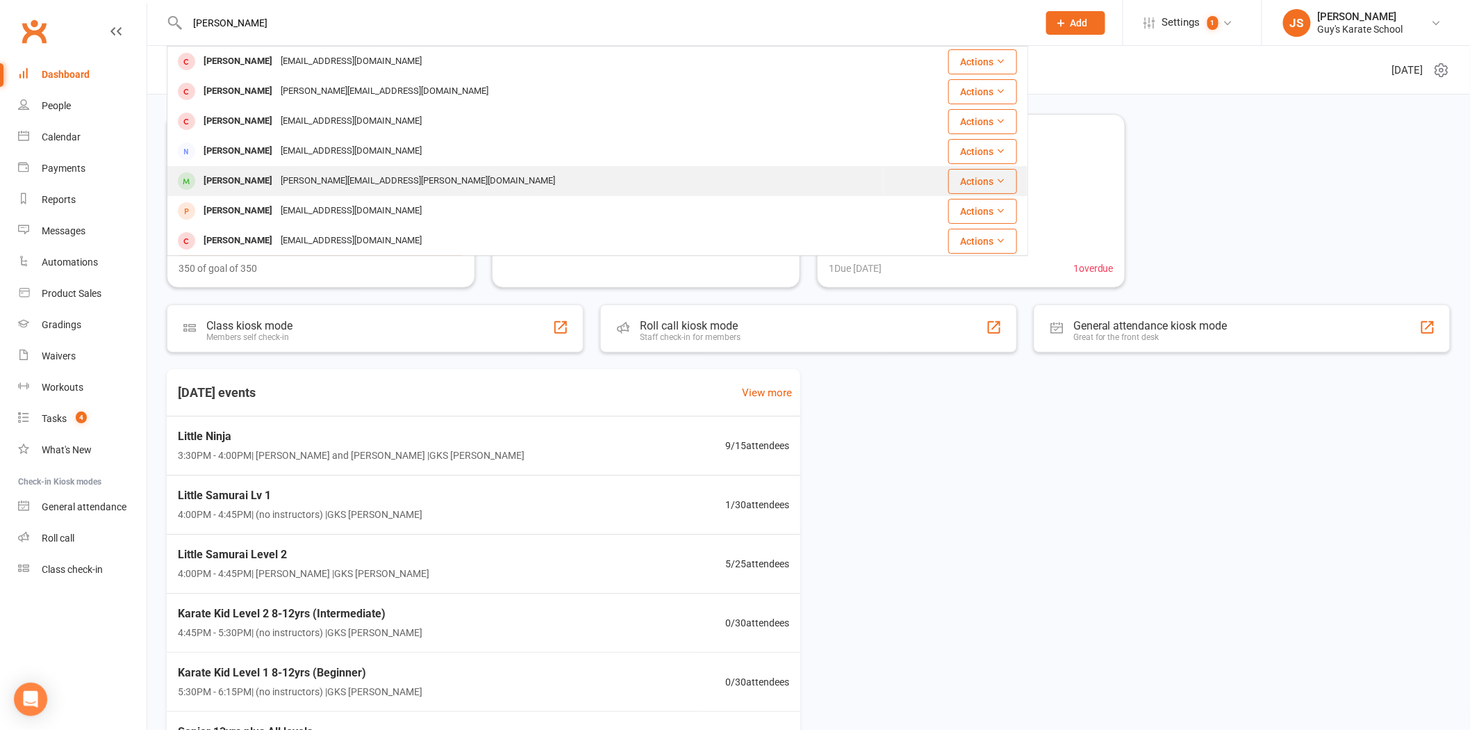
type input "[PERSON_NAME]"
click at [254, 182] on div "[PERSON_NAME]" at bounding box center [237, 181] width 77 height 20
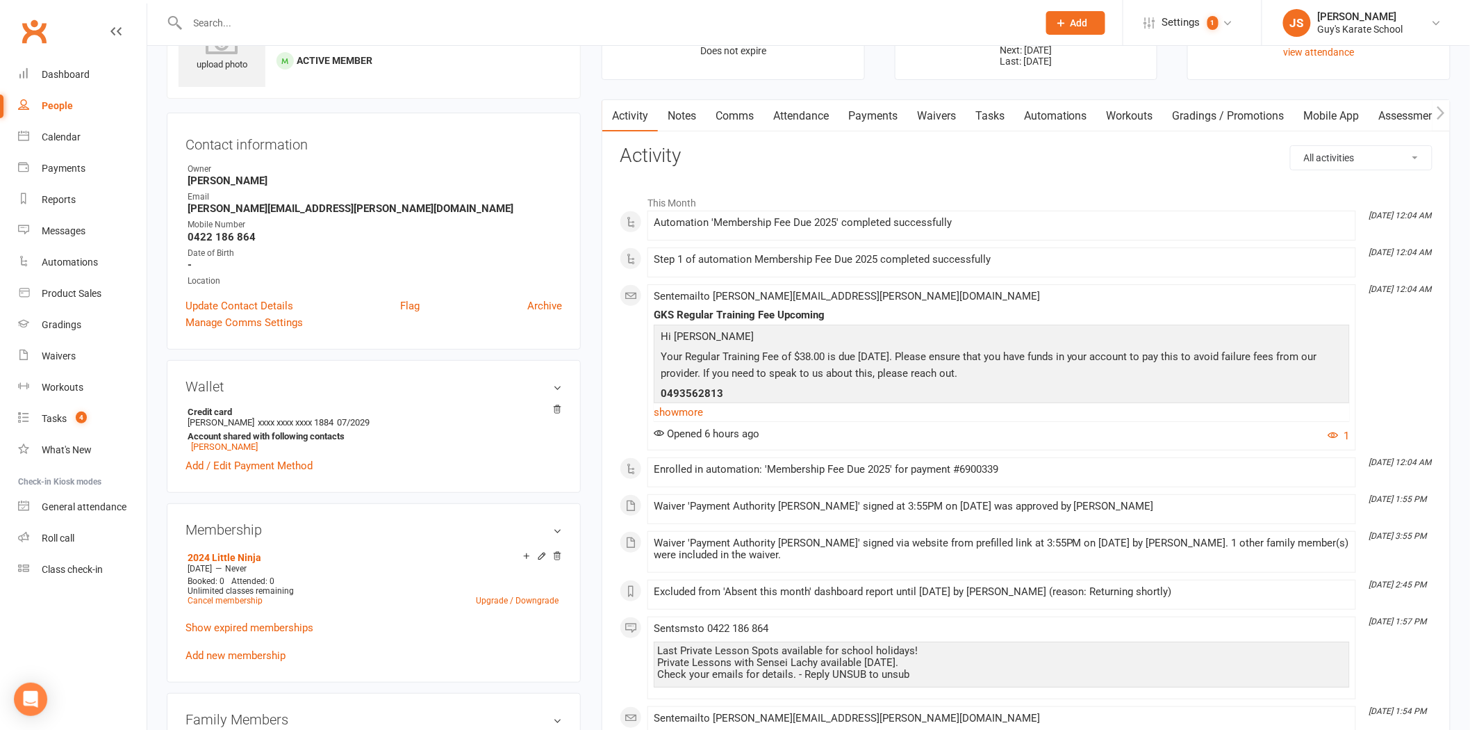
scroll to position [154, 0]
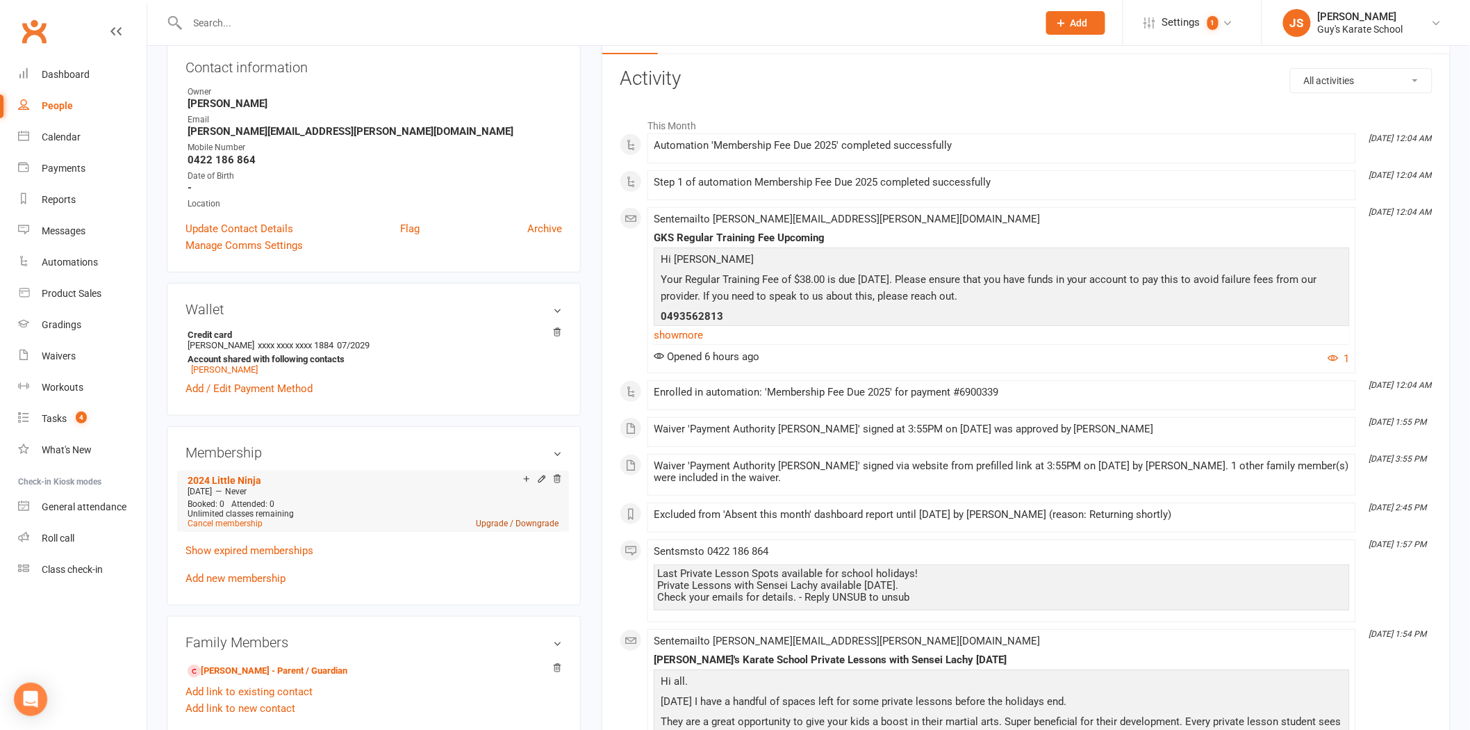
click at [526, 527] on link "Upgrade / Downgrade" at bounding box center [517, 523] width 83 height 10
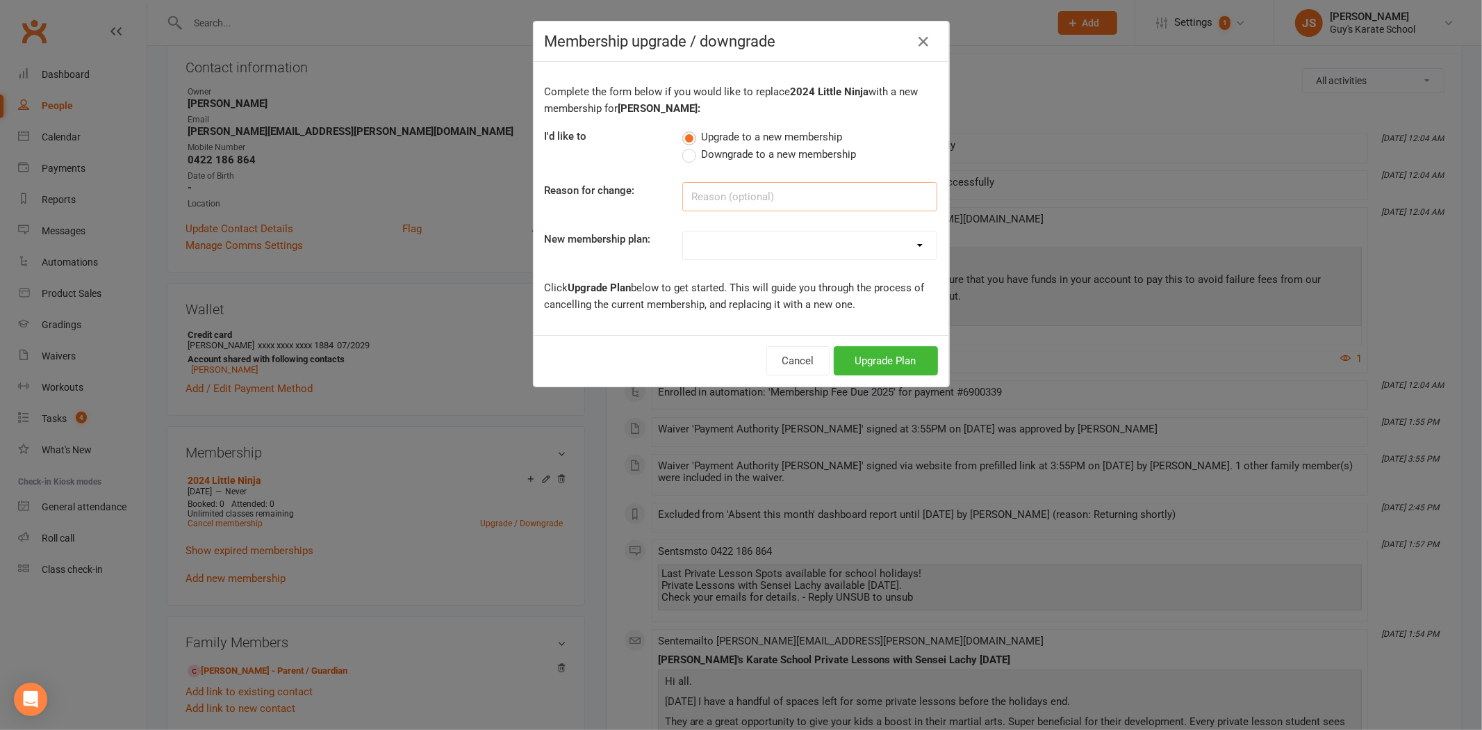
click at [787, 185] on input at bounding box center [809, 196] width 255 height 29
type input "grad"
click at [794, 255] on select "2025 Little Ninja 2025 Little Samurai 2025 Karate Kids 2025 Seniors 2022 Senior…" at bounding box center [810, 245] width 254 height 28
click at [683, 231] on select "2025 Little Ninja 2025 Little Samurai 2025 Karate Kids 2025 Seniors 2022 Senior…" at bounding box center [810, 245] width 254 height 28
drag, startPoint x: 775, startPoint y: 235, endPoint x: 773, endPoint y: 252, distance: 16.8
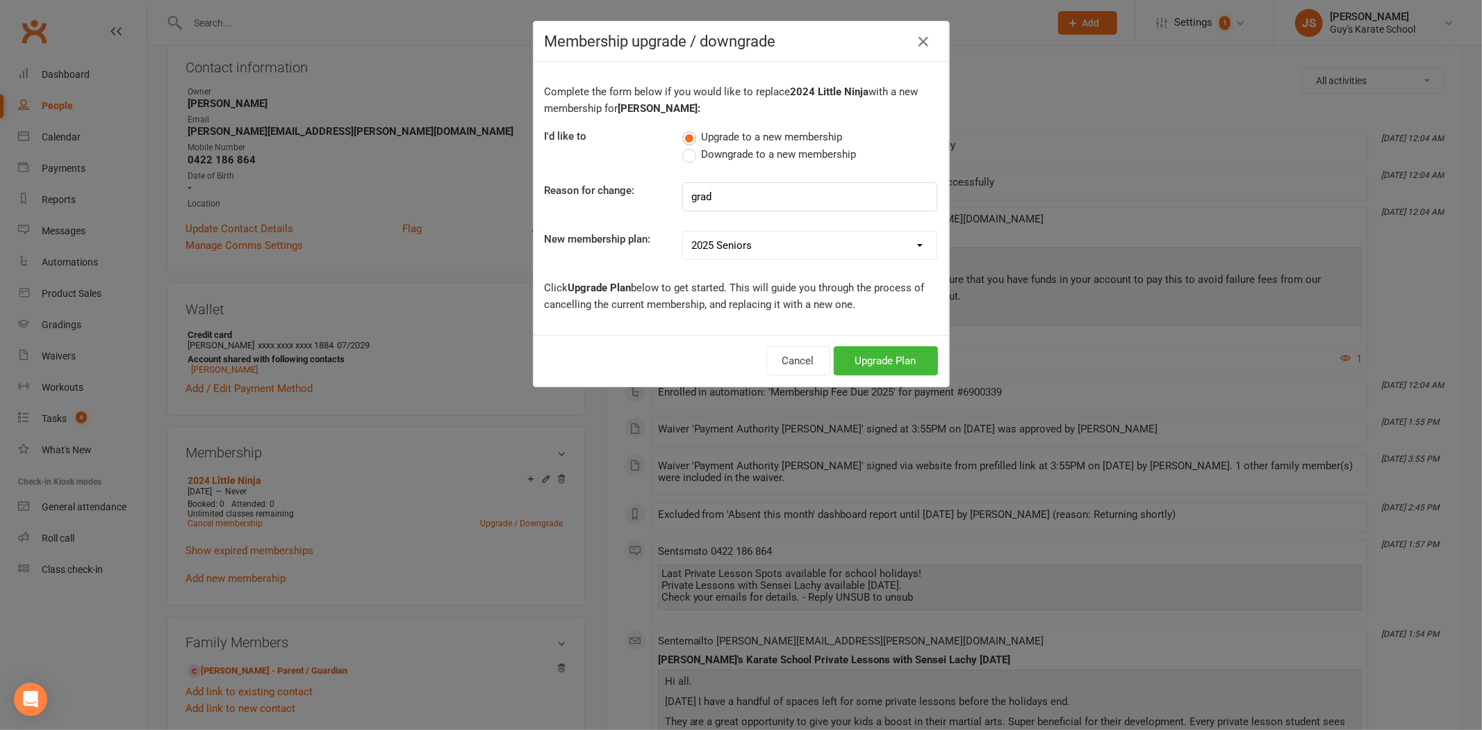
click at [775, 236] on select "2025 Little Ninja 2025 Little Samurai 2025 Karate Kids 2025 Seniors 2022 Senior…" at bounding box center [810, 245] width 254 height 28
select select "1"
click at [683, 231] on select "2025 Little Ninja 2025 Little Samurai 2025 Karate Kids 2025 Seniors 2022 Senior…" at bounding box center [810, 245] width 254 height 28
click at [879, 353] on button "Upgrade Plan" at bounding box center [886, 360] width 104 height 29
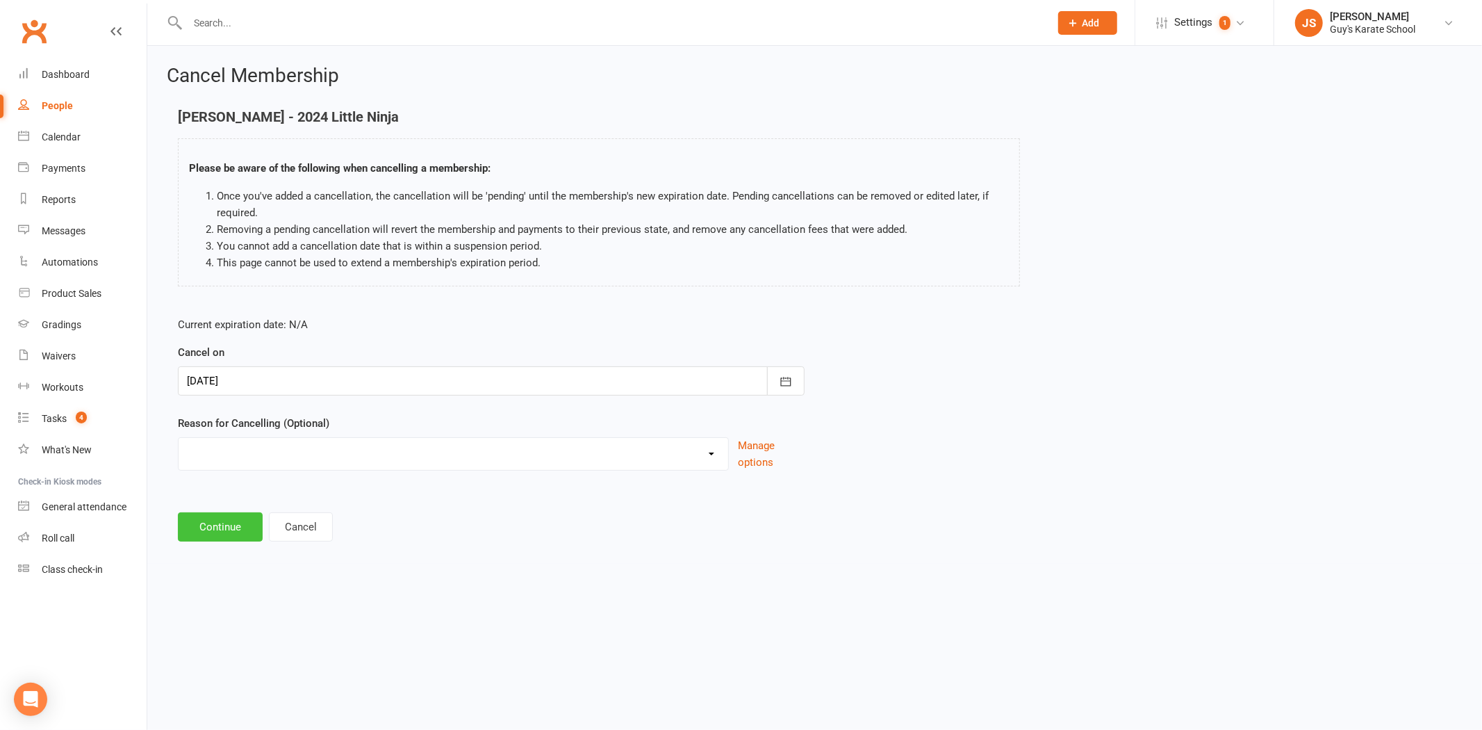
click at [235, 517] on button "Continue" at bounding box center [220, 526] width 85 height 29
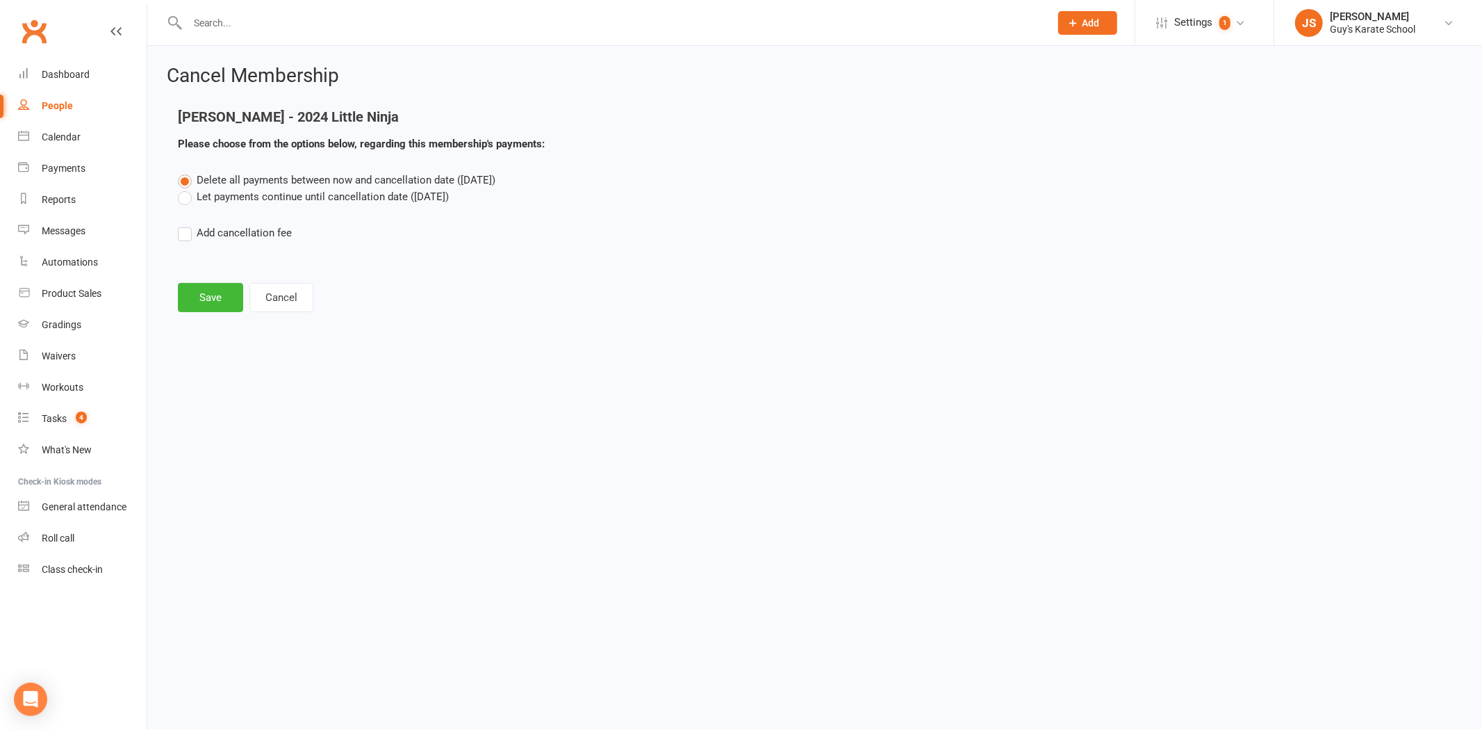
click at [226, 193] on label "Let payments continue until cancellation date ([DATE])" at bounding box center [313, 196] width 271 height 17
click at [187, 188] on input "Let payments continue until cancellation date ([DATE])" at bounding box center [182, 188] width 9 height 0
click at [219, 283] on button "Save" at bounding box center [210, 297] width 65 height 29
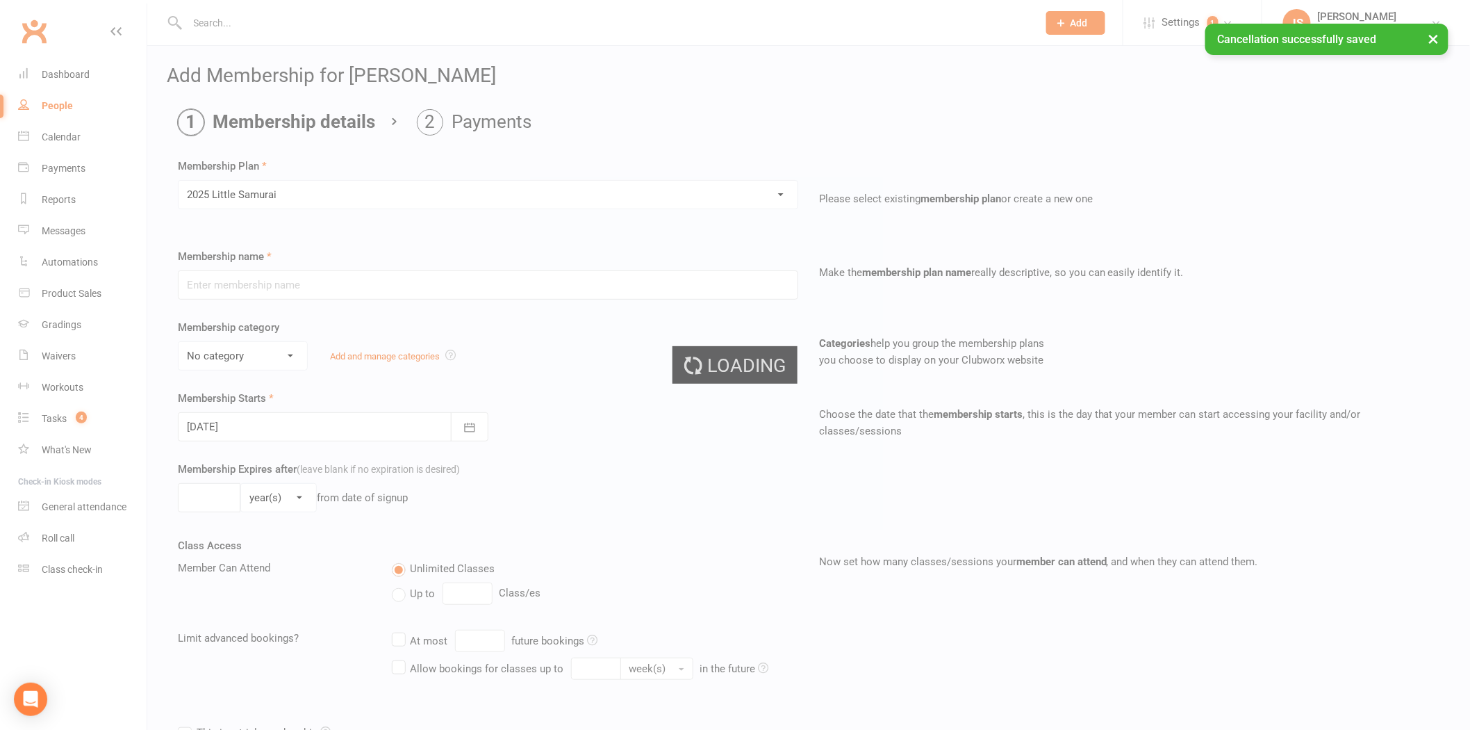
type input "2025 Little Samurai"
select select "4"
type input "0"
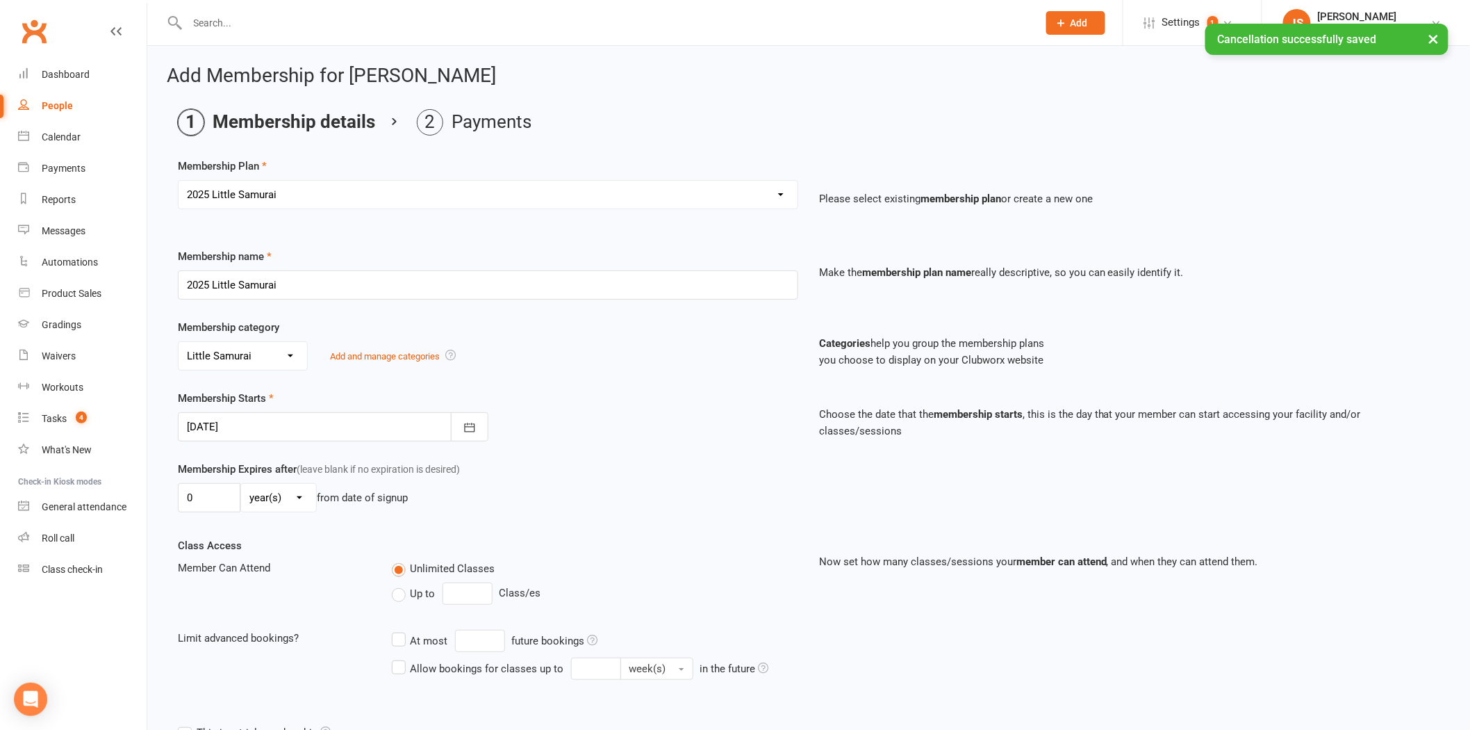
click at [263, 420] on div at bounding box center [333, 426] width 311 height 29
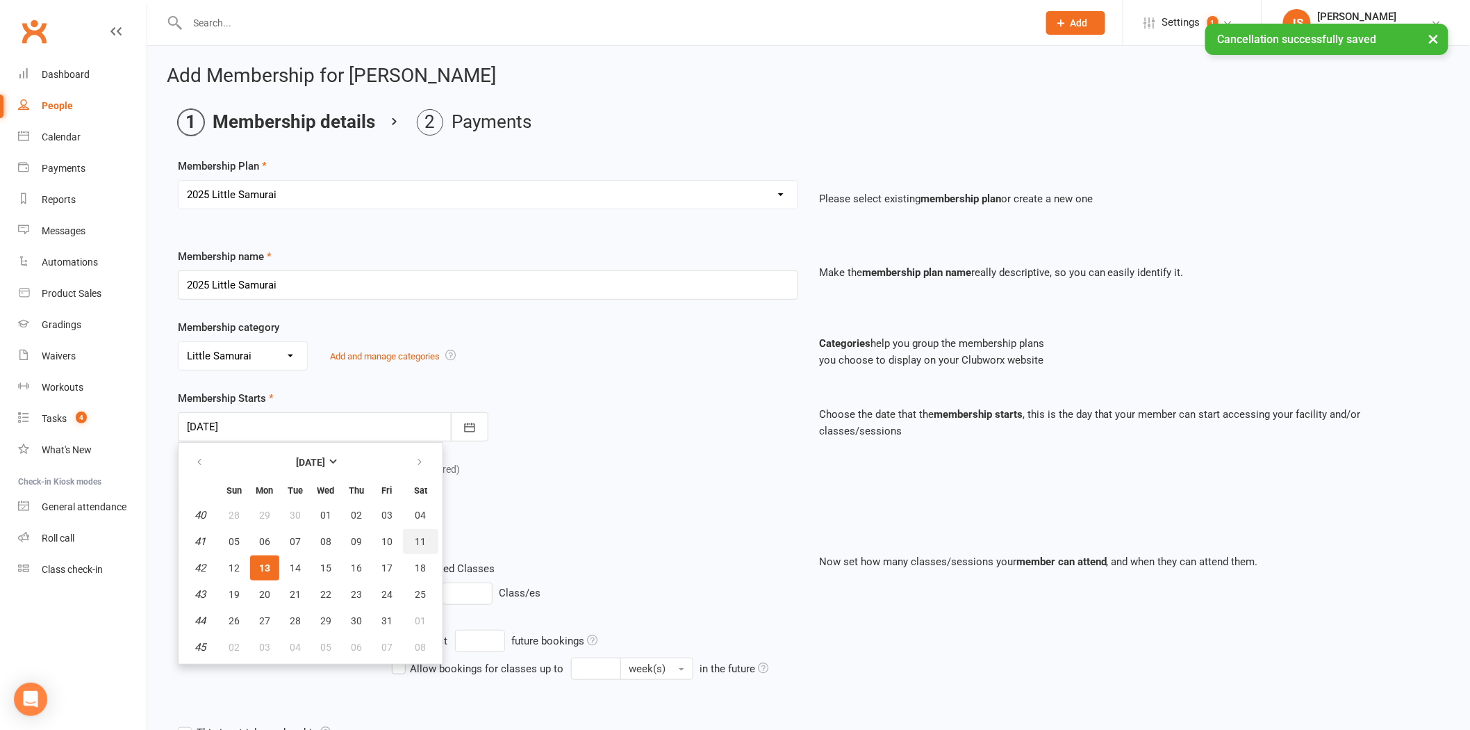
click at [422, 539] on button "11" at bounding box center [420, 541] width 35 height 25
type input "[DATE]"
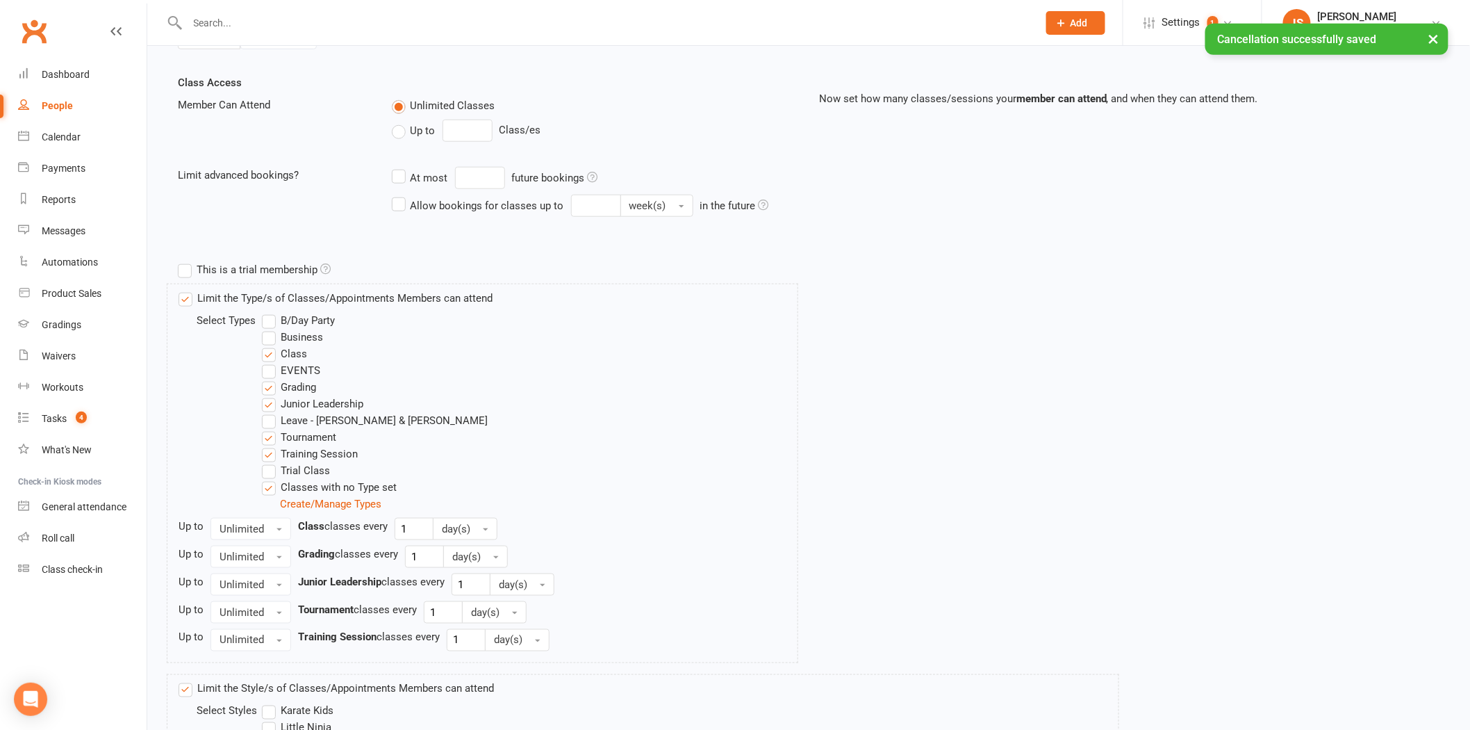
scroll to position [645, 0]
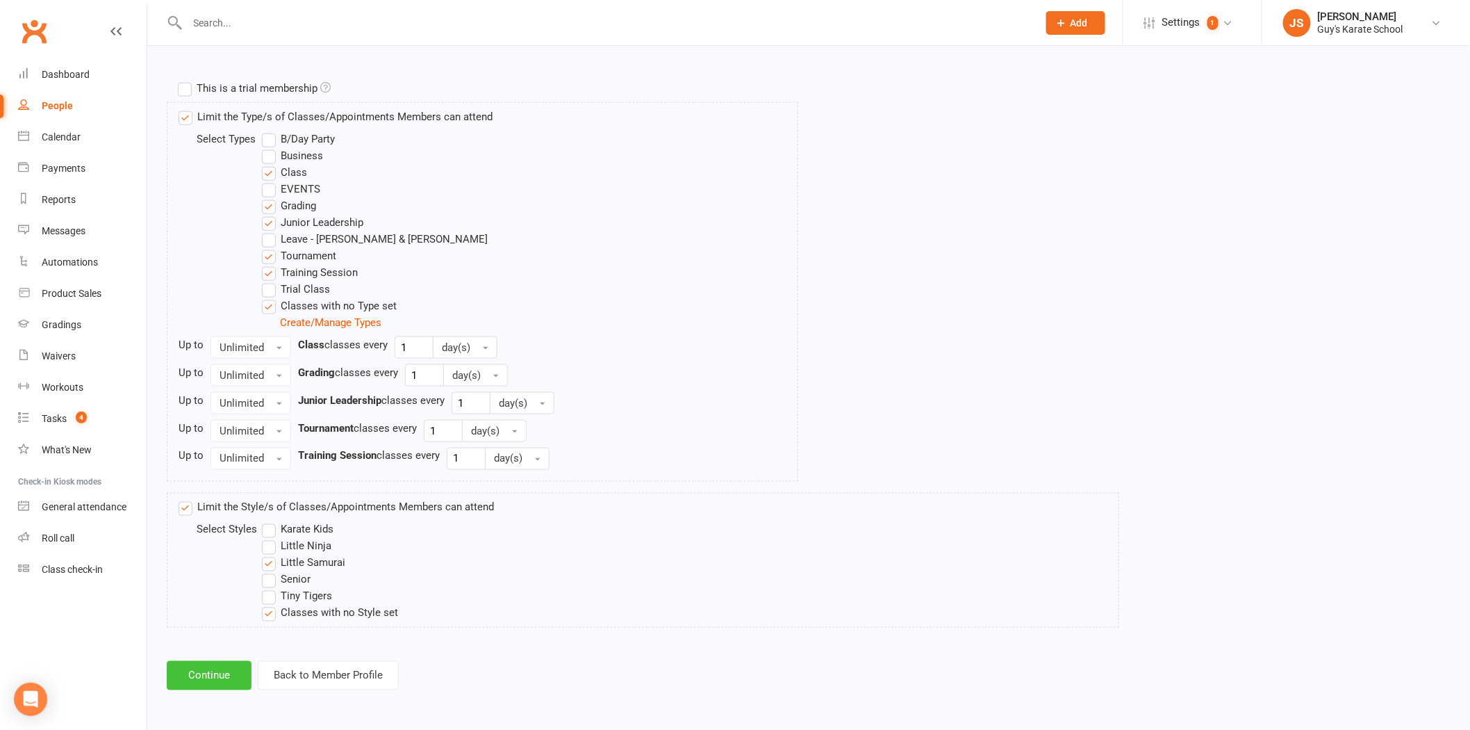
click at [211, 682] on button "Continue" at bounding box center [209, 675] width 85 height 29
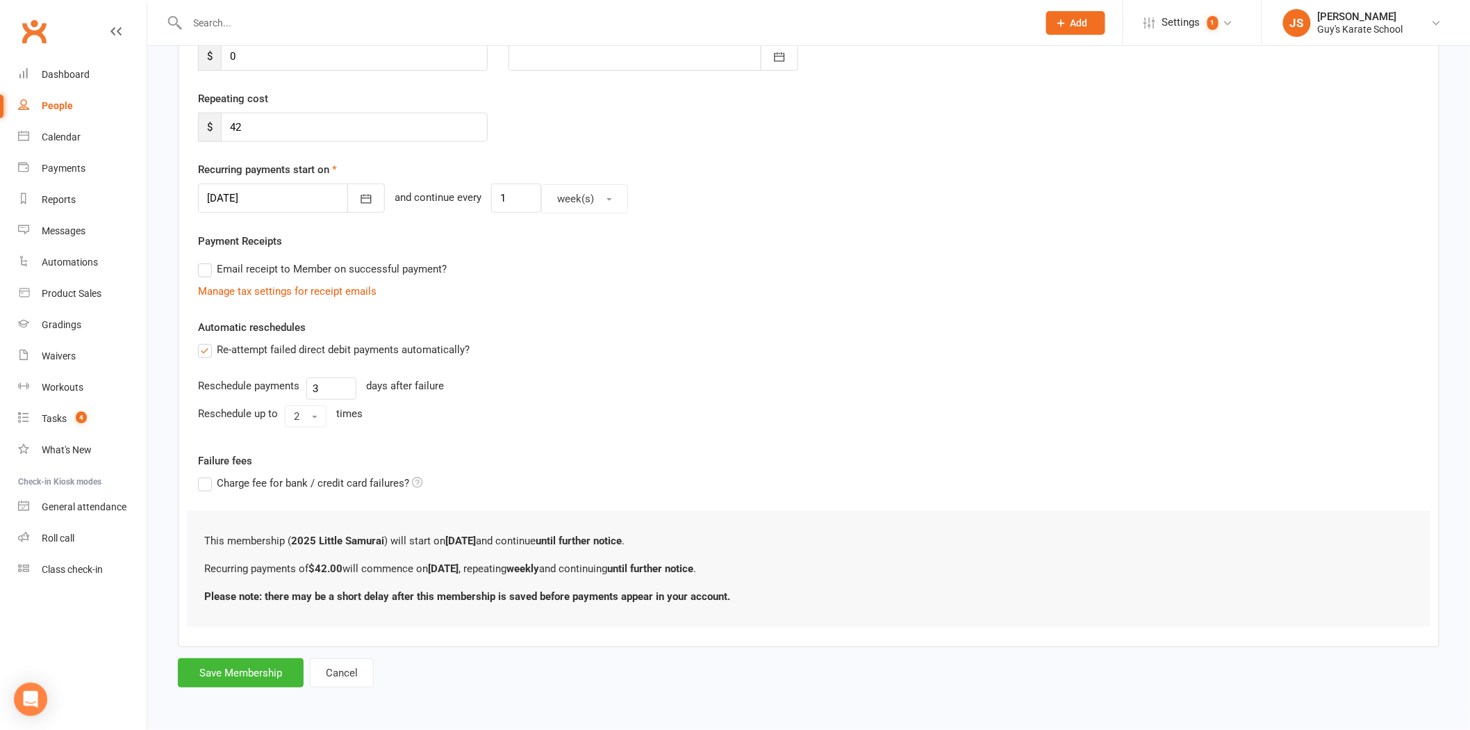
scroll to position [0, 0]
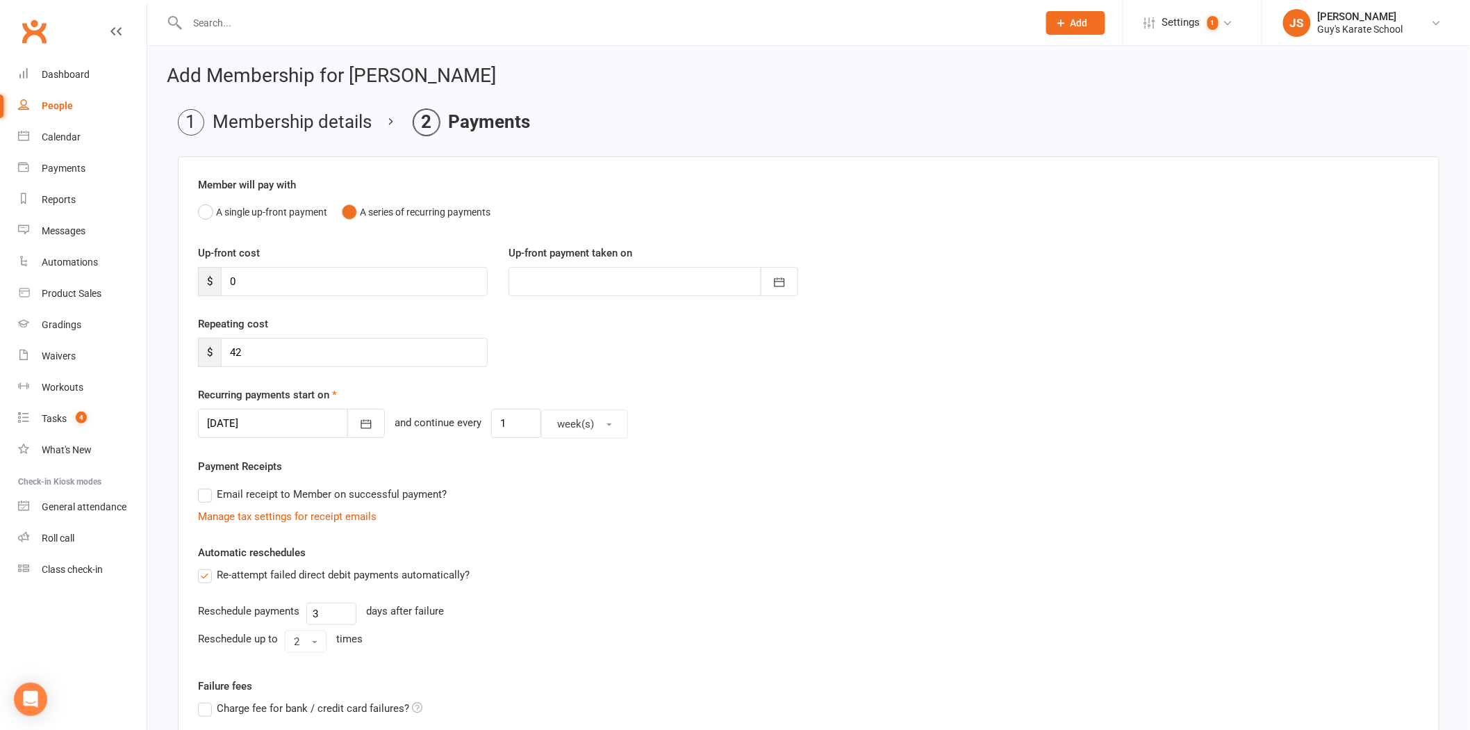
click at [265, 420] on div at bounding box center [291, 423] width 187 height 29
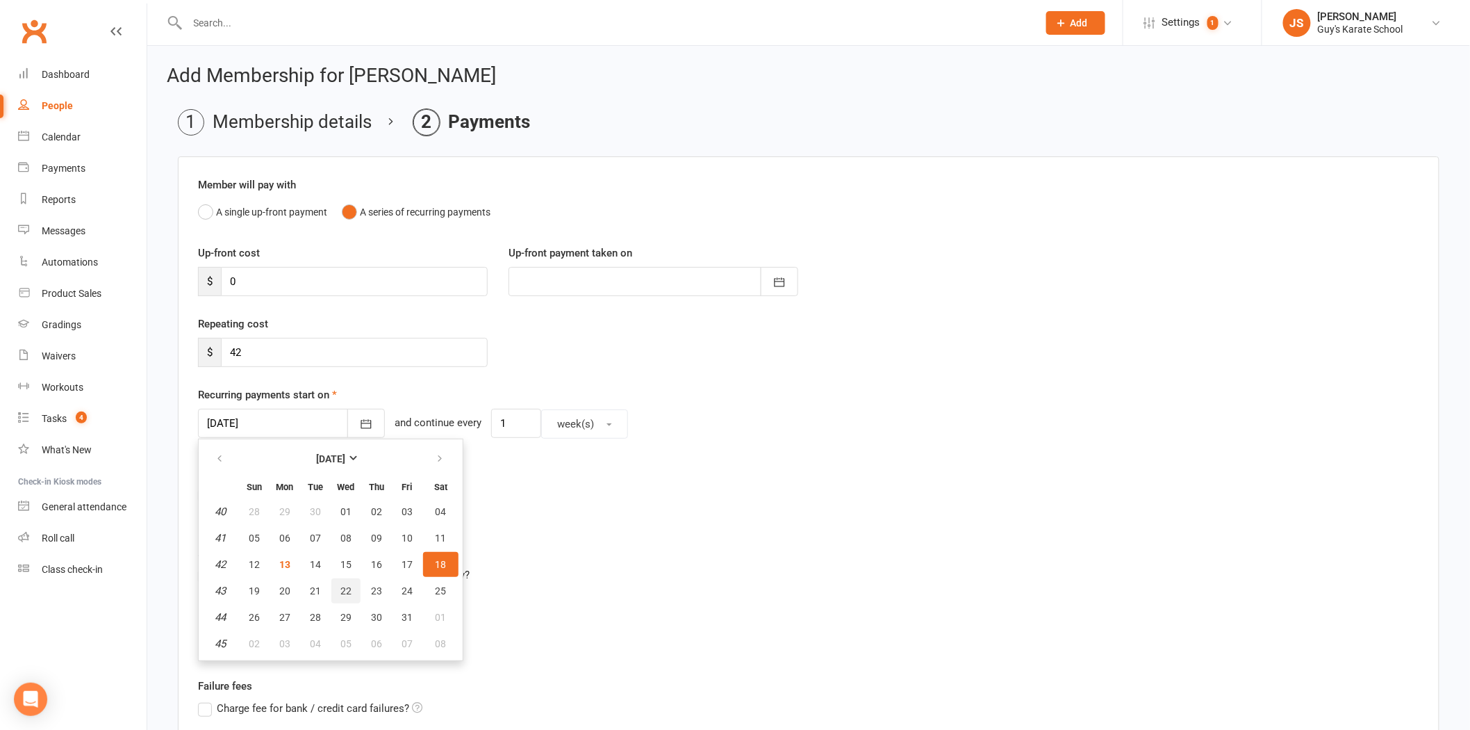
click at [335, 589] on button "22" at bounding box center [345, 590] width 29 height 25
type input "[DATE]"
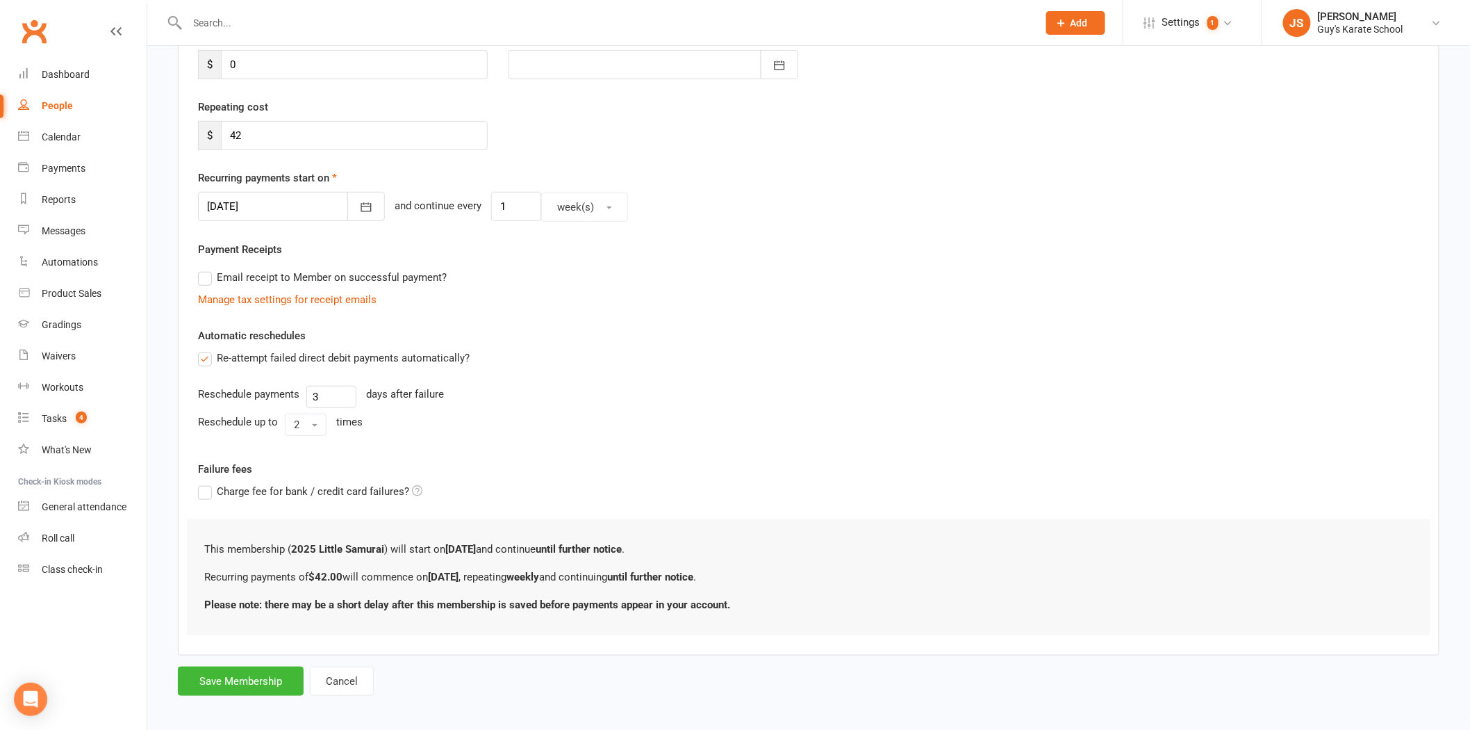
scroll to position [225, 0]
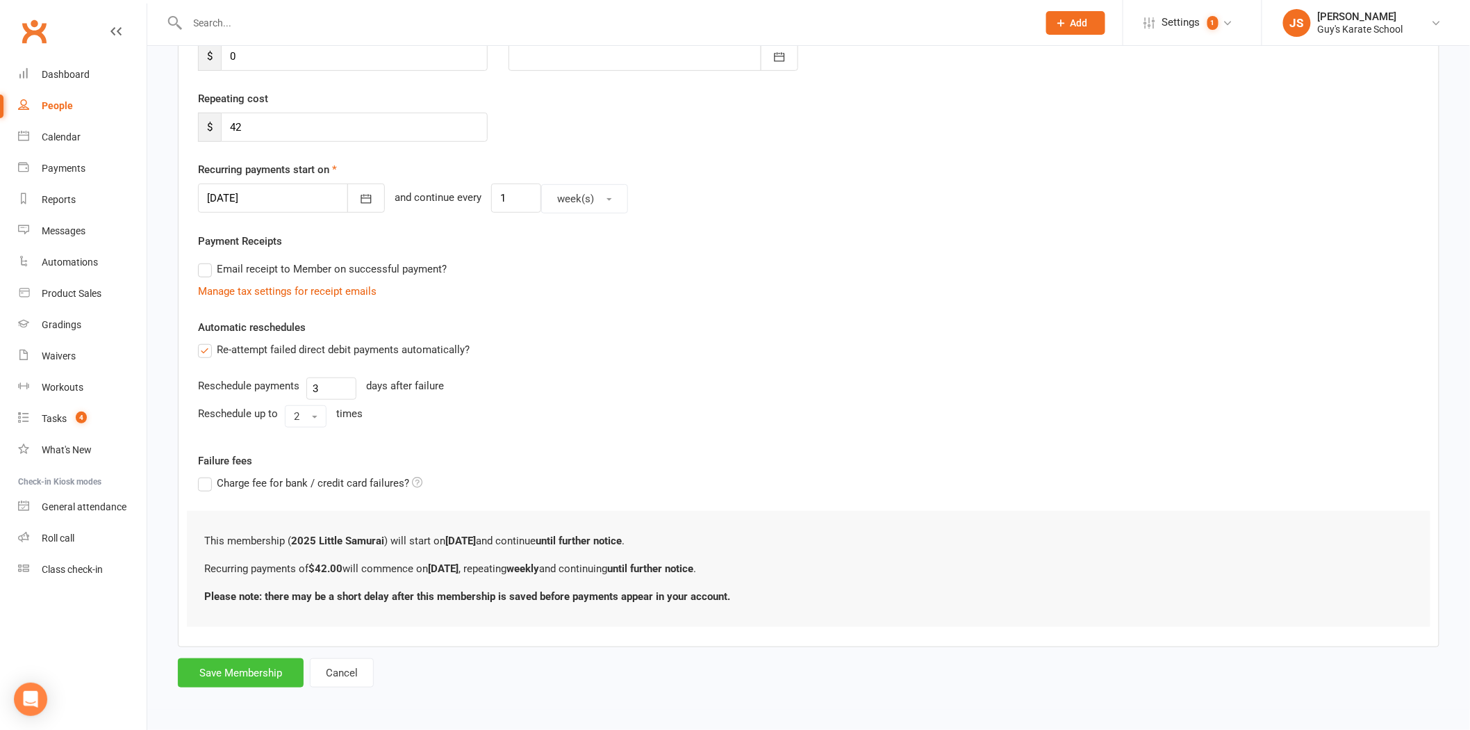
click at [247, 681] on button "Save Membership" at bounding box center [241, 672] width 126 height 29
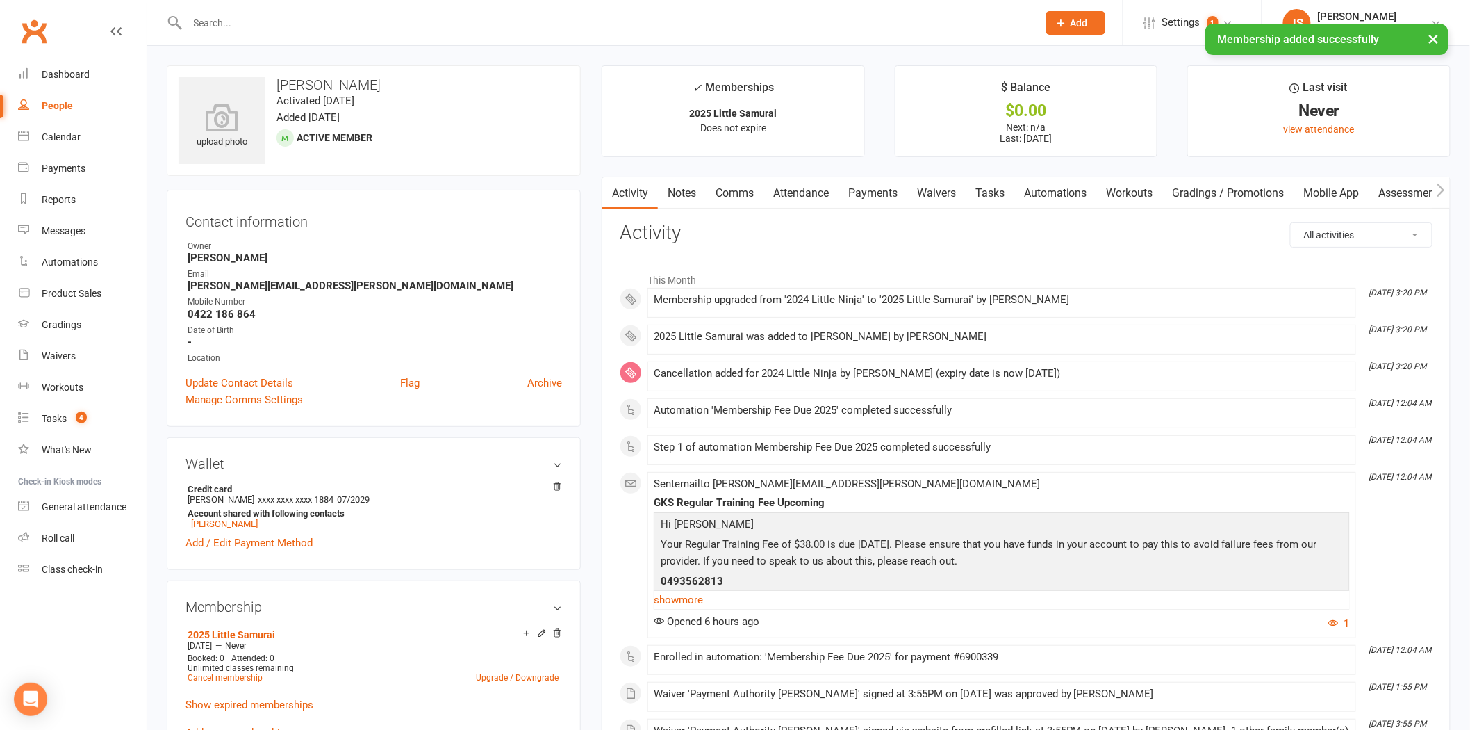
drag, startPoint x: 882, startPoint y: 190, endPoint x: 883, endPoint y: 197, distance: 7.0
click at [882, 195] on link "Payments" at bounding box center [873, 193] width 69 height 32
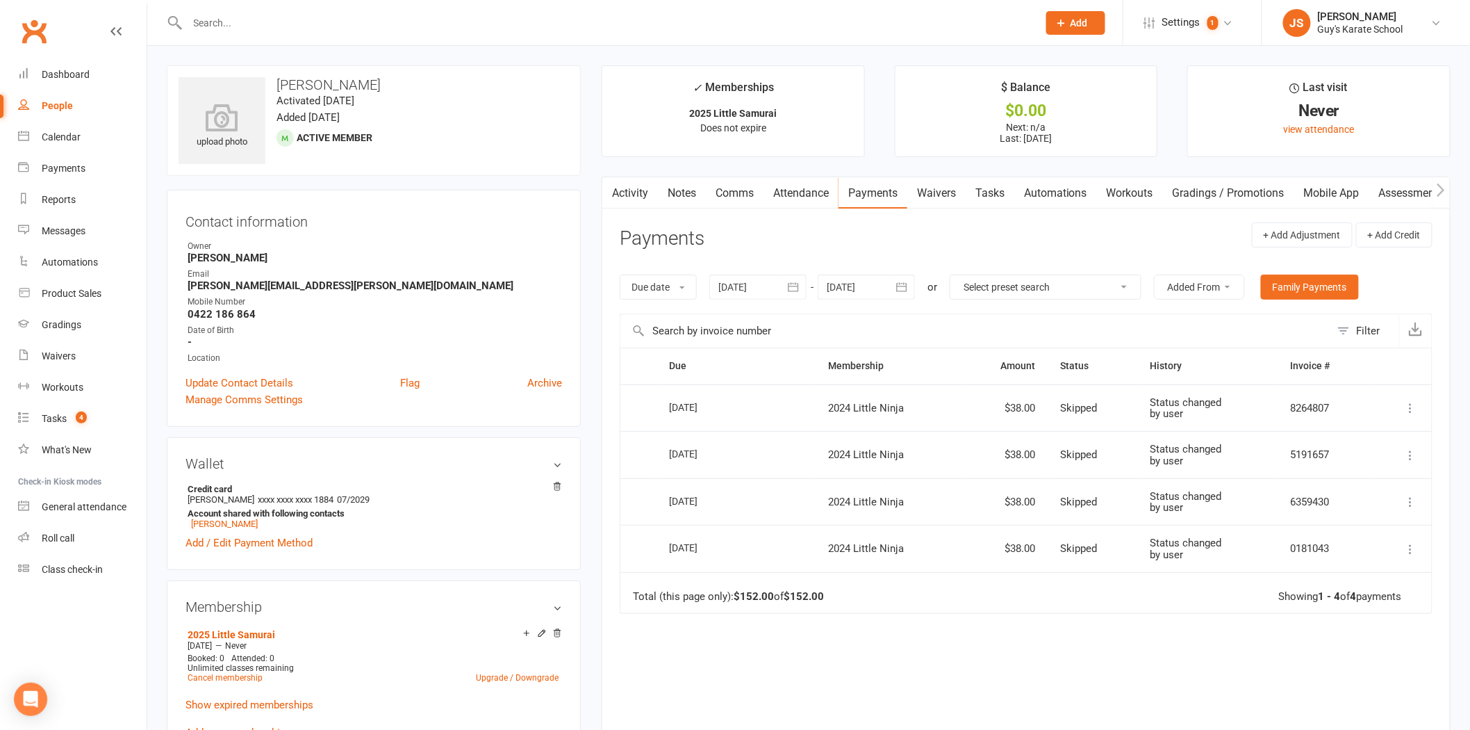
click at [846, 280] on div at bounding box center [866, 286] width 97 height 25
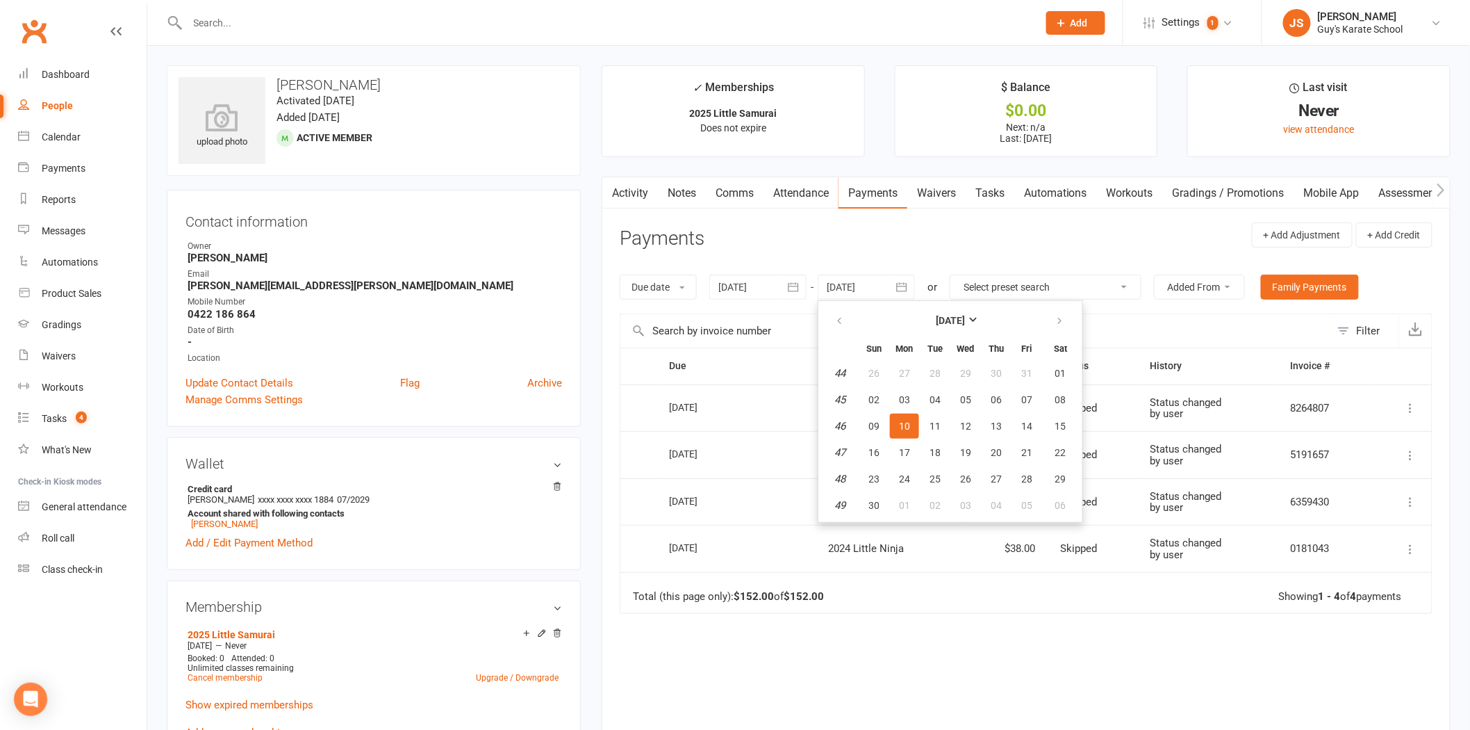
click at [1017, 513] on table "[DATE] Sun Mon Tue Wed Thu Fri Sat 44 26 27 28 29 30 31 01 45 02 03 04 05 06 07…" at bounding box center [950, 411] width 258 height 215
click at [1016, 501] on button "05" at bounding box center [1026, 505] width 29 height 25
type input "[DATE]"
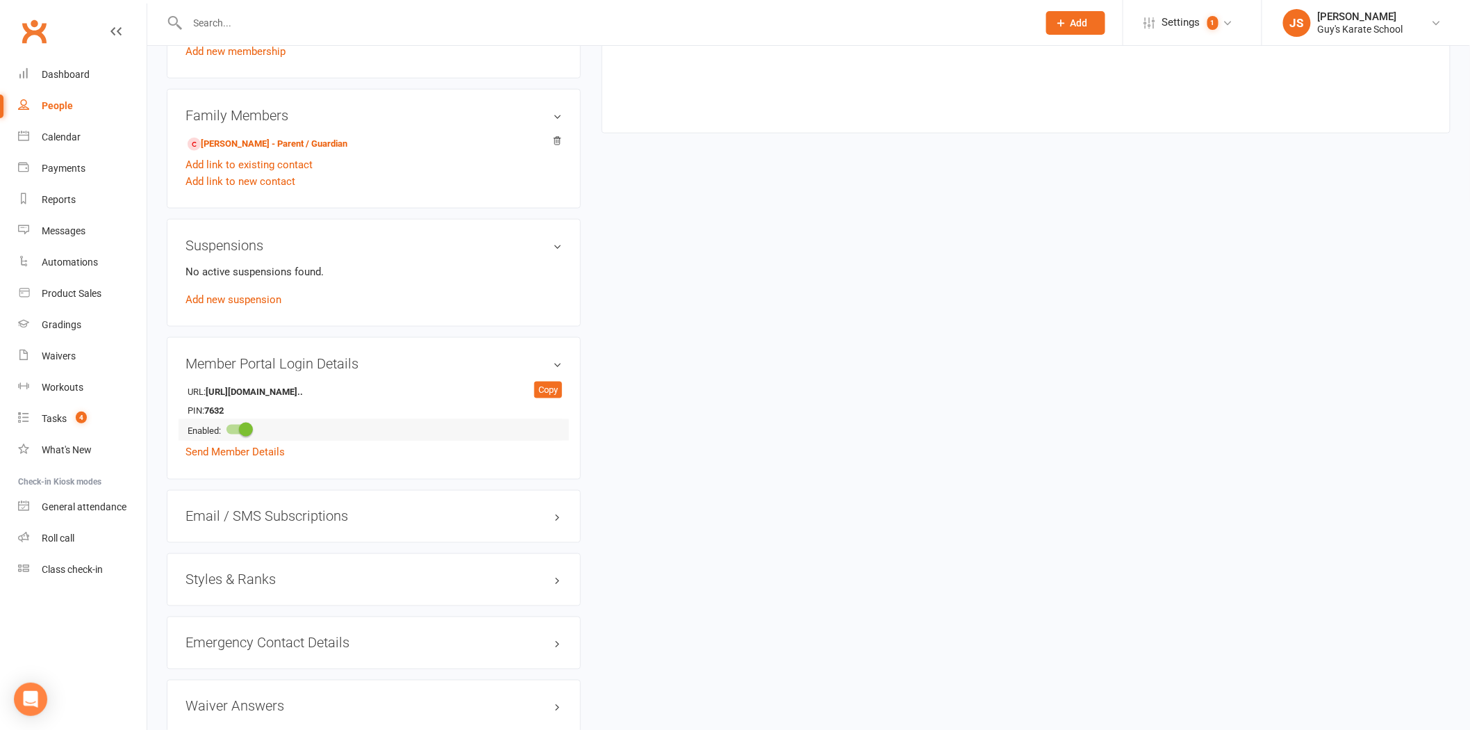
scroll to position [772, 0]
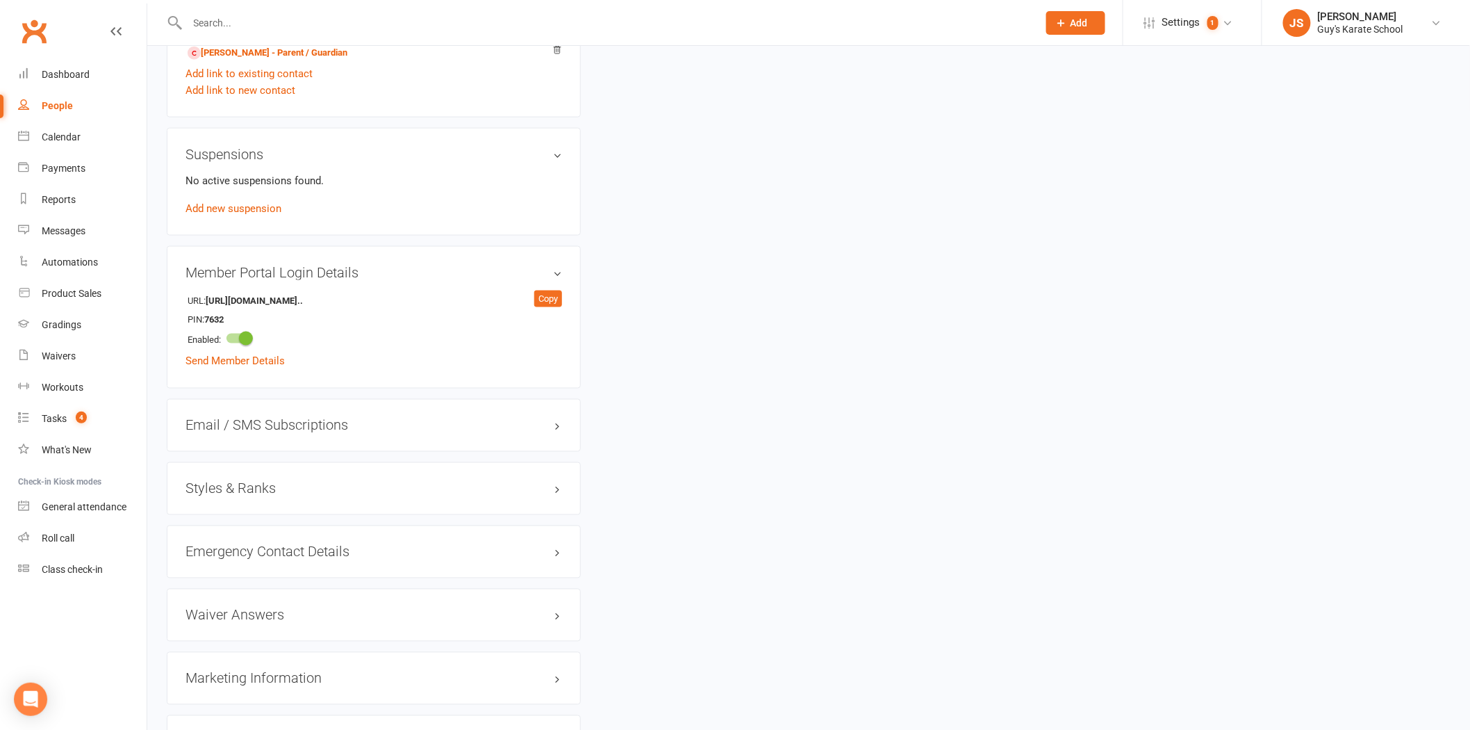
click at [247, 490] on h3 "Styles & Ranks" at bounding box center [374, 488] width 377 height 15
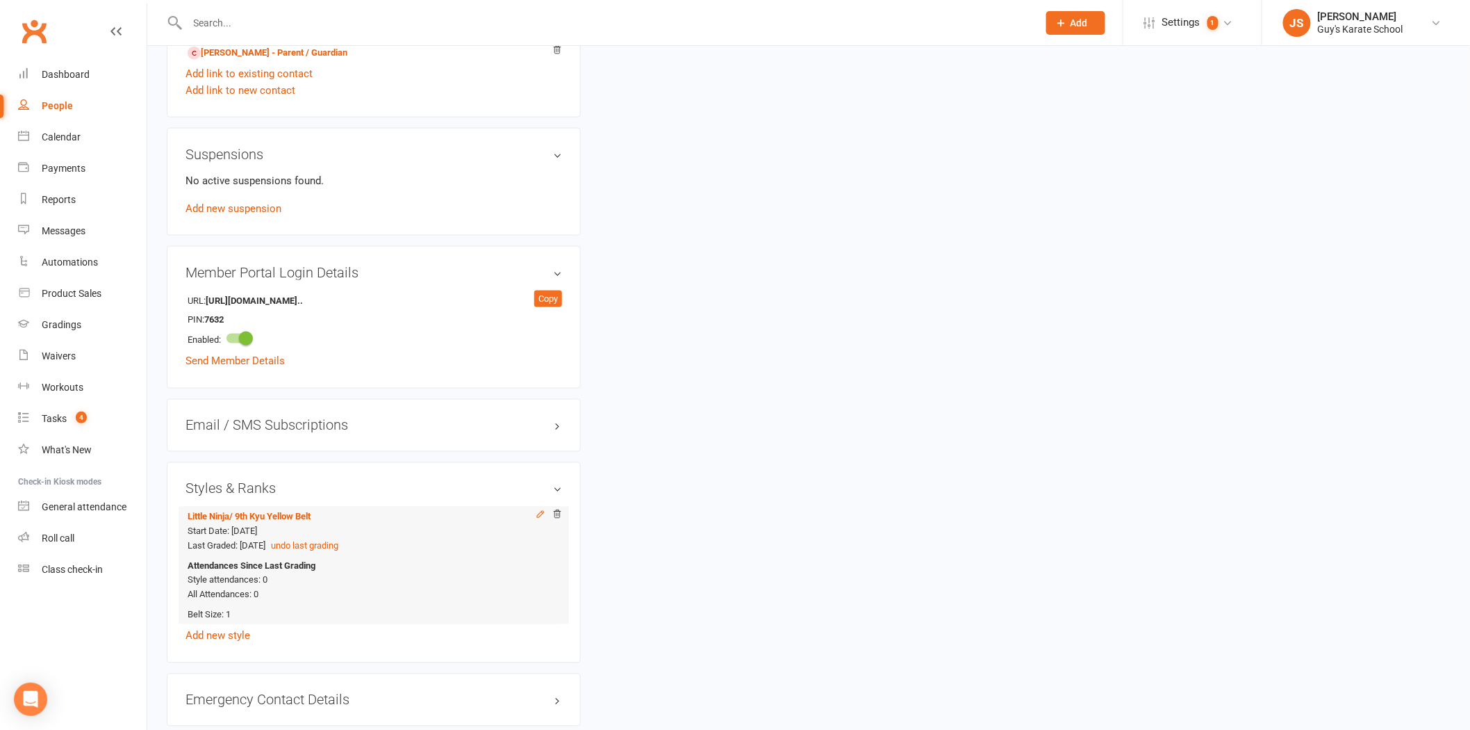
click at [538, 515] on icon at bounding box center [541, 514] width 10 height 10
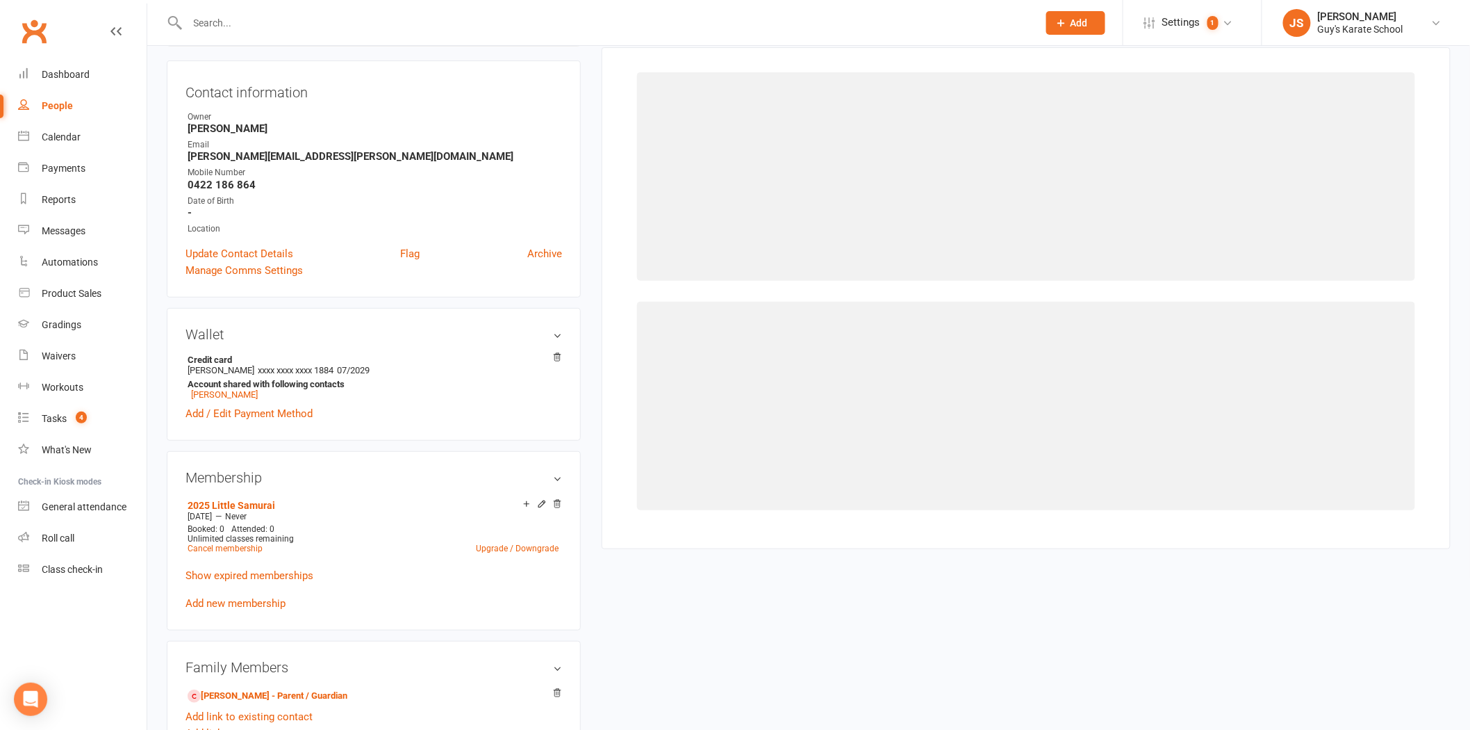
select select "2334"
select select "22959"
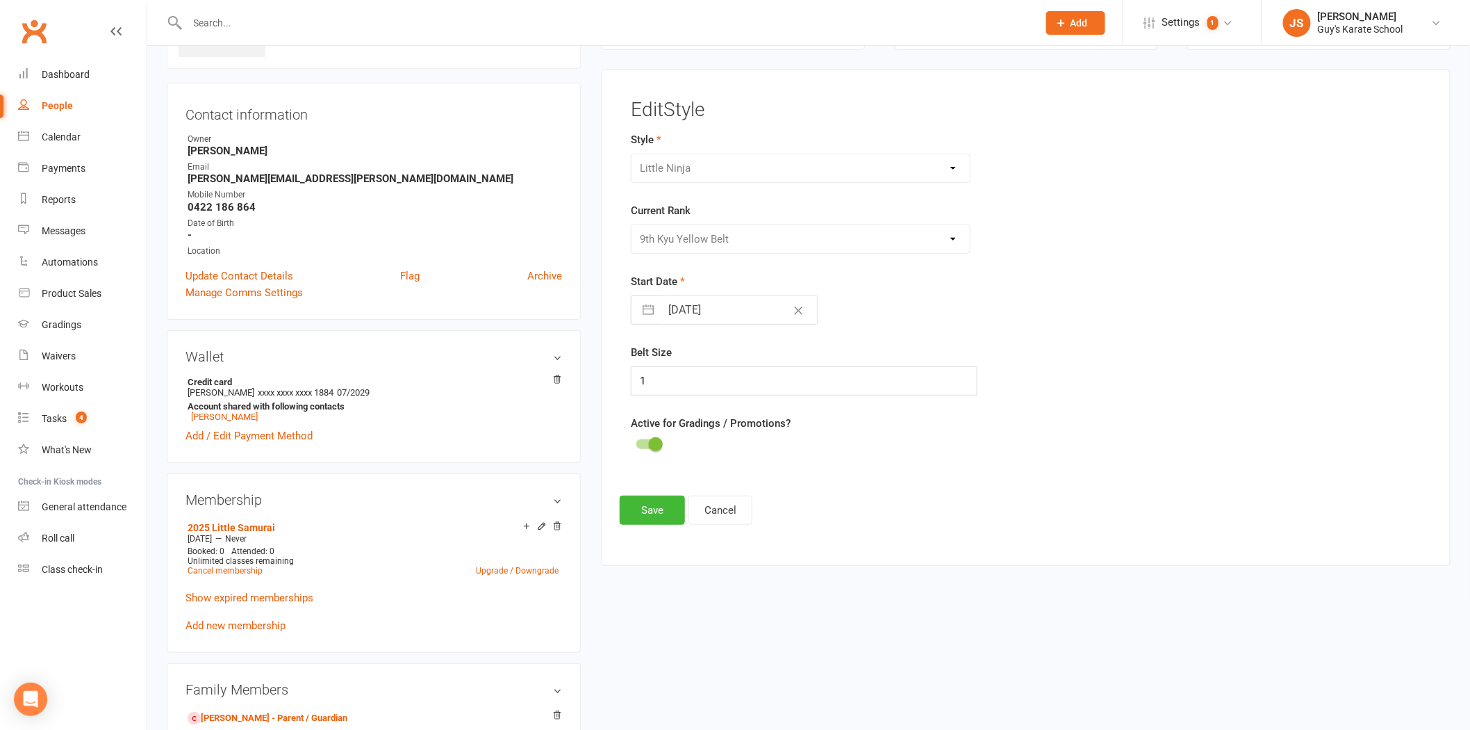
scroll to position [106, 0]
click at [652, 445] on span at bounding box center [656, 445] width 14 height 14
click at [636, 443] on input "checkbox" at bounding box center [636, 443] width 0 height 0
click at [652, 519] on button "Save" at bounding box center [652, 510] width 65 height 29
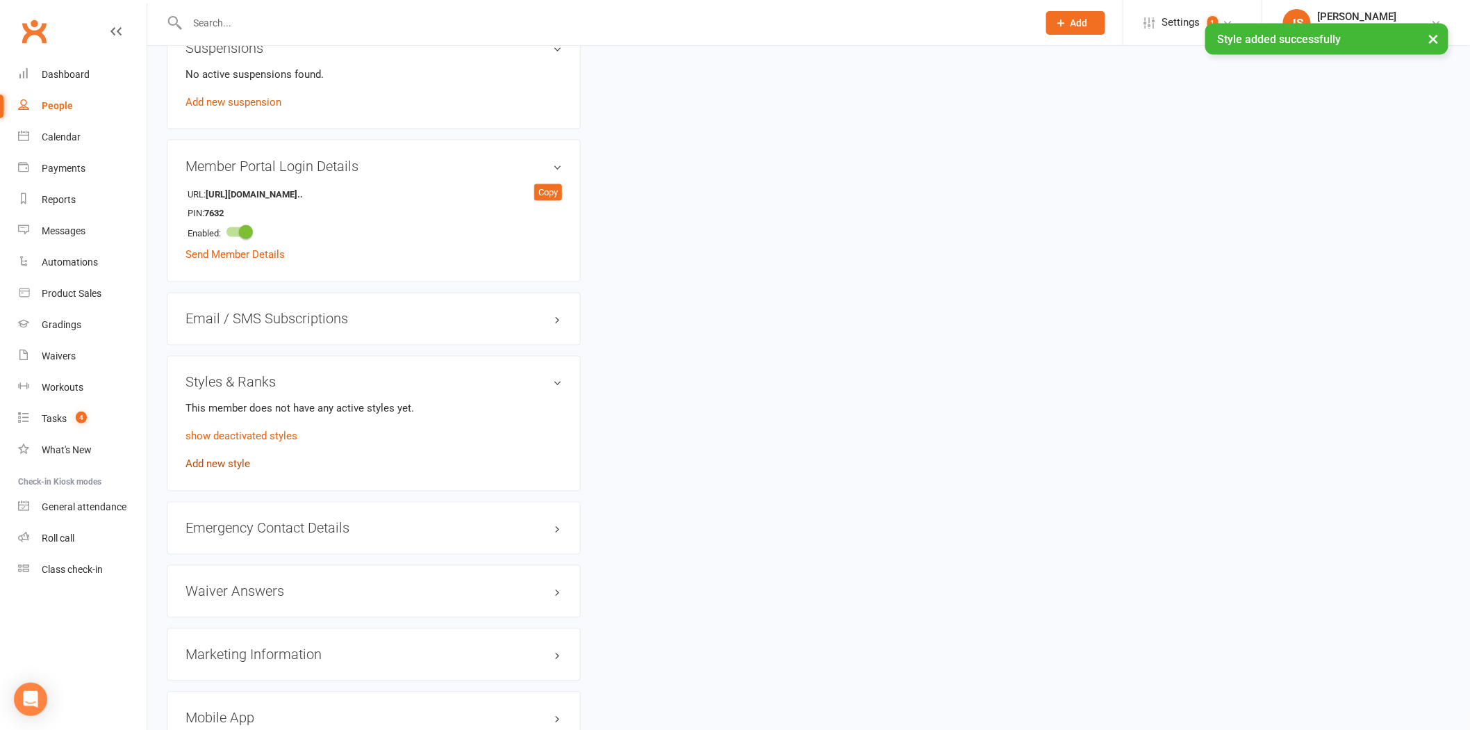
click at [217, 467] on link "Add new style" at bounding box center [218, 464] width 65 height 13
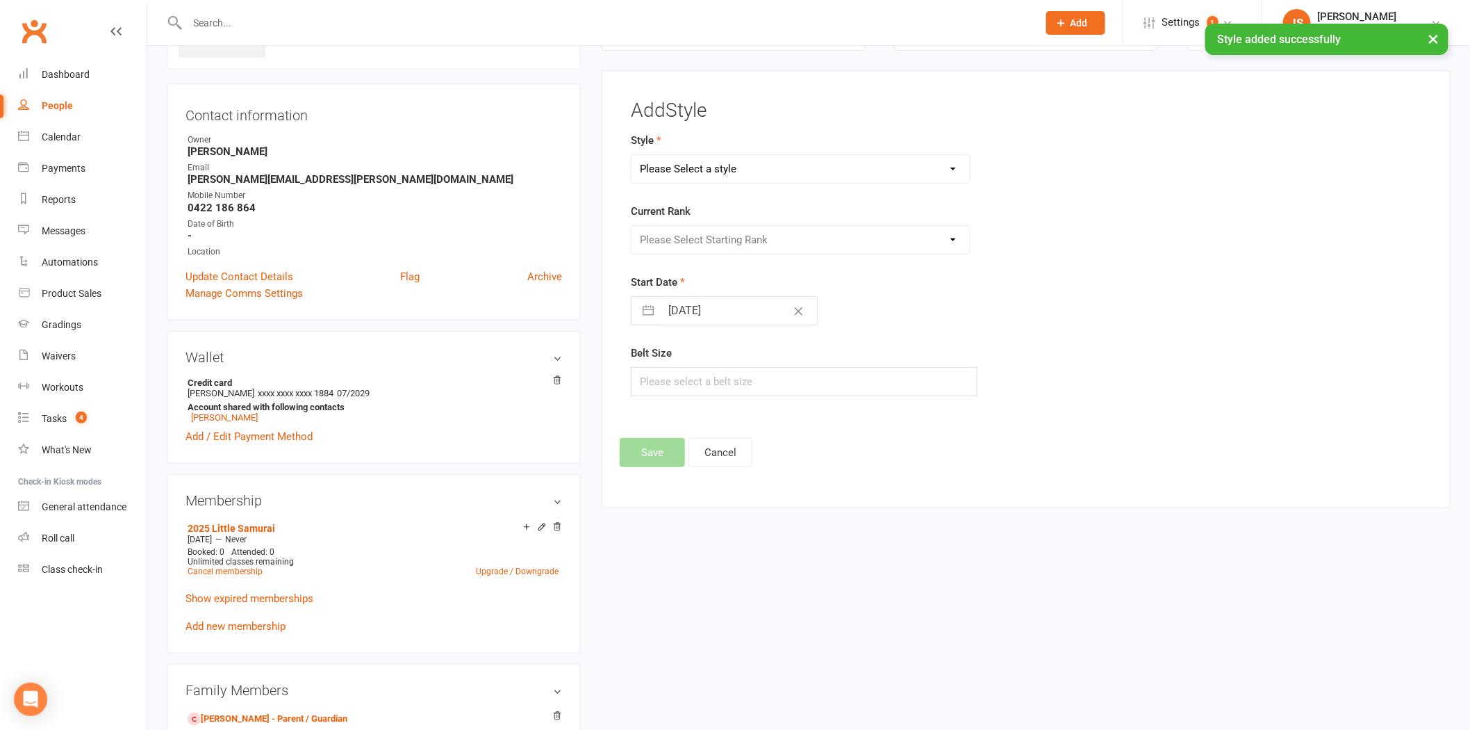
click at [707, 175] on select "Please Select a style Karate Kids Little Ninja Little Samurai Senior Tiny Tigers" at bounding box center [801, 169] width 338 height 28
select select "2333"
click at [632, 155] on select "Please Select a style Karate Kids Little Ninja Little Samurai Senior Tiny Tigers" at bounding box center [801, 169] width 338 height 28
click at [698, 240] on select "Please Select Starting Rank 10th [PERSON_NAME] Belt 9th Kyu Yellow Belt 8th Kyu…" at bounding box center [801, 240] width 338 height 28
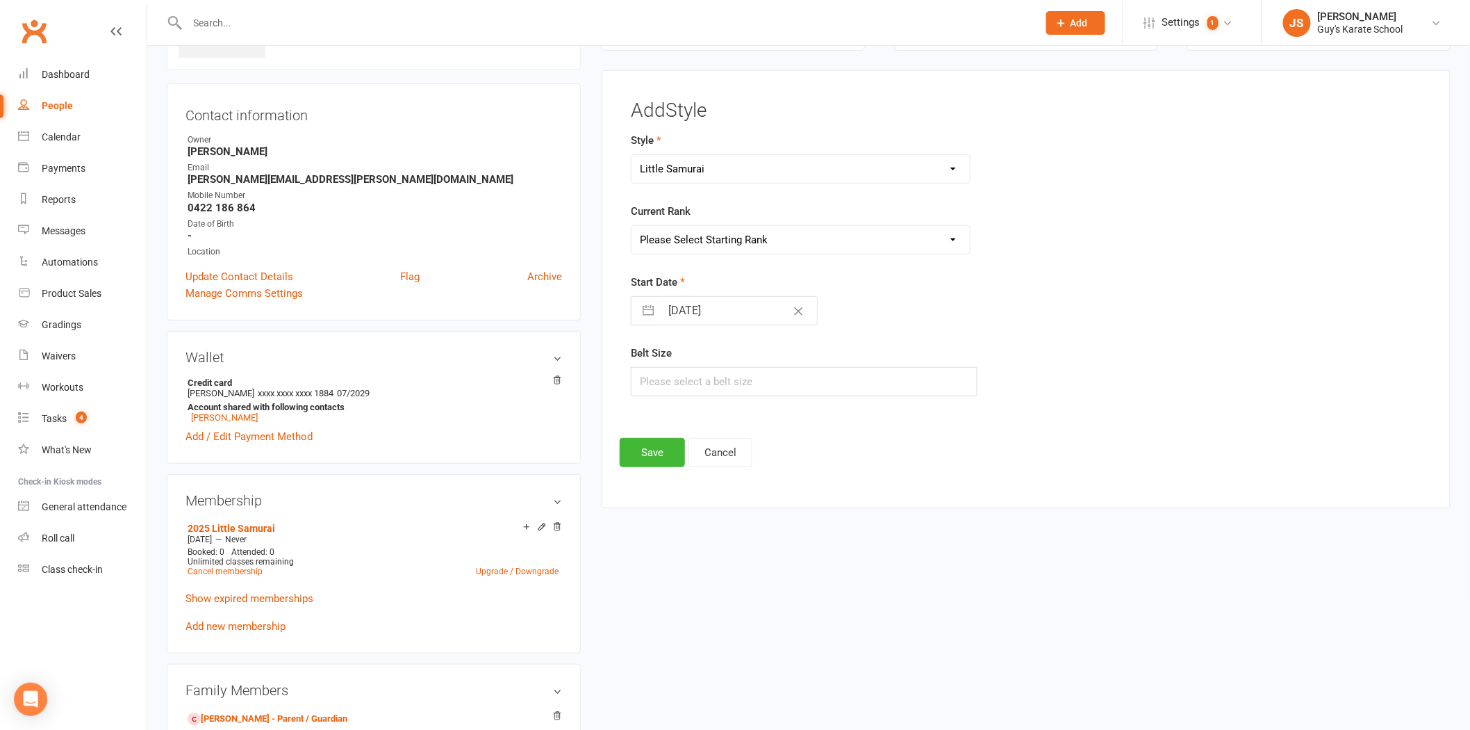
select select "22948"
click at [632, 226] on select "Please Select Starting Rank 10th [PERSON_NAME] Belt 9th Kyu Yellow Belt 8th Kyu…" at bounding box center [801, 240] width 338 height 28
click at [700, 302] on input "[DATE]" at bounding box center [739, 311] width 156 height 28
select select "8"
select select "2025"
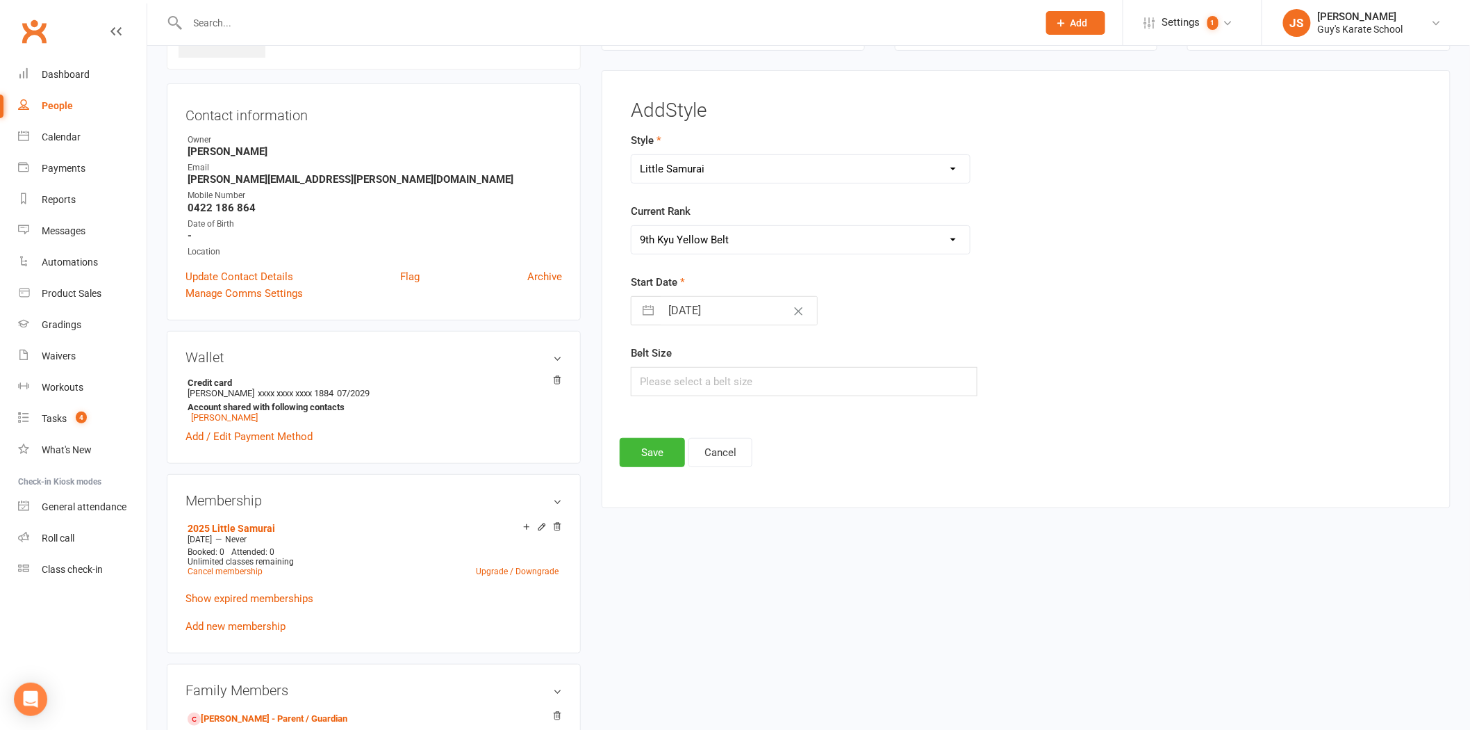
select select "9"
select select "2025"
select select "10"
select select "2025"
click at [822, 452] on td "11" at bounding box center [822, 443] width 27 height 26
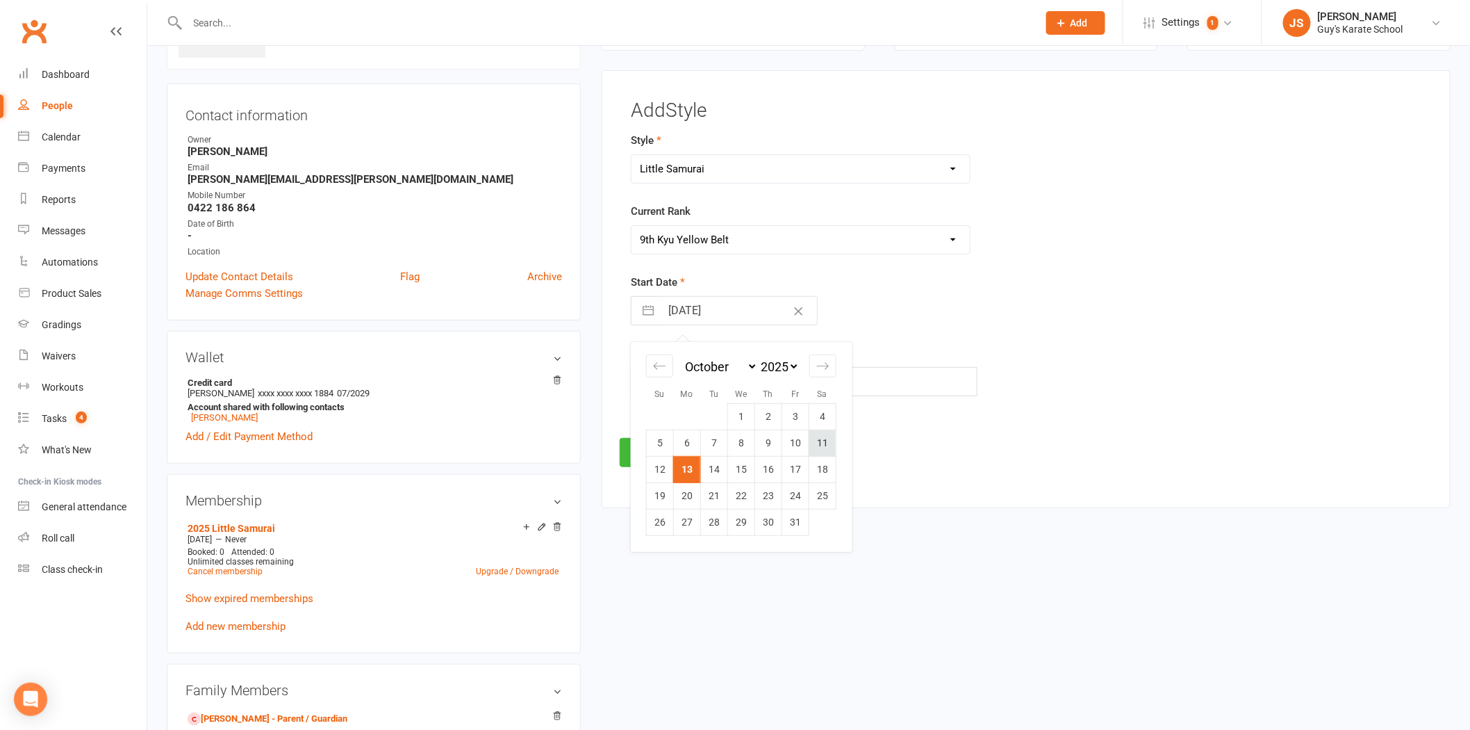
type input "[DATE]"
click at [734, 393] on input "text" at bounding box center [804, 381] width 347 height 29
type input "2"
click at [660, 447] on button "Save" at bounding box center [652, 452] width 65 height 29
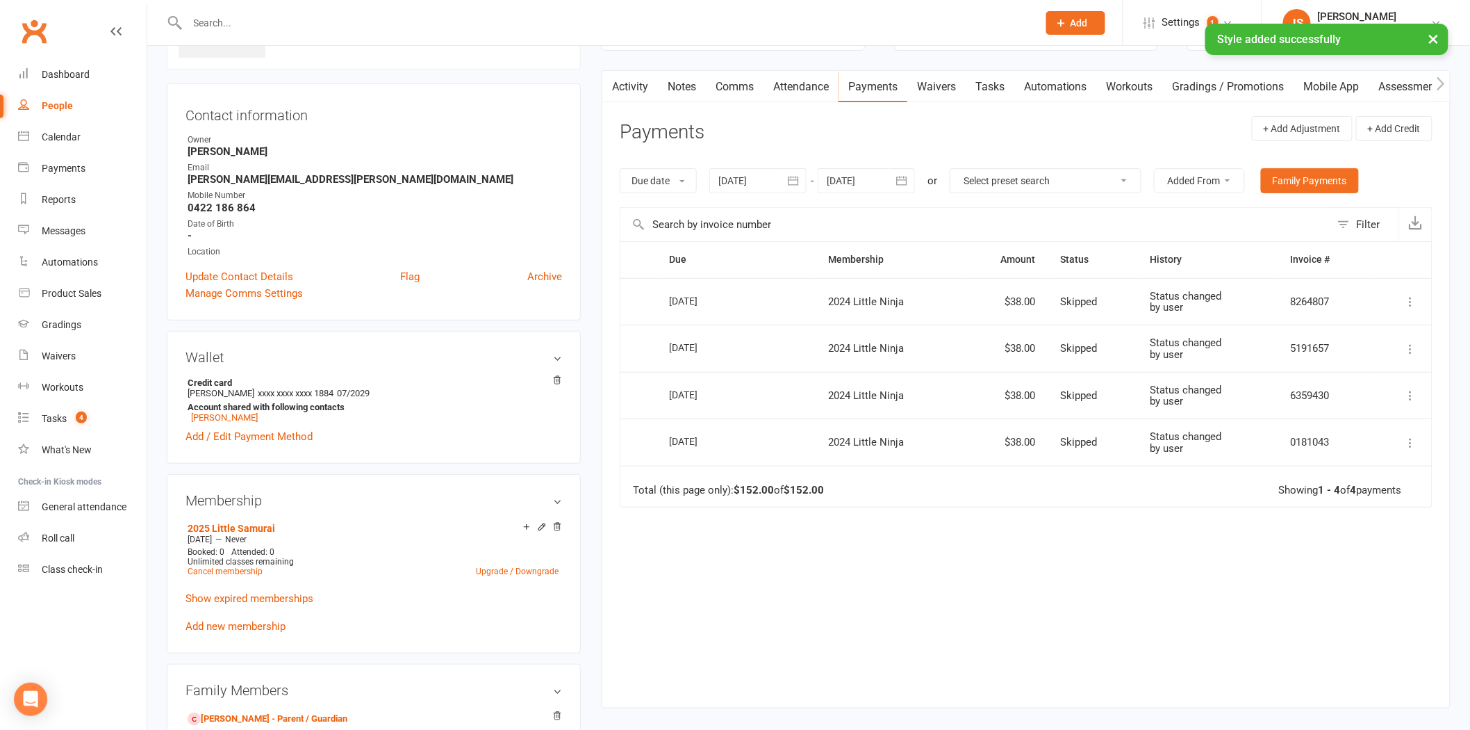
click at [873, 182] on div at bounding box center [866, 180] width 97 height 25
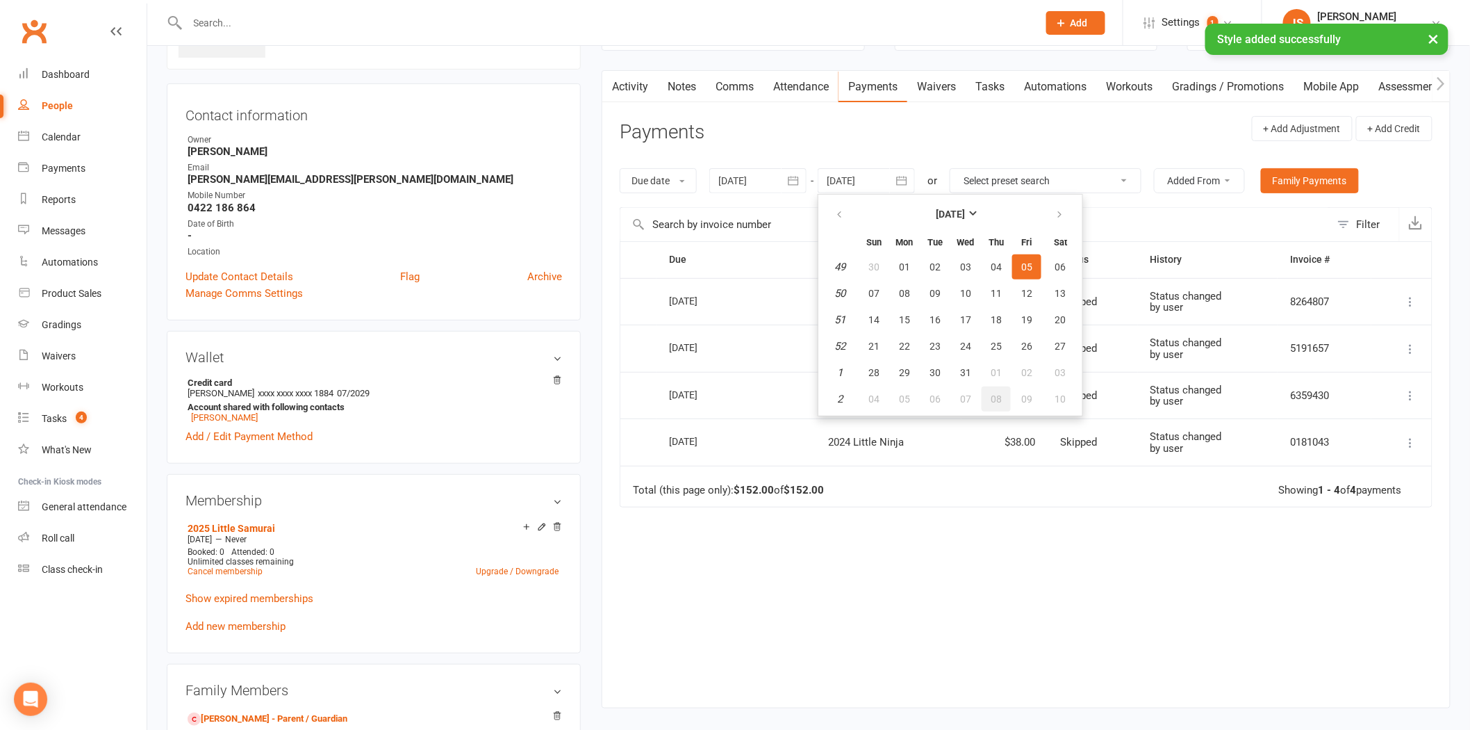
click at [996, 393] on span "08" at bounding box center [996, 398] width 11 height 11
type input "[DATE]"
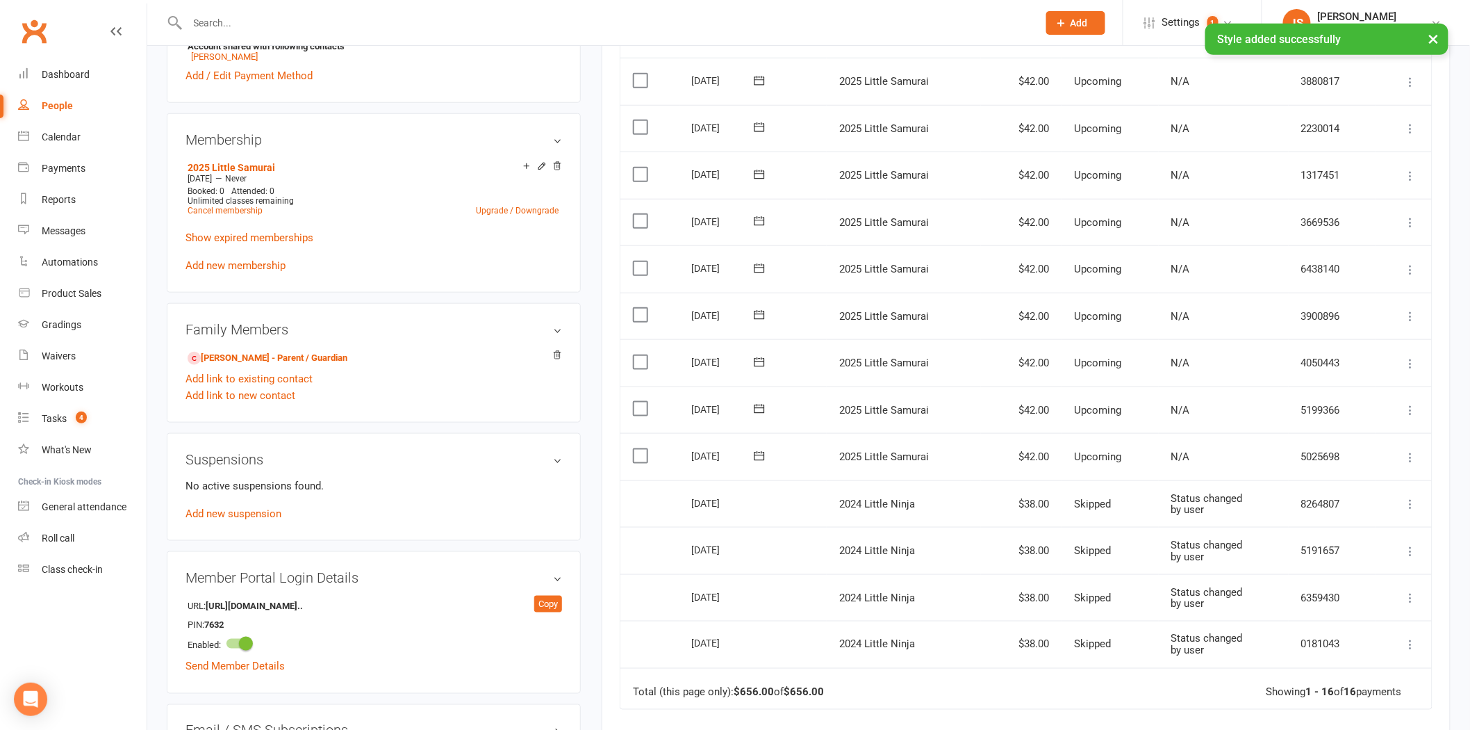
scroll to position [492, 0]
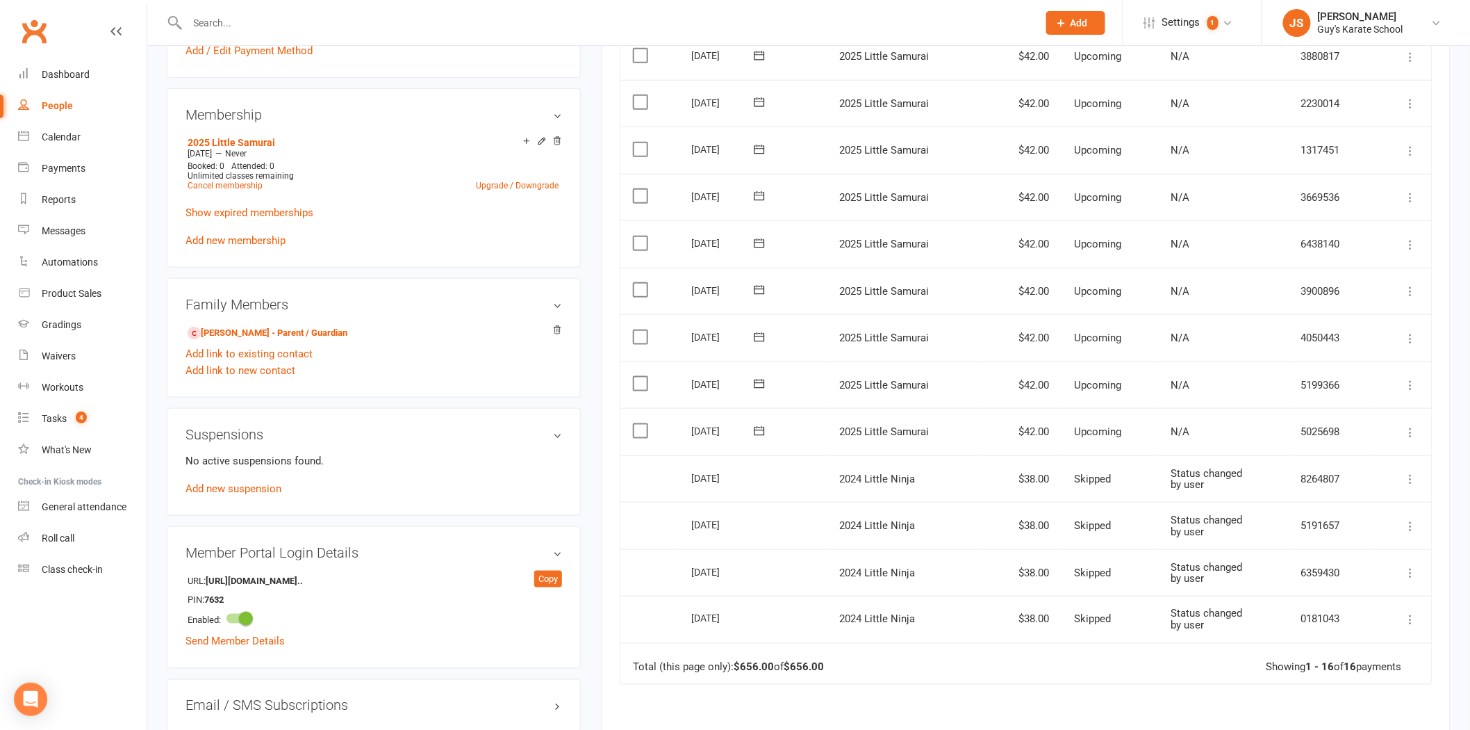
click at [1411, 436] on button at bounding box center [1411, 432] width 17 height 17
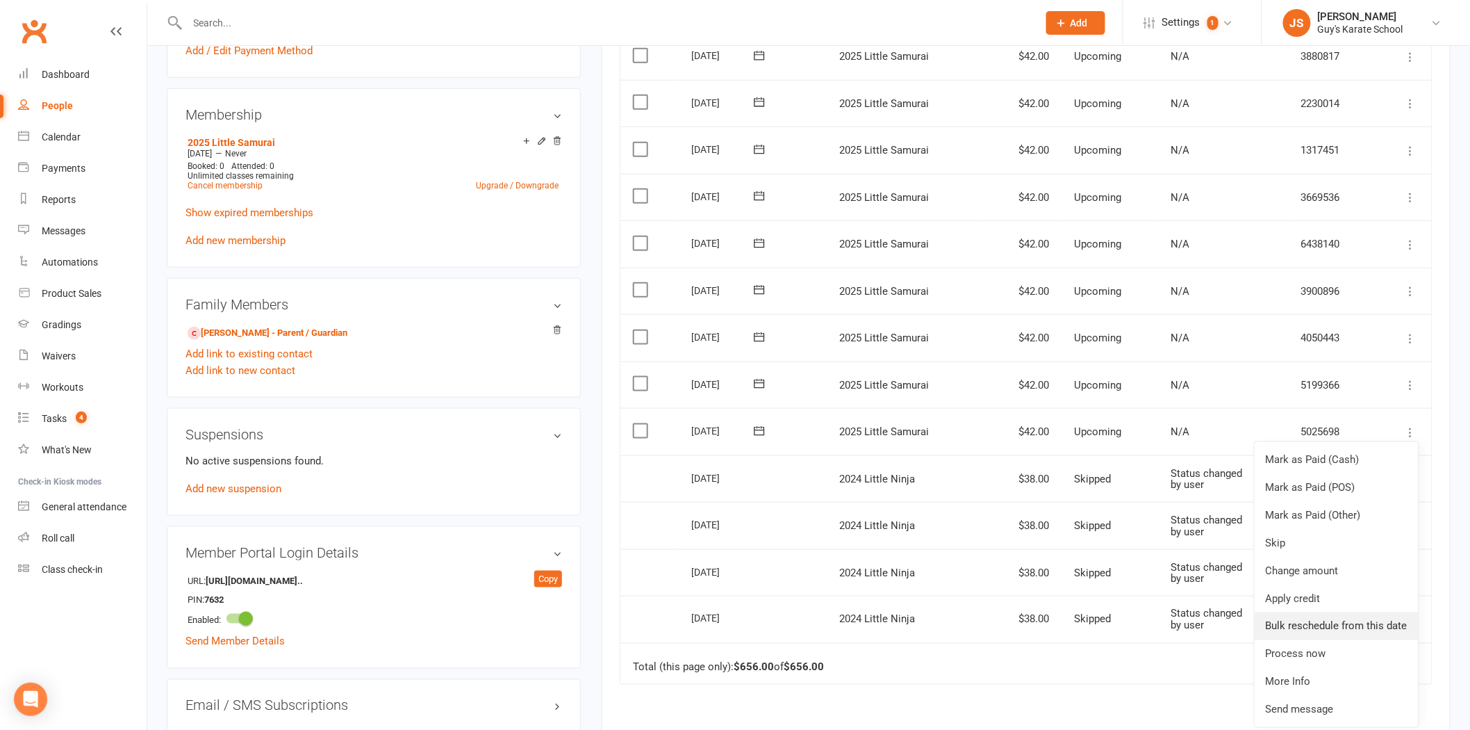
click at [1388, 628] on link "Bulk reschedule from this date" at bounding box center [1337, 626] width 164 height 28
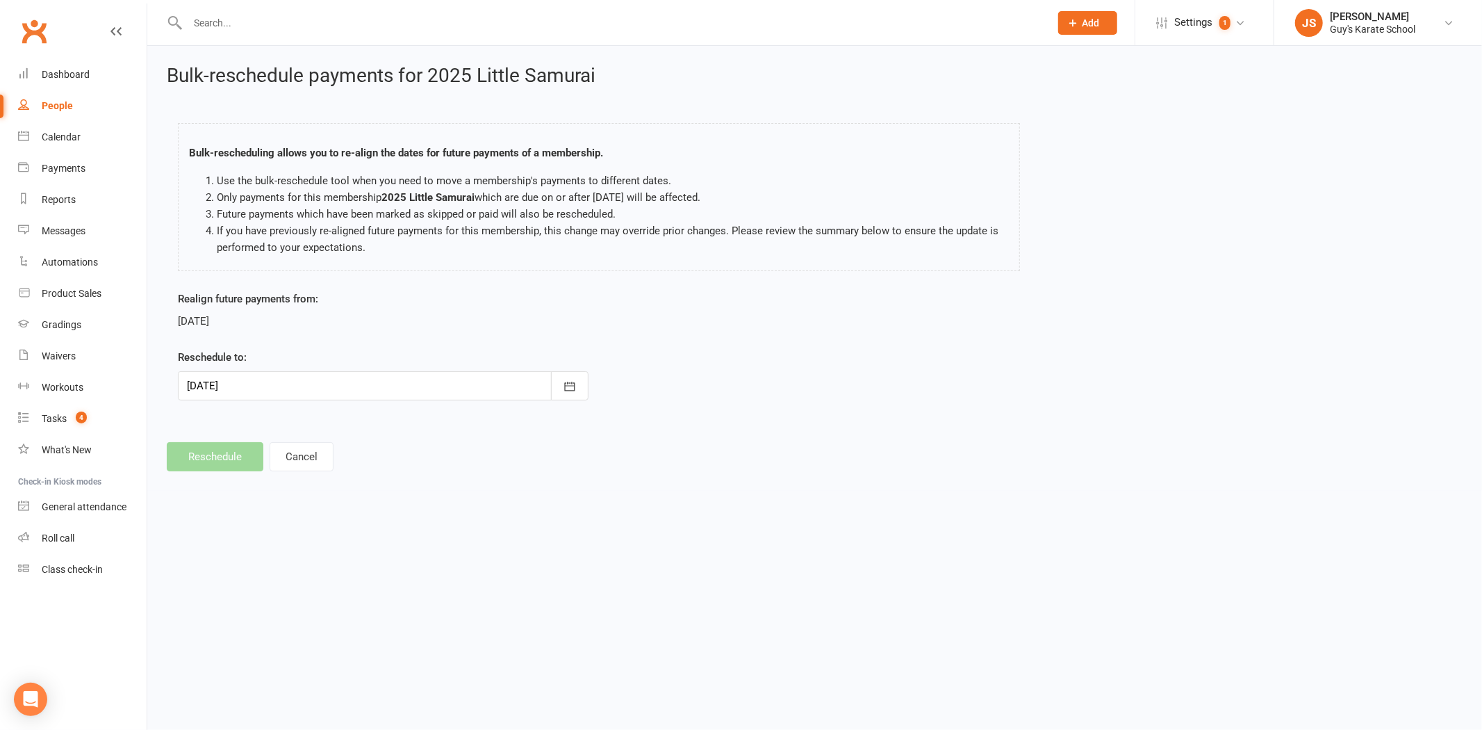
click at [404, 382] on div at bounding box center [383, 385] width 411 height 29
click at [325, 525] on span "15" at bounding box center [325, 526] width 11 height 11
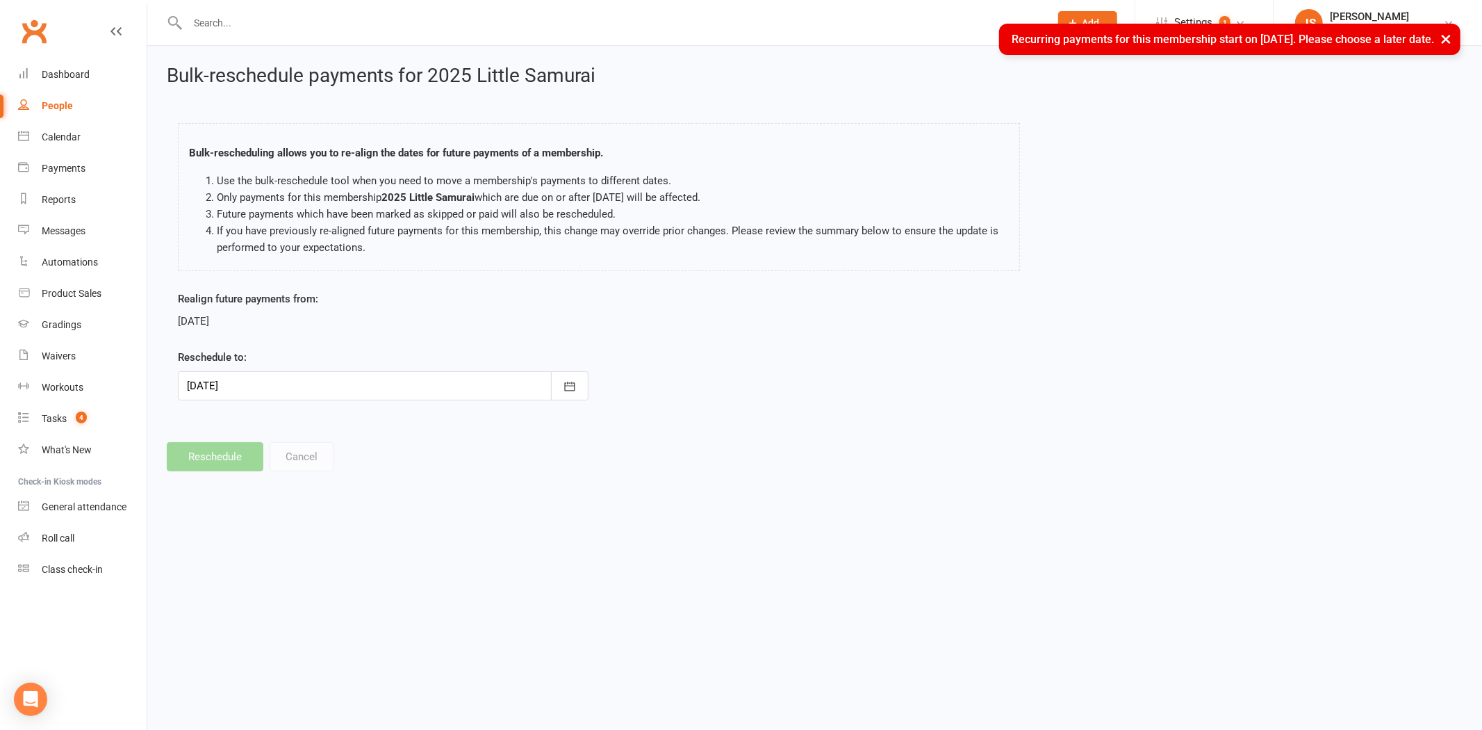
click at [236, 393] on div at bounding box center [383, 385] width 411 height 29
click at [290, 553] on span "21" at bounding box center [295, 553] width 11 height 11
click at [264, 390] on div at bounding box center [383, 385] width 411 height 29
click at [293, 577] on span "28" at bounding box center [295, 579] width 11 height 11
type input "[DATE]"
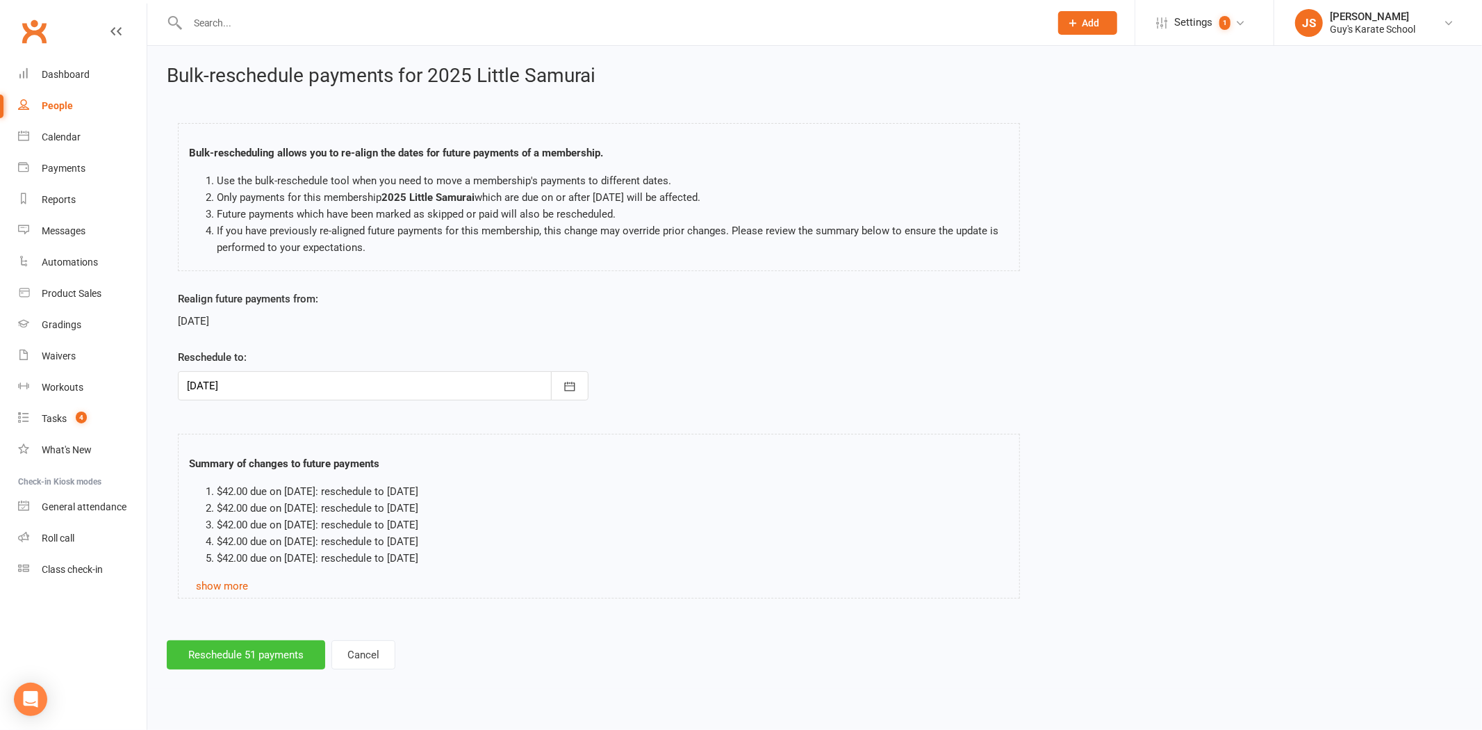
click at [231, 647] on button "Reschedule 51 payments" at bounding box center [246, 654] width 158 height 29
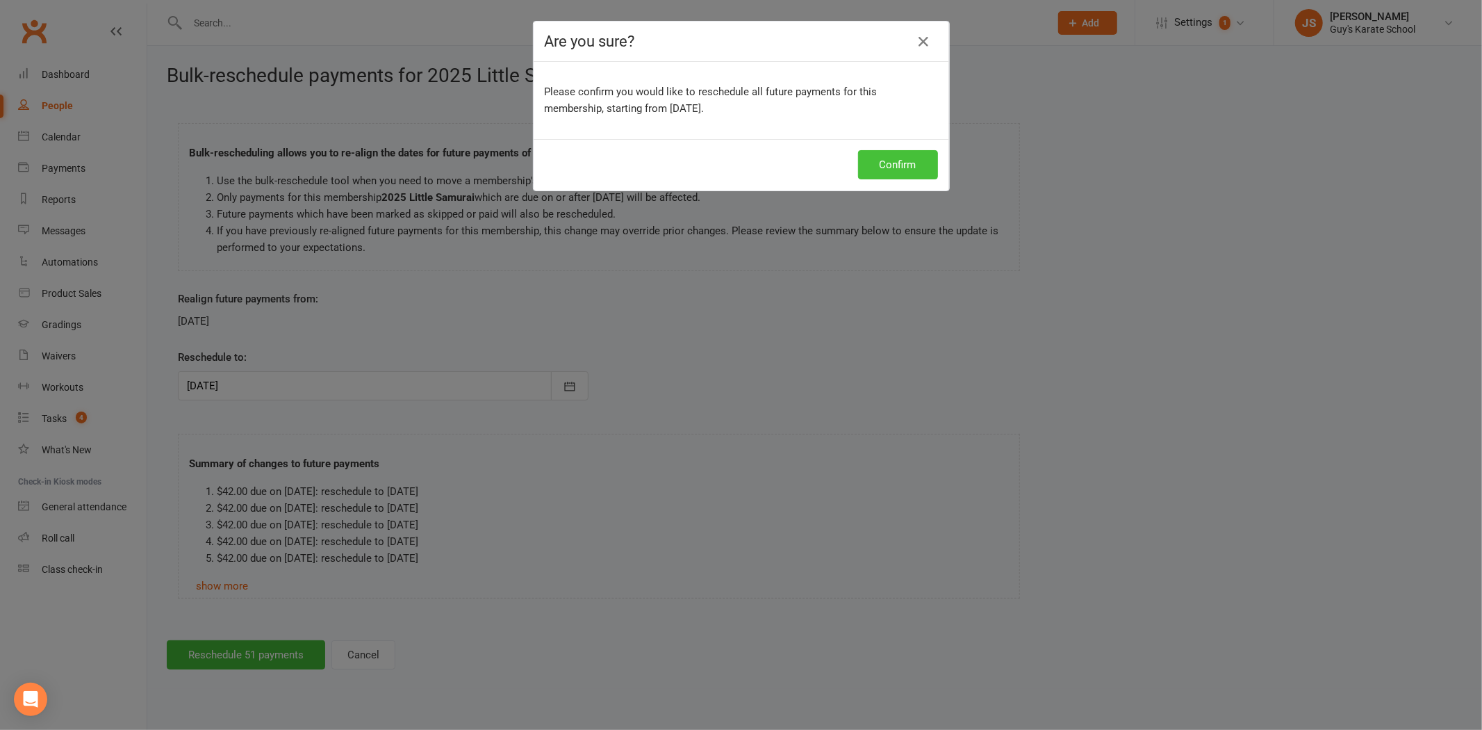
click at [862, 174] on button "Confirm" at bounding box center [898, 164] width 80 height 29
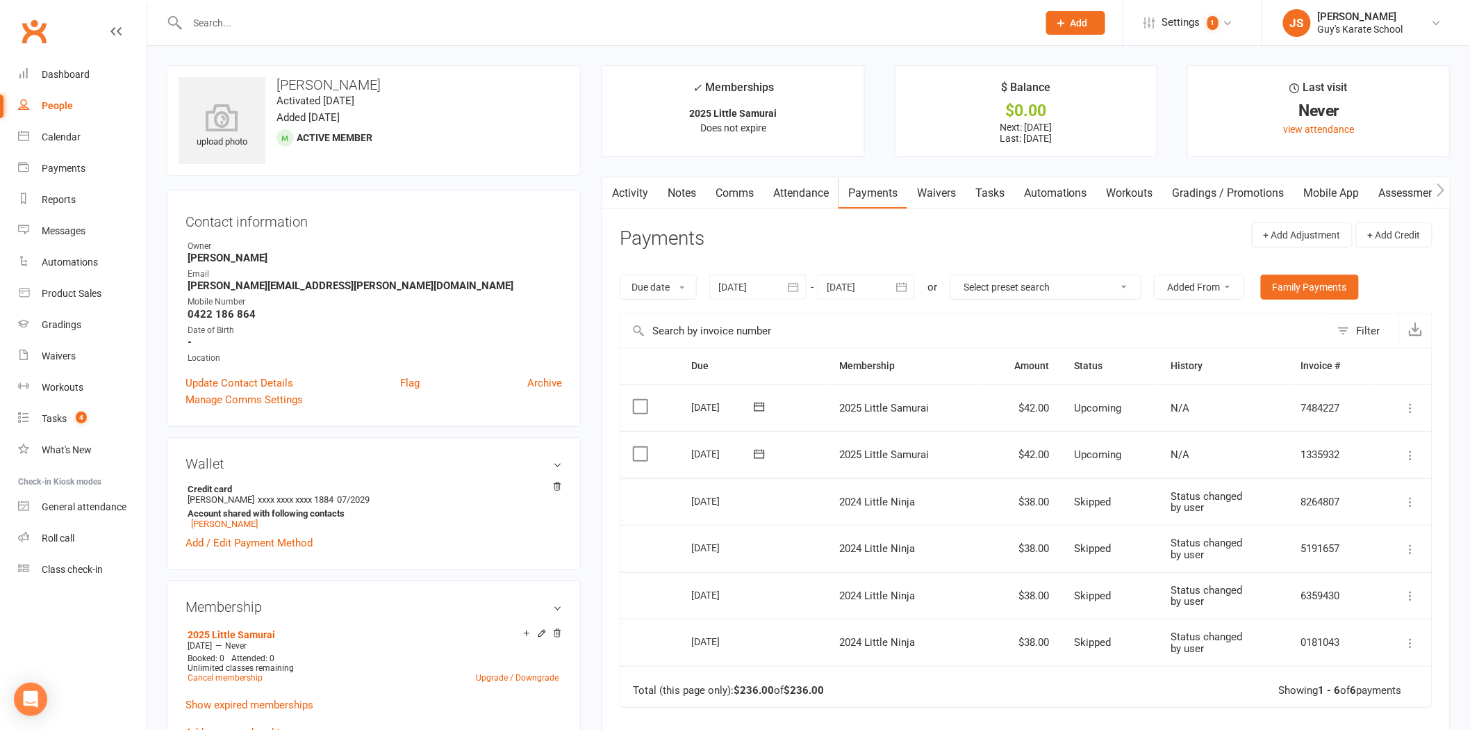
click at [1408, 502] on icon at bounding box center [1411, 502] width 14 height 14
click at [211, 15] on input "text" at bounding box center [605, 22] width 845 height 19
click at [217, 16] on input "text" at bounding box center [605, 22] width 845 height 19
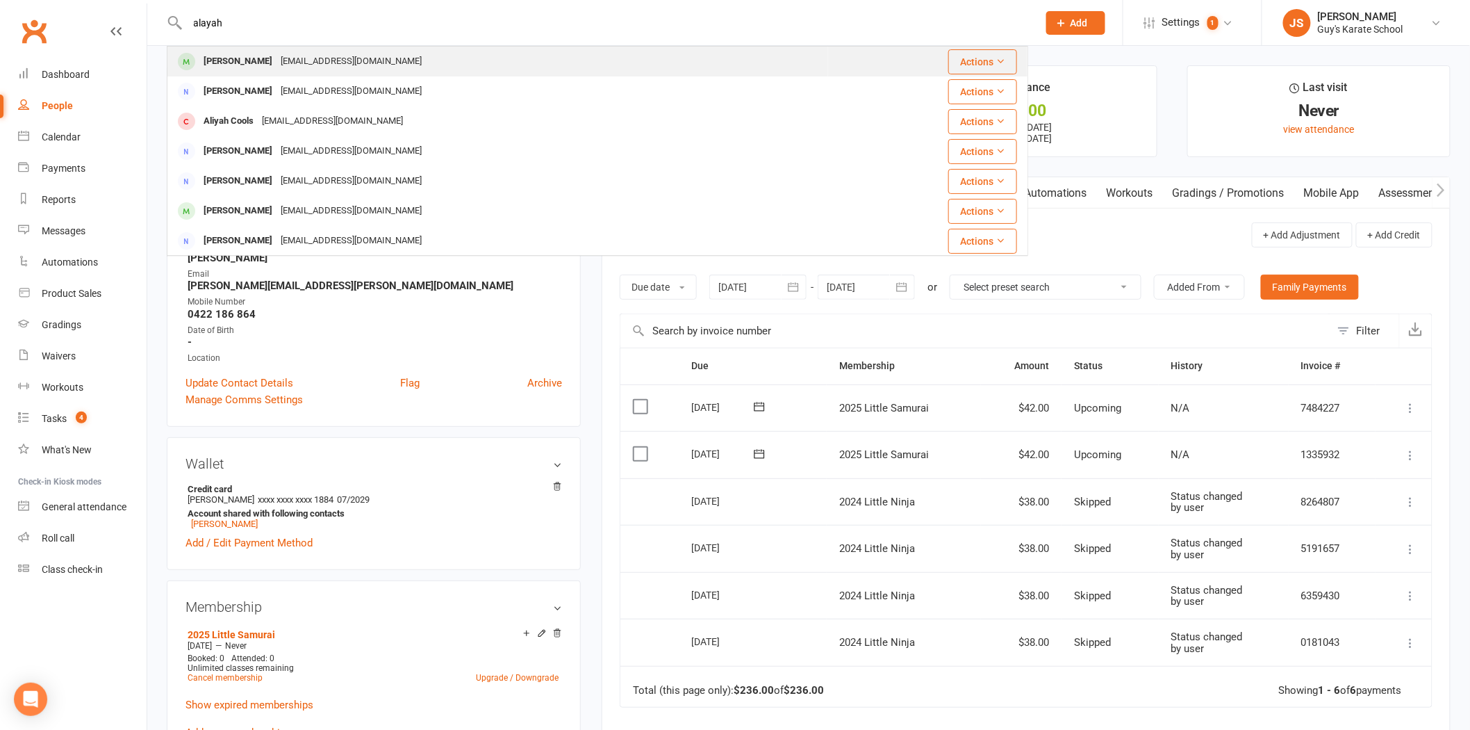
type input "alayah"
click at [349, 71] on div "[EMAIL_ADDRESS][DOMAIN_NAME]" at bounding box center [351, 61] width 149 height 20
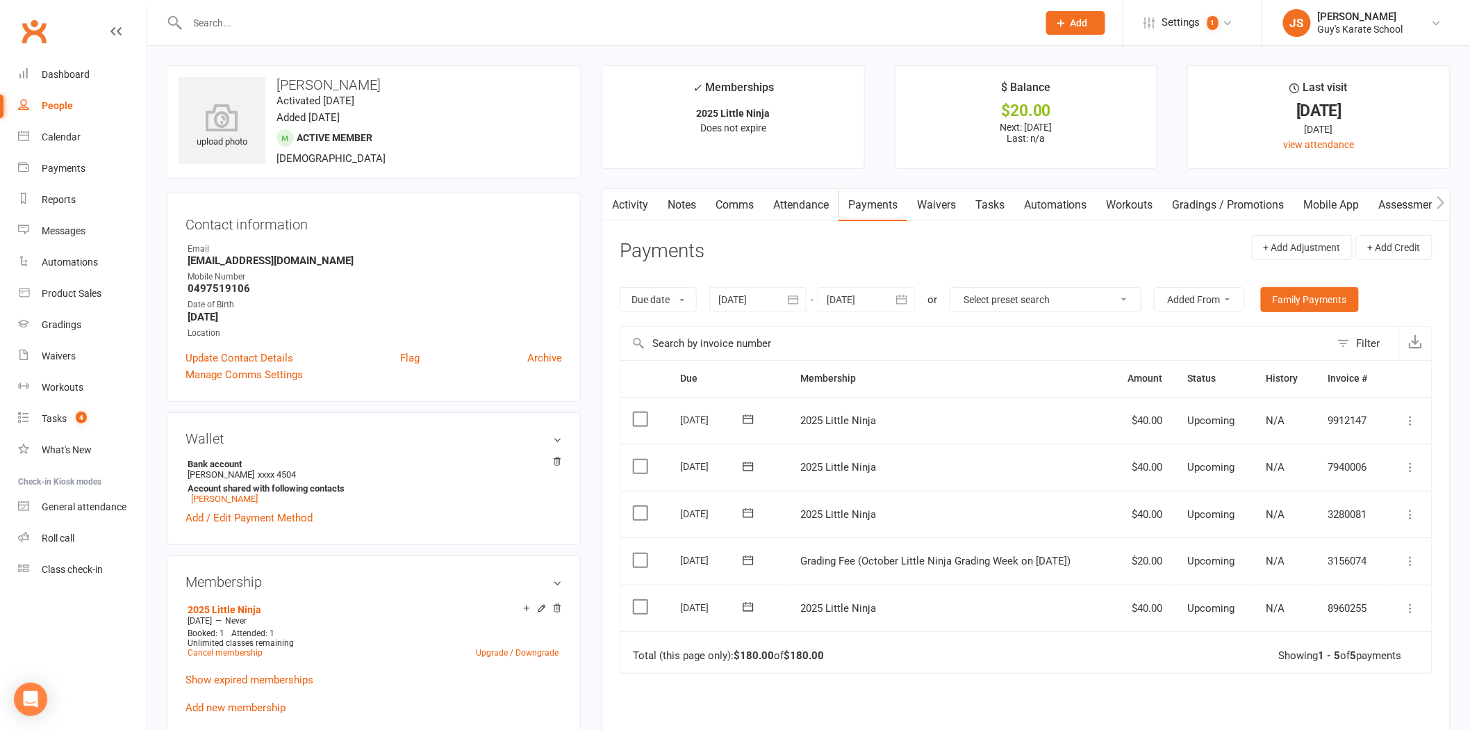
click at [637, 214] on link "Activity" at bounding box center [630, 205] width 56 height 32
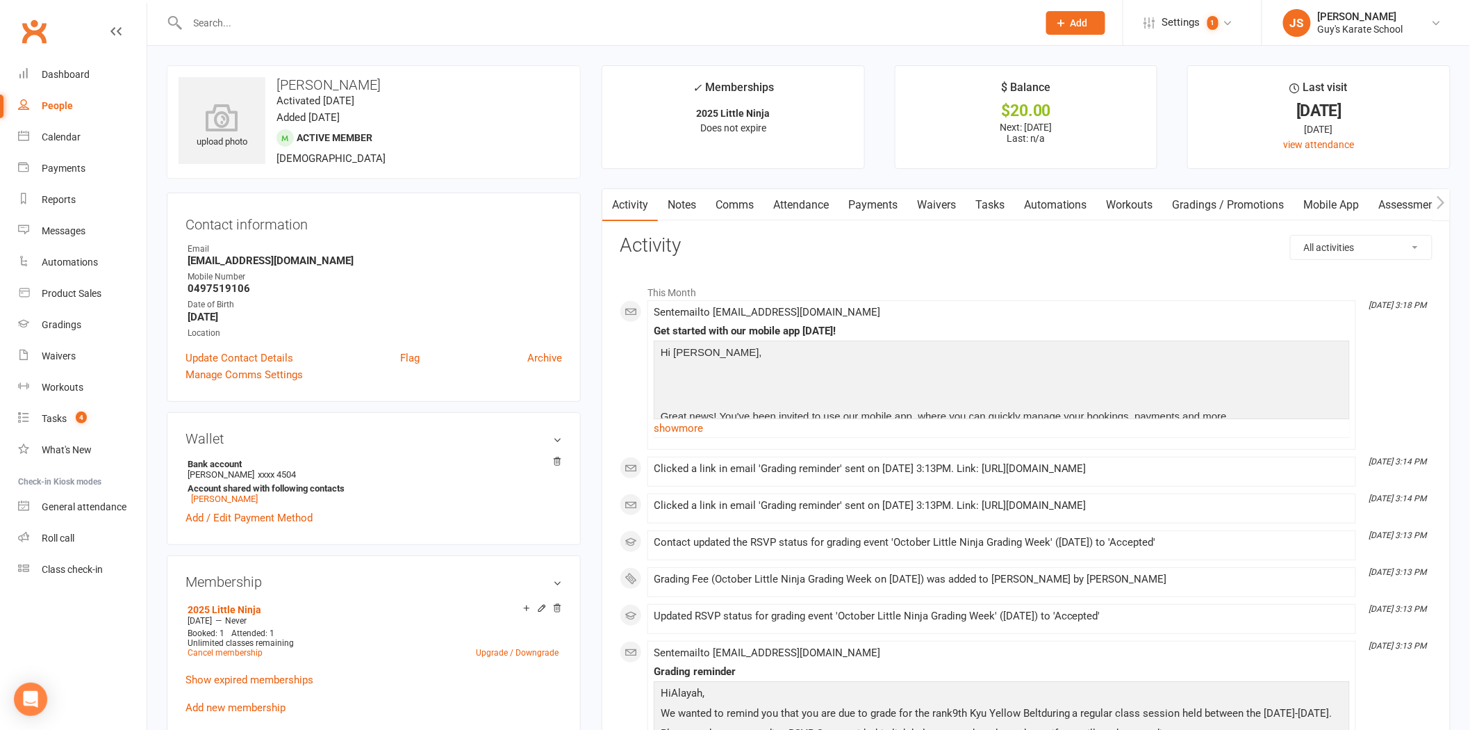
click at [1351, 211] on link "Mobile App" at bounding box center [1331, 205] width 75 height 32
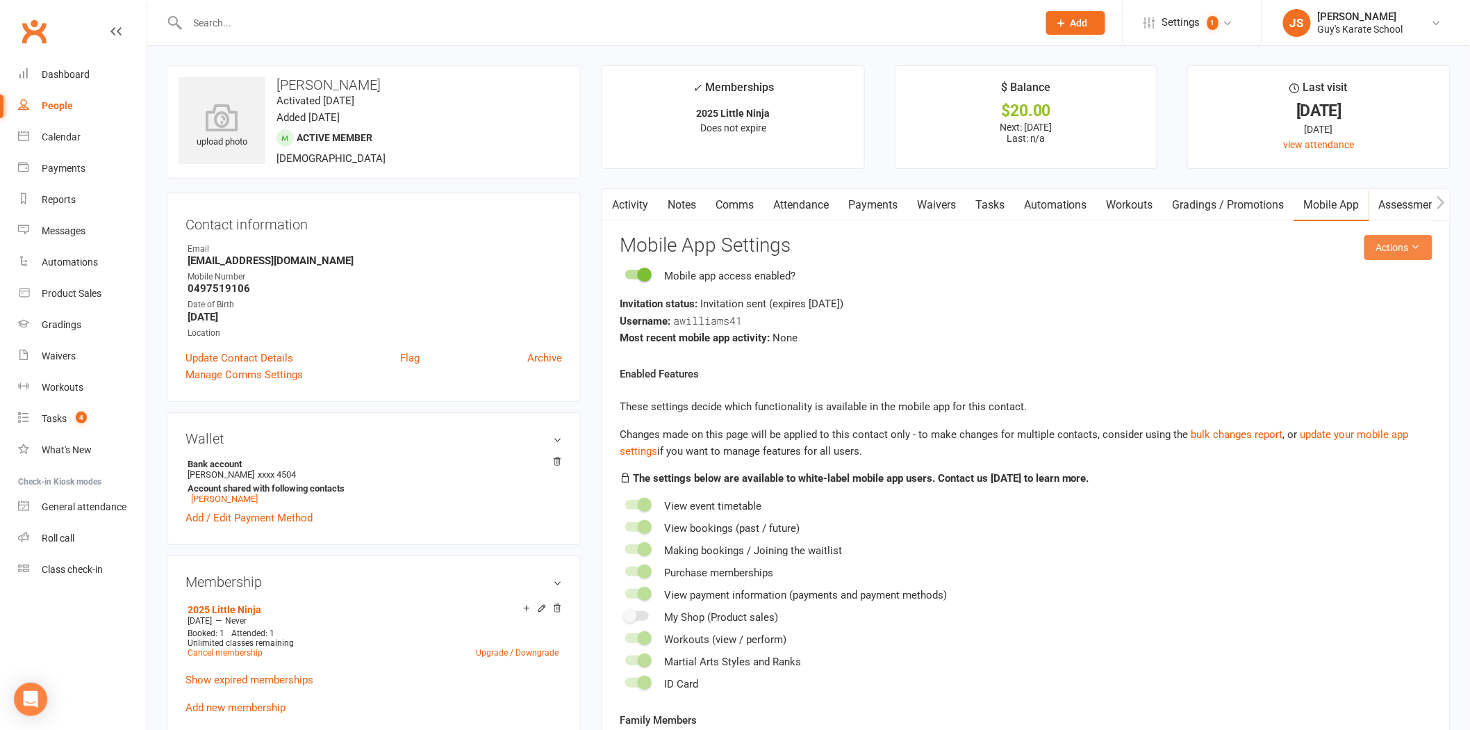
click at [1379, 253] on button "Actions" at bounding box center [1399, 247] width 68 height 25
click at [1385, 315] on link "Send invitation SMS" at bounding box center [1352, 307] width 138 height 28
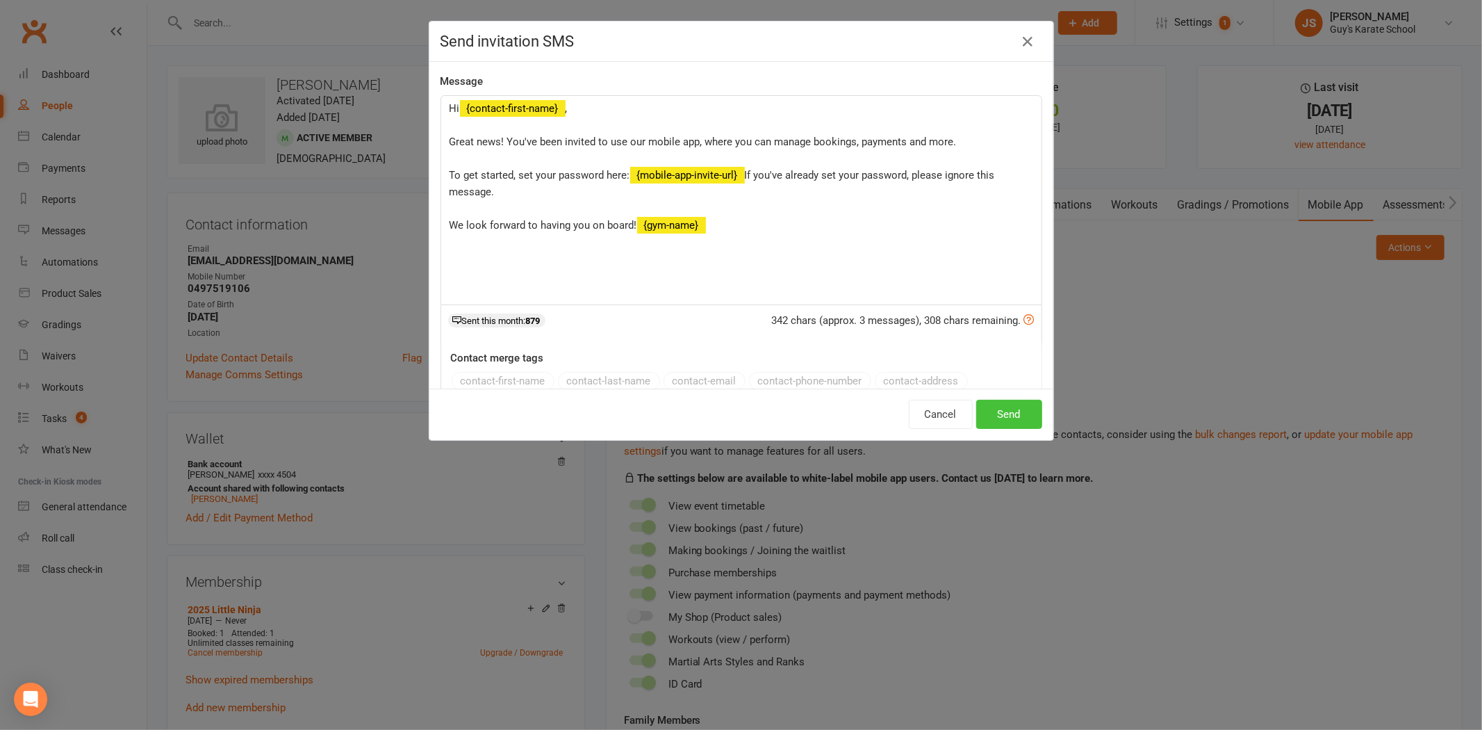
click at [1013, 414] on button "Send" at bounding box center [1009, 414] width 66 height 29
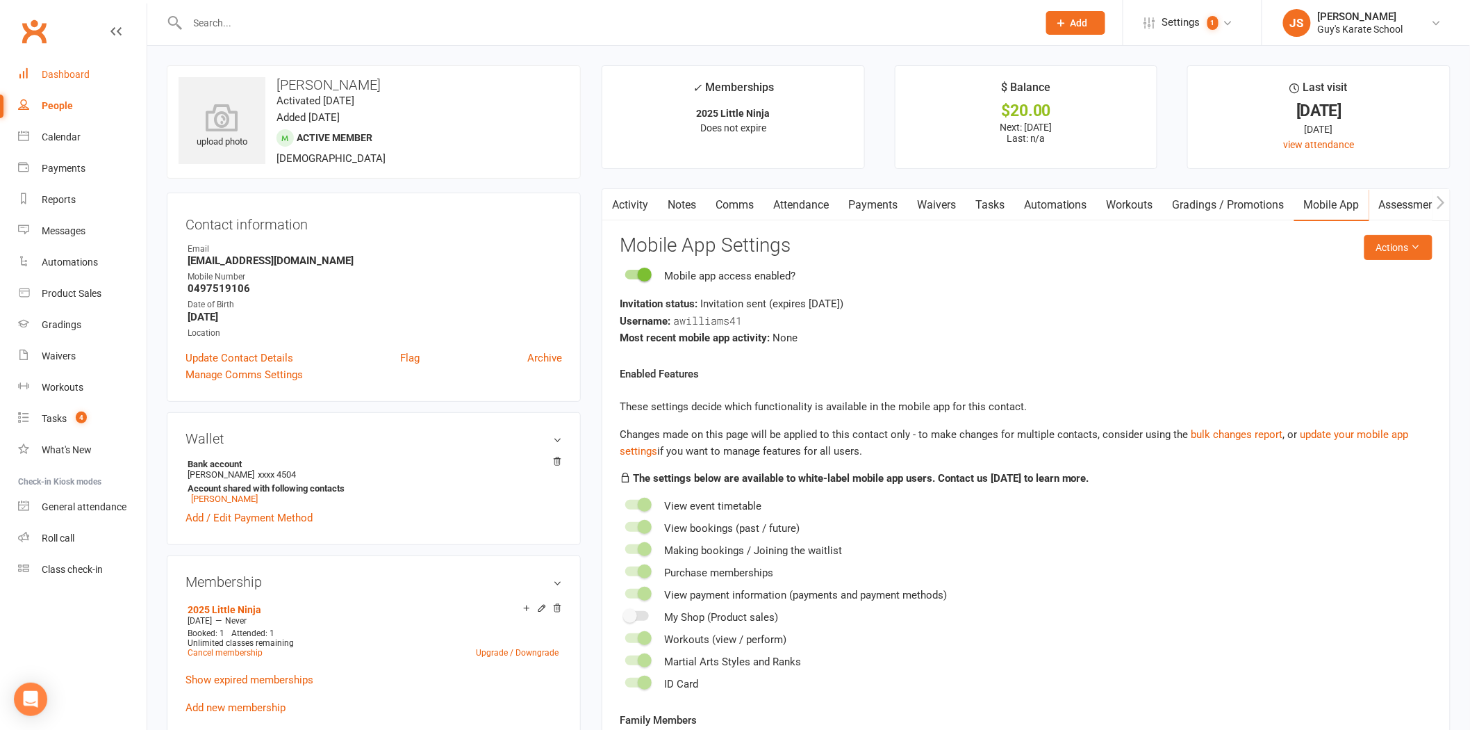
click at [74, 78] on div "Dashboard" at bounding box center [66, 74] width 48 height 11
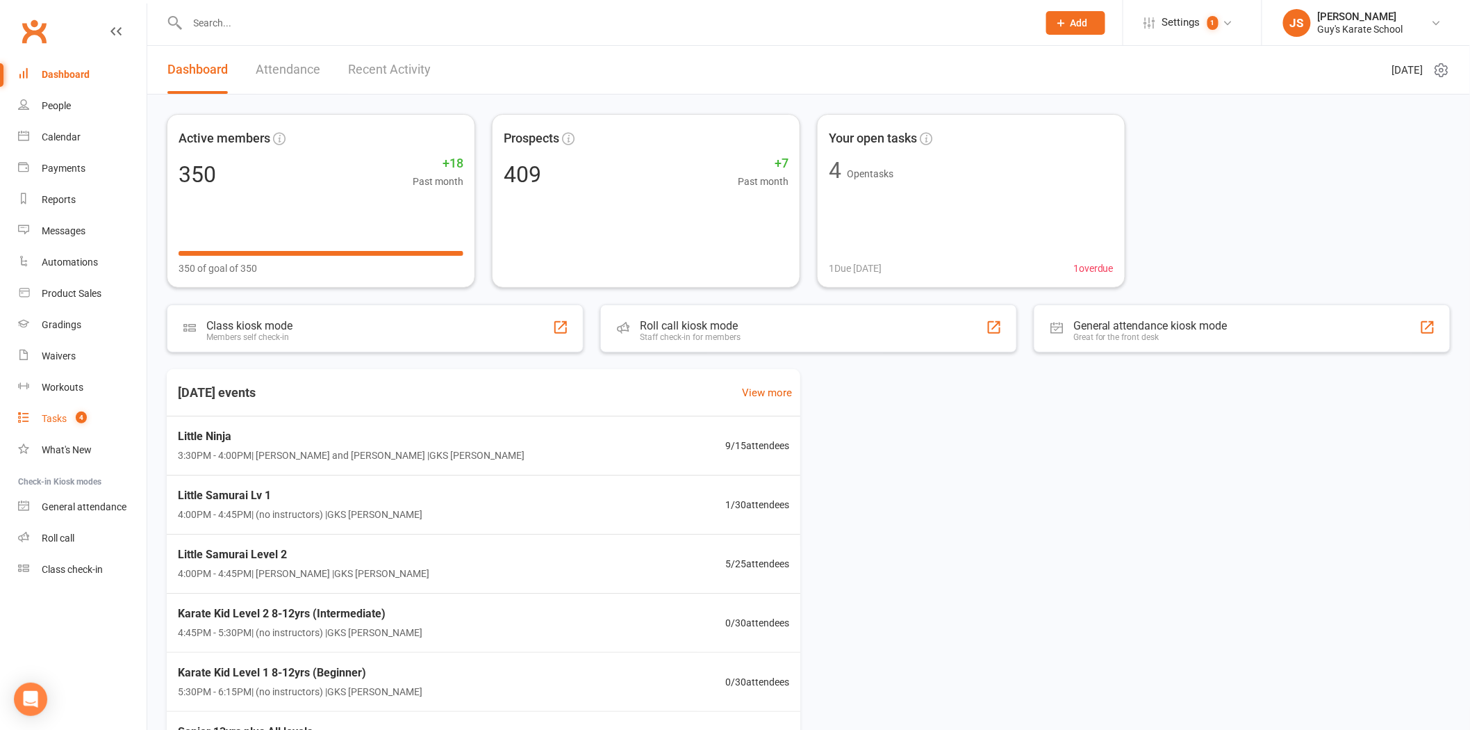
click at [86, 419] on span "4" at bounding box center [81, 417] width 11 height 12
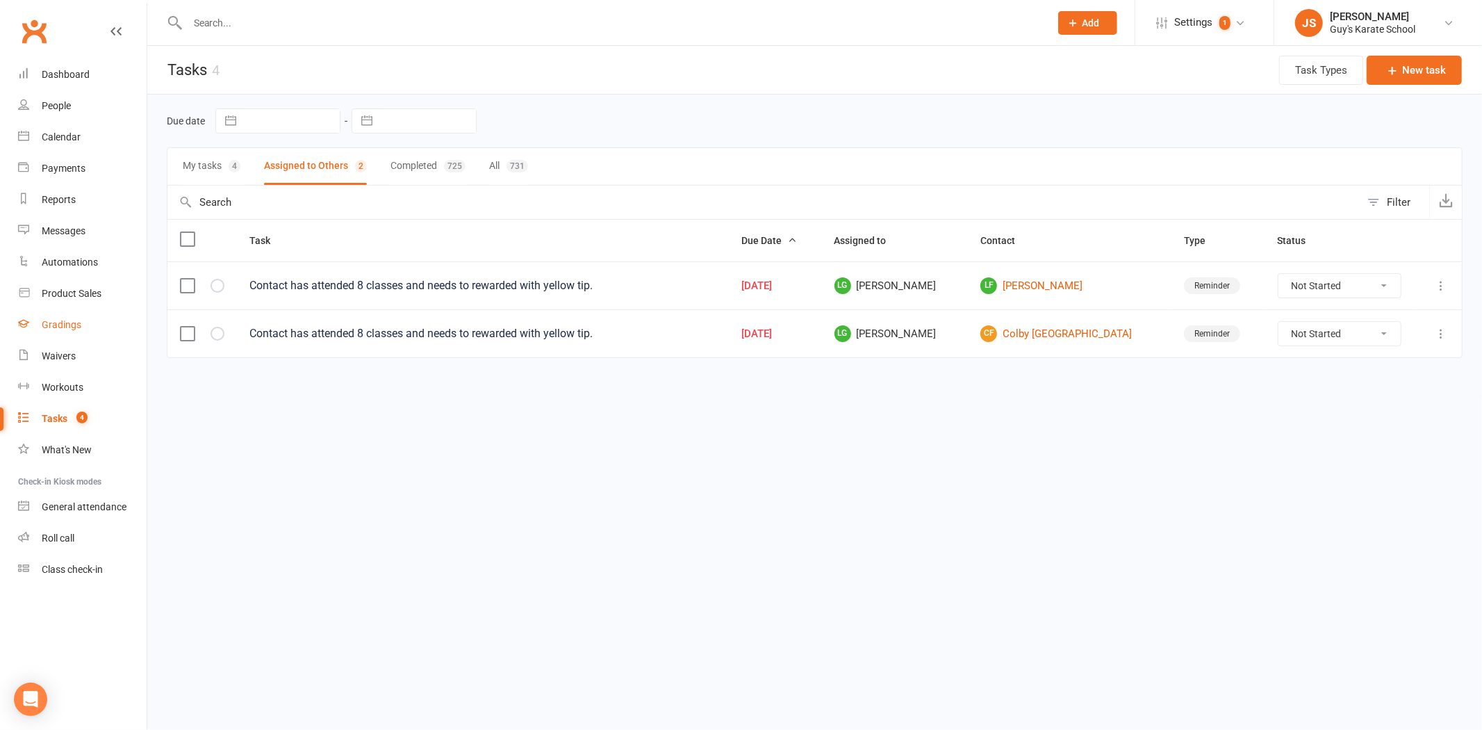
click at [58, 322] on div "Gradings" at bounding box center [62, 324] width 40 height 11
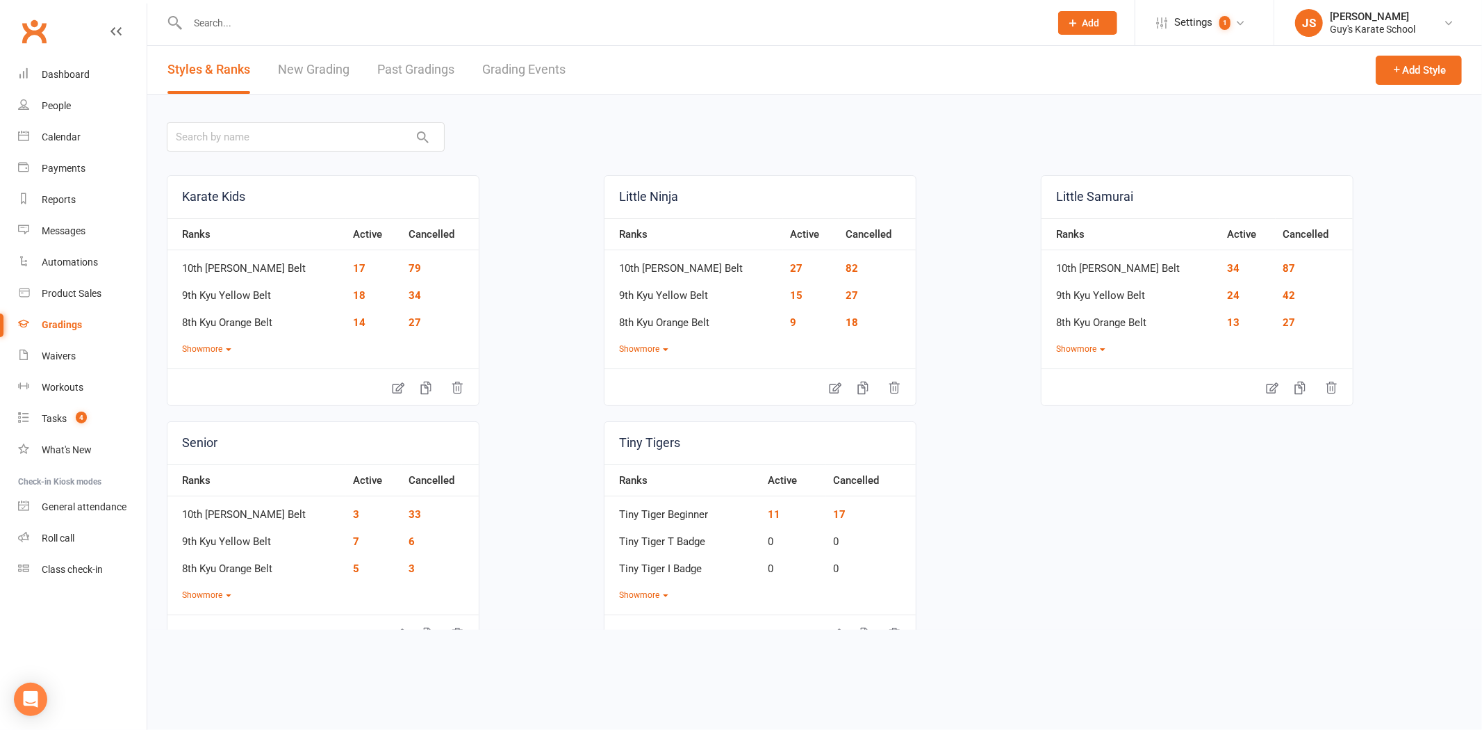
click at [513, 72] on link "Grading Events" at bounding box center [523, 70] width 83 height 48
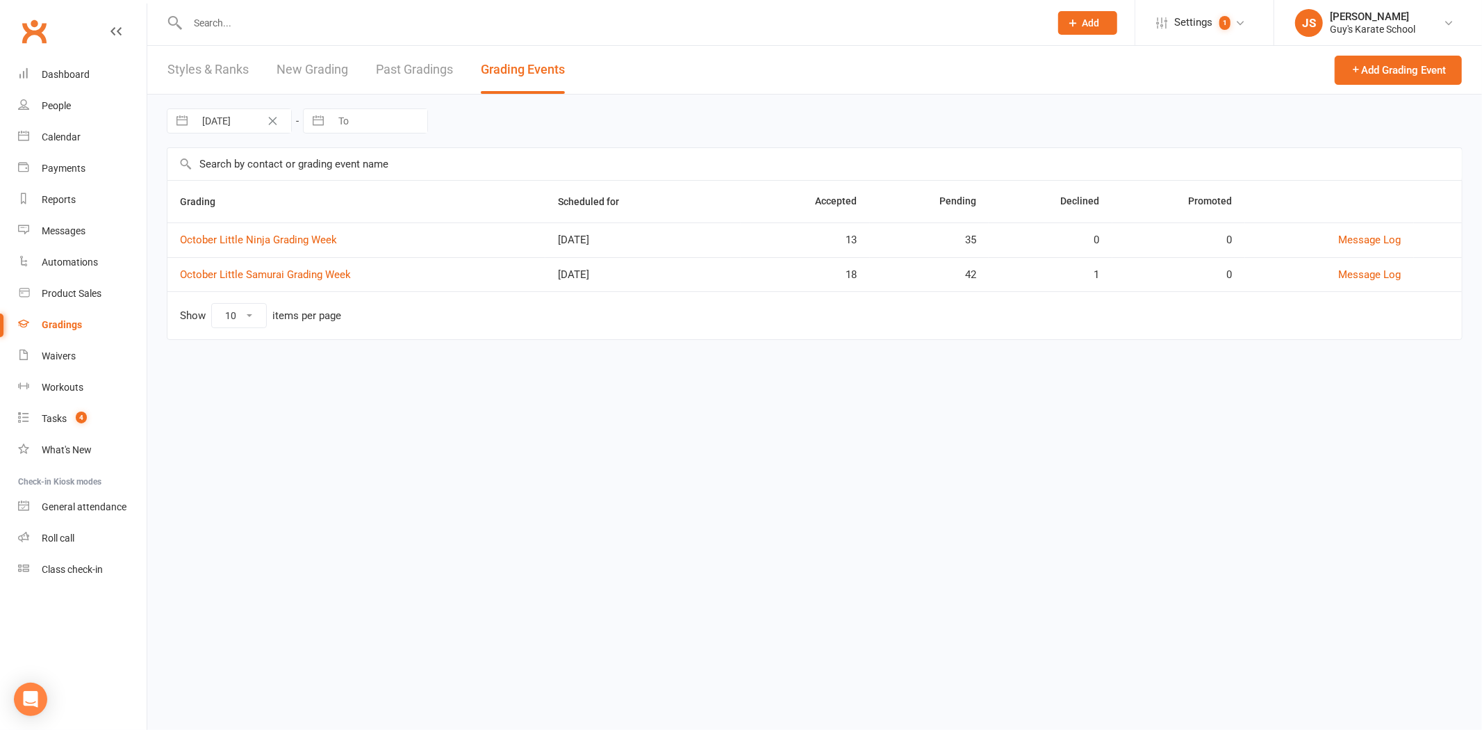
click at [618, 379] on html "Prospect Member Non-attending contact Class / event Appointment Grading event T…" at bounding box center [741, 189] width 1482 height 379
click at [74, 74] on div "Dashboard" at bounding box center [66, 74] width 48 height 11
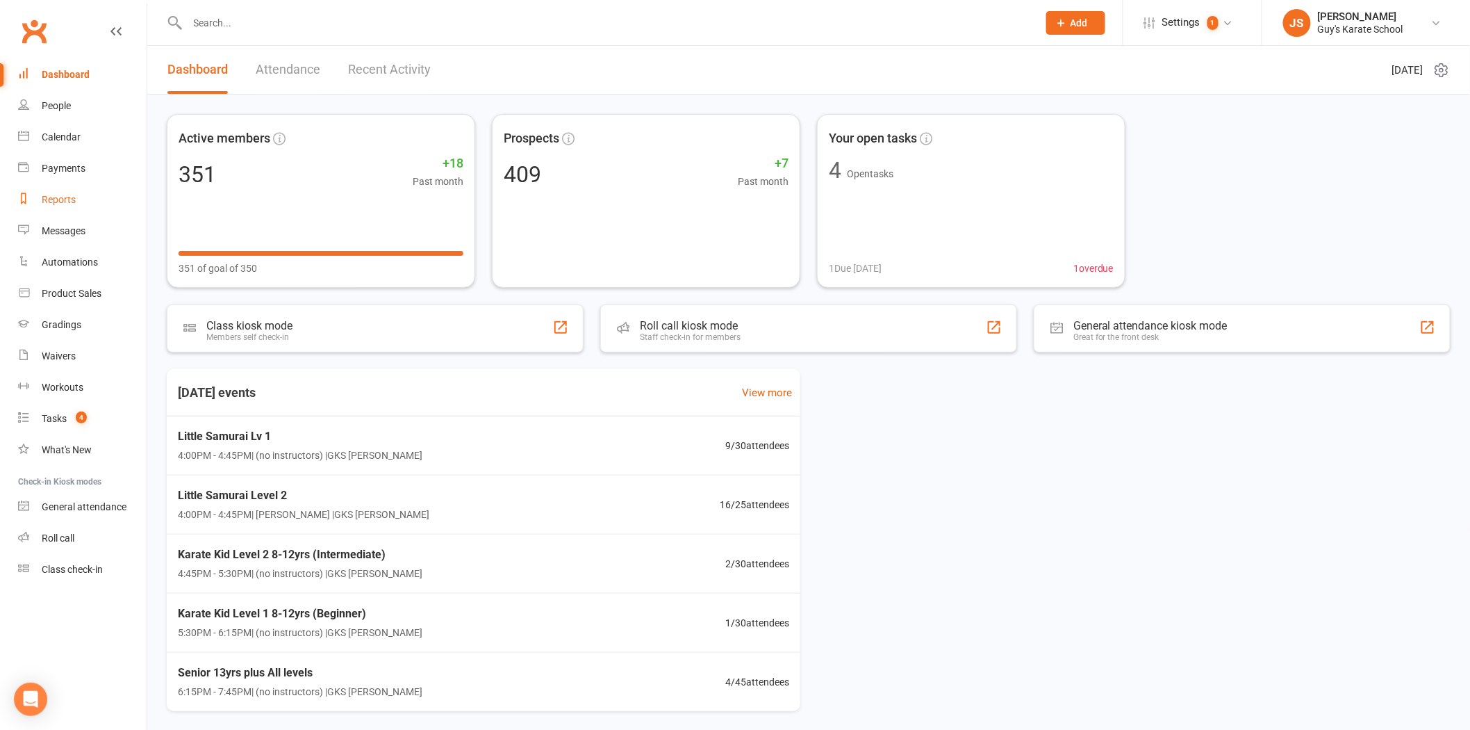
click at [58, 196] on div "Reports" at bounding box center [59, 199] width 34 height 11
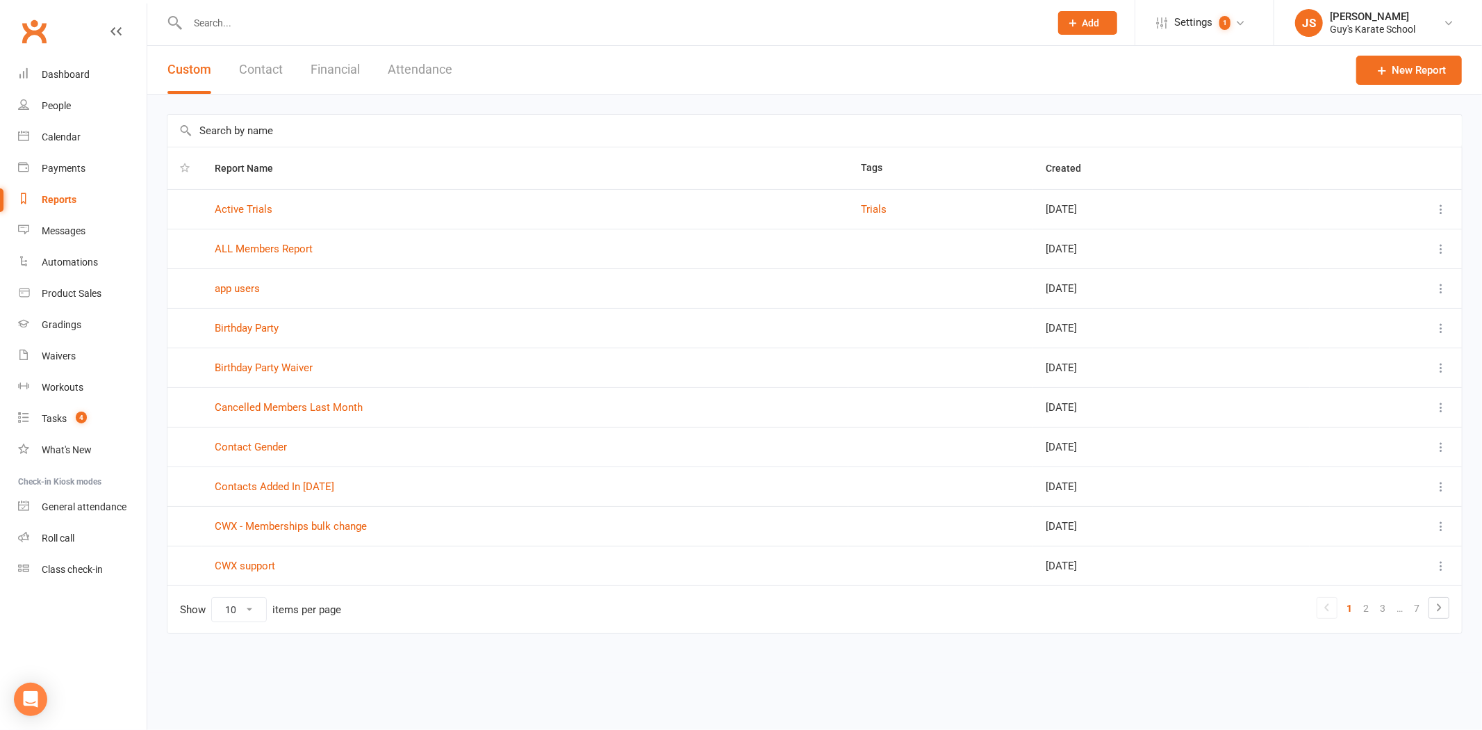
click at [1437, 370] on icon at bounding box center [1441, 368] width 14 height 14
click at [261, 362] on link "Birthday Party Waiver" at bounding box center [264, 367] width 98 height 13
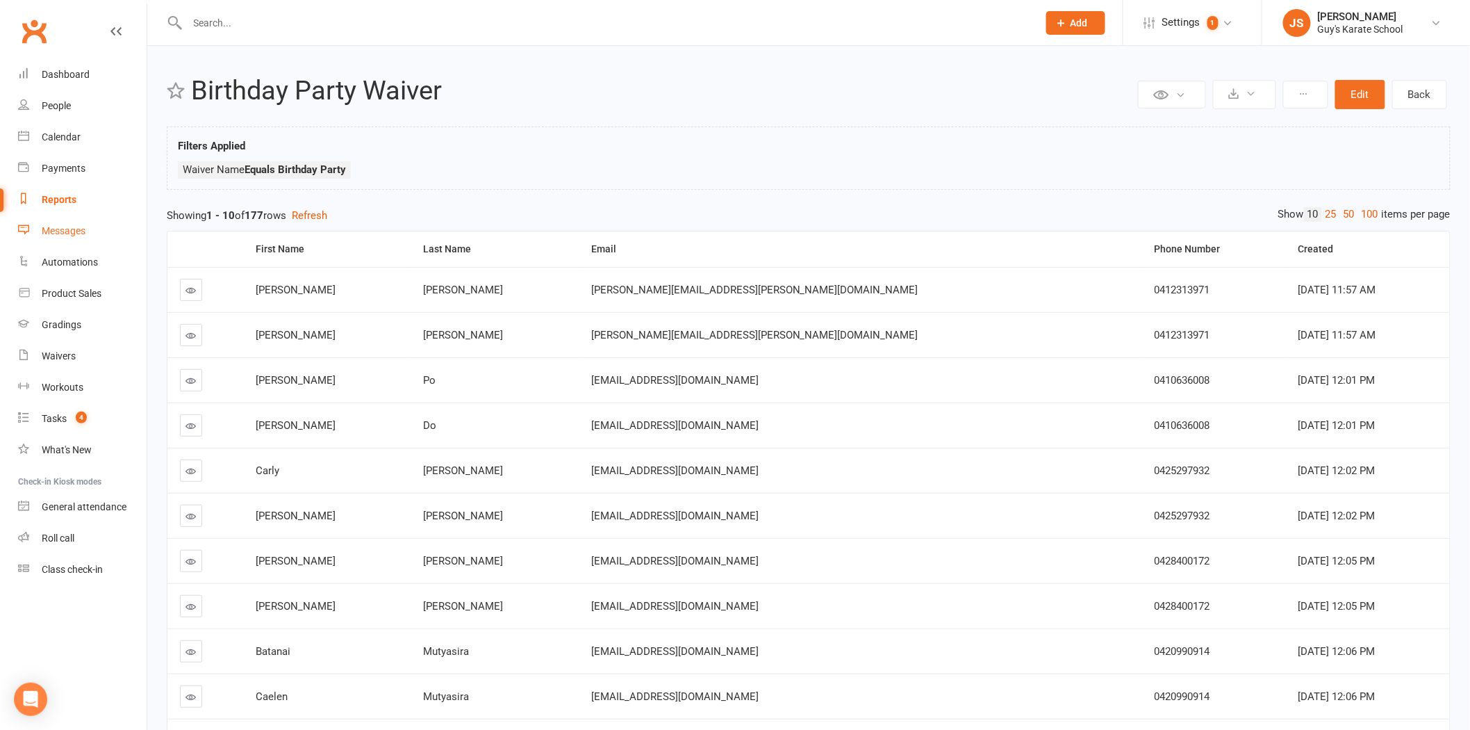
click at [63, 227] on div "Messages" at bounding box center [64, 230] width 44 height 11
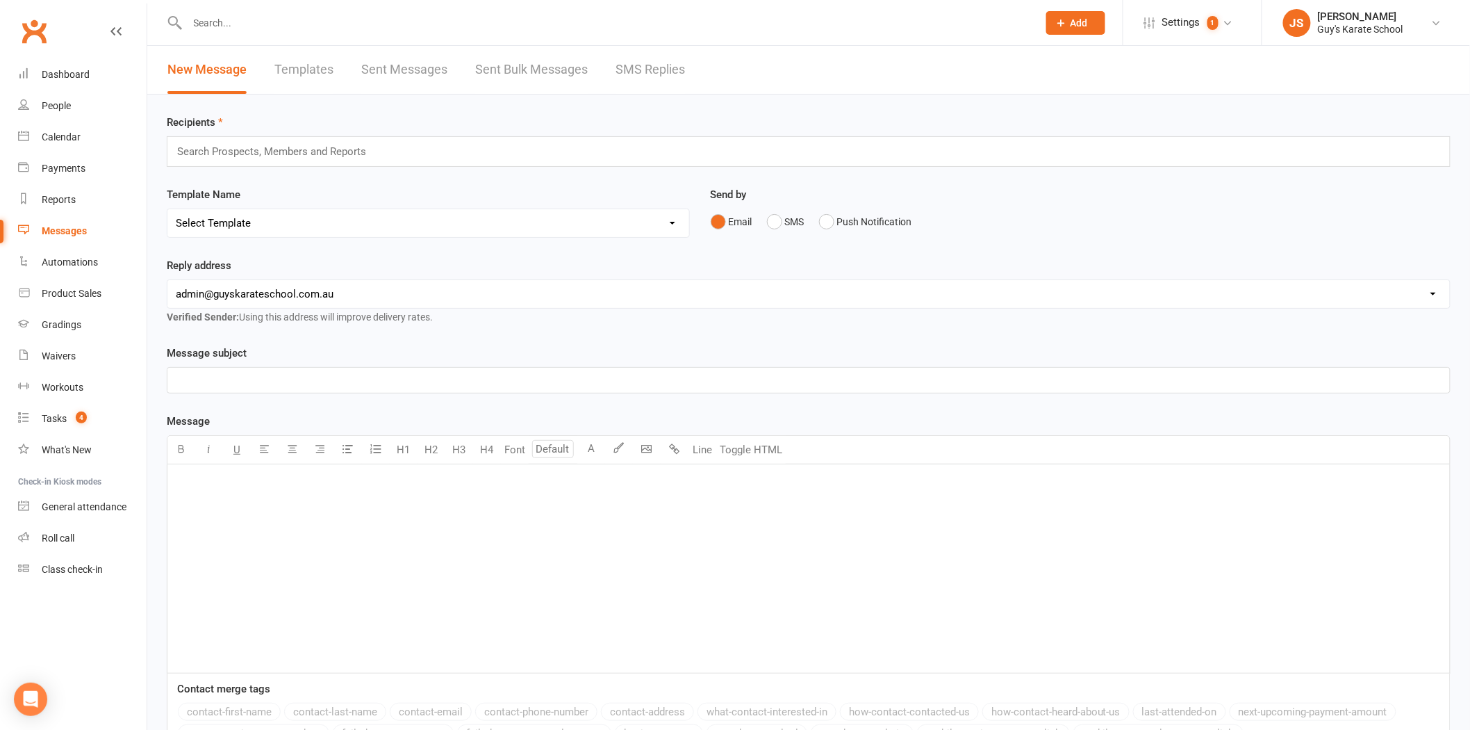
click at [213, 154] on input "text" at bounding box center [278, 151] width 204 height 18
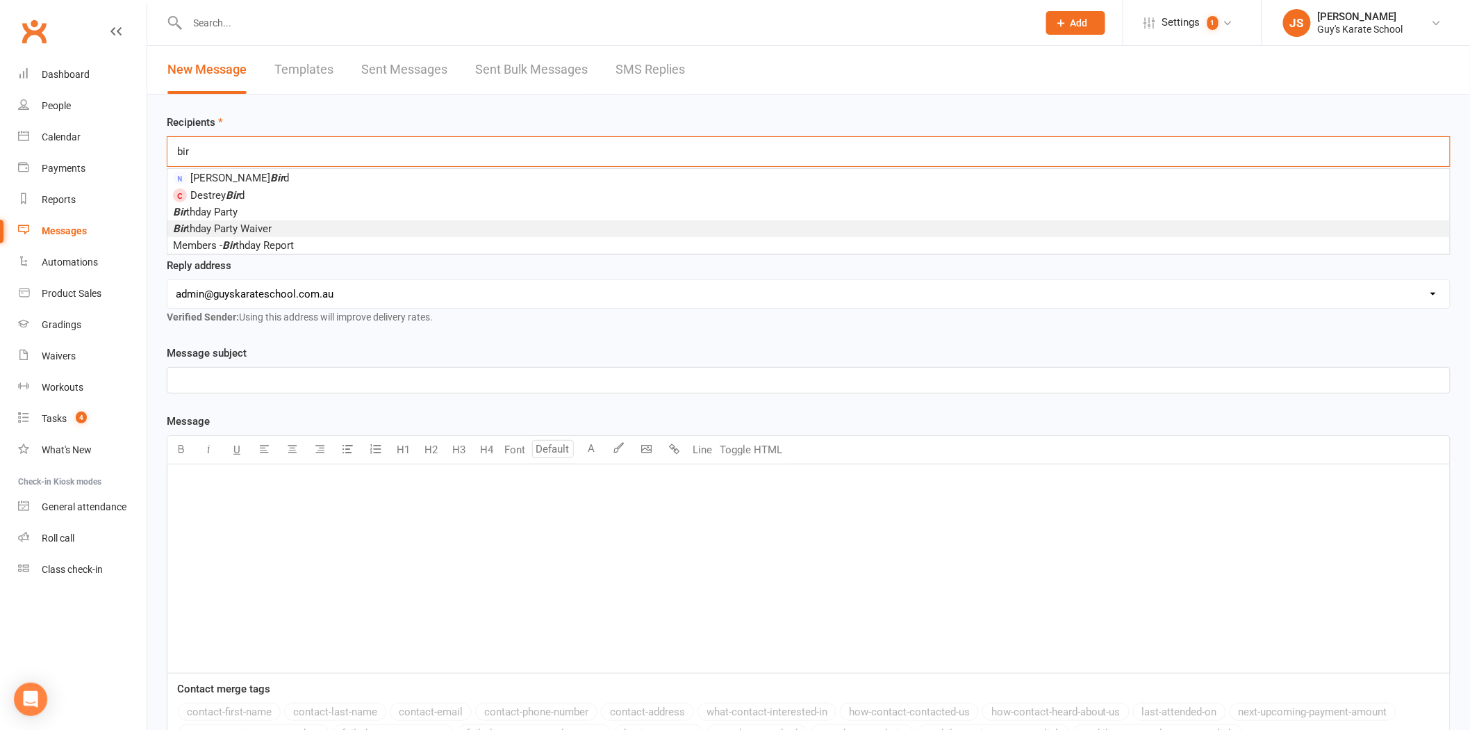
type input "bir"
click at [258, 225] on span "Bir thday Party Waiver" at bounding box center [222, 228] width 99 height 13
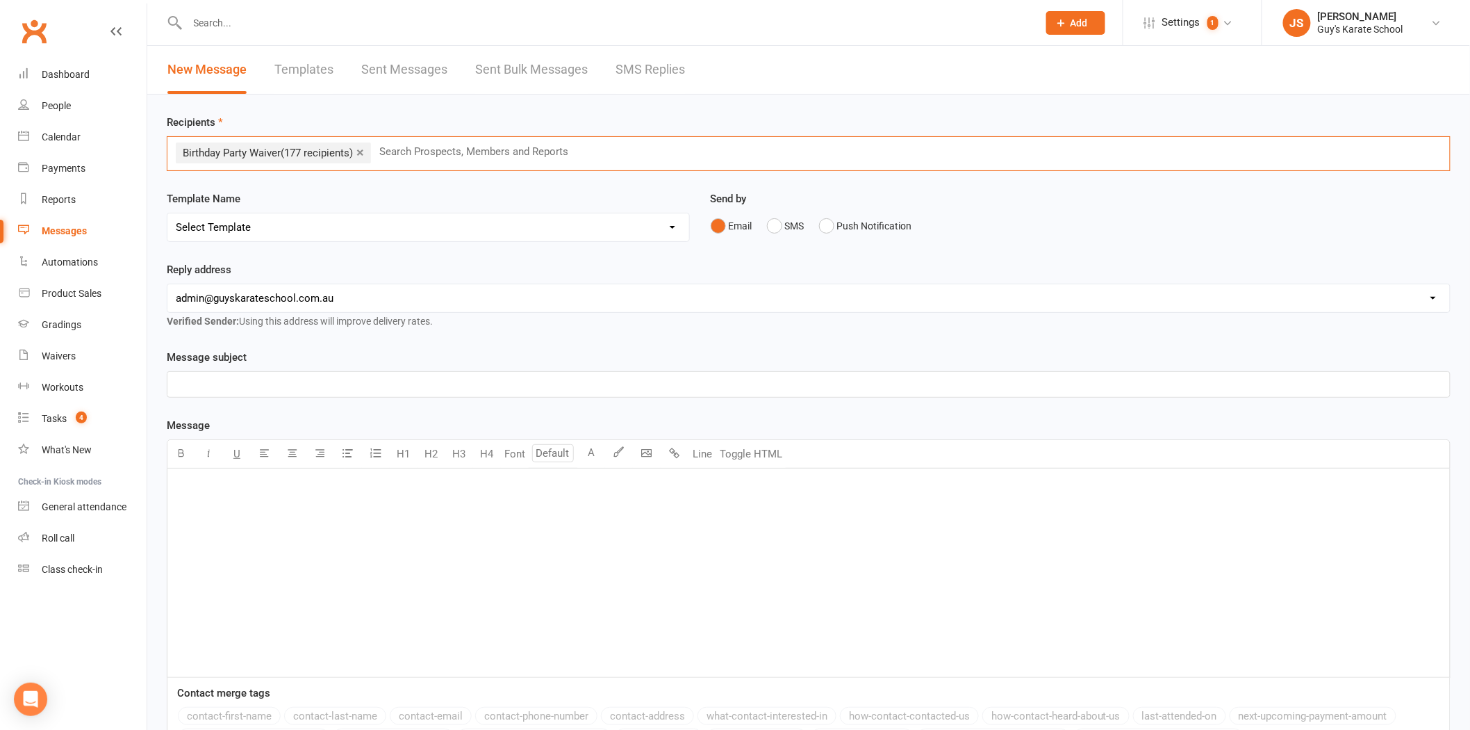
click at [186, 381] on p "﻿" at bounding box center [809, 384] width 1266 height 17
click at [49, 415] on div "Tasks" at bounding box center [54, 418] width 25 height 11
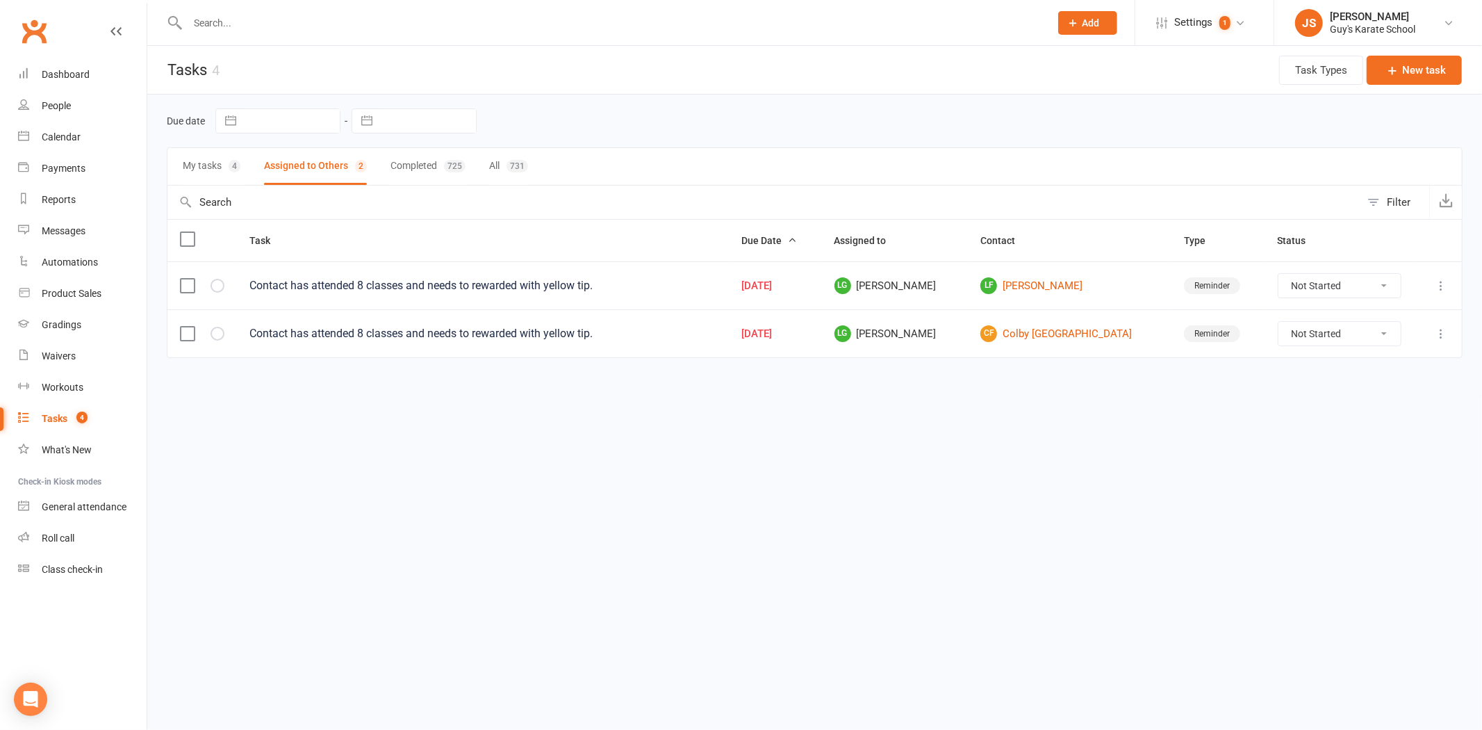
click at [209, 24] on input "text" at bounding box center [611, 22] width 857 height 19
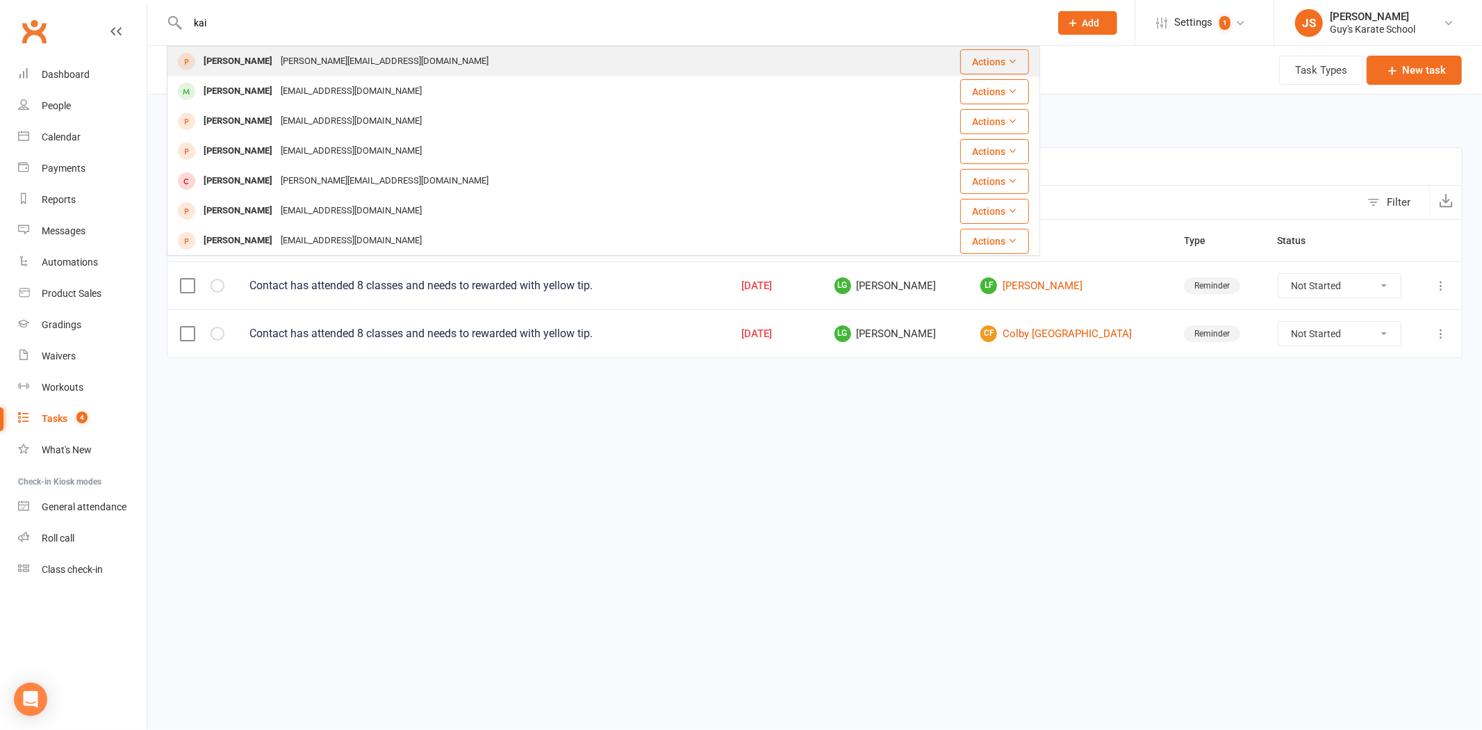
type input "kai"
click at [217, 65] on div "[PERSON_NAME]" at bounding box center [237, 61] width 77 height 20
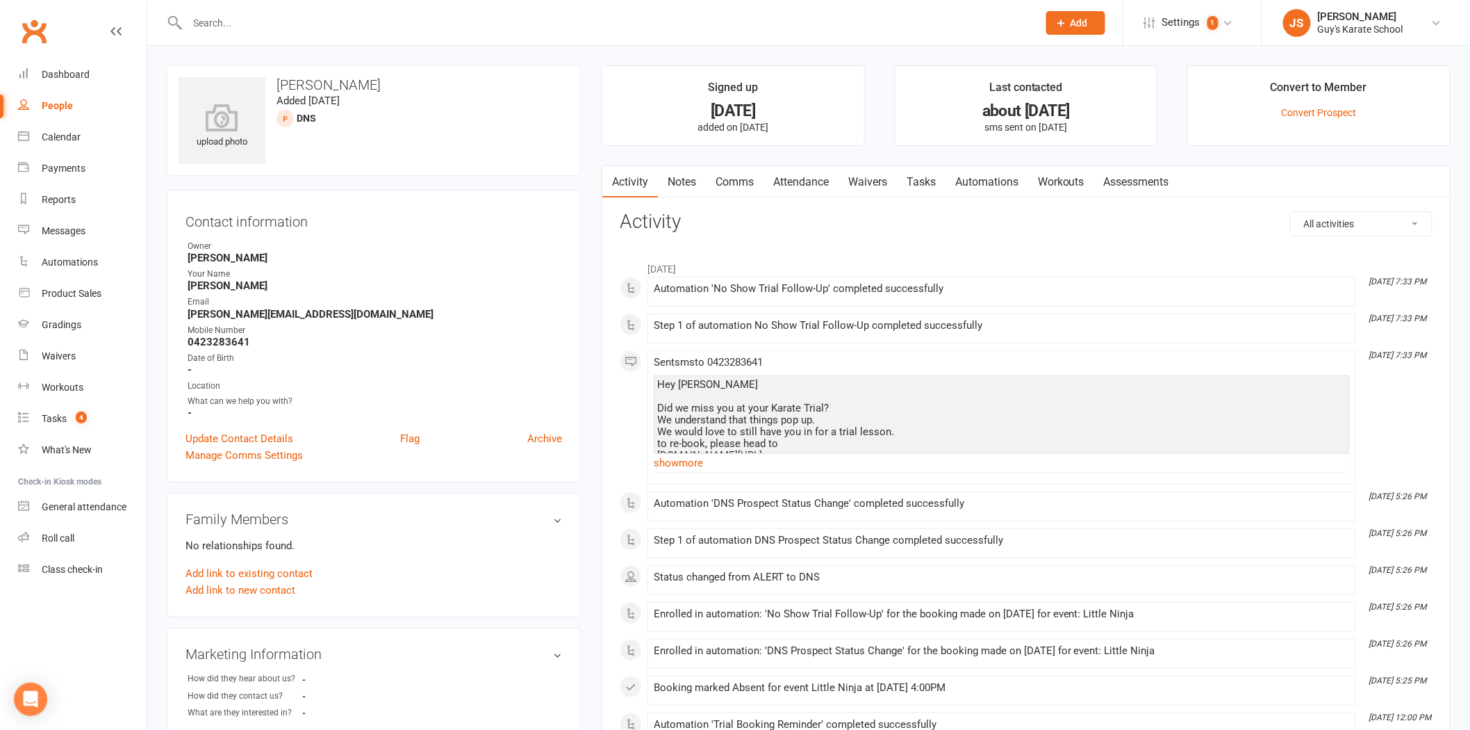
click at [195, 23] on input "text" at bounding box center [605, 22] width 845 height 19
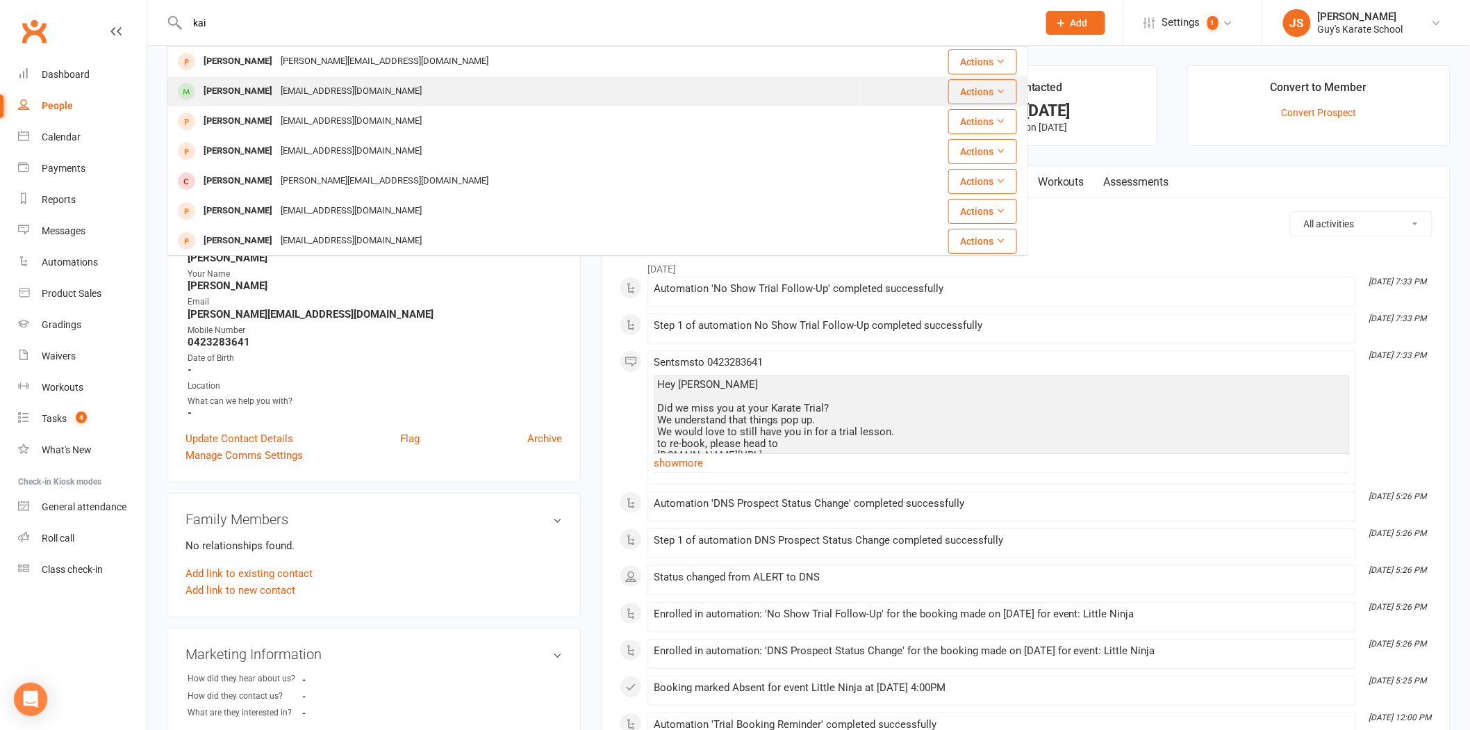
type input "kai"
click at [241, 87] on div "[PERSON_NAME]" at bounding box center [237, 91] width 77 height 20
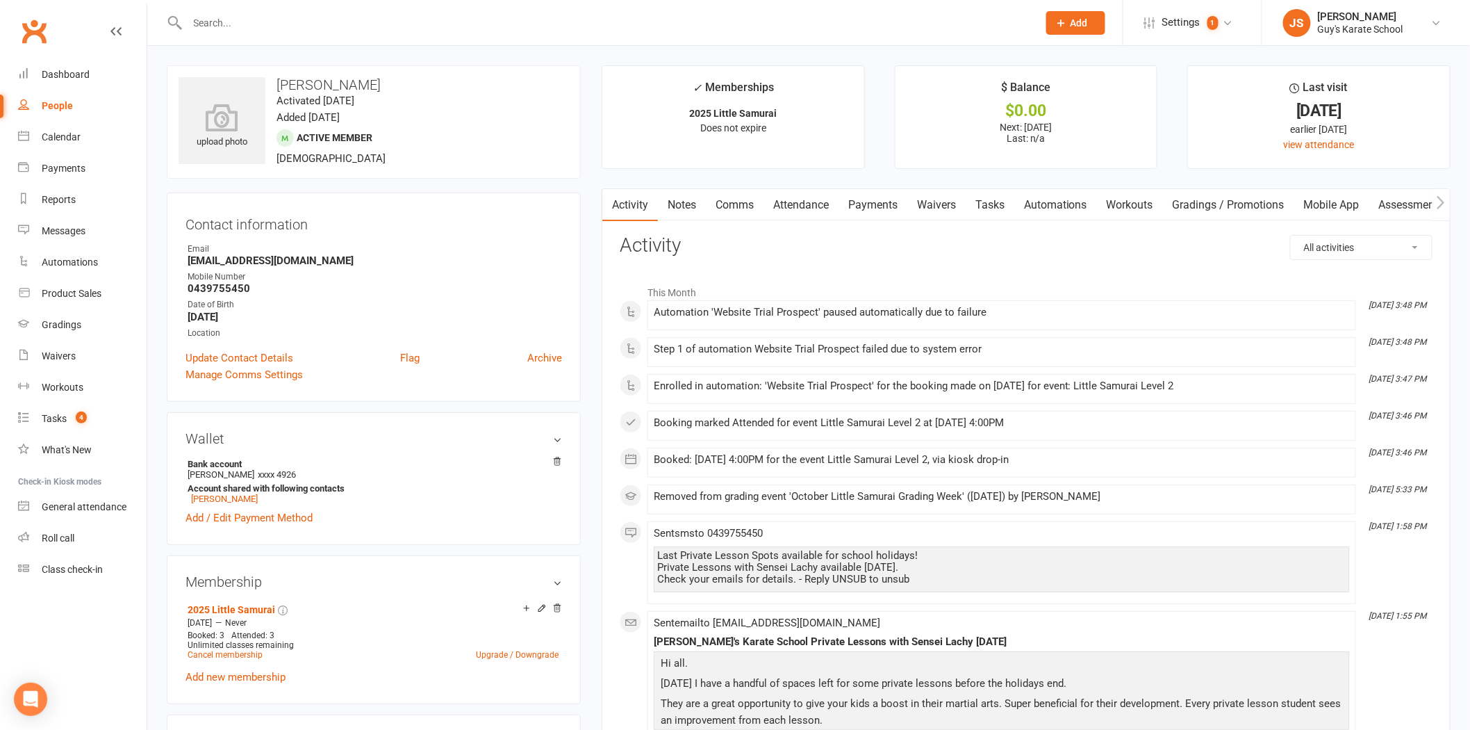
click at [806, 202] on link "Attendance" at bounding box center [801, 205] width 75 height 32
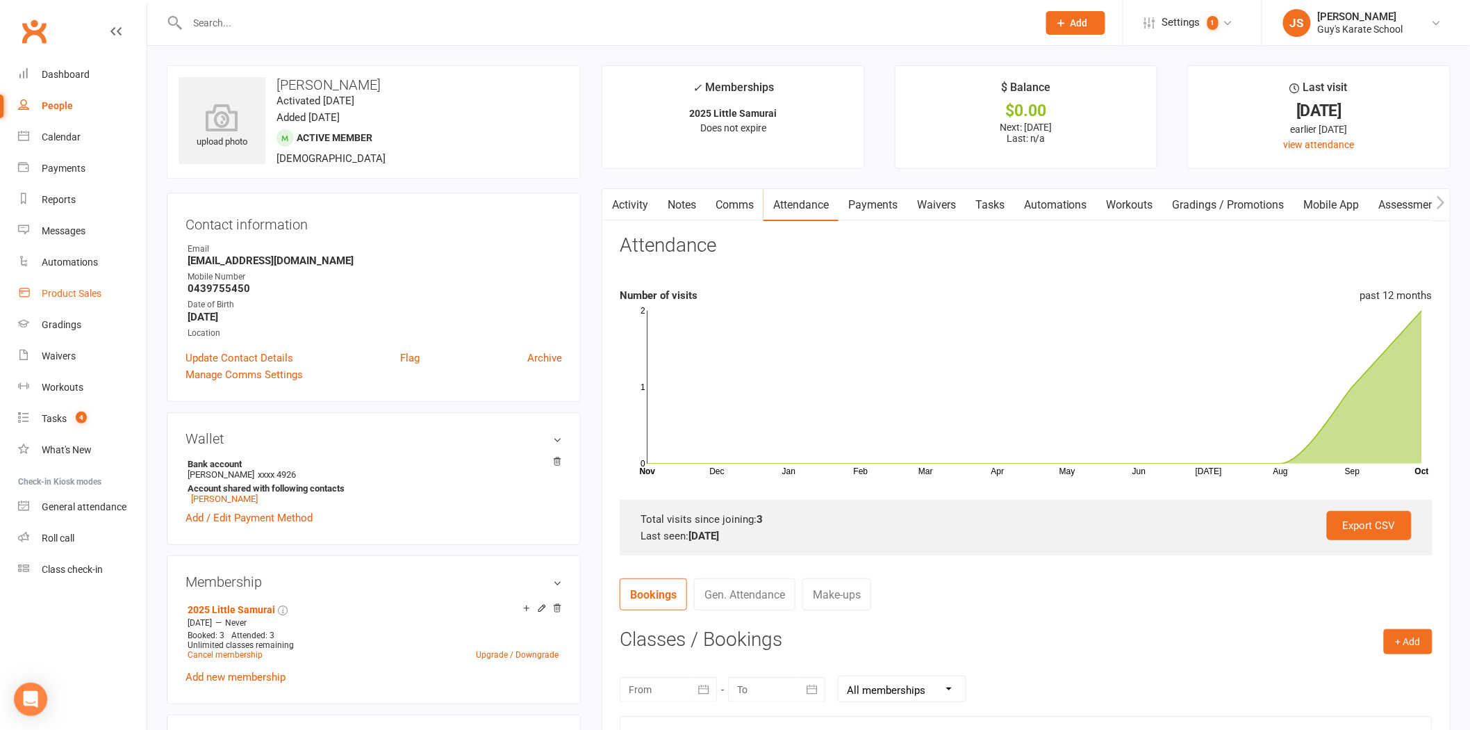
click at [76, 294] on div "Product Sales" at bounding box center [72, 293] width 60 height 11
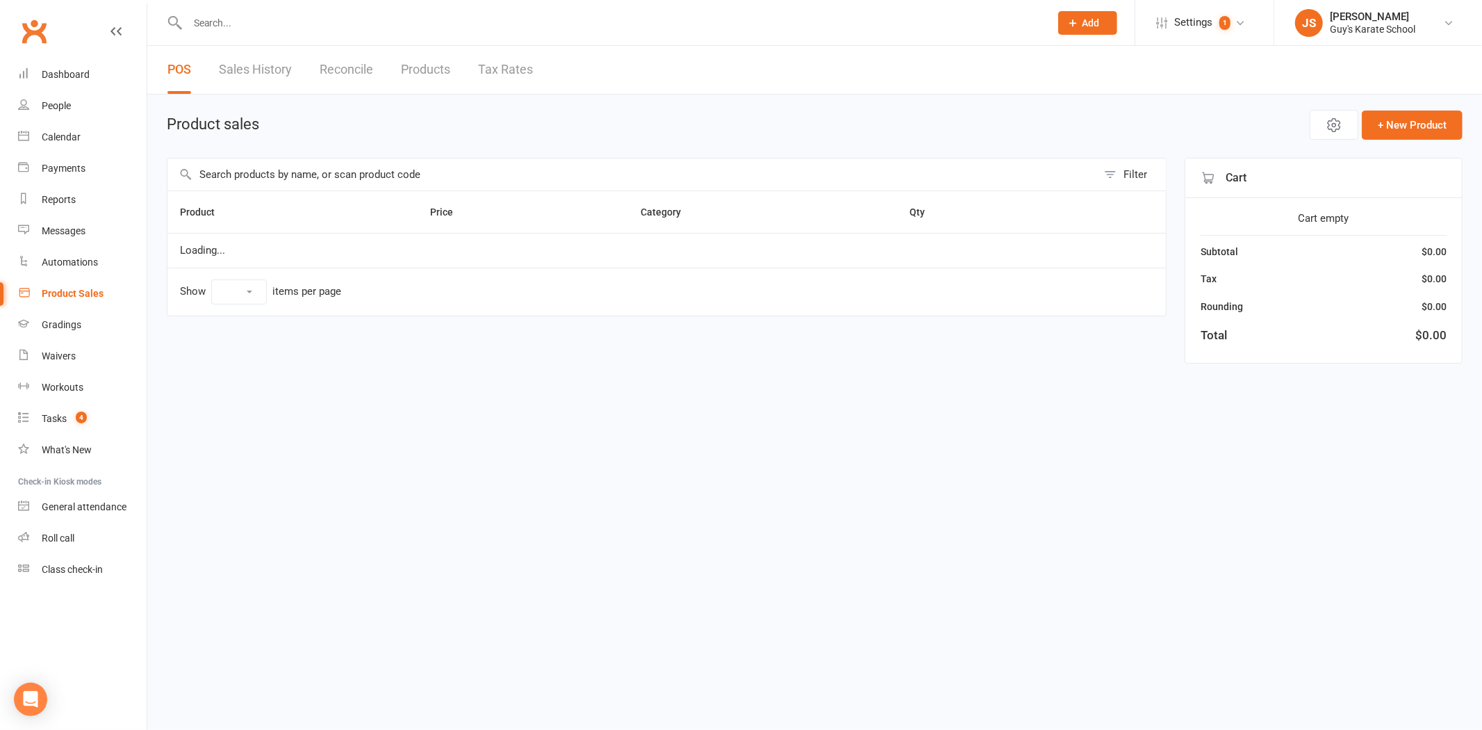
select select "100"
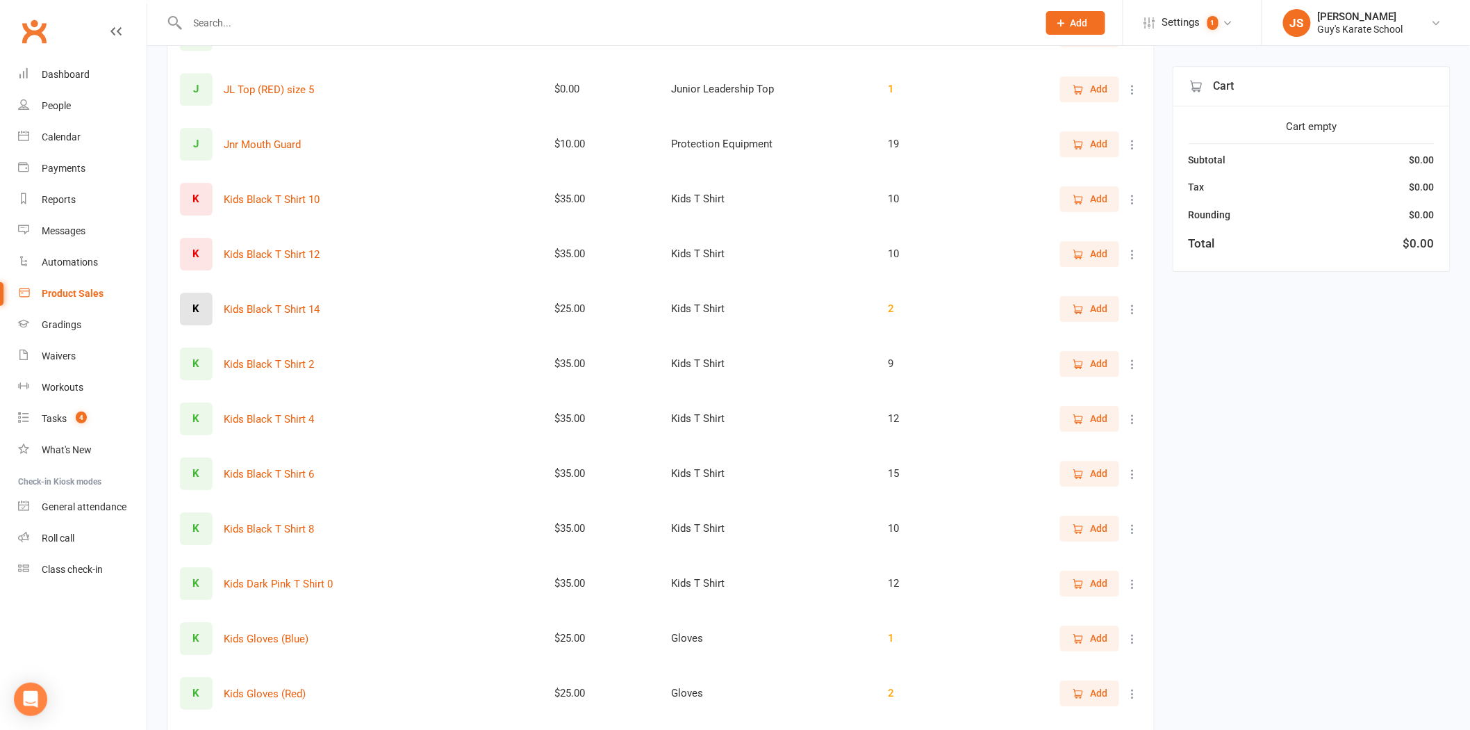
scroll to position [4091, 0]
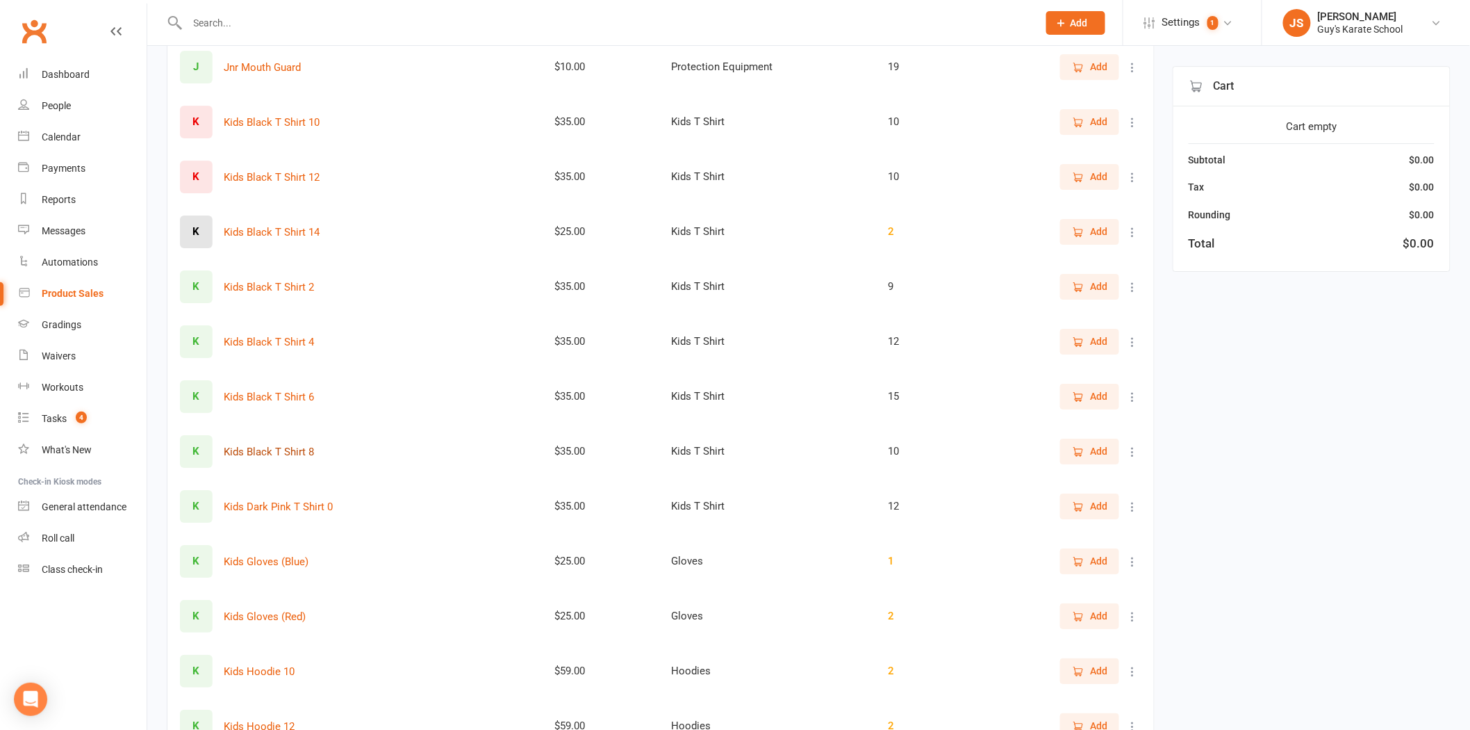
click at [272, 446] on button "Kids Black T Shirt 8" at bounding box center [269, 451] width 90 height 17
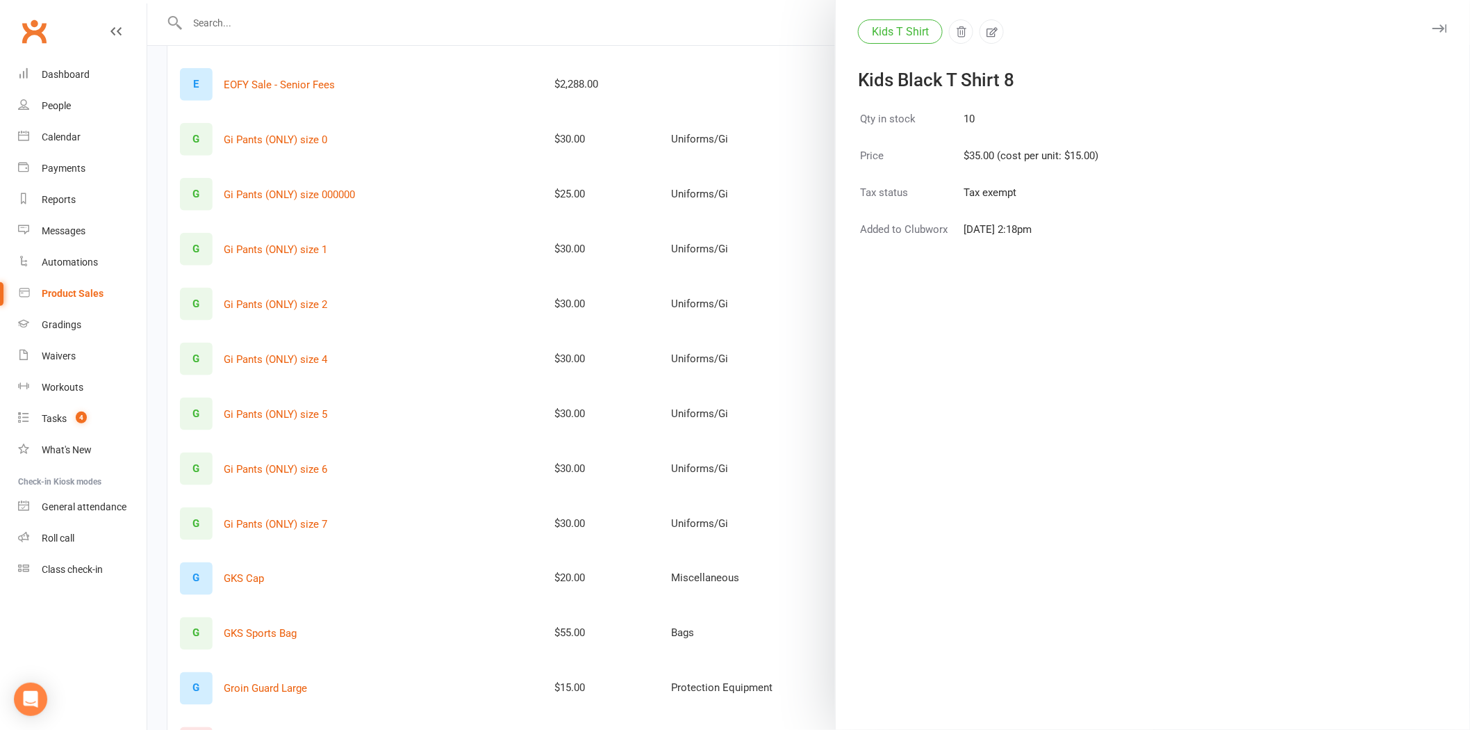
scroll to position [2864, 0]
click at [1433, 24] on icon "button" at bounding box center [1440, 28] width 15 height 8
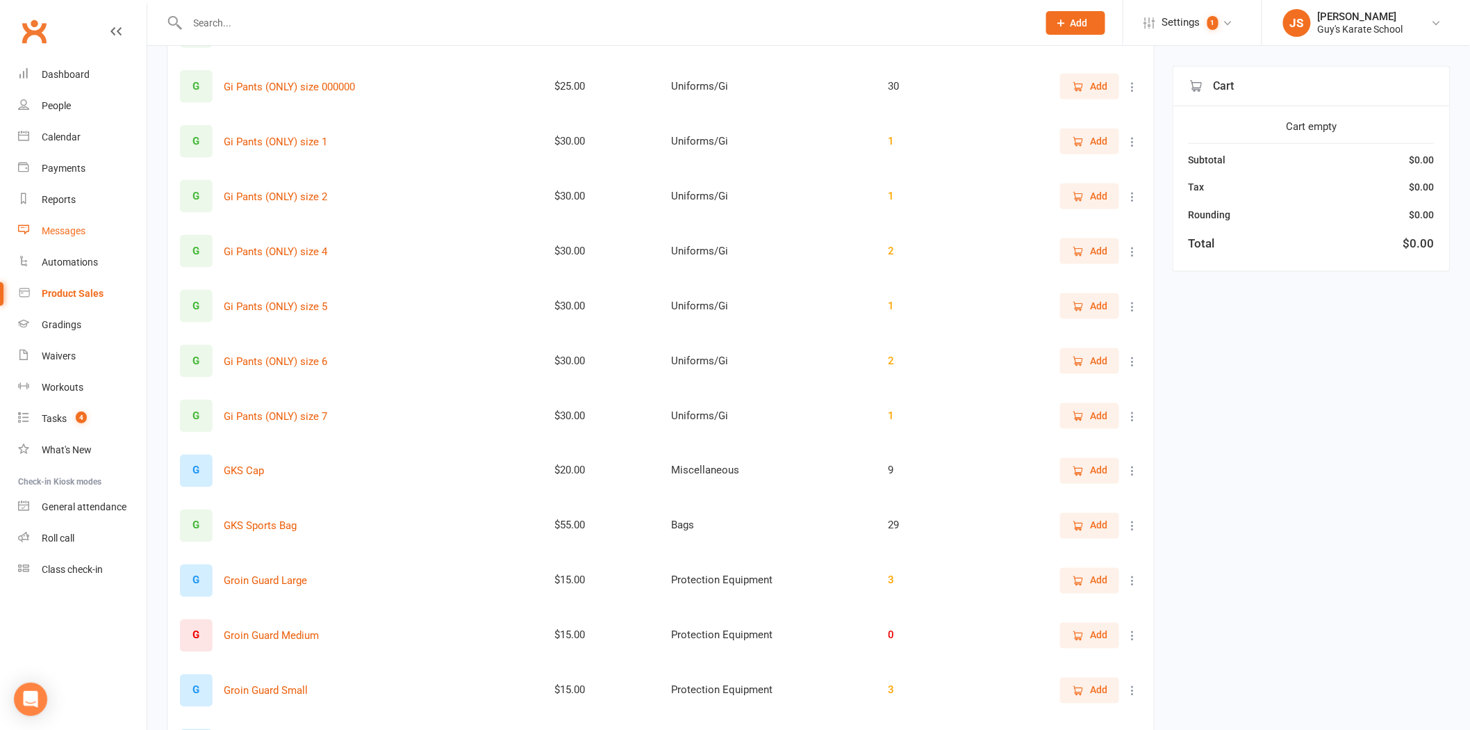
click at [65, 229] on div "Messages" at bounding box center [64, 230] width 44 height 11
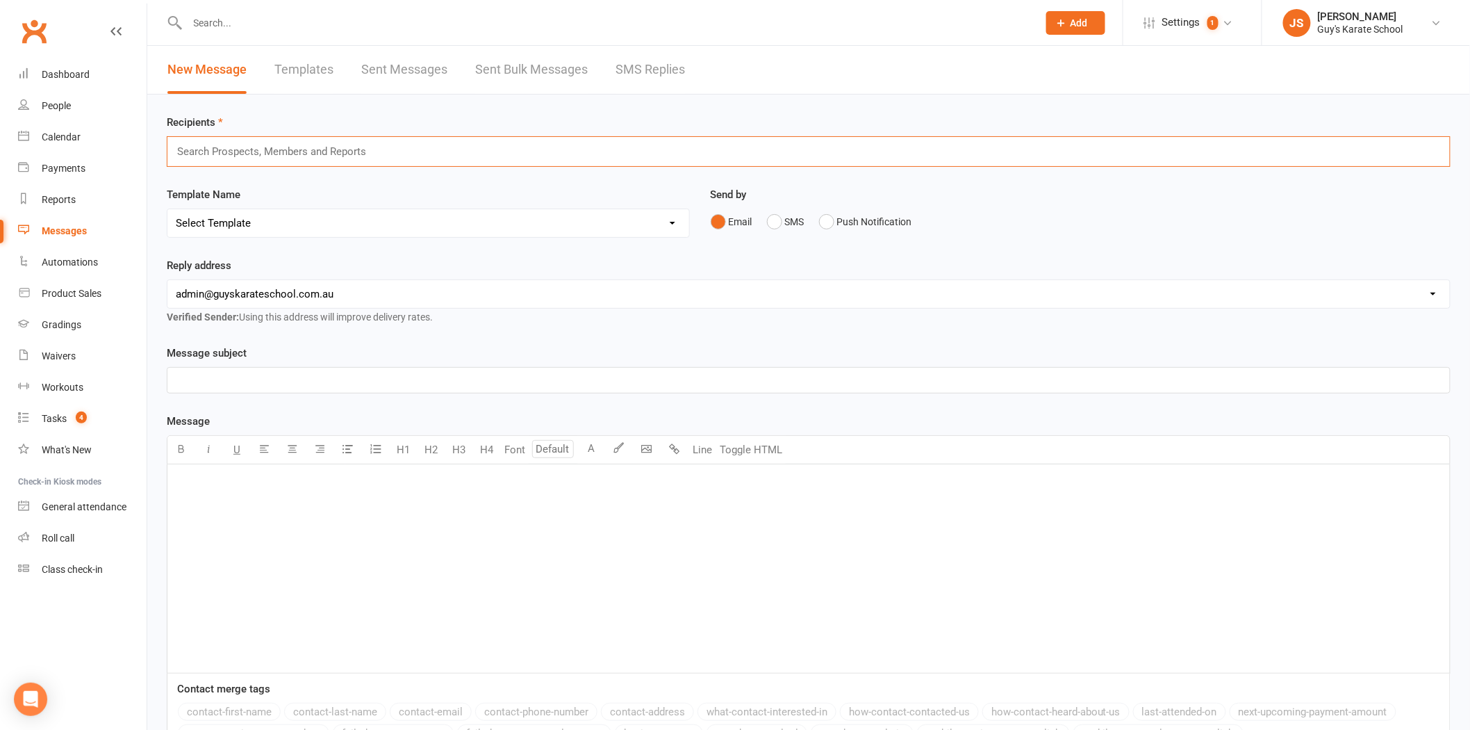
click at [210, 149] on input "text" at bounding box center [278, 151] width 204 height 18
type input "birth"
click at [240, 190] on span "Birth day Party Waiver" at bounding box center [222, 194] width 99 height 13
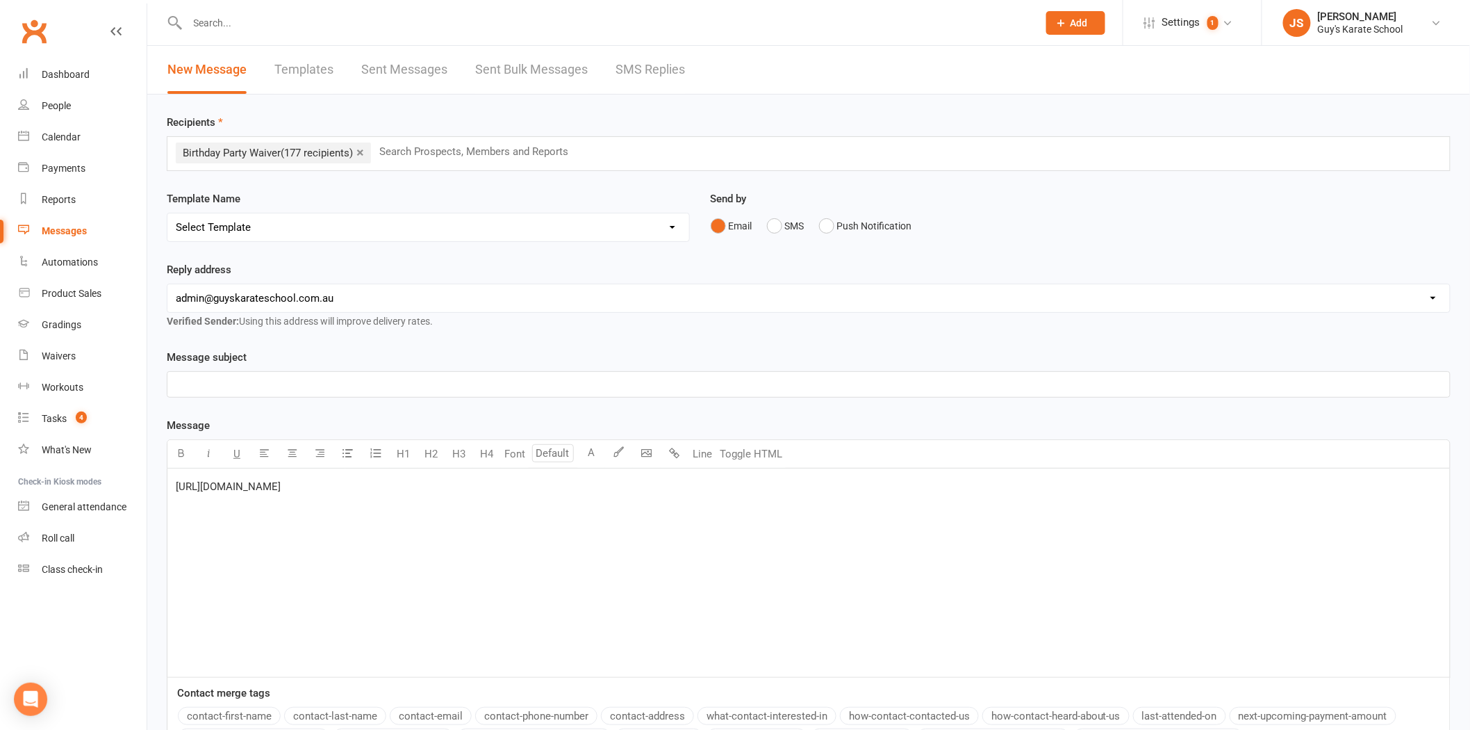
click at [186, 383] on p "﻿" at bounding box center [809, 384] width 1266 height 17
click at [172, 482] on div "[URL][DOMAIN_NAME]" at bounding box center [808, 572] width 1283 height 208
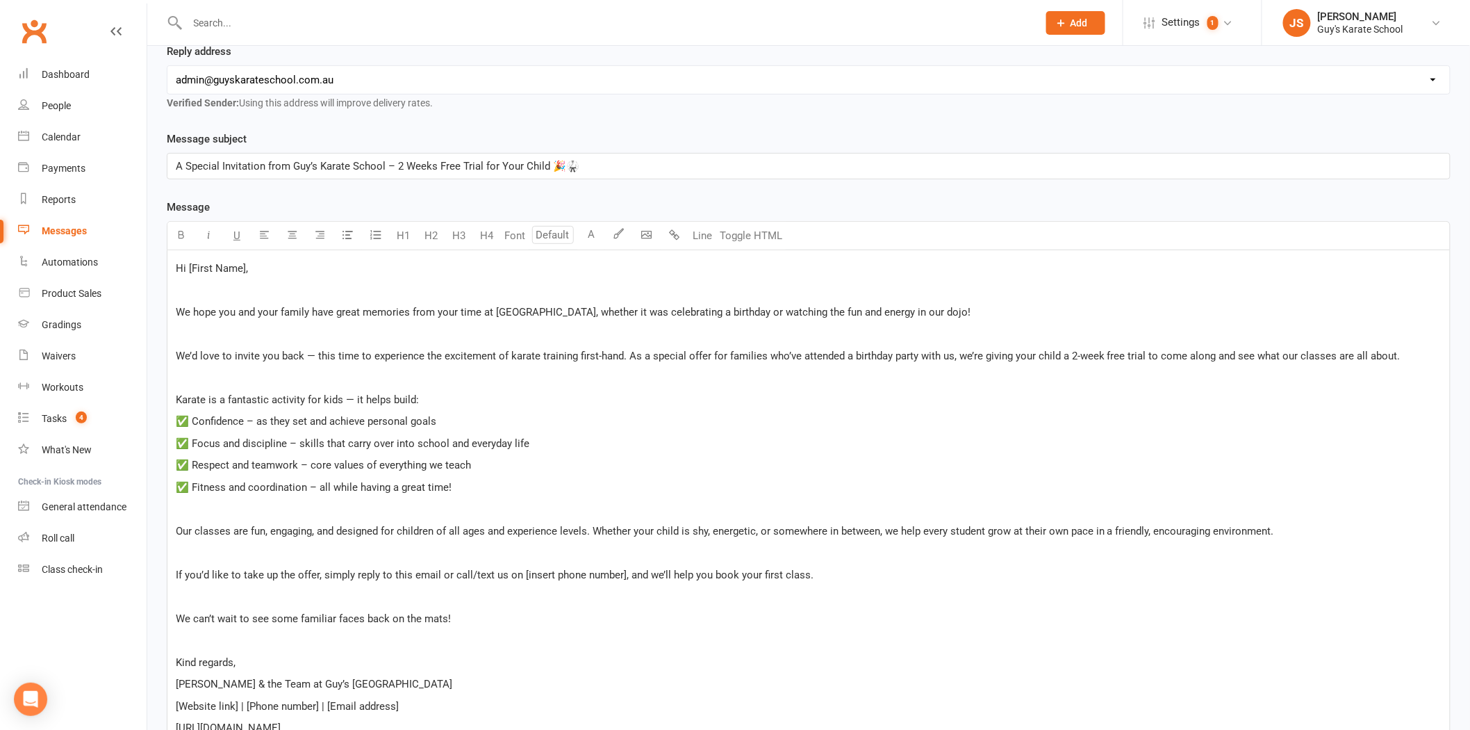
scroll to position [211, 0]
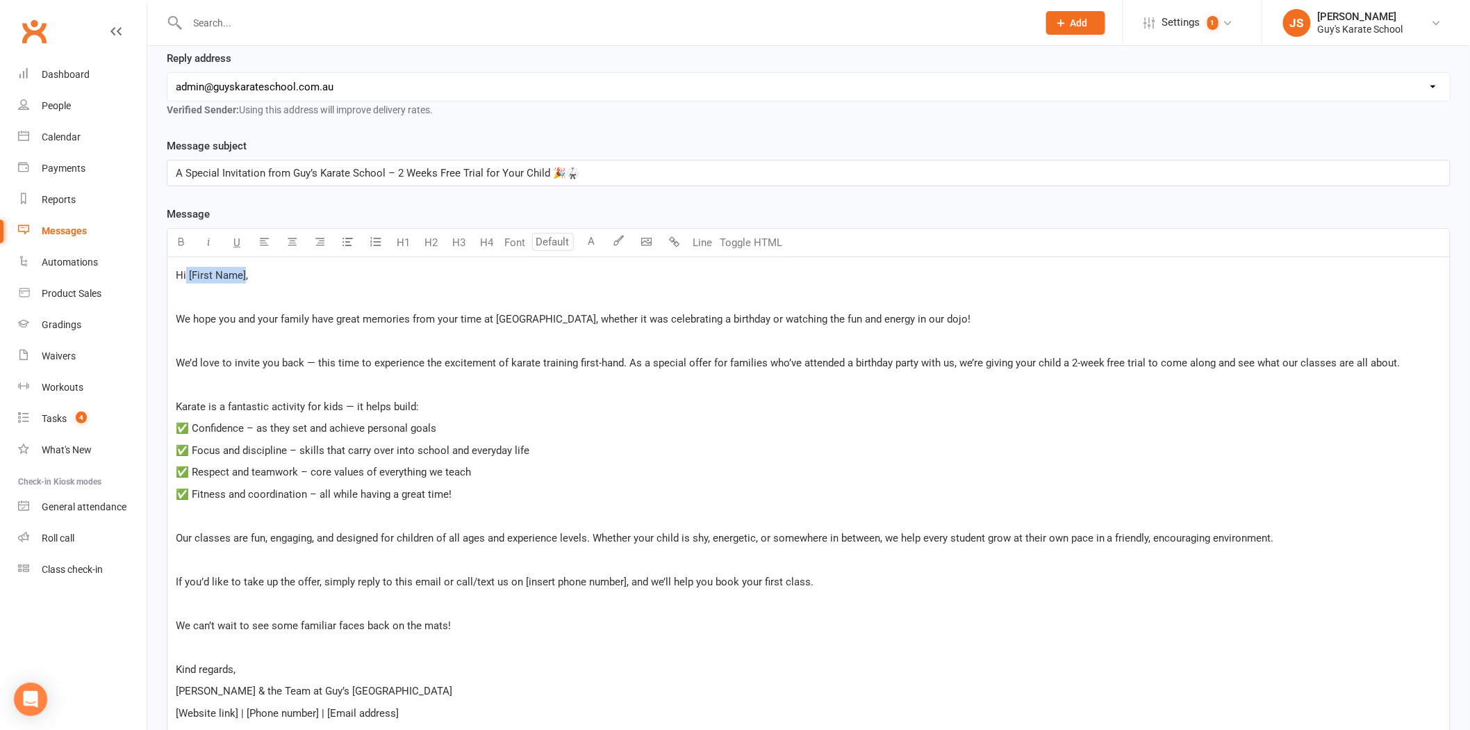
drag, startPoint x: 244, startPoint y: 274, endPoint x: 186, endPoint y: 274, distance: 57.7
click at [186, 274] on span "Hi [First Name]," at bounding box center [212, 275] width 72 height 13
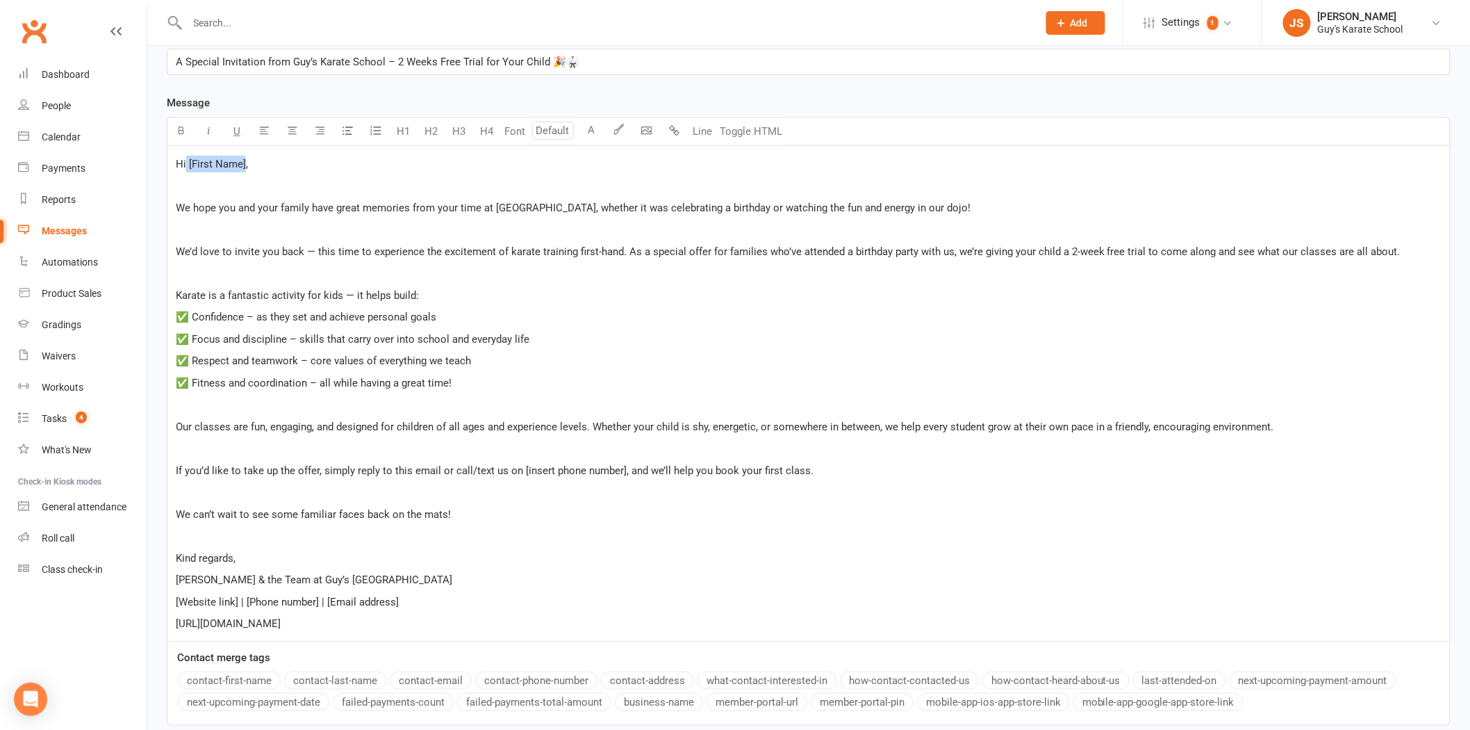
scroll to position [443, 0]
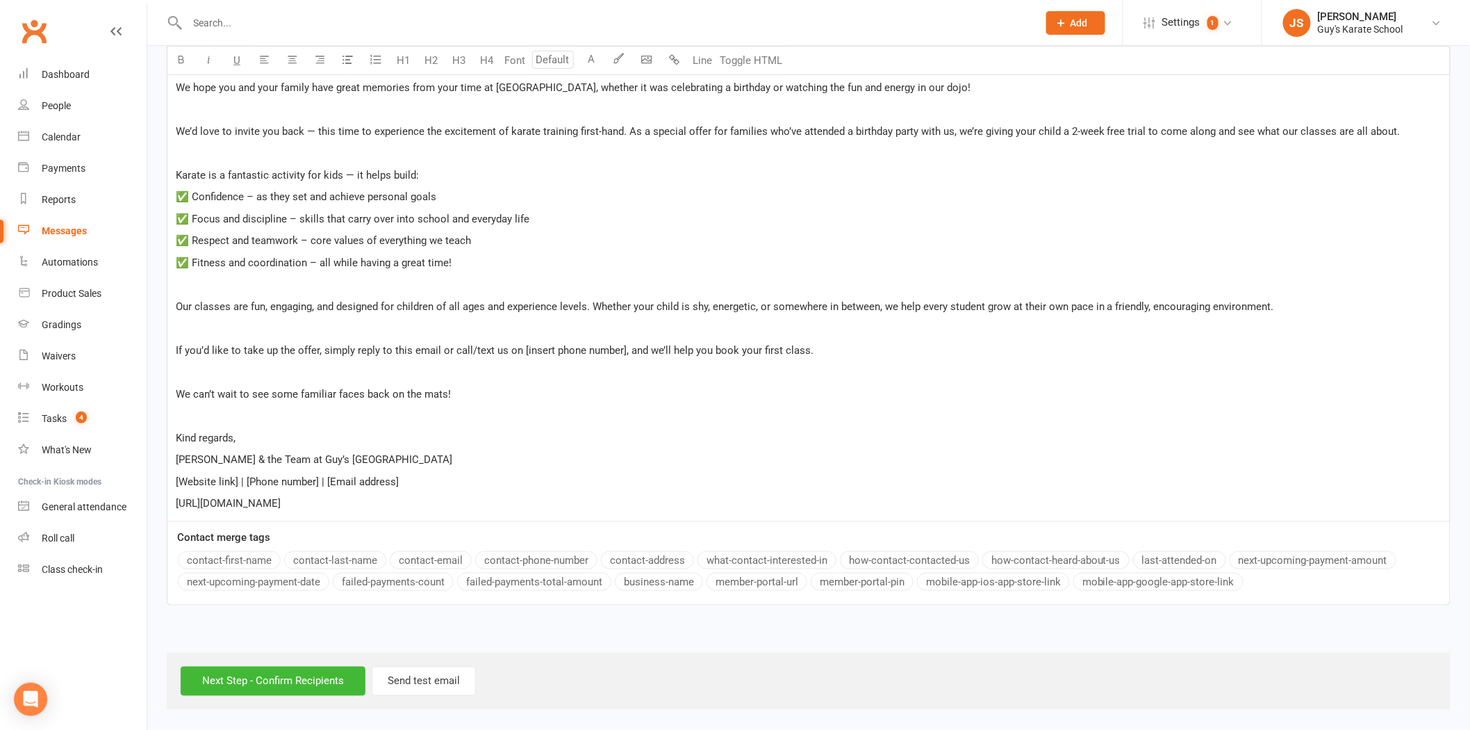
click at [222, 557] on button "contact-first-name" at bounding box center [229, 560] width 103 height 18
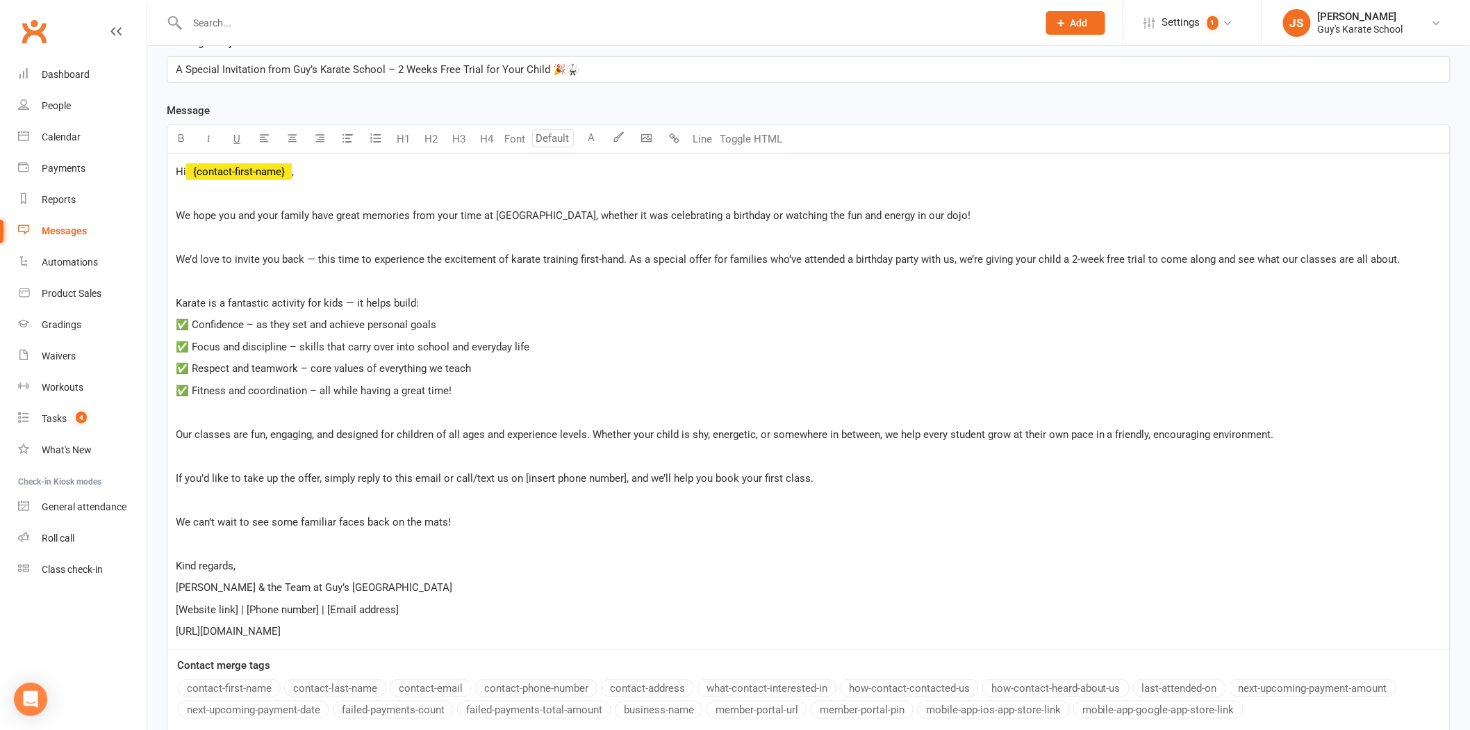
scroll to position [134, 0]
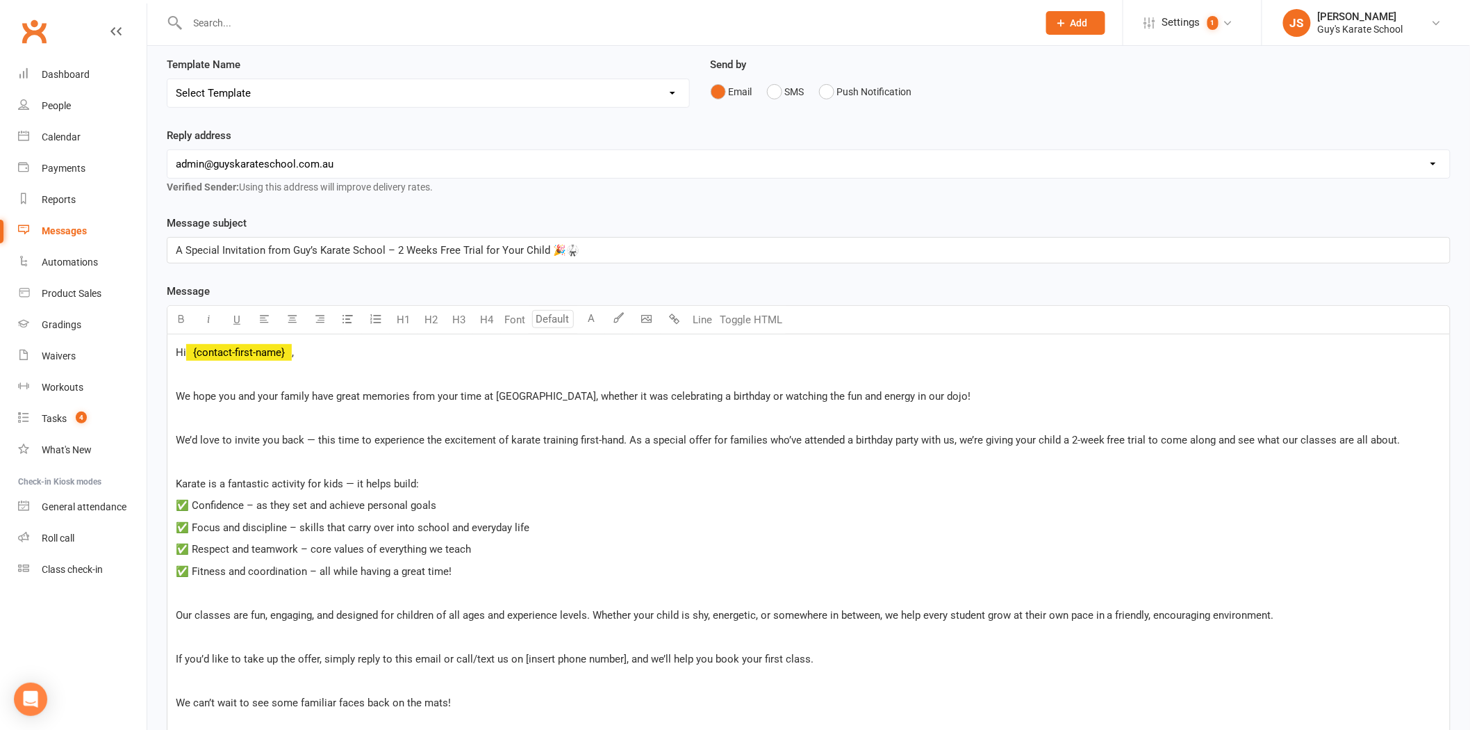
click at [383, 417] on p "﻿" at bounding box center [809, 417] width 1266 height 17
click at [586, 396] on span "We hope you and your family have great memories from your time at [GEOGRAPHIC_D…" at bounding box center [573, 396] width 795 height 13
click at [591, 396] on span "We hope you and your family have great memories from your time at [GEOGRAPHIC_D…" at bounding box center [573, 396] width 795 height 13
click at [608, 393] on span "We hope you and your family have great memories from your time at [GEOGRAPHIC_D…" at bounding box center [573, 396] width 795 height 13
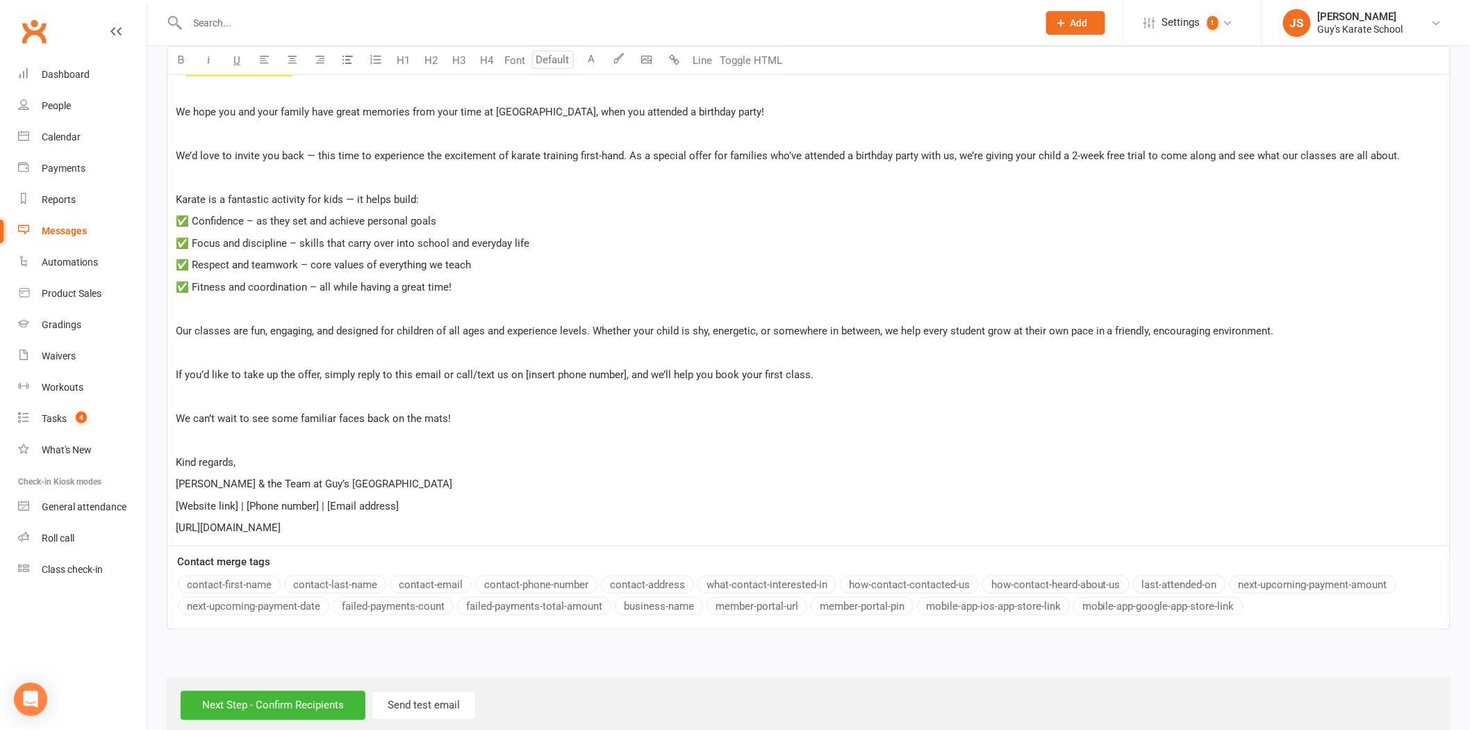
scroll to position [443, 0]
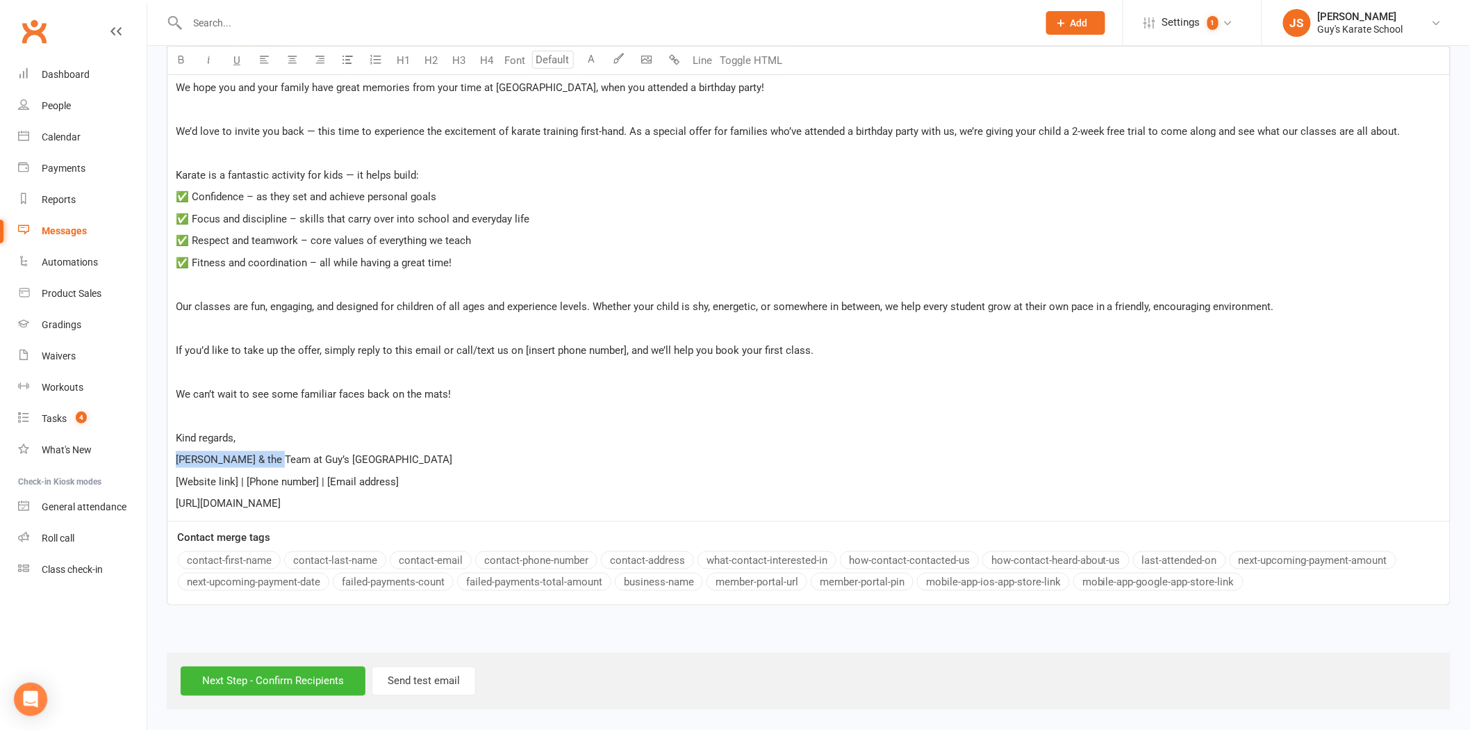
drag, startPoint x: 271, startPoint y: 457, endPoint x: 168, endPoint y: 457, distance: 102.8
click at [168, 457] on div "Hi ﻿ {contact-first-name} , ﻿ We hope you and your family have great memories f…" at bounding box center [808, 273] width 1283 height 495
drag, startPoint x: 178, startPoint y: 484, endPoint x: 467, endPoint y: 491, distance: 289.1
click at [467, 491] on div "Hi ﻿ {contact-first-name} , ﻿ We hope you and your family have great memories f…" at bounding box center [808, 273] width 1283 height 495
click at [412, 490] on div "Hi ﻿ {contact-first-name} , ﻿ We hope you and your family have great memories f…" at bounding box center [808, 273] width 1283 height 495
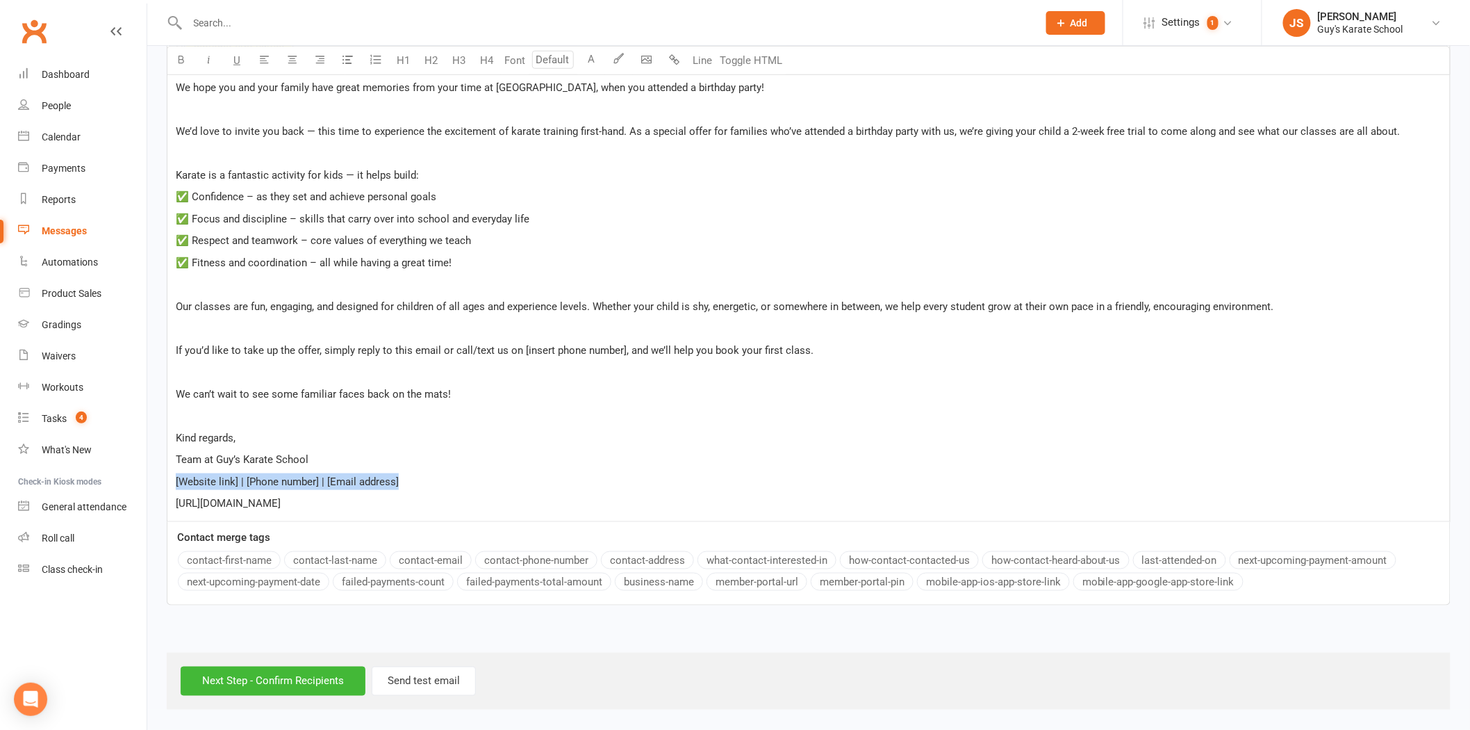
drag, startPoint x: 404, startPoint y: 482, endPoint x: 158, endPoint y: 473, distance: 246.1
click at [158, 473] on div "Message subject A Special Invitation from Guy’s Karate School – 2 Weeks Free Tr…" at bounding box center [808, 265] width 1305 height 718
click at [177, 459] on span "Team at Guy’s Karate School" at bounding box center [242, 459] width 133 height 13
click at [335, 461] on p "Team at Guy’s Karate School" at bounding box center [809, 459] width 1266 height 17
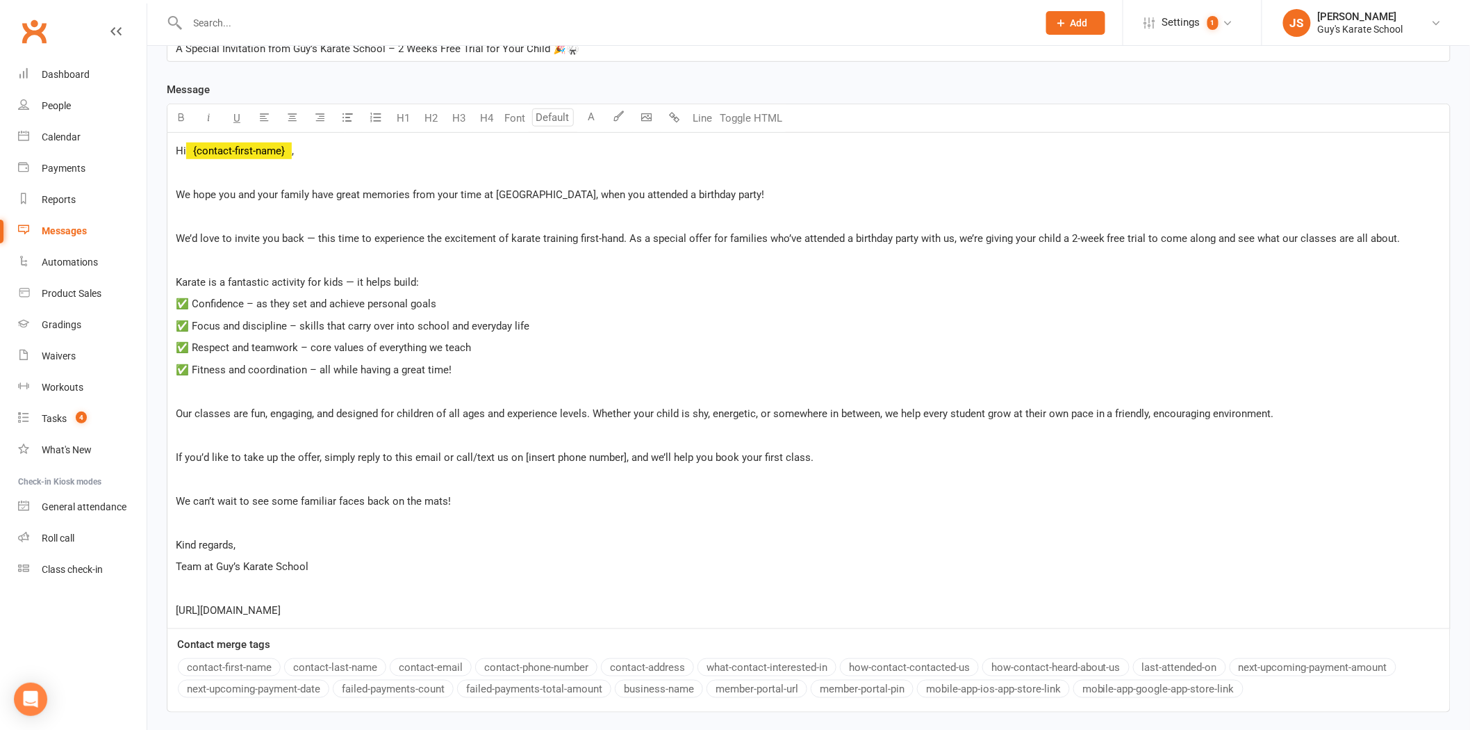
scroll to position [309, 0]
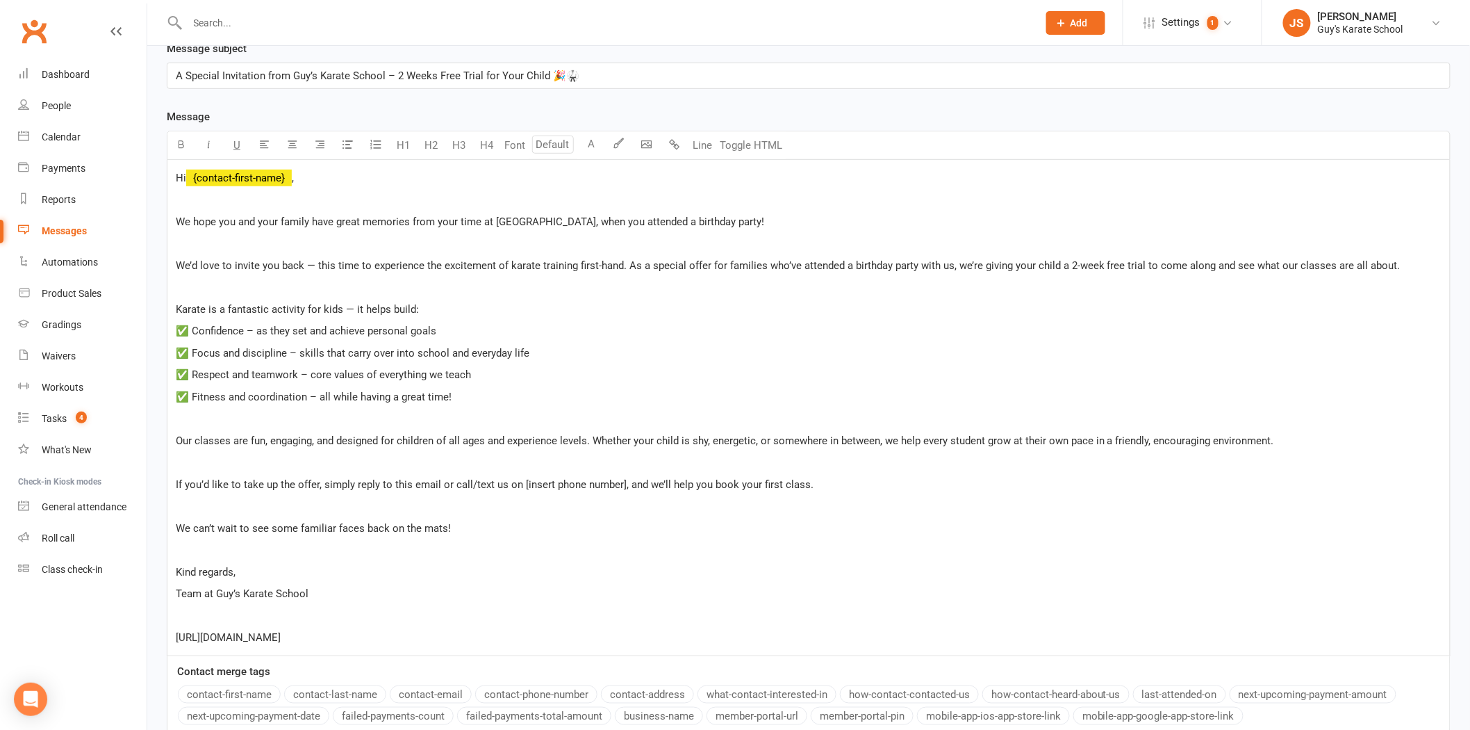
click at [459, 530] on p "We can’t wait to see some familiar faces back on the mats!" at bounding box center [809, 528] width 1266 height 17
drag, startPoint x: 356, startPoint y: 483, endPoint x: 624, endPoint y: 485, distance: 268.2
click at [623, 485] on span "If you’d like to take up the offer, simply reply to this email or call/text us …" at bounding box center [495, 484] width 638 height 13
drag, startPoint x: 491, startPoint y: 483, endPoint x: 420, endPoint y: 487, distance: 71.7
click at [420, 487] on span "If you’d like to take up the offer, simply click this link REGISTER HERE and we…" at bounding box center [430, 484] width 508 height 13
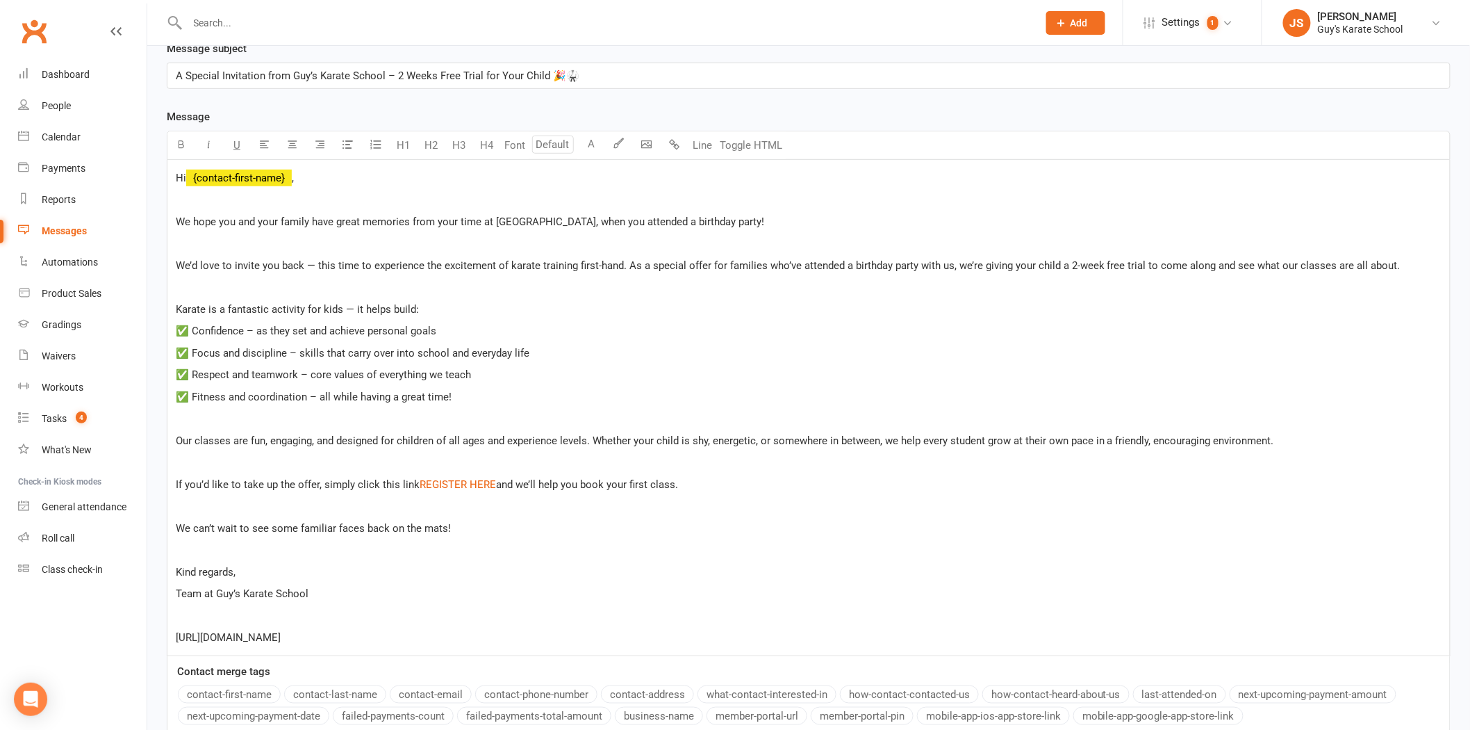
click at [543, 527] on p "We can’t wait to see some familiar faces back on the mats!" at bounding box center [809, 528] width 1266 height 17
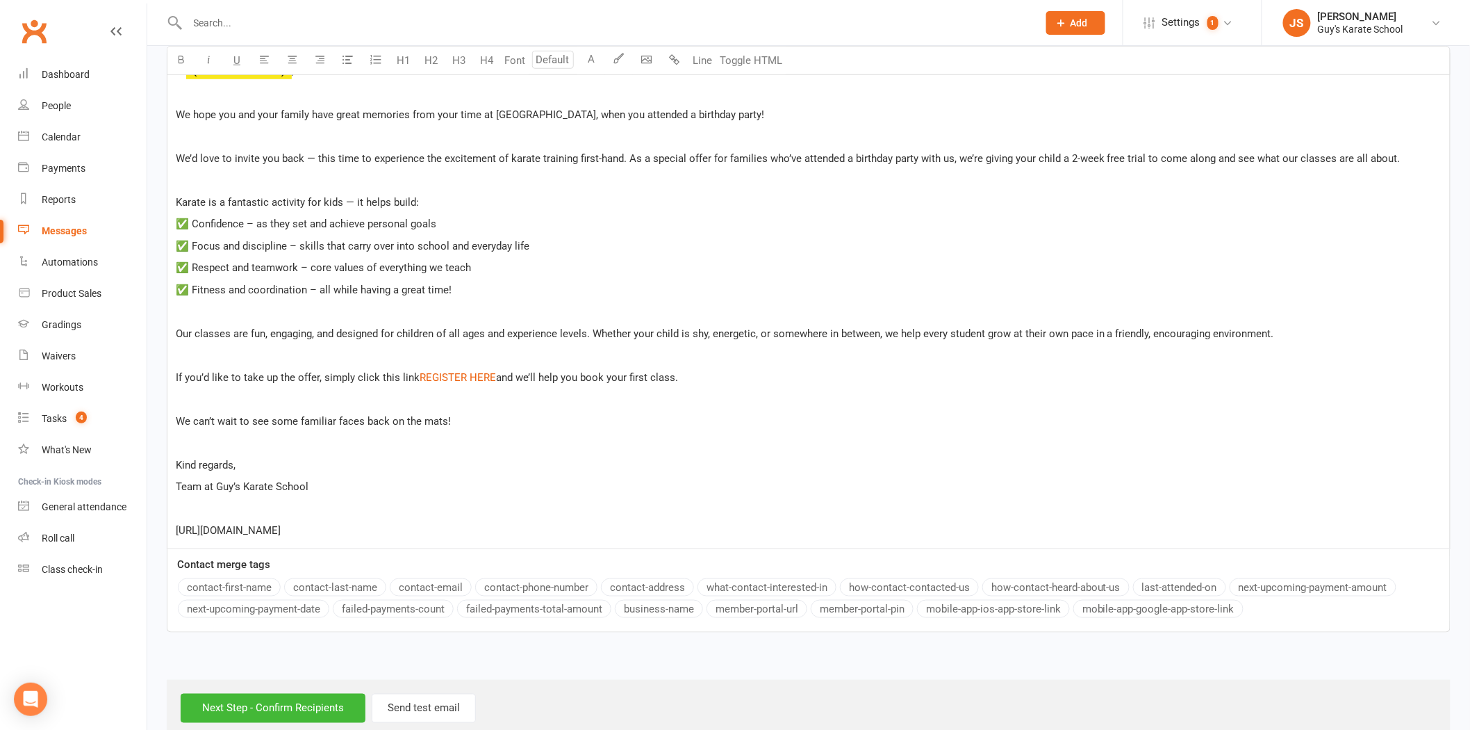
scroll to position [443, 0]
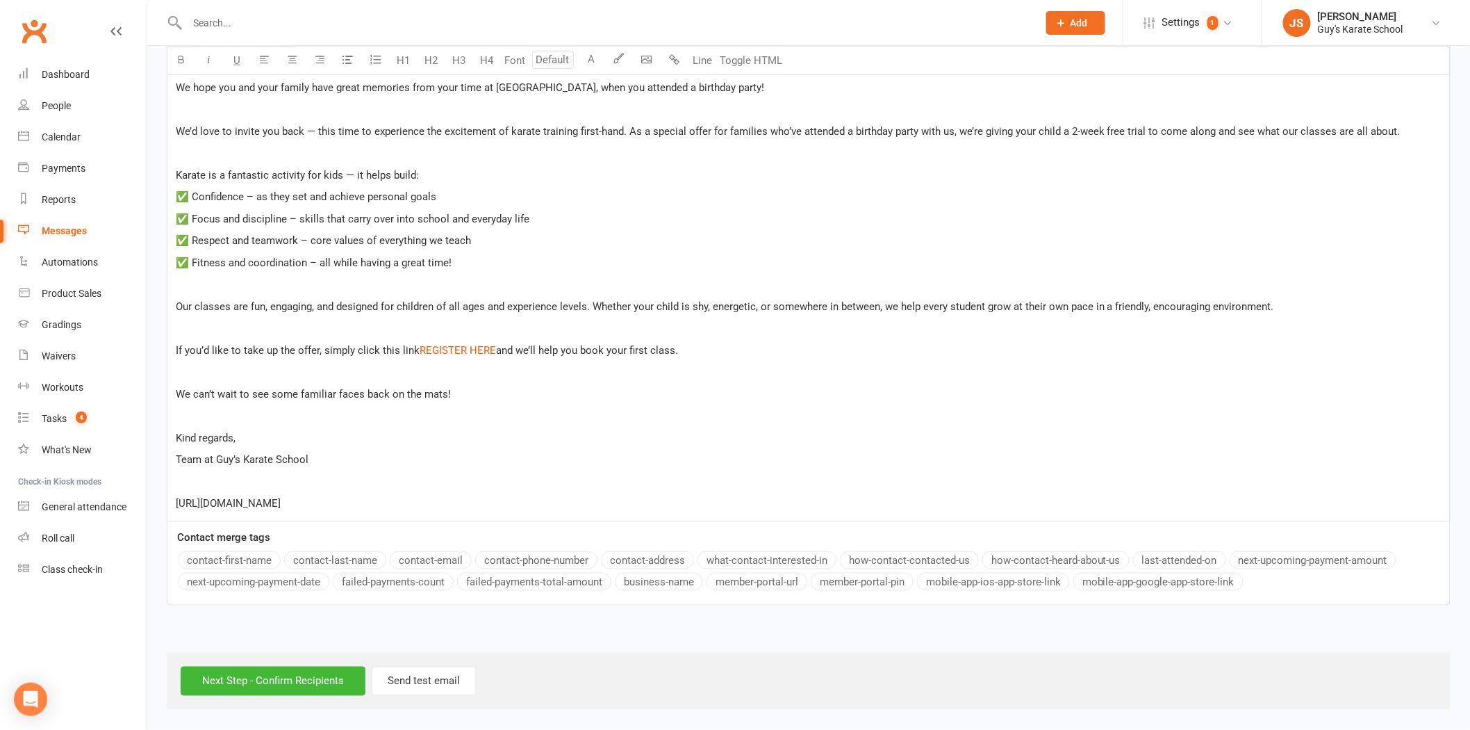
drag, startPoint x: 484, startPoint y: 504, endPoint x: 160, endPoint y: 502, distance: 323.8
click at [160, 502] on div "Message subject A Special Invitation from Guy’s Karate School – 2 Weeks Free Tr…" at bounding box center [808, 265] width 1305 height 718
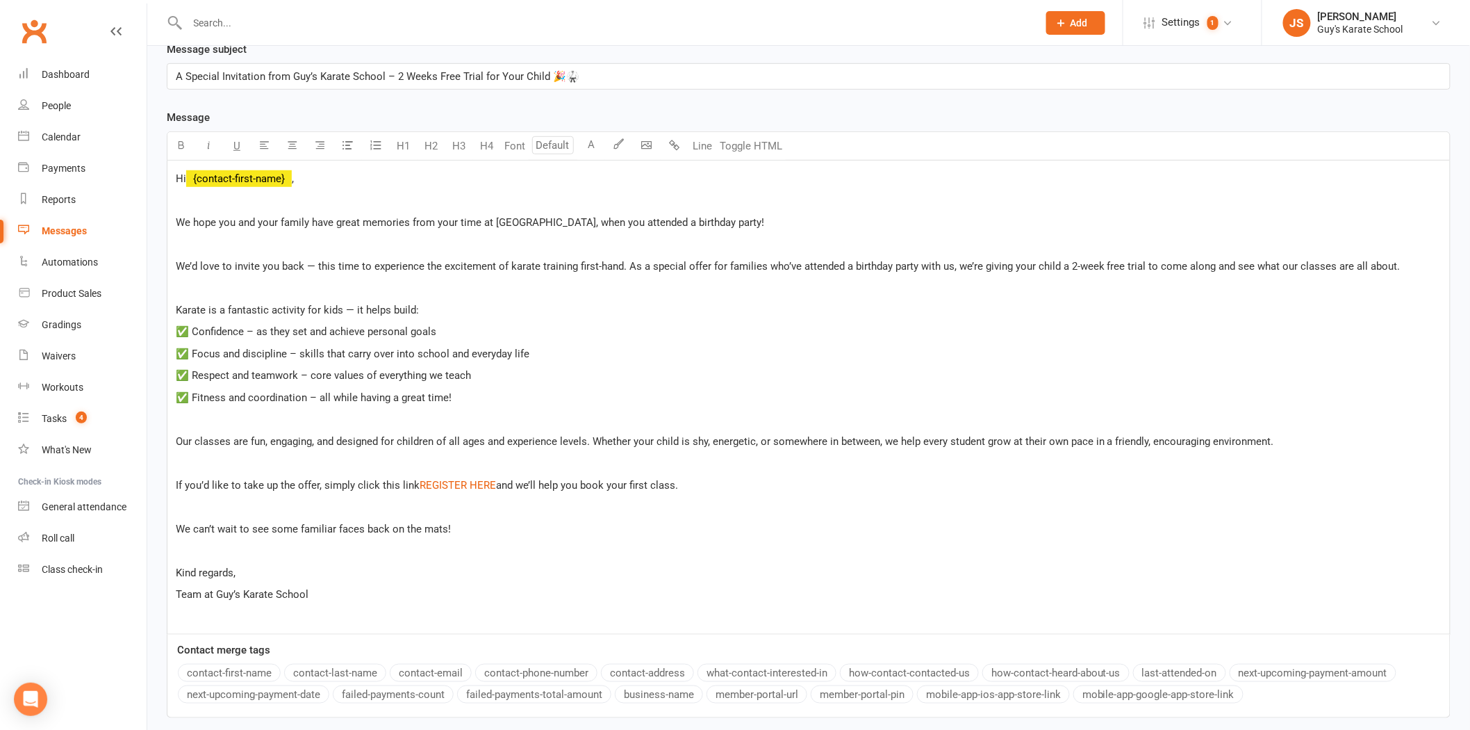
scroll to position [309, 0]
click at [688, 490] on p "If you’d like to take up the offer, simply click this link $ REGISTER HERE $ an…" at bounding box center [809, 484] width 1266 height 17
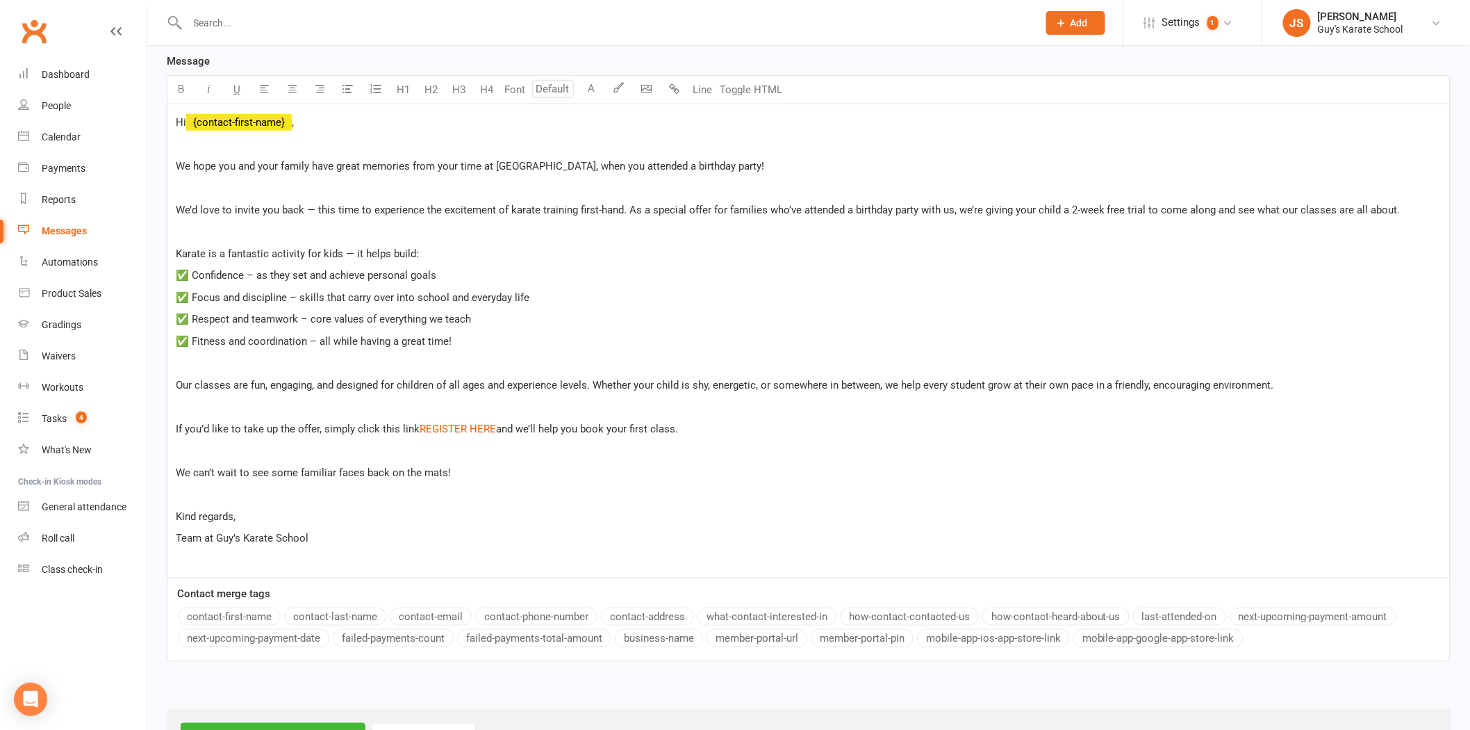
scroll to position [421, 0]
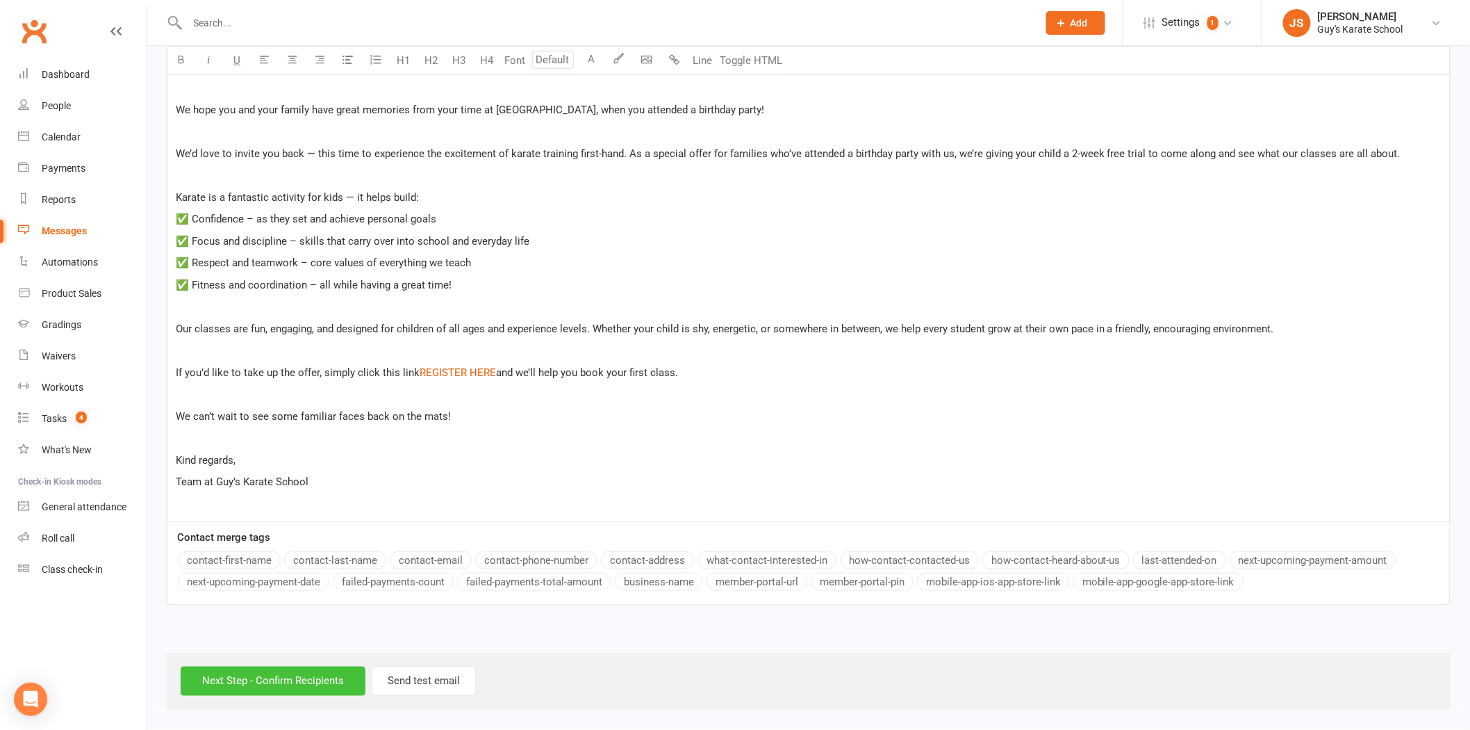
click at [302, 679] on input "Next Step - Confirm Recipients" at bounding box center [273, 680] width 185 height 29
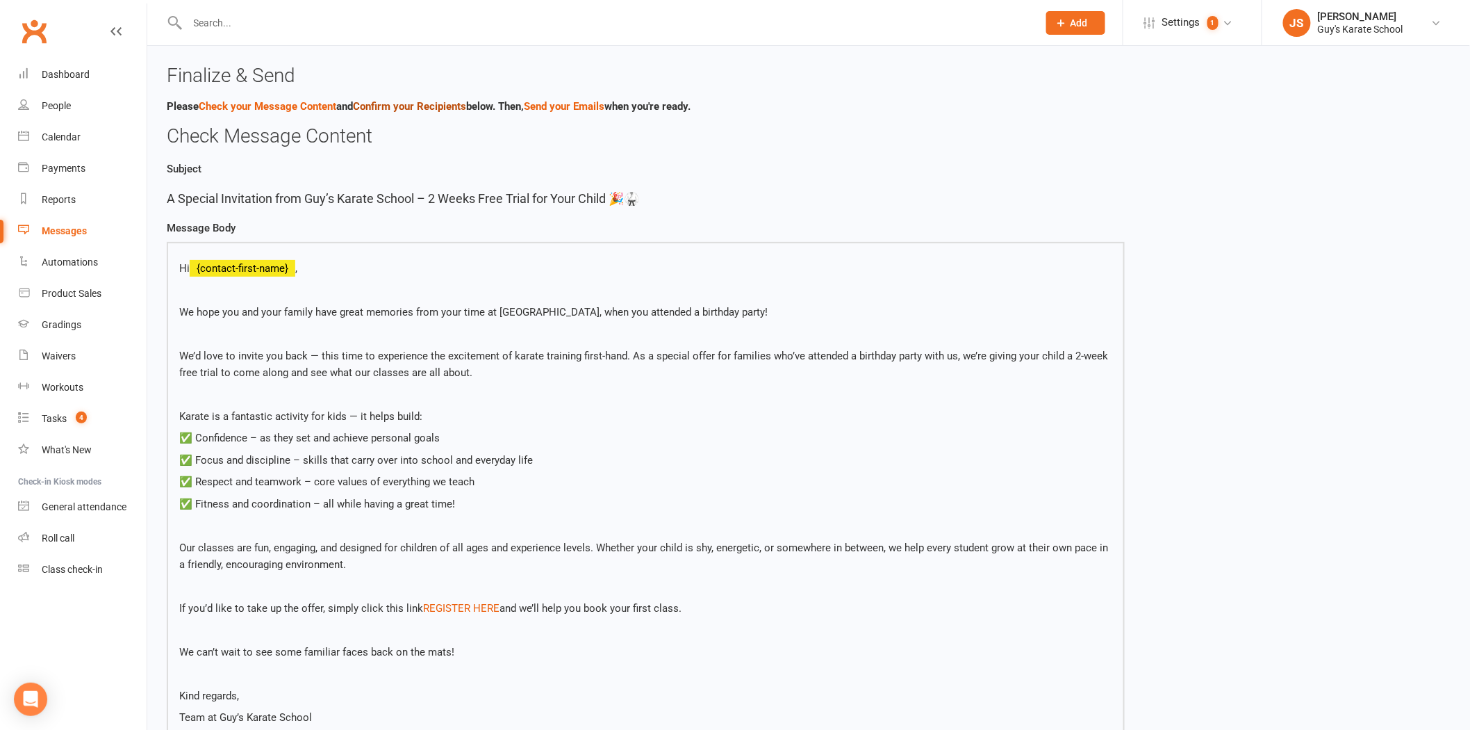
click at [391, 103] on link "Confirm your Recipients" at bounding box center [409, 106] width 113 height 13
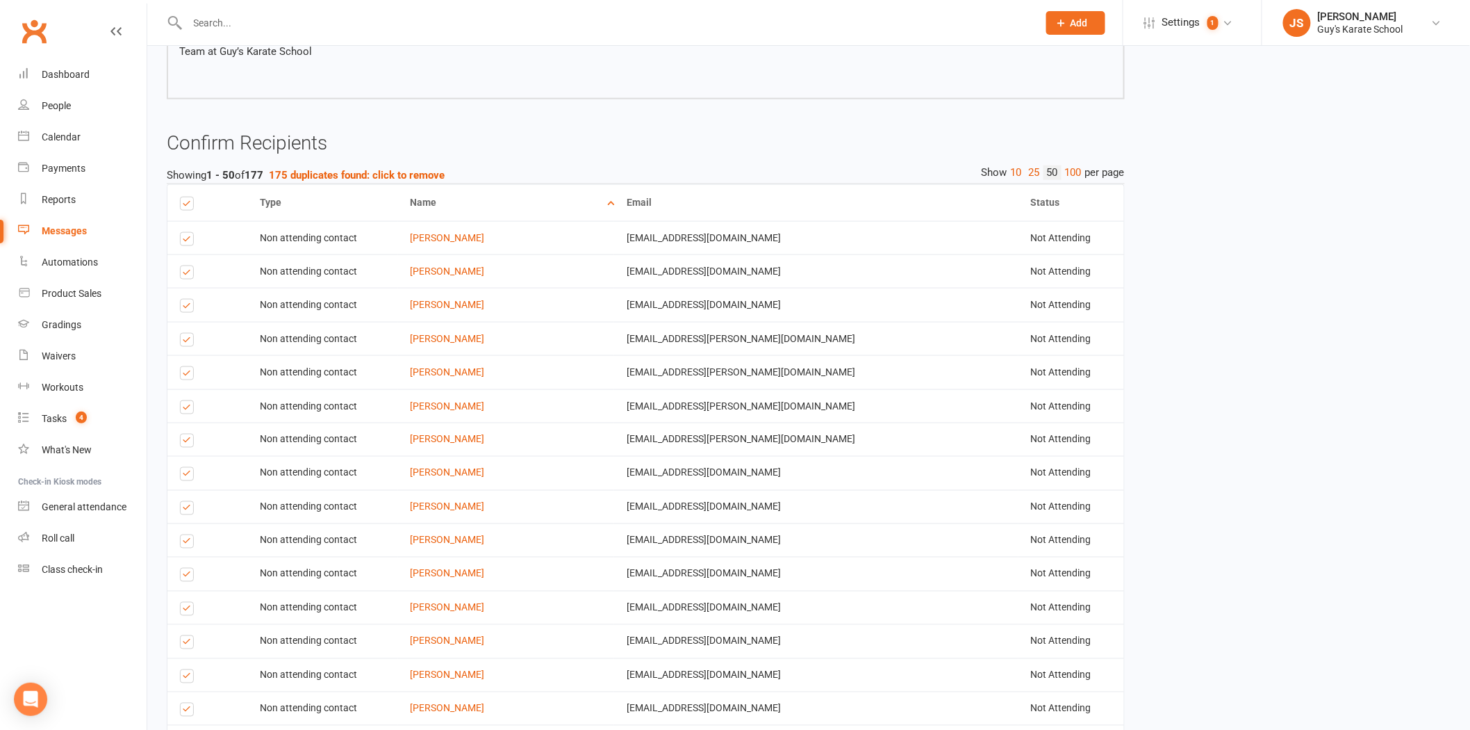
scroll to position [411, 0]
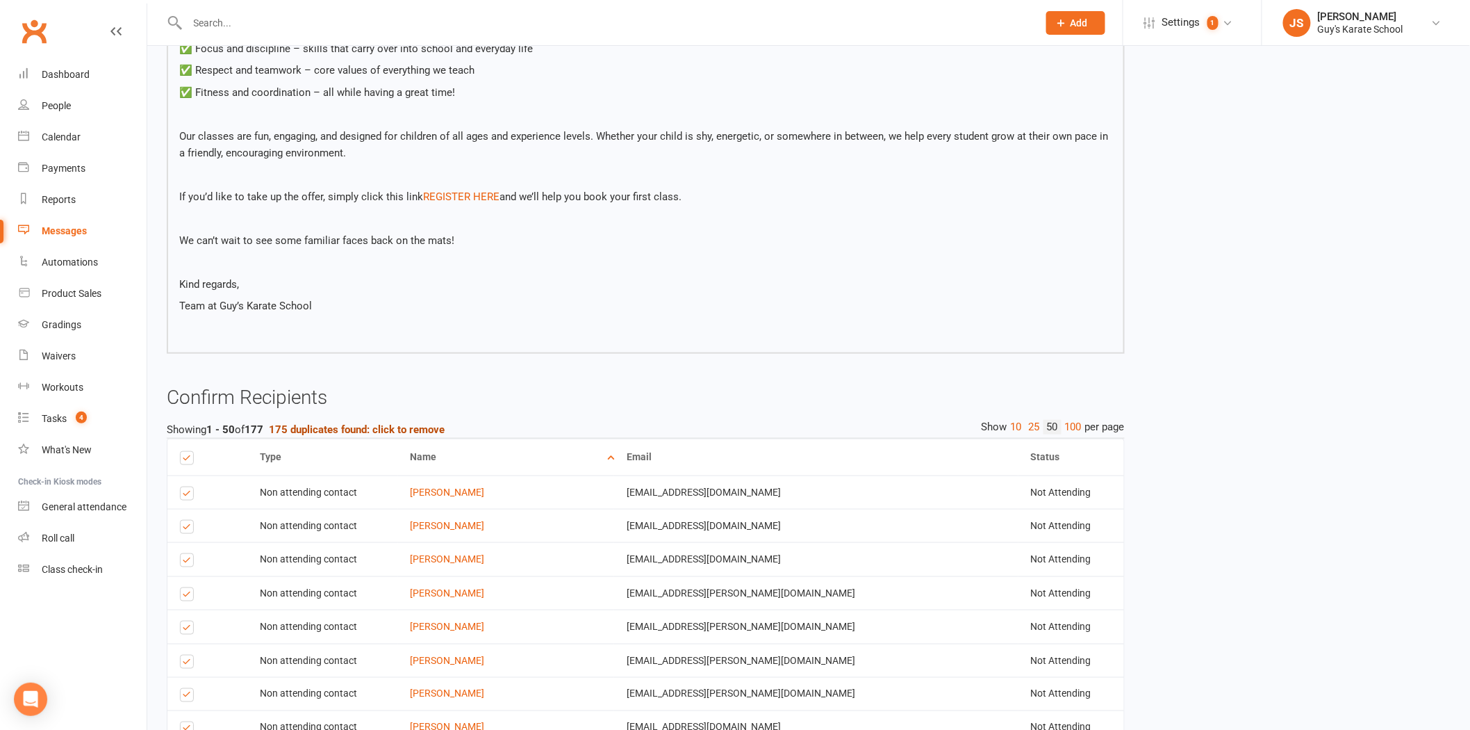
click at [390, 427] on strong "175 duplicates found: click to remove" at bounding box center [357, 429] width 176 height 13
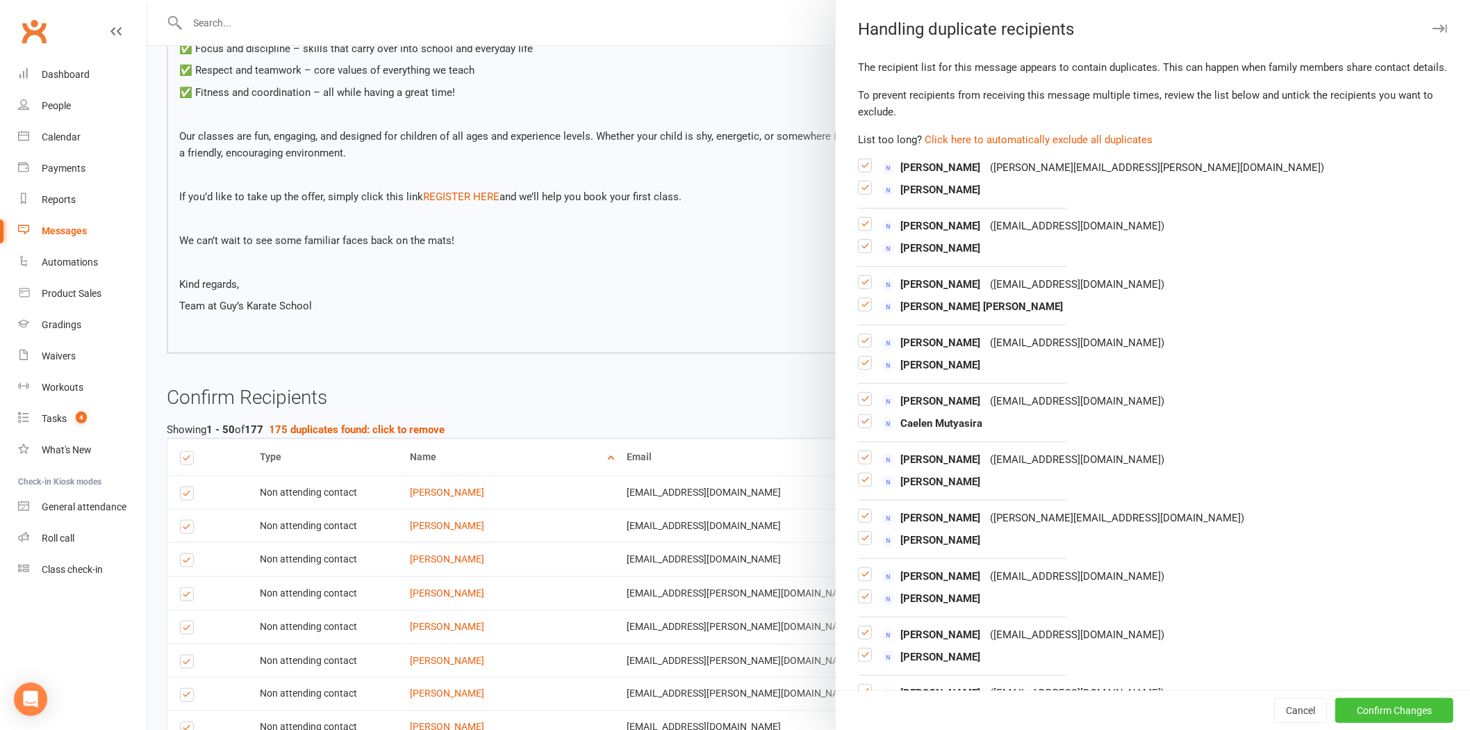
click at [1351, 706] on button "Confirm Changes" at bounding box center [1394, 710] width 118 height 25
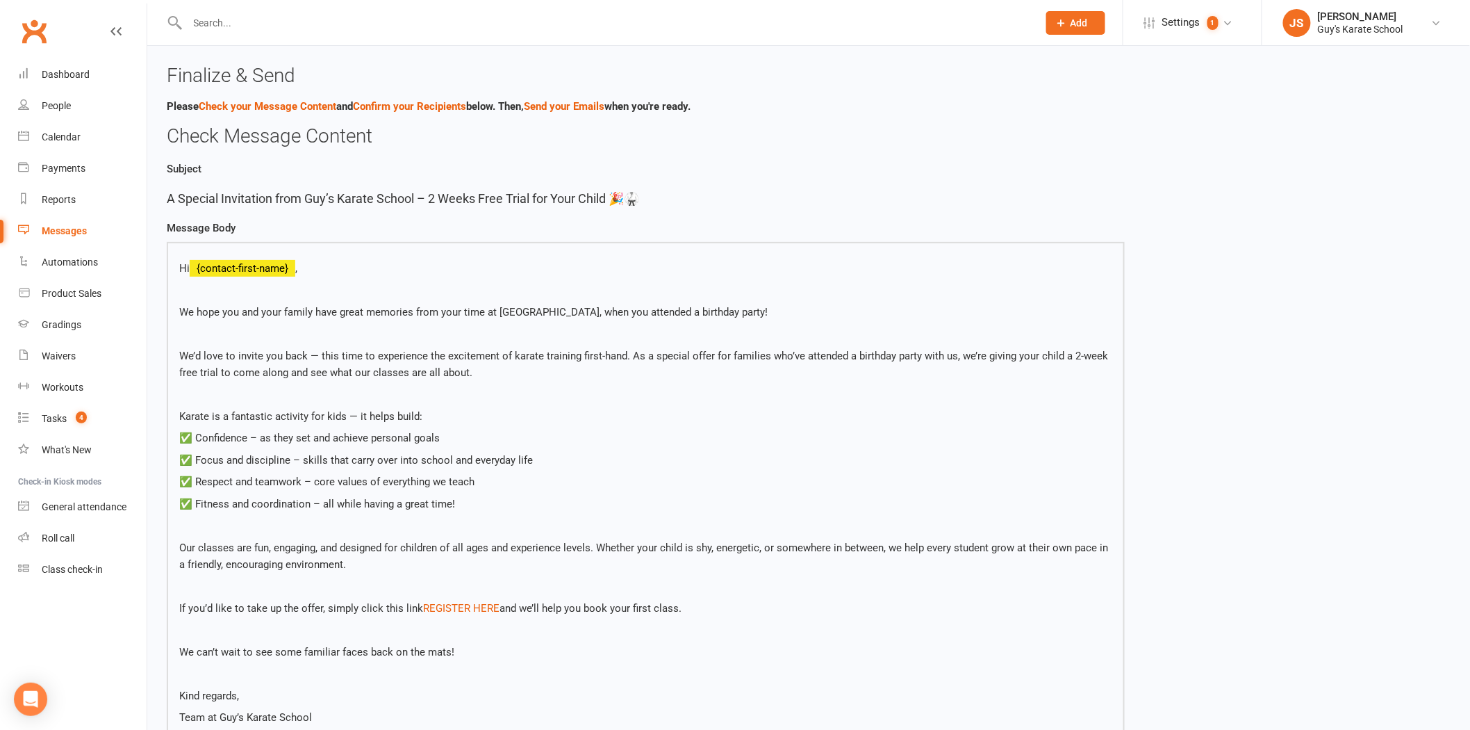
scroll to position [386, 0]
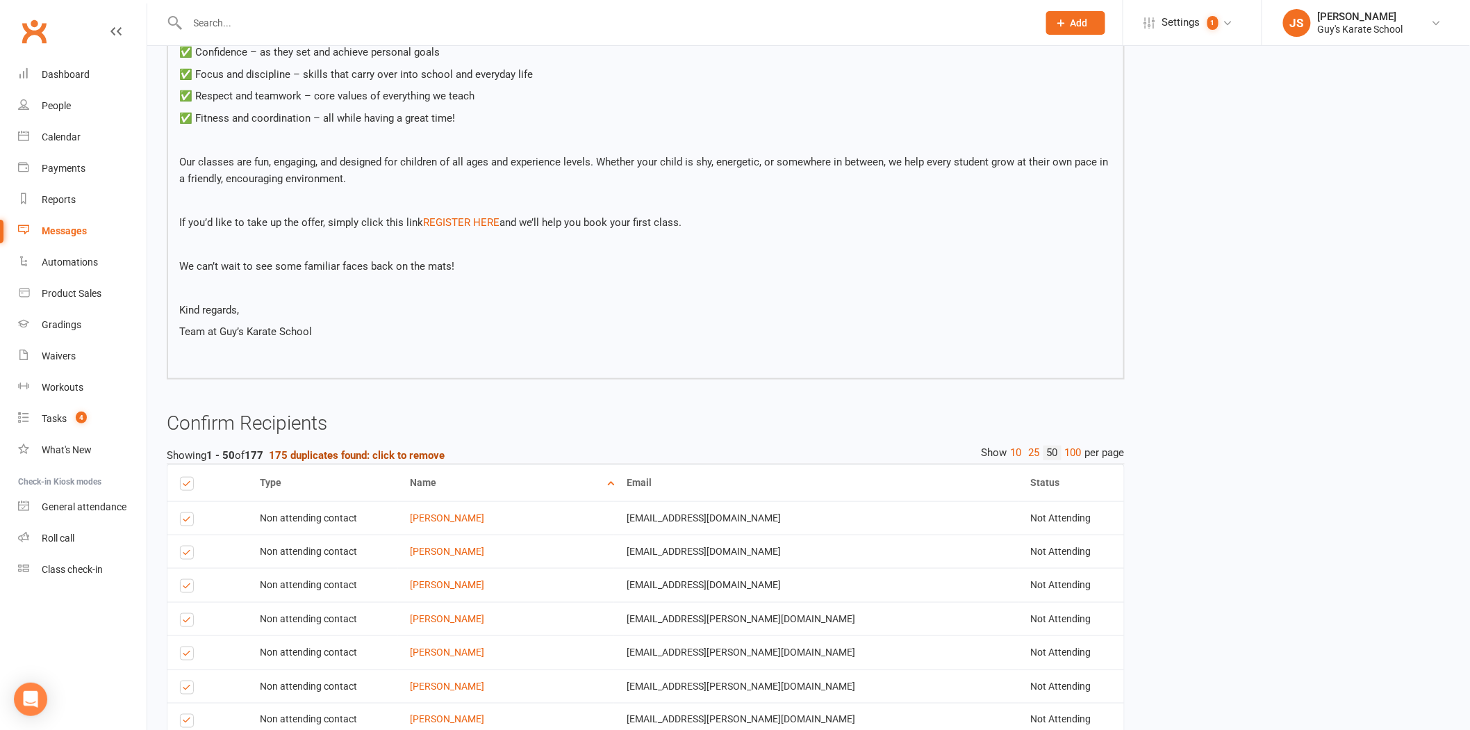
click at [411, 449] on strong "175 duplicates found: click to remove" at bounding box center [357, 455] width 176 height 13
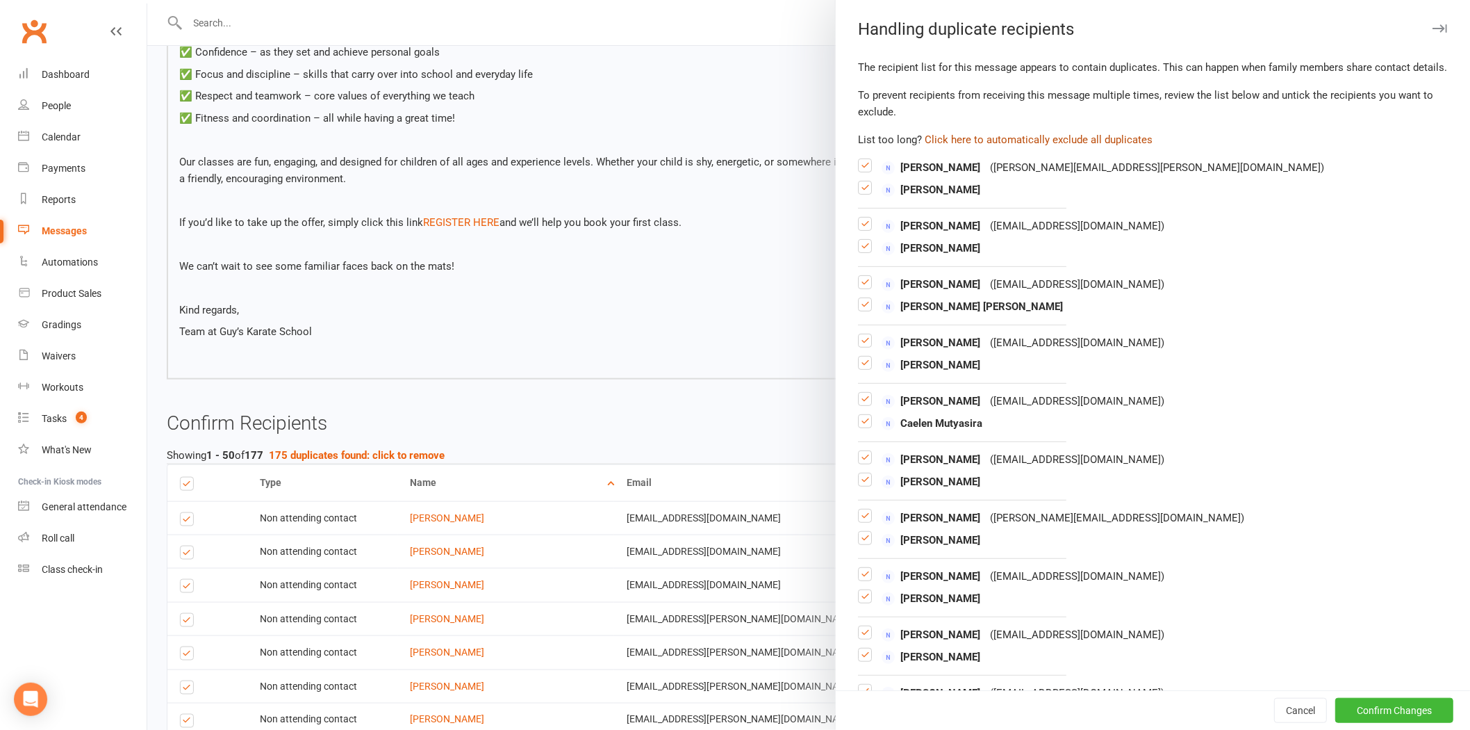
click at [1028, 148] on button "Click here to automatically exclude all duplicates" at bounding box center [1039, 139] width 228 height 17
click at [1383, 713] on button "Confirm Changes" at bounding box center [1394, 710] width 118 height 25
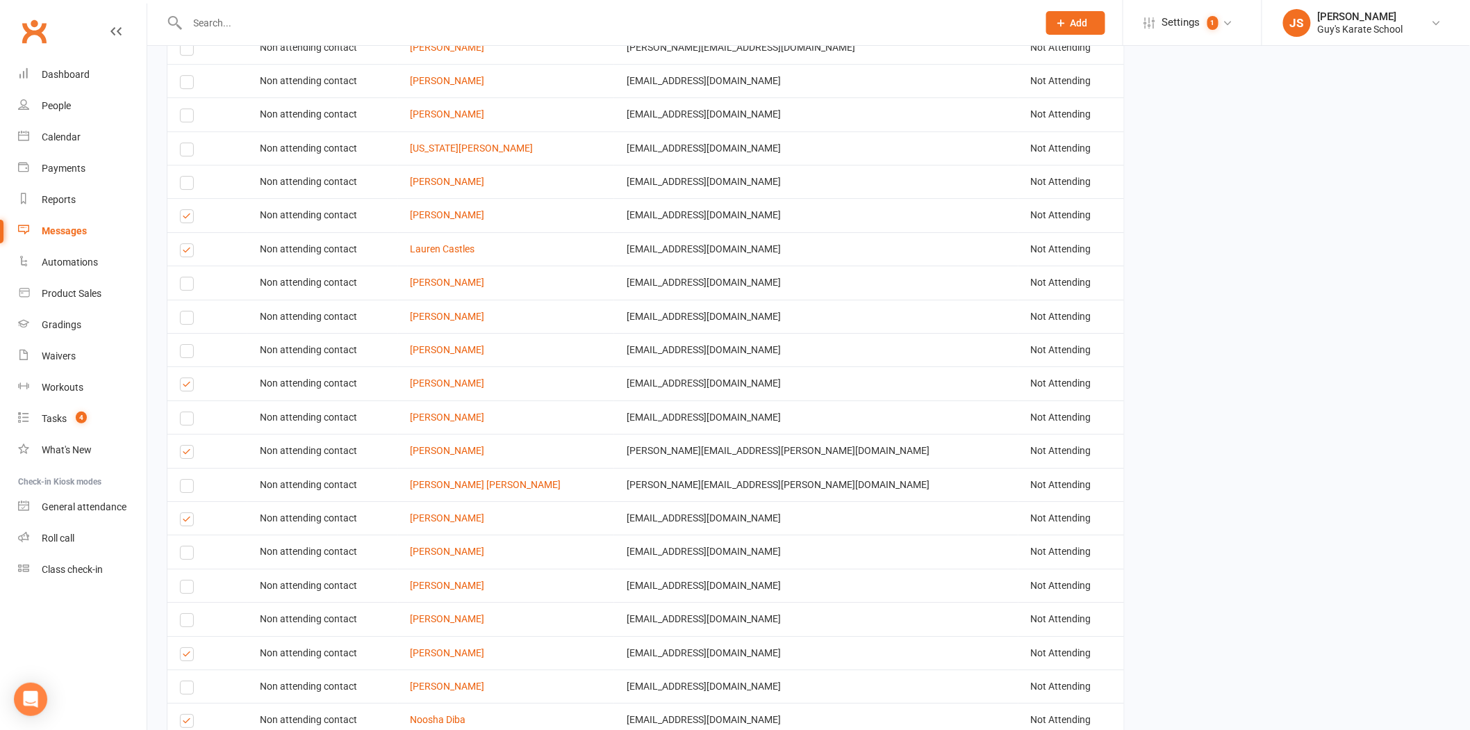
scroll to position [1989, 0]
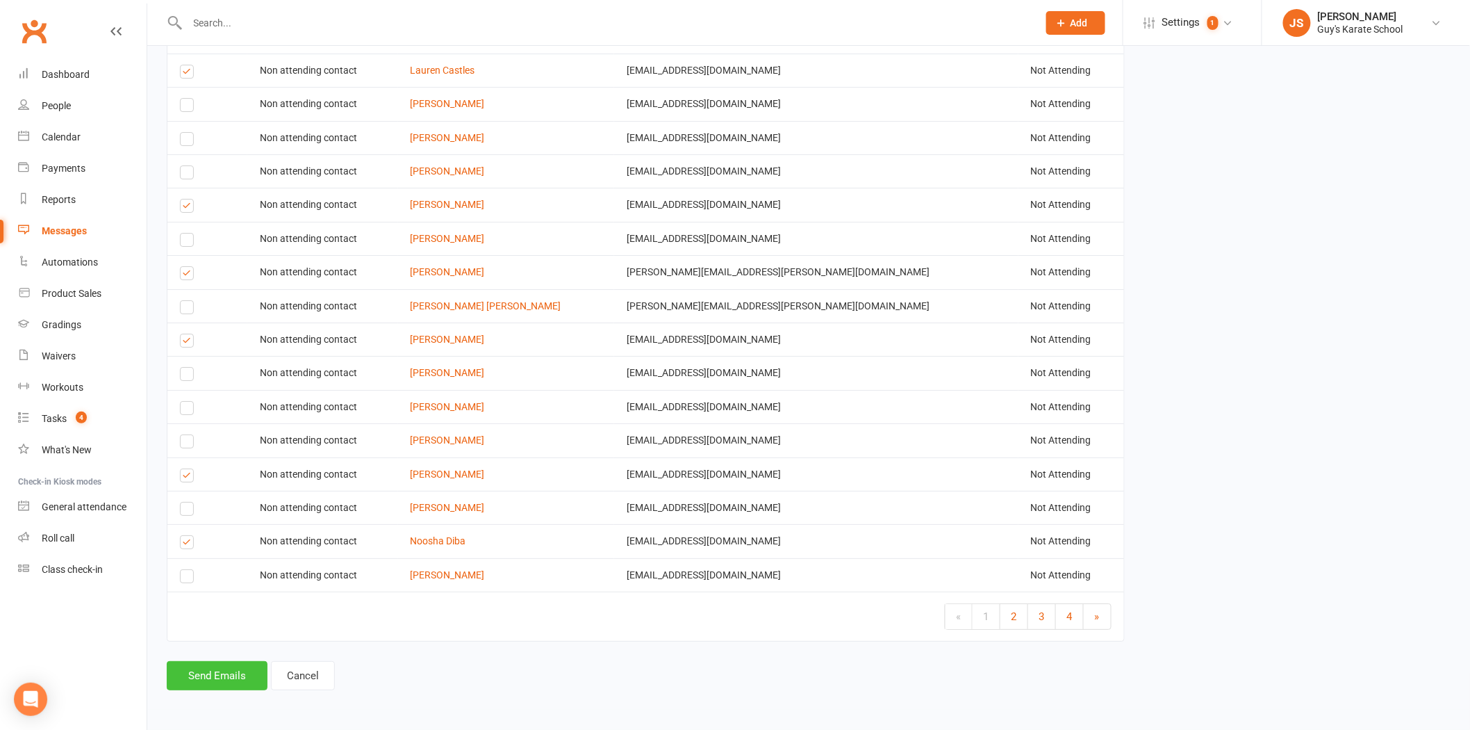
click at [215, 671] on button "Send Emails" at bounding box center [217, 675] width 101 height 29
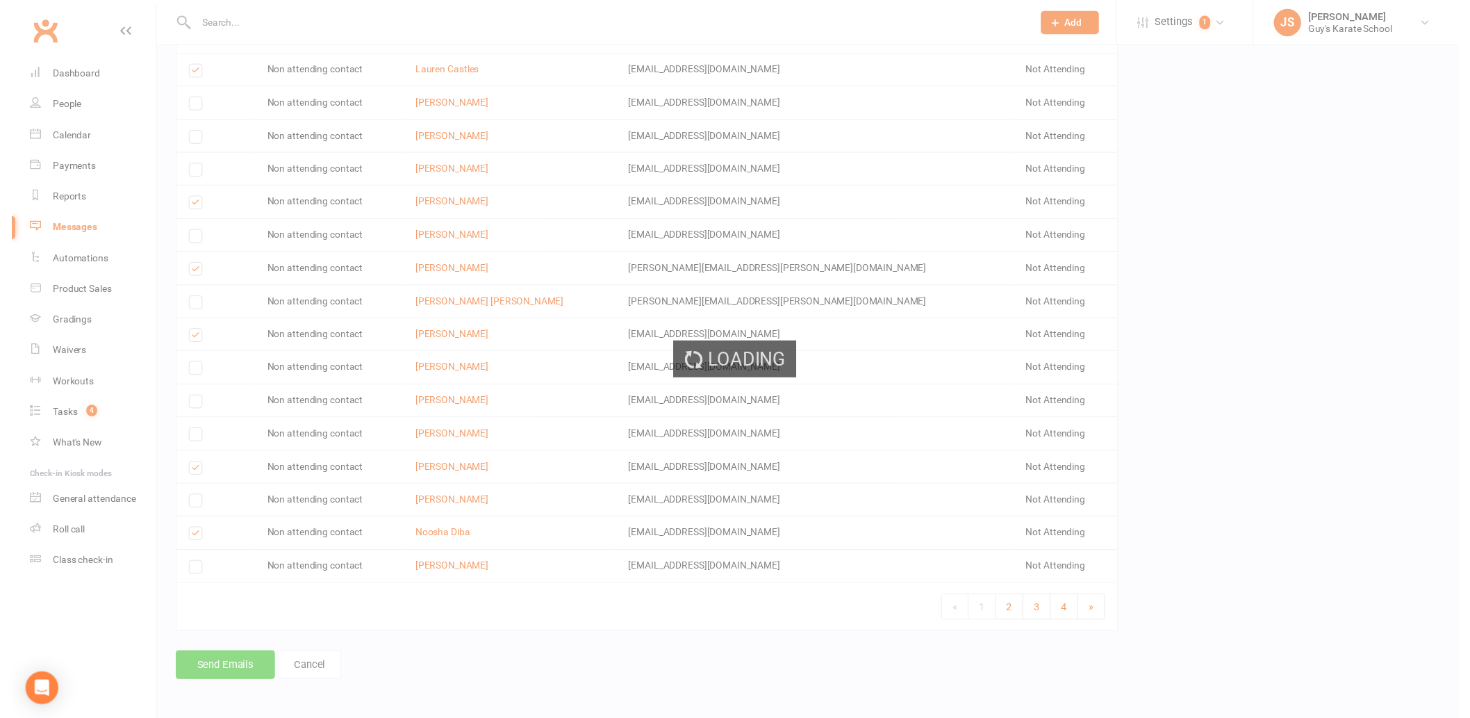
scroll to position [1983, 0]
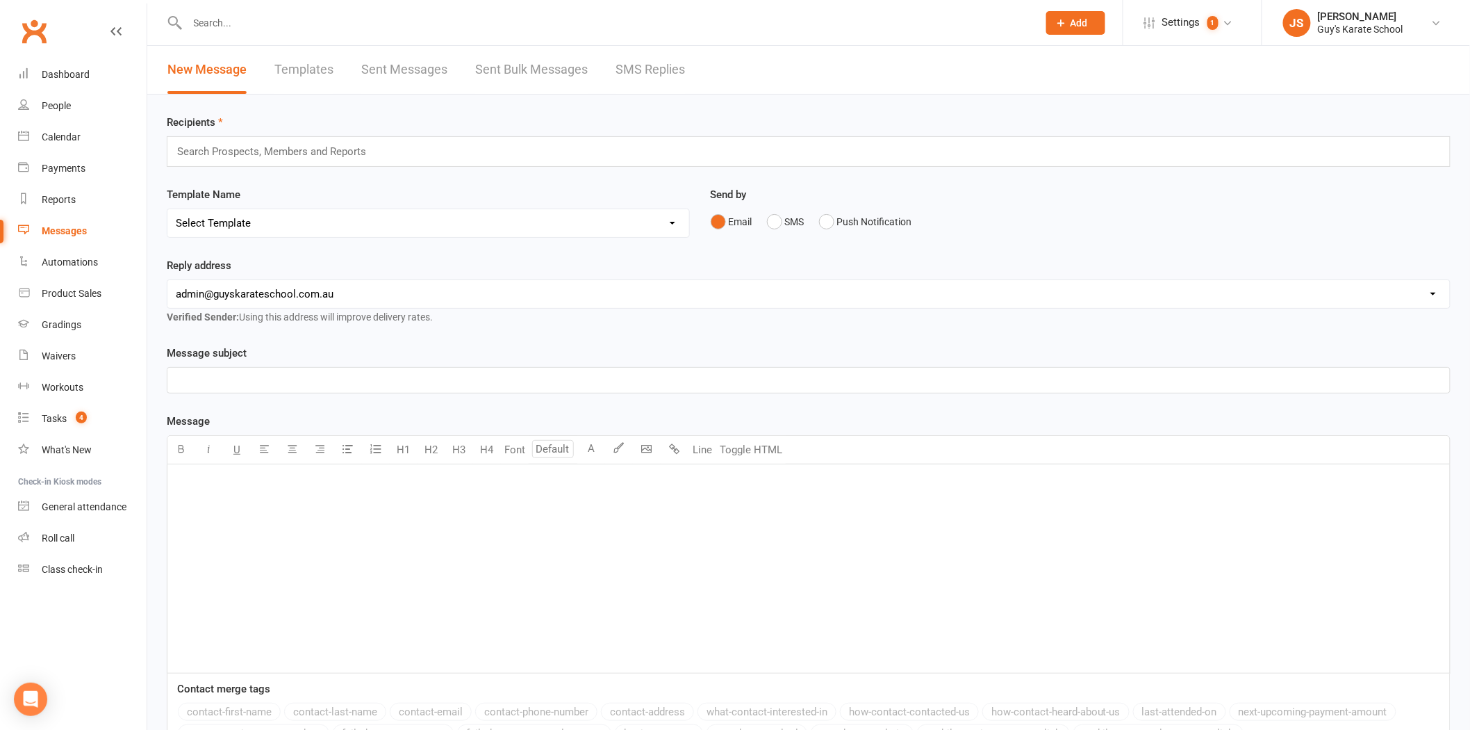
click at [512, 67] on link "Sent Bulk Messages" at bounding box center [531, 70] width 113 height 48
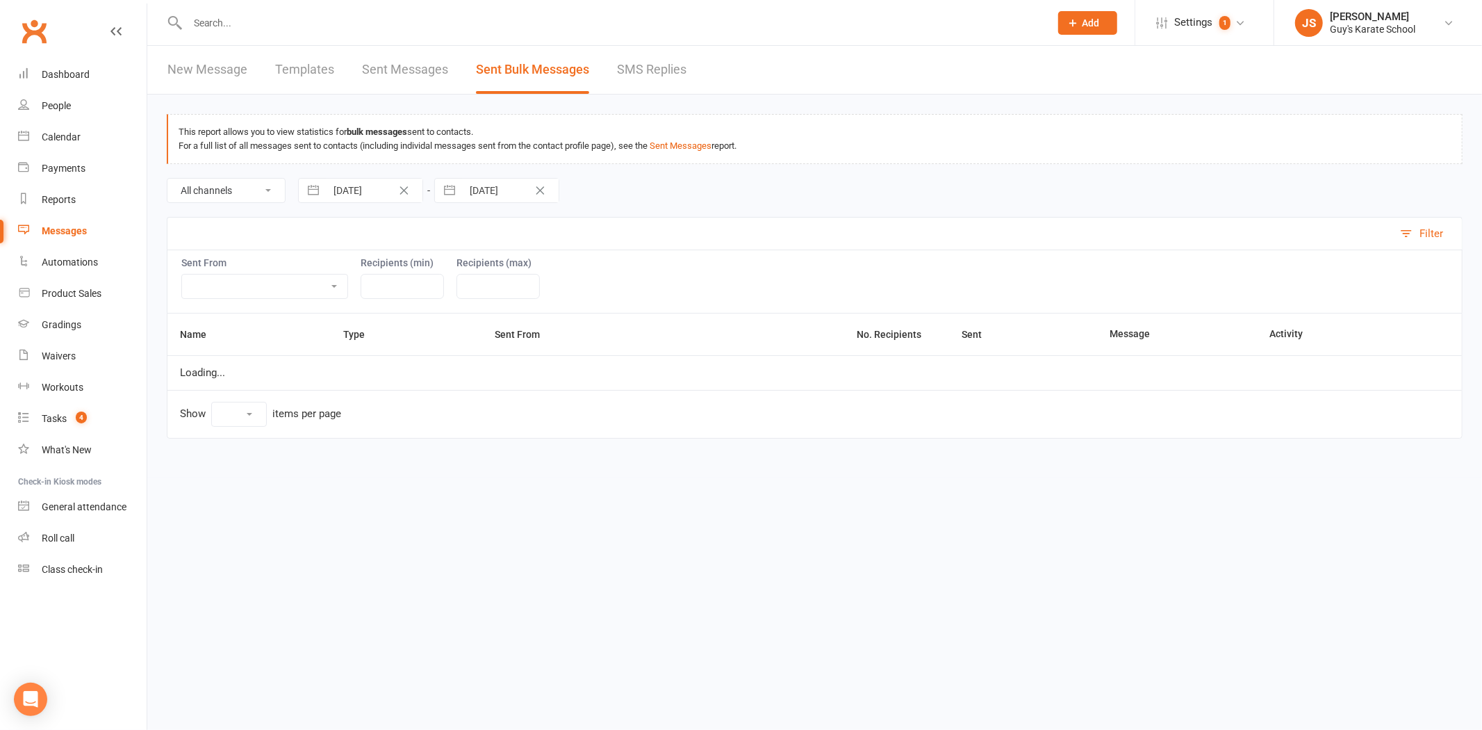
select select "10"
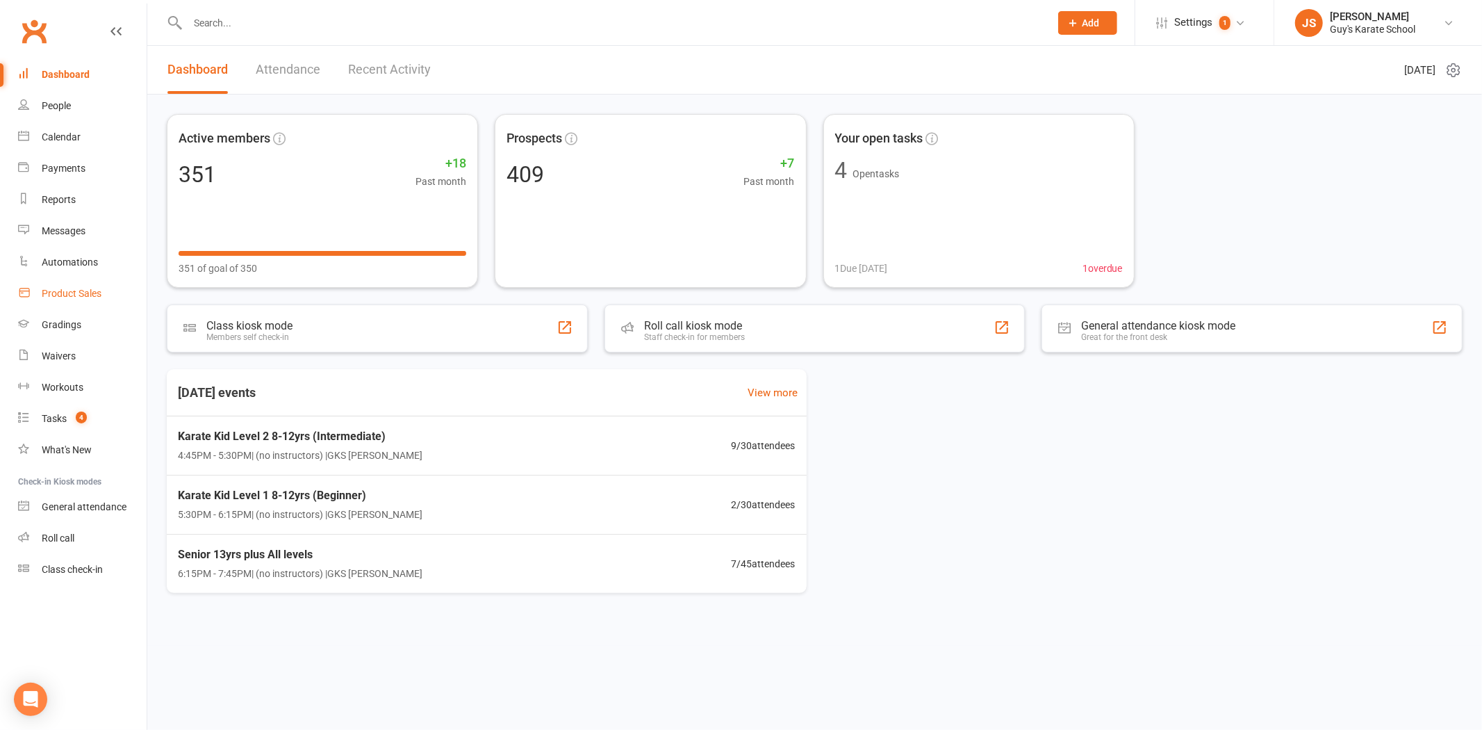
click at [80, 290] on div "Product Sales" at bounding box center [72, 293] width 60 height 11
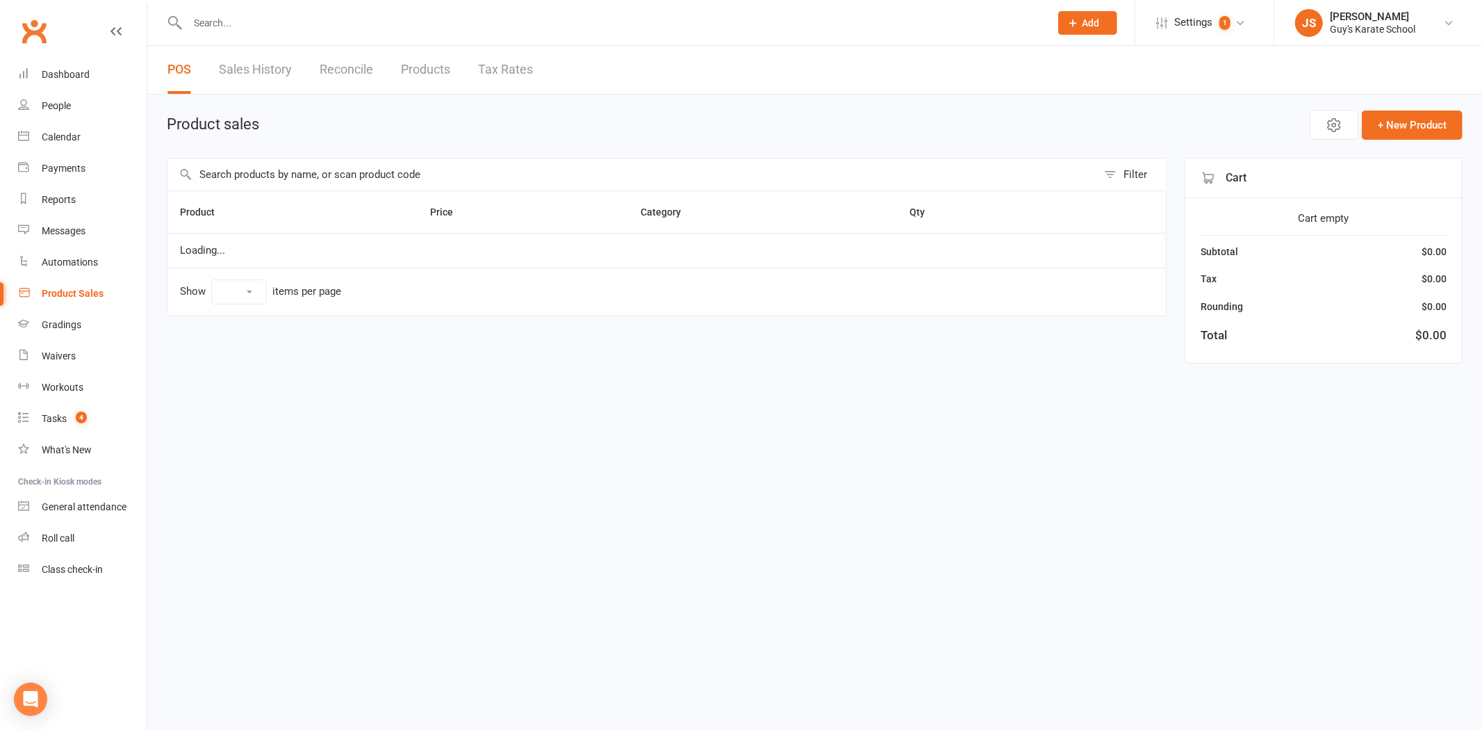
select select "100"
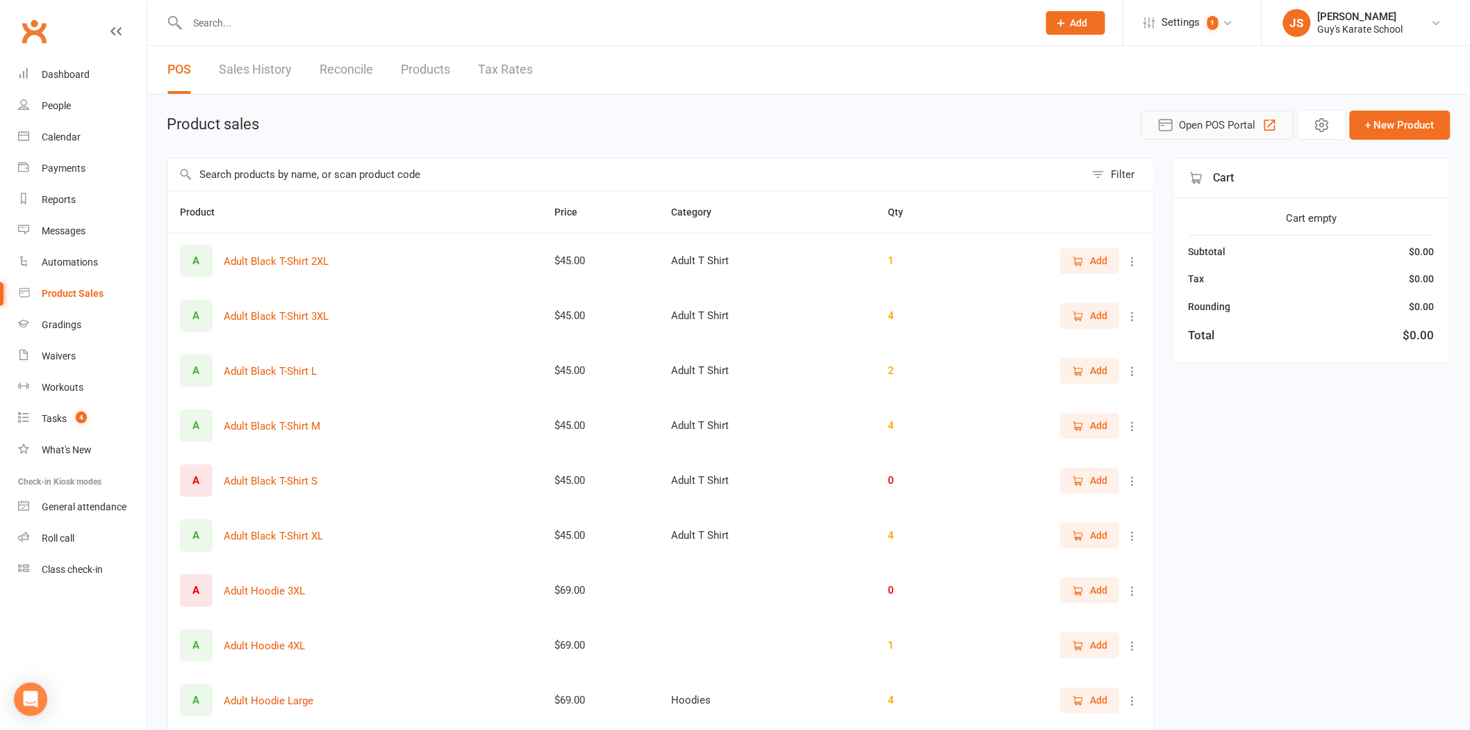
click at [1204, 120] on span "Open POS Portal" at bounding box center [1218, 125] width 76 height 17
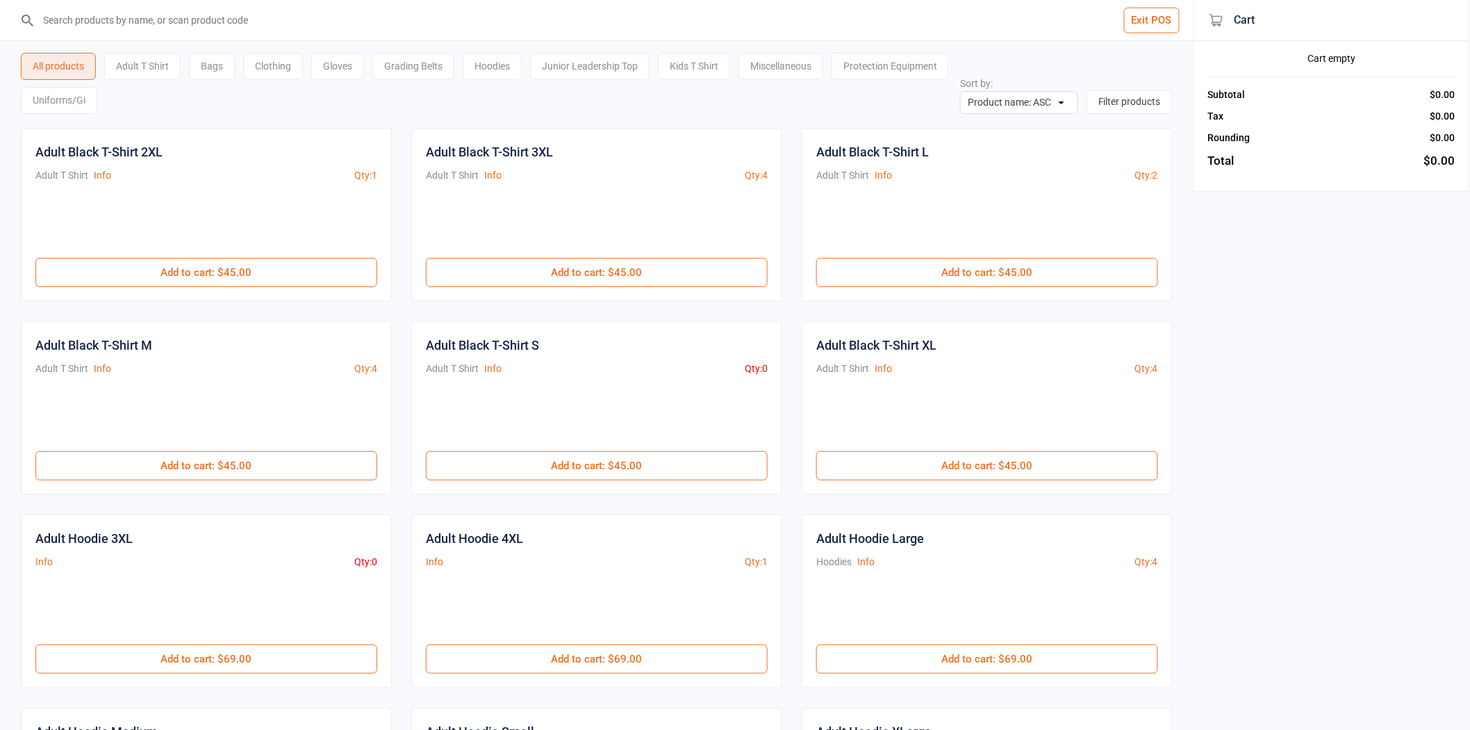
click at [74, 23] on input "search" at bounding box center [605, 20] width 1138 height 40
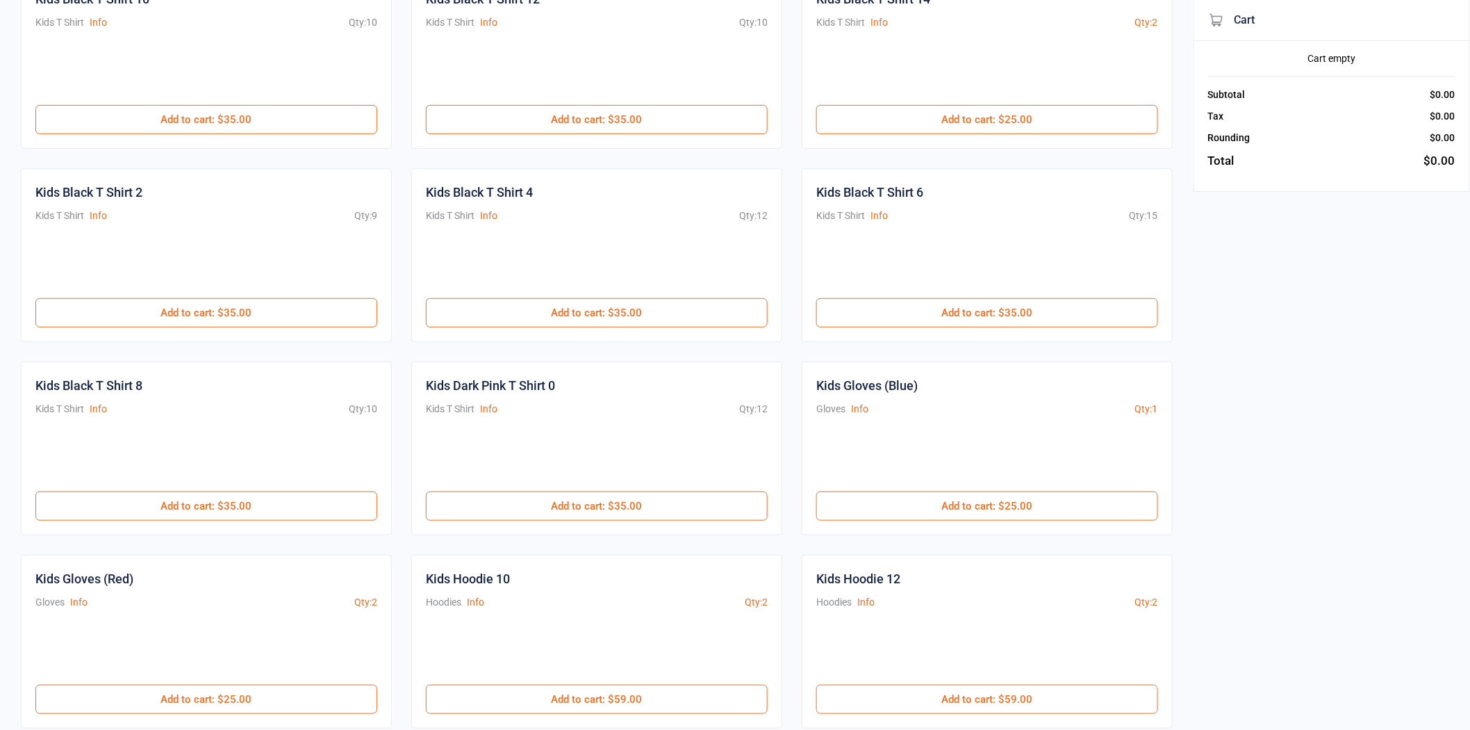
scroll to position [154, 0]
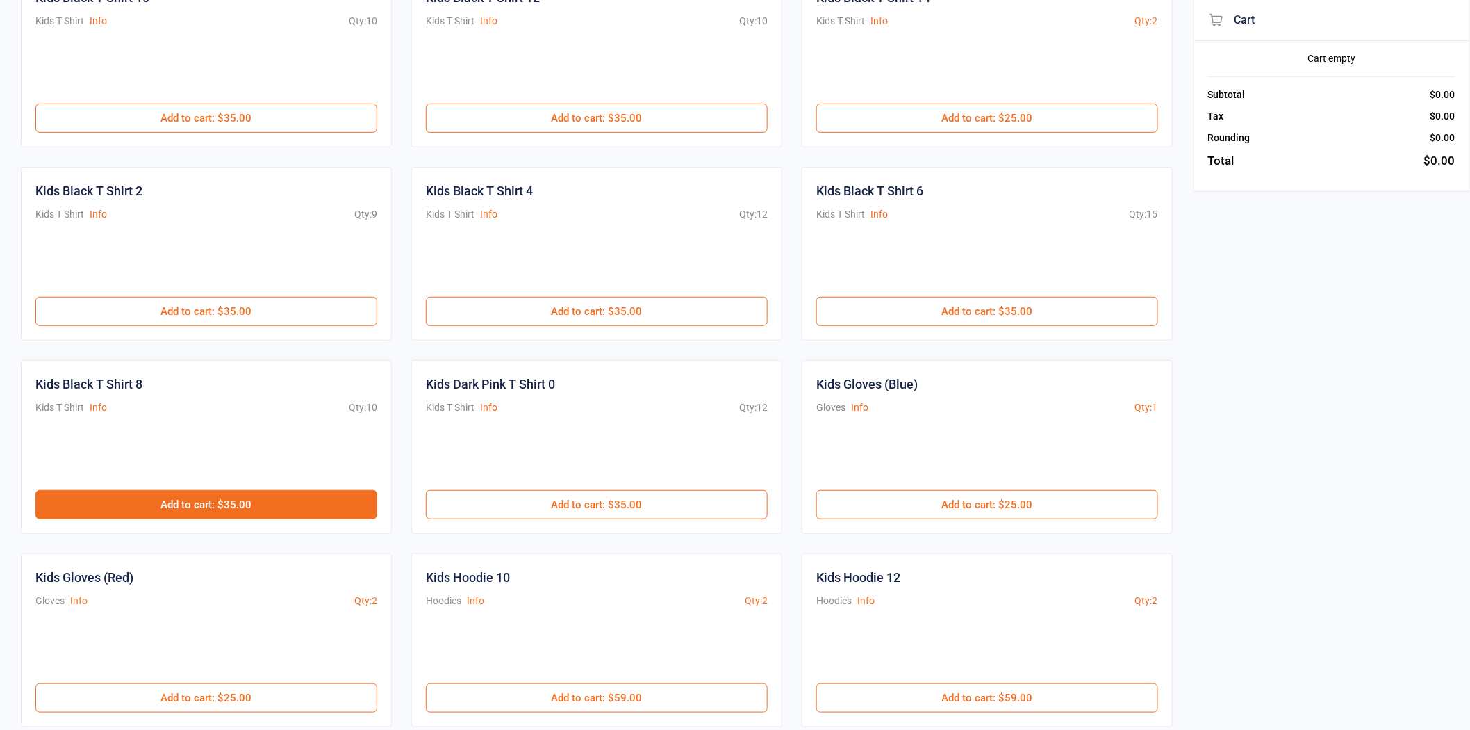
type input "kids"
click at [217, 504] on button "Add to cart : $35.00" at bounding box center [206, 504] width 342 height 29
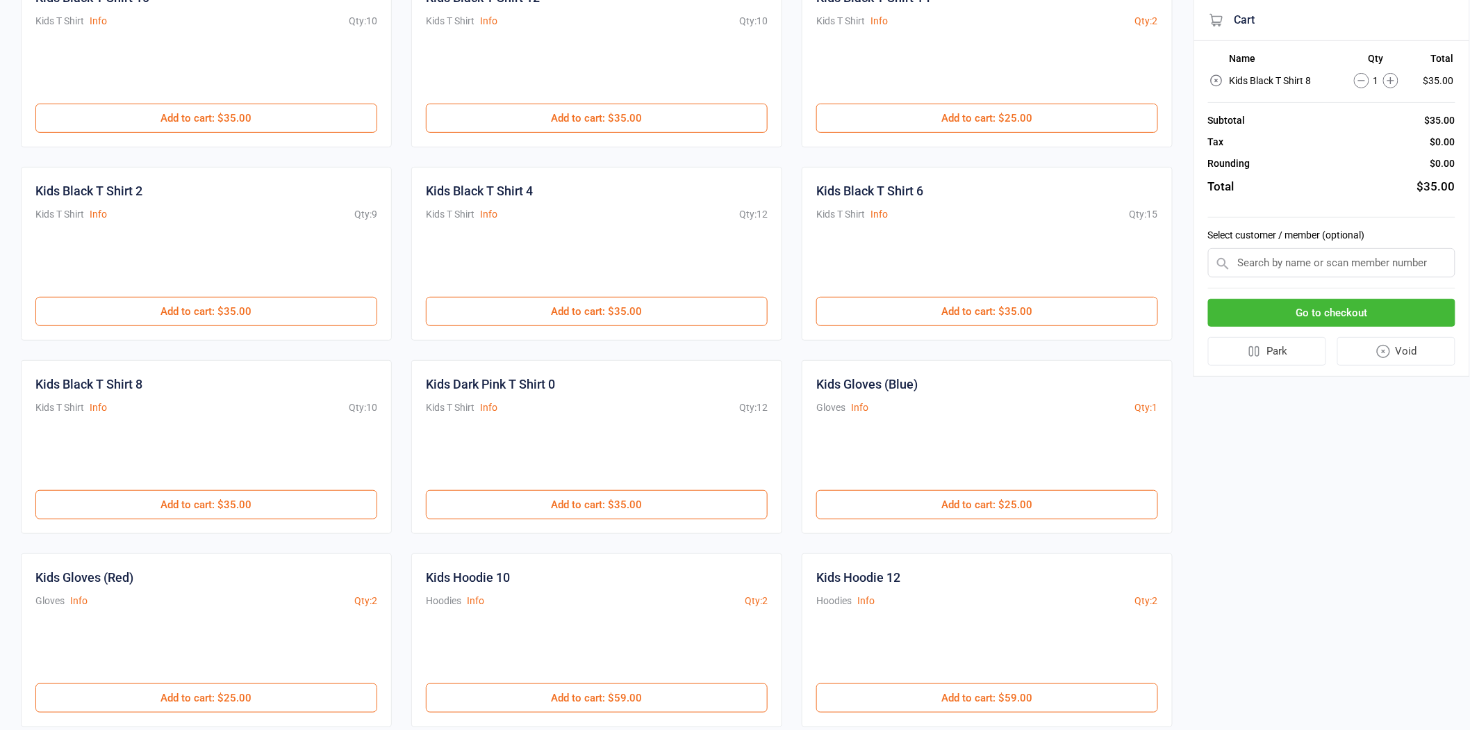
click at [1240, 259] on input "text" at bounding box center [1331, 262] width 247 height 29
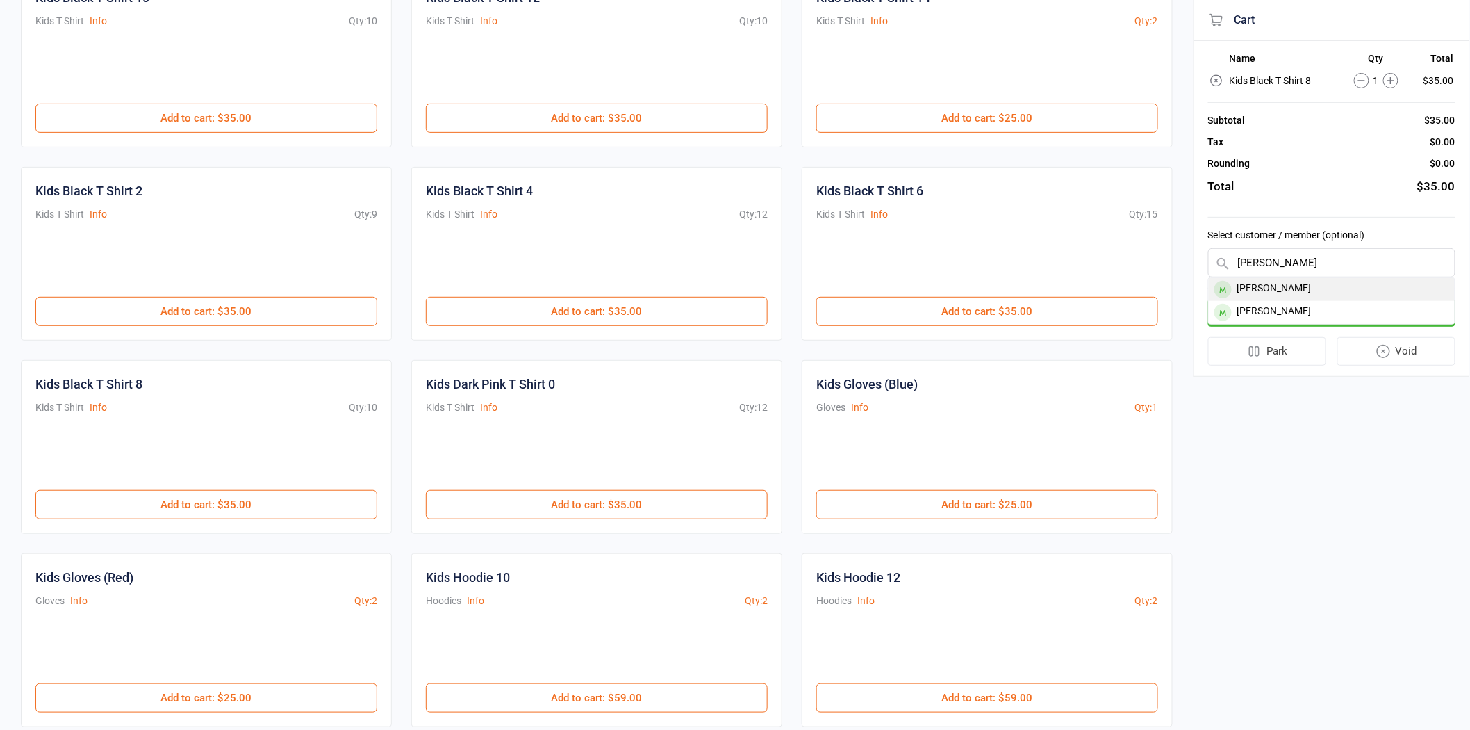
type input "Bruno"
click at [1290, 282] on div "Bruno Bernal rodas" at bounding box center [1332, 289] width 246 height 23
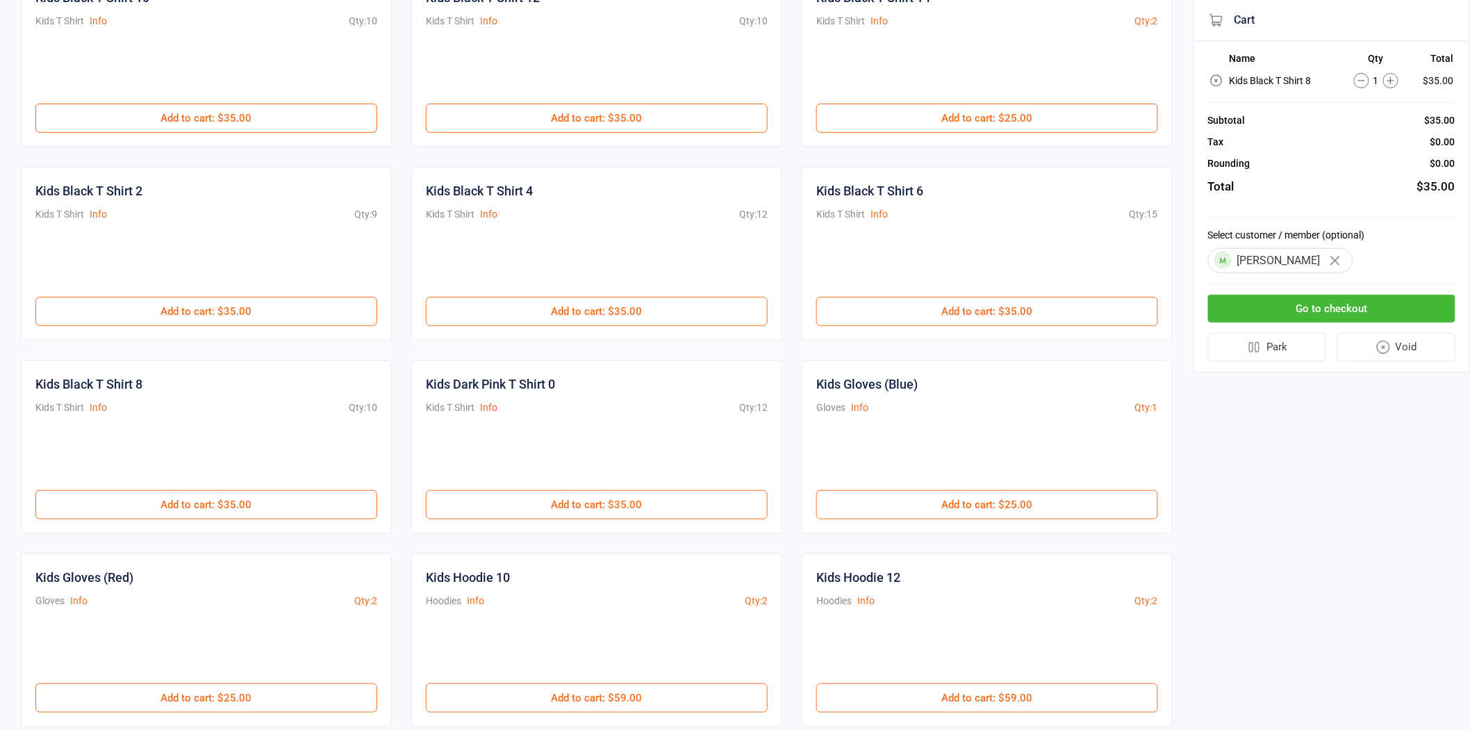
click at [1327, 303] on button "Go to checkout" at bounding box center [1331, 309] width 247 height 28
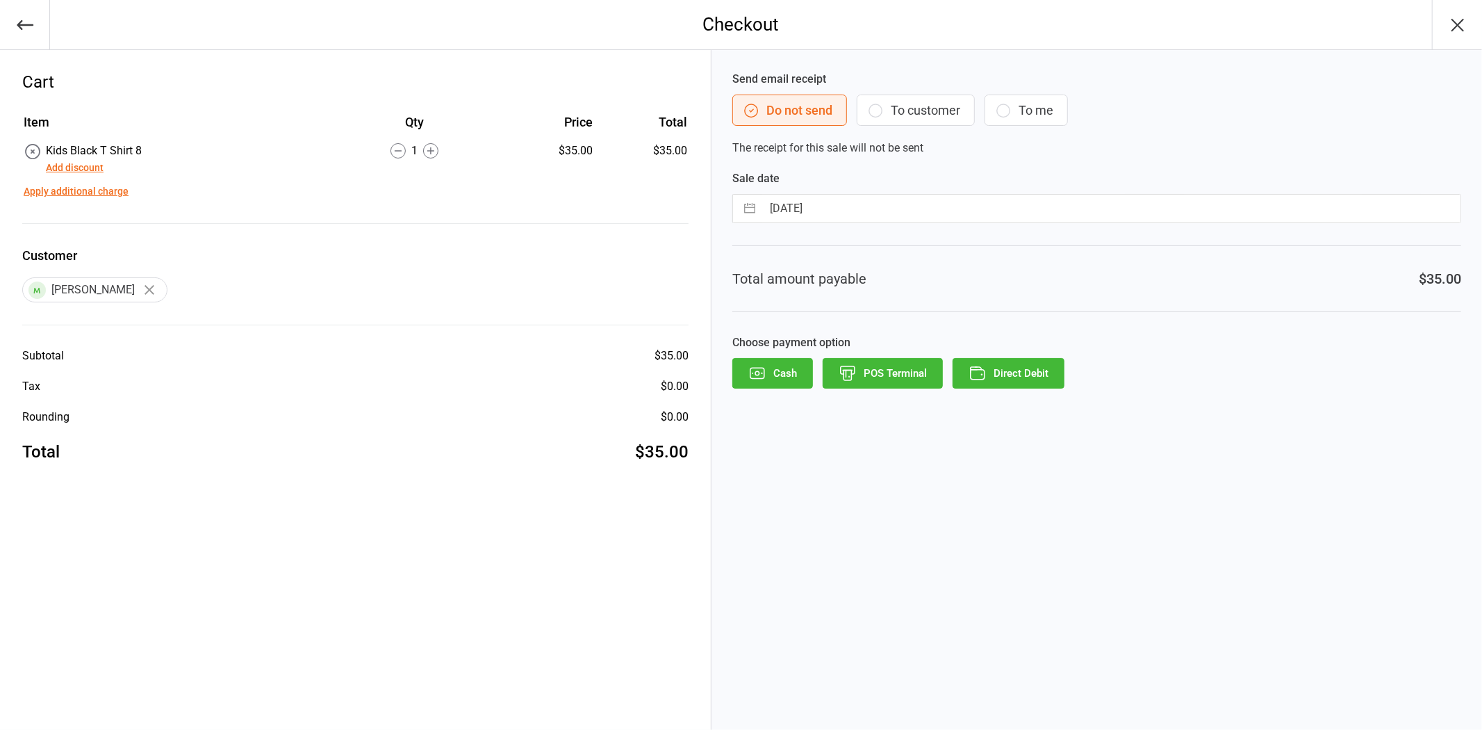
click at [879, 375] on button "POS Terminal" at bounding box center [883, 373] width 120 height 31
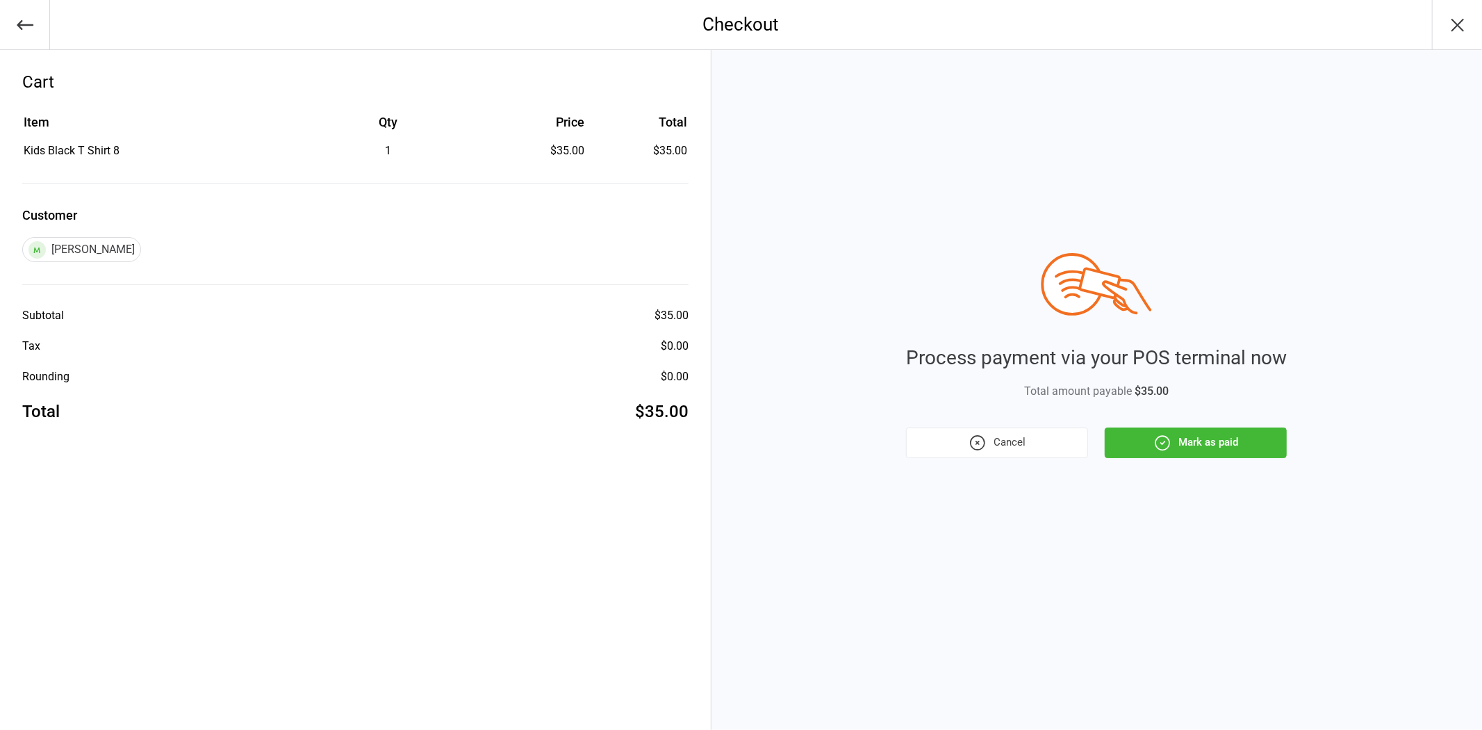
click at [1149, 443] on button "Mark as paid" at bounding box center [1196, 442] width 182 height 31
